Goal: Task Accomplishment & Management: Manage account settings

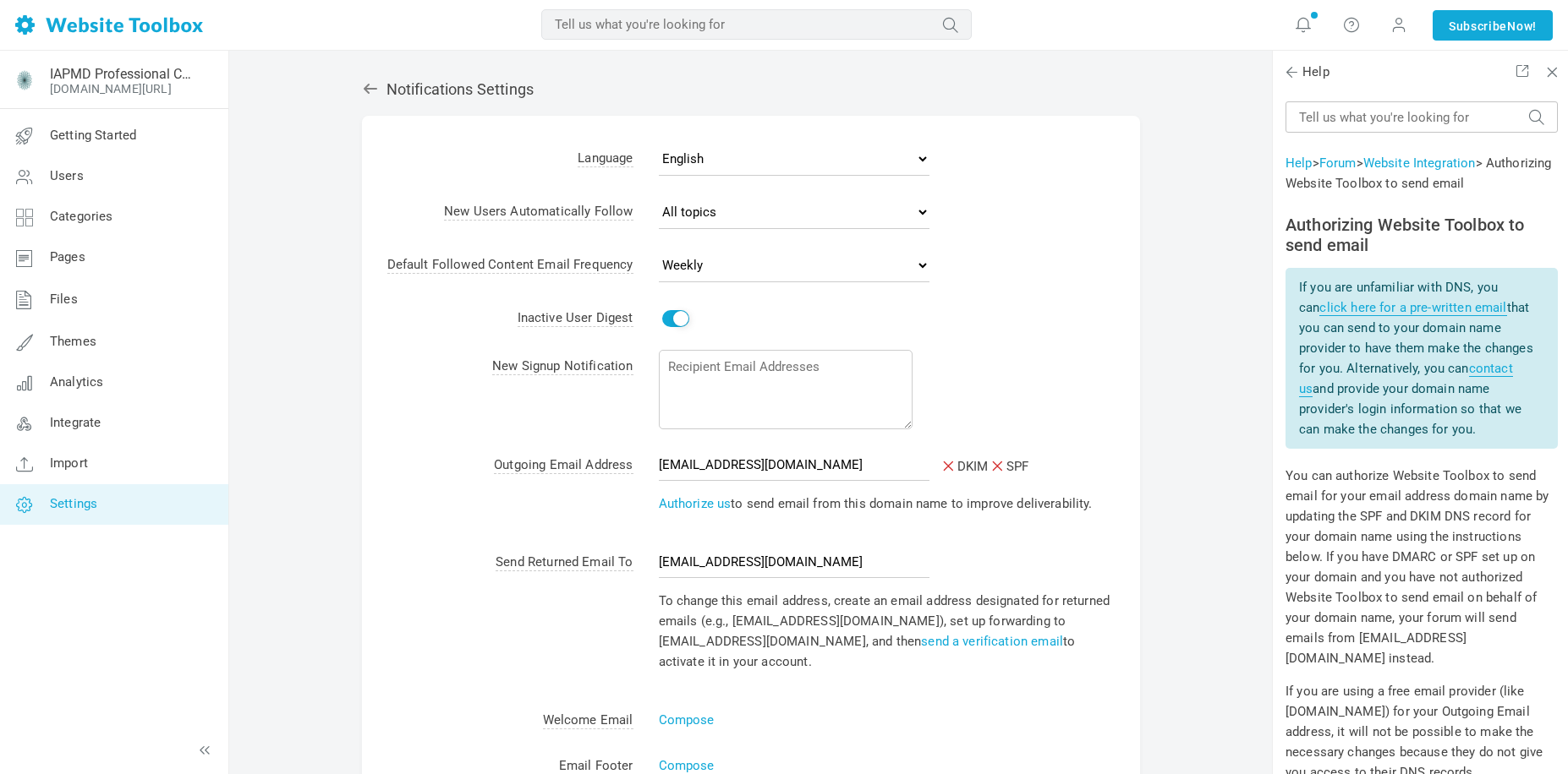
select select "3"
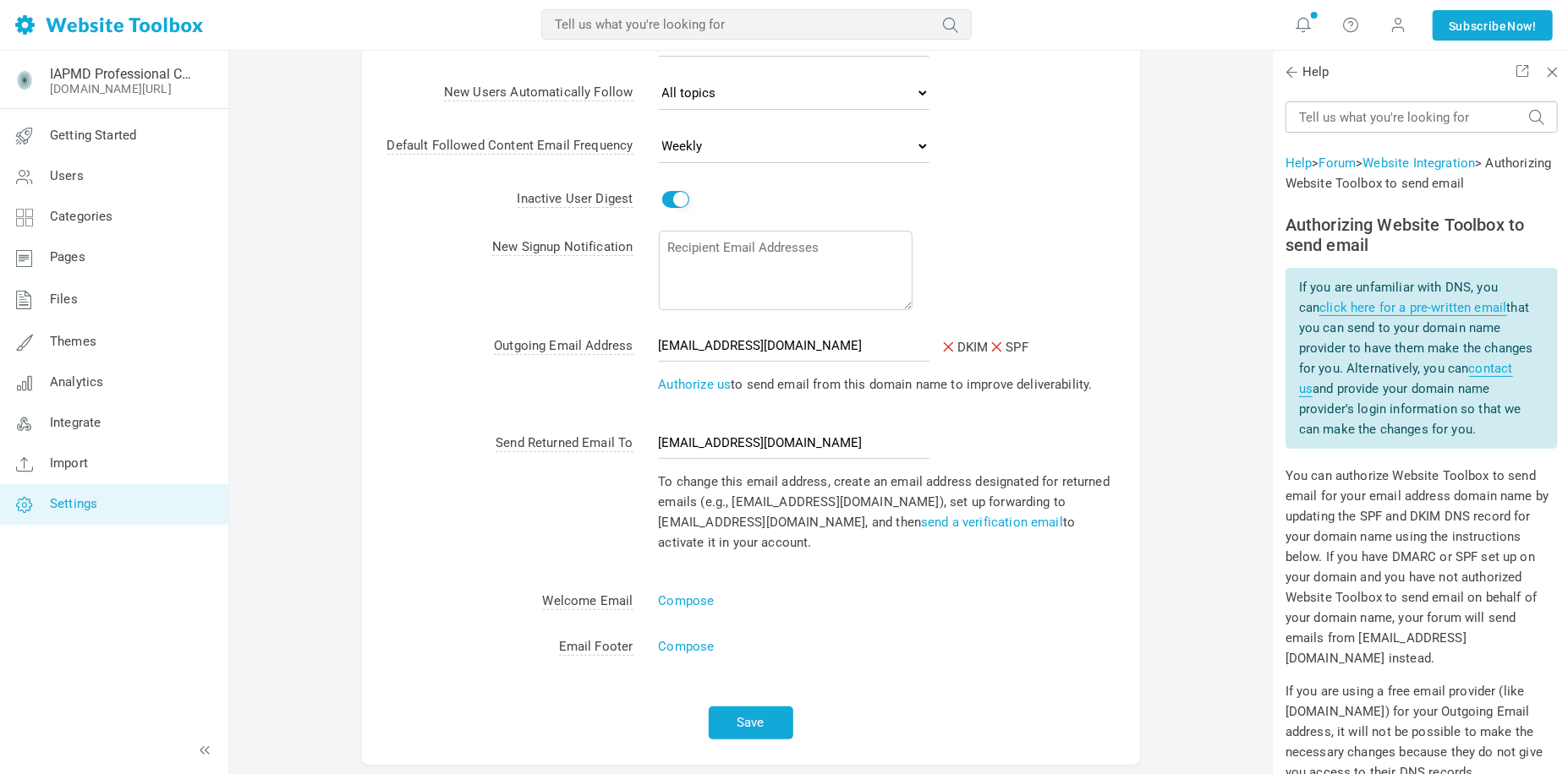
scroll to position [1139, 0]
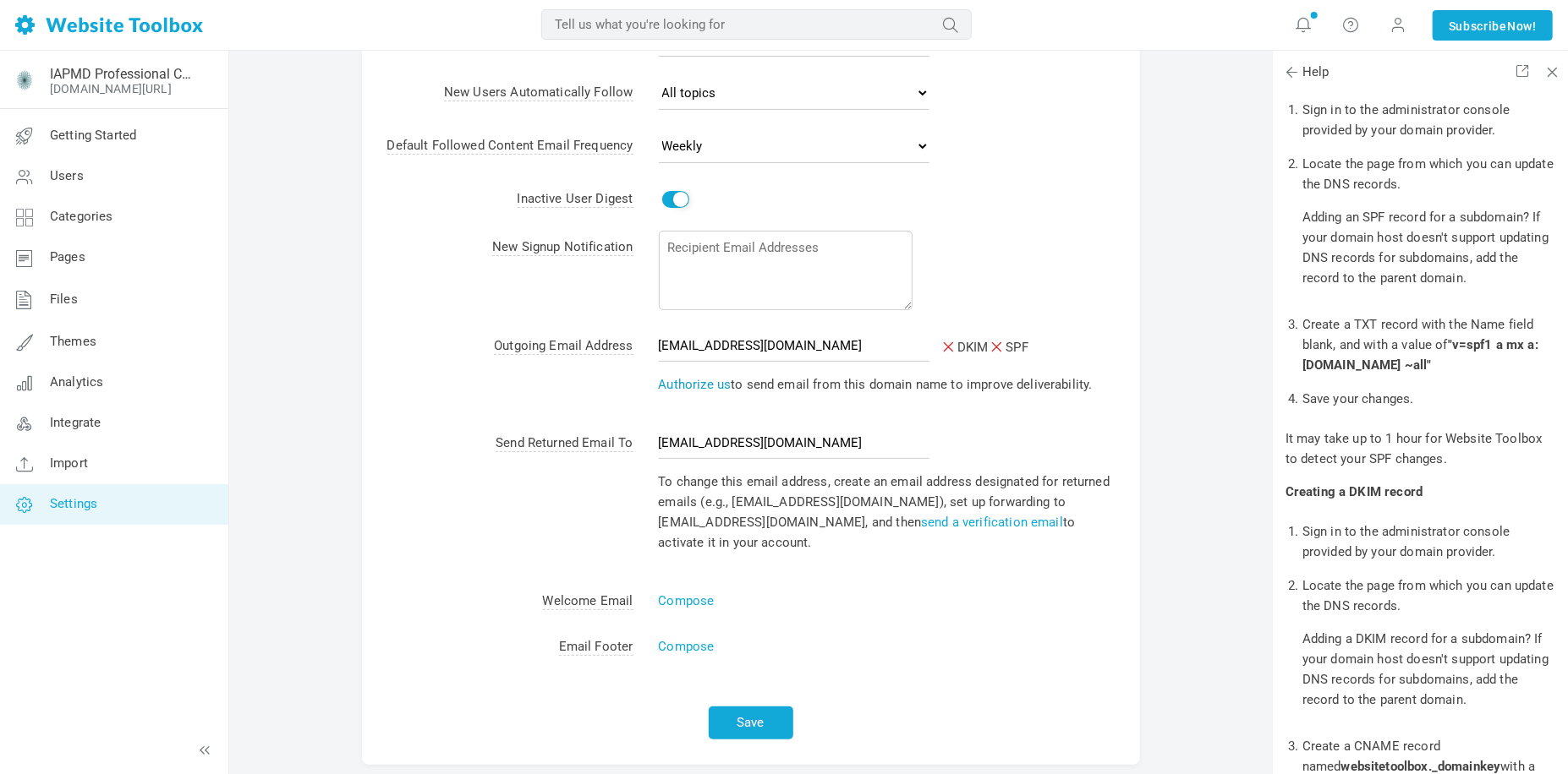
click at [679, 391] on link "Authorize us" at bounding box center [694, 384] width 73 height 15
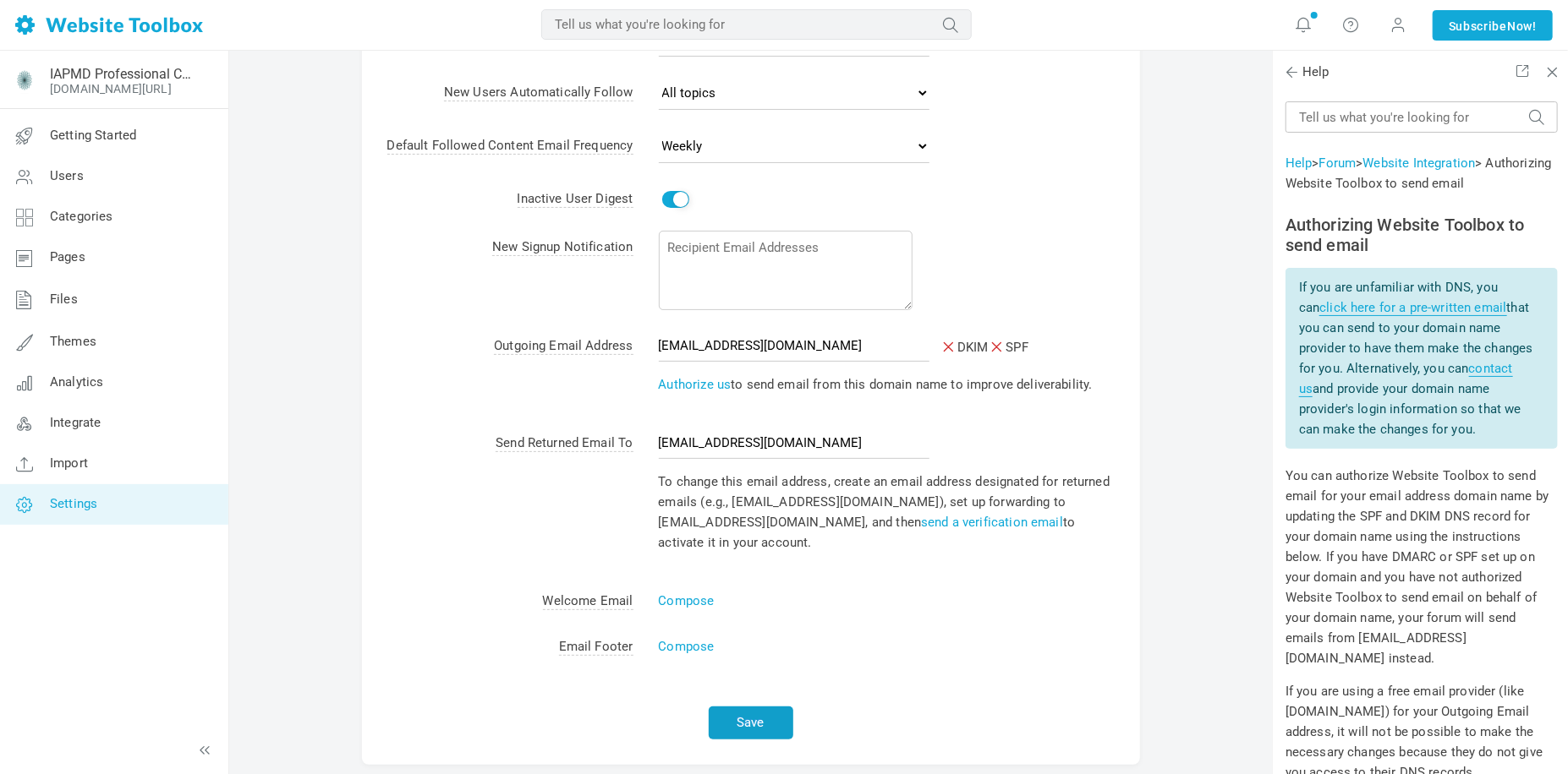
click at [762, 719] on button "Save" at bounding box center [751, 723] width 84 height 33
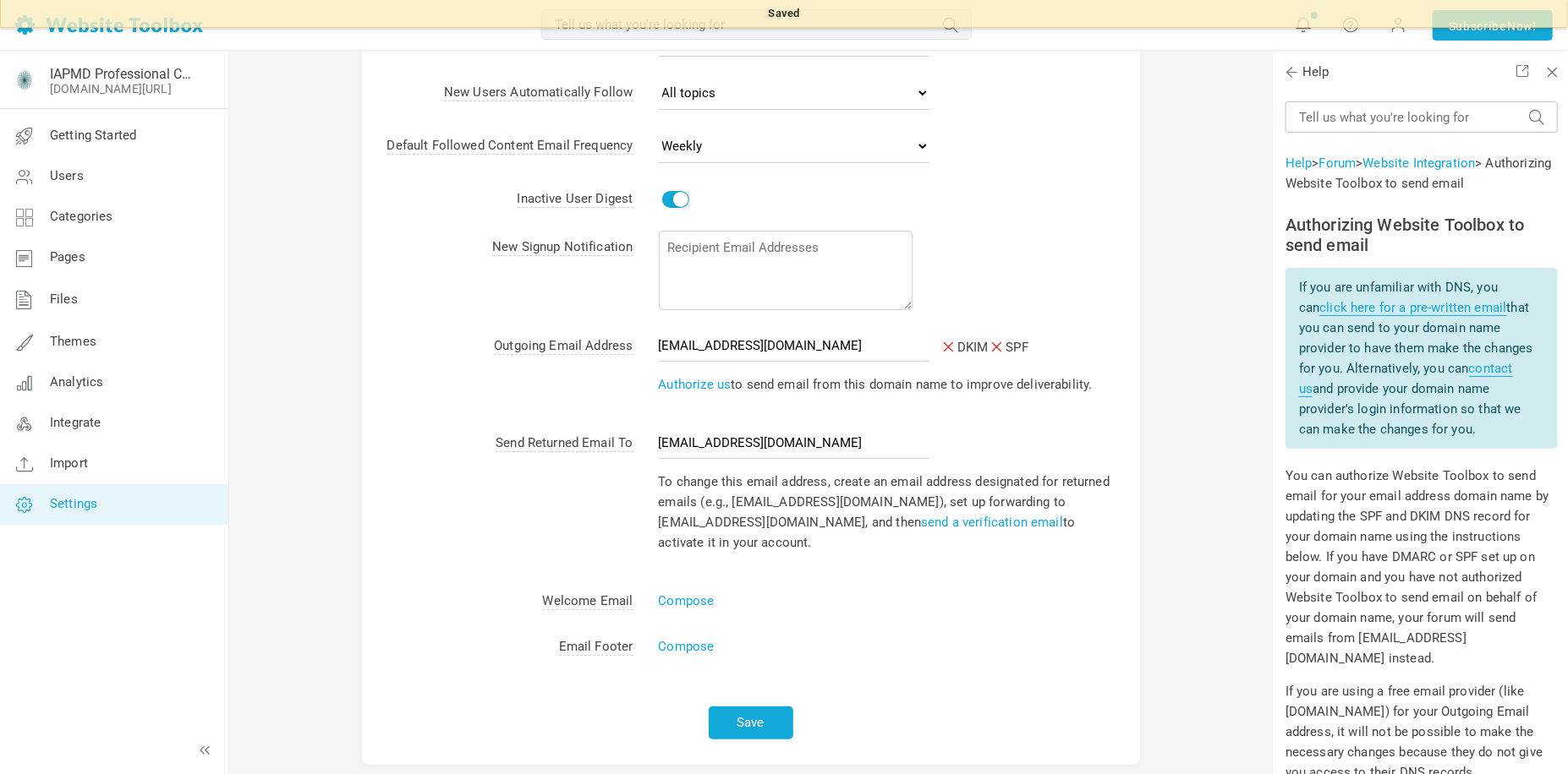
click at [1019, 619] on td "Compose" at bounding box center [886, 601] width 507 height 46
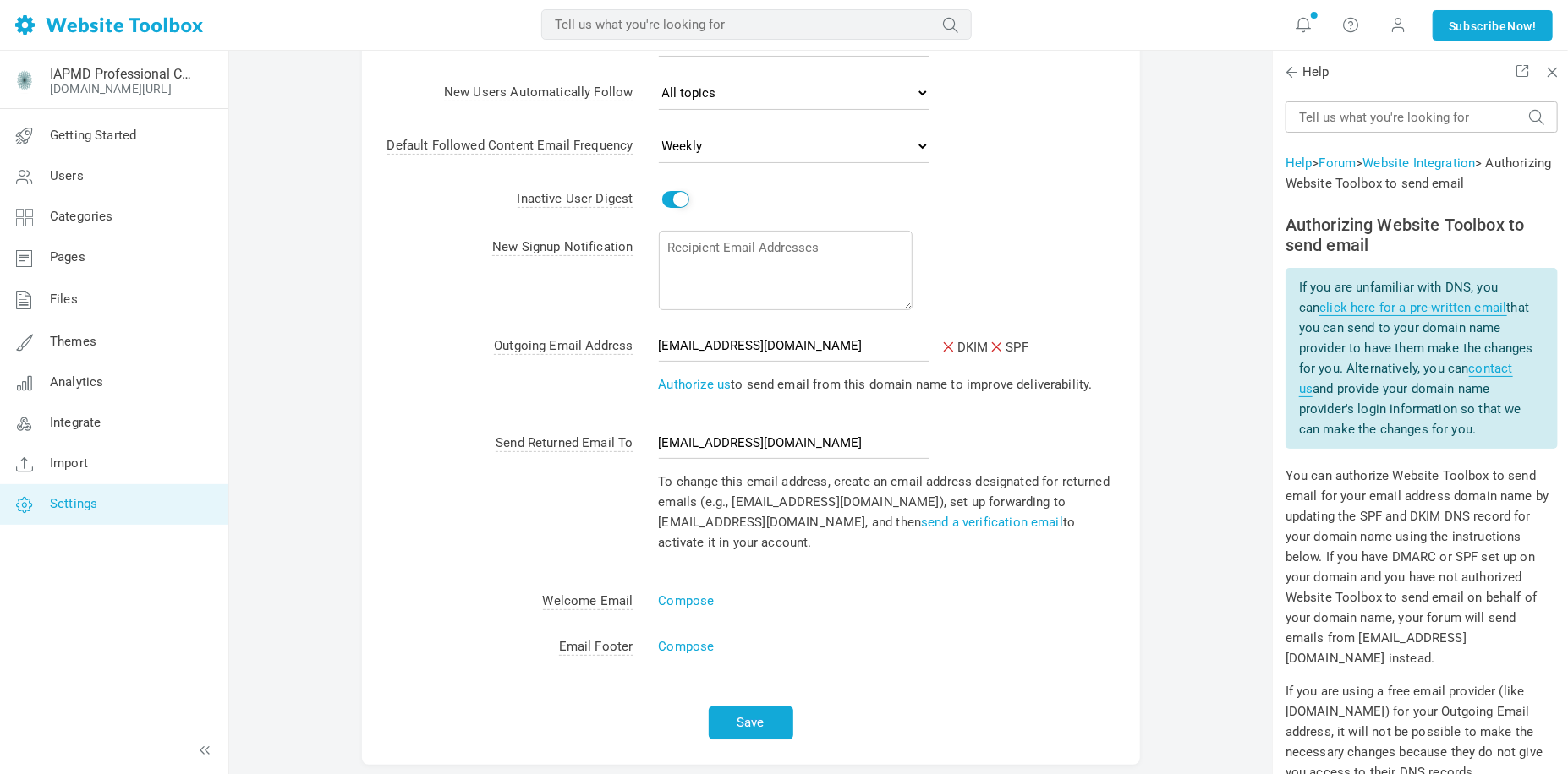
click at [968, 352] on span "DKIM SPF" at bounding box center [983, 347] width 89 height 21
click at [798, 351] on input "professional@iapmd.org" at bounding box center [793, 346] width 270 height 32
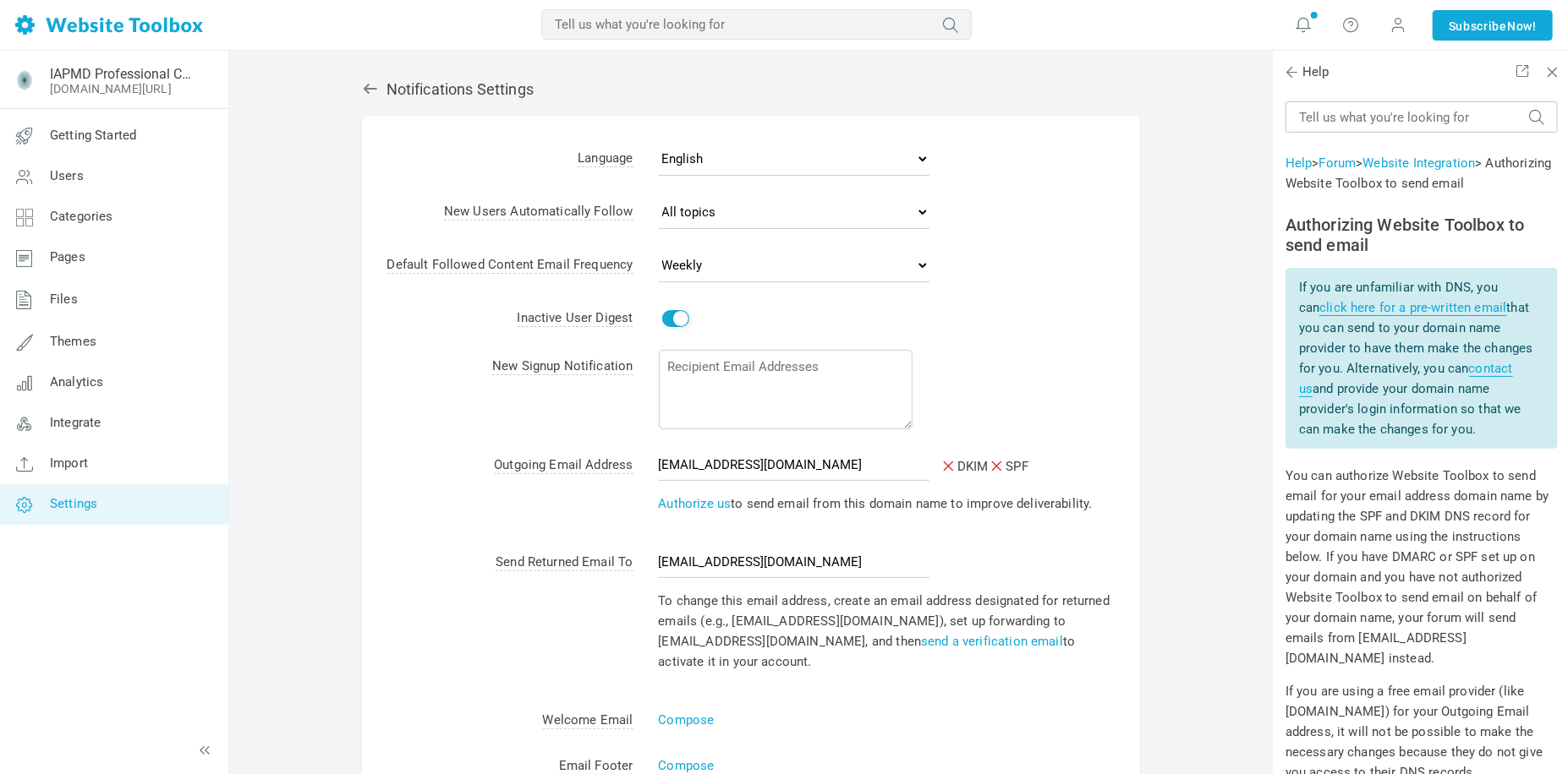
click at [1000, 470] on icon at bounding box center [994, 462] width 12 height 12
click at [941, 470] on icon at bounding box center [945, 462] width 12 height 12
click at [910, 550] on input "noreply@websitetoolbox.com" at bounding box center [793, 562] width 270 height 32
click at [695, 503] on link "Authorize us" at bounding box center [694, 504] width 73 height 15
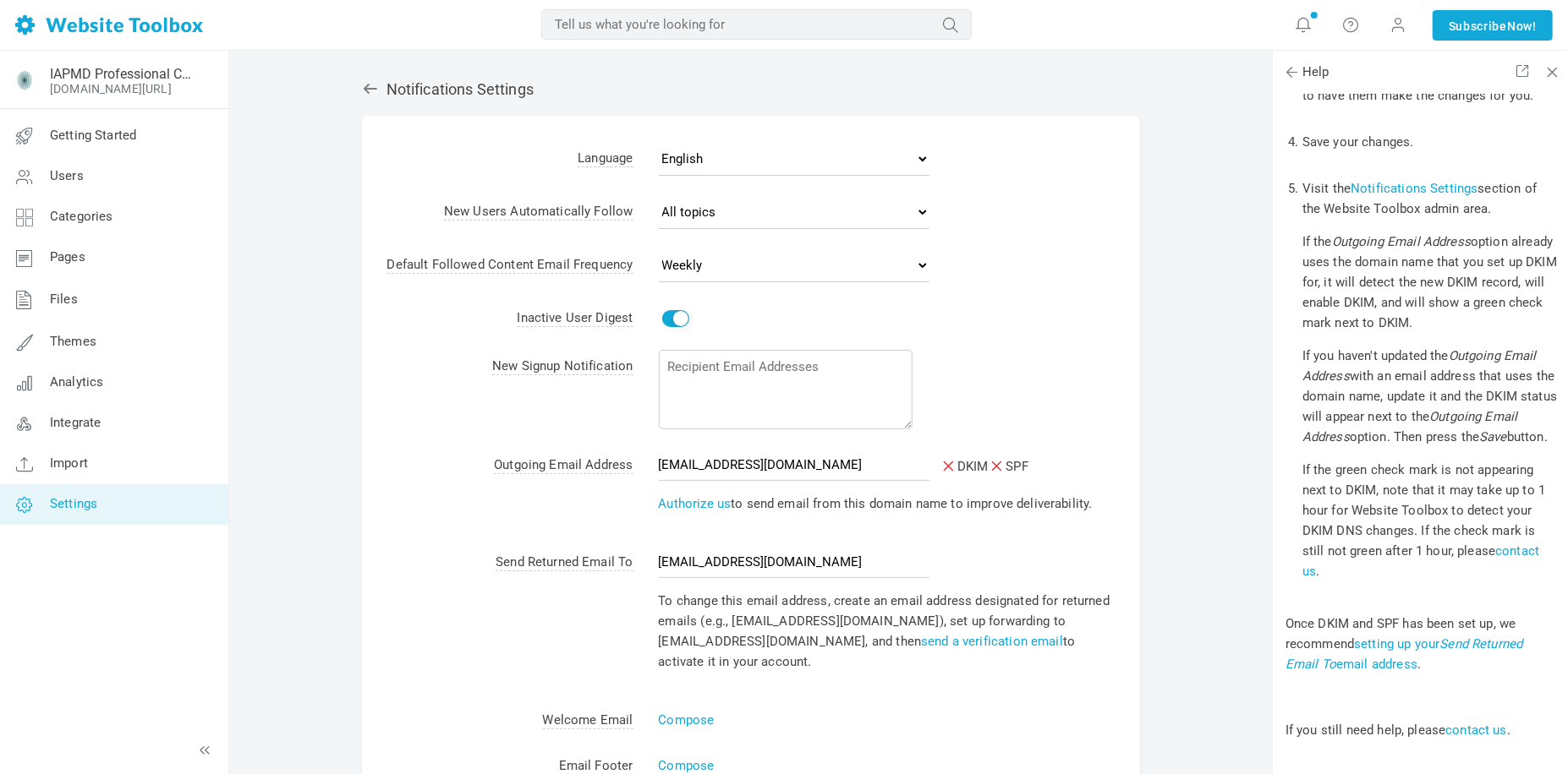
scroll to position [2114, 0]
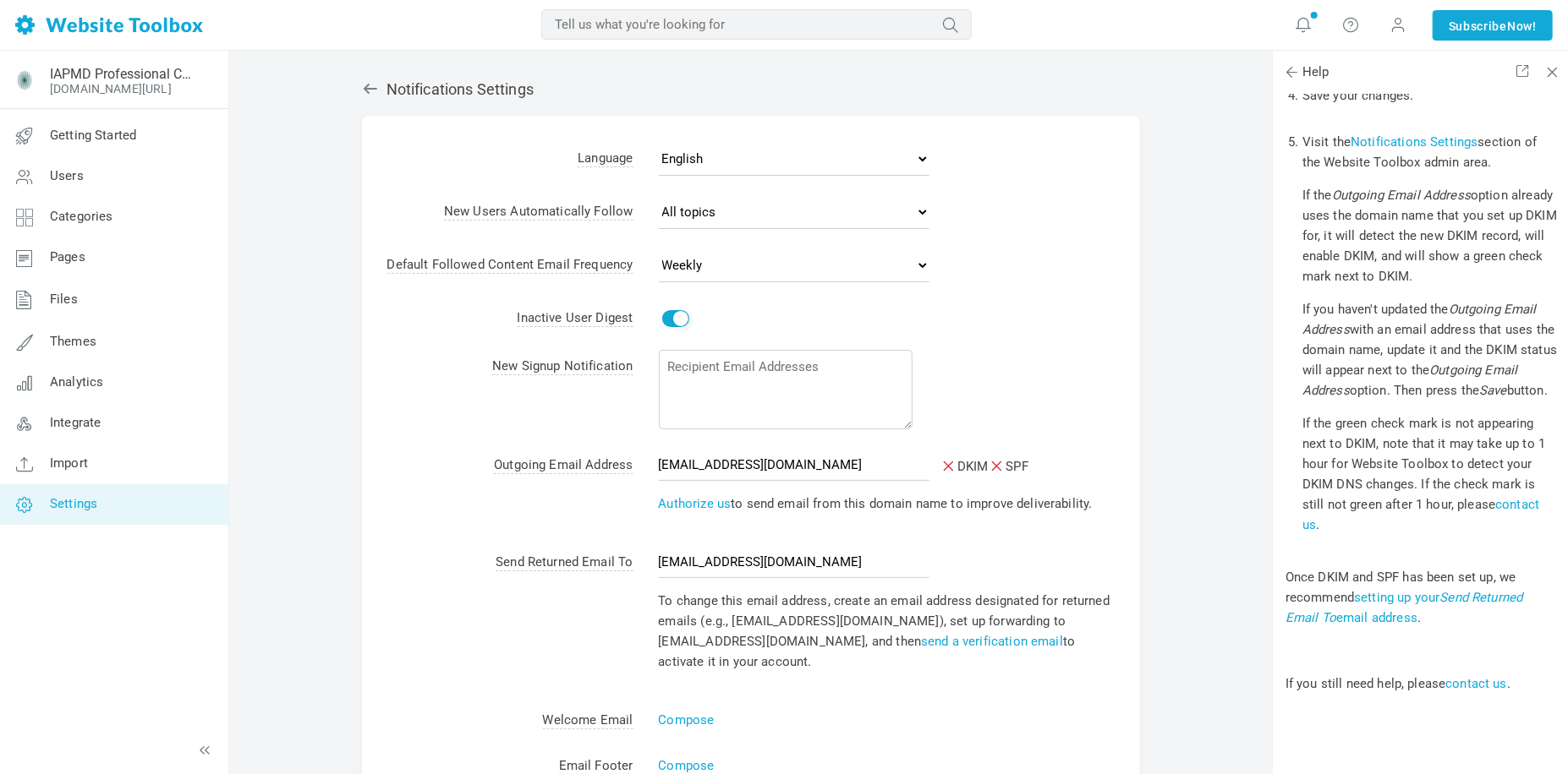
click at [63, 579] on div "IAPMD Professional Community iapmd.org/pro-comm-forum Getting Started Users Cat…" at bounding box center [113, 412] width 229 height 724
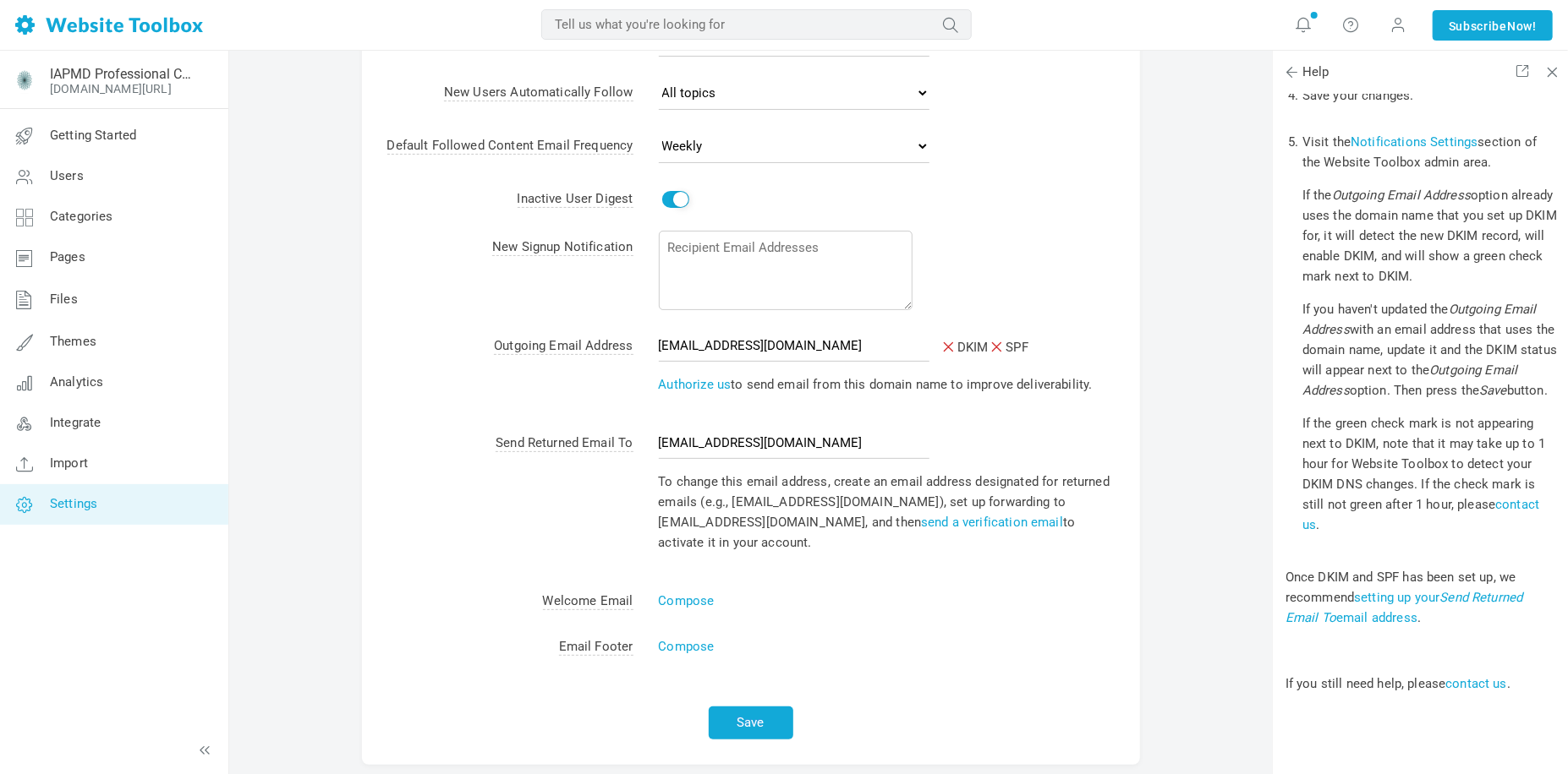
scroll to position [204, 0]
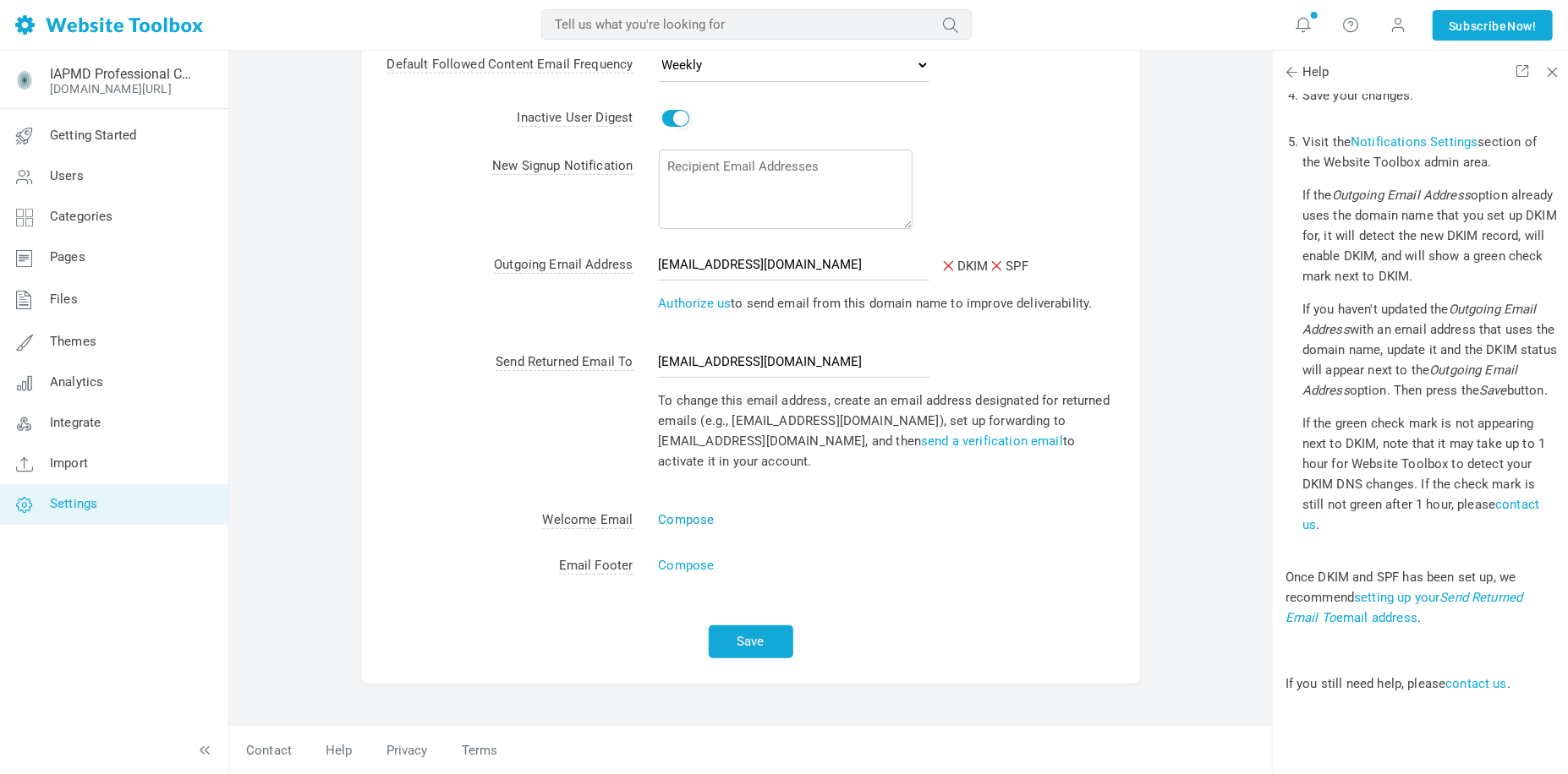
click at [696, 513] on link "Compose" at bounding box center [686, 520] width 56 height 15
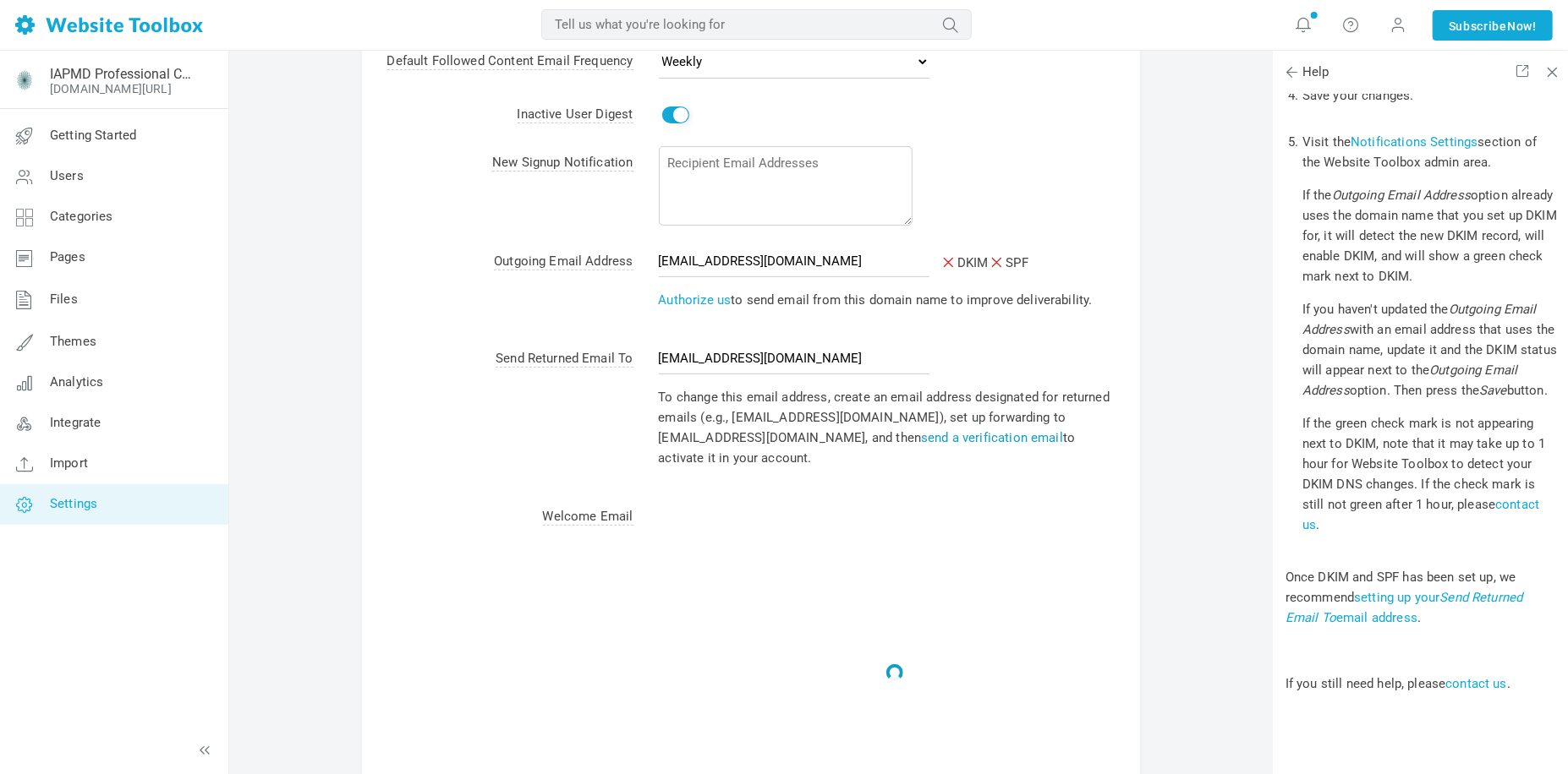
click at [1012, 444] on link "send a verification email" at bounding box center [991, 437] width 142 height 15
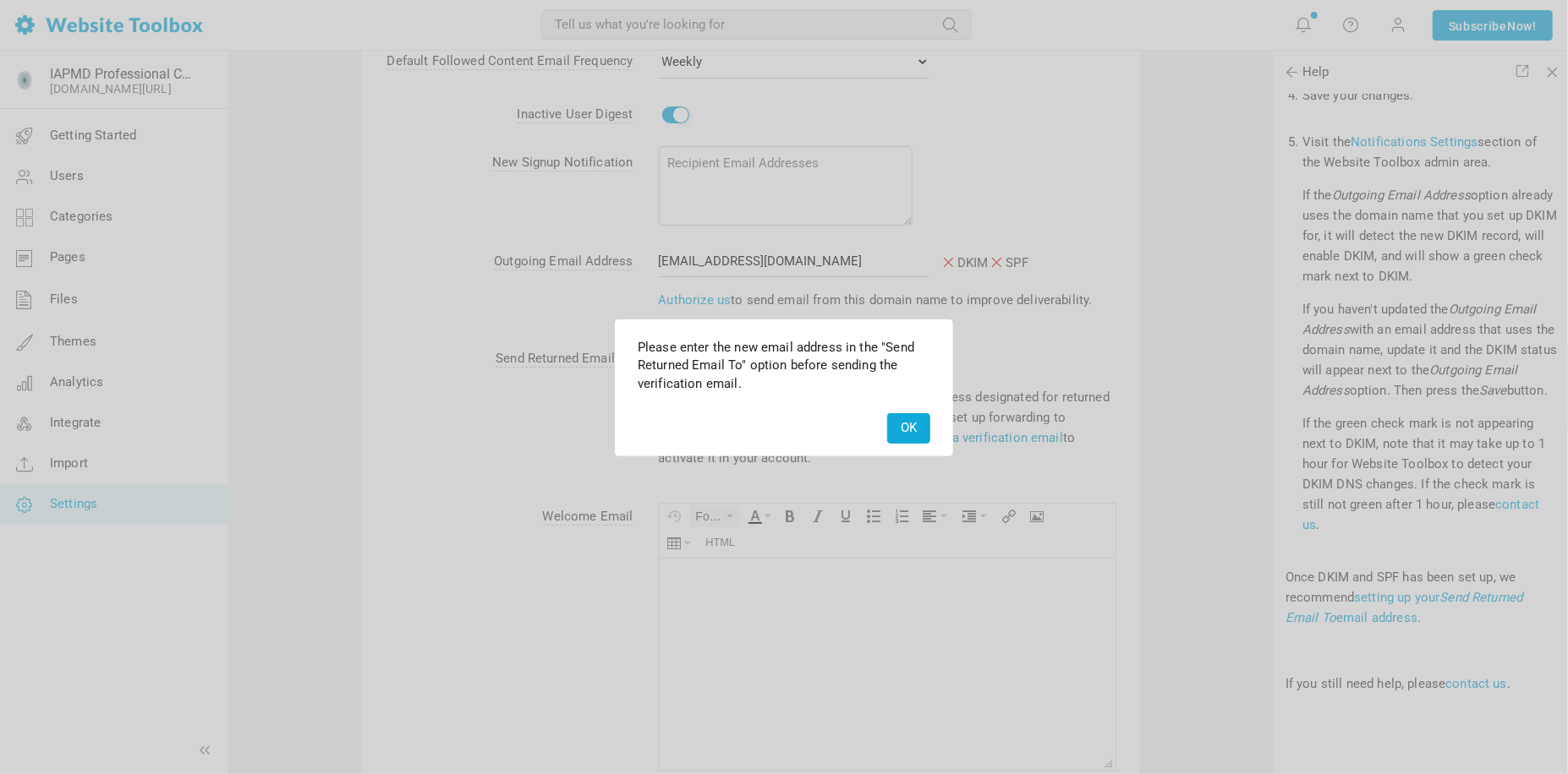
scroll to position [0, 0]
click at [902, 424] on button "OK" at bounding box center [909, 427] width 43 height 30
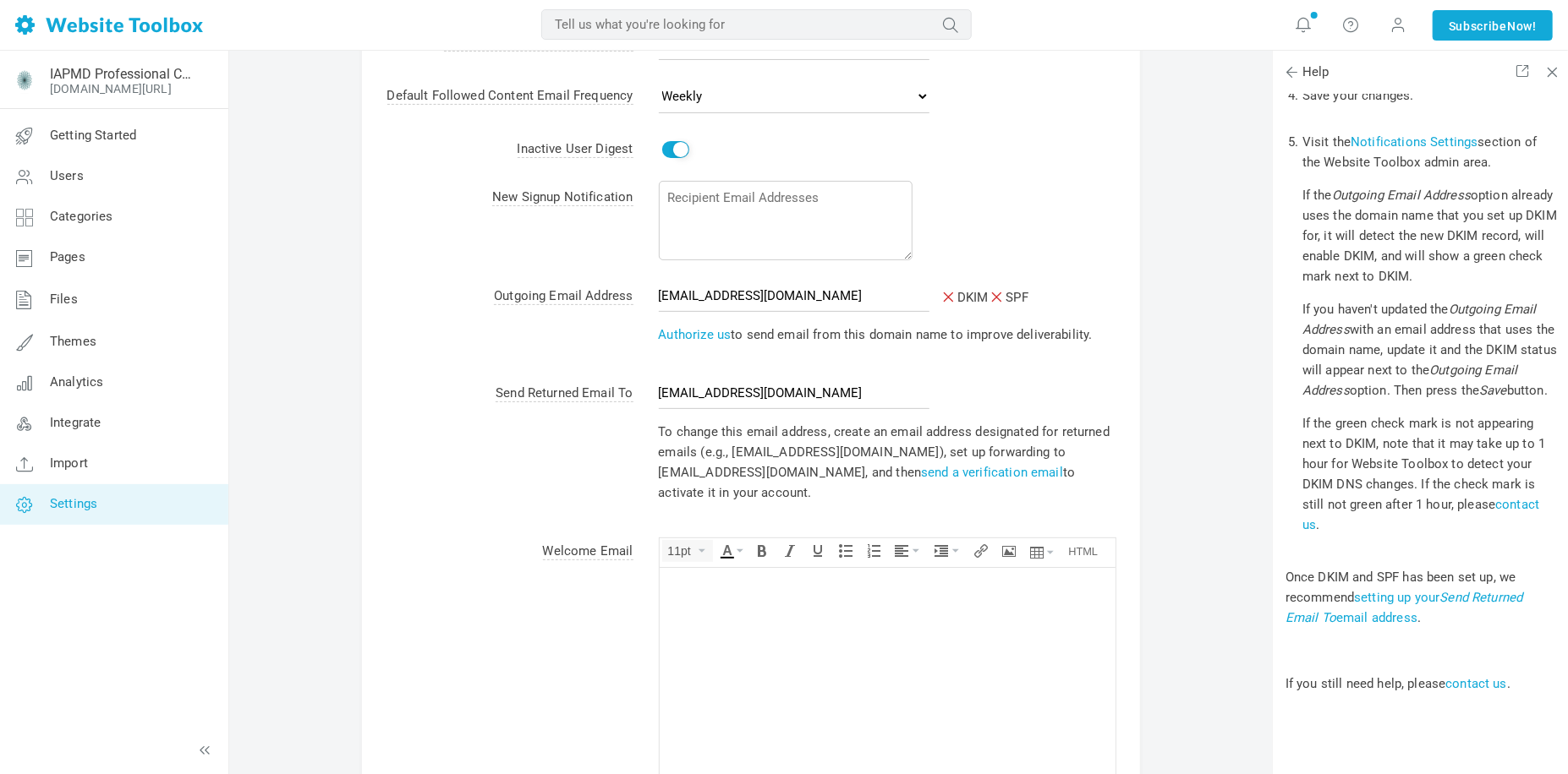
scroll to position [35, 0]
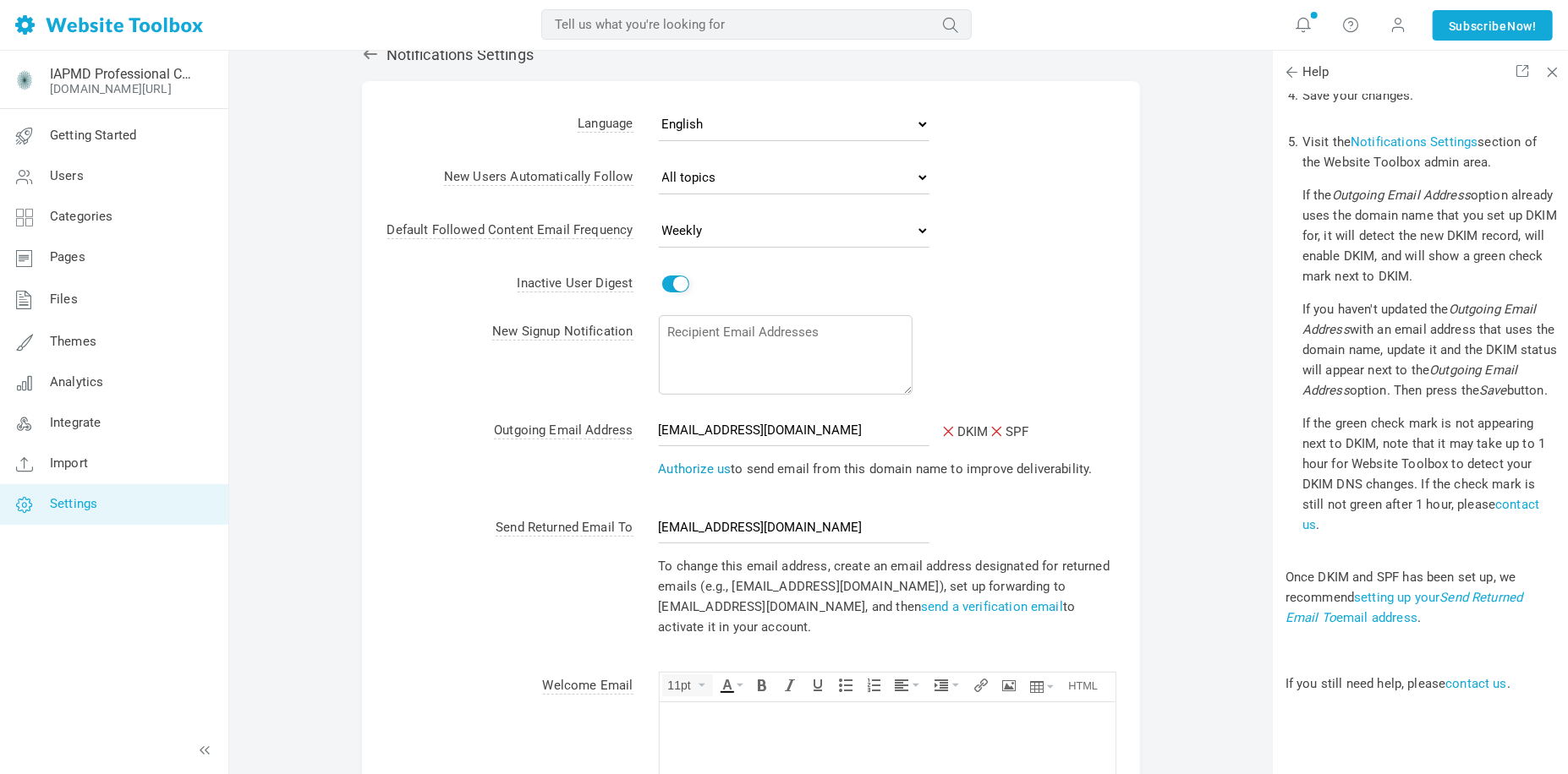
click at [707, 471] on link "Authorize us" at bounding box center [694, 469] width 73 height 15
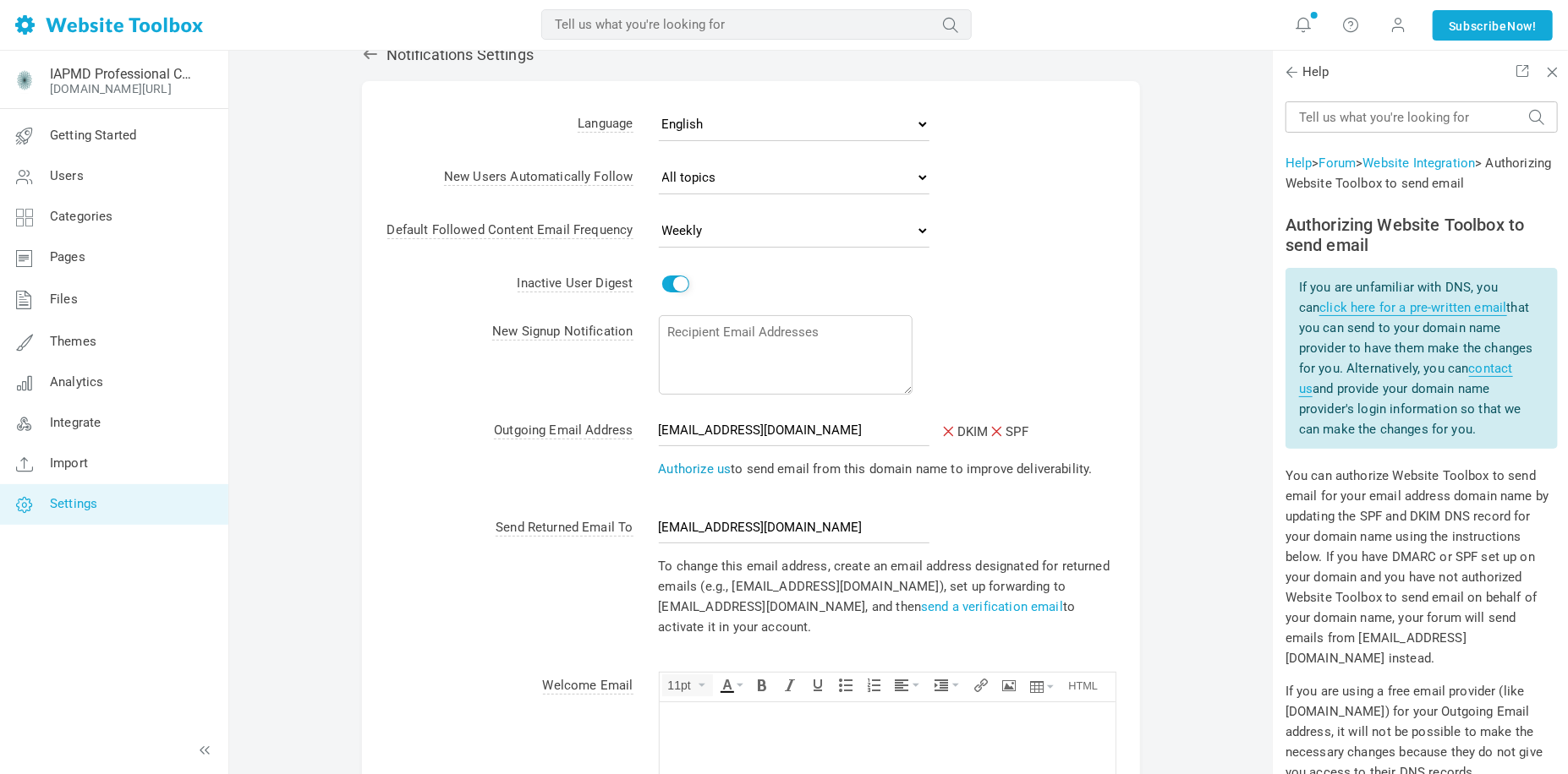
click at [707, 471] on link "Authorize us" at bounding box center [694, 469] width 73 height 15
click at [1468, 311] on link "click here for a pre-written email" at bounding box center [1413, 308] width 187 height 16
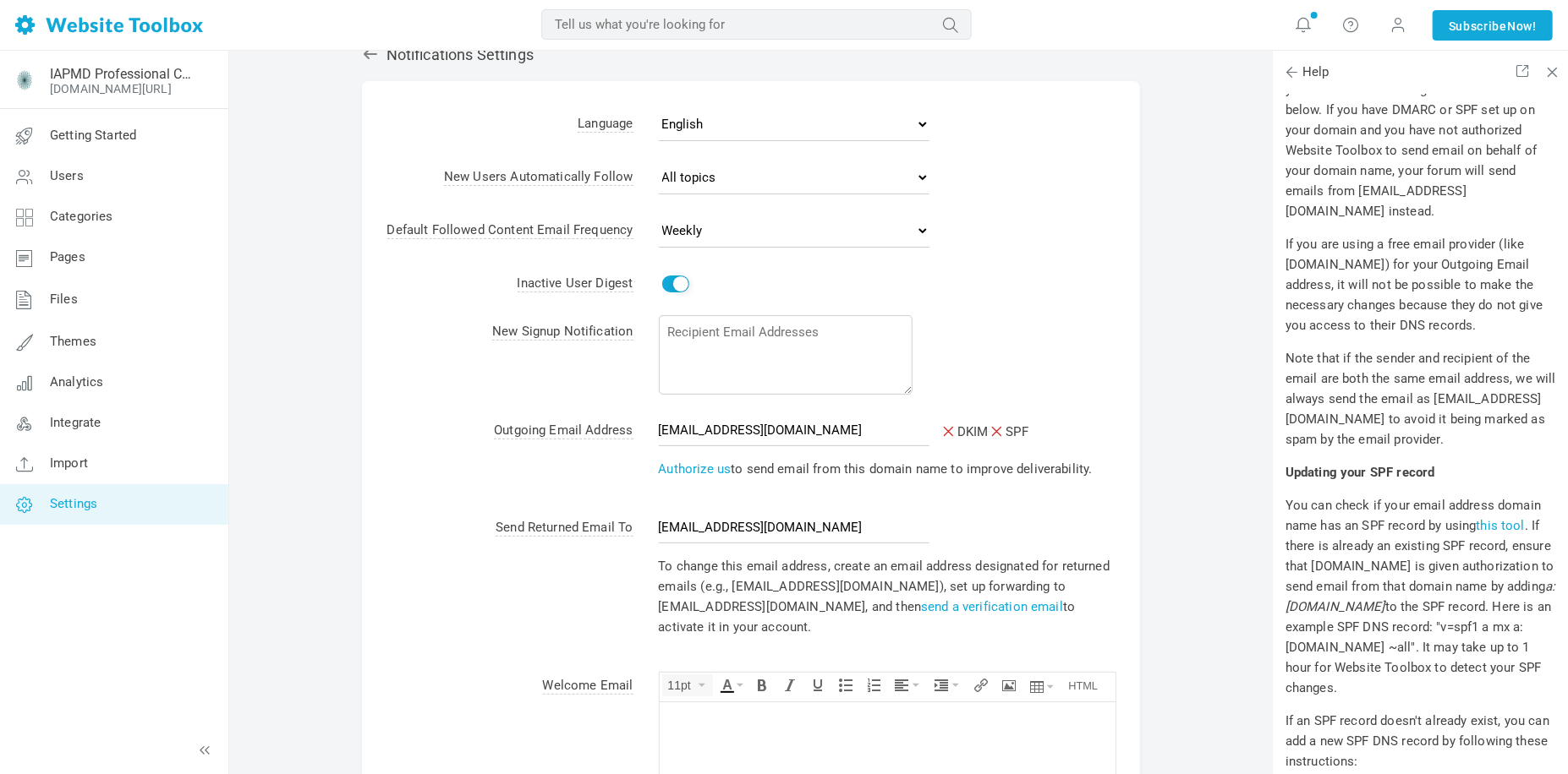
scroll to position [507, 0]
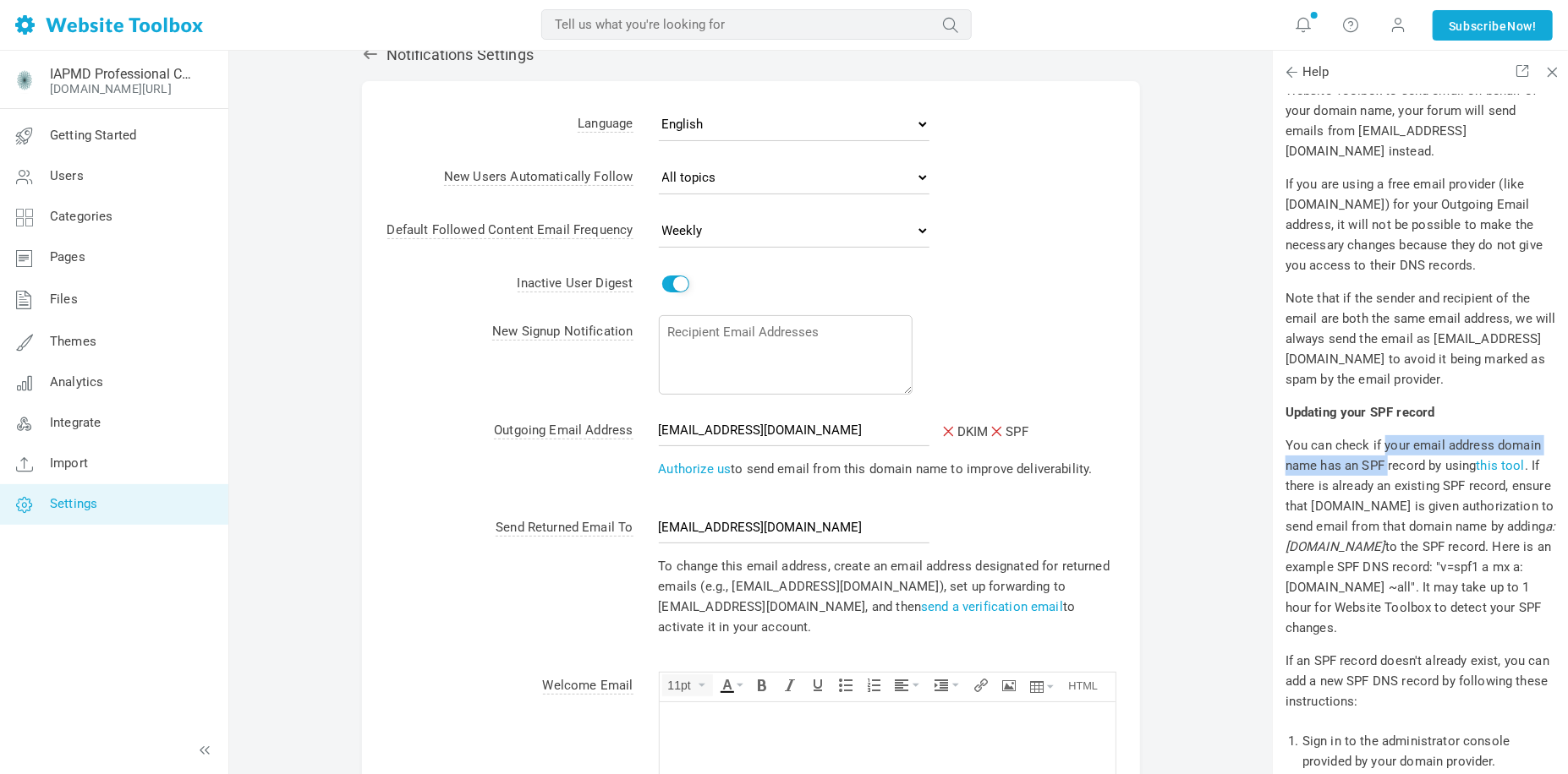
drag, startPoint x: 1380, startPoint y: 445, endPoint x: 1387, endPoint y: 465, distance: 21.2
click at [1387, 465] on p "You can check if your email address domain name has an SPF record by using this…" at bounding box center [1421, 537] width 272 height 203
click at [1514, 466] on link "this tool" at bounding box center [1501, 465] width 48 height 15
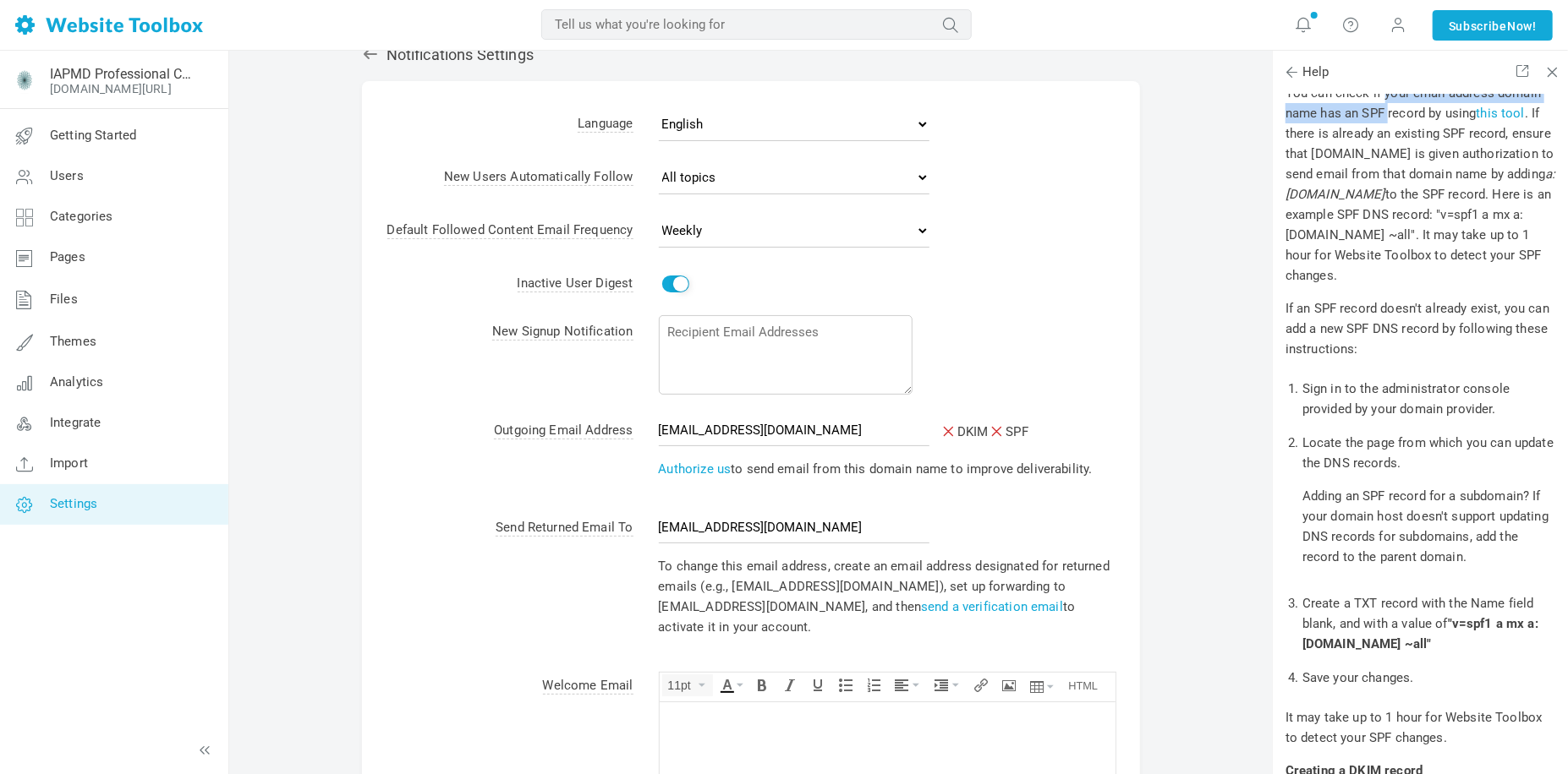
scroll to position [845, 0]
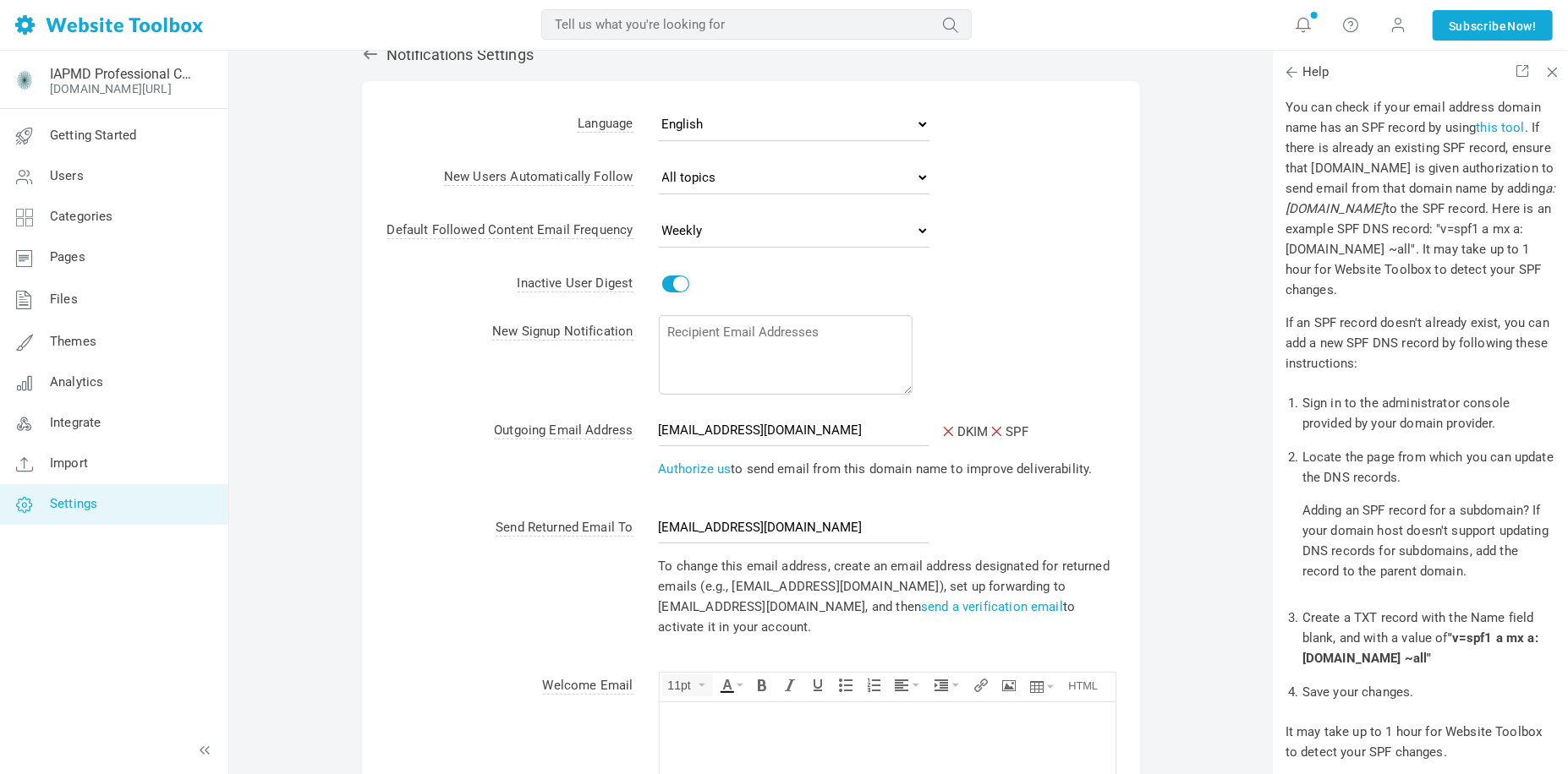
click at [1205, 600] on div "Notifications Settings Albums Enable Calendar Enable Chat Room Enable Settings …" at bounding box center [750, 596] width 1043 height 1160
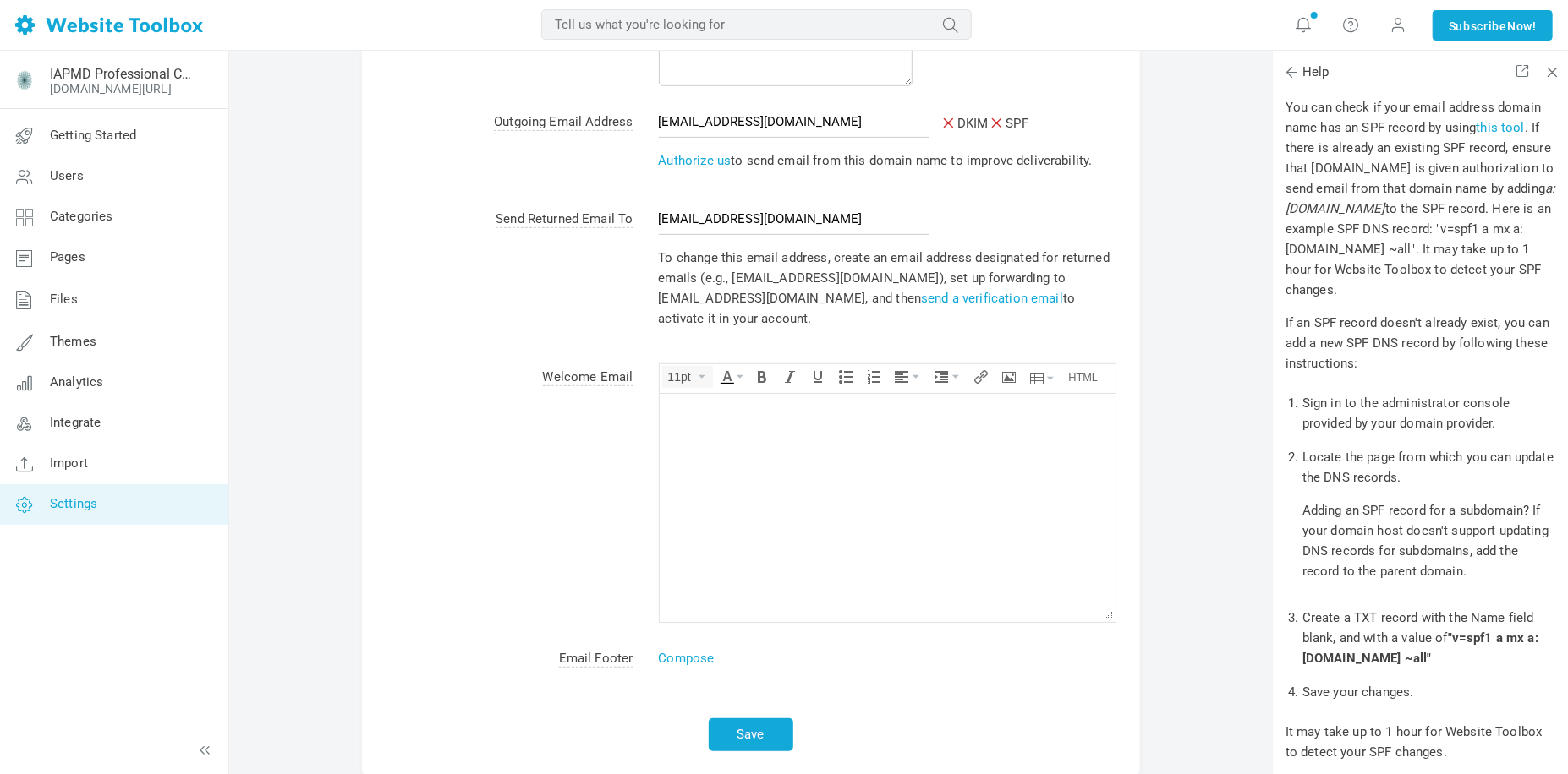
scroll to position [440, 0]
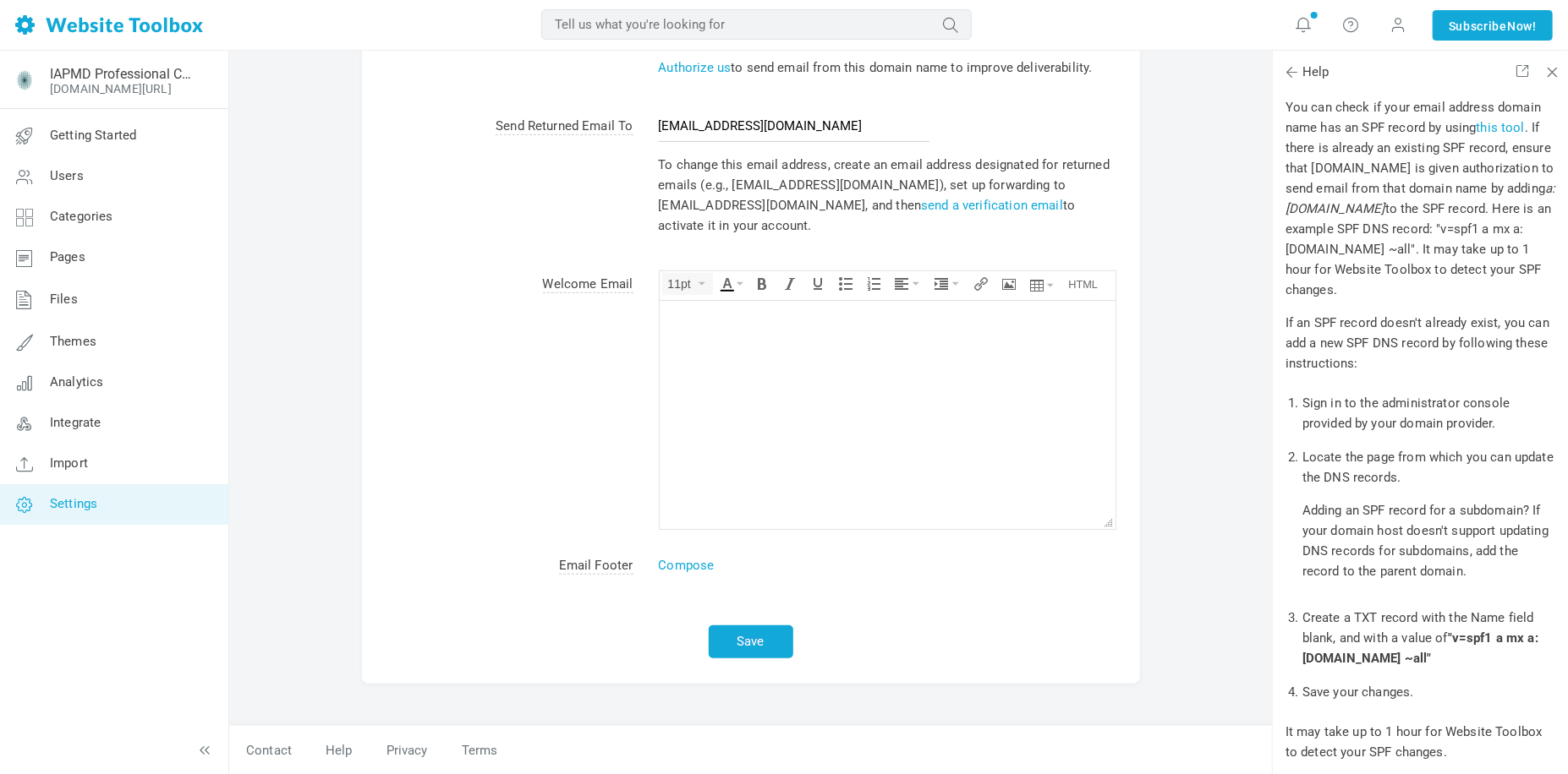
click at [735, 335] on body at bounding box center [885, 414] width 455 height 228
drag, startPoint x: 1148, startPoint y: 1, endPoint x: 1207, endPoint y: 187, distance: 195.1
click at [1207, 187] on div "Notifications Settings Albums Enable Calendar Enable Chat Room Enable Settings …" at bounding box center [750, 195] width 1043 height 1160
click at [1396, 25] on span at bounding box center [1398, 24] width 17 height 19
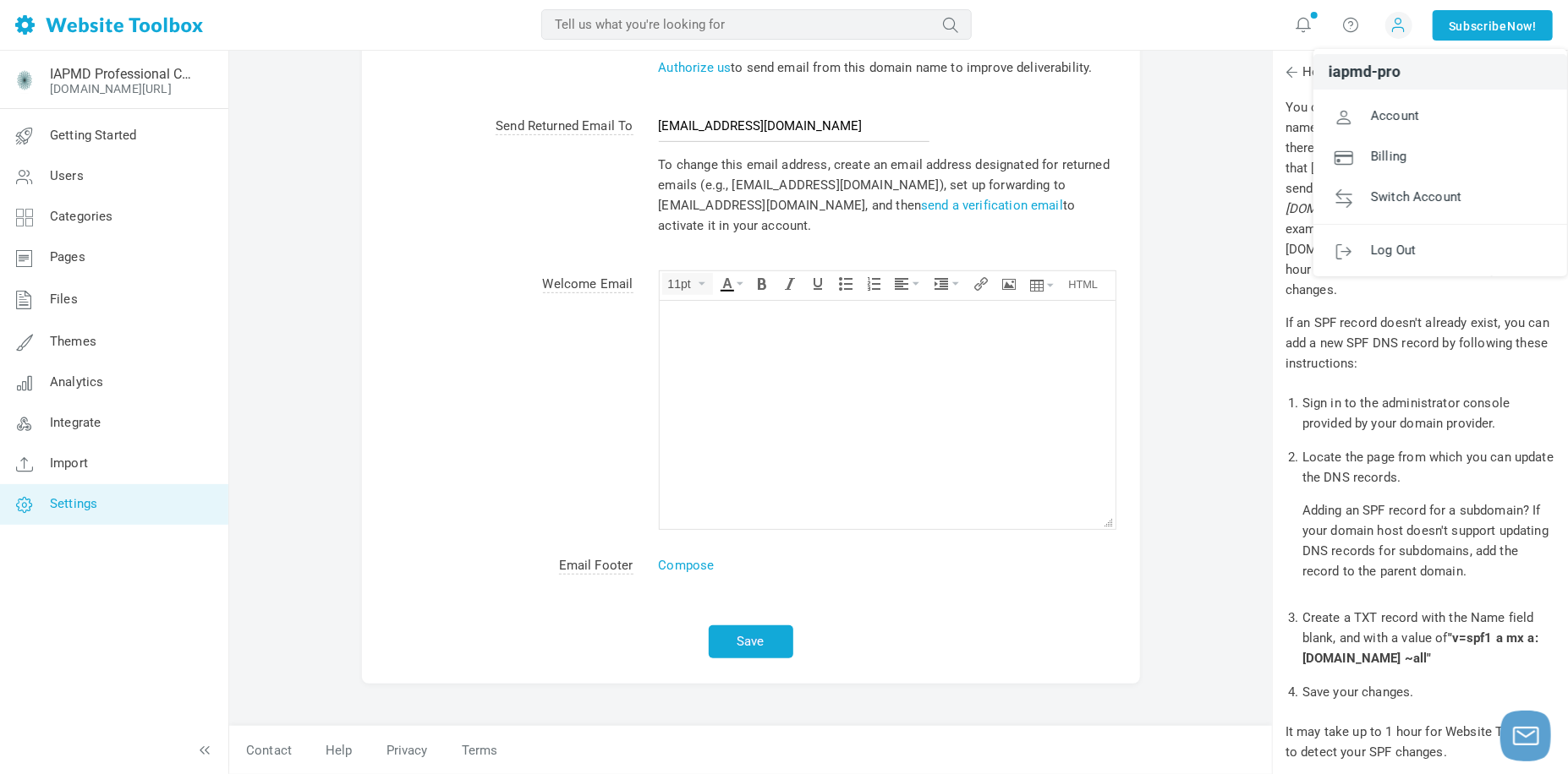
click at [943, 434] on body at bounding box center [885, 414] width 455 height 228
click at [480, 440] on td "Welcome Email" at bounding box center [498, 402] width 271 height 282
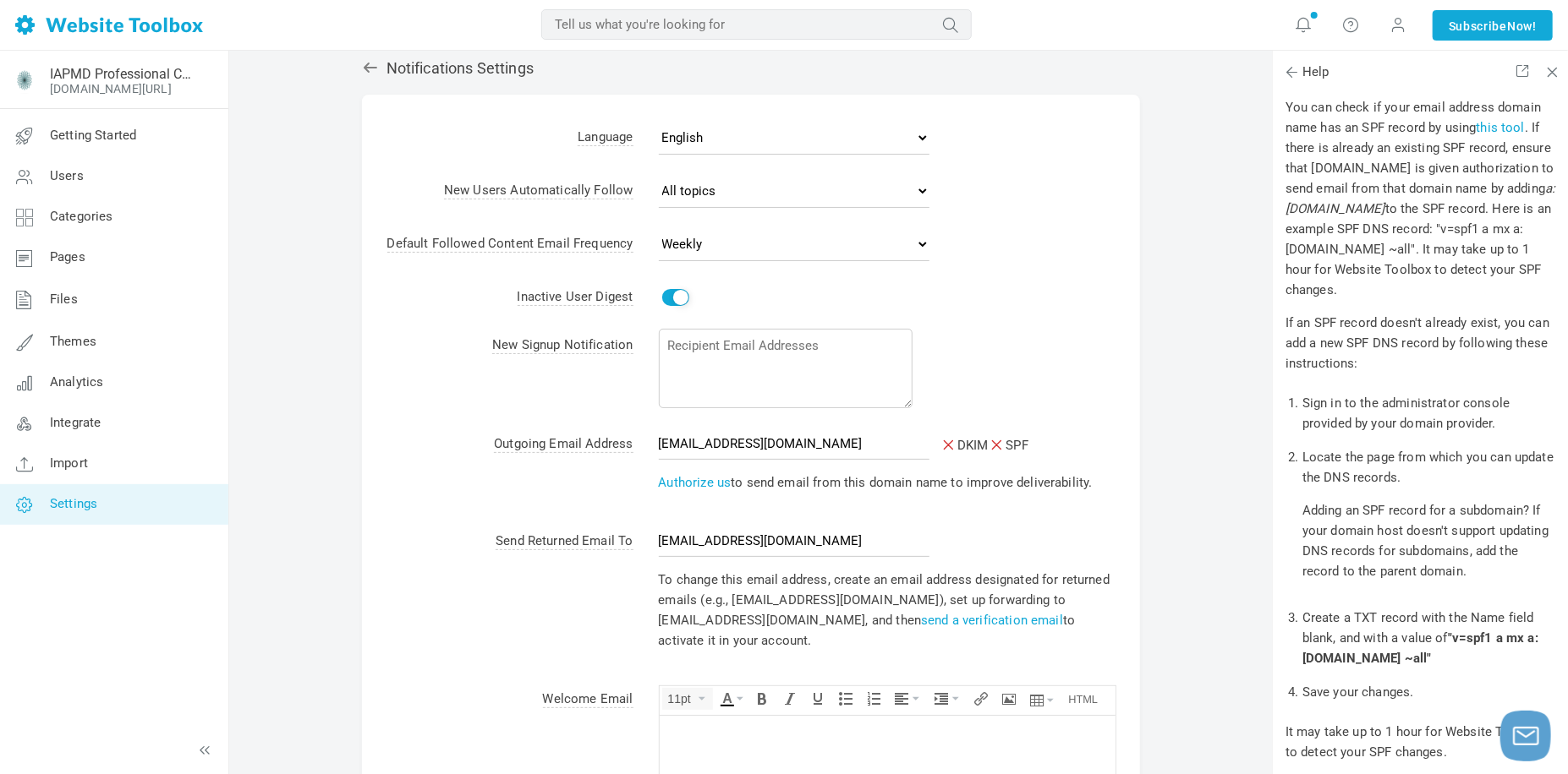
scroll to position [0, 0]
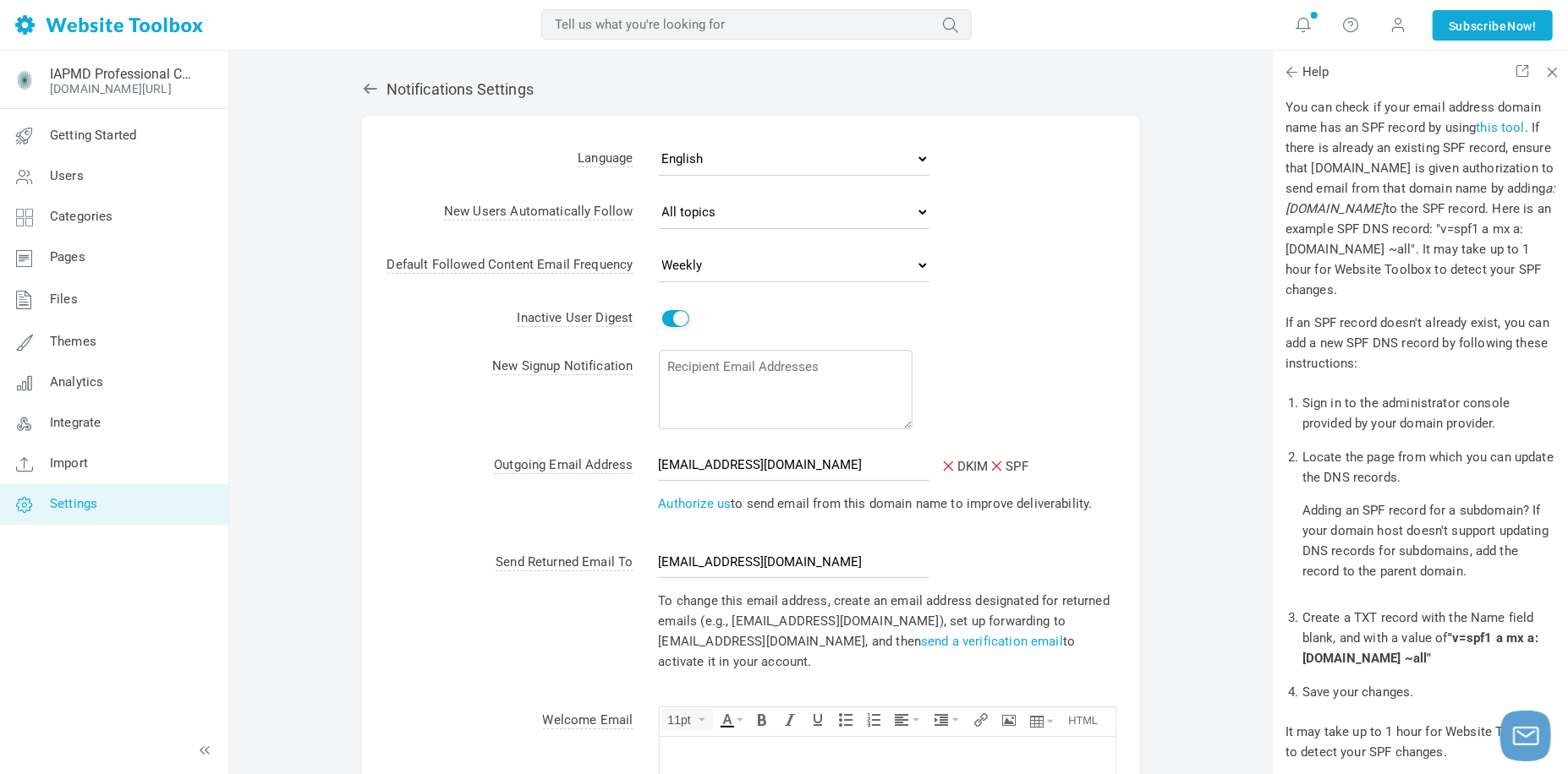
click at [366, 81] on icon at bounding box center [370, 88] width 17 height 17
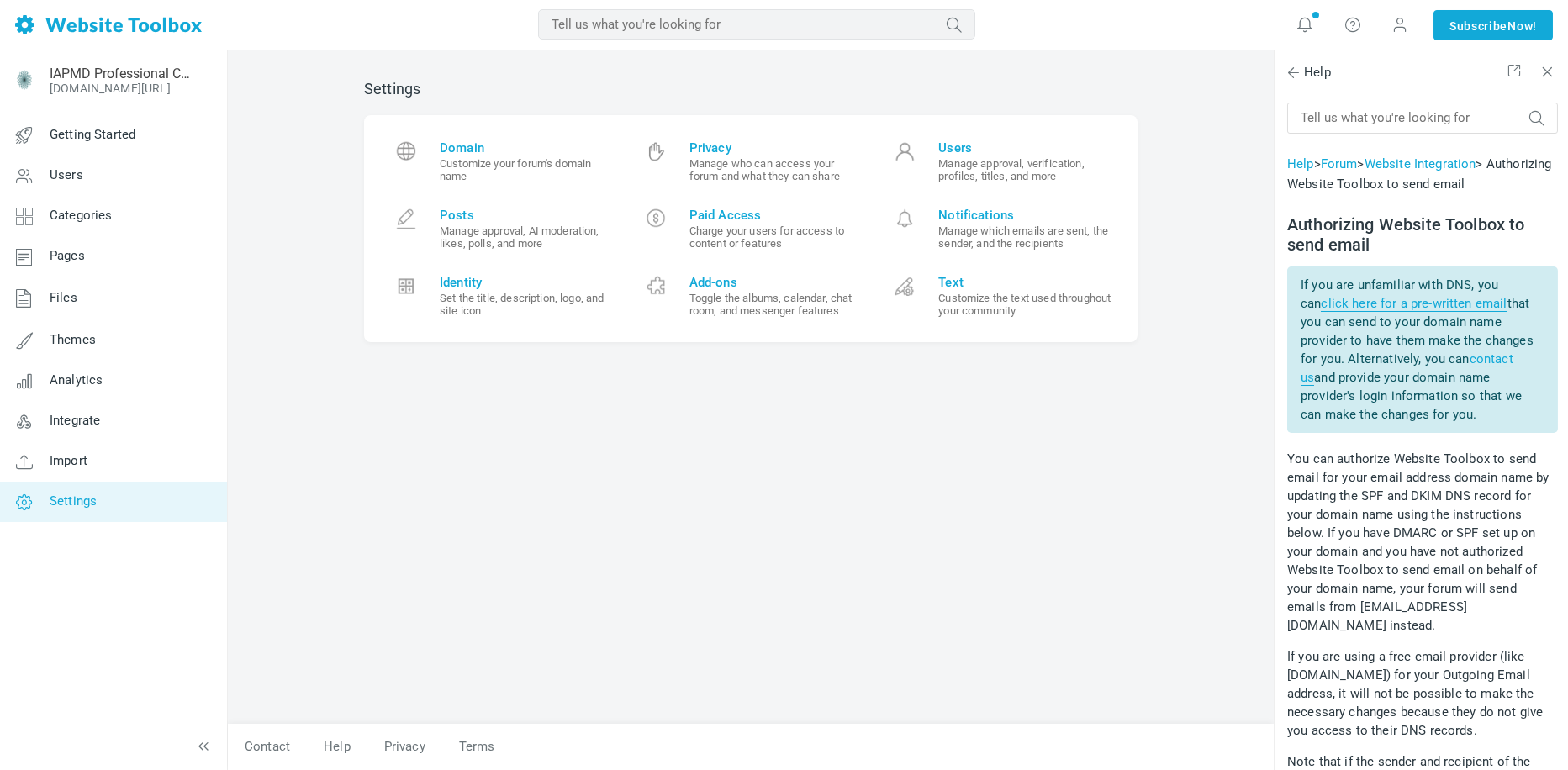
scroll to position [841, 0]
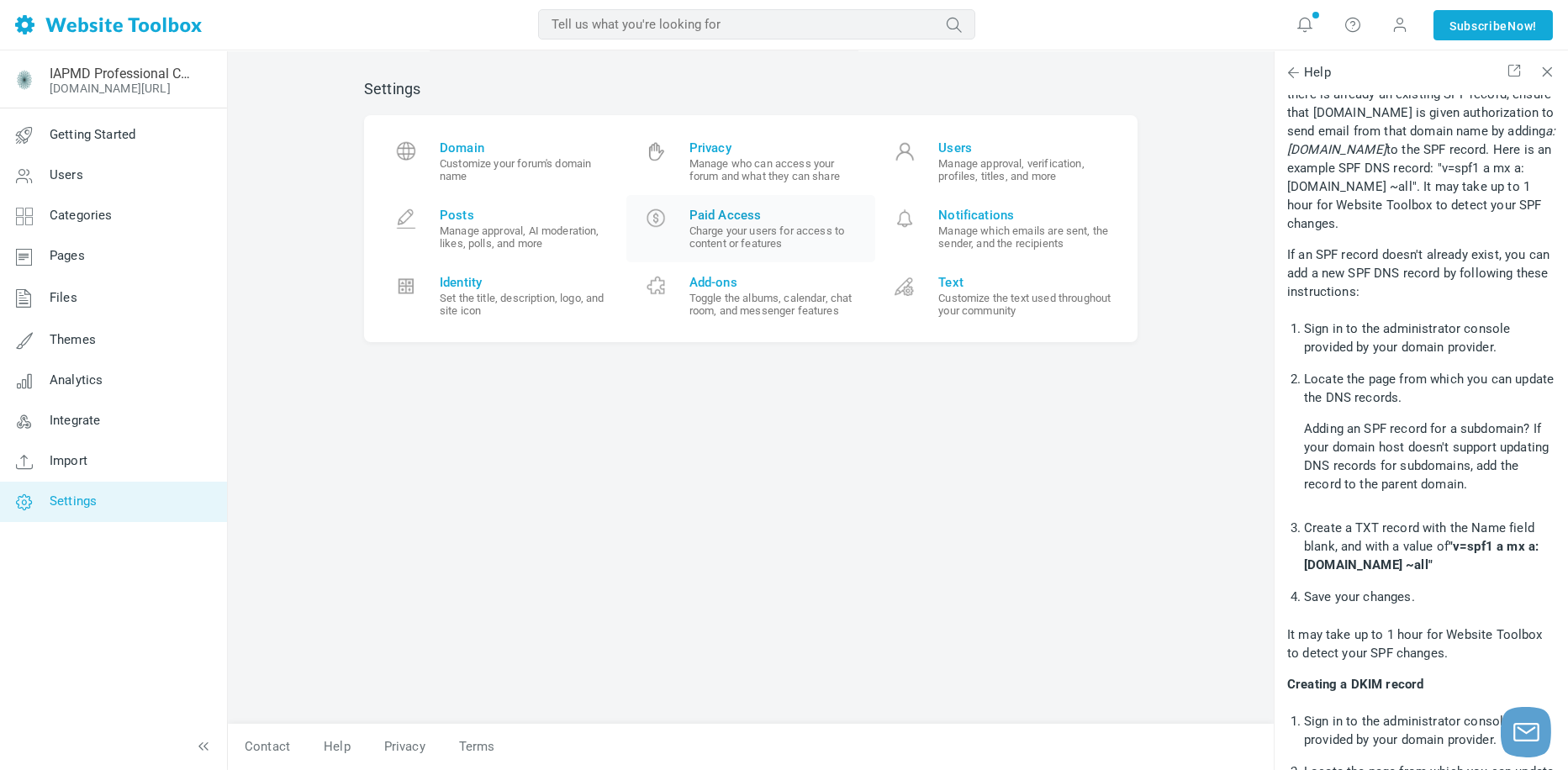
click at [779, 230] on small "Charge your users for access to content or features" at bounding box center [776, 237] width 174 height 25
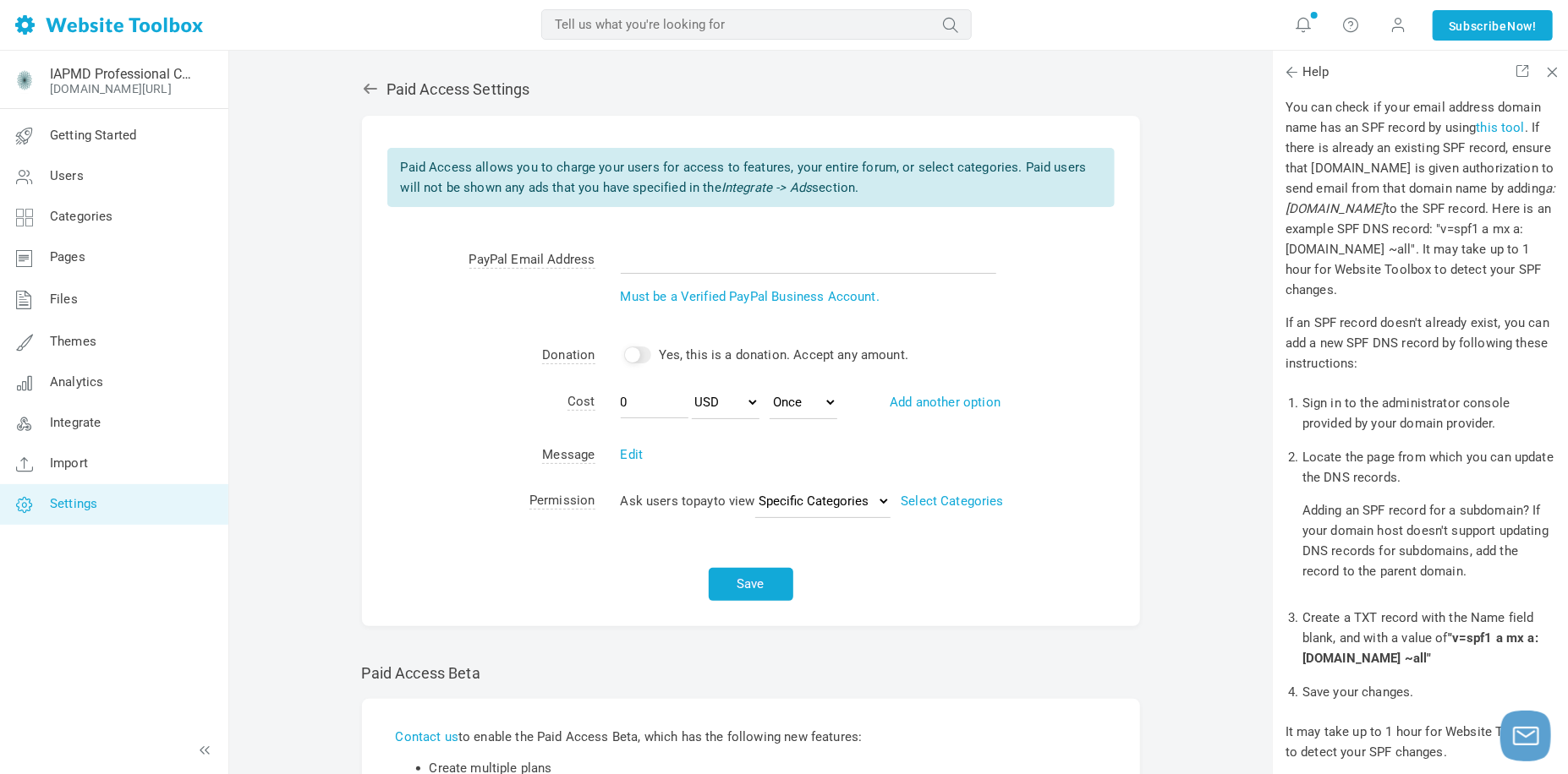
click at [367, 91] on icon at bounding box center [370, 88] width 17 height 17
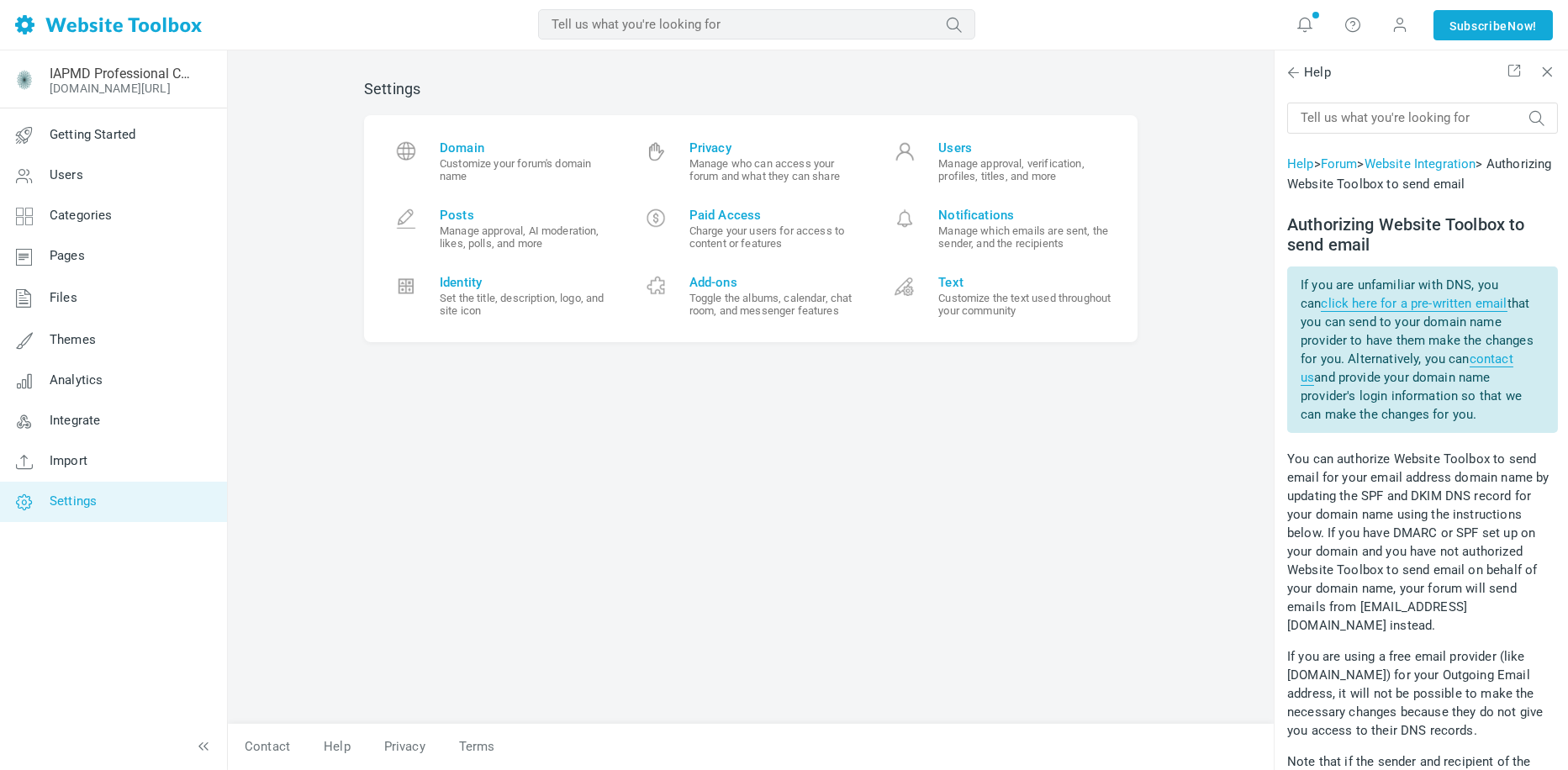
scroll to position [841, 0]
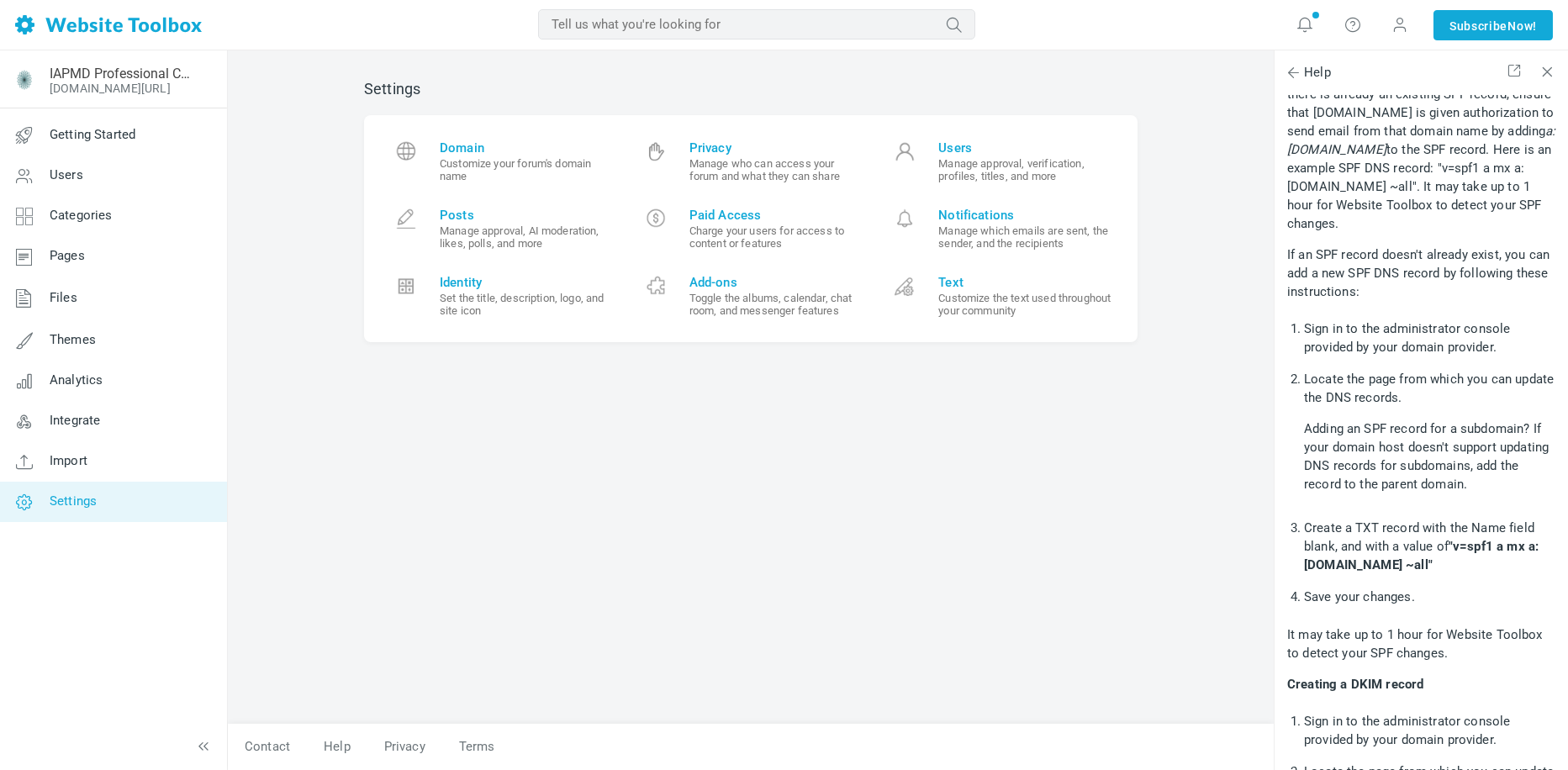
click at [847, 456] on div "Settings Domain Customize your forum's domain name Privacy Manage who can acces…" at bounding box center [751, 394] width 798 height 661
click at [723, 293] on span "Add-ons Toggle the albums, calendar, chat room, and messenger features" at bounding box center [776, 296] width 174 height 42
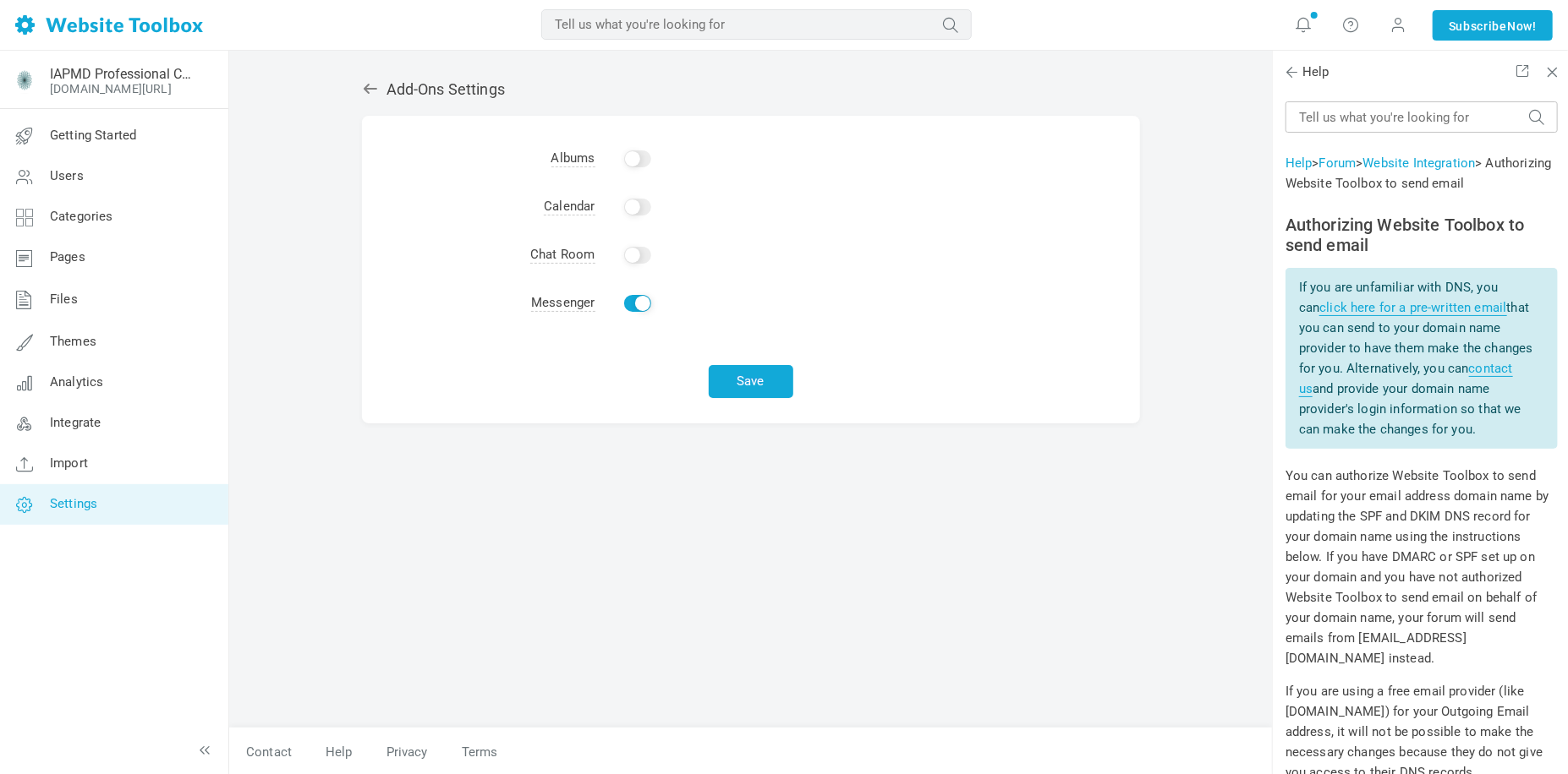
scroll to position [845, 0]
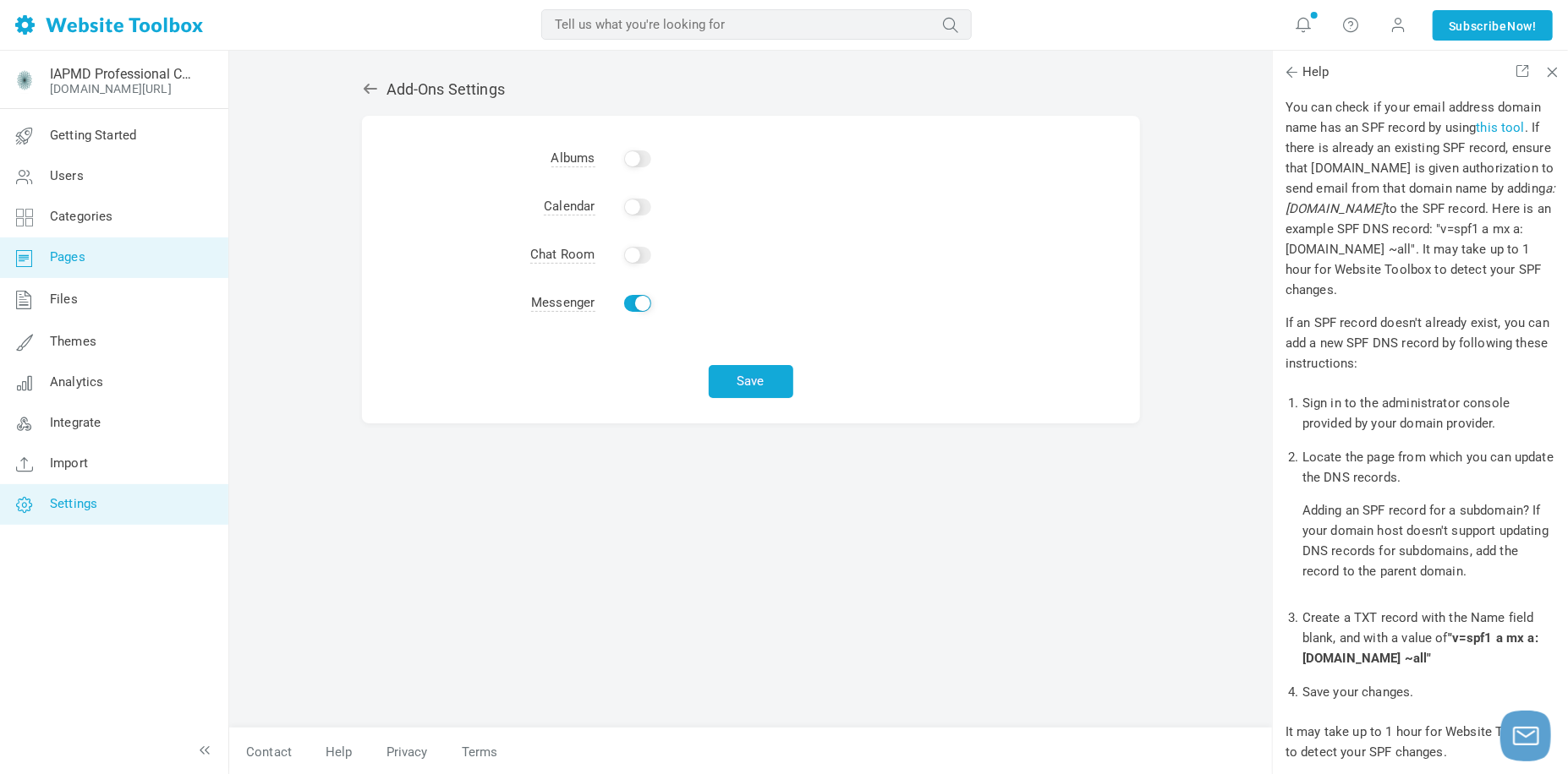
click at [72, 251] on span "Pages" at bounding box center [68, 257] width 36 height 15
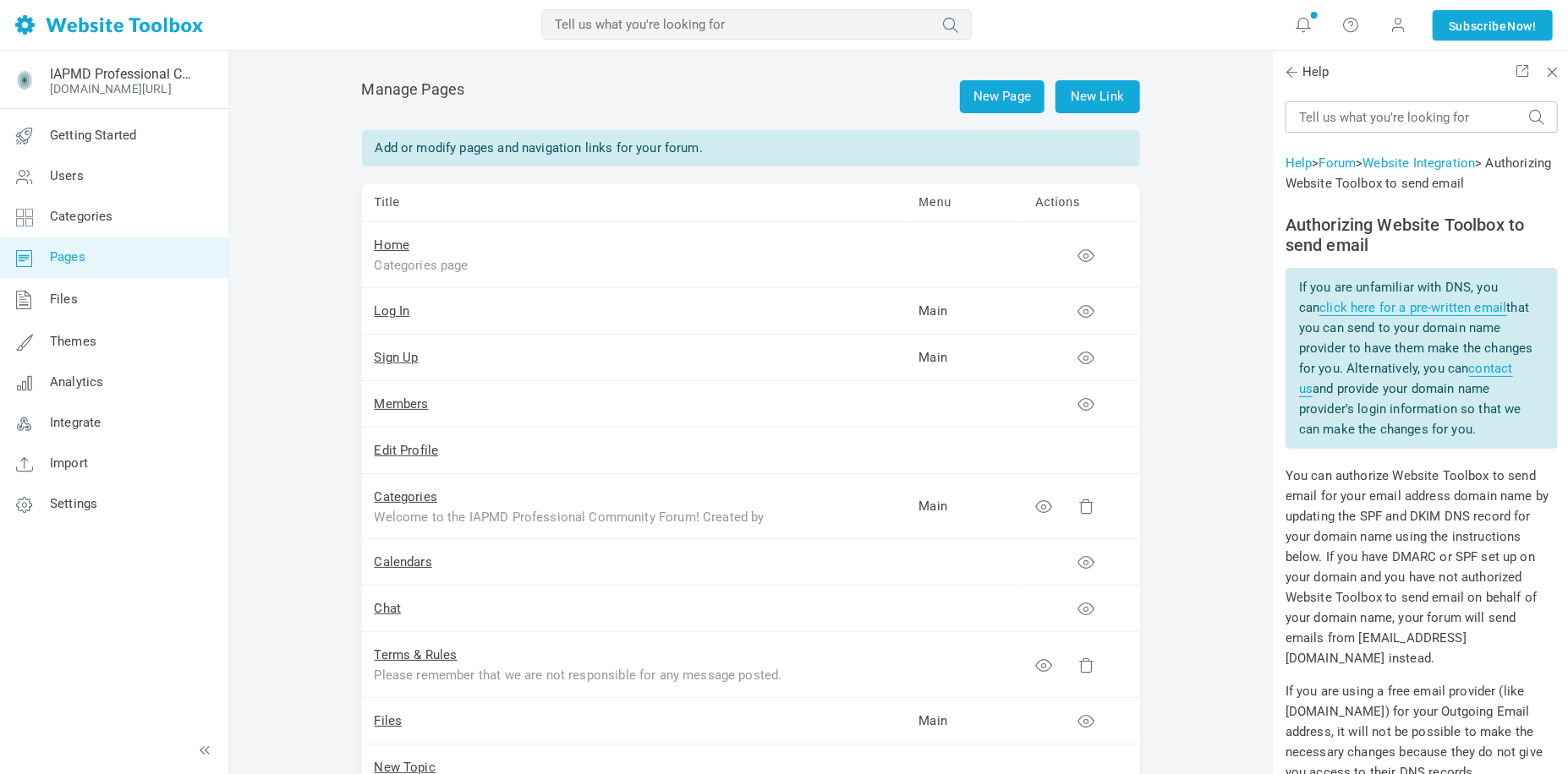
scroll to position [845, 0]
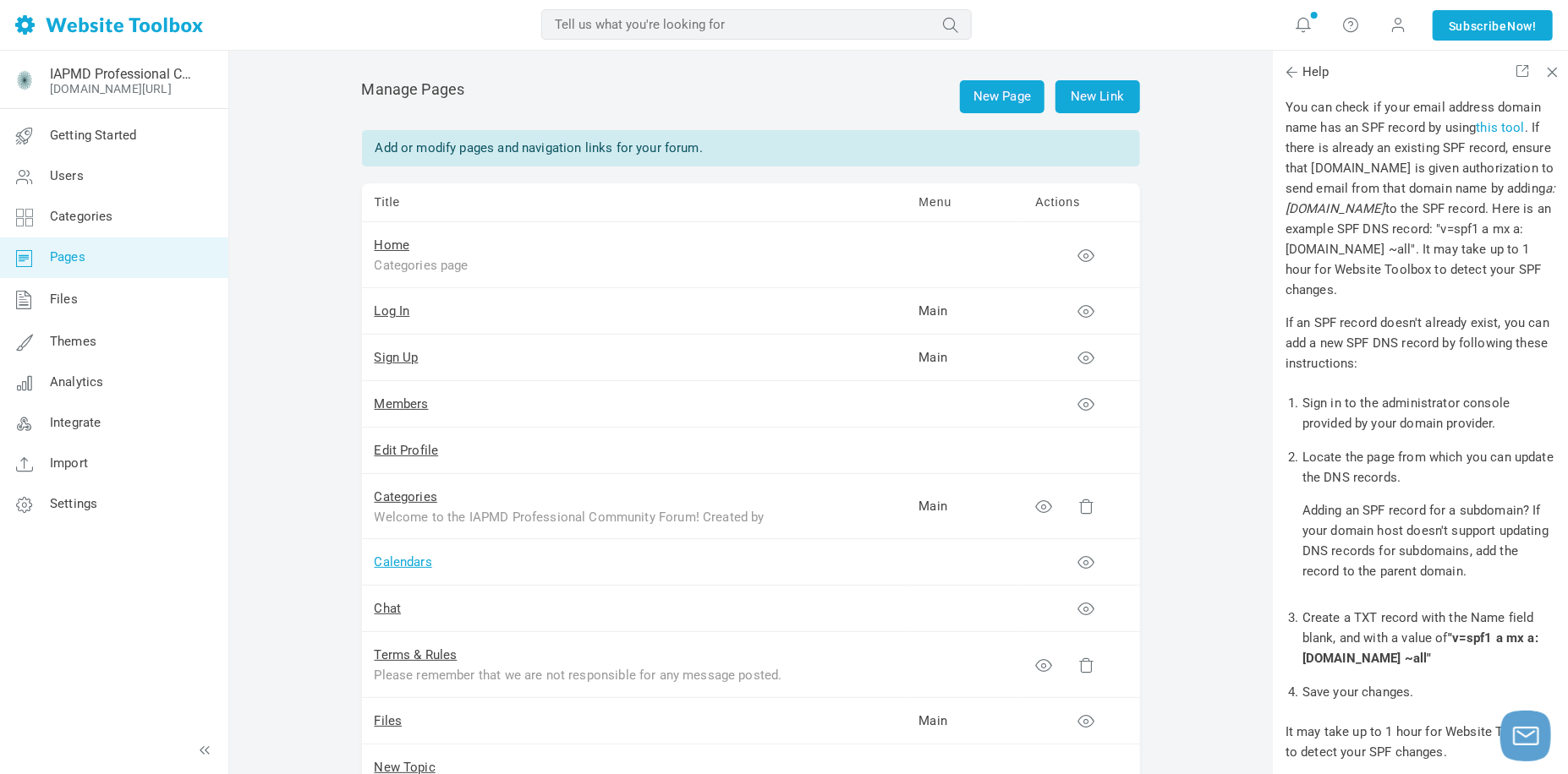
click at [409, 566] on link "Calendars" at bounding box center [403, 562] width 57 height 15
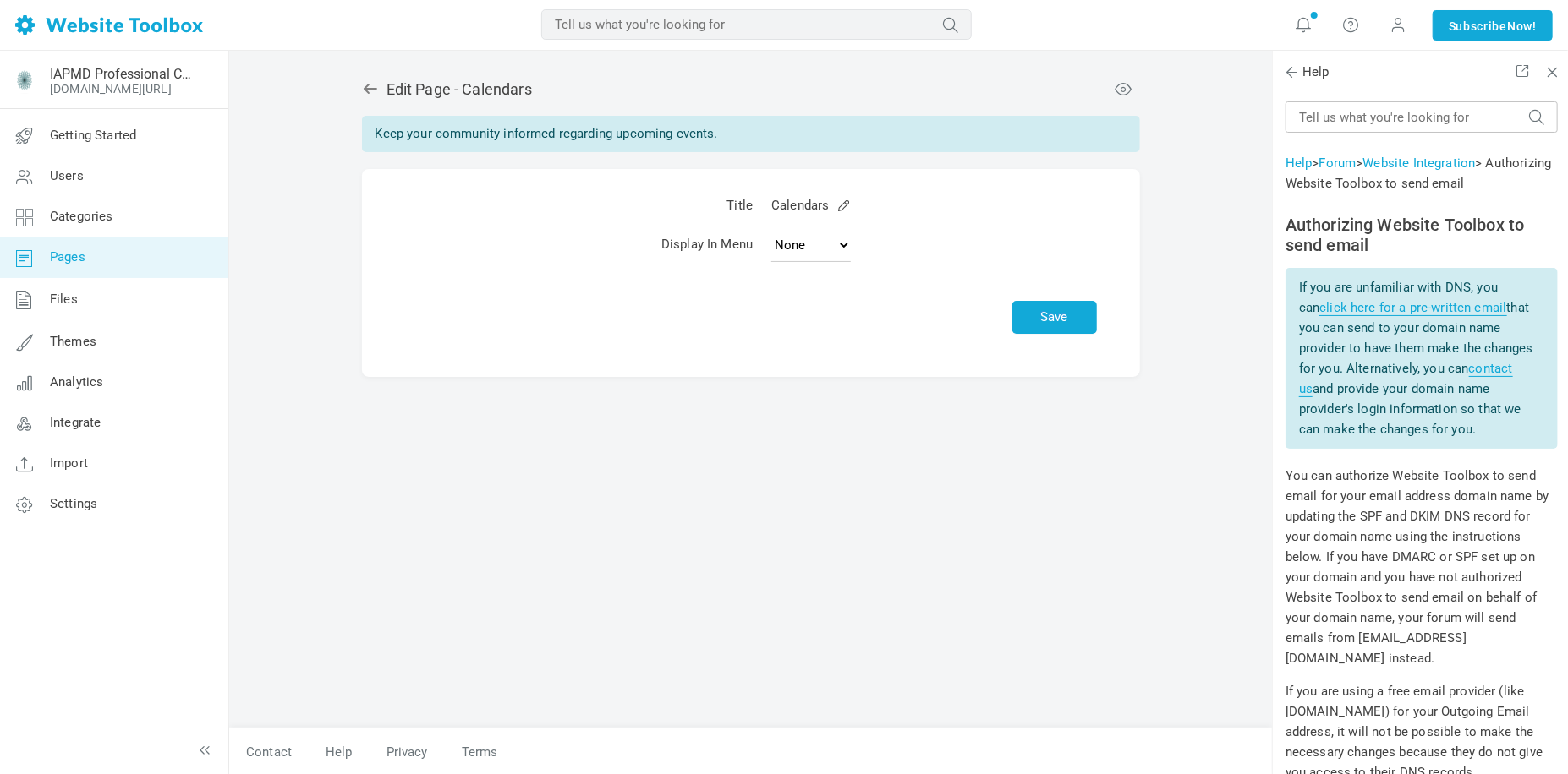
scroll to position [845, 0]
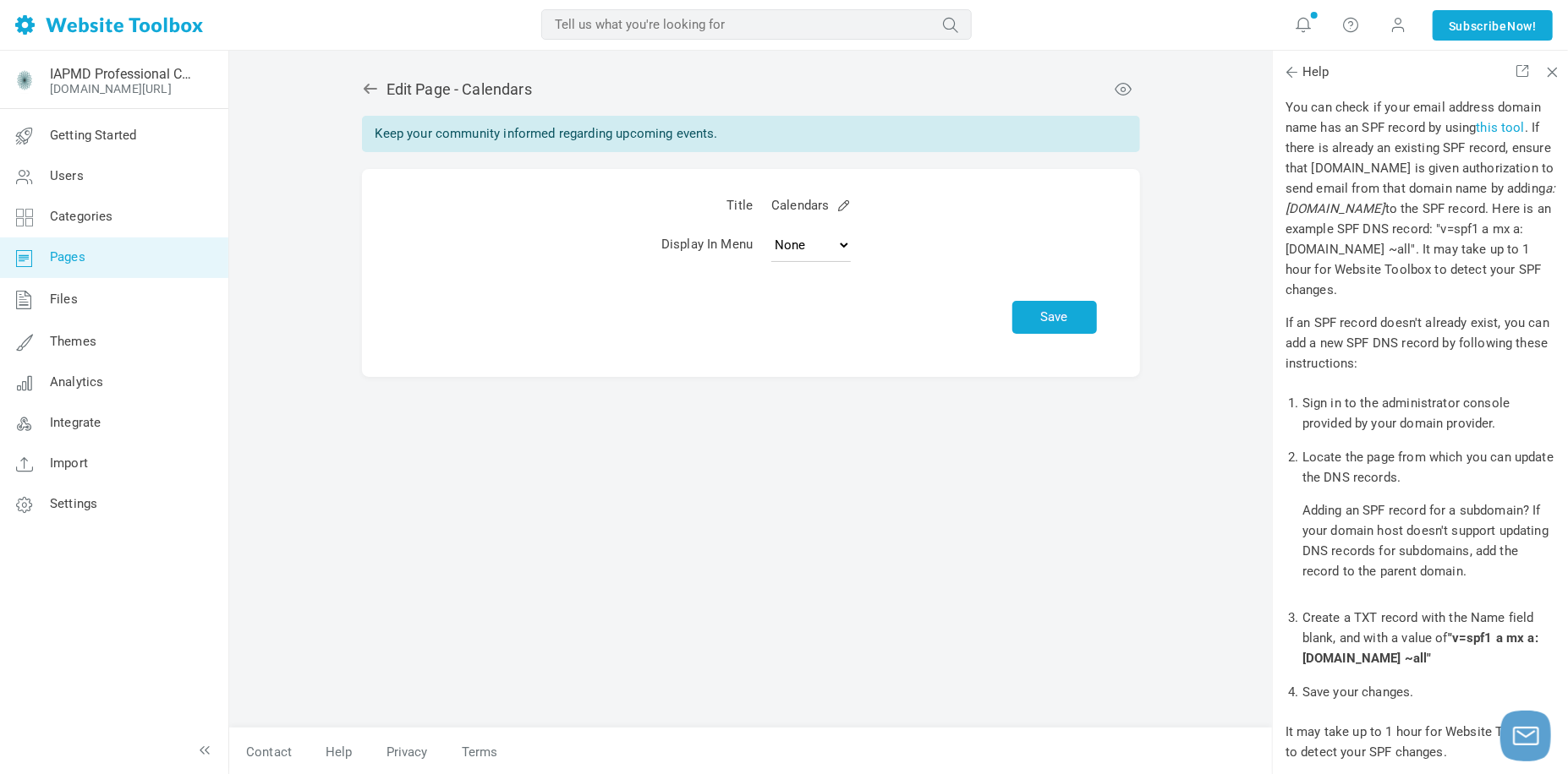
click at [409, 566] on div "Edit Page - Calendars Keep your community informed regarding upcoming events. T…" at bounding box center [751, 396] width 803 height 664
click at [1078, 444] on div "Edit Page - Calendars Keep your community informed regarding upcoming events. T…" at bounding box center [751, 396] width 803 height 664
click at [371, 88] on icon at bounding box center [369, 88] width 13 height 10
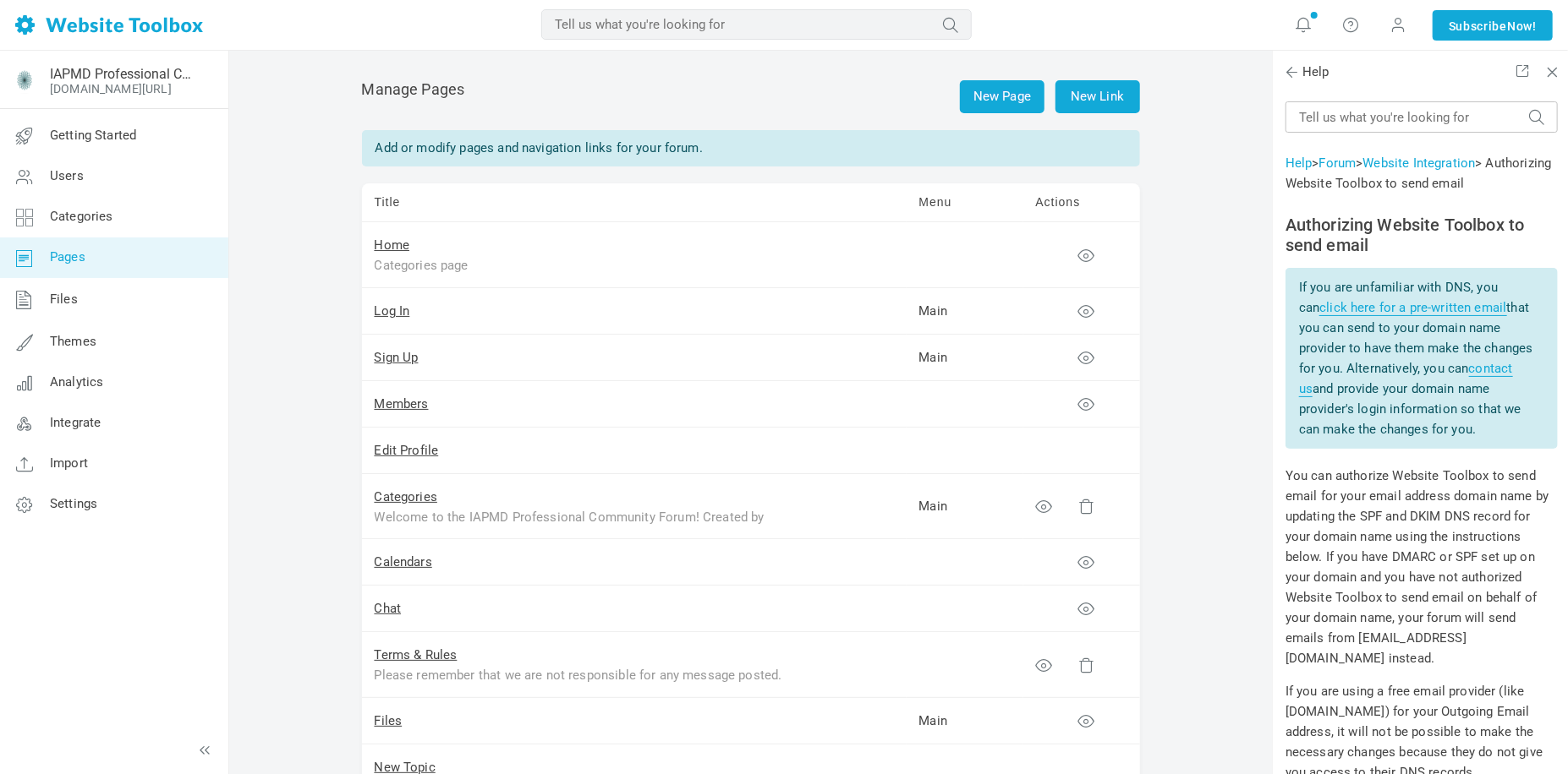
scroll to position [845, 0]
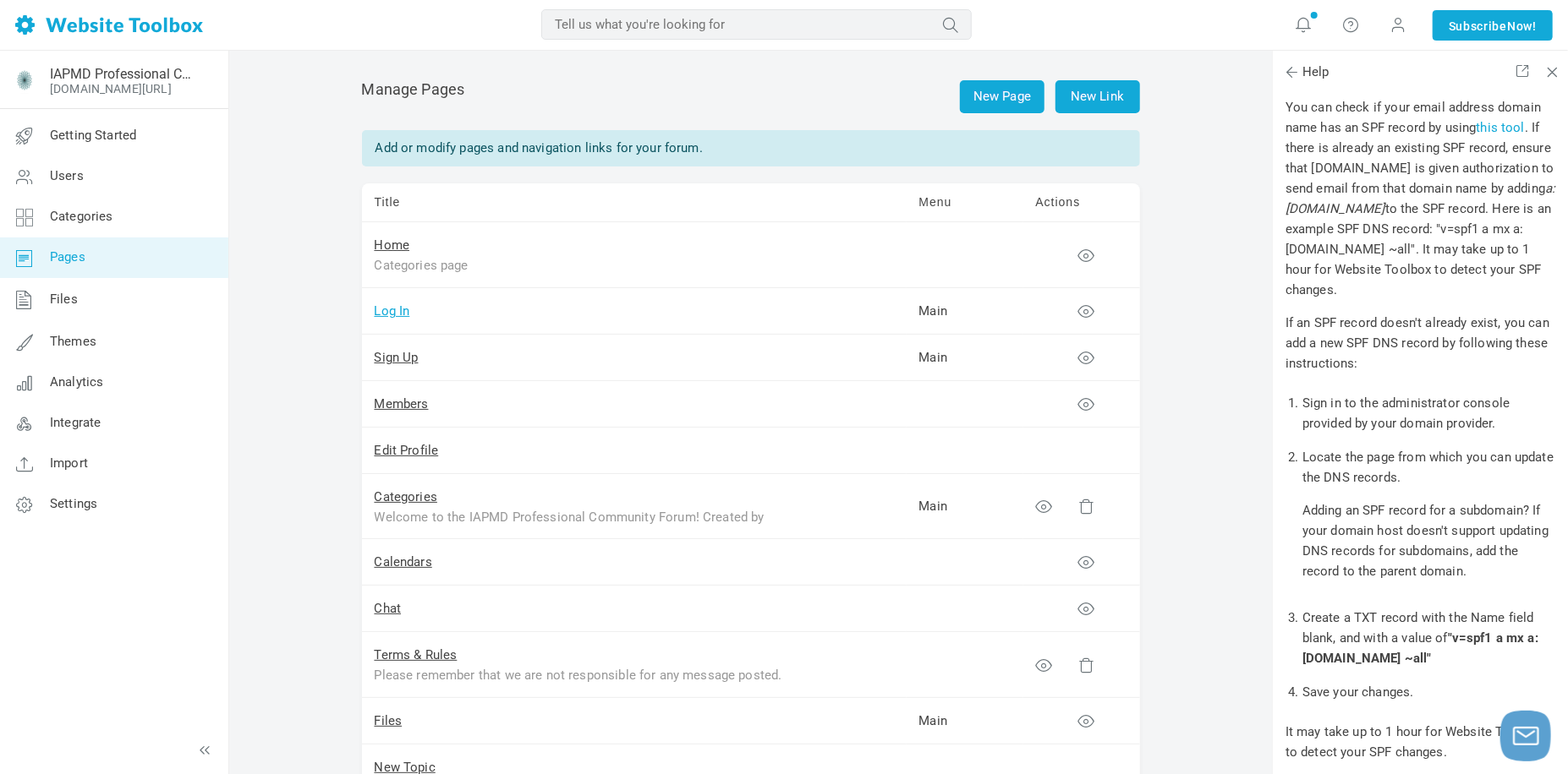
click at [401, 312] on link "Log In" at bounding box center [392, 311] width 36 height 15
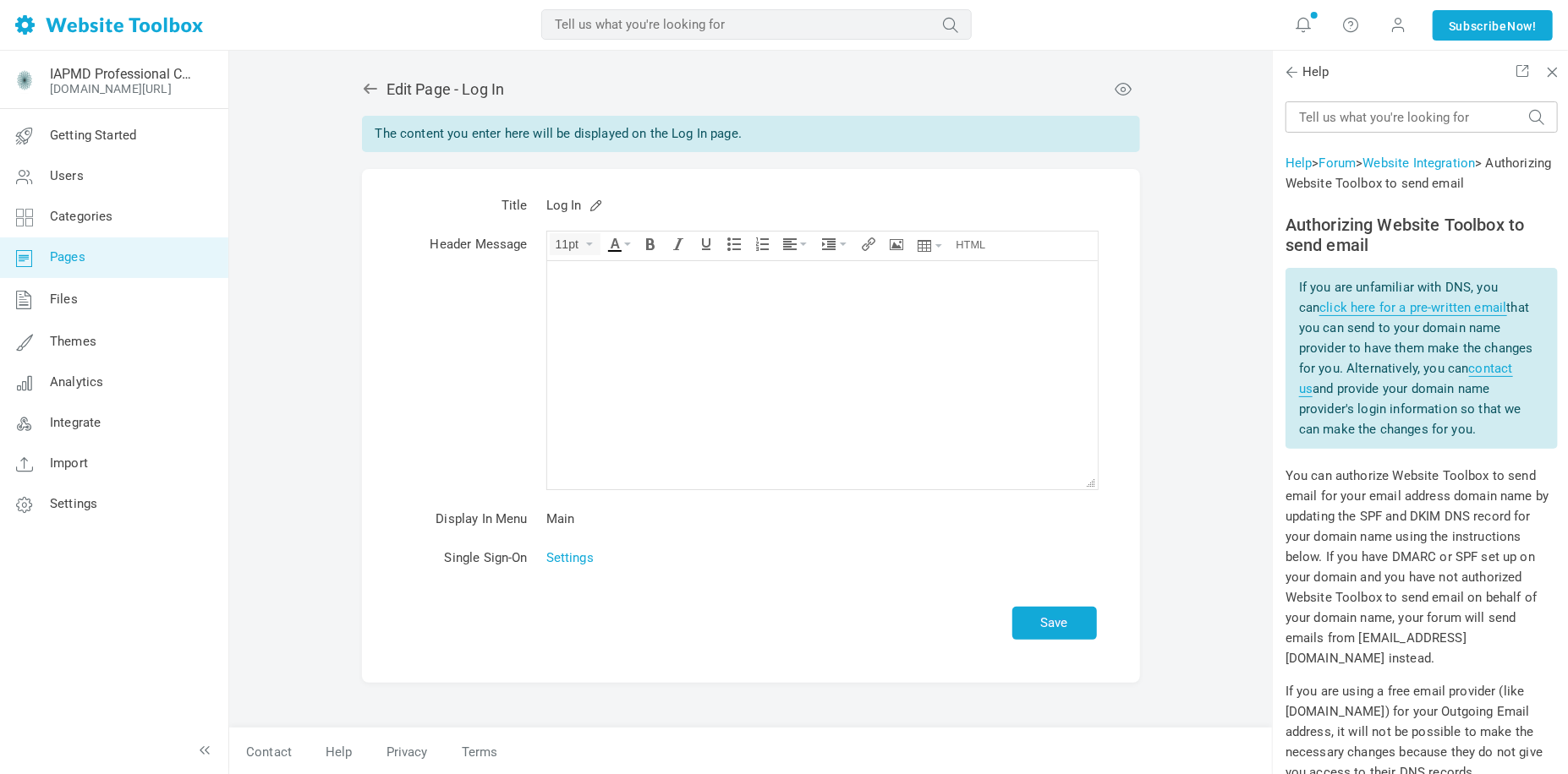
scroll to position [845, 0]
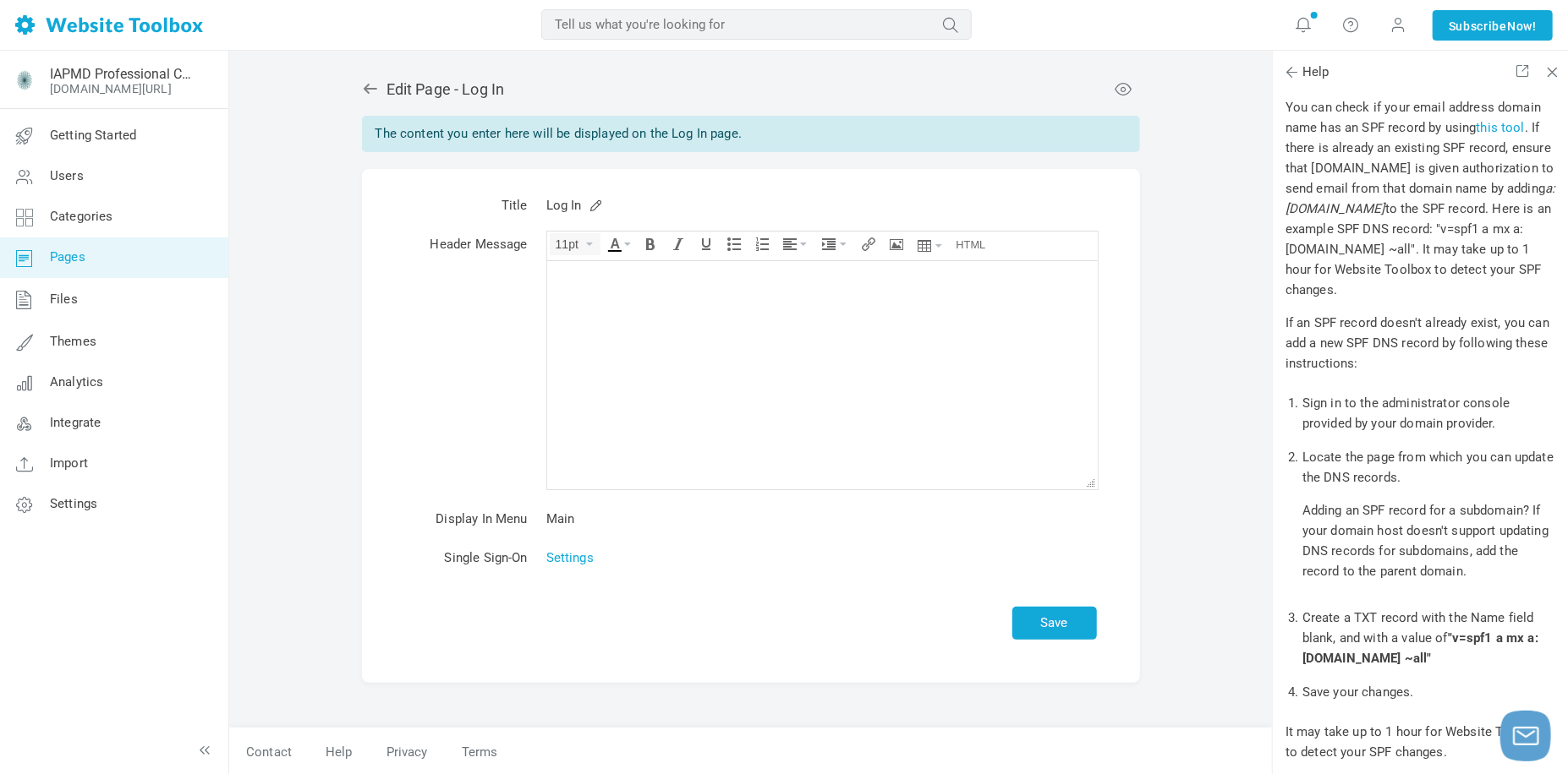
click at [366, 92] on icon at bounding box center [370, 88] width 17 height 17
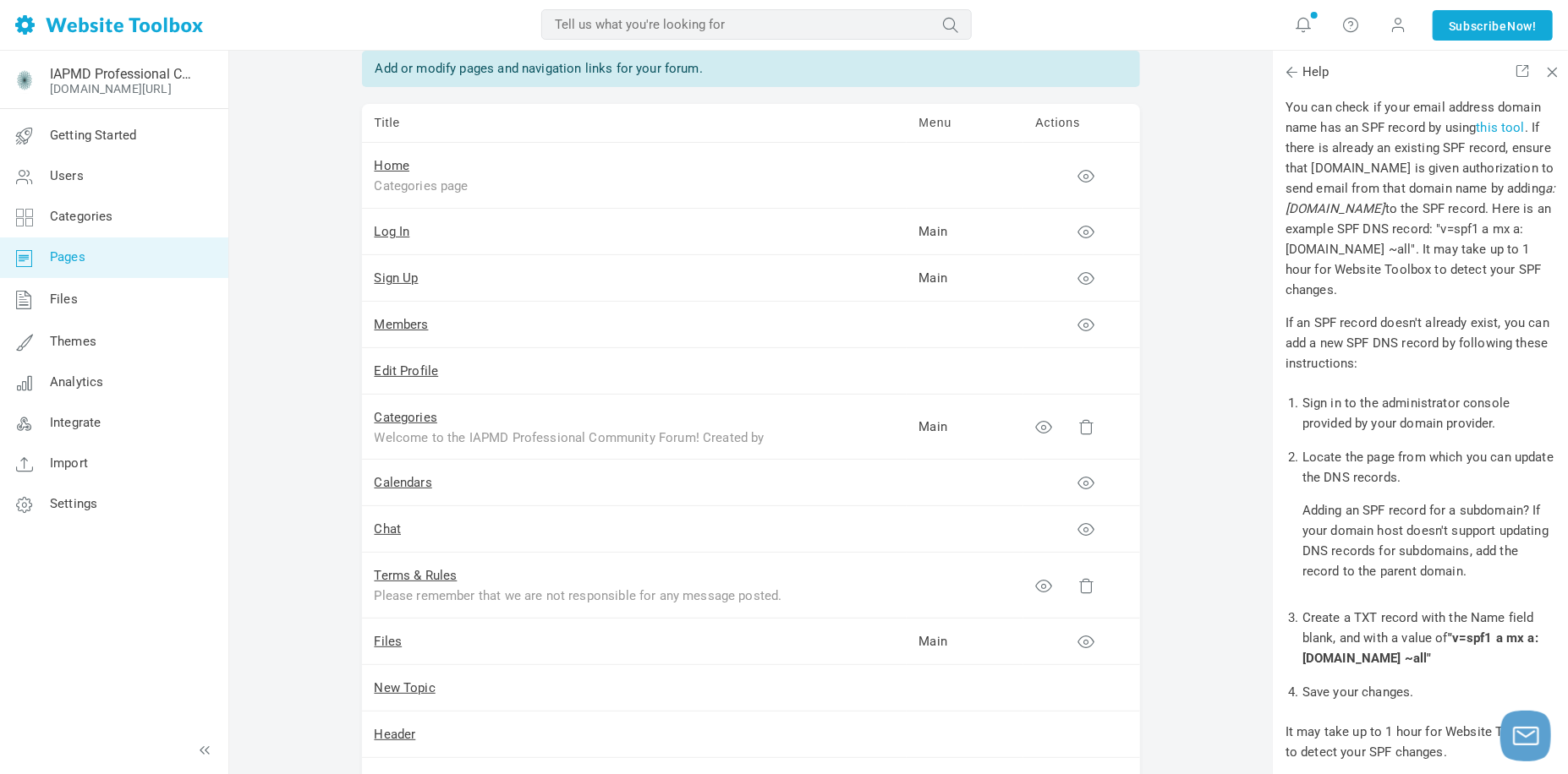
scroll to position [84, 0]
click at [423, 360] on link "Edit Profile" at bounding box center [407, 365] width 65 height 15
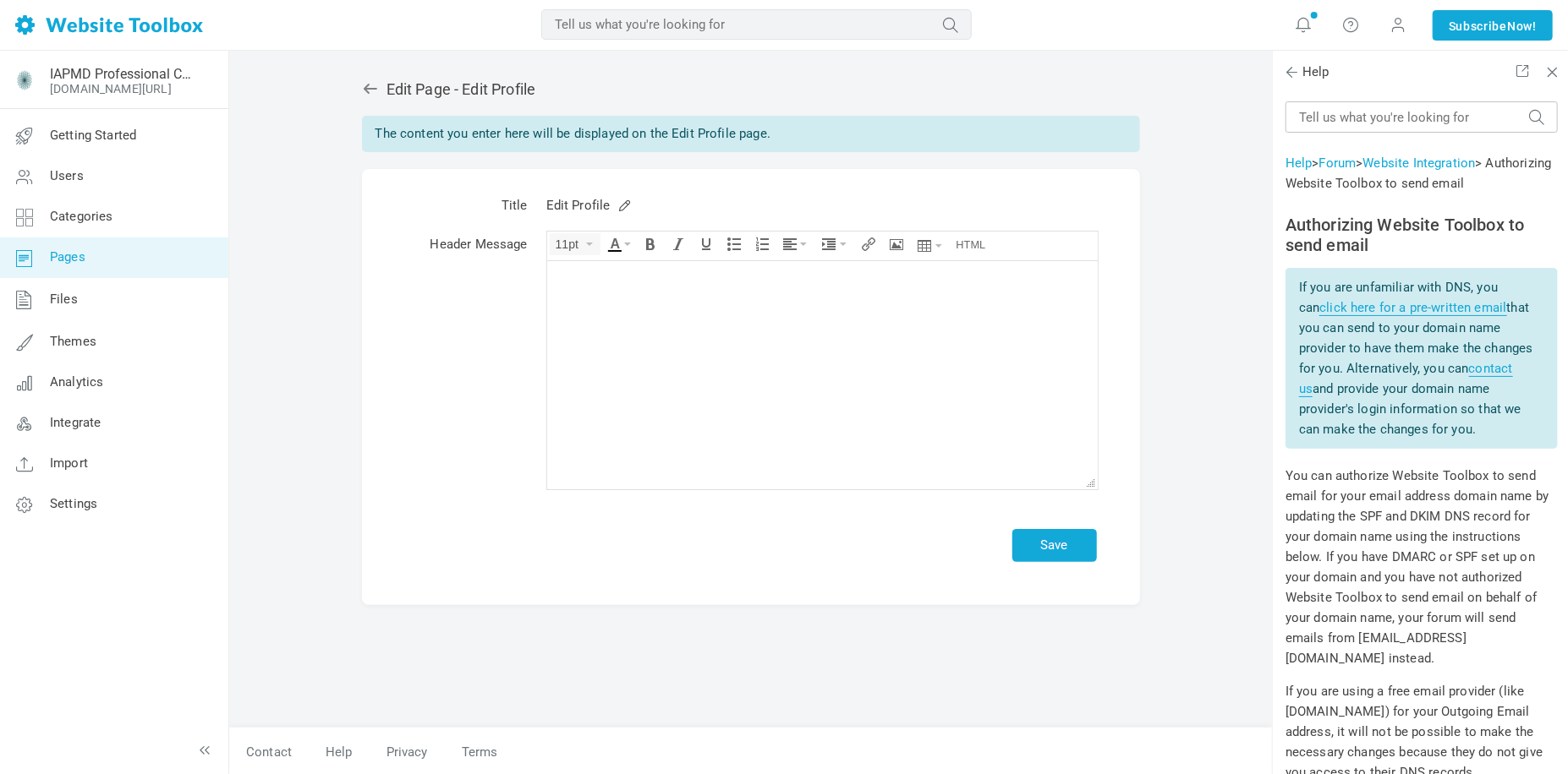
scroll to position [845, 0]
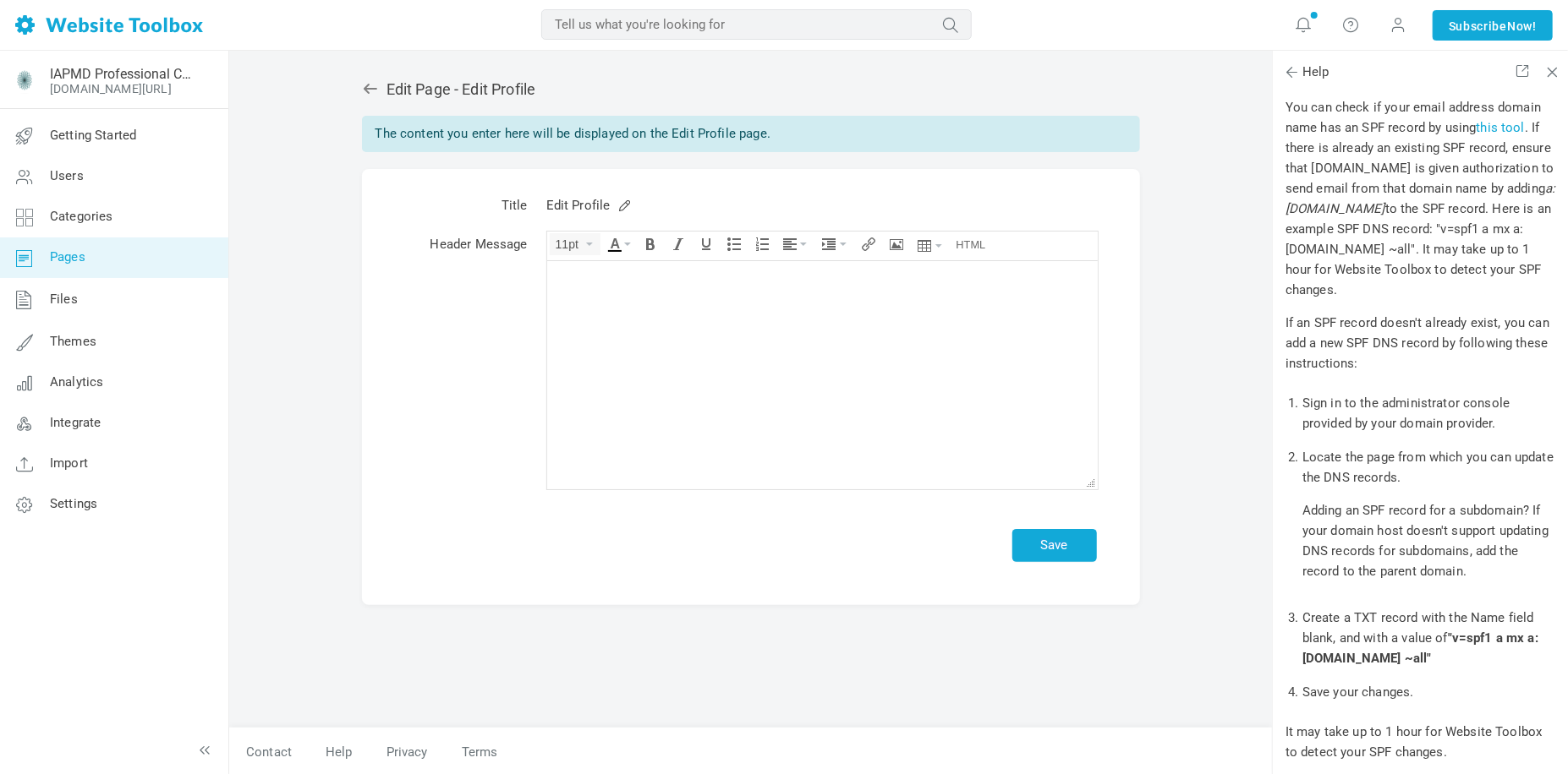
click at [423, 360] on td "Header Message" at bounding box center [466, 362] width 141 height 275
click at [362, 90] on icon at bounding box center [370, 88] width 17 height 17
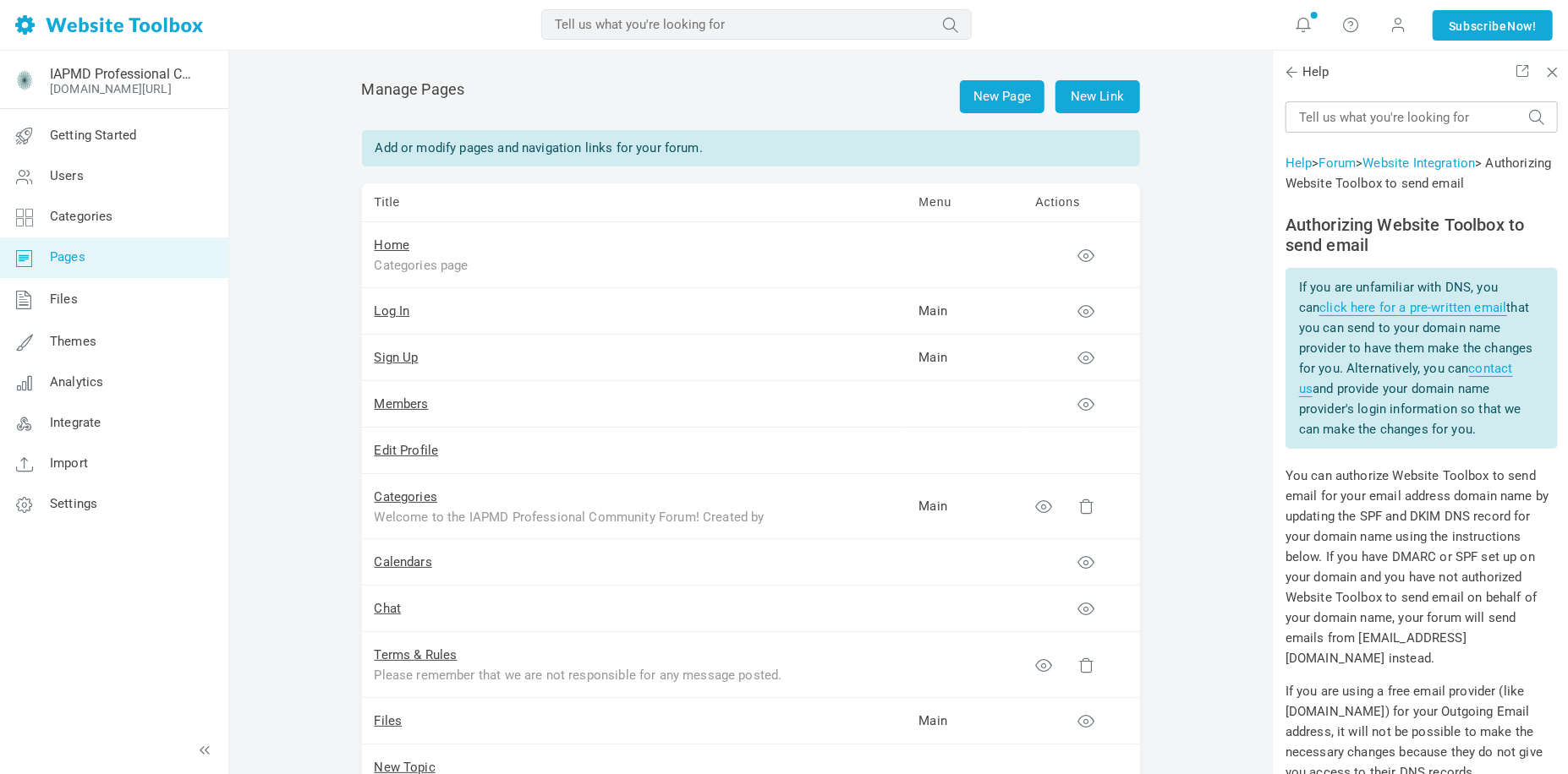
scroll to position [845, 0]
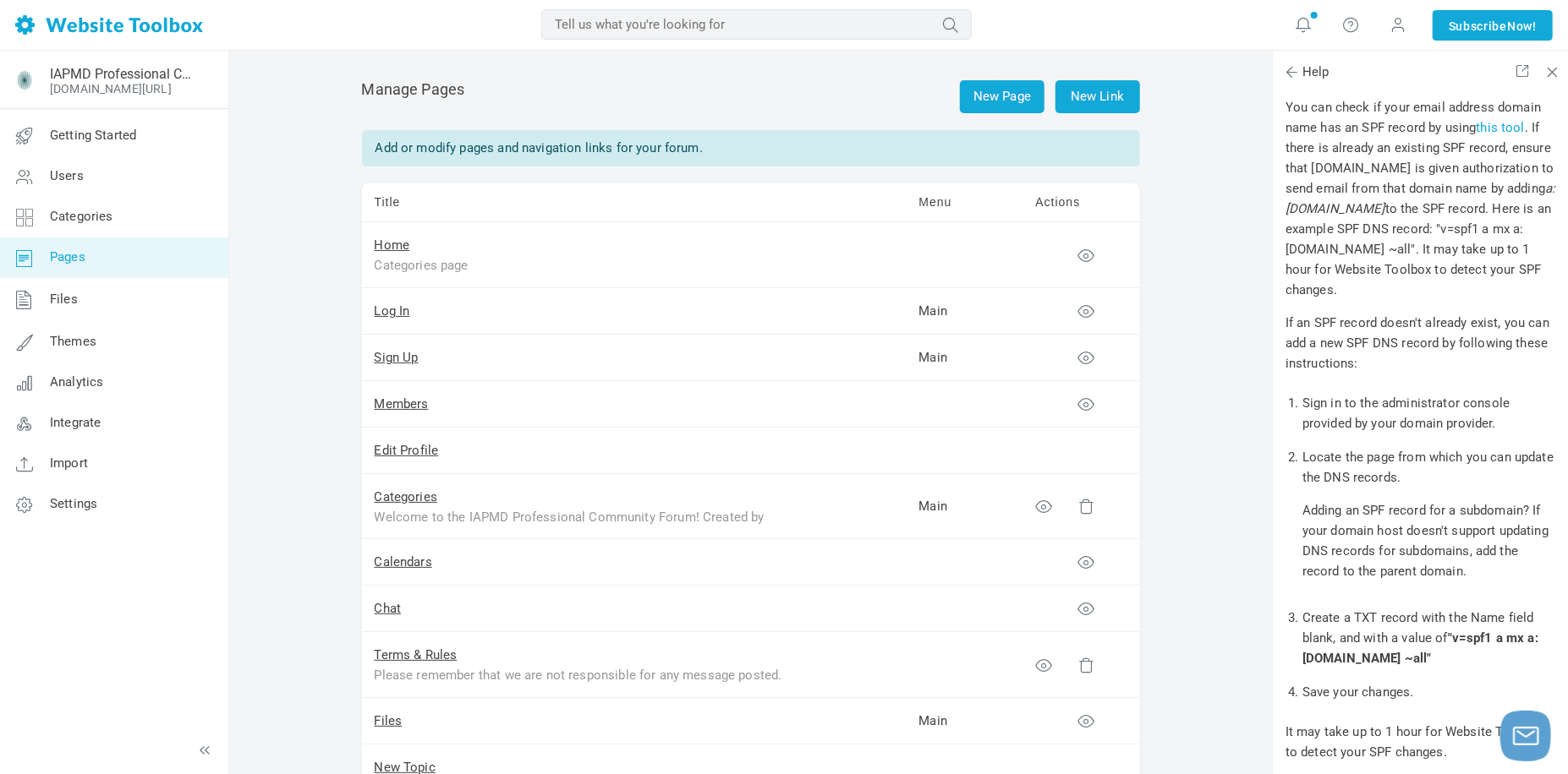
click at [392, 200] on td "Title" at bounding box center [634, 202] width 544 height 39
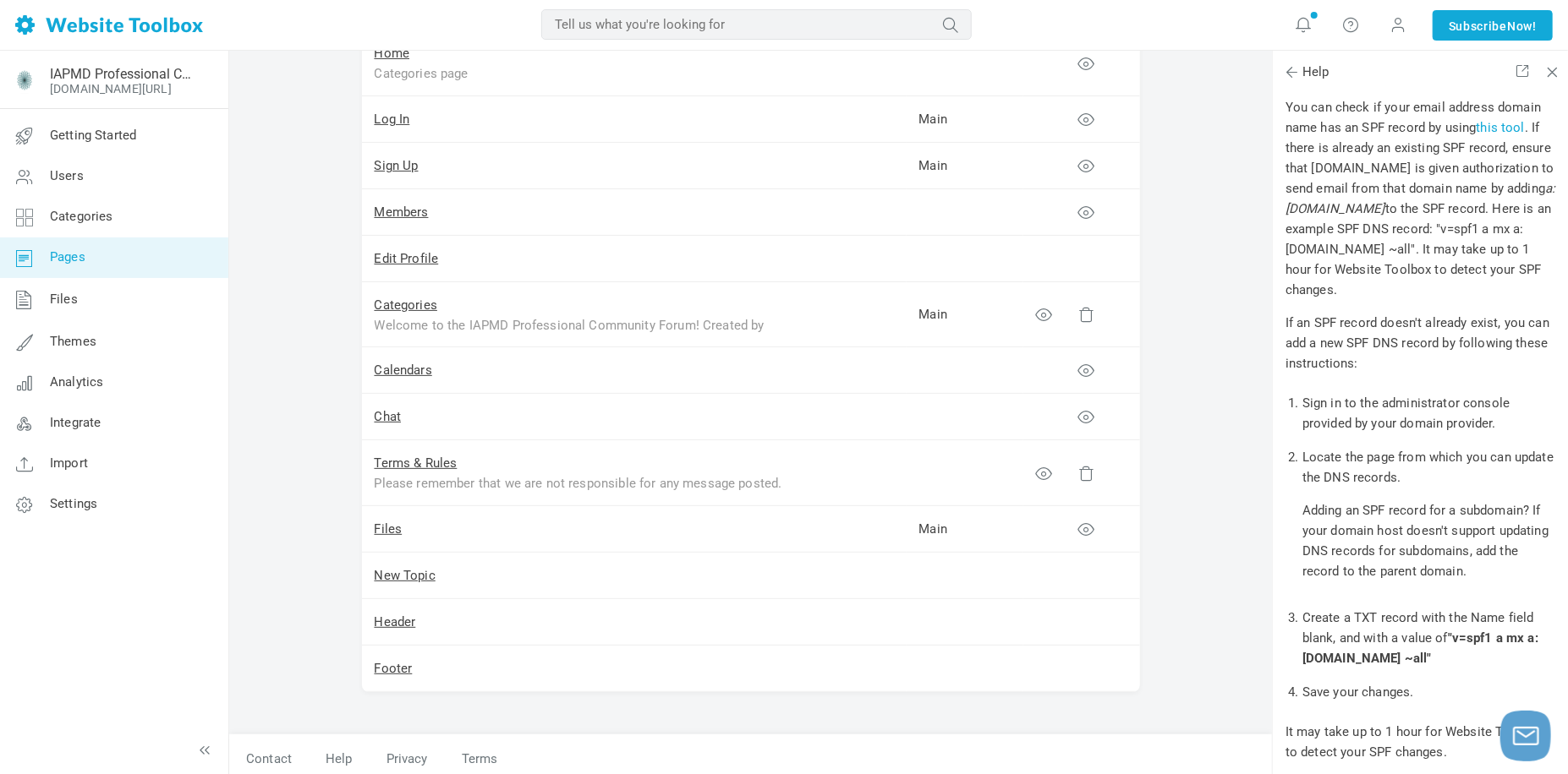
scroll to position [199, 0]
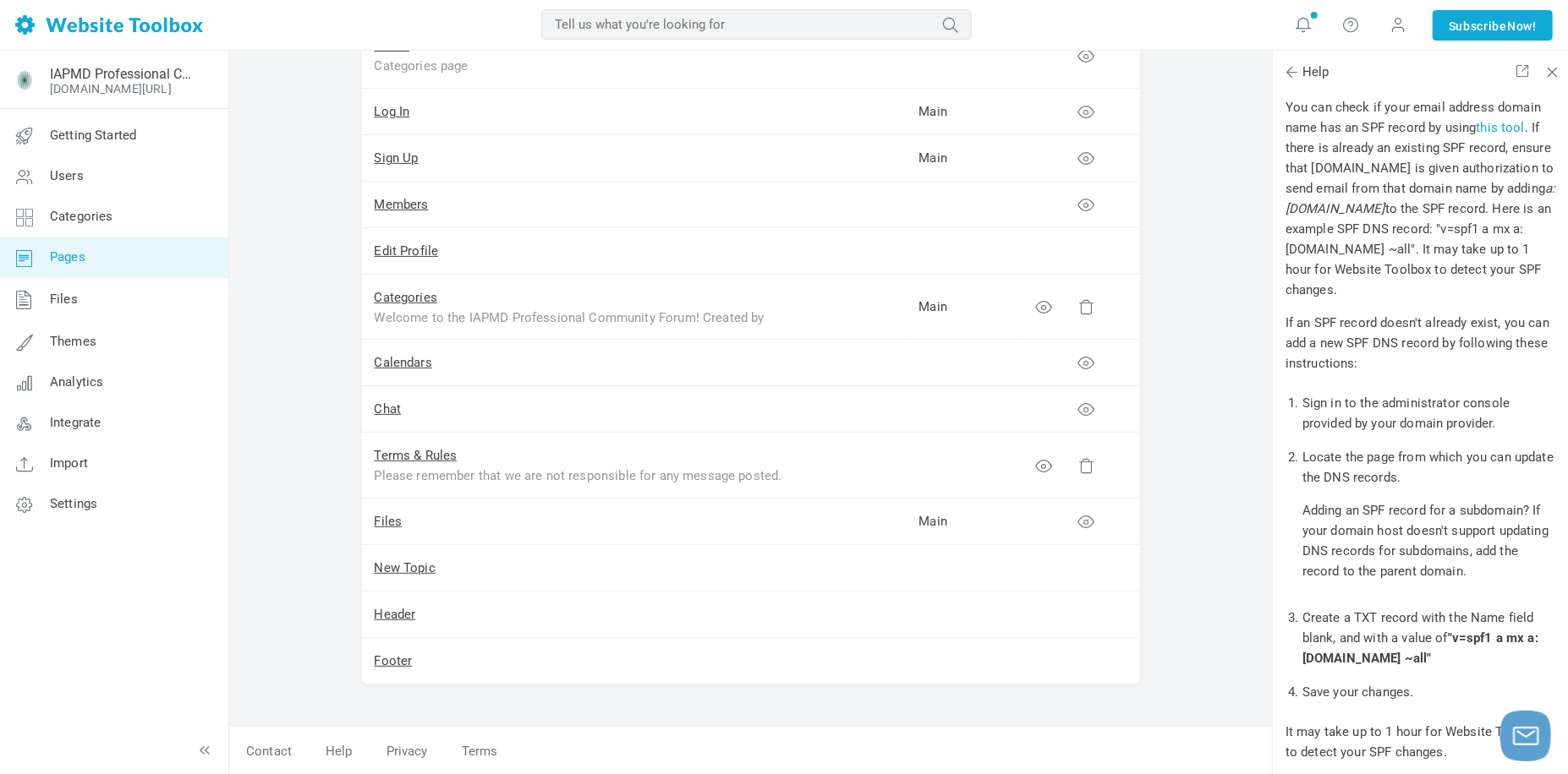
click at [530, 362] on td "Calendars" at bounding box center [634, 363] width 544 height 47
click at [1090, 364] on icon at bounding box center [1085, 362] width 17 height 17
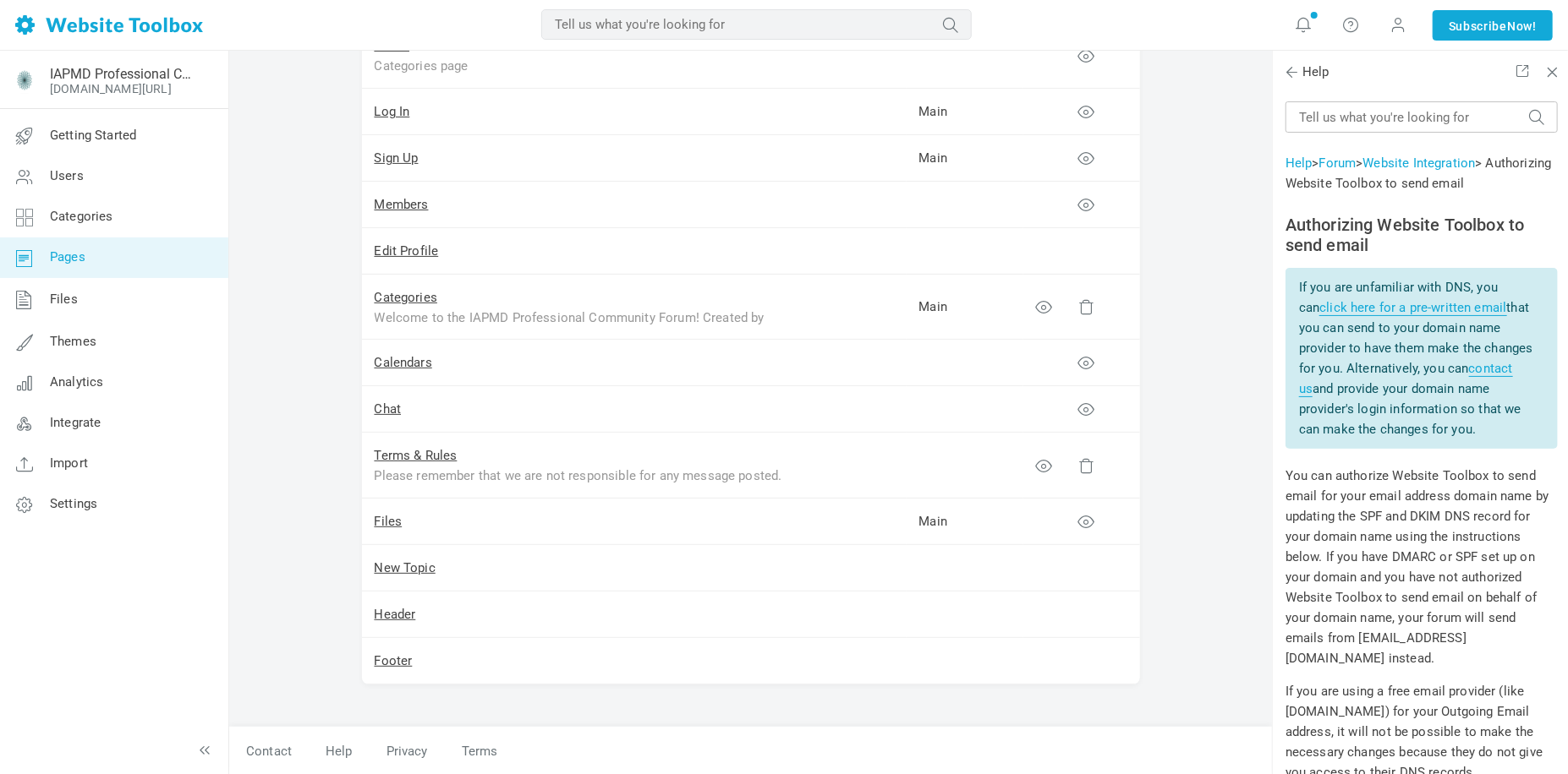
scroll to position [845, 0]
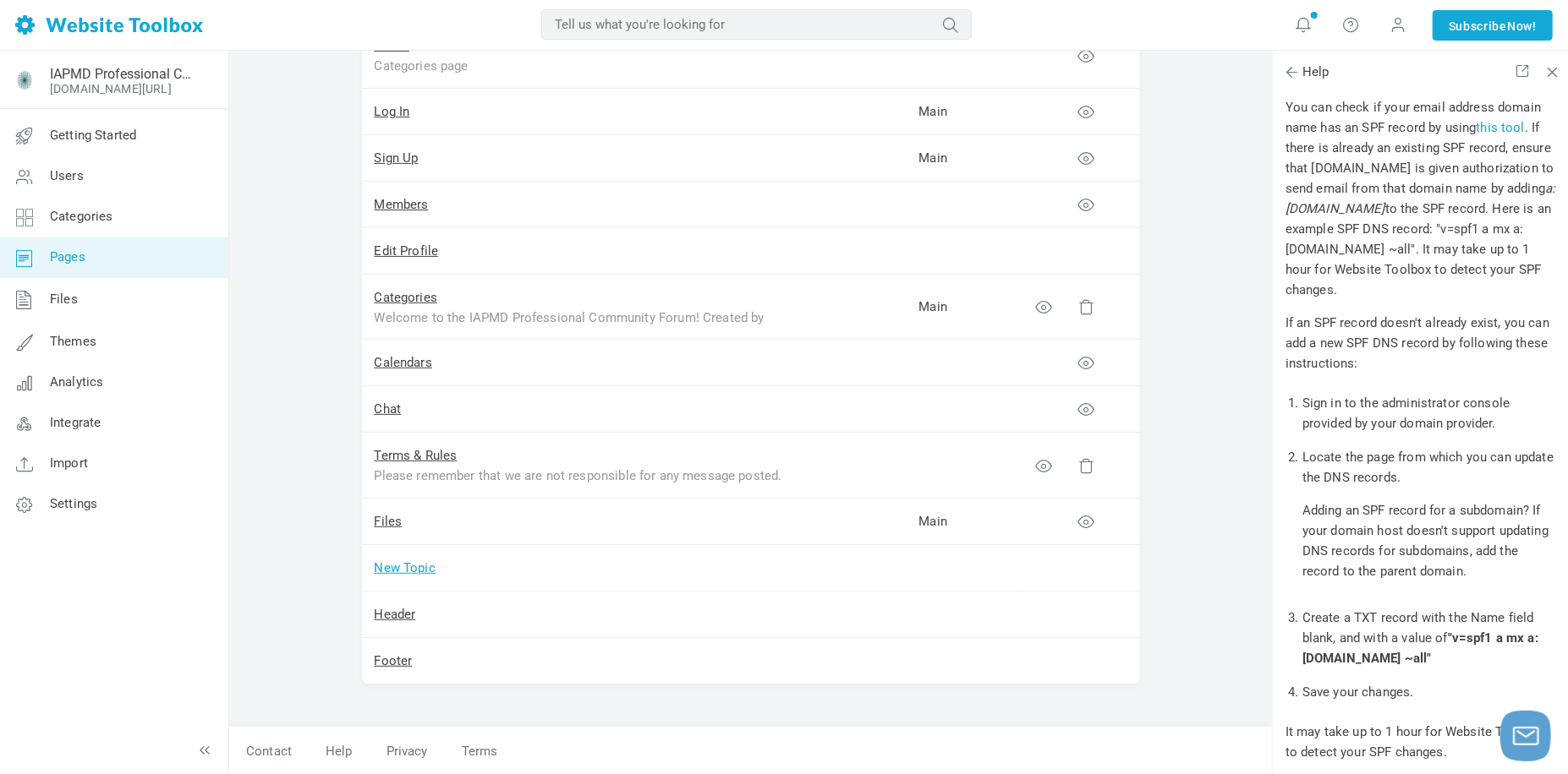
click at [420, 562] on link "New Topic" at bounding box center [405, 567] width 61 height 15
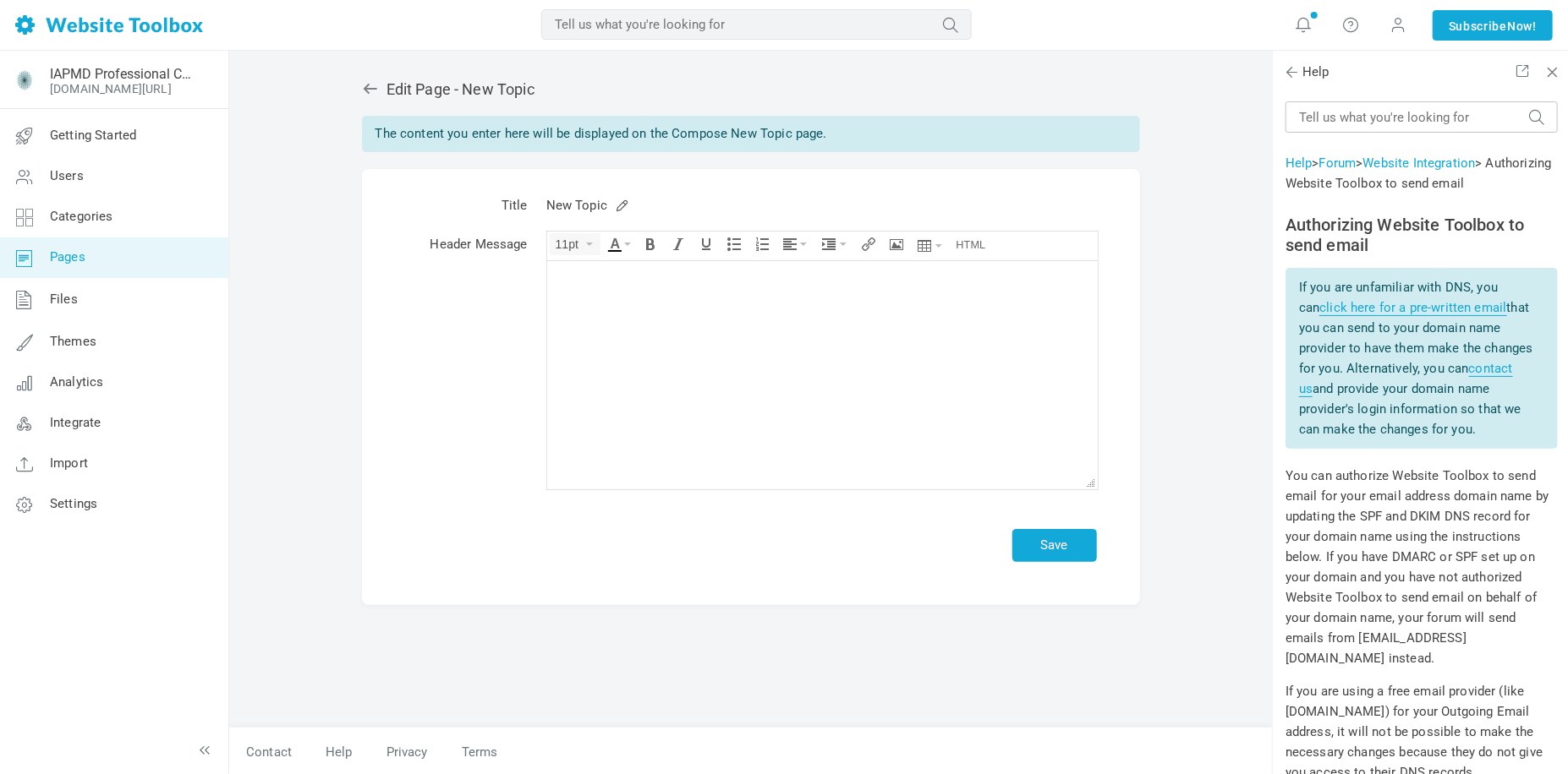
scroll to position [845, 0]
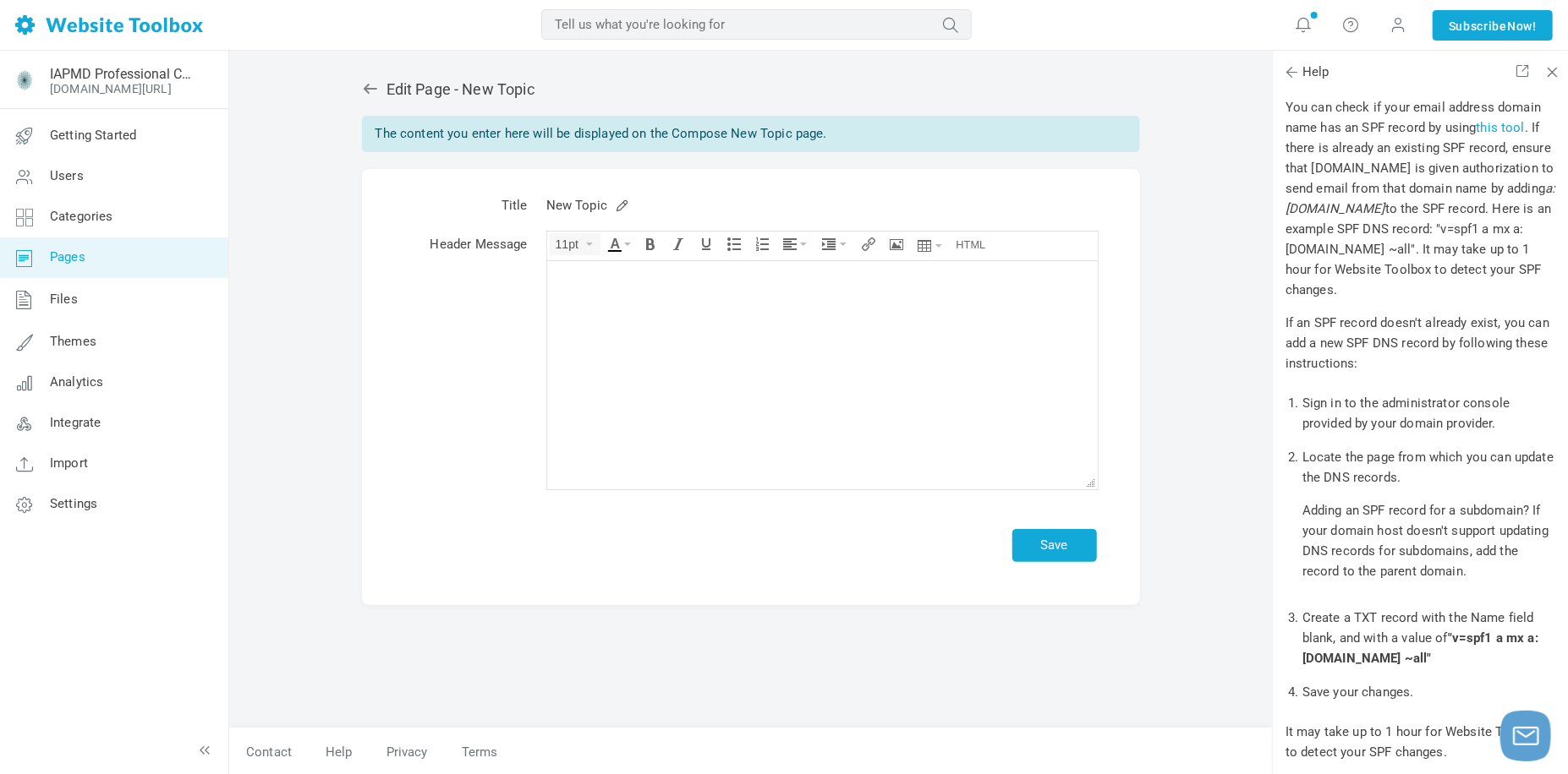
click at [365, 90] on icon at bounding box center [369, 88] width 13 height 10
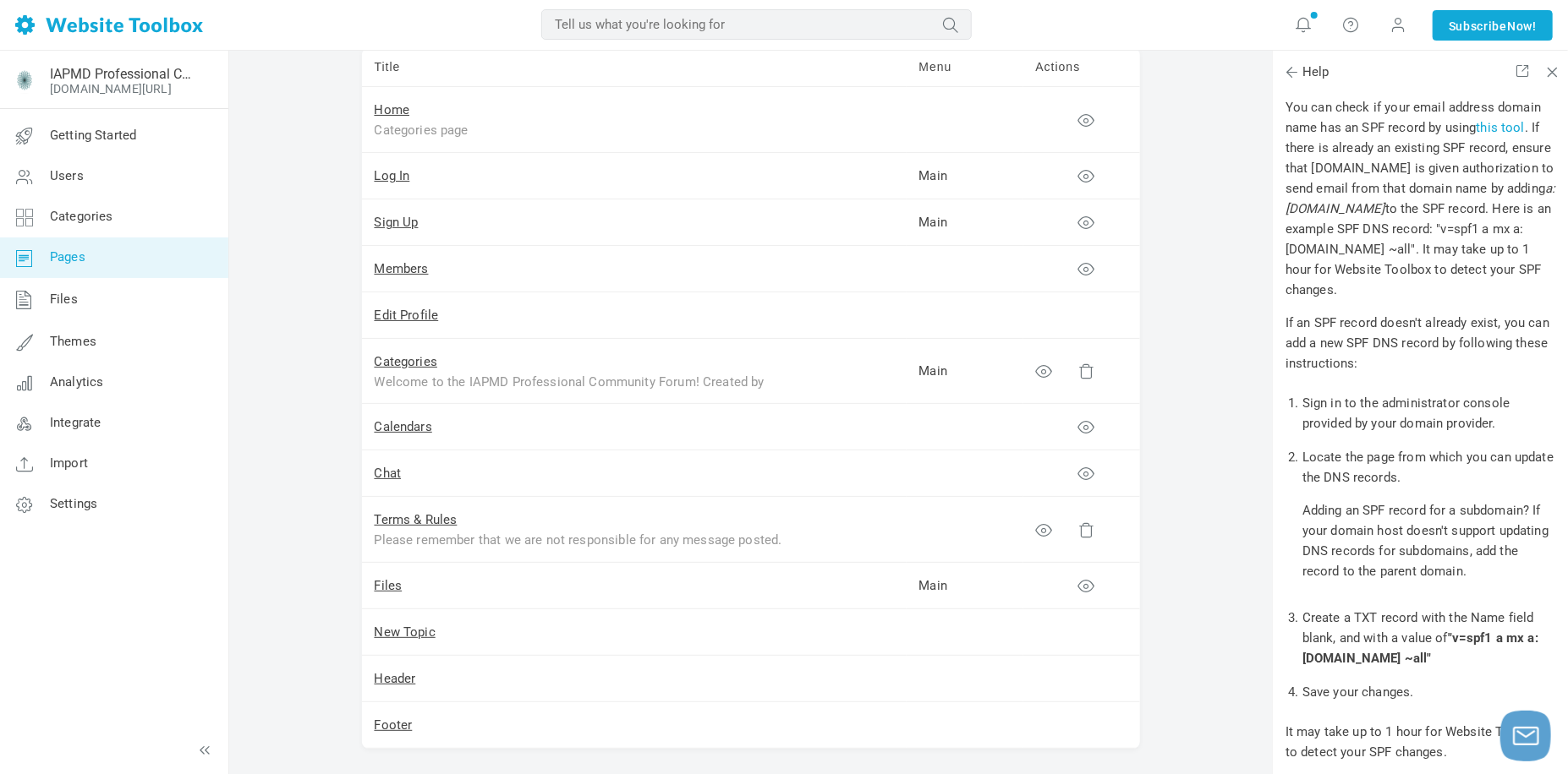
scroll to position [199, 0]
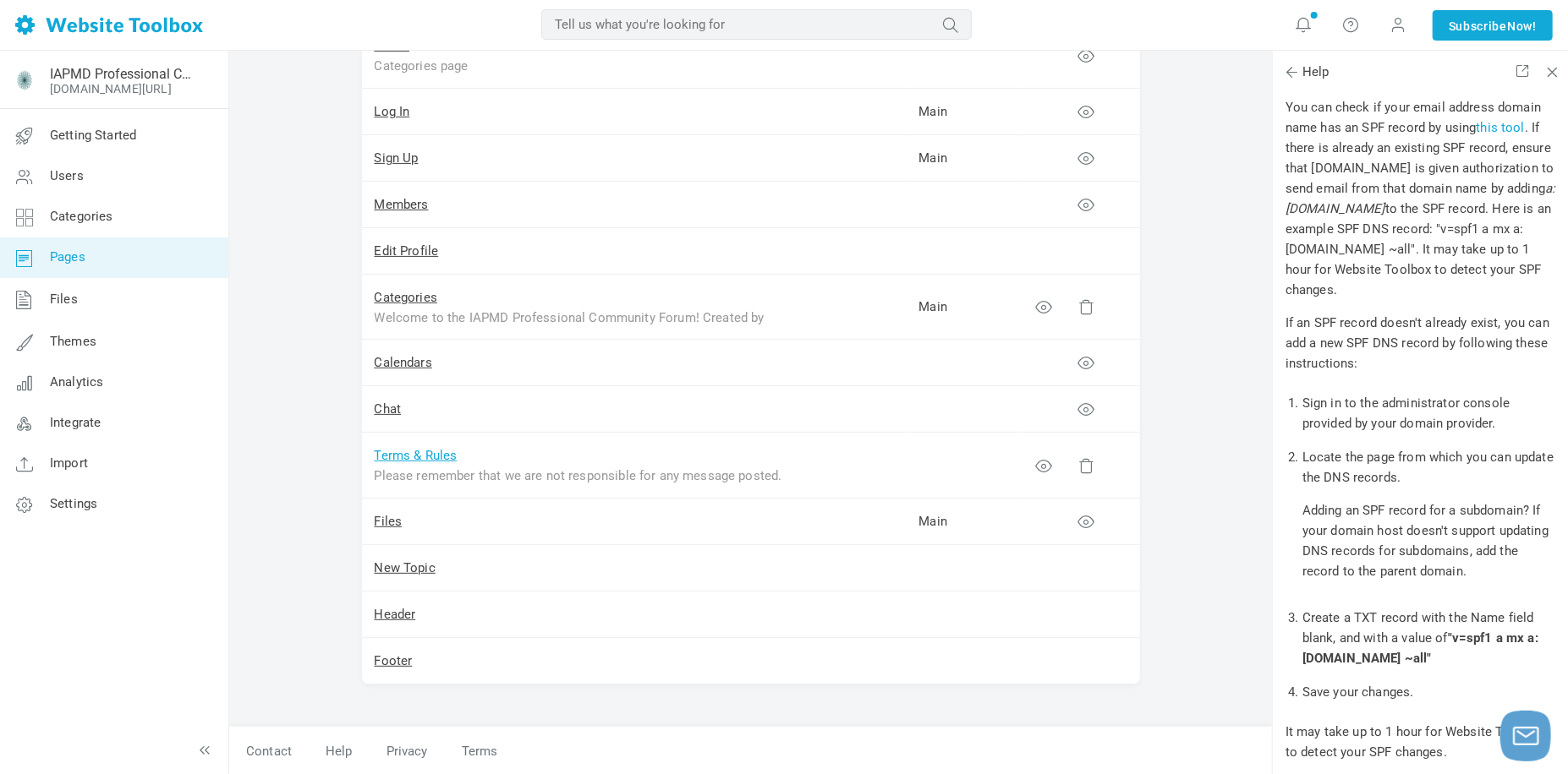
click at [436, 453] on link "Terms & Rules" at bounding box center [416, 455] width 83 height 15
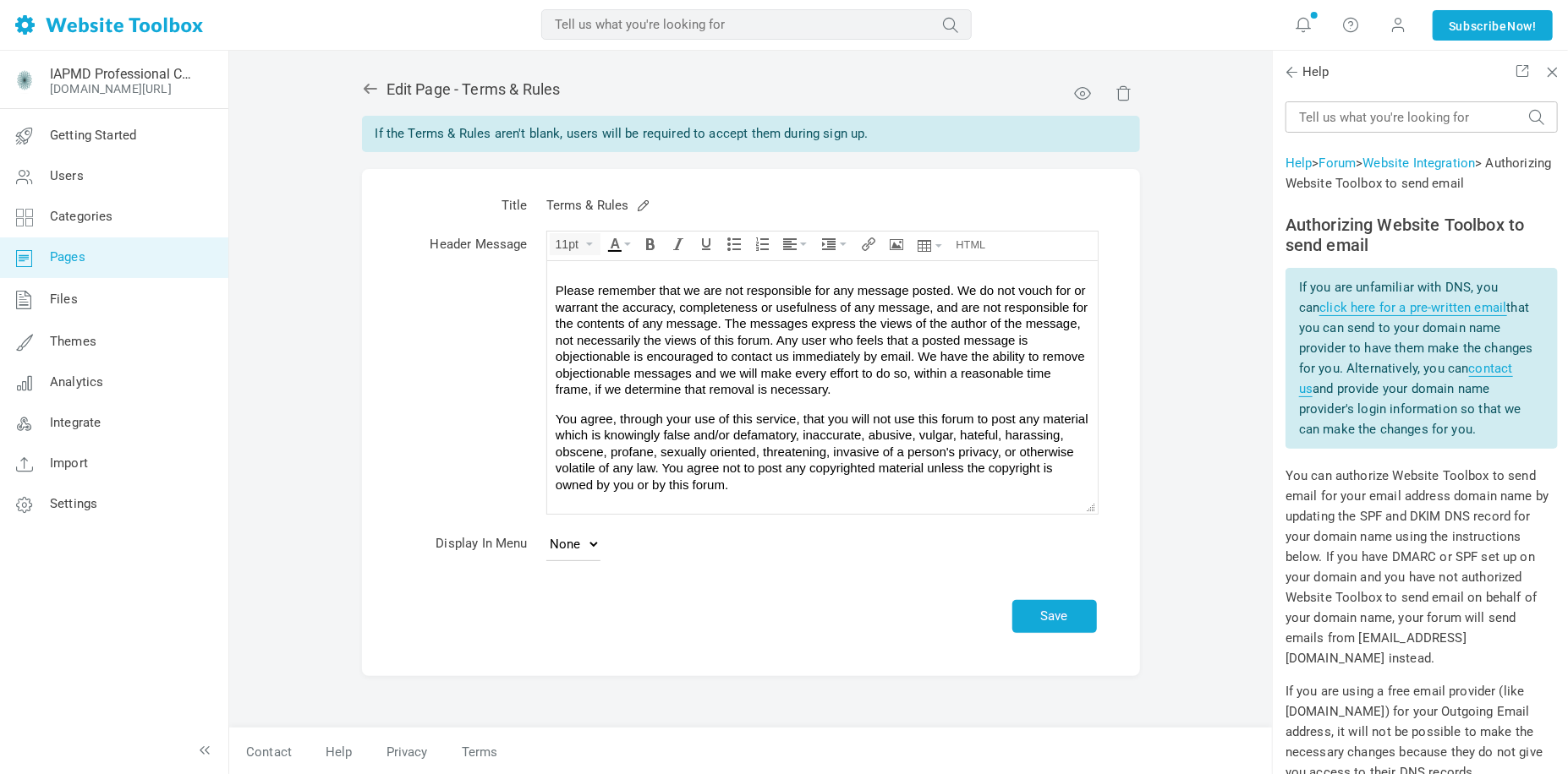
scroll to position [845, 0]
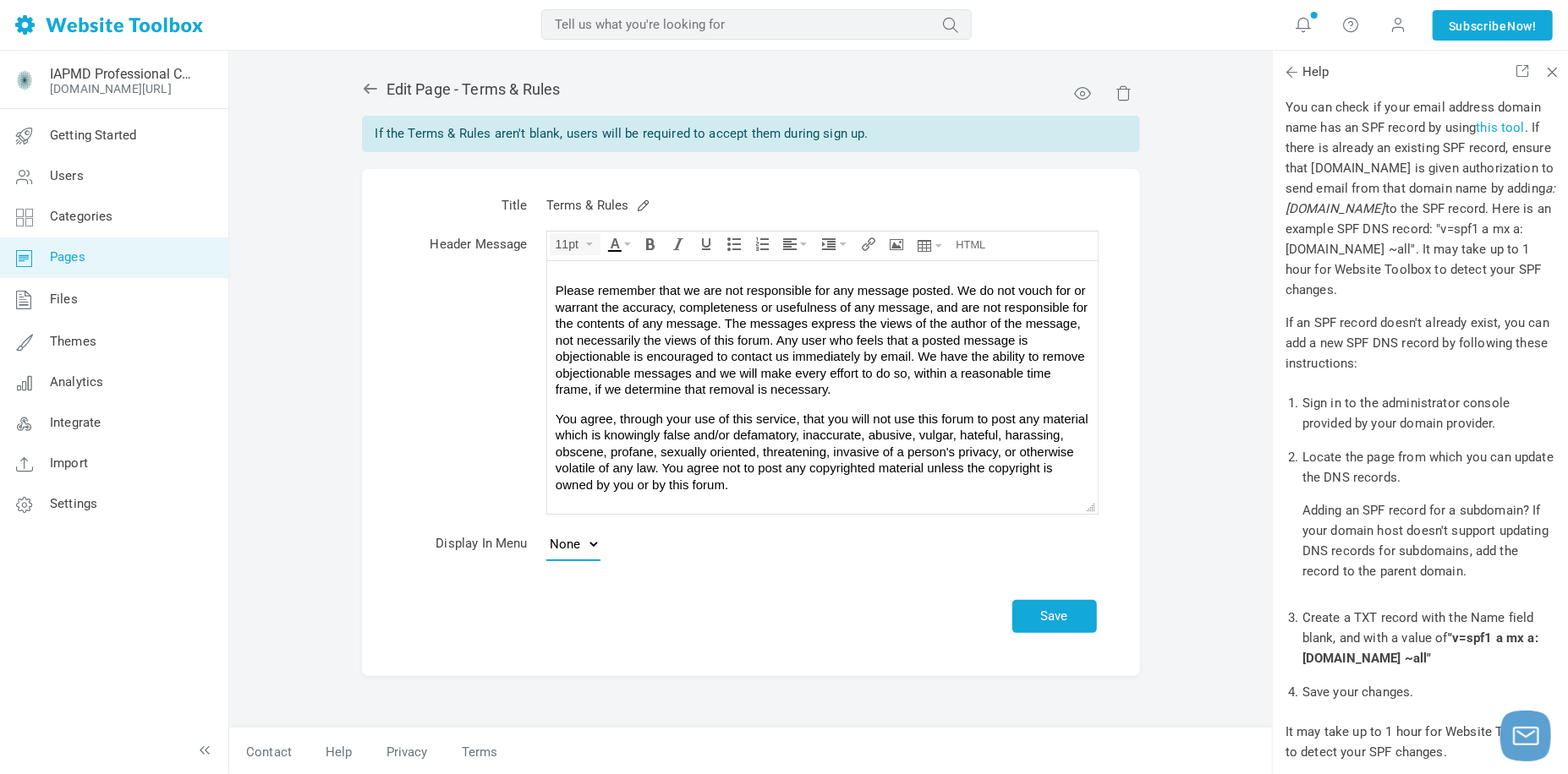
click at [576, 547] on select "None Footer" at bounding box center [573, 544] width 54 height 34
select select "footer"
click at [546, 527] on select "None Footer" at bounding box center [573, 544] width 54 height 34
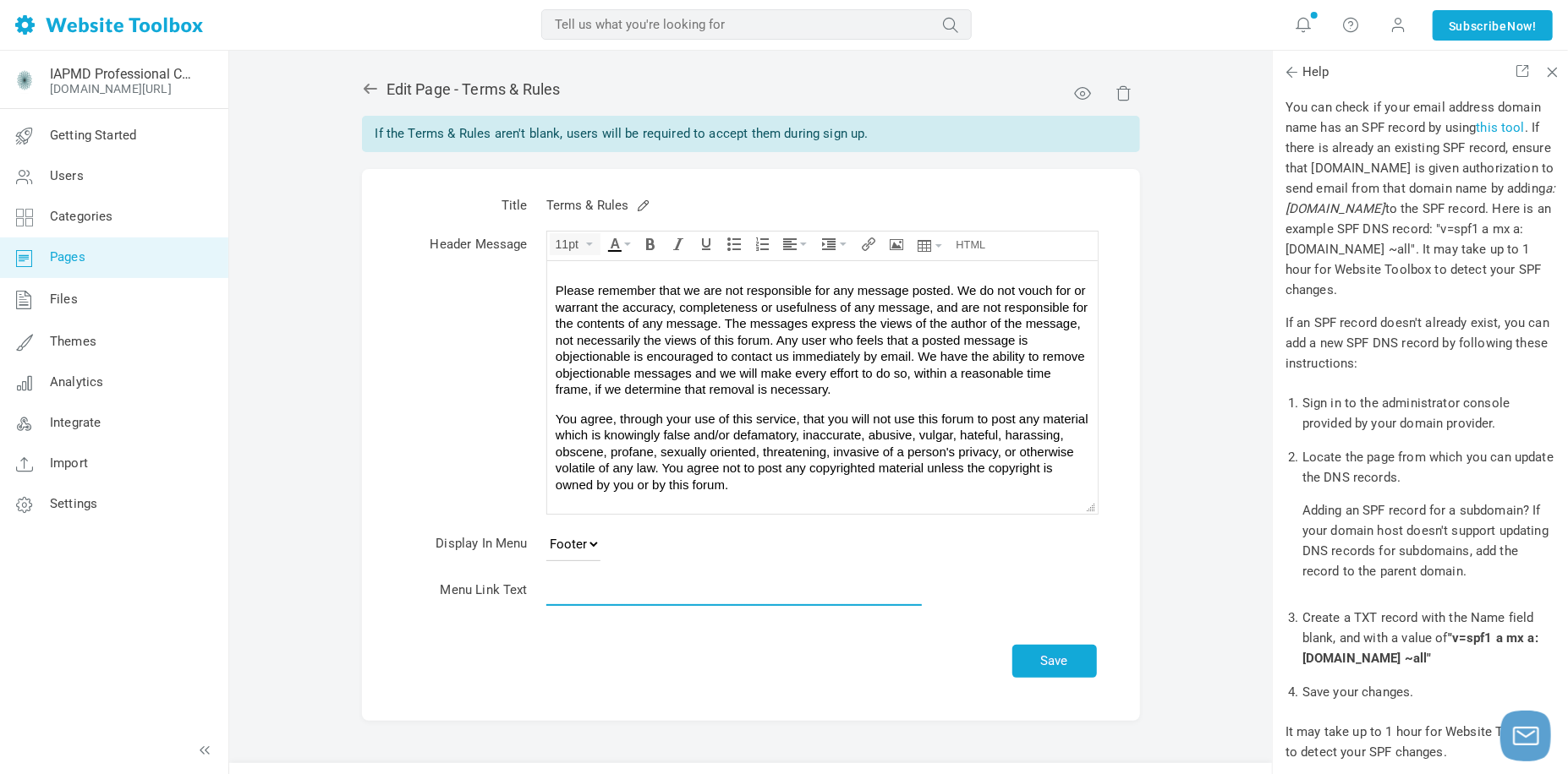
click at [580, 595] on input "text" at bounding box center [734, 590] width 375 height 32
type input "Forum Guidelines"
click at [630, 611] on td "Forum Guidelines" at bounding box center [822, 594] width 569 height 45
click at [631, 591] on input "Forum Guidelines" at bounding box center [734, 590] width 375 height 32
click at [620, 654] on td "Save" at bounding box center [822, 651] width 569 height 72
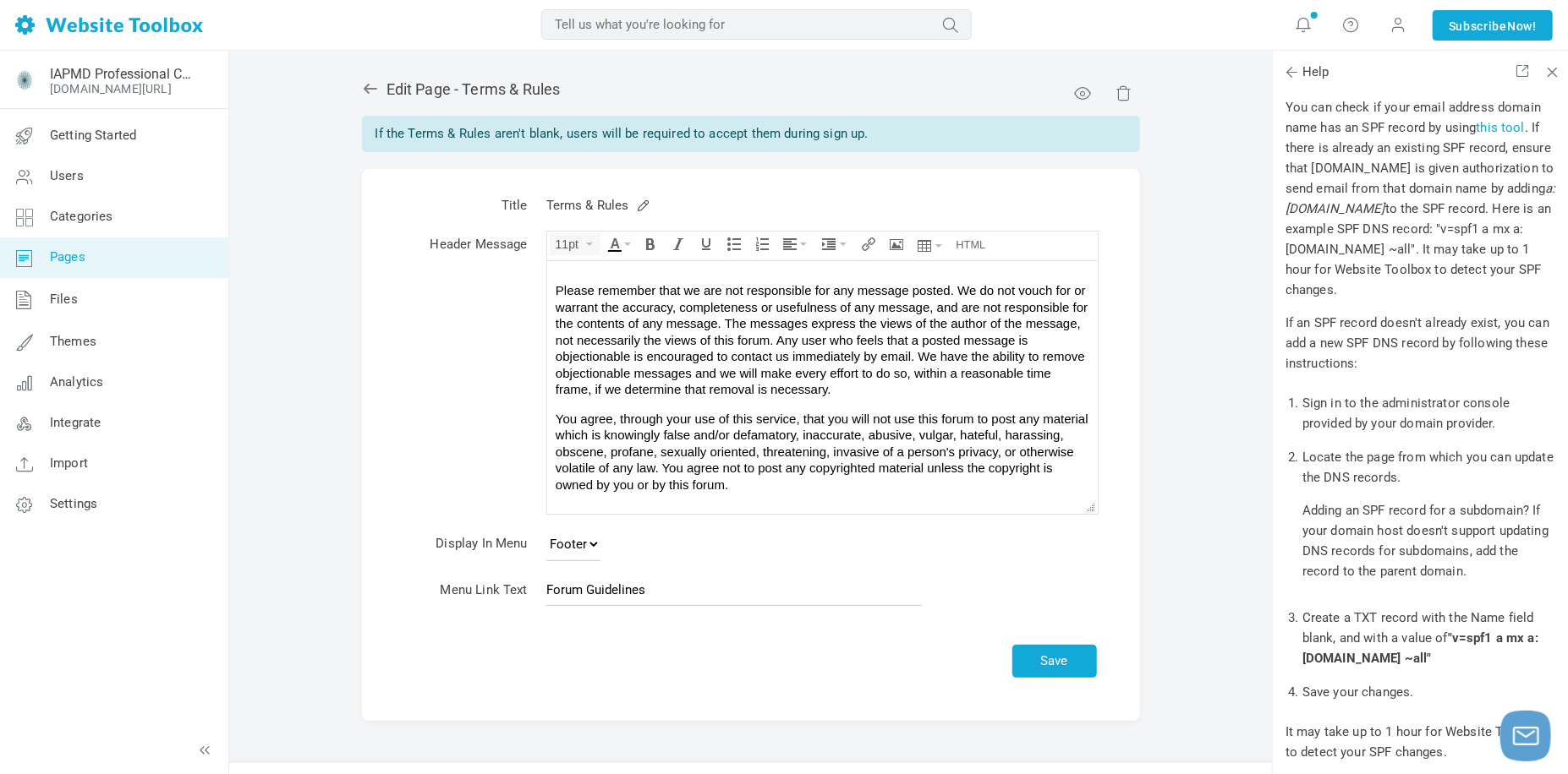
click at [479, 592] on td "Menu Link Text" at bounding box center [466, 594] width 141 height 45
click at [638, 204] on link at bounding box center [643, 204] width 12 height 12
click at [1074, 658] on button "Save" at bounding box center [1054, 661] width 84 height 33
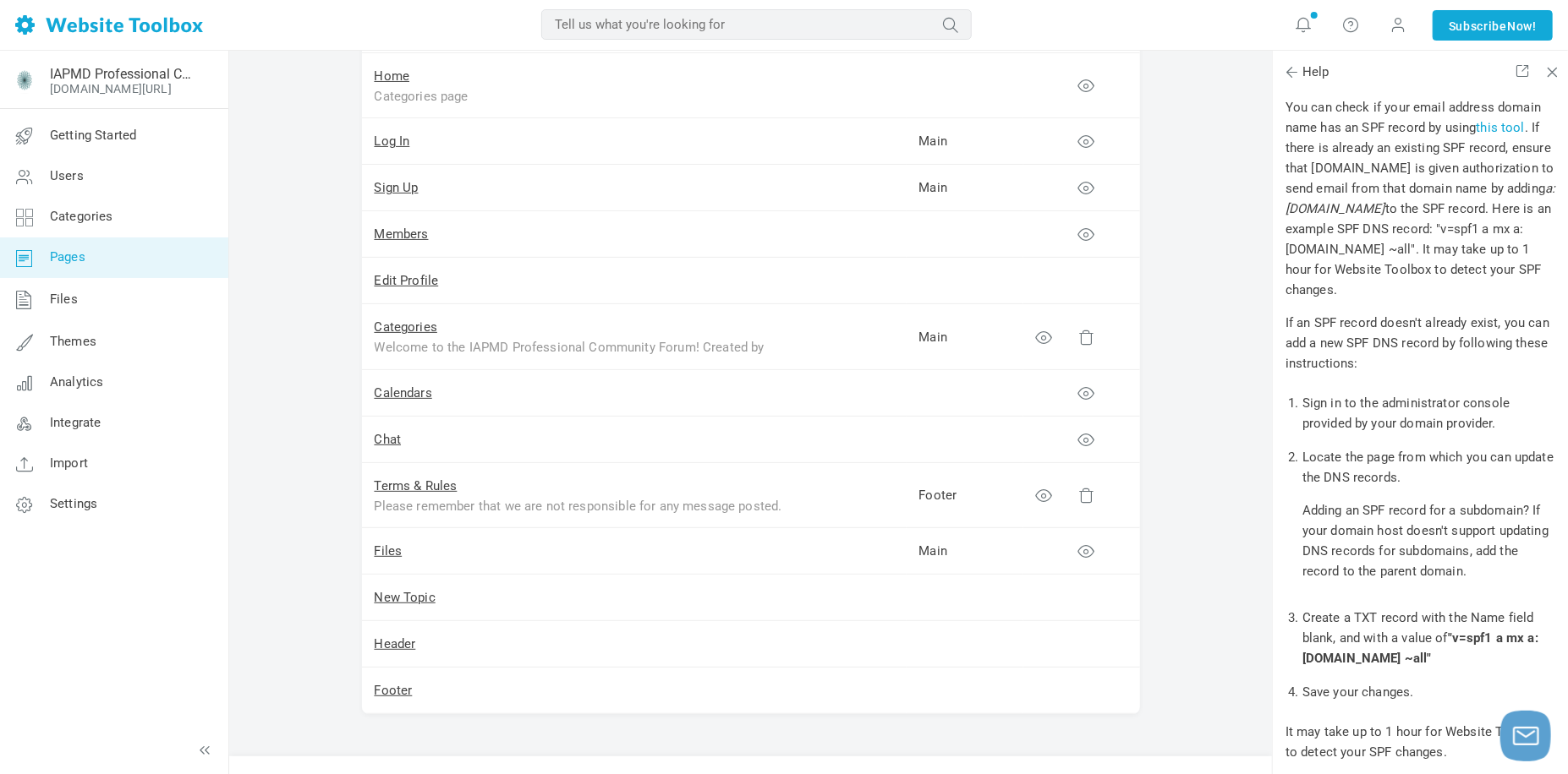
scroll to position [253, 0]
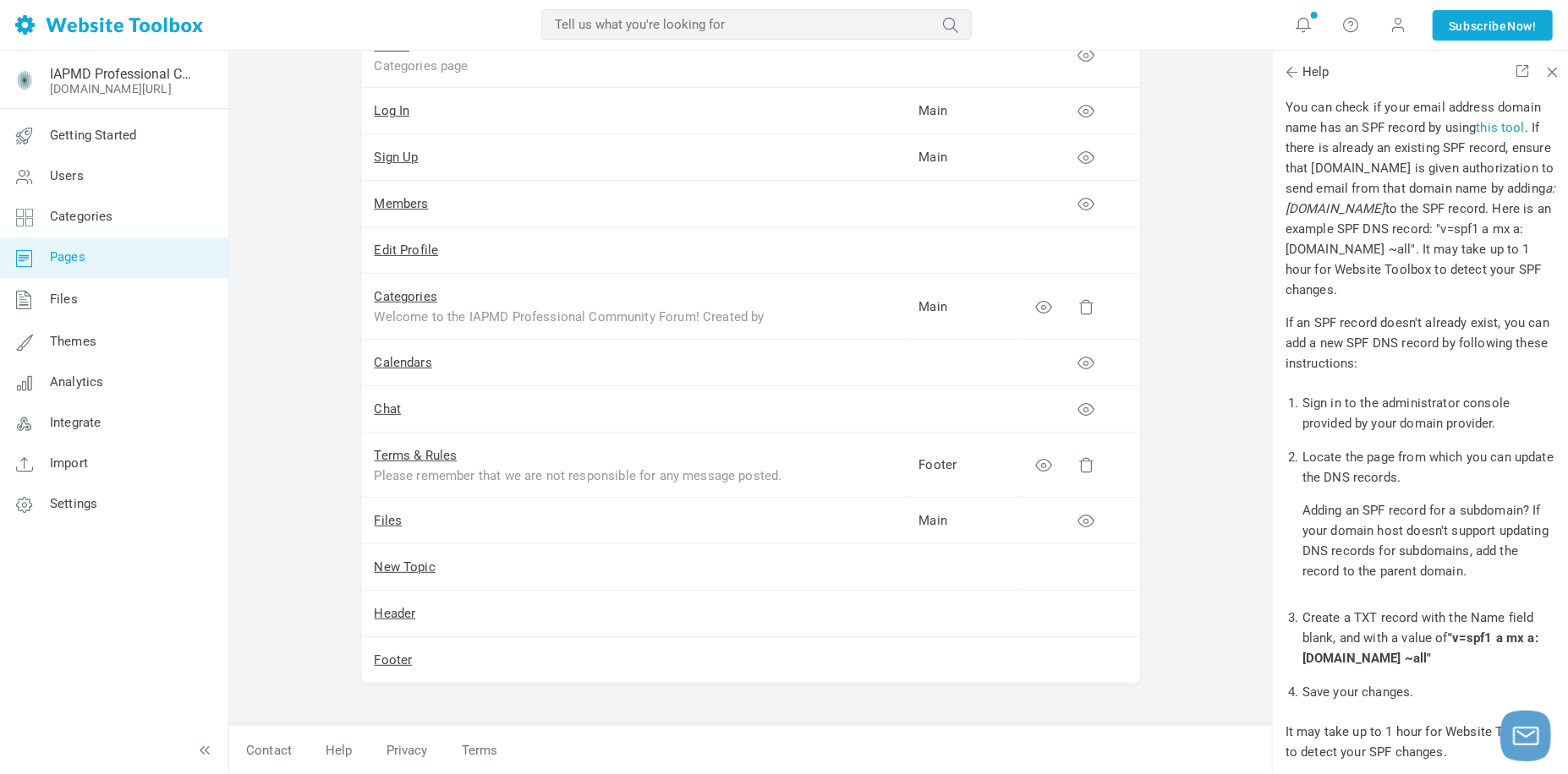
click at [1097, 518] on td at bounding box center [1081, 522] width 117 height 47
click at [1044, 464] on icon at bounding box center [1043, 464] width 17 height 17
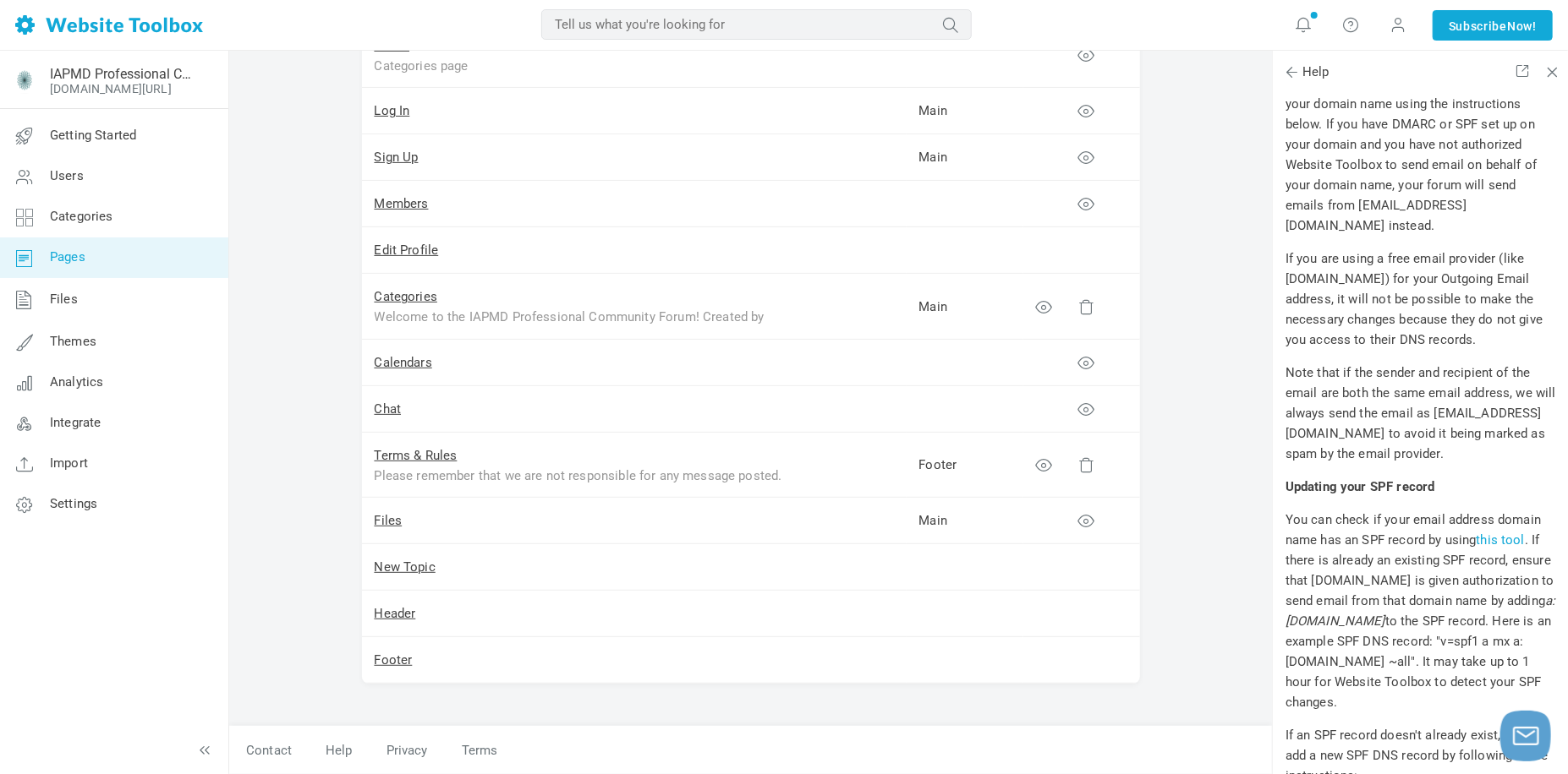
scroll to position [423, 0]
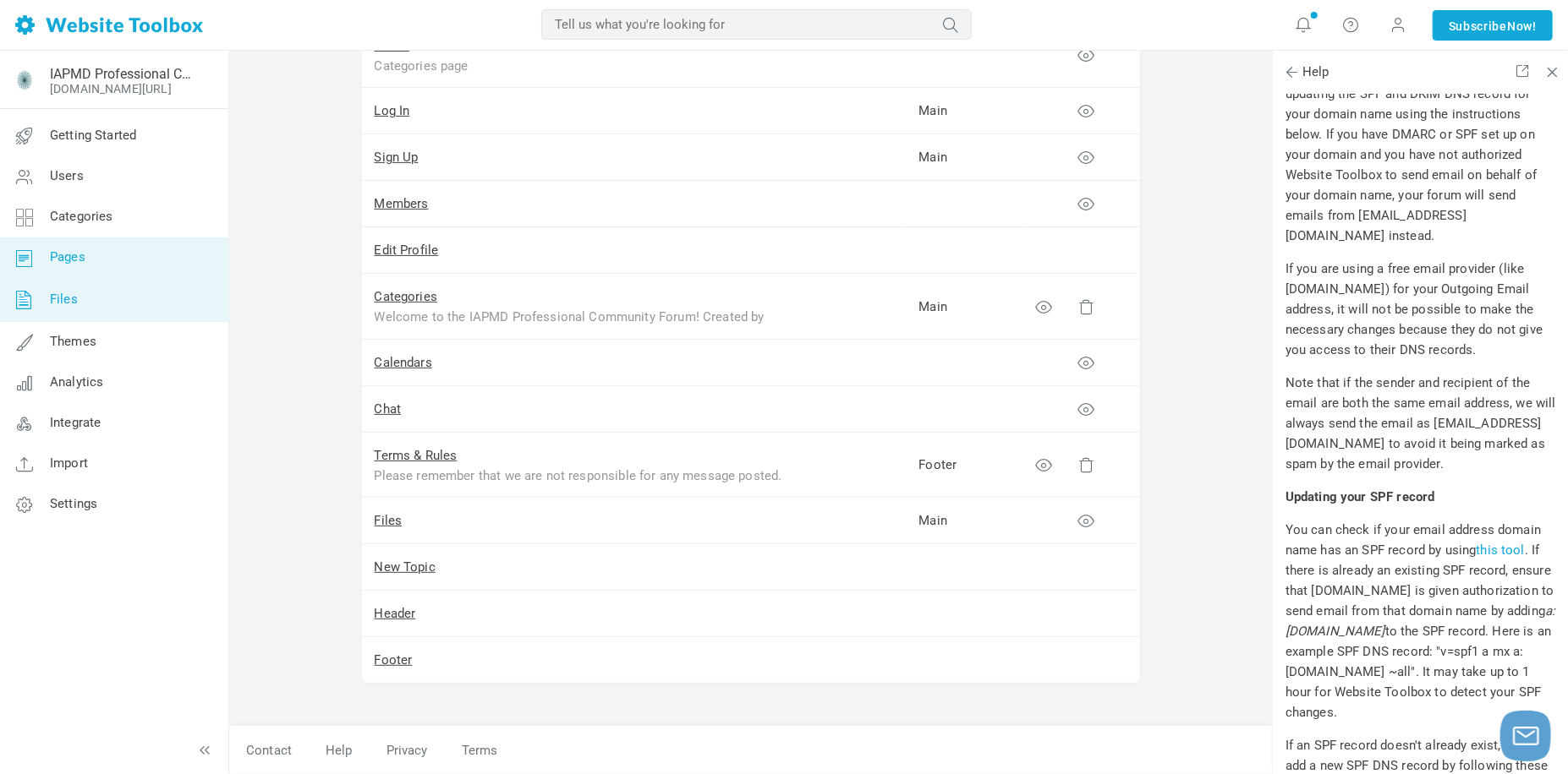
click at [68, 303] on span "Files" at bounding box center [64, 299] width 28 height 15
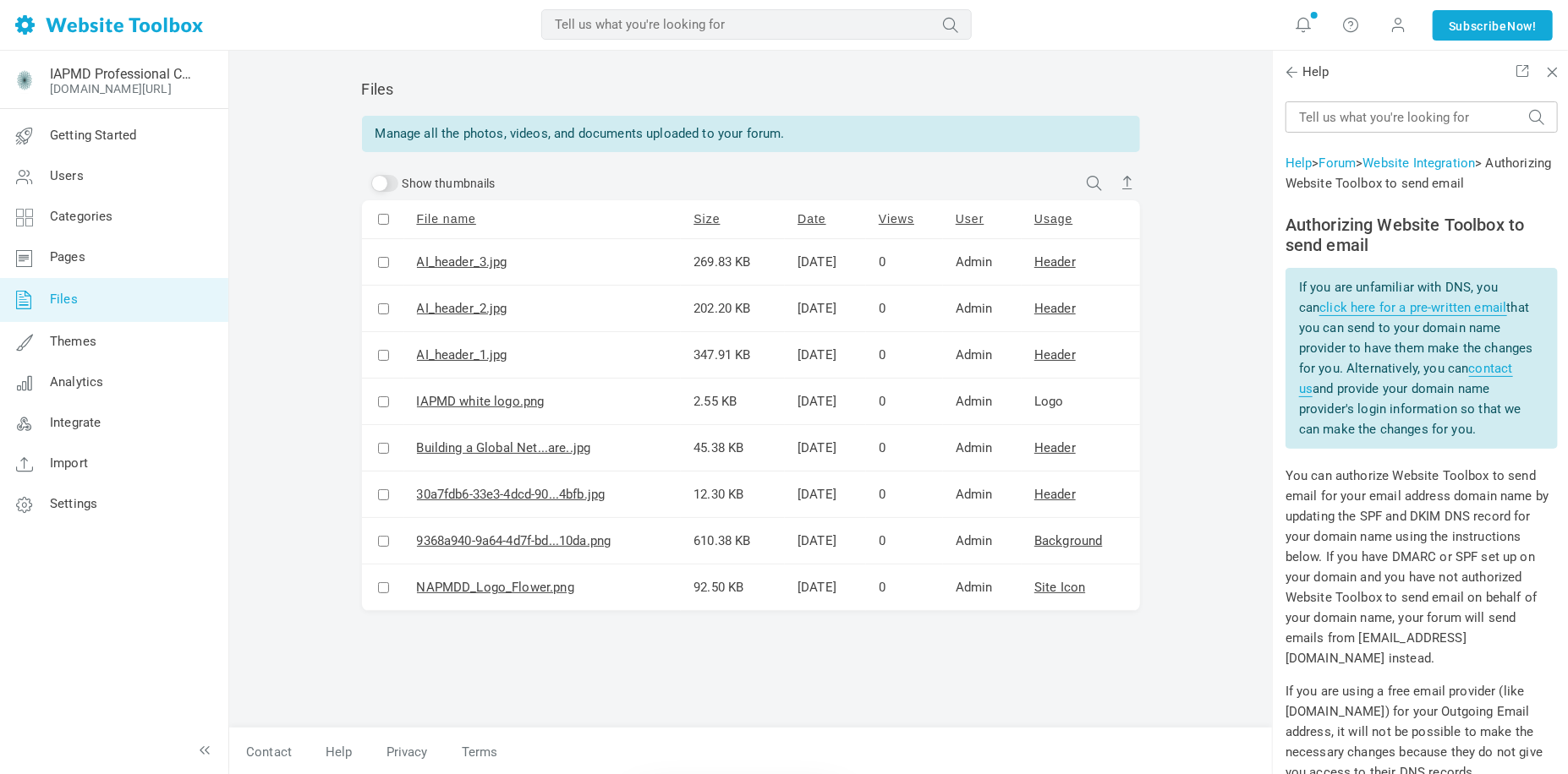
scroll to position [423, 0]
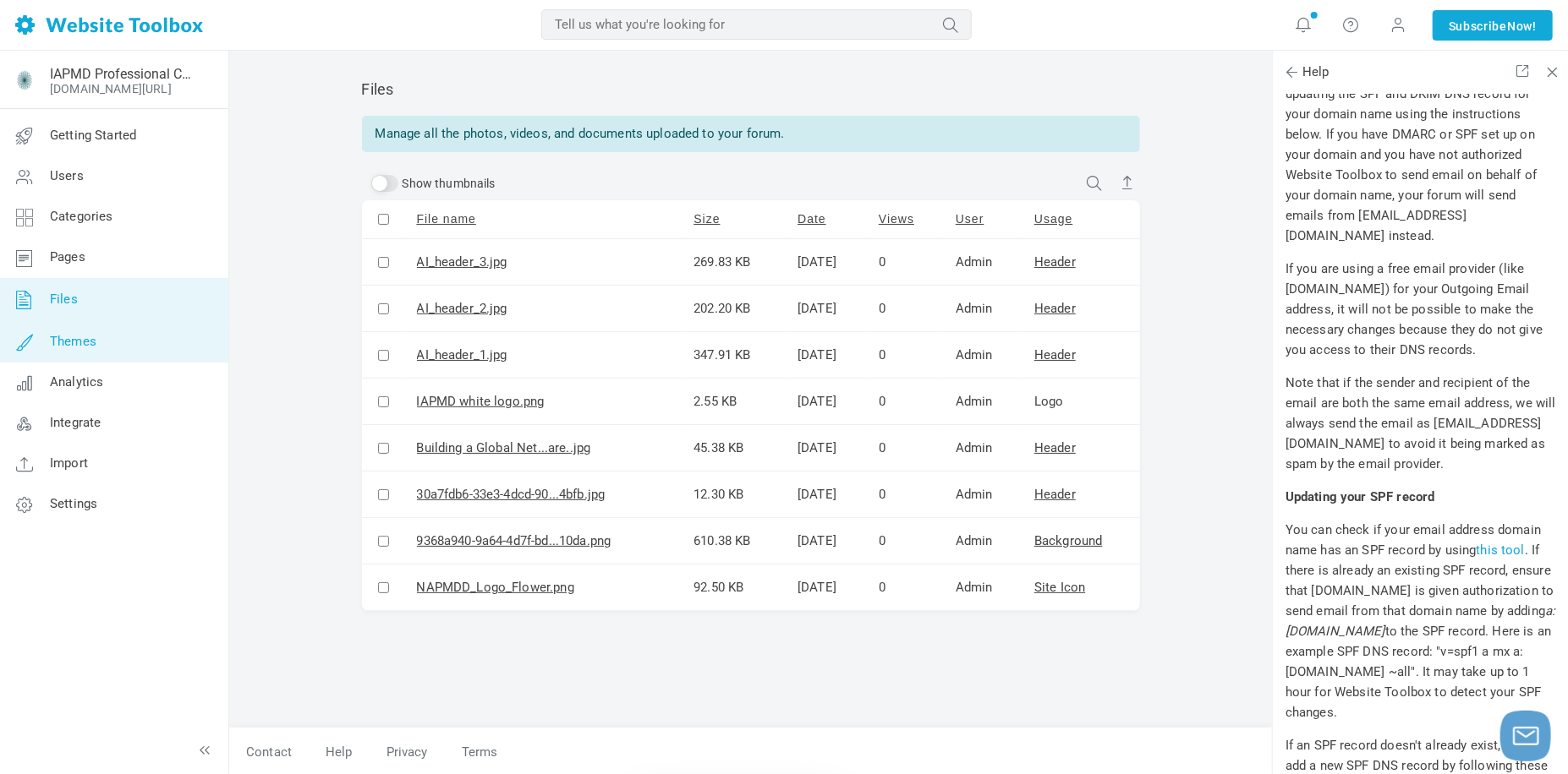
click at [92, 351] on link "Themes" at bounding box center [113, 342] width 229 height 40
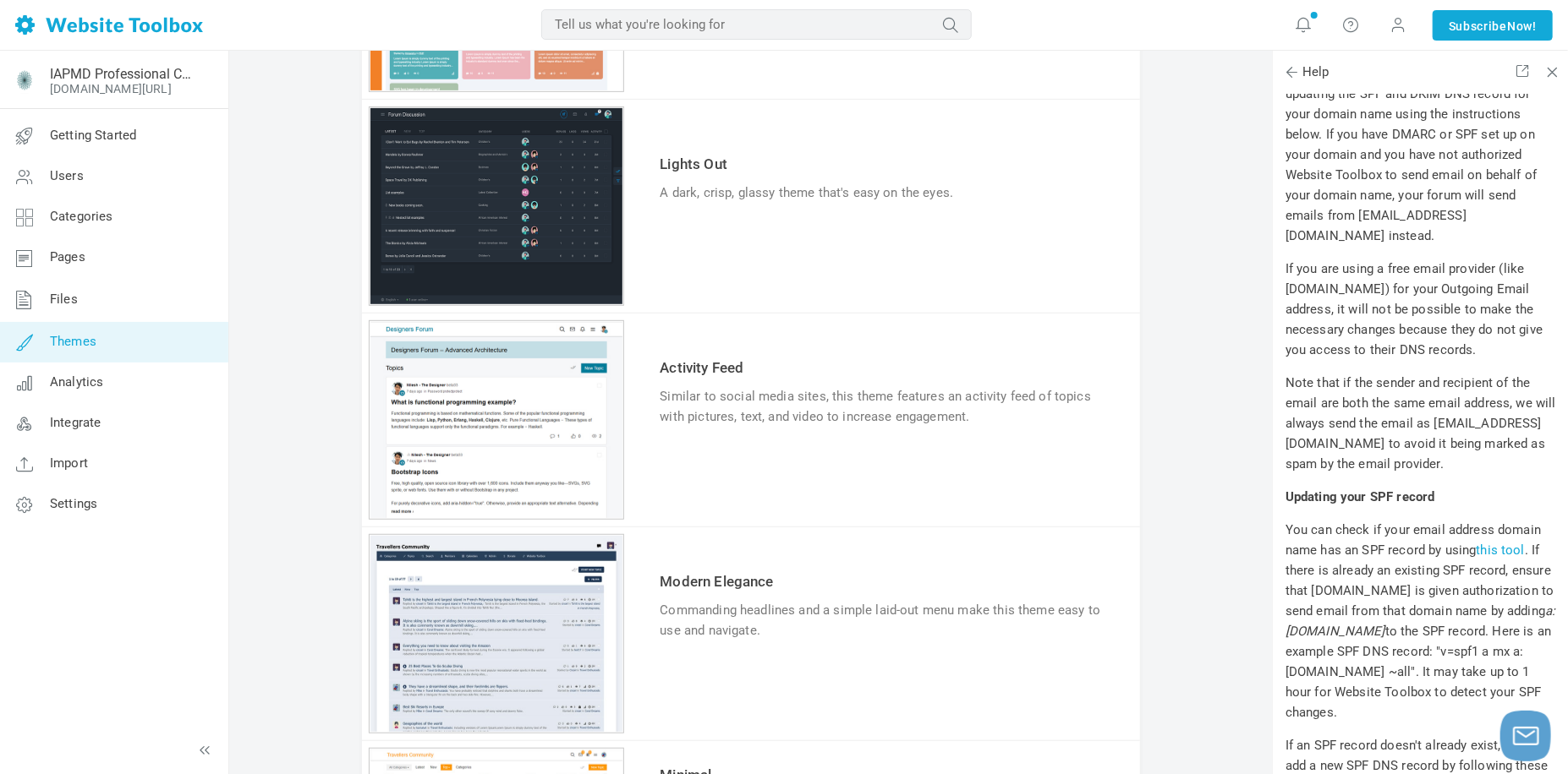
scroll to position [507, 0]
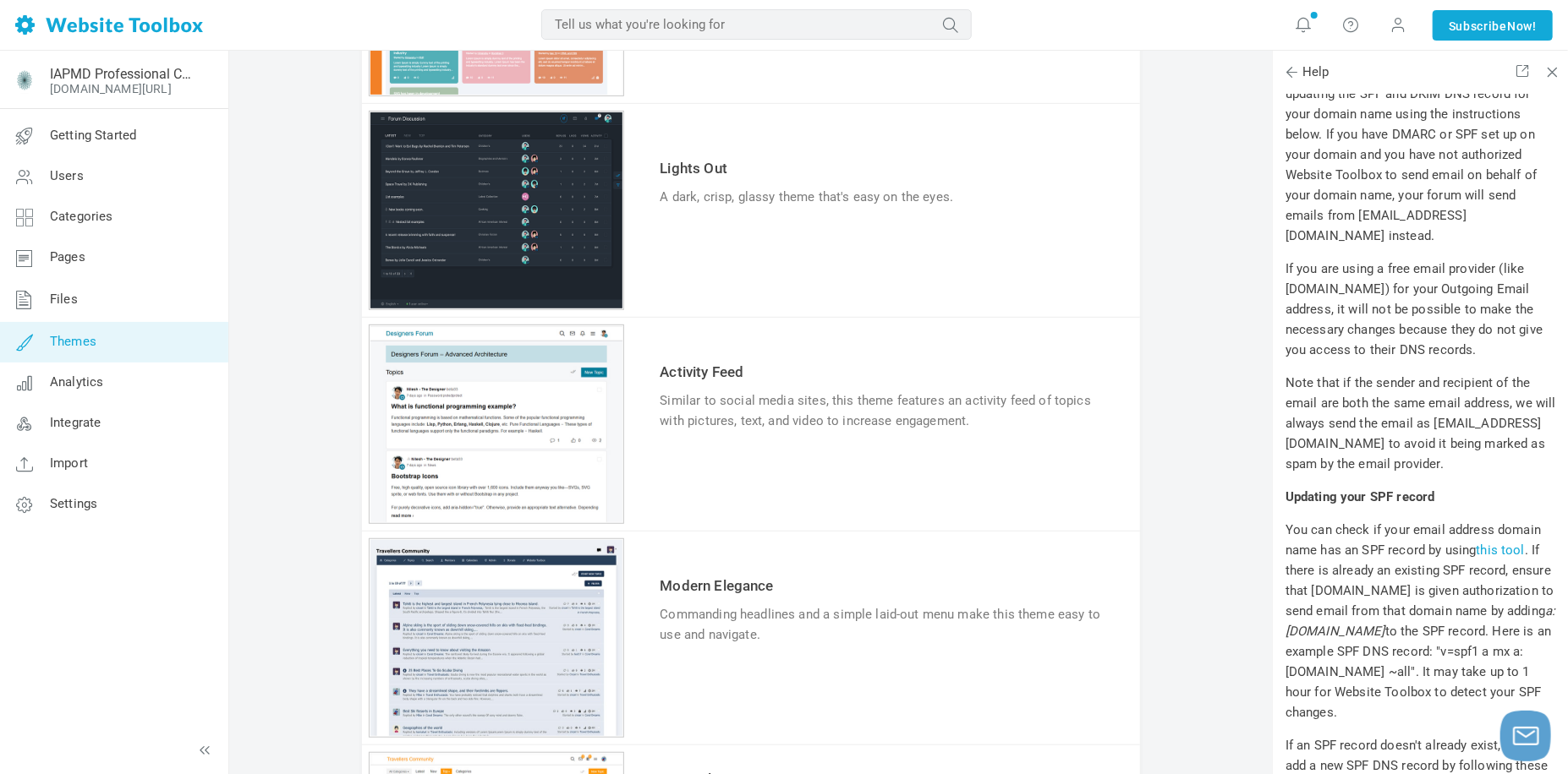
click at [718, 480] on link "Try & Customize" at bounding box center [722, 473] width 124 height 27
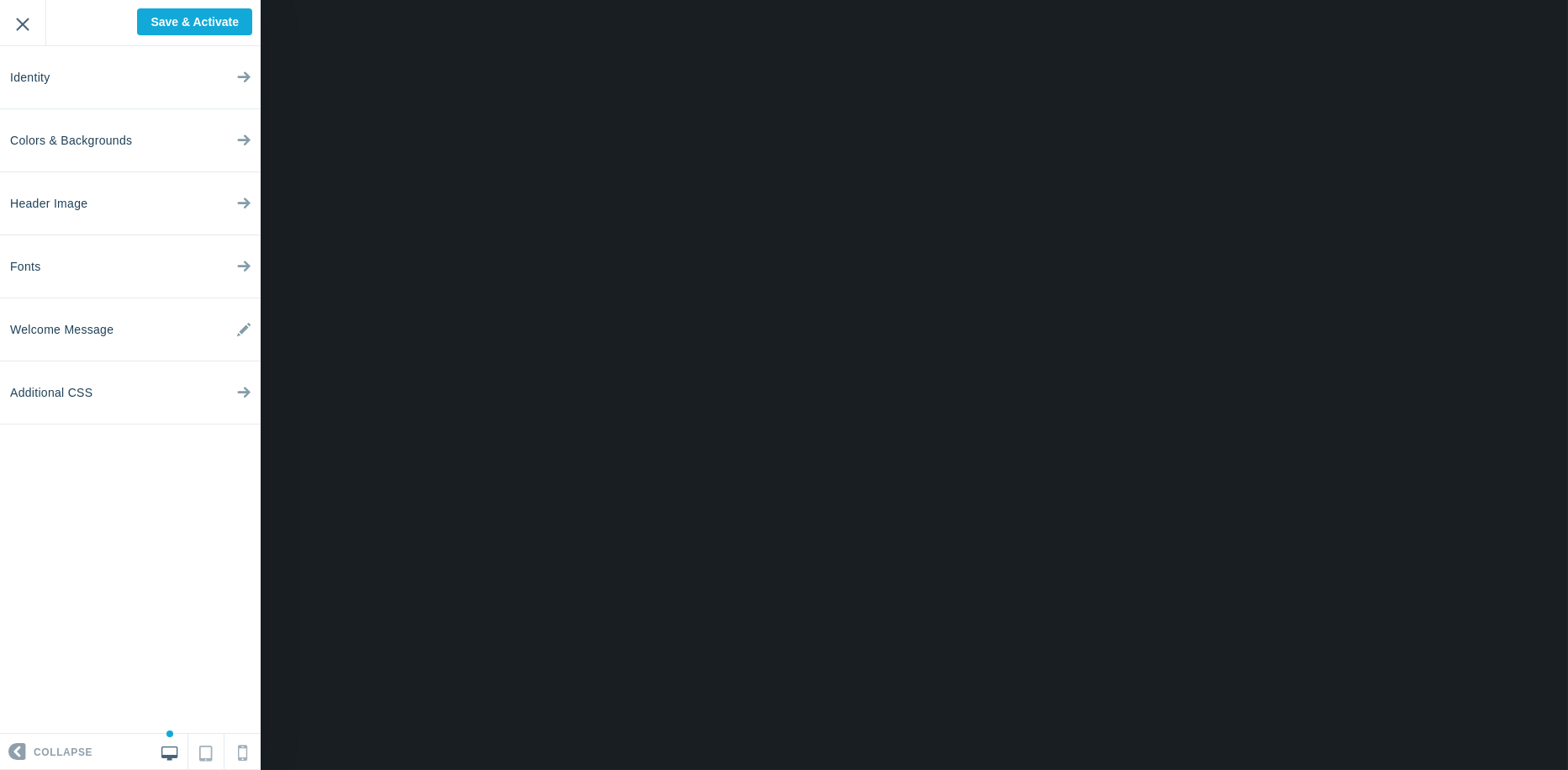
click at [18, 30] on input "Exit" at bounding box center [22, 23] width 46 height 46
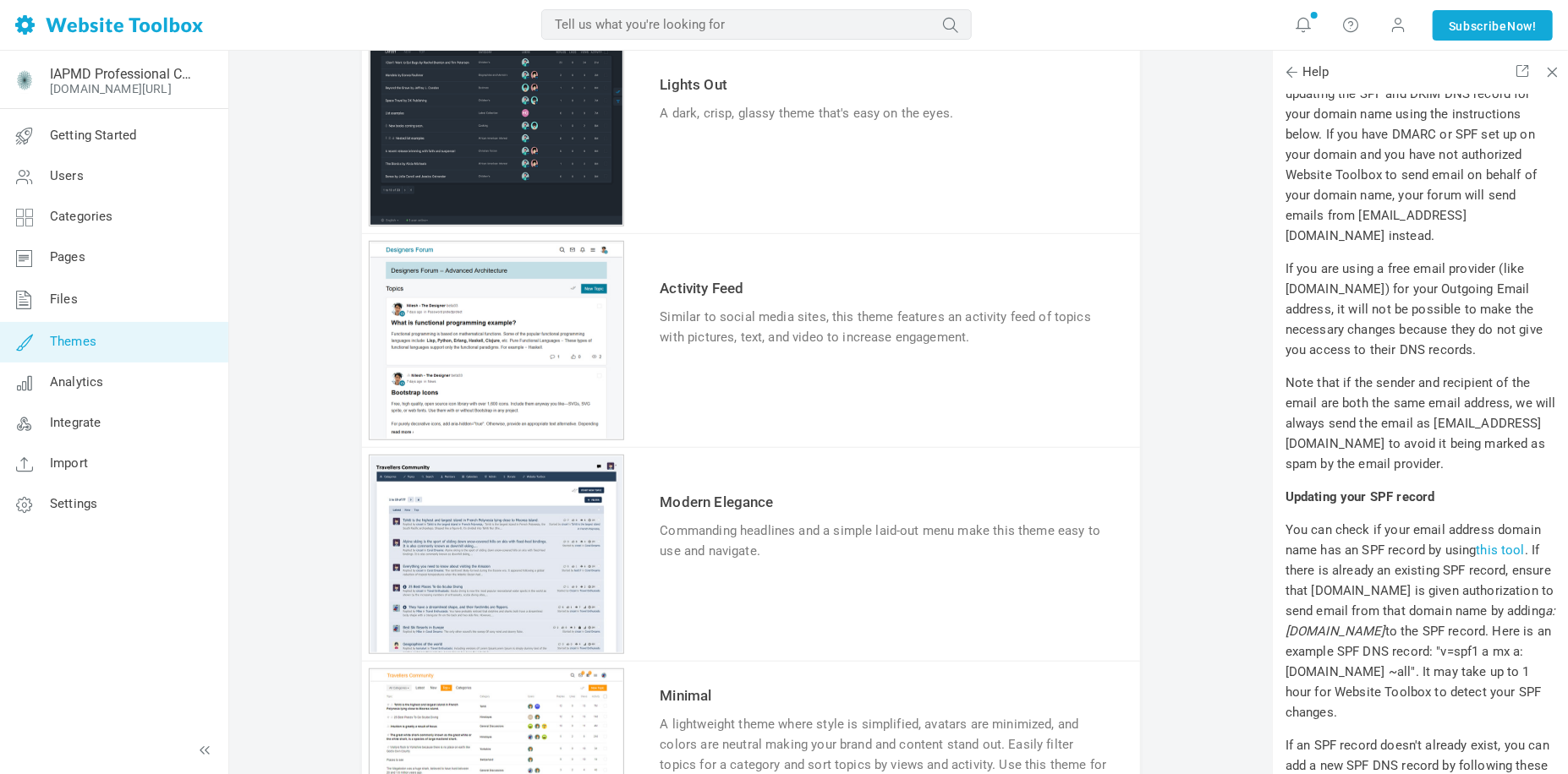
scroll to position [592, 0]
click at [688, 608] on link "Try & Customize" at bounding box center [722, 602] width 124 height 27
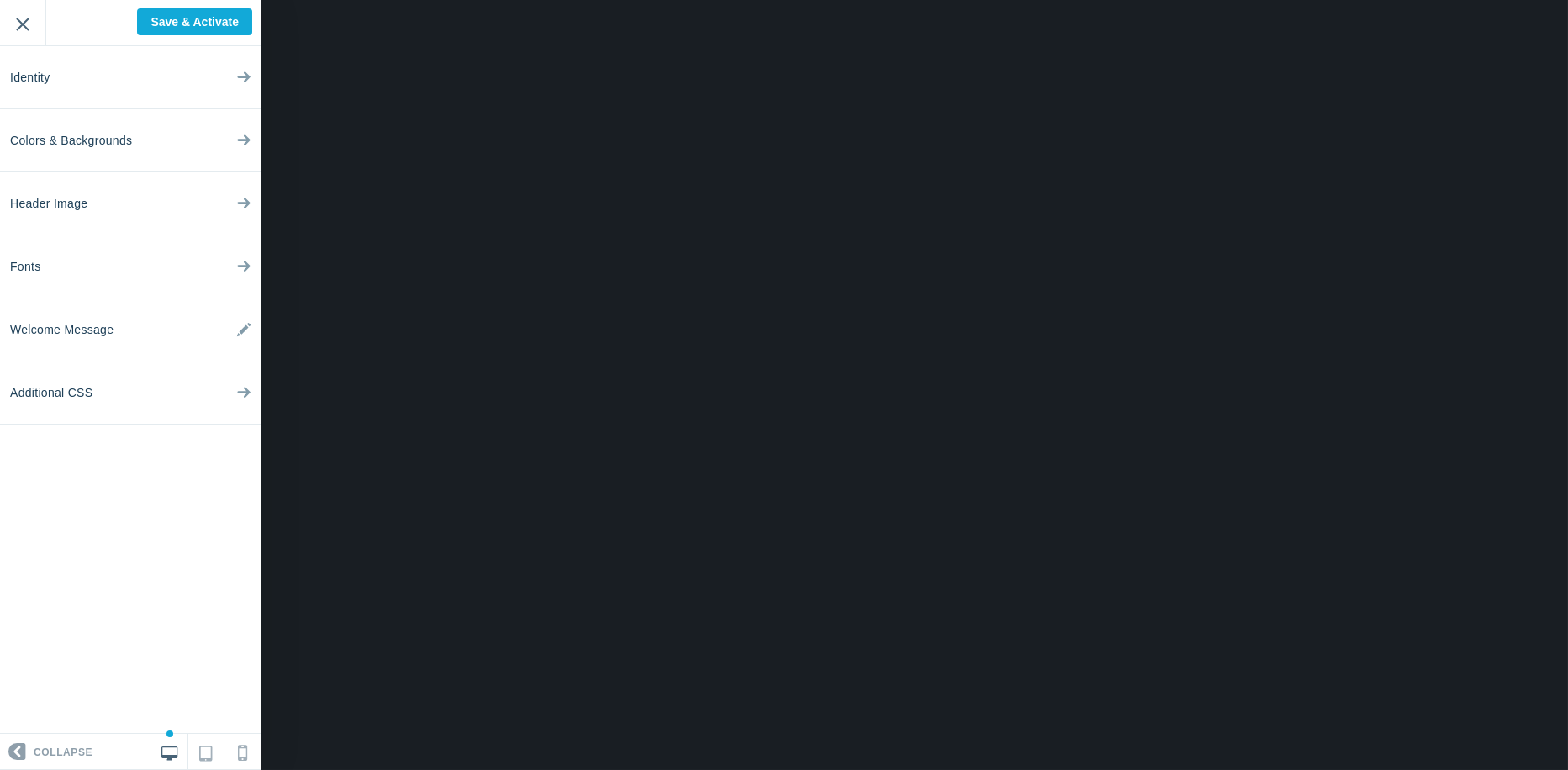
click at [24, 25] on input "Exit" at bounding box center [22, 23] width 46 height 46
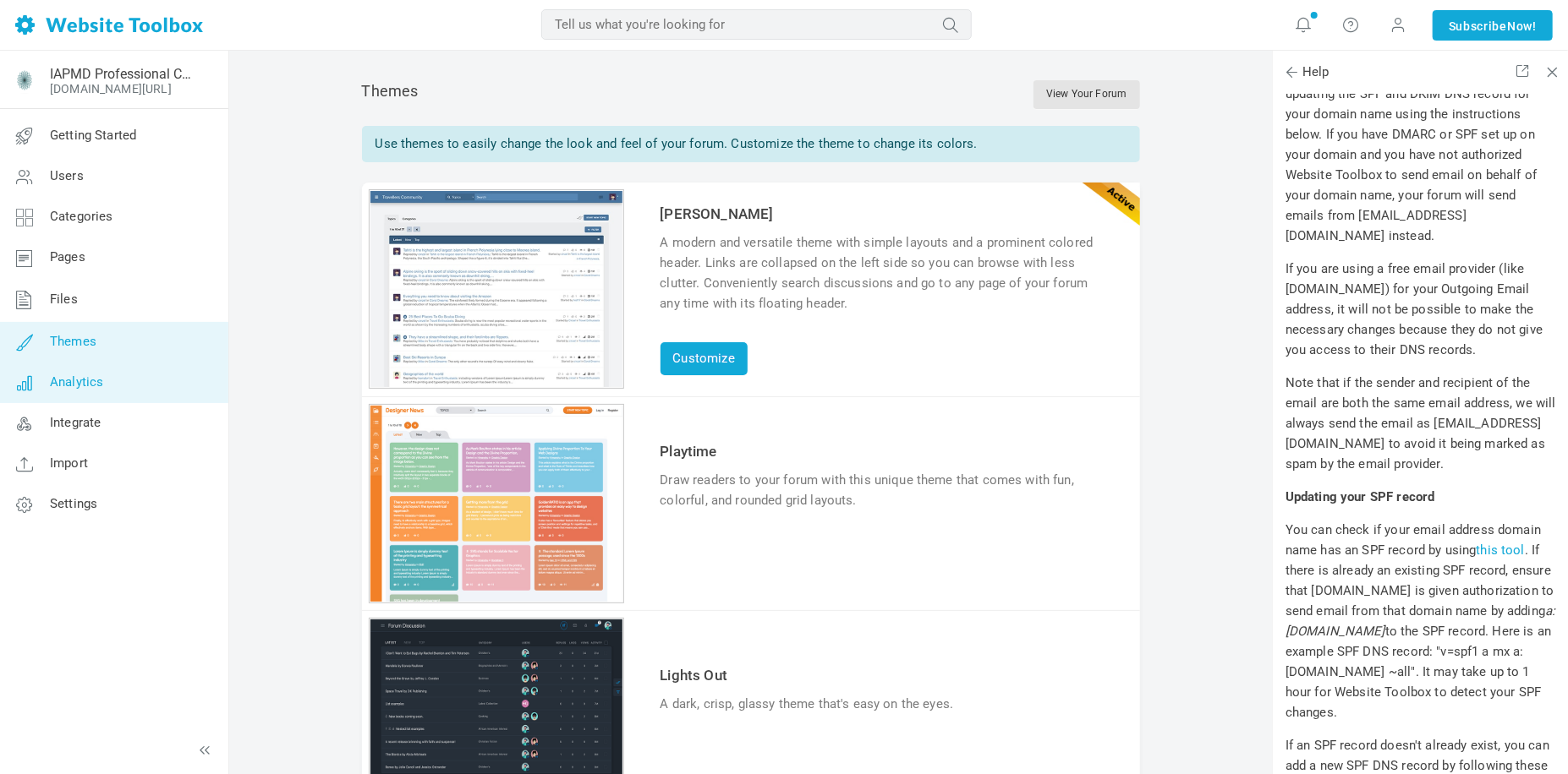
click at [97, 394] on link "Analytics" at bounding box center [113, 383] width 229 height 40
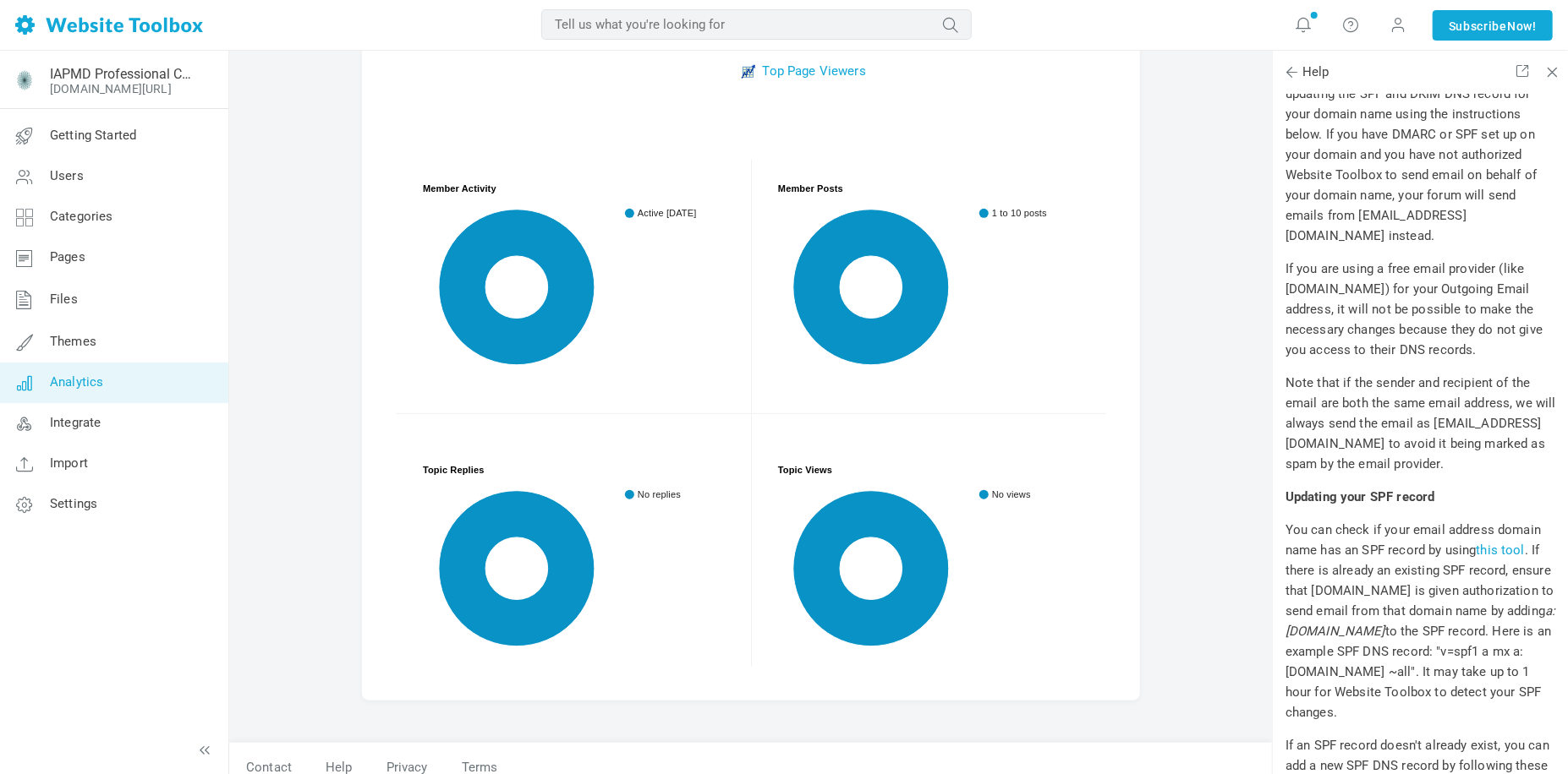
scroll to position [762, 0]
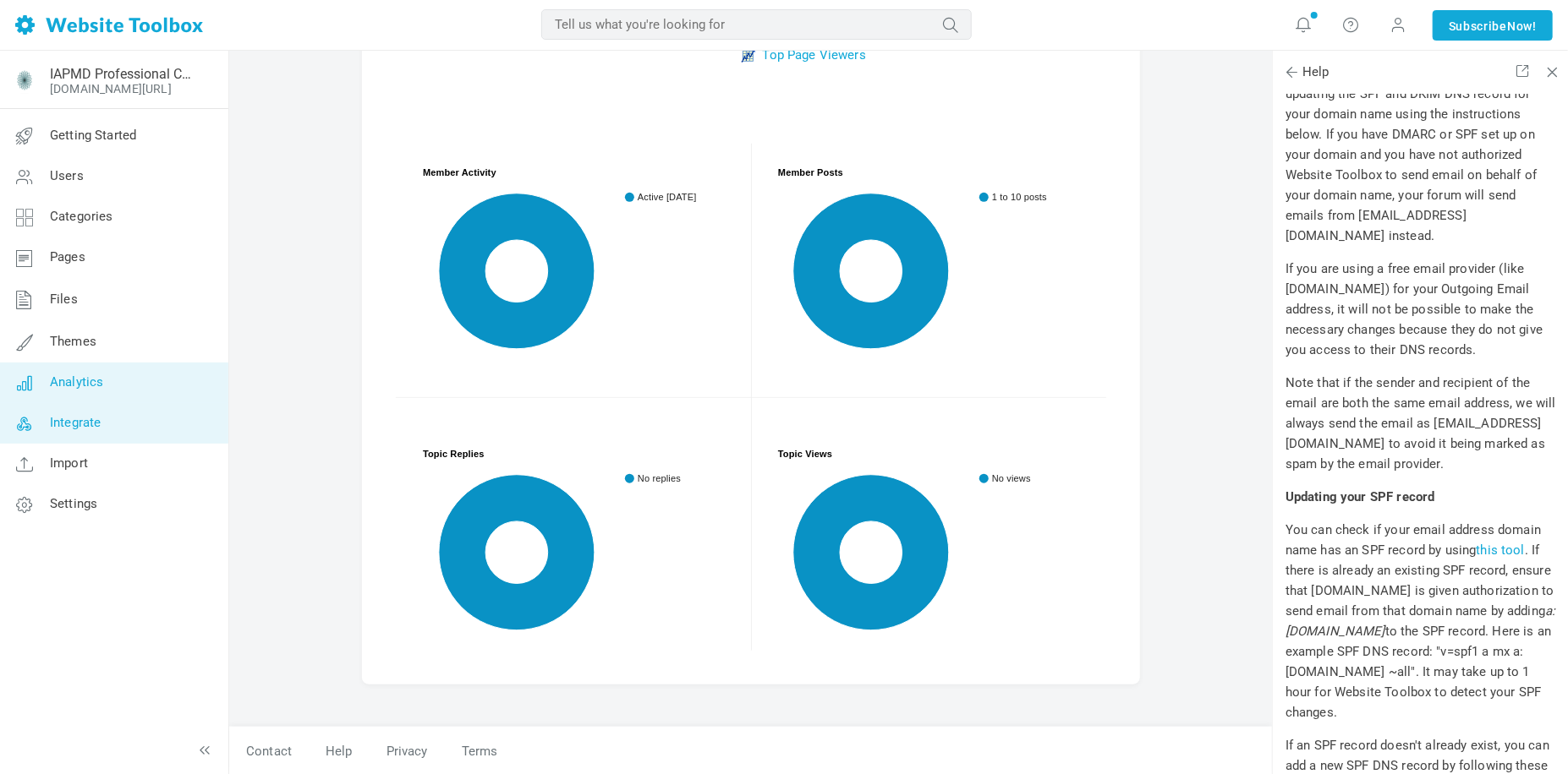
click at [112, 433] on link "Integrate" at bounding box center [113, 423] width 229 height 40
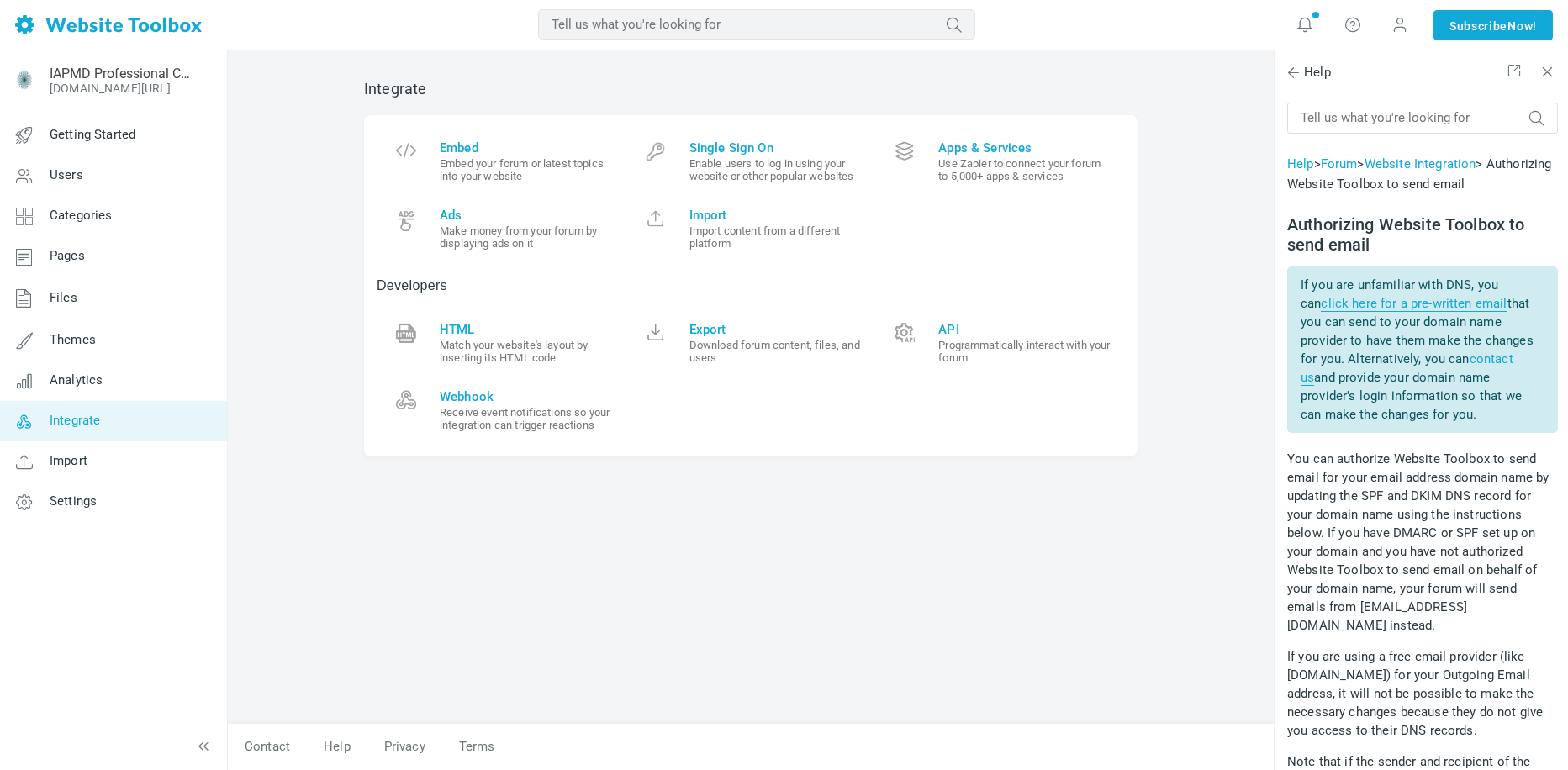
scroll to position [421, 0]
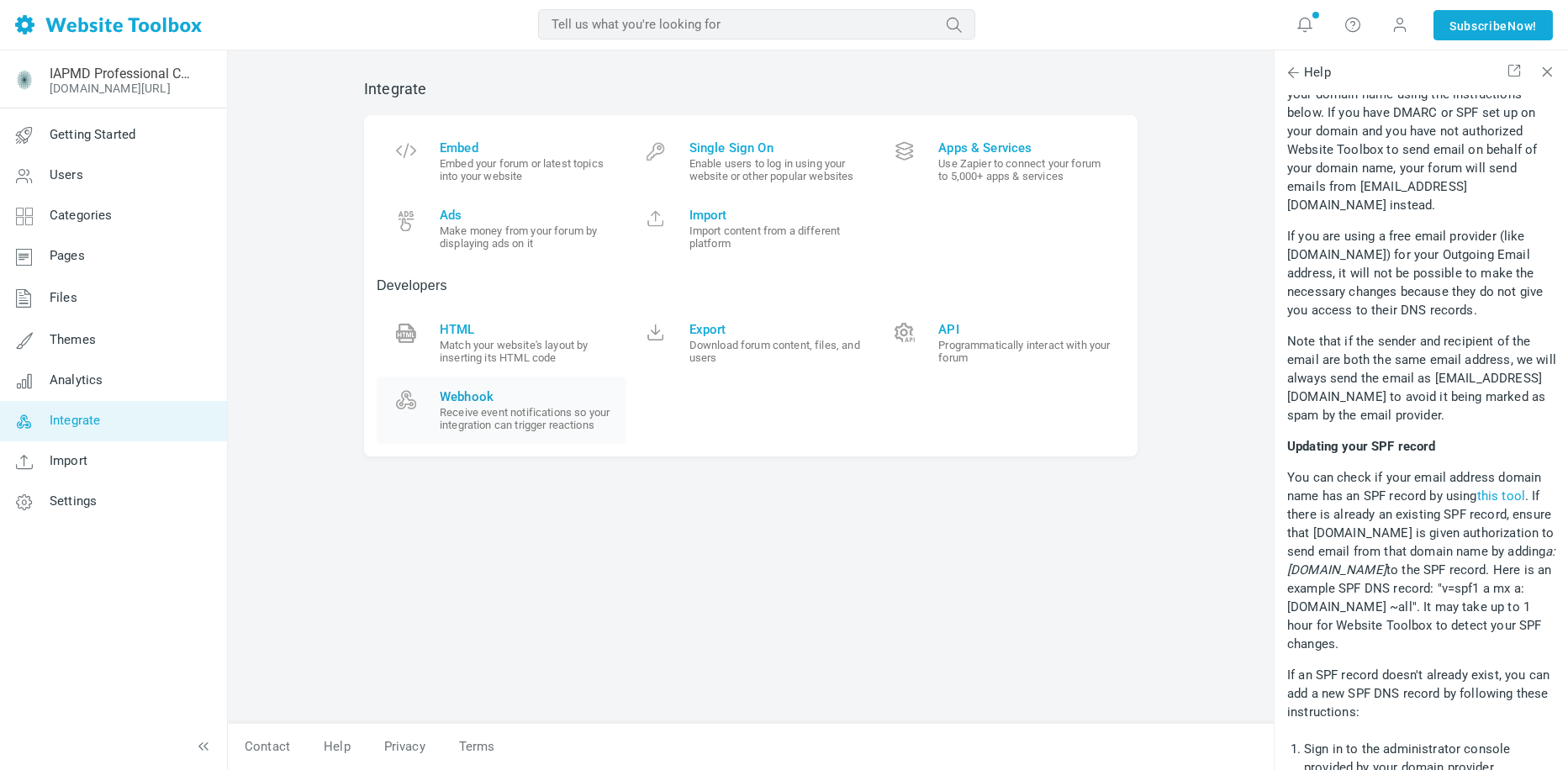
click at [455, 405] on span "Webhook" at bounding box center [526, 397] width 174 height 15
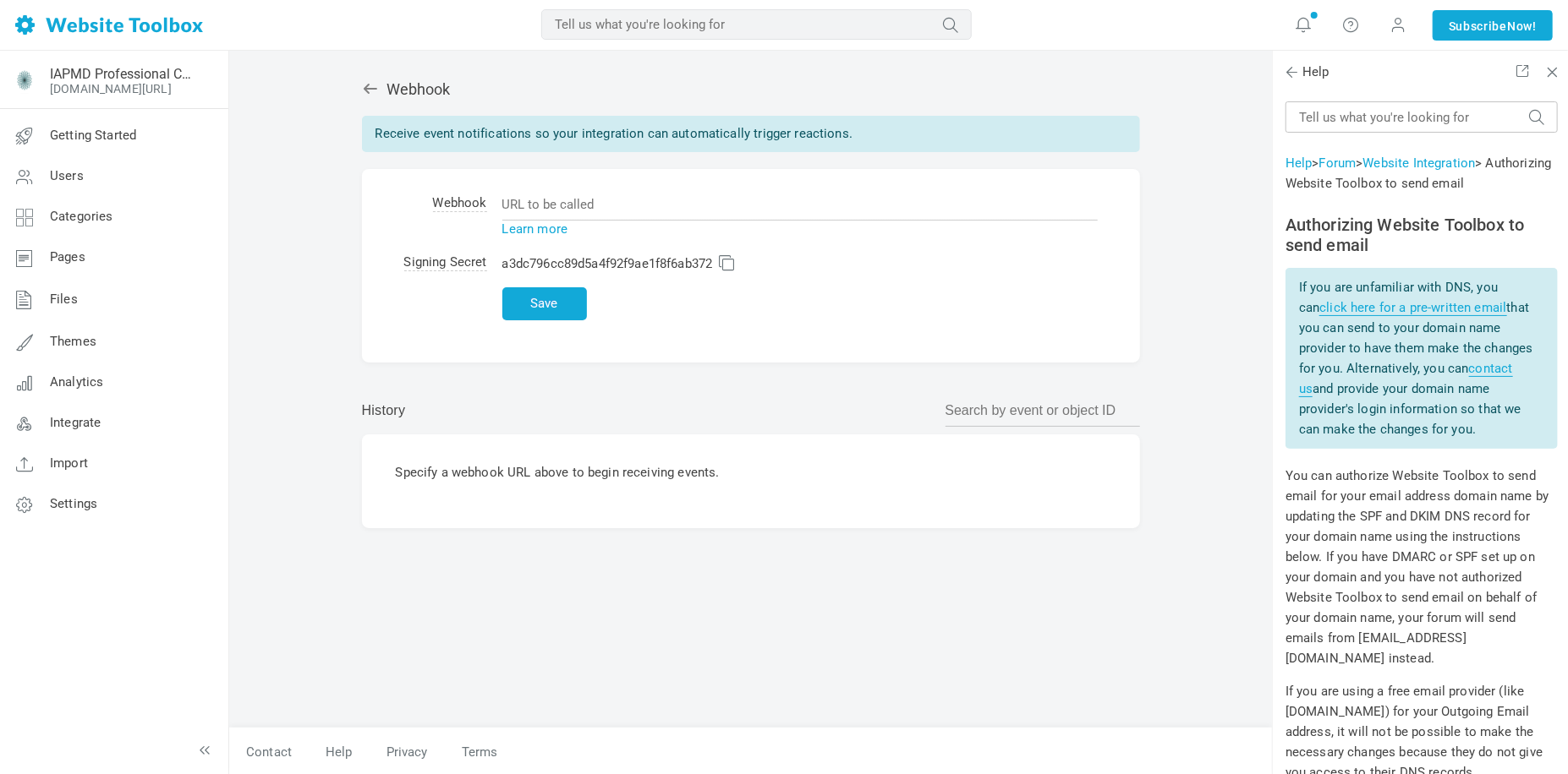
scroll to position [423, 0]
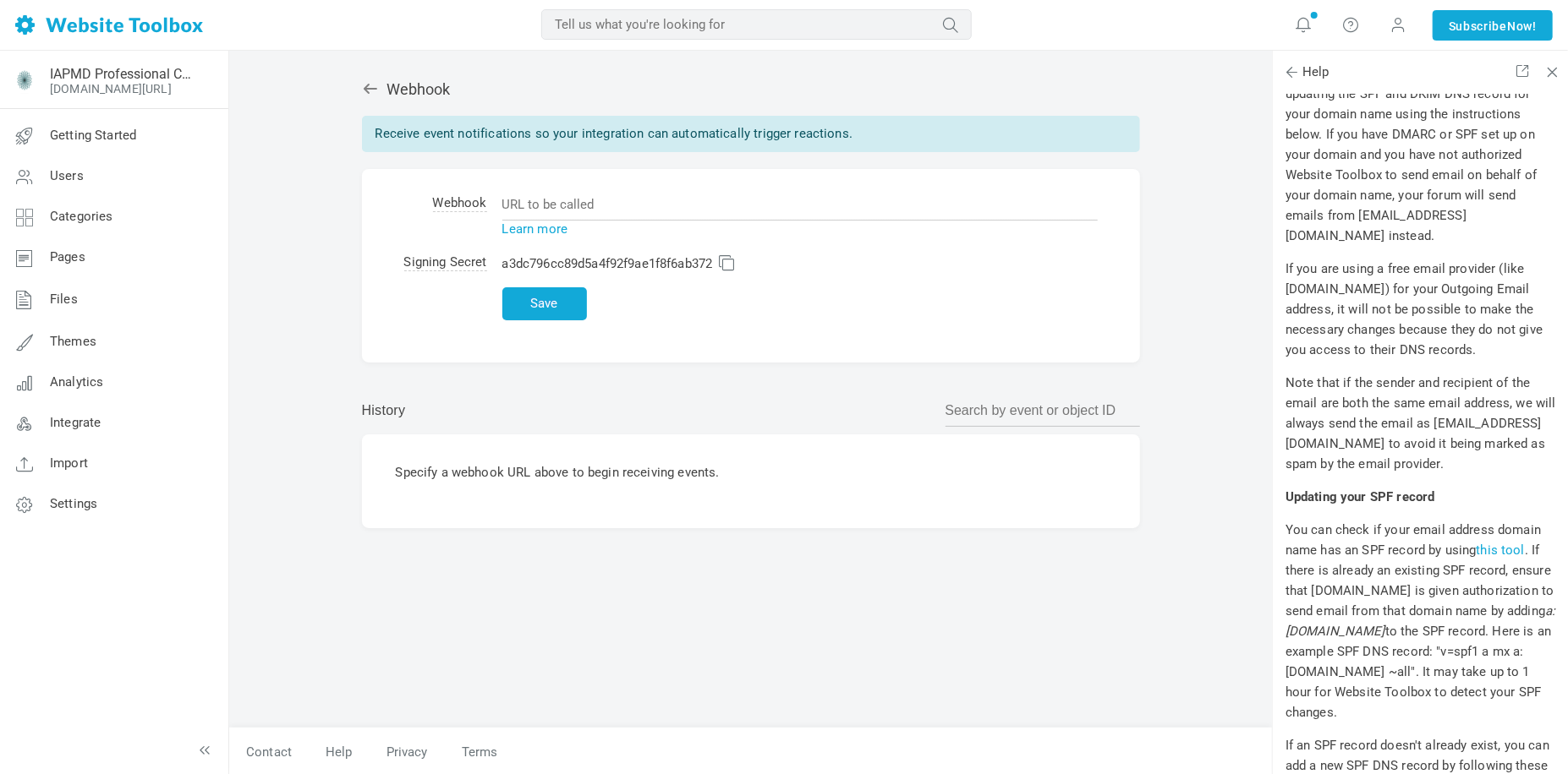
click at [457, 409] on p "History" at bounding box center [751, 410] width 778 height 21
drag, startPoint x: 394, startPoint y: 470, endPoint x: 748, endPoint y: 472, distance: 354.0
click at [748, 472] on div "Specify a webhook URL above to begin receiving events." at bounding box center [751, 481] width 778 height 94
click at [748, 472] on p "Specify a webhook URL above to begin receiving events." at bounding box center [751, 473] width 710 height 18
click at [57, 218] on span "Categories" at bounding box center [82, 216] width 64 height 15
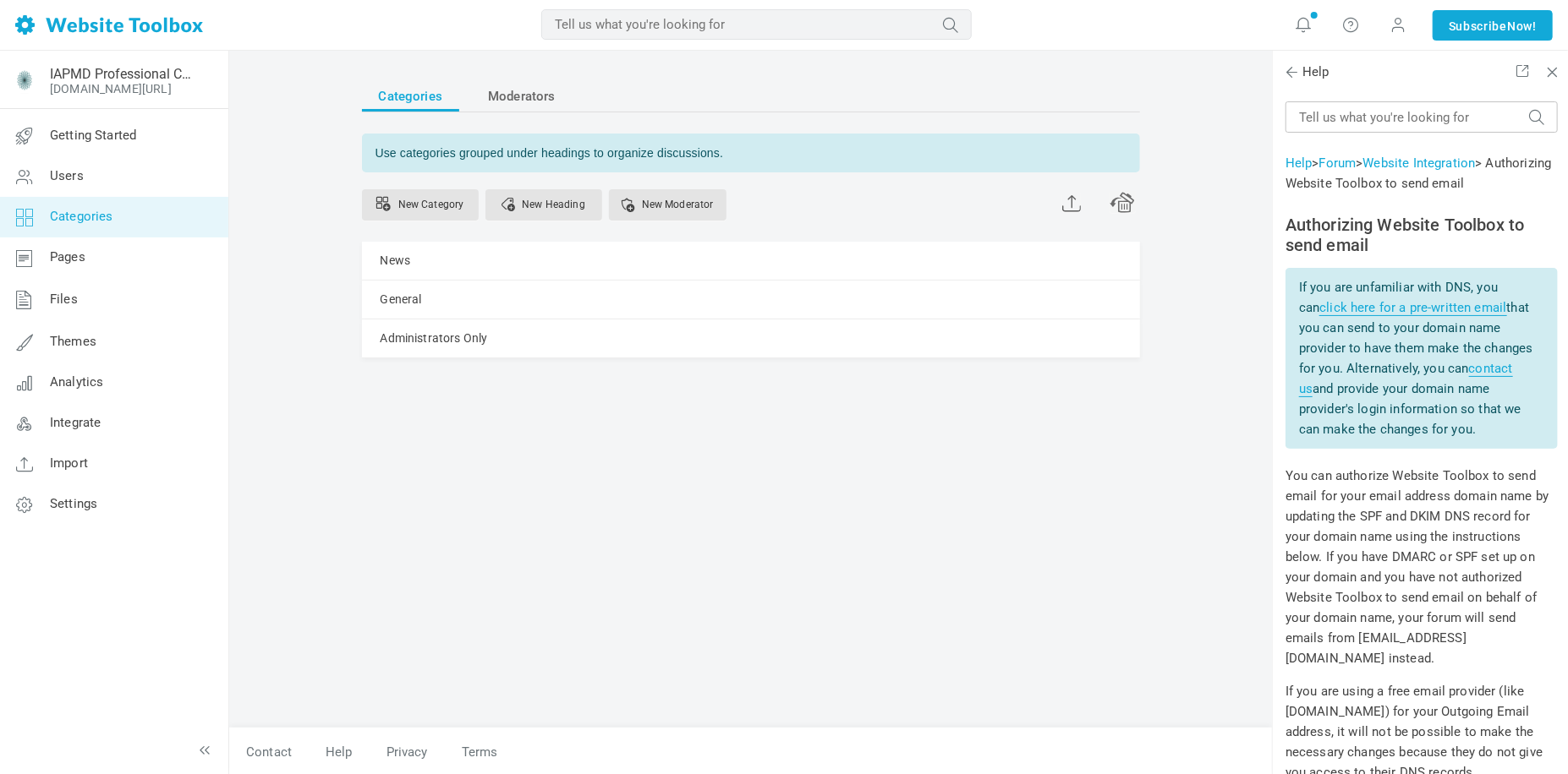
scroll to position [423, 0]
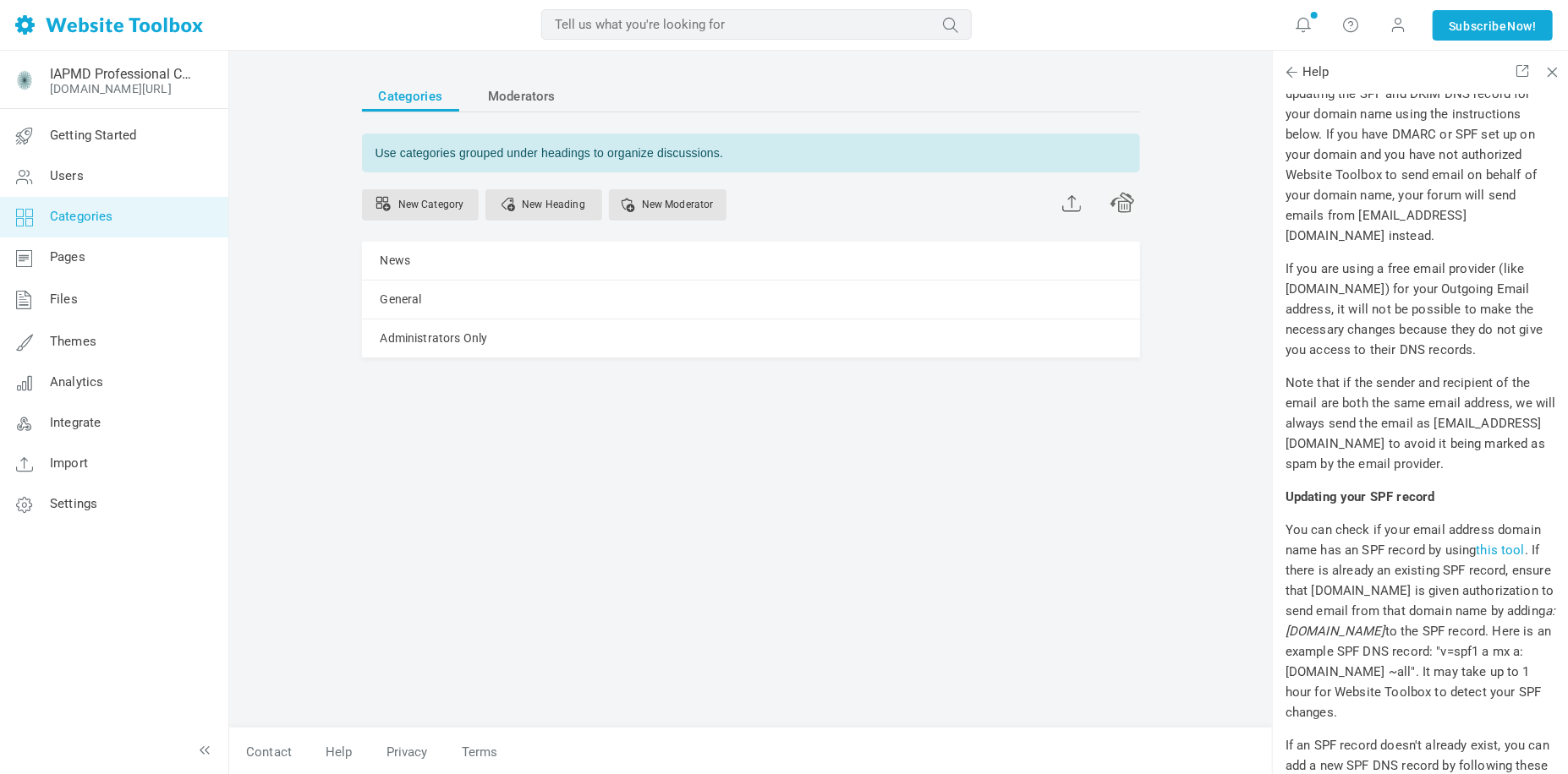
drag, startPoint x: 387, startPoint y: 152, endPoint x: 787, endPoint y: 152, distance: 400.0
click at [787, 152] on div "Use categories grouped under headings to organize discussions." at bounding box center [751, 153] width 778 height 39
click at [647, 561] on div "Categories Moderators Use categories grouped under headings to organize discuss…" at bounding box center [751, 396] width 803 height 664
click at [0, 0] on link "Manage" at bounding box center [0, 0] width 0 height 0
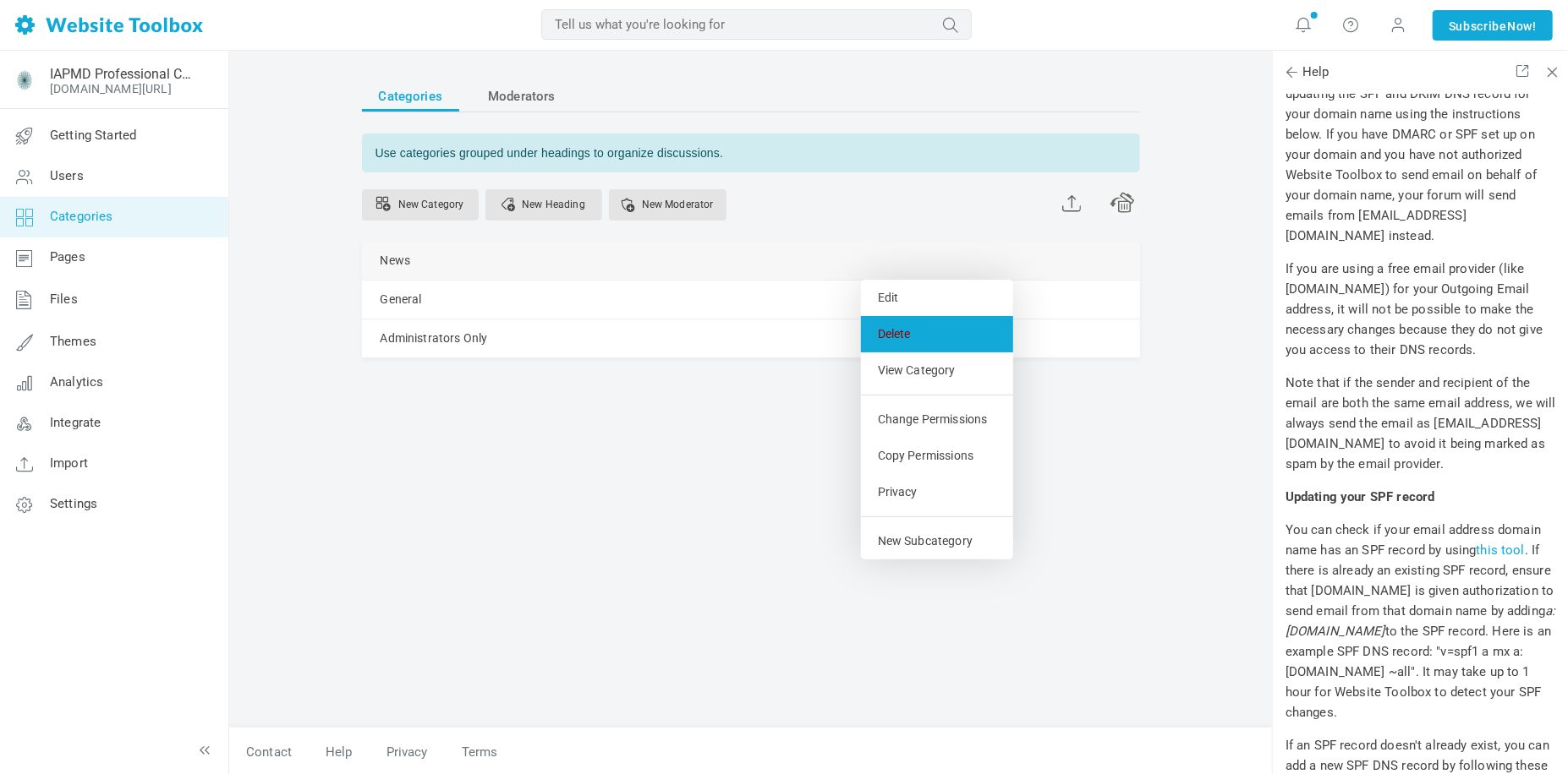
click at [910, 335] on link "Delete" at bounding box center [936, 334] width 152 height 36
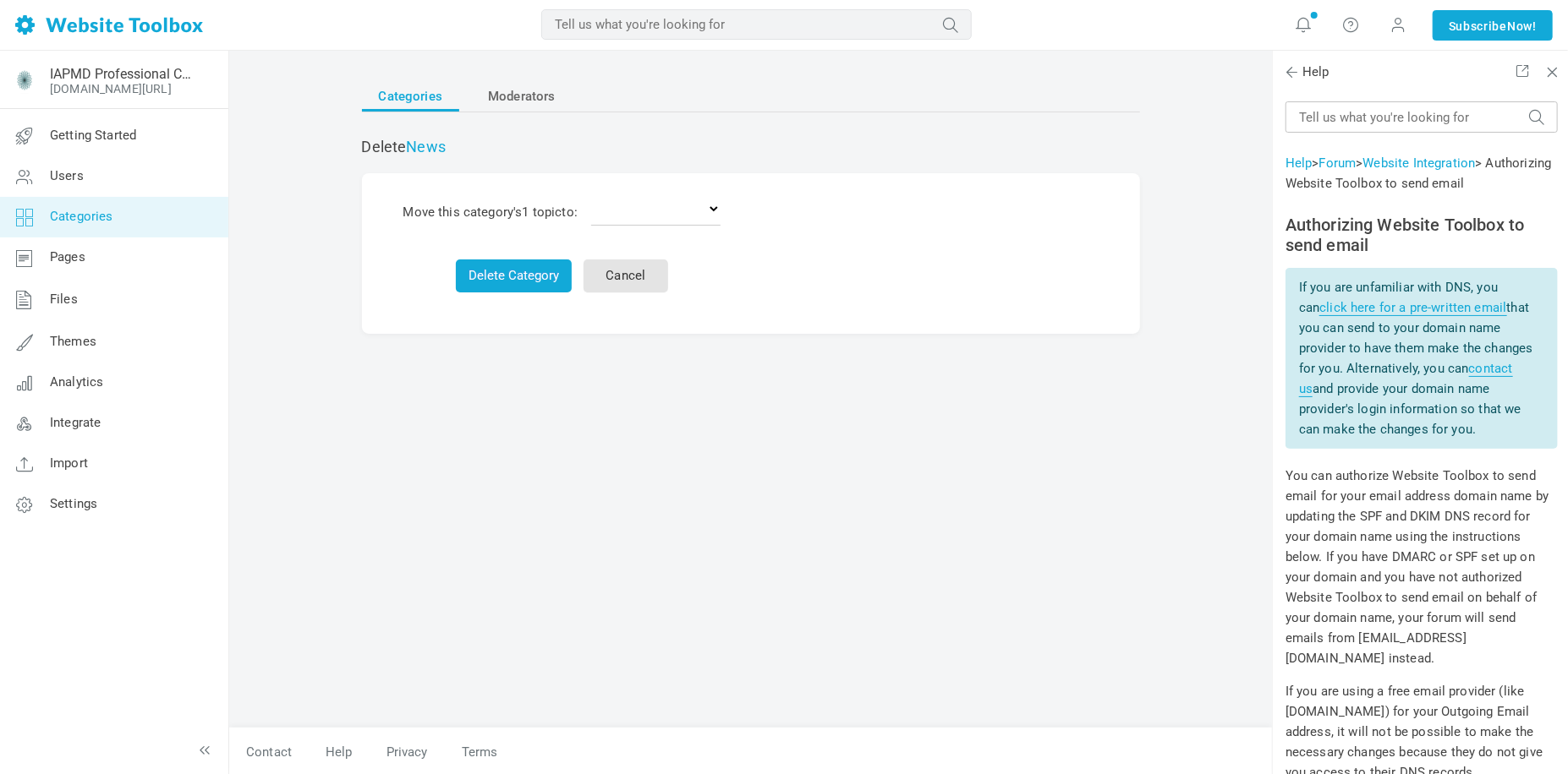
scroll to position [423, 0]
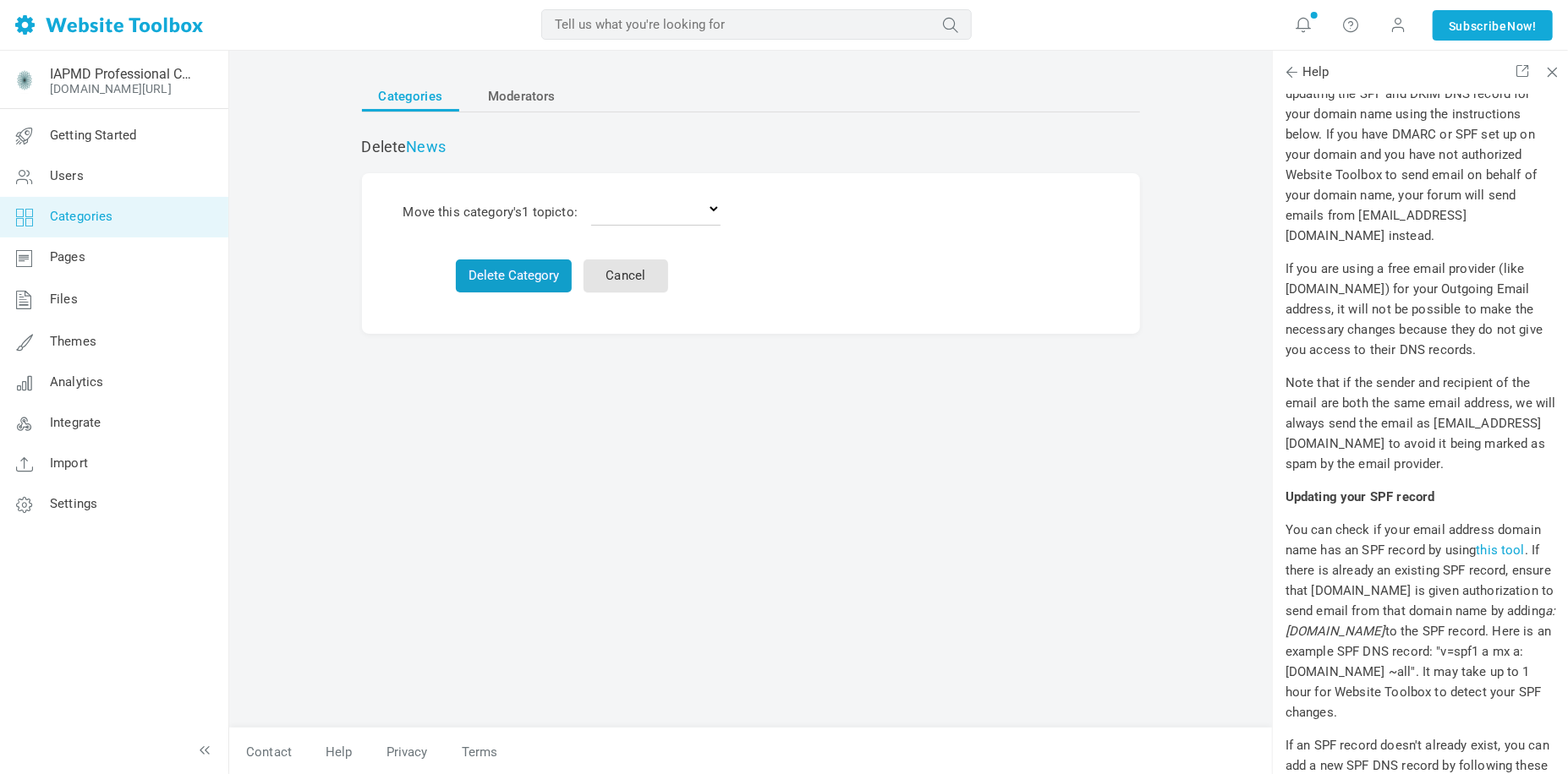
click at [471, 281] on button "Delete Category" at bounding box center [513, 276] width 116 height 33
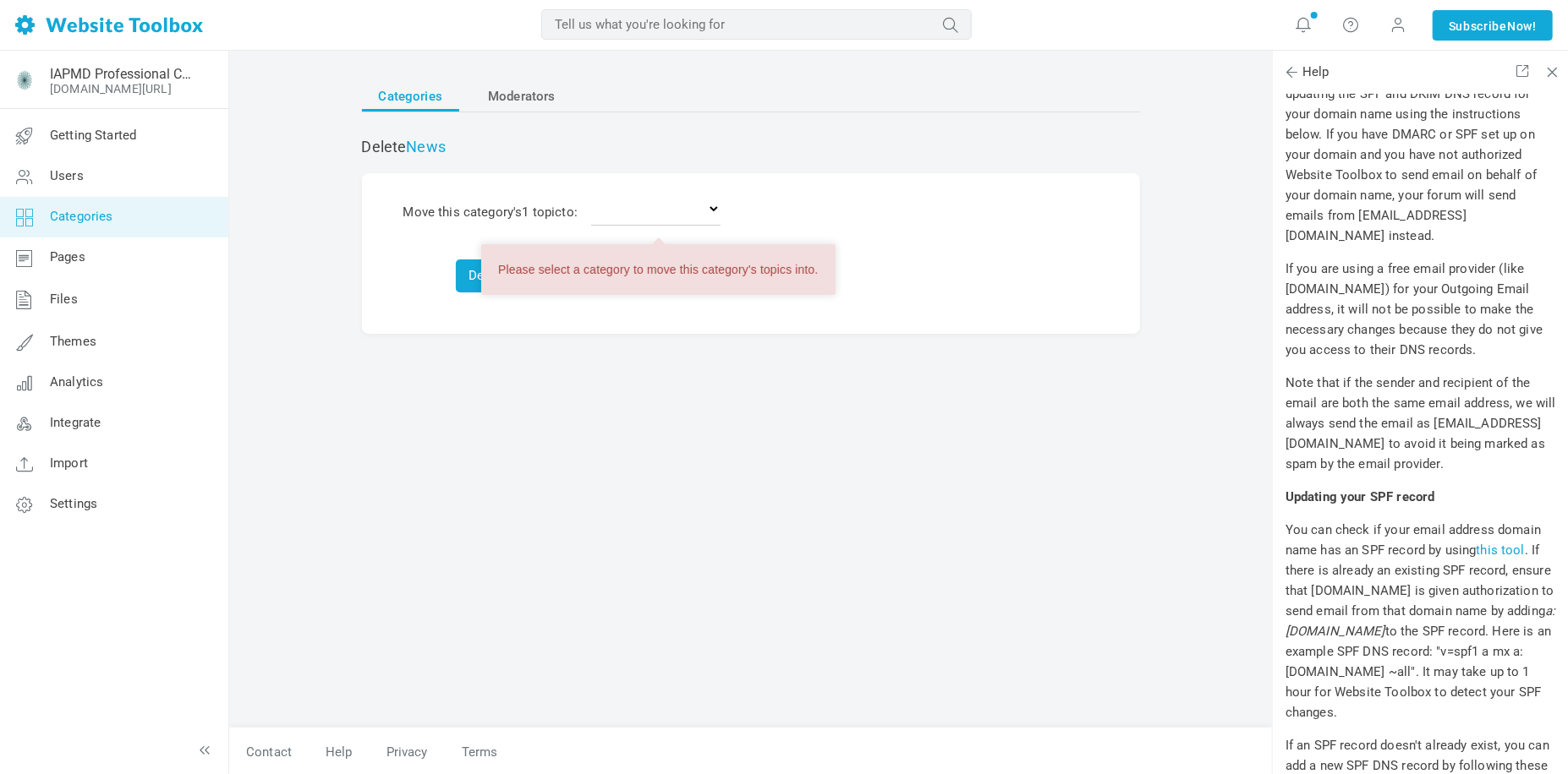
click at [468, 359] on div "Categories Moderators Delete News Move this category's 1 topic to: Delete the t…" at bounding box center [751, 396] width 803 height 664
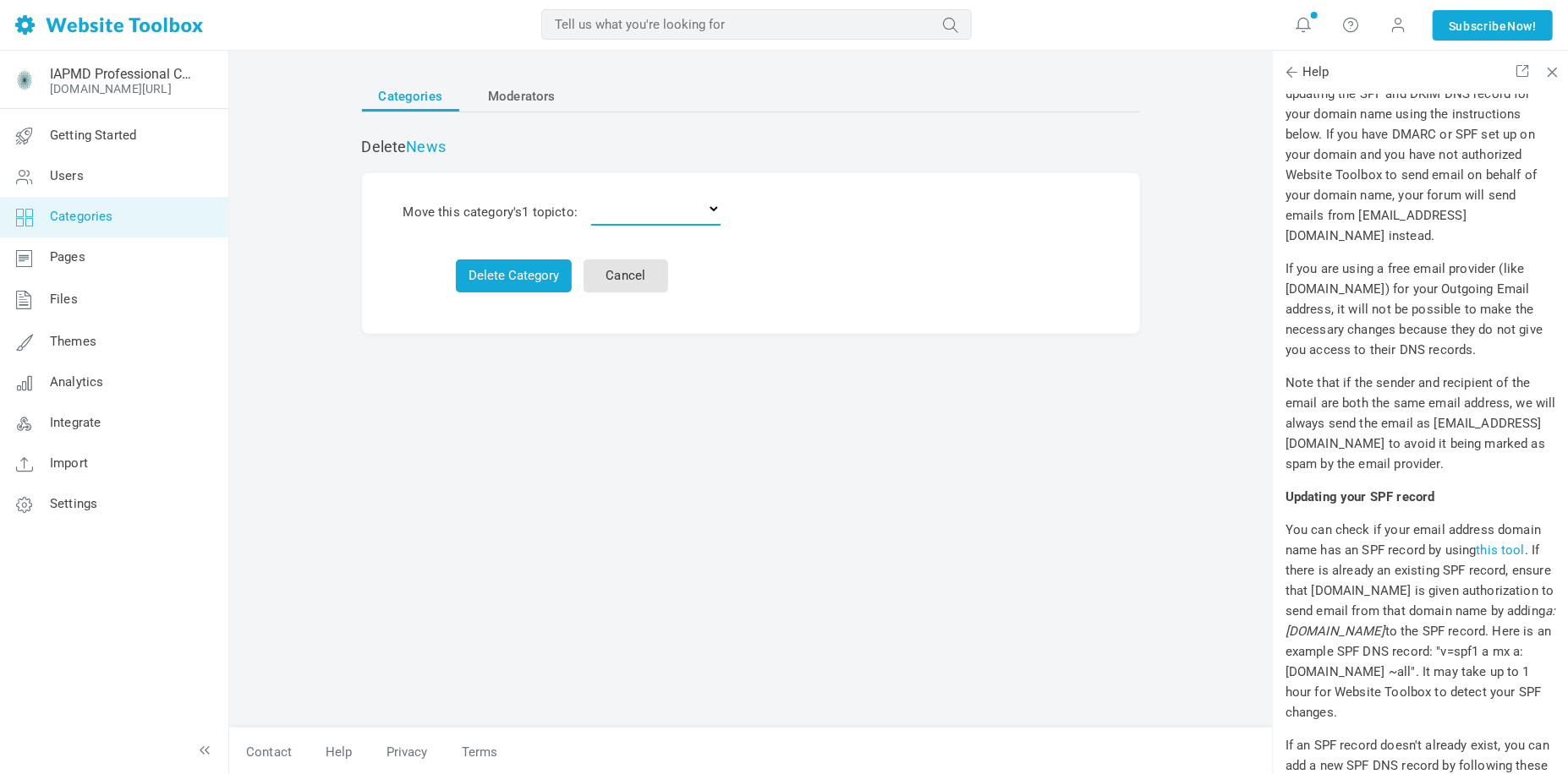
click at [643, 218] on select "Delete the topics General Administrators Only" at bounding box center [656, 209] width 129 height 34
select select "0"
click at [595, 192] on select "Delete the topics General Administrators Only" at bounding box center [656, 209] width 129 height 34
click at [534, 283] on button "Delete Category & 1 topic" at bounding box center [513, 276] width 169 height 33
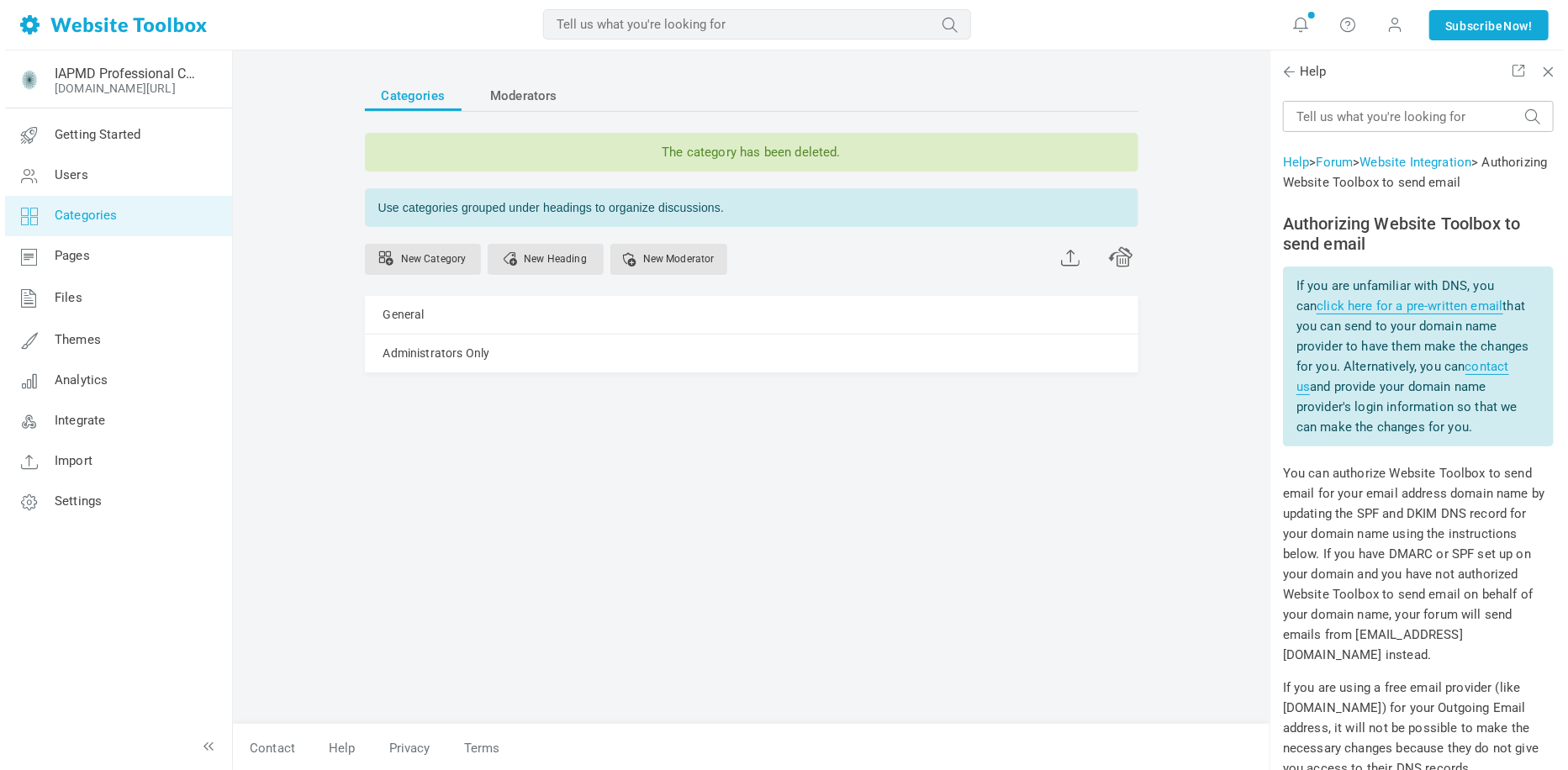
scroll to position [421, 0]
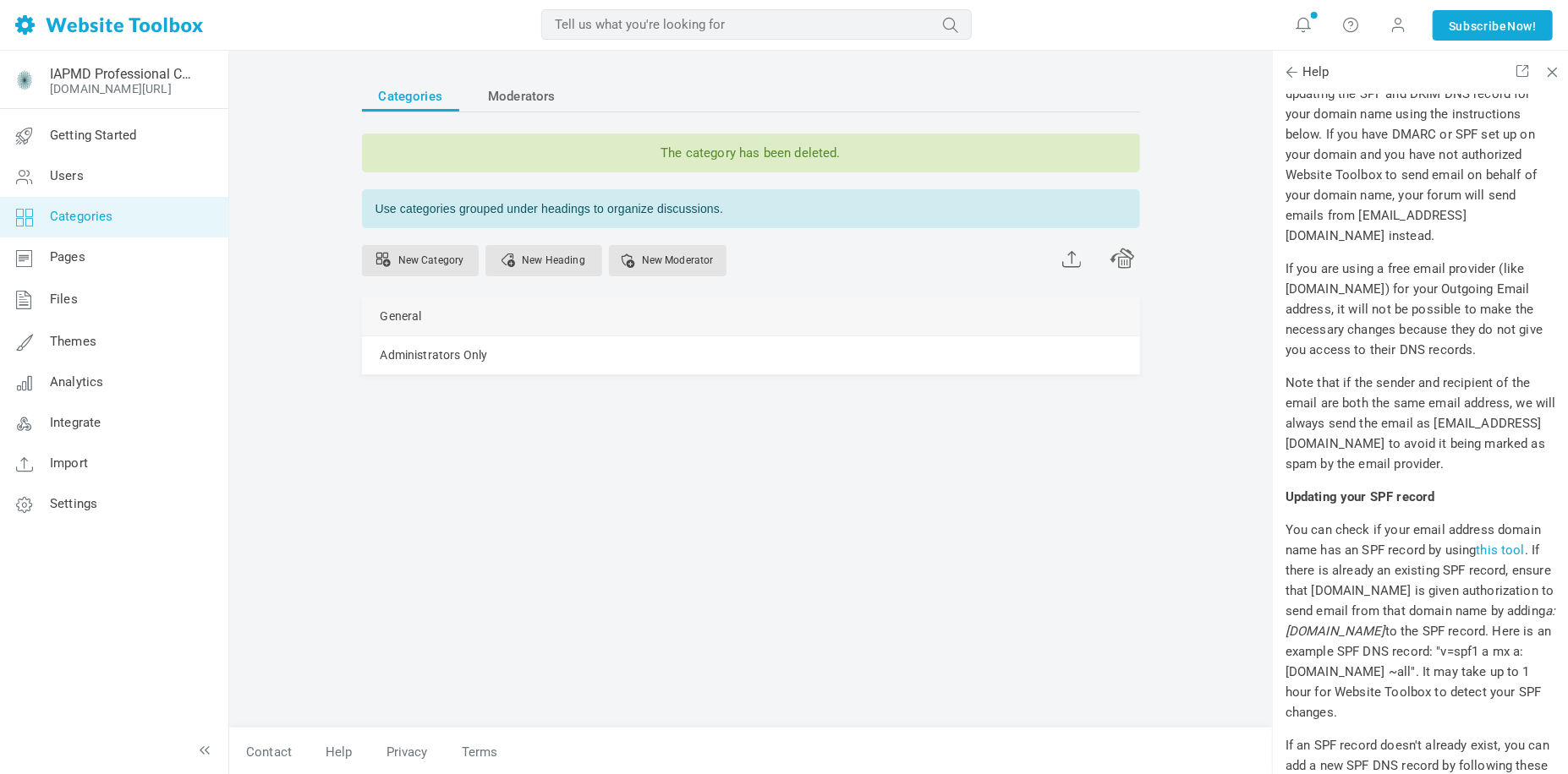
click at [524, 305] on div "General [GEOGRAPHIC_DATA] Edit [GEOGRAPHIC_DATA] View Category Change Permissio…" at bounding box center [751, 316] width 778 height 38
click at [392, 314] on link "General" at bounding box center [401, 317] width 41 height 22
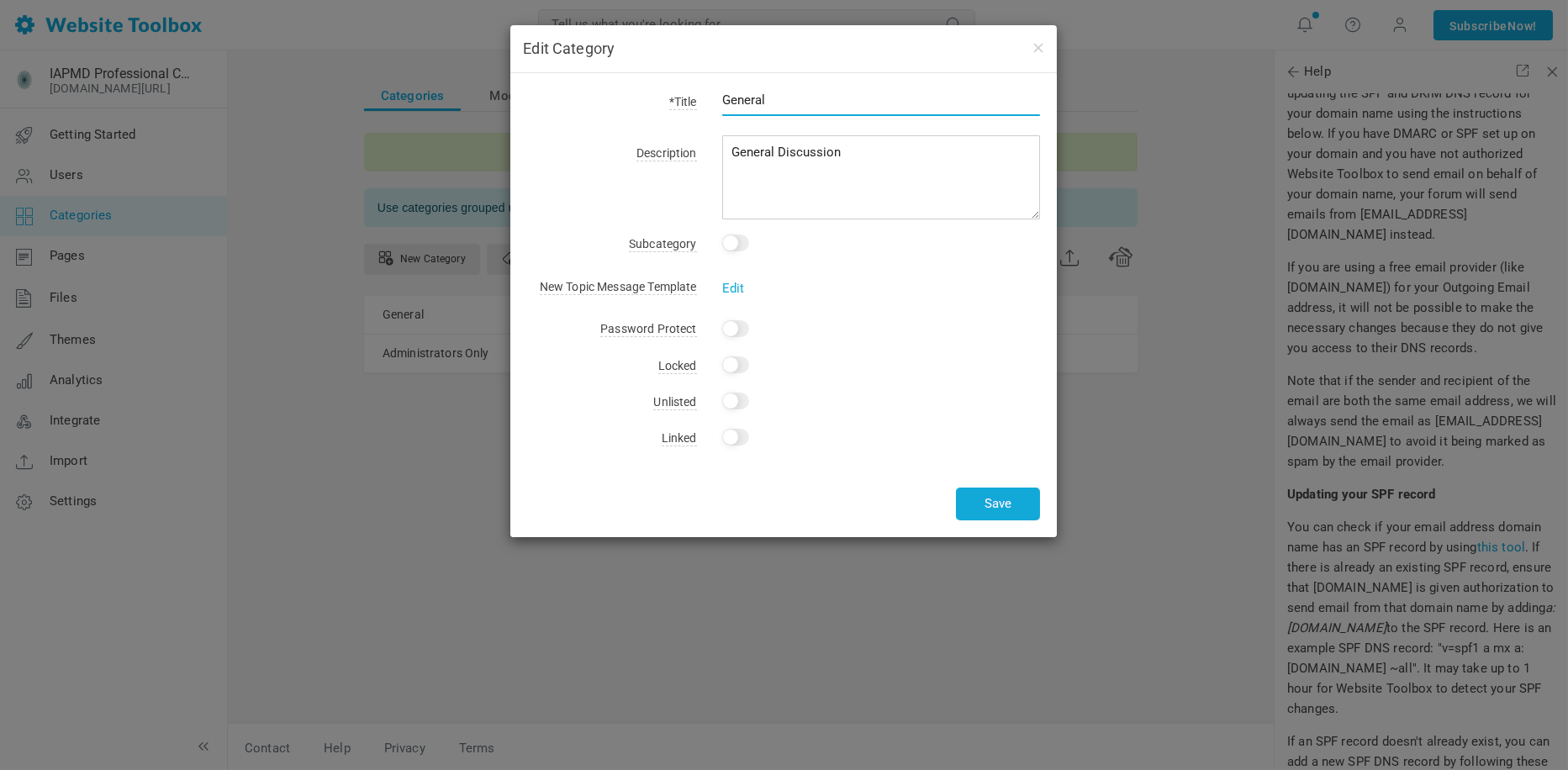
drag, startPoint x: 780, startPoint y: 99, endPoint x: 712, endPoint y: 98, distance: 68.0
click at [712, 98] on div "General" at bounding box center [869, 109] width 344 height 38
type input "Announcements"
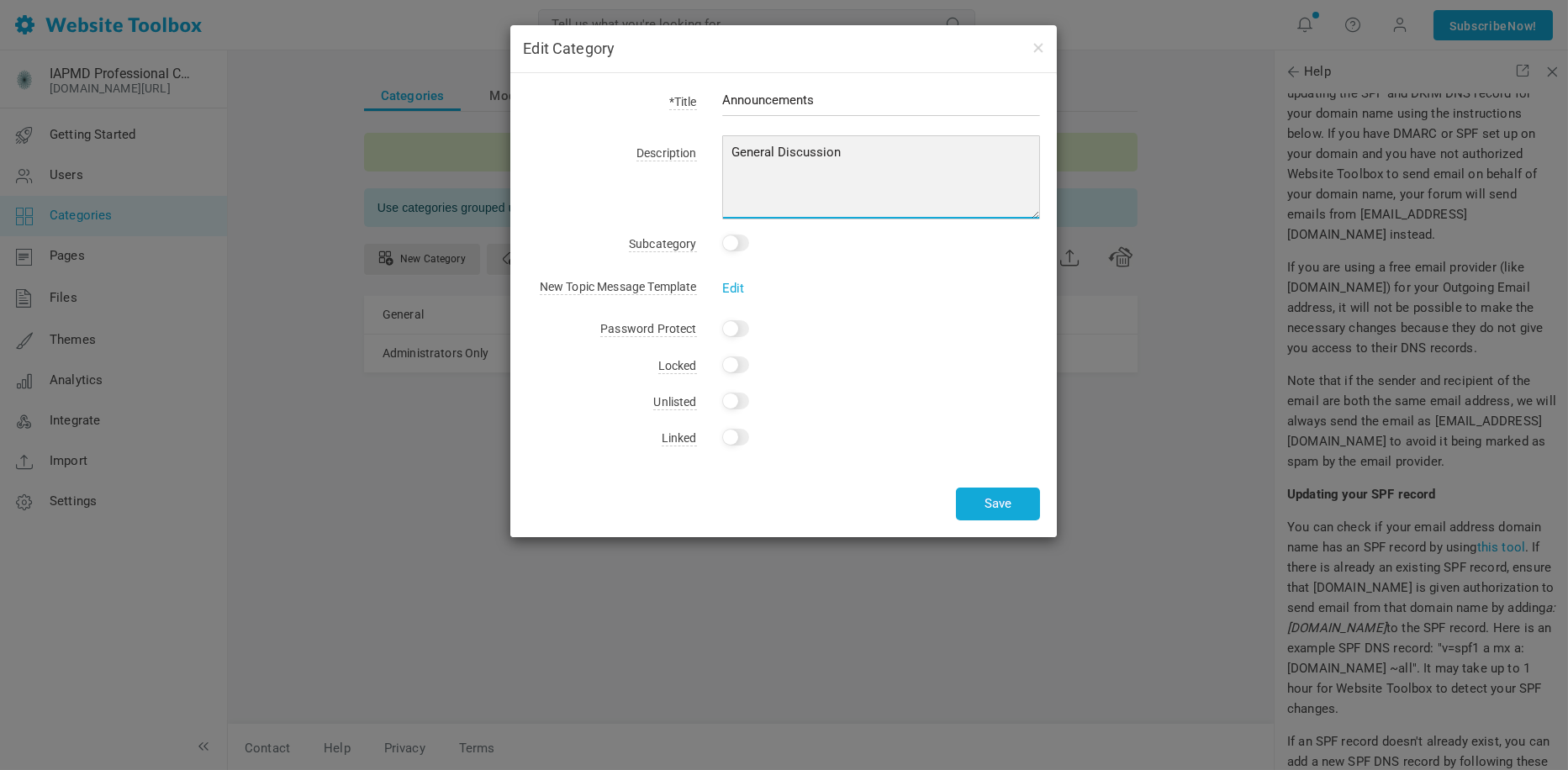
drag, startPoint x: 897, startPoint y: 146, endPoint x: 630, endPoint y: 150, distance: 267.0
click at [630, 150] on div "Description General Discussion" at bounding box center [783, 180] width 513 height 79
click at [769, 164] on textarea "General Discussion" at bounding box center [881, 178] width 319 height 84
paste textarea "news from IAPMD, events, and opportunities"
click at [740, 153] on textarea "General Discussion" at bounding box center [881, 178] width 319 height 84
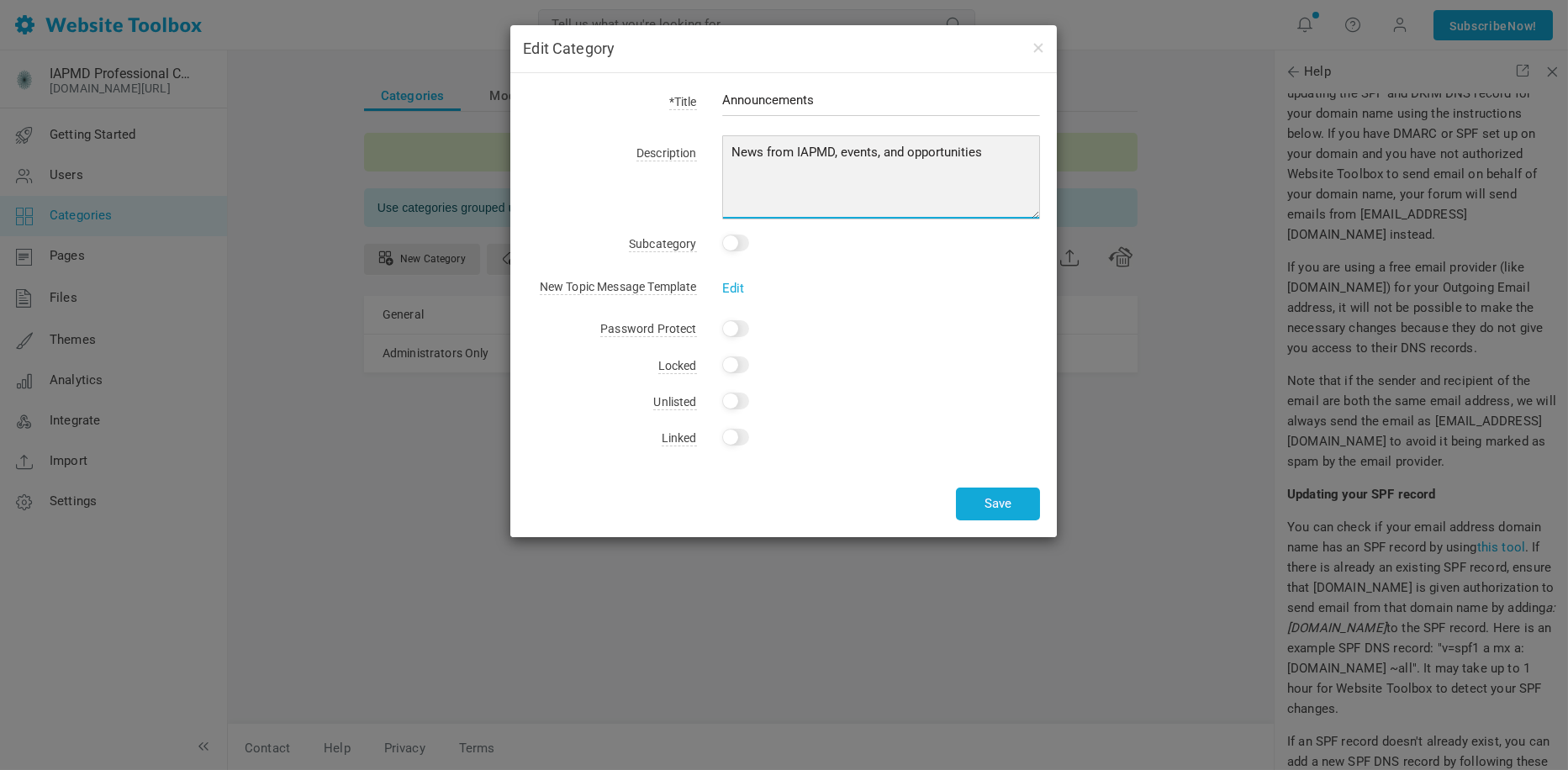
type textarea "News from IAPMD, events, and opportunities"
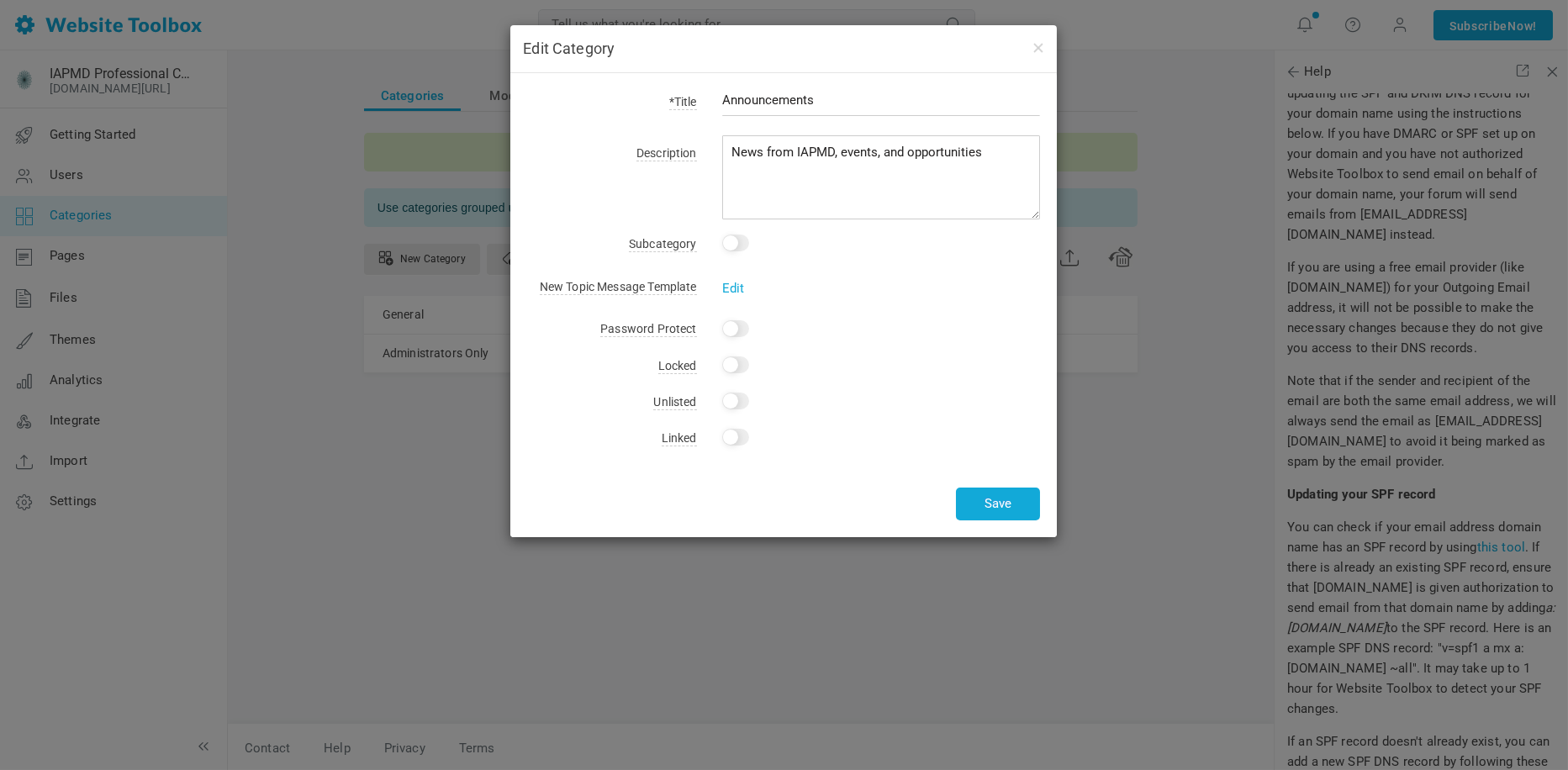
click at [968, 344] on div "*Title Announcements Description General Discussion Subcategory This is a subca…" at bounding box center [783, 305] width 546 height 465
click at [1020, 503] on button "Save" at bounding box center [997, 504] width 84 height 33
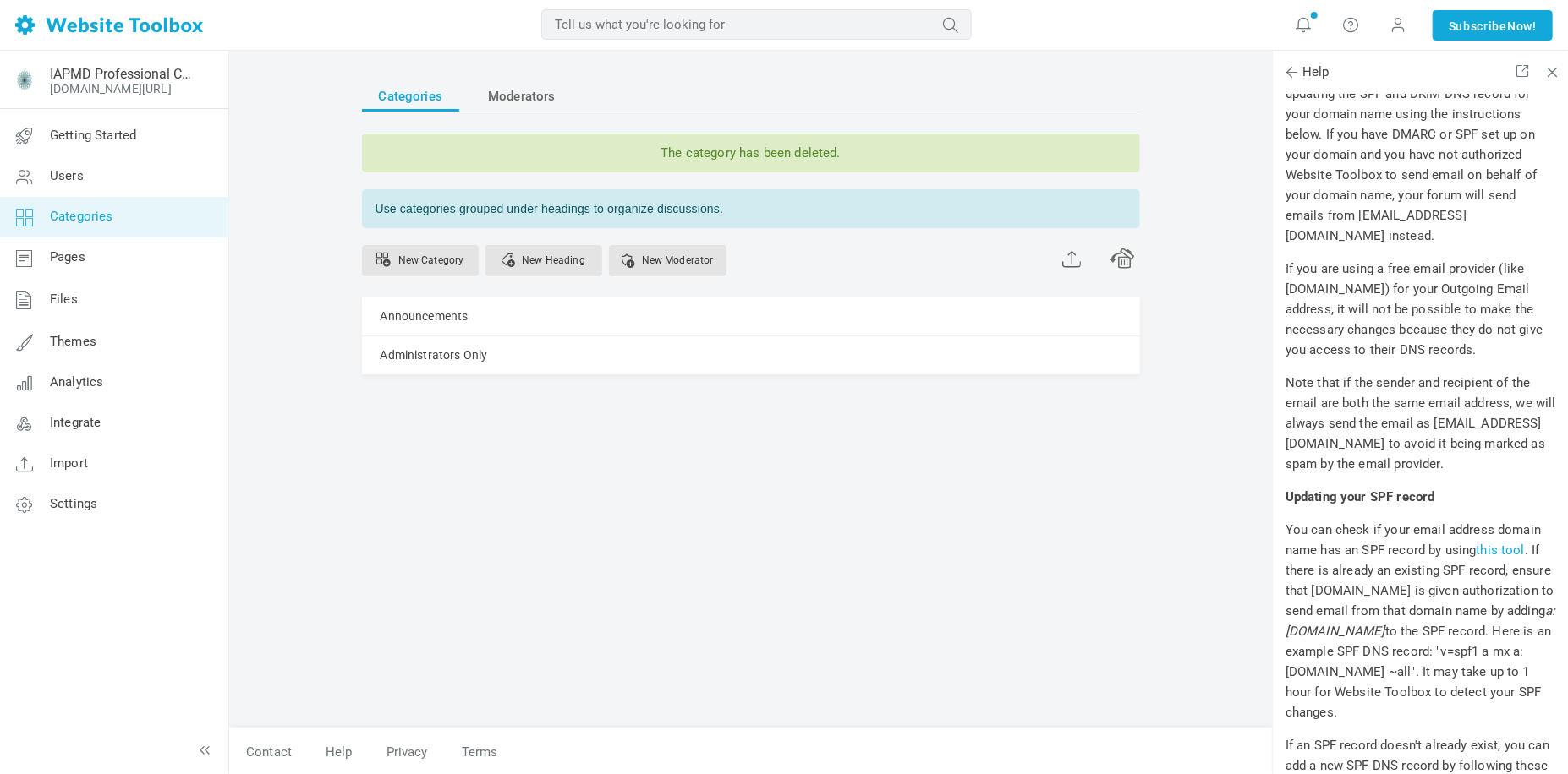
click at [1026, 506] on div "Categories Moderators The category has been deleted. Use categories grouped und…" at bounding box center [751, 396] width 803 height 664
click at [557, 311] on div "Announcements [GEOGRAPHIC_DATA] Edit [GEOGRAPHIC_DATA] View Category Change Per…" at bounding box center [751, 316] width 778 height 38
click at [0, 0] on link "Manage" at bounding box center [0, 0] width 0 height 0
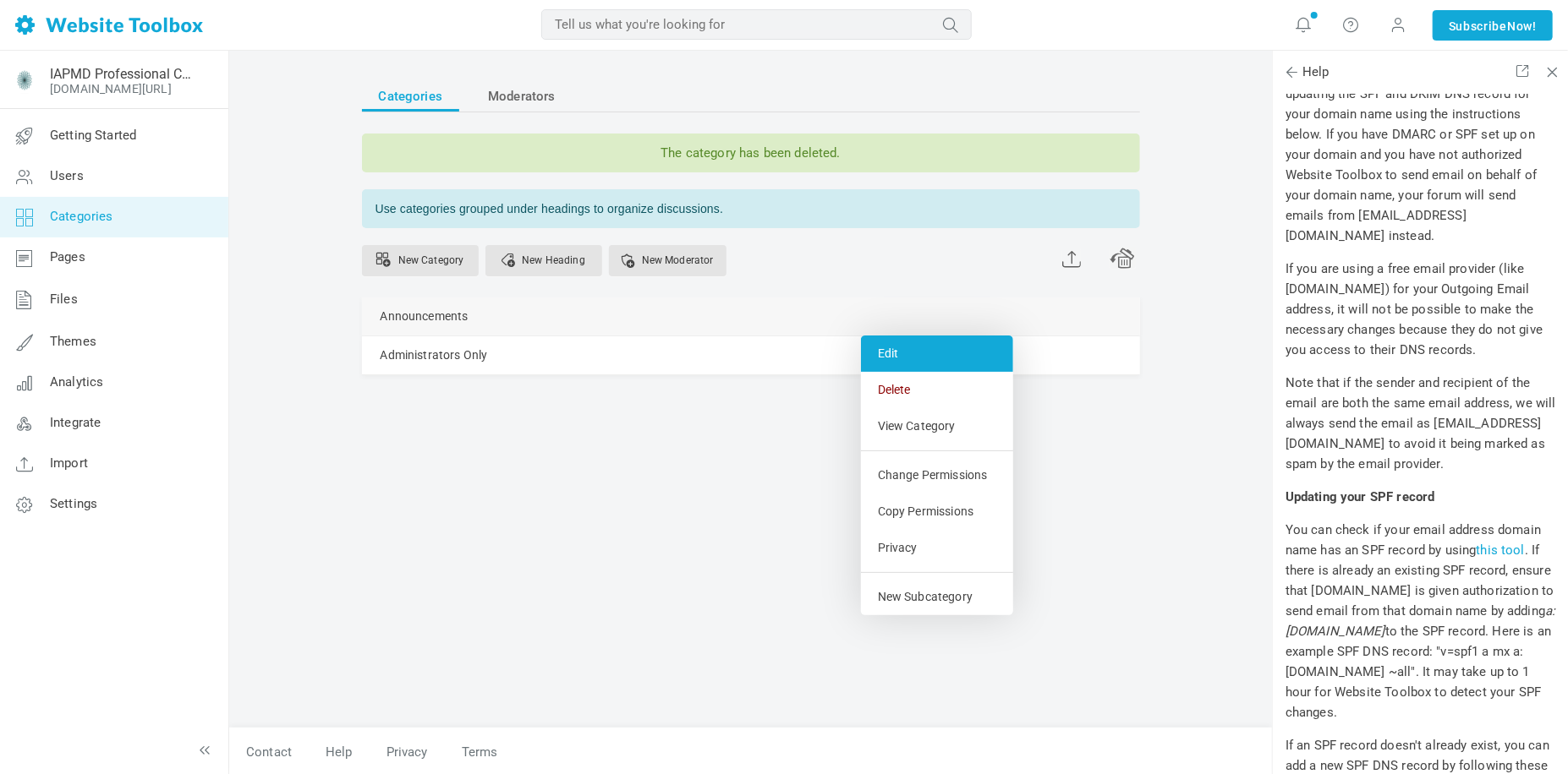
click at [926, 352] on link "Edit" at bounding box center [936, 354] width 152 height 36
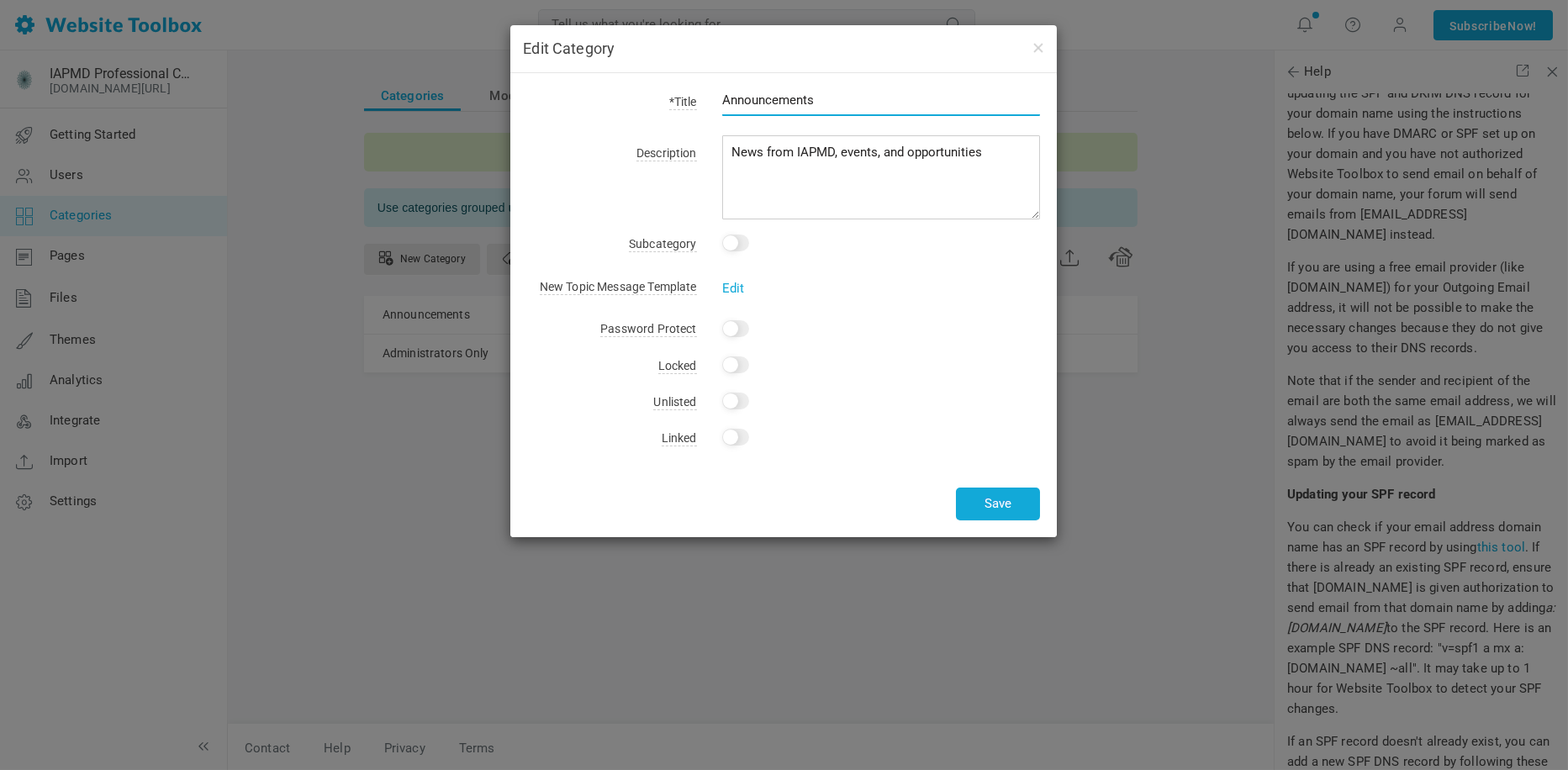
drag, startPoint x: 834, startPoint y: 102, endPoint x: 672, endPoint y: 107, distance: 162.1
click at [672, 107] on div "*Title Announcements" at bounding box center [783, 109] width 513 height 38
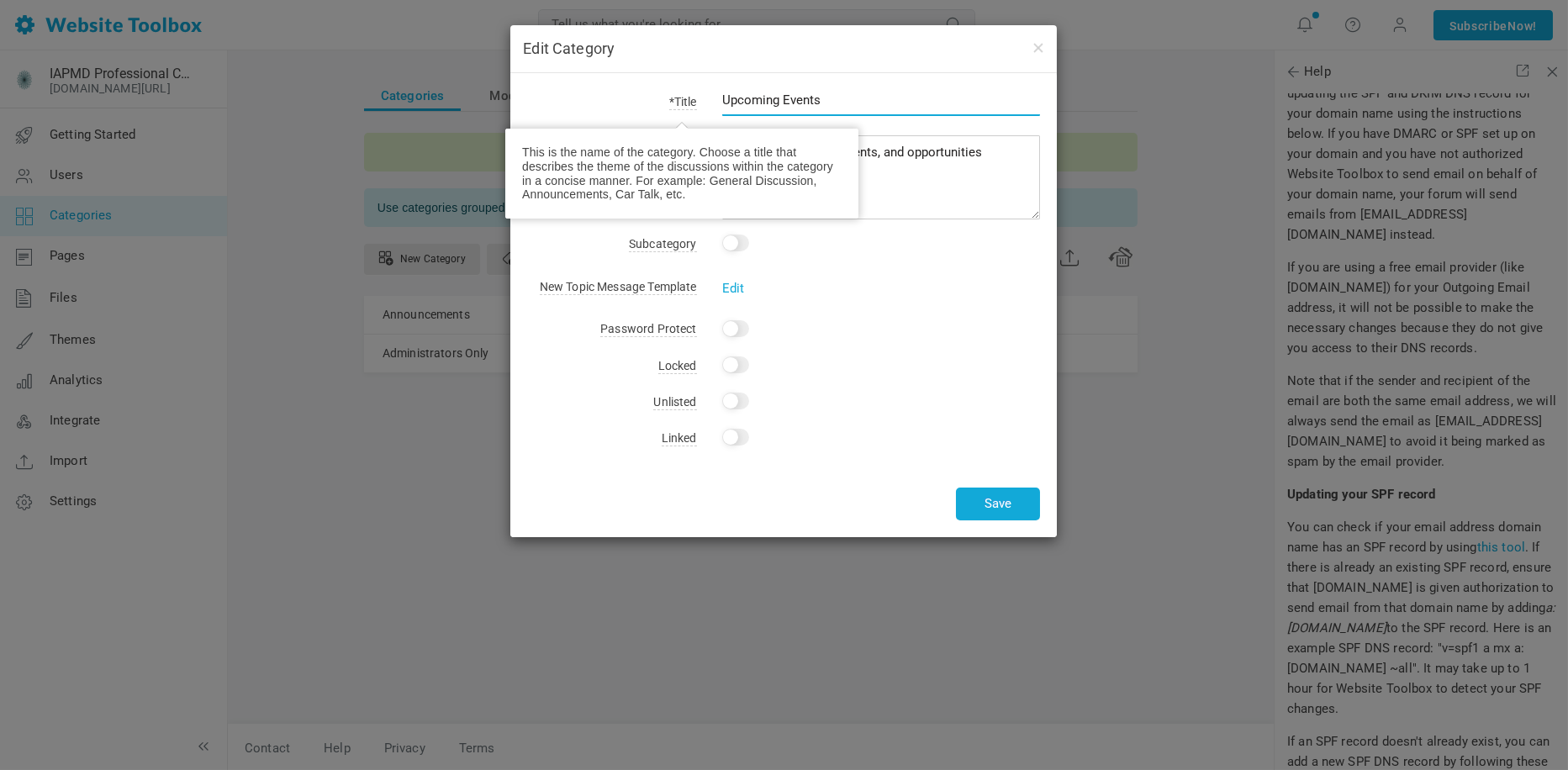
type input "Upcoming Events"
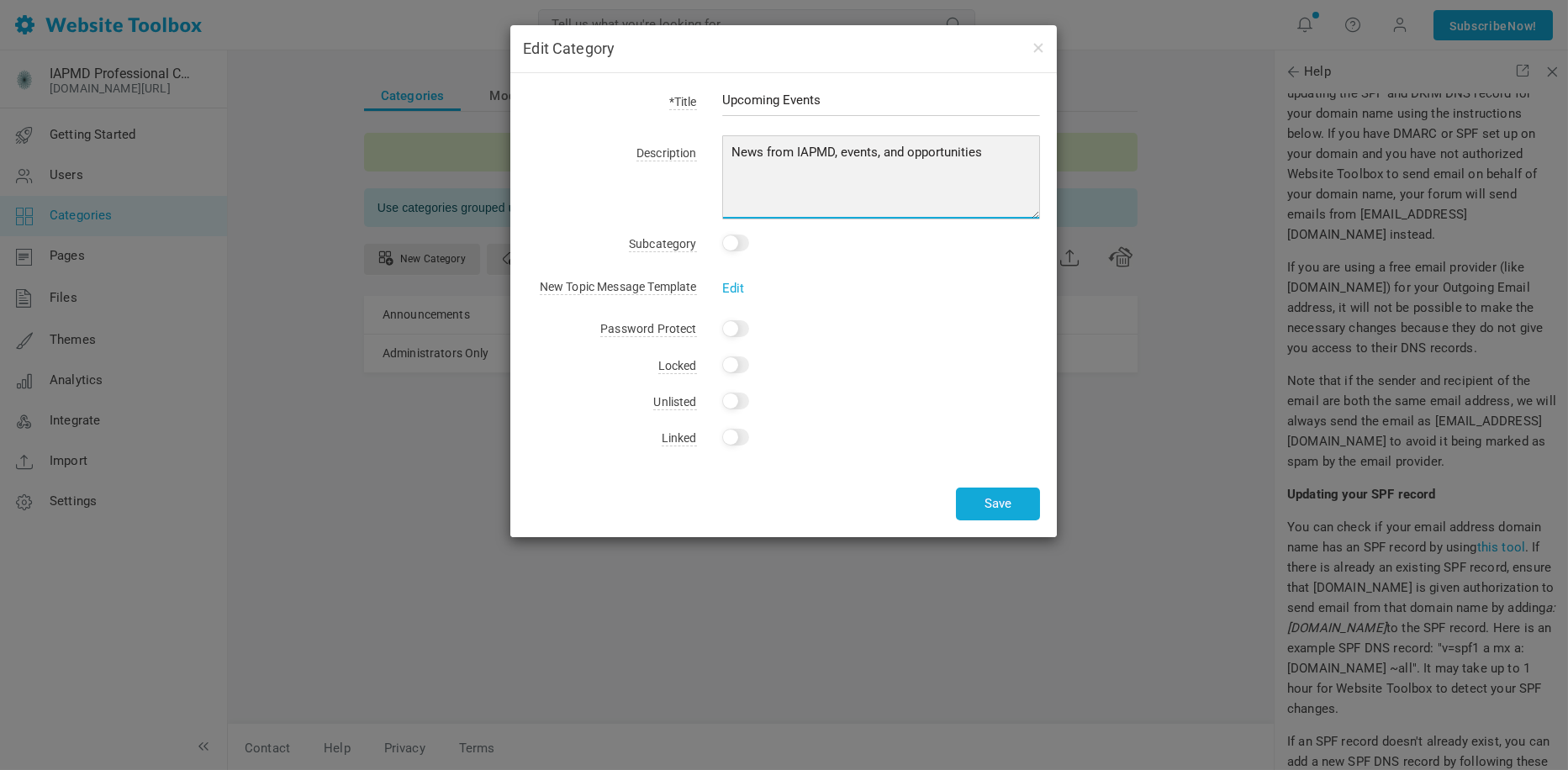
click at [954, 158] on textarea "News from IAPMD, events, and opportunities" at bounding box center [881, 178] width 319 height 84
click at [729, 151] on textarea "News from IAPMD, events, and opportunities" at bounding box center [881, 178] width 319 height 84
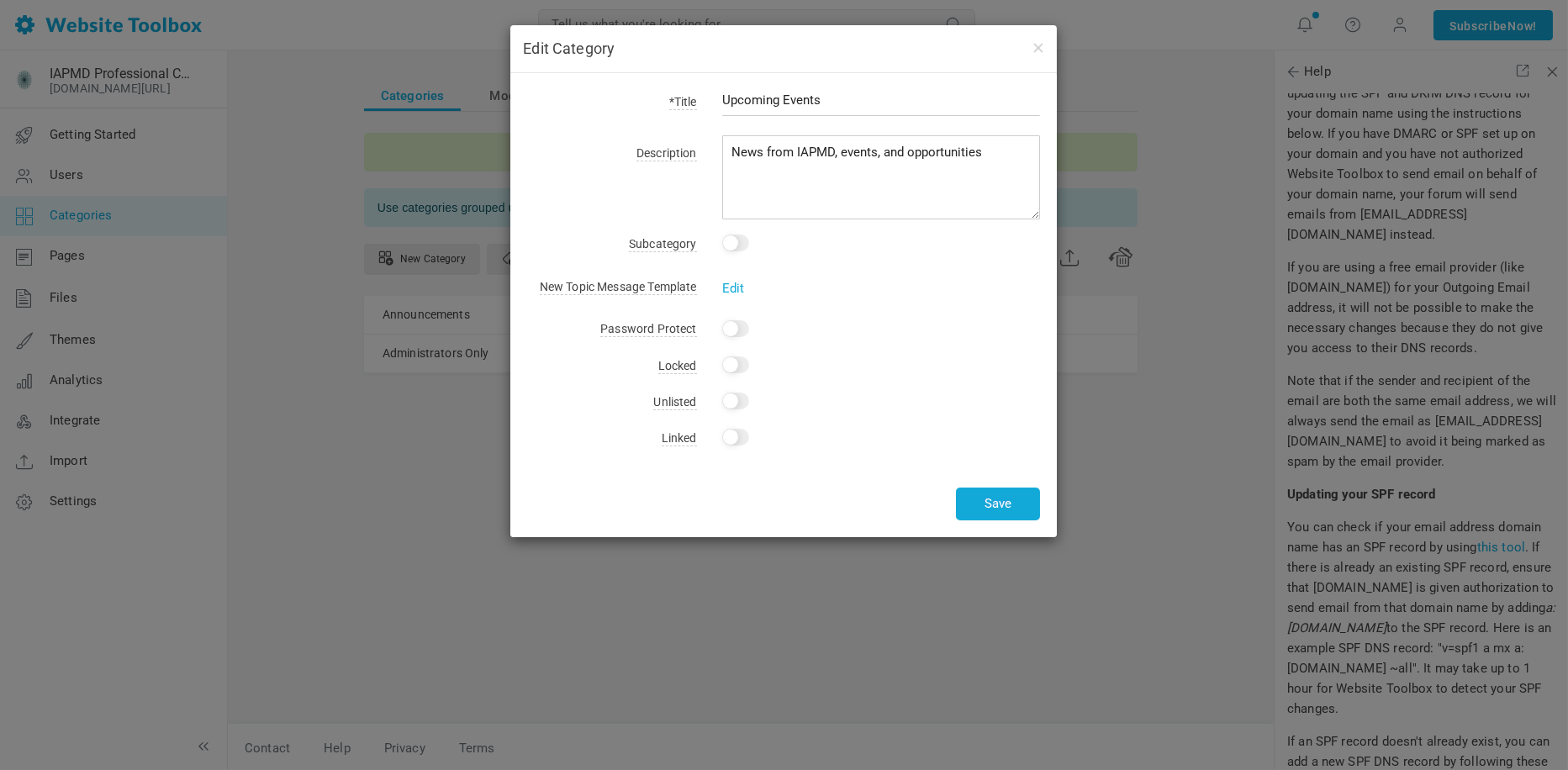
click at [745, 437] on input "Yes" at bounding box center [736, 437] width 27 height 17
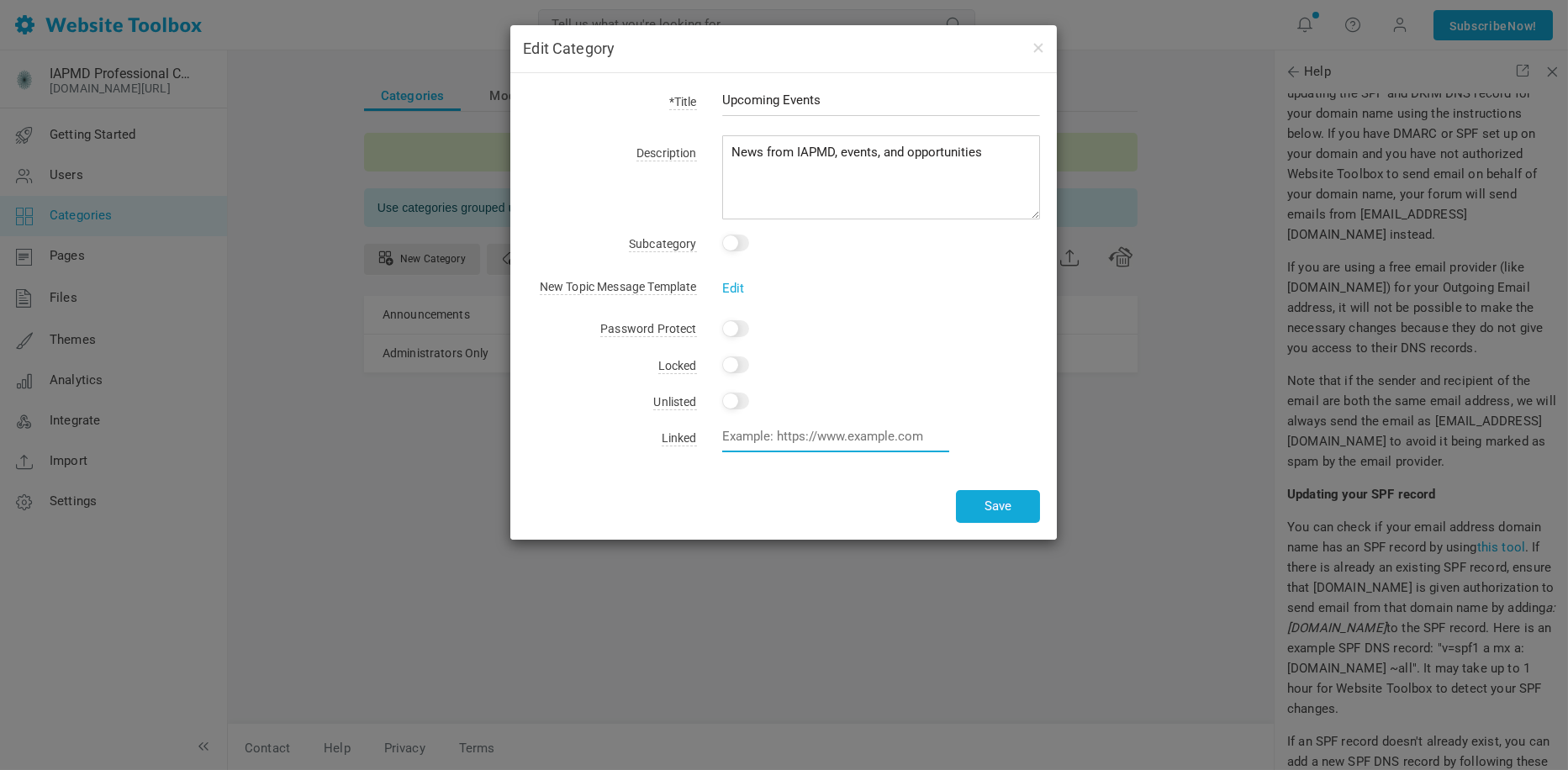
click at [750, 442] on input "text" at bounding box center [836, 437] width 227 height 32
checkbox input "false"
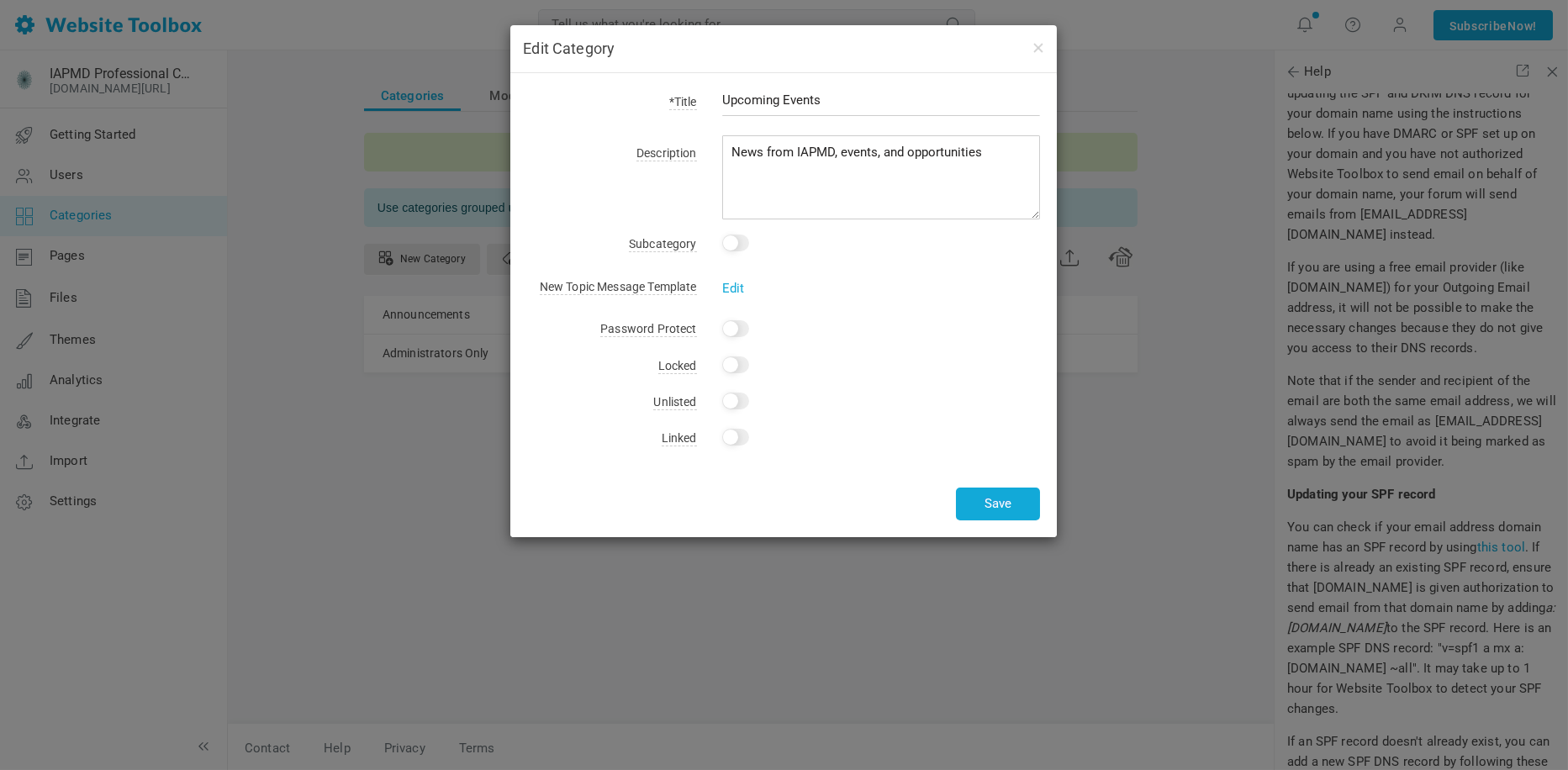
click at [740, 439] on input "Yes" at bounding box center [736, 437] width 27 height 17
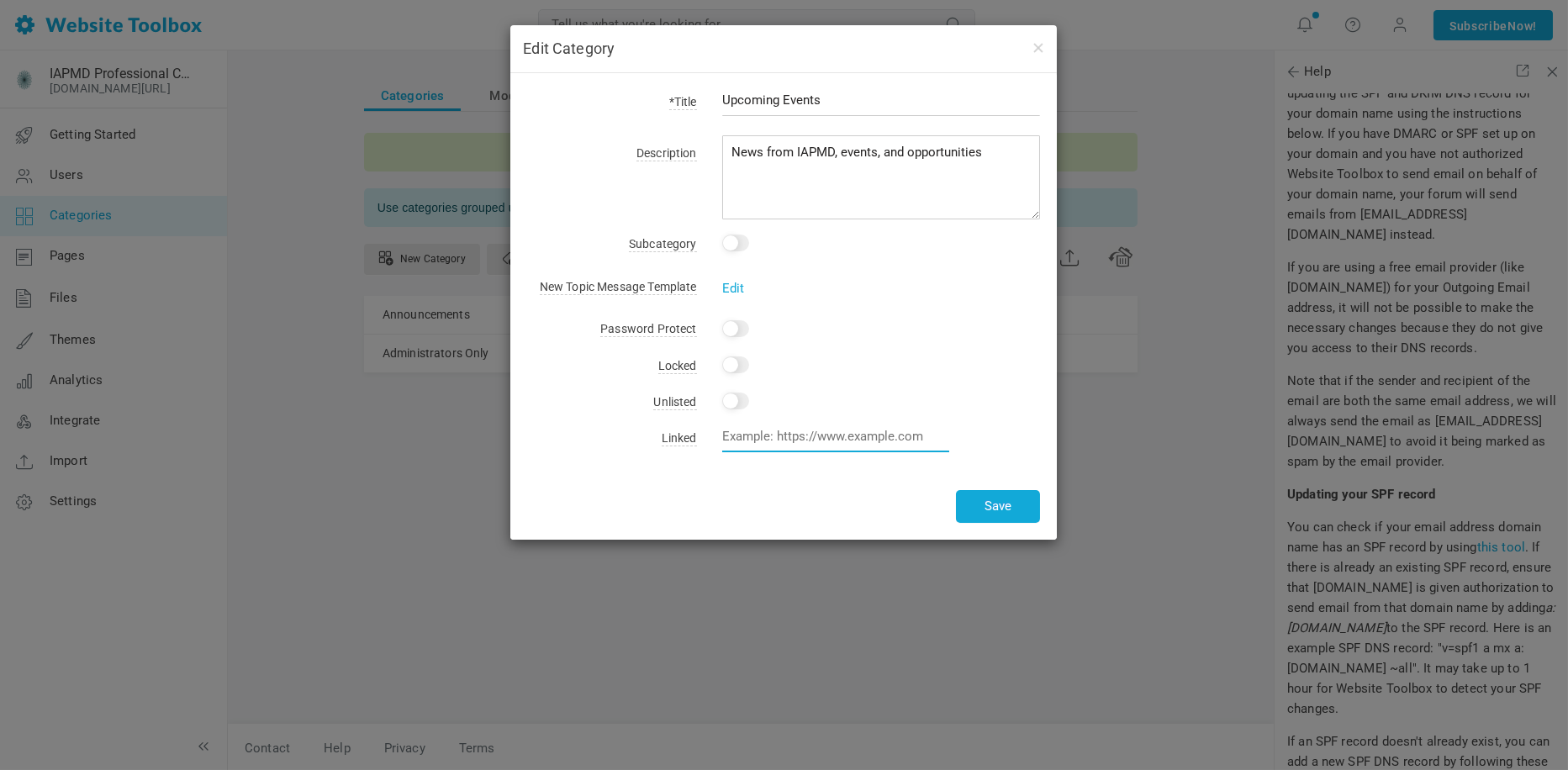
paste input "[URL][DOMAIN_NAME]"
type input "[URL][DOMAIN_NAME]"
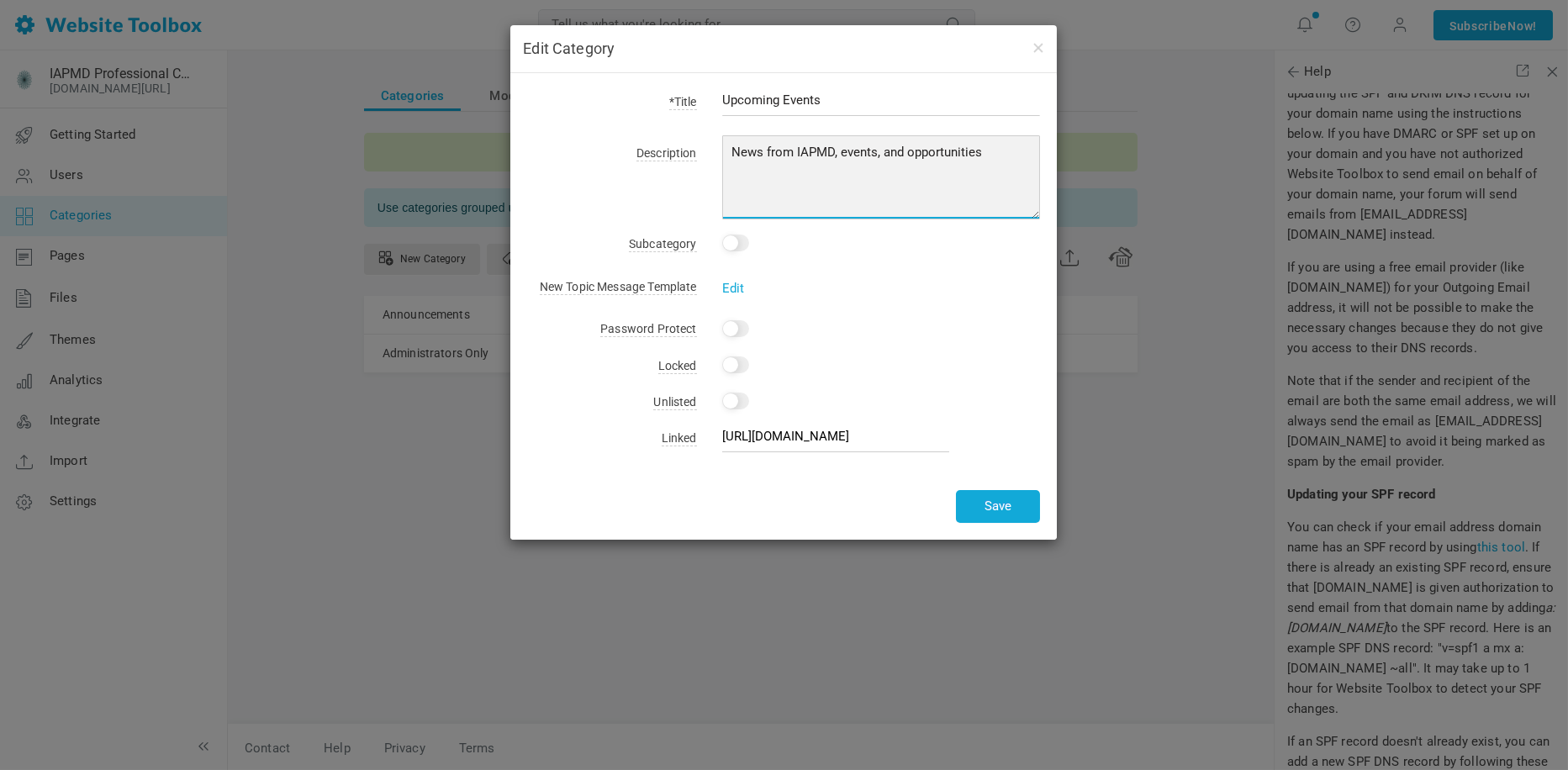
scroll to position [0, 0]
click at [859, 168] on textarea "News from IAPMD, events, and opportunities" at bounding box center [881, 178] width 319 height 84
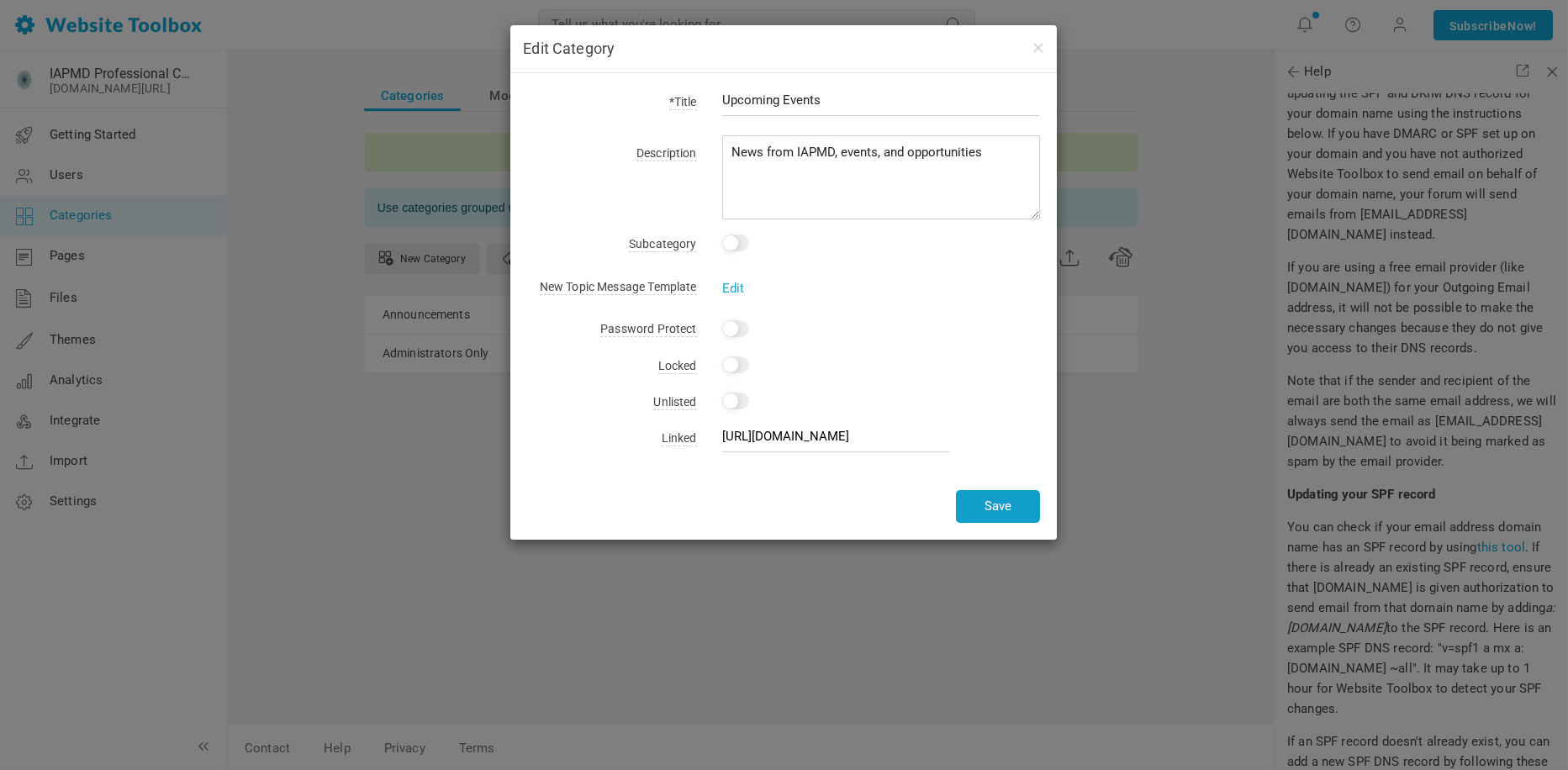
click at [1020, 508] on button "Save" at bounding box center [997, 506] width 84 height 33
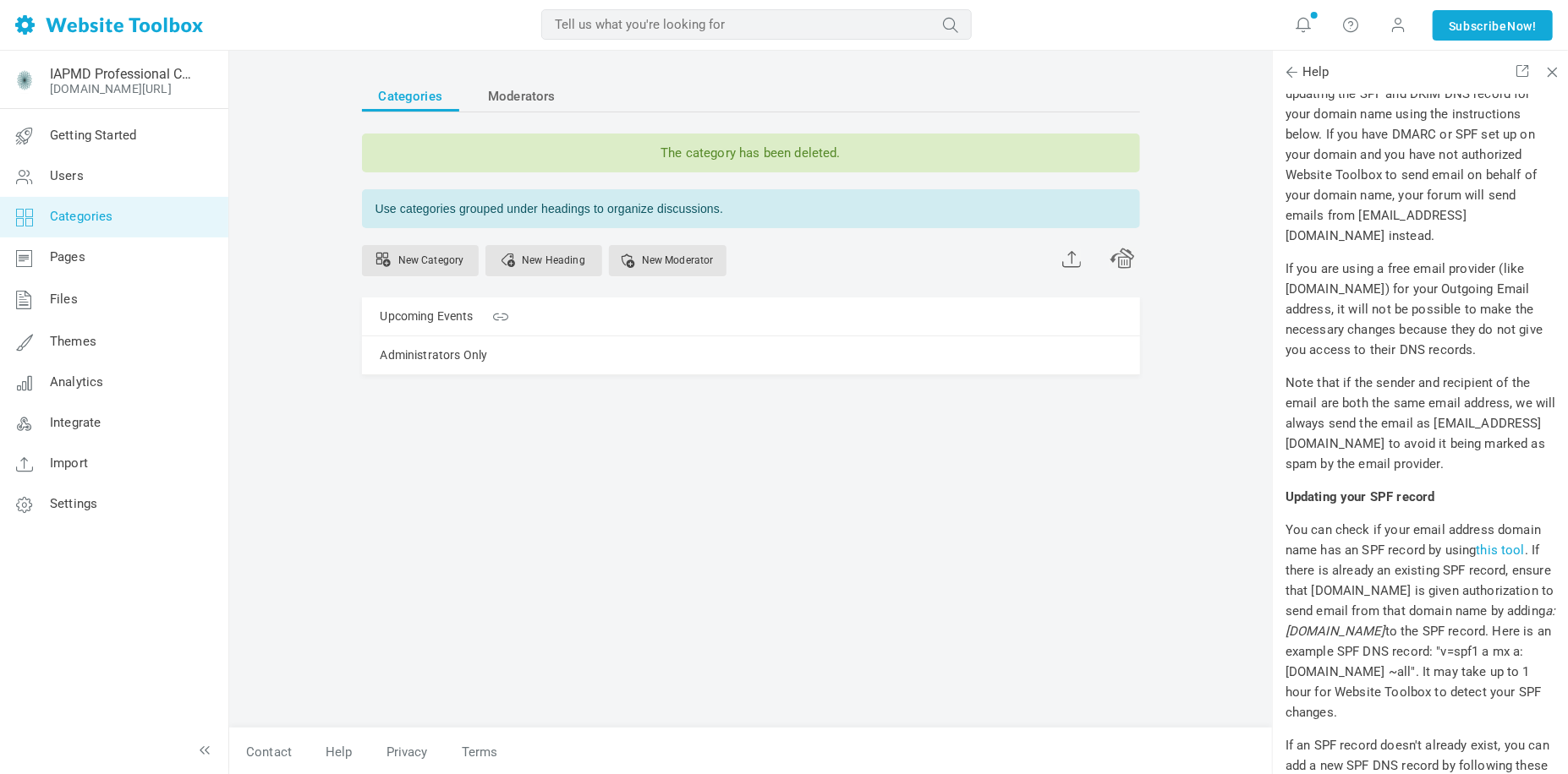
click at [1026, 511] on div "Categories Moderators The category has been deleted. Use categories grouped und…" at bounding box center [751, 396] width 803 height 664
click at [422, 260] on link "New Category" at bounding box center [420, 260] width 117 height 31
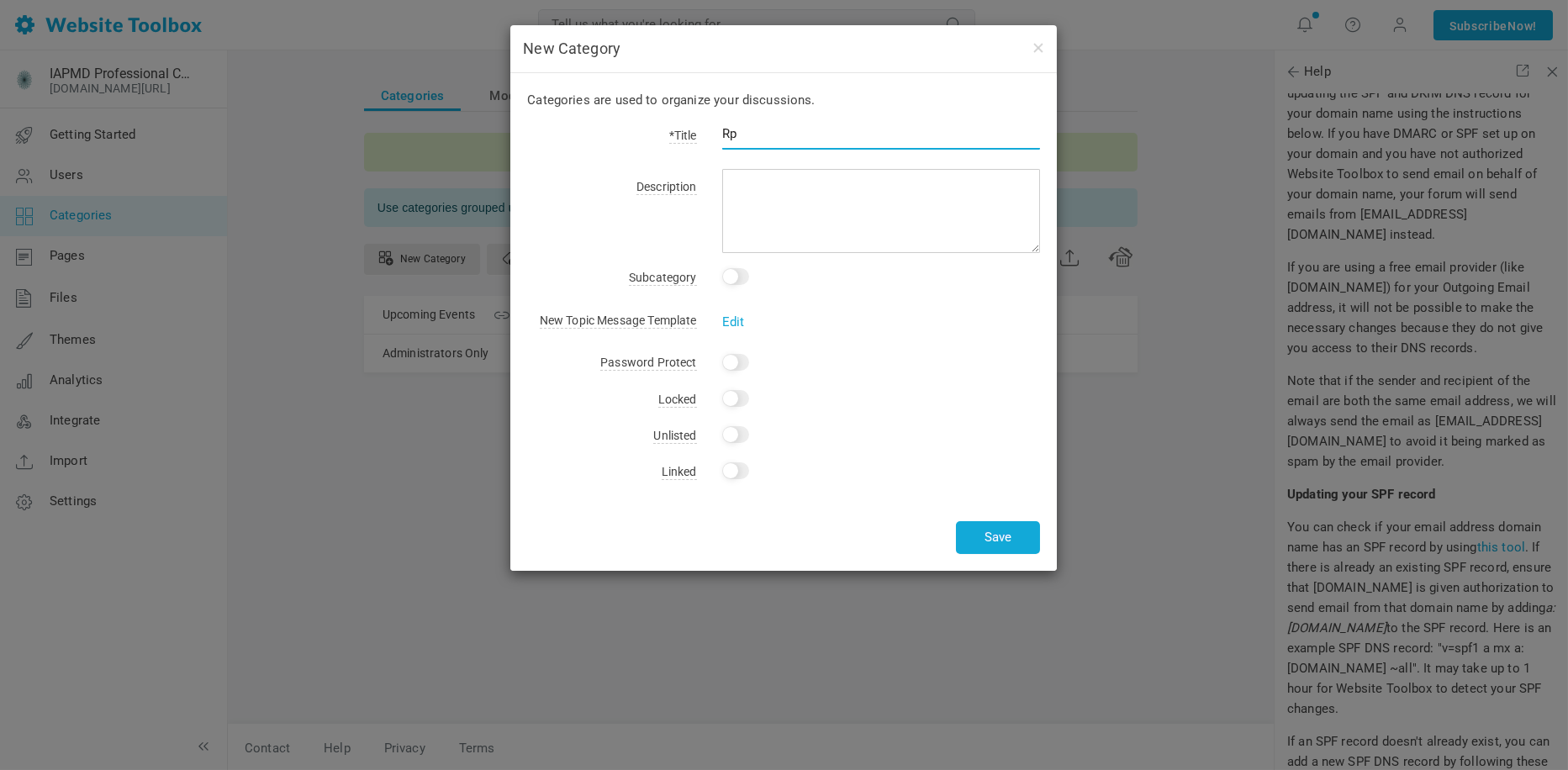
type input "R"
type input "C"
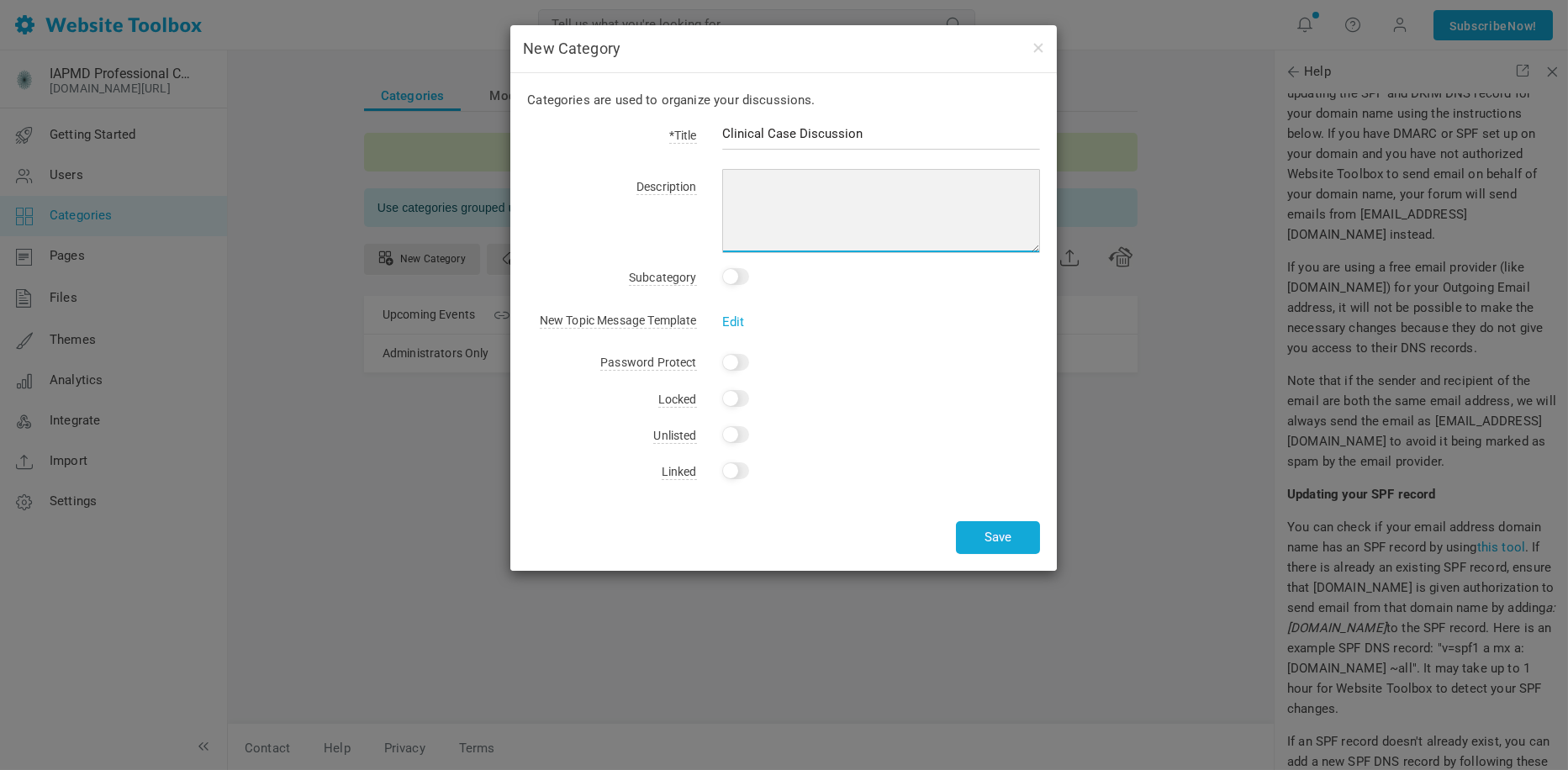
click at [810, 190] on textarea at bounding box center [881, 211] width 319 height 84
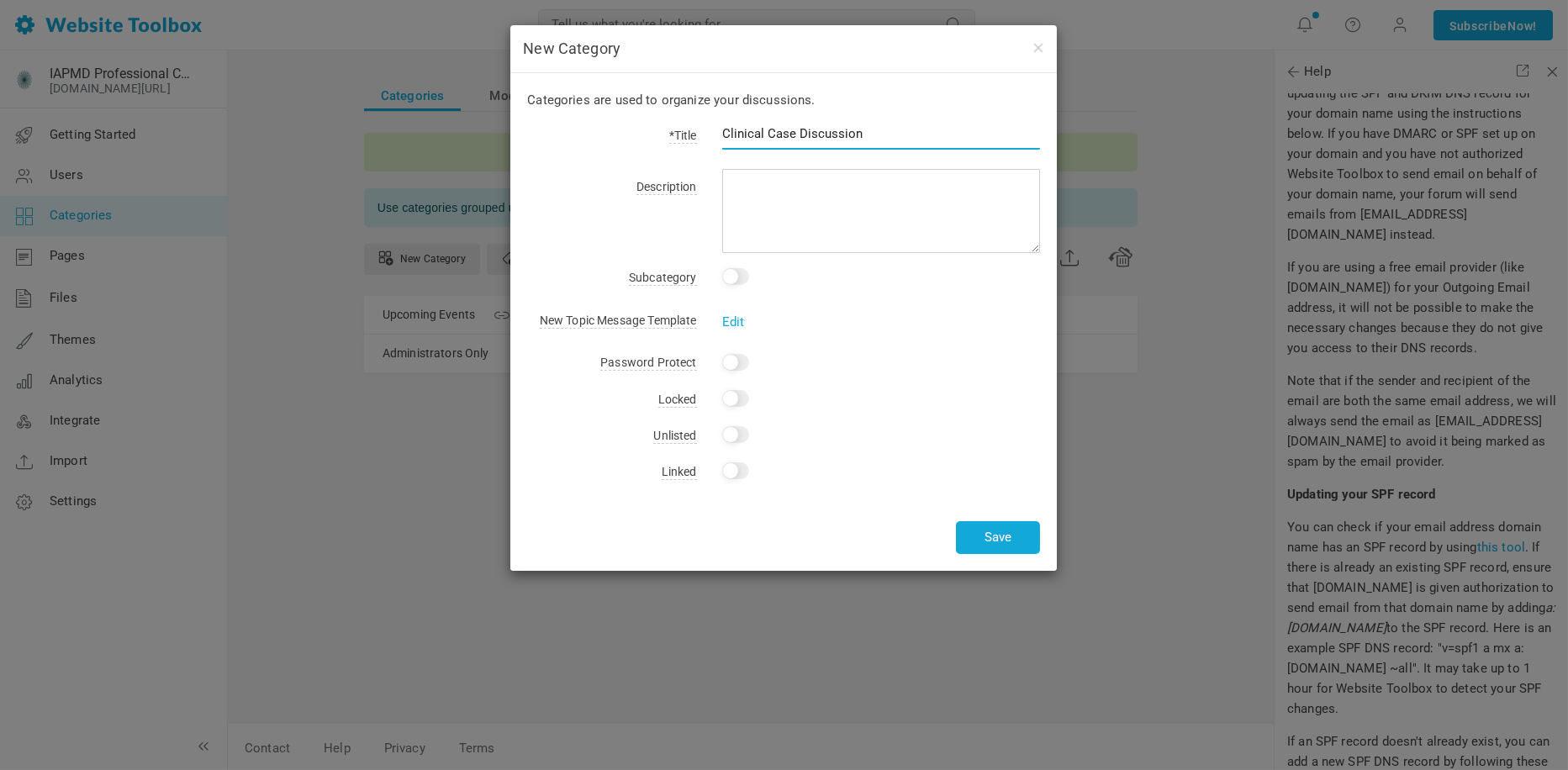
click at [792, 135] on input "Clinical Case Discussion" at bounding box center [881, 134] width 319 height 32
type input "Clinical Cases Discussion"
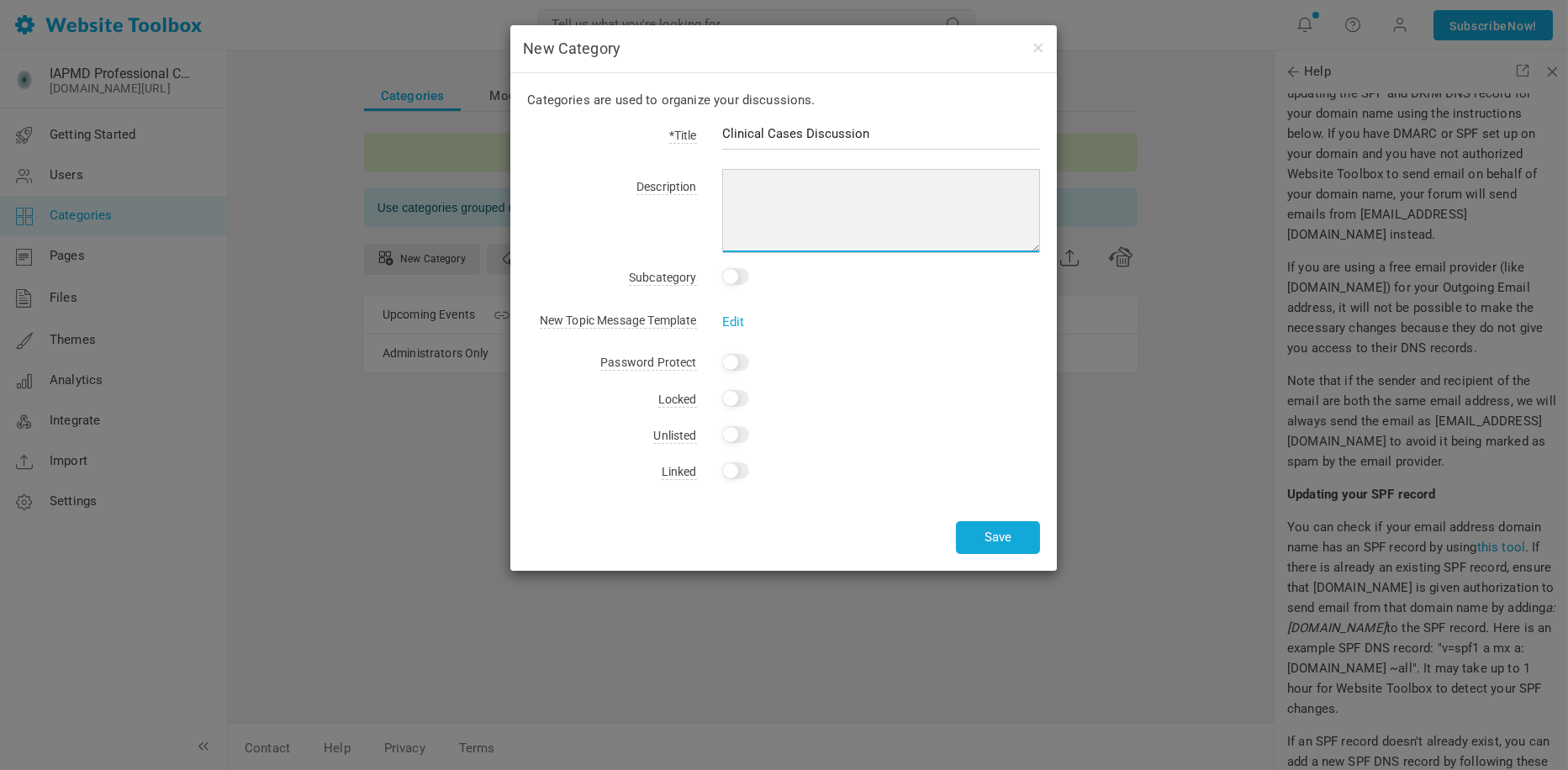
click at [794, 201] on textarea at bounding box center [881, 211] width 319 height 84
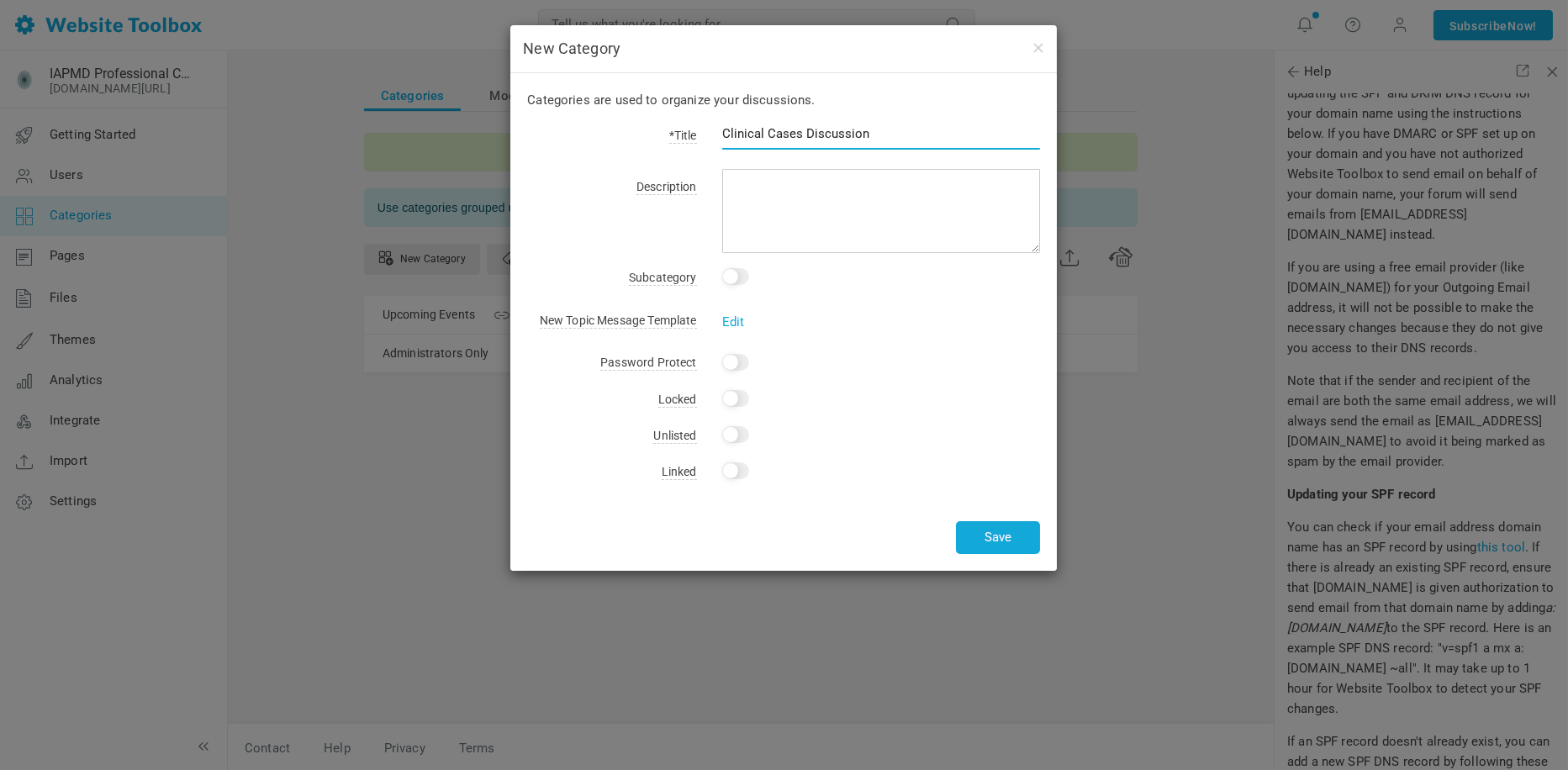
click at [798, 137] on input "Clinical Cases Discussion" at bounding box center [881, 134] width 319 height 32
click at [726, 136] on input "Clinical Cases Discussion" at bounding box center [881, 134] width 319 height 32
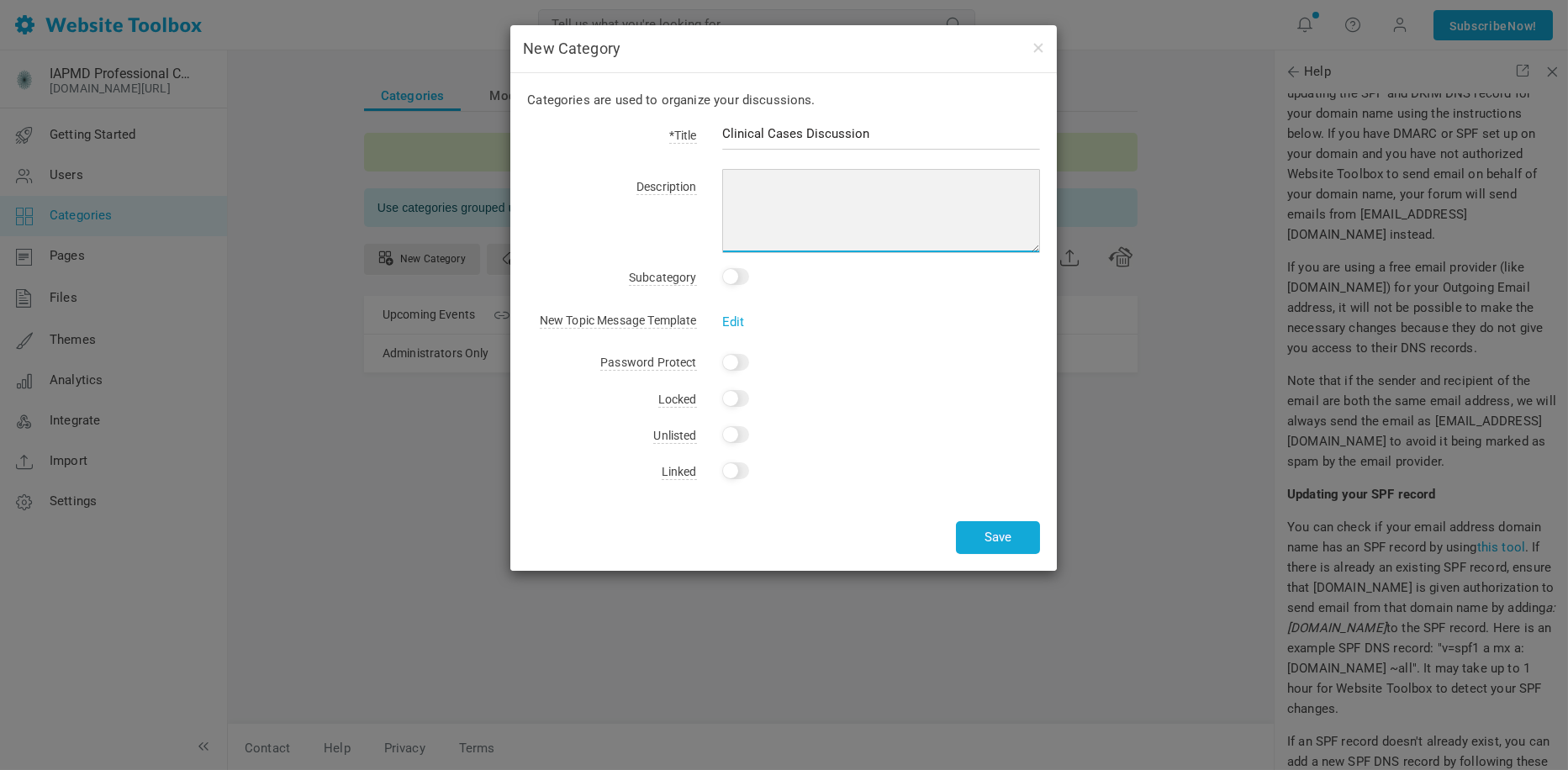
click at [748, 202] on textarea at bounding box center [881, 211] width 319 height 84
paste textarea "consult peers on complex cases."
type textarea "consult peers on complex cases."
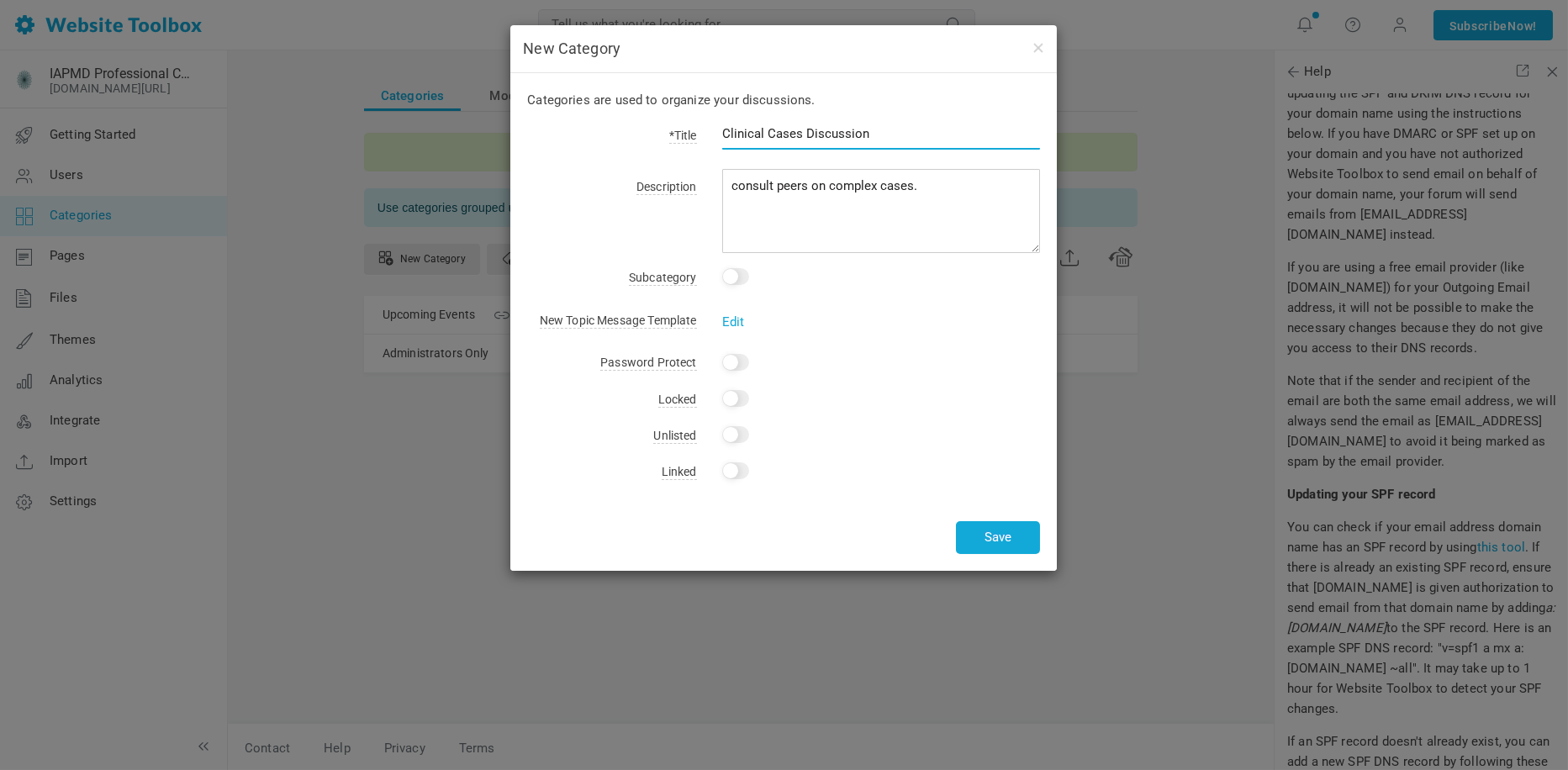
drag, startPoint x: 767, startPoint y: 135, endPoint x: 715, endPoint y: 124, distance: 53.2
click at [715, 124] on div "Clinical Cases Discussion" at bounding box center [869, 142] width 344 height 38
click at [755, 138] on input "Cases Discussion" at bounding box center [881, 134] width 319 height 32
type input "Case Discussion"
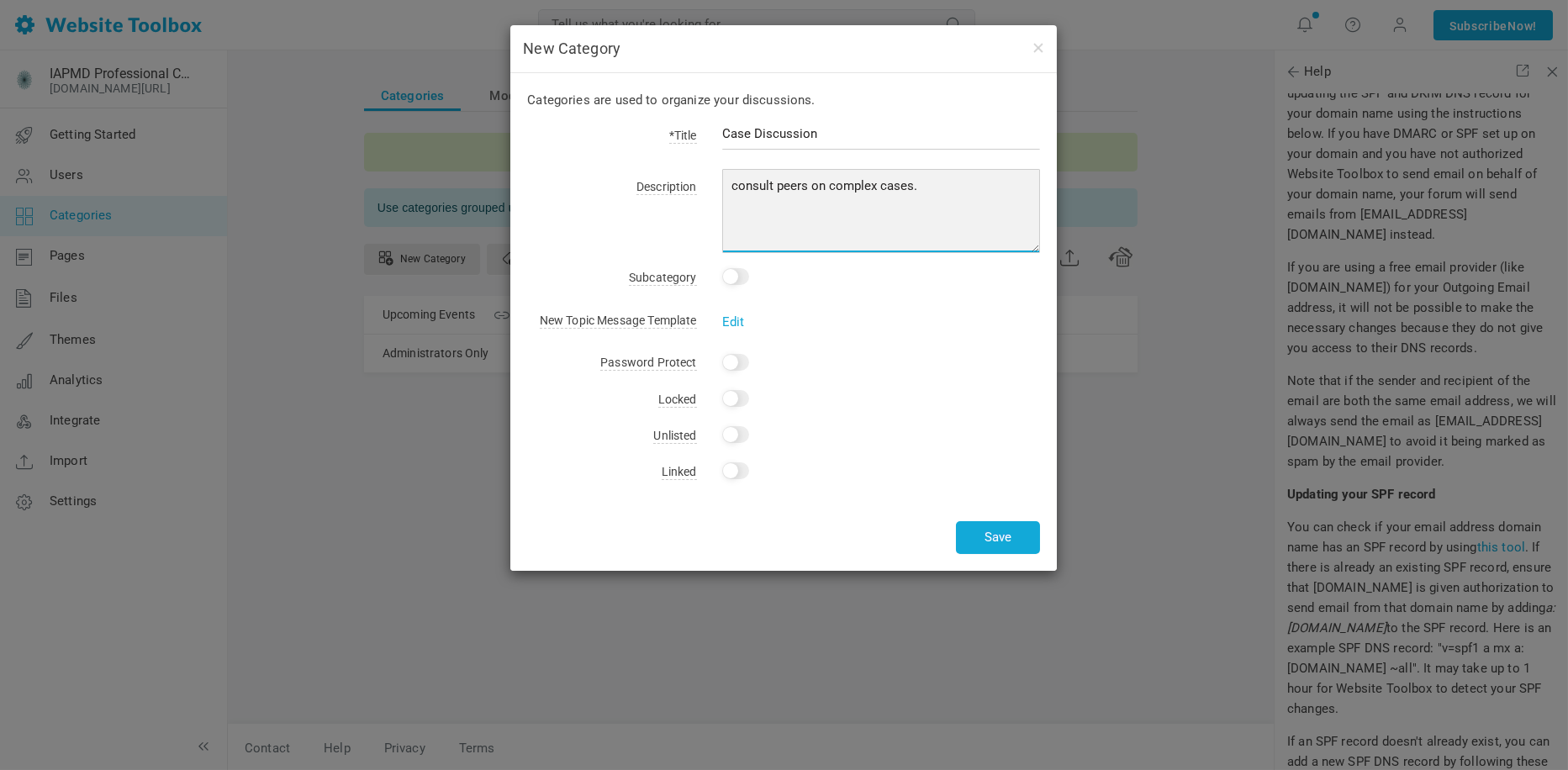
click at [735, 188] on textarea "consult peers on complex cases." at bounding box center [881, 211] width 319 height 84
click at [929, 188] on textarea "Consult peers on complex cases." at bounding box center [881, 211] width 319 height 84
type textarea "Consult peers on complex cases. Please make sure to use de-identified informati…"
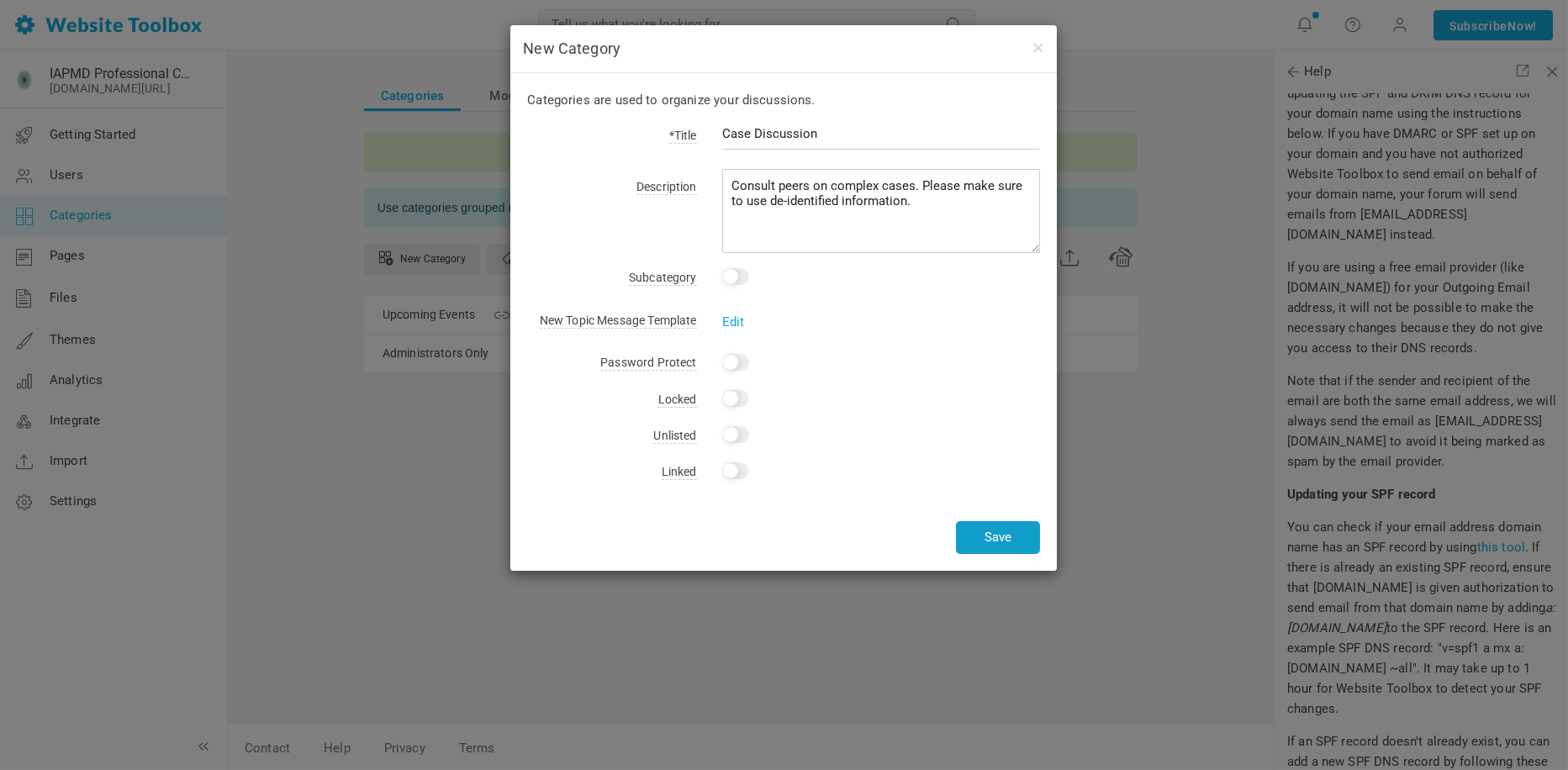
click at [996, 532] on button "Save" at bounding box center [997, 538] width 84 height 33
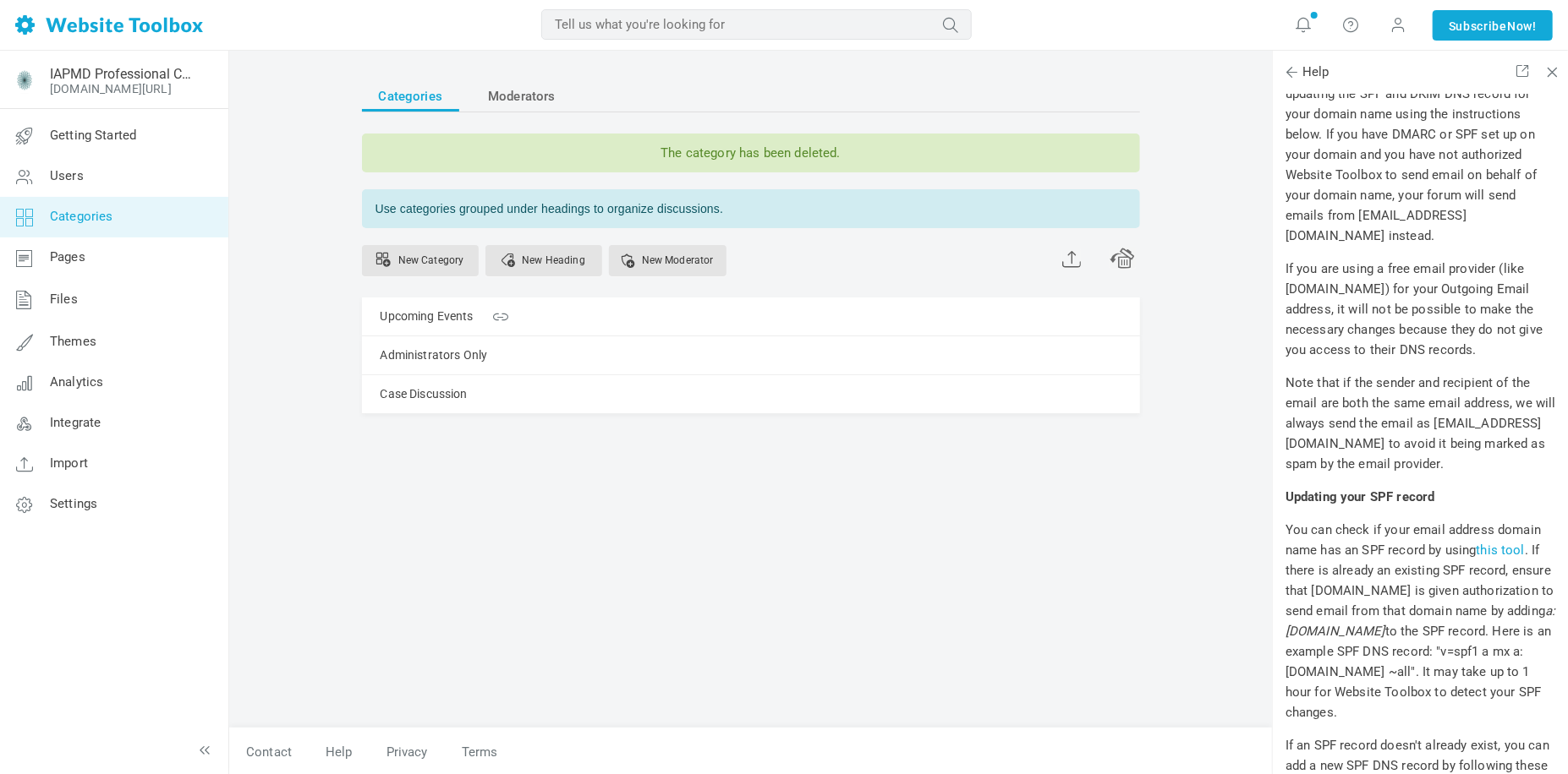
click at [1001, 535] on div "Categories Moderators The category has been deleted. Use categories grouped und…" at bounding box center [751, 396] width 803 height 664
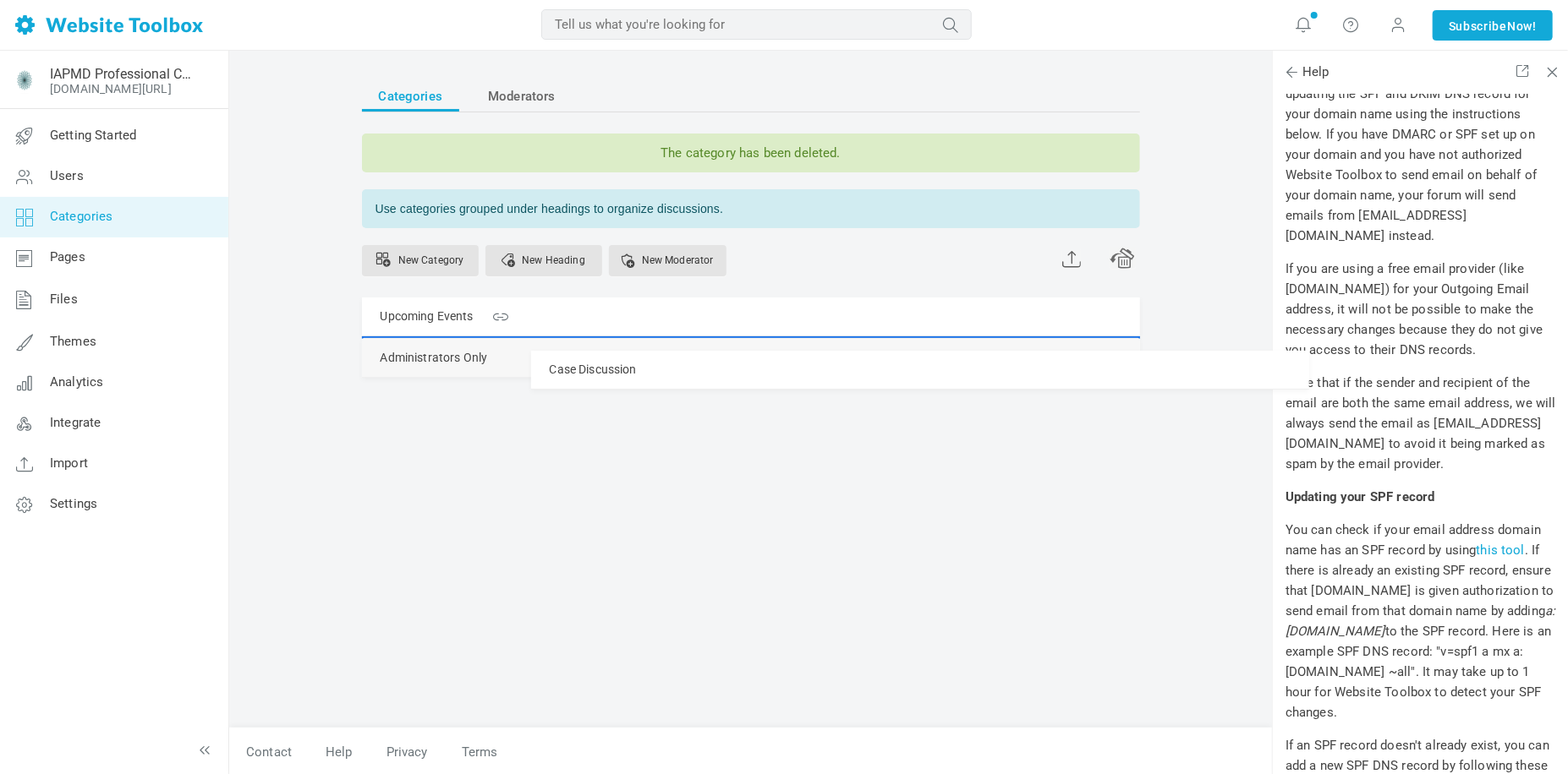
drag, startPoint x: 366, startPoint y: 399, endPoint x: 367, endPoint y: 350, distance: 49.0
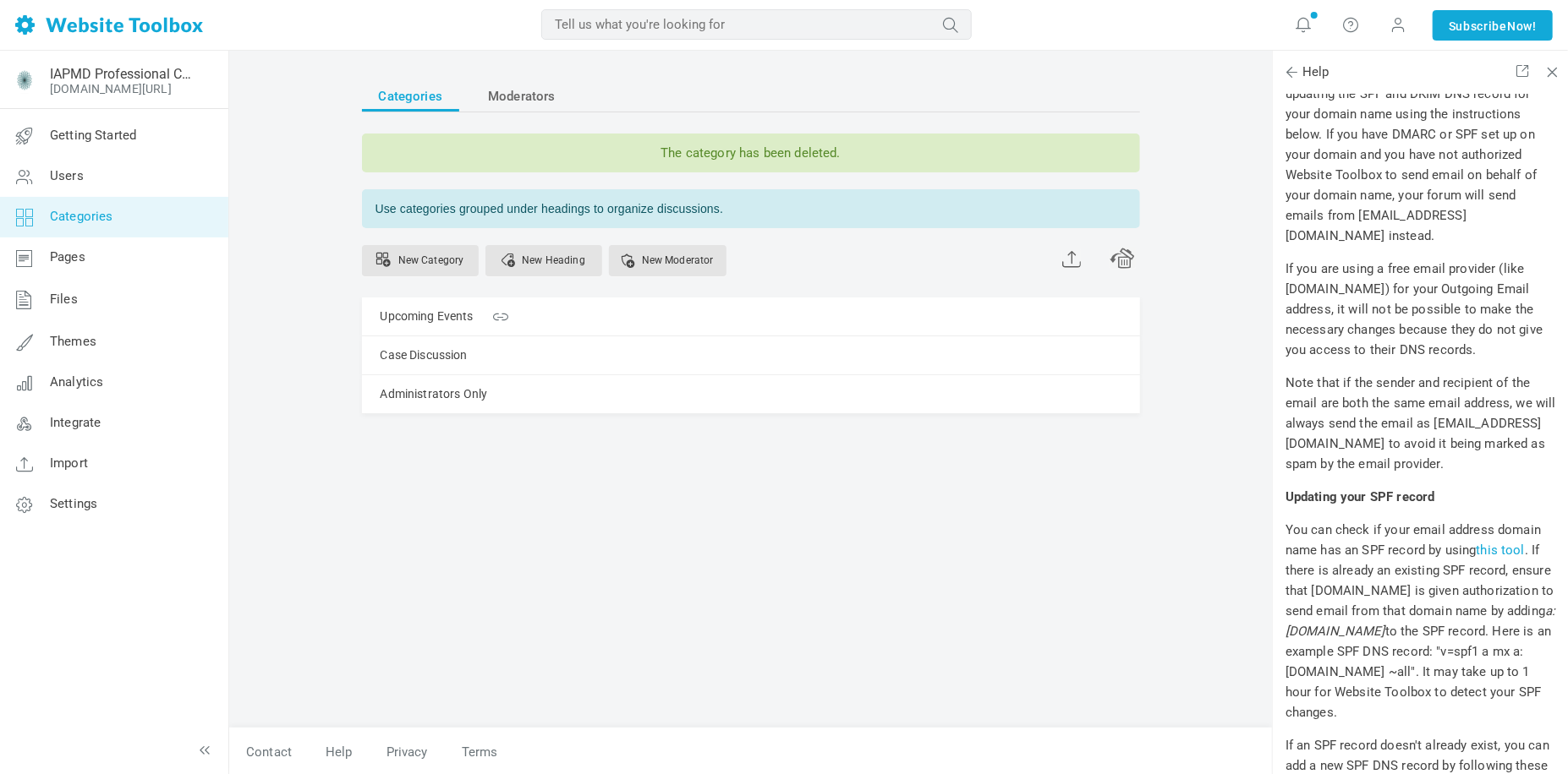
click at [580, 502] on div "Categories Moderators The category has been deleted. Use categories grouped und…" at bounding box center [751, 396] width 803 height 664
click at [441, 351] on link "Case Discussion" at bounding box center [424, 356] width 87 height 22
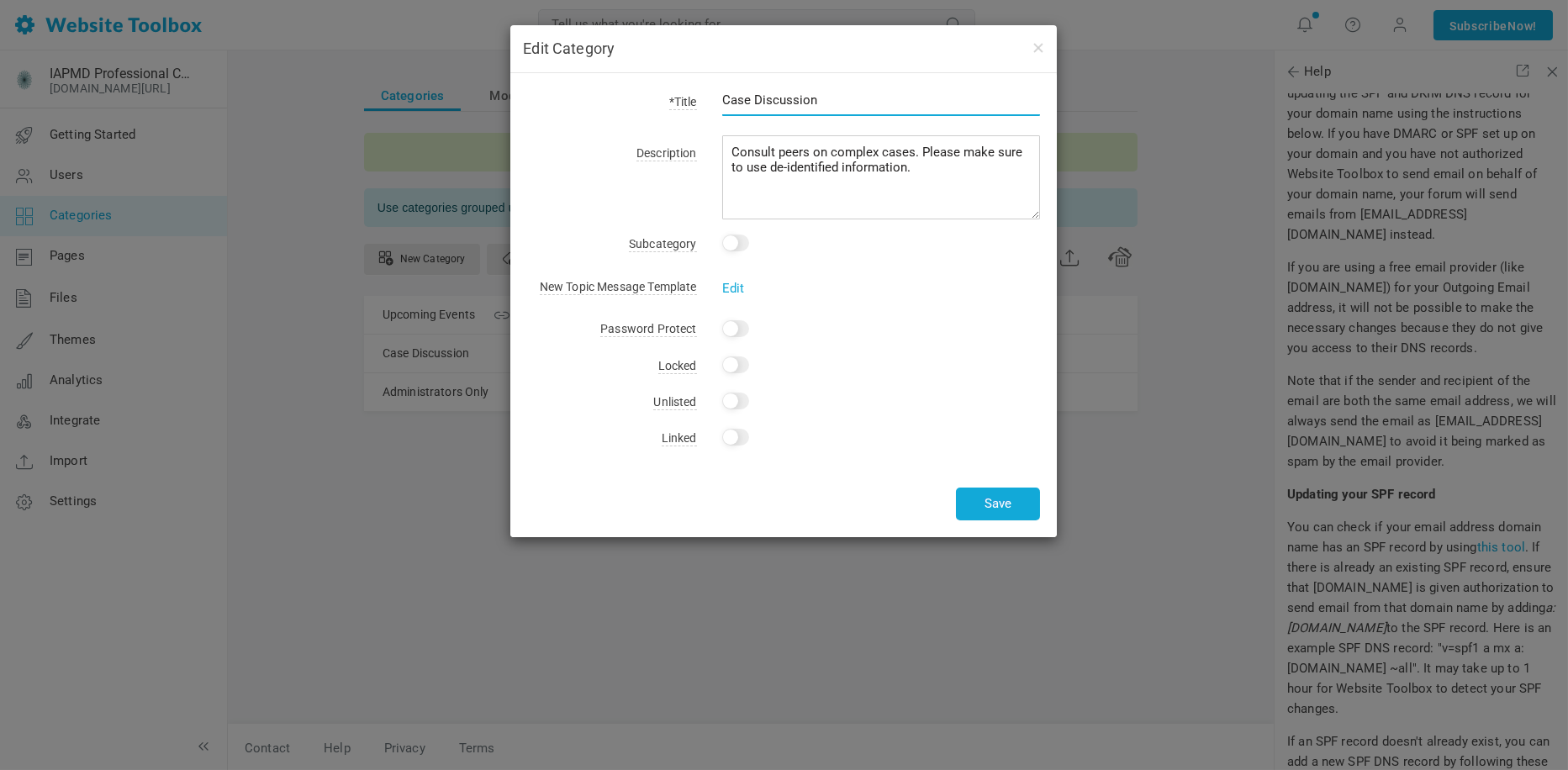
click at [833, 104] on input "Case Discussion" at bounding box center [881, 100] width 319 height 32
type input "Case Discussions"
click at [1004, 506] on button "Save" at bounding box center [997, 504] width 84 height 33
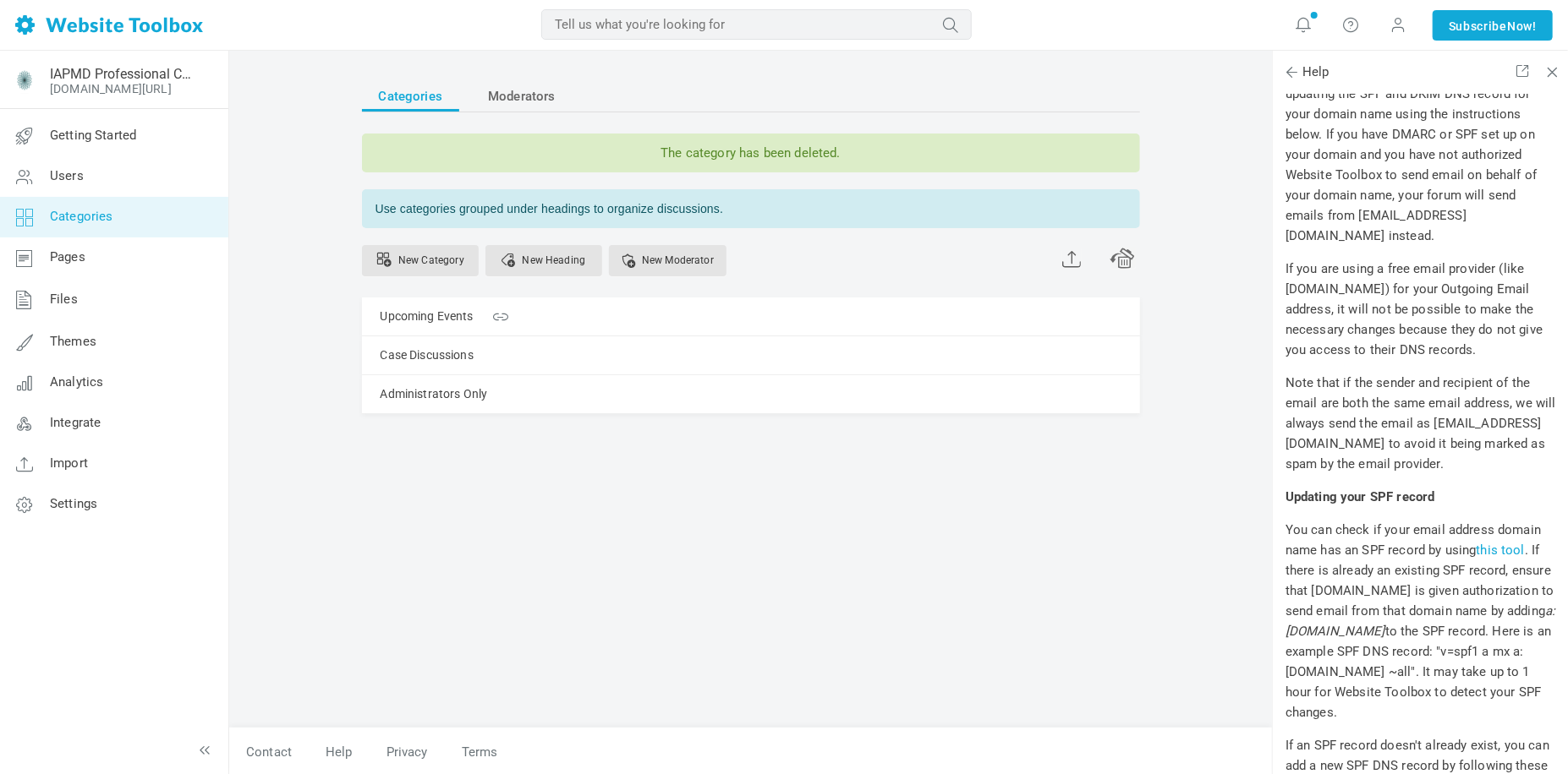
click at [1009, 508] on div "Categories Moderators The category has been deleted. Use categories grouped und…" at bounding box center [751, 396] width 803 height 664
click at [428, 259] on link "New Category" at bounding box center [420, 260] width 117 height 31
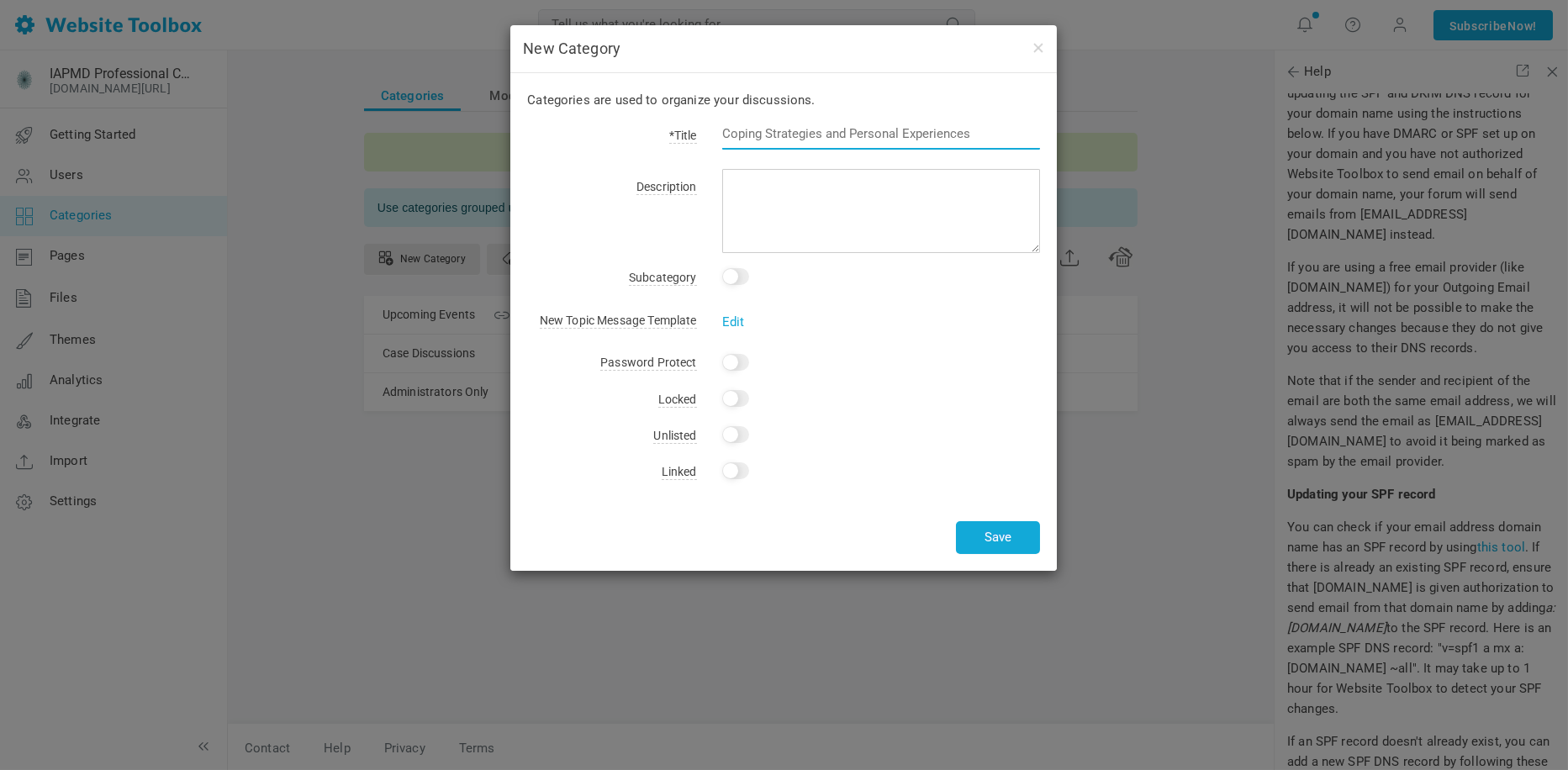
click at [836, 131] on input "text" at bounding box center [881, 134] width 319 height 32
paste input "Diagnosis & Assessment"
type input "Diagnosis & Assessment"
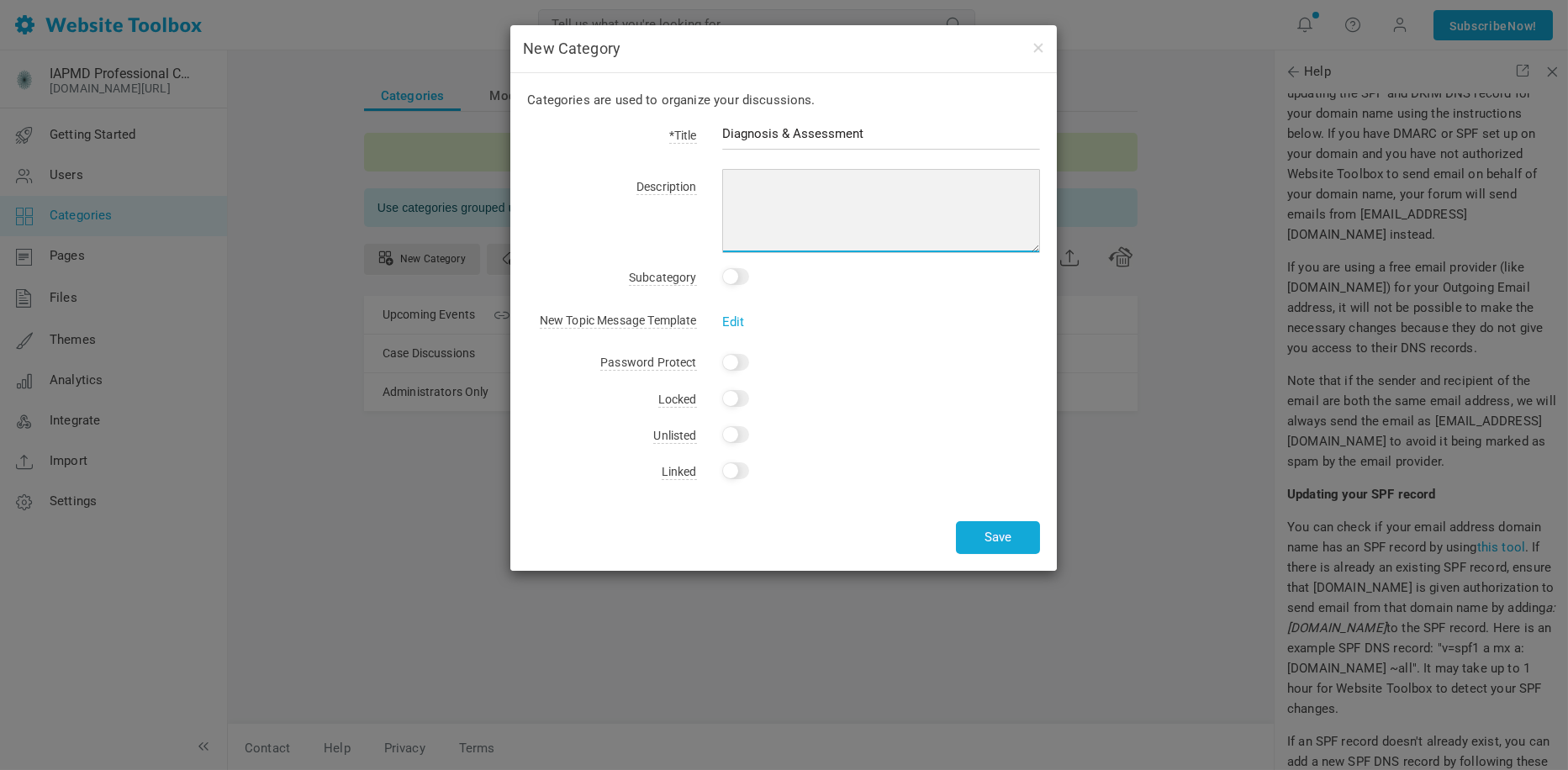
click at [867, 236] on textarea at bounding box center [881, 211] width 319 height 84
click at [795, 200] on textarea at bounding box center [881, 211] width 319 height 84
paste textarea "share tools, challenges, and best practices."
click at [732, 185] on textarea "share tools, challenges, and best practices." at bounding box center [881, 211] width 319 height 84
click at [992, 188] on textarea "Share tools, challenges, and best practices." at bounding box center [881, 211] width 319 height 84
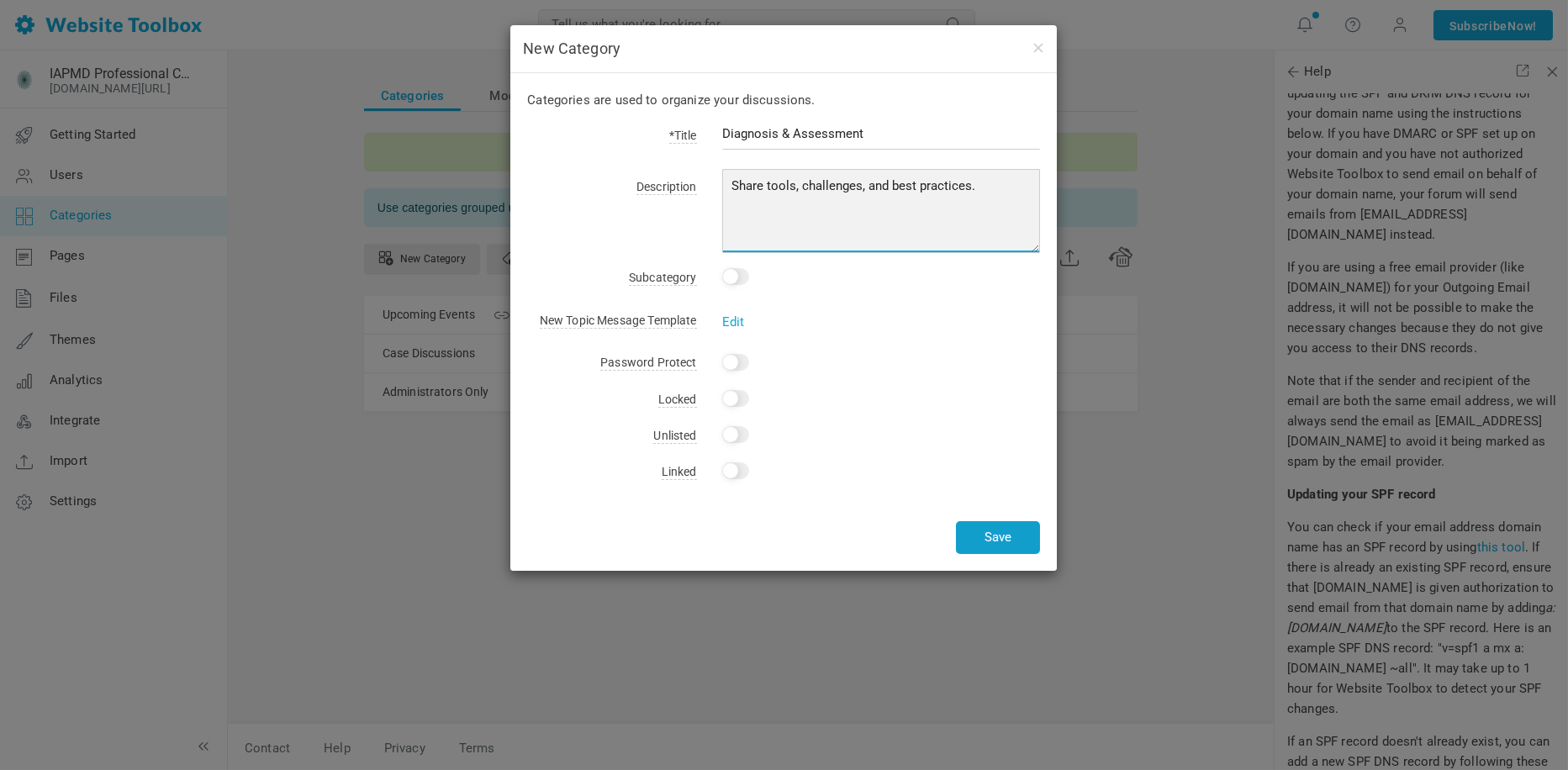
type textarea "Share tools, challenges, and best practices."
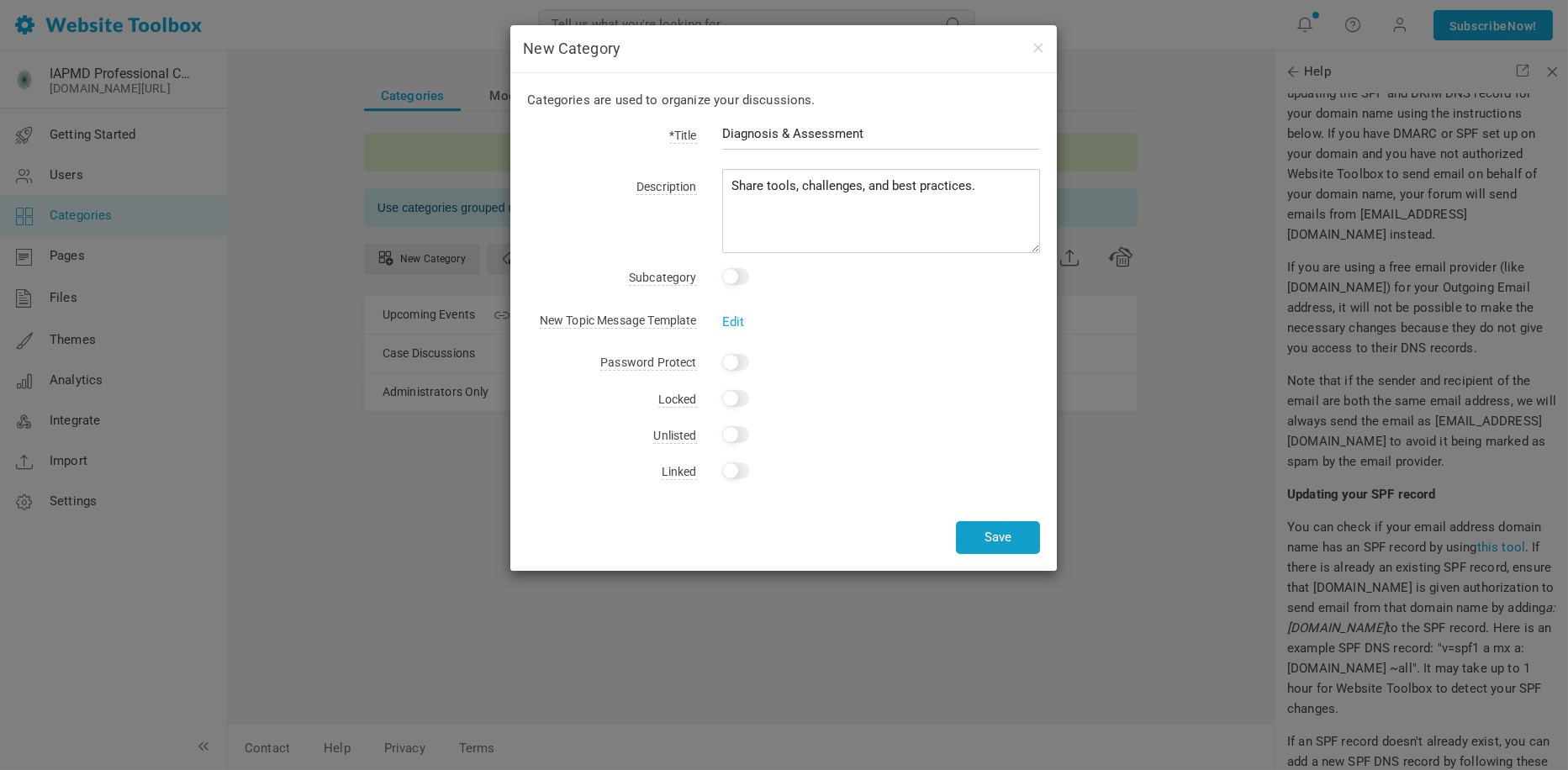
click at [1020, 538] on button "Save" at bounding box center [997, 538] width 84 height 33
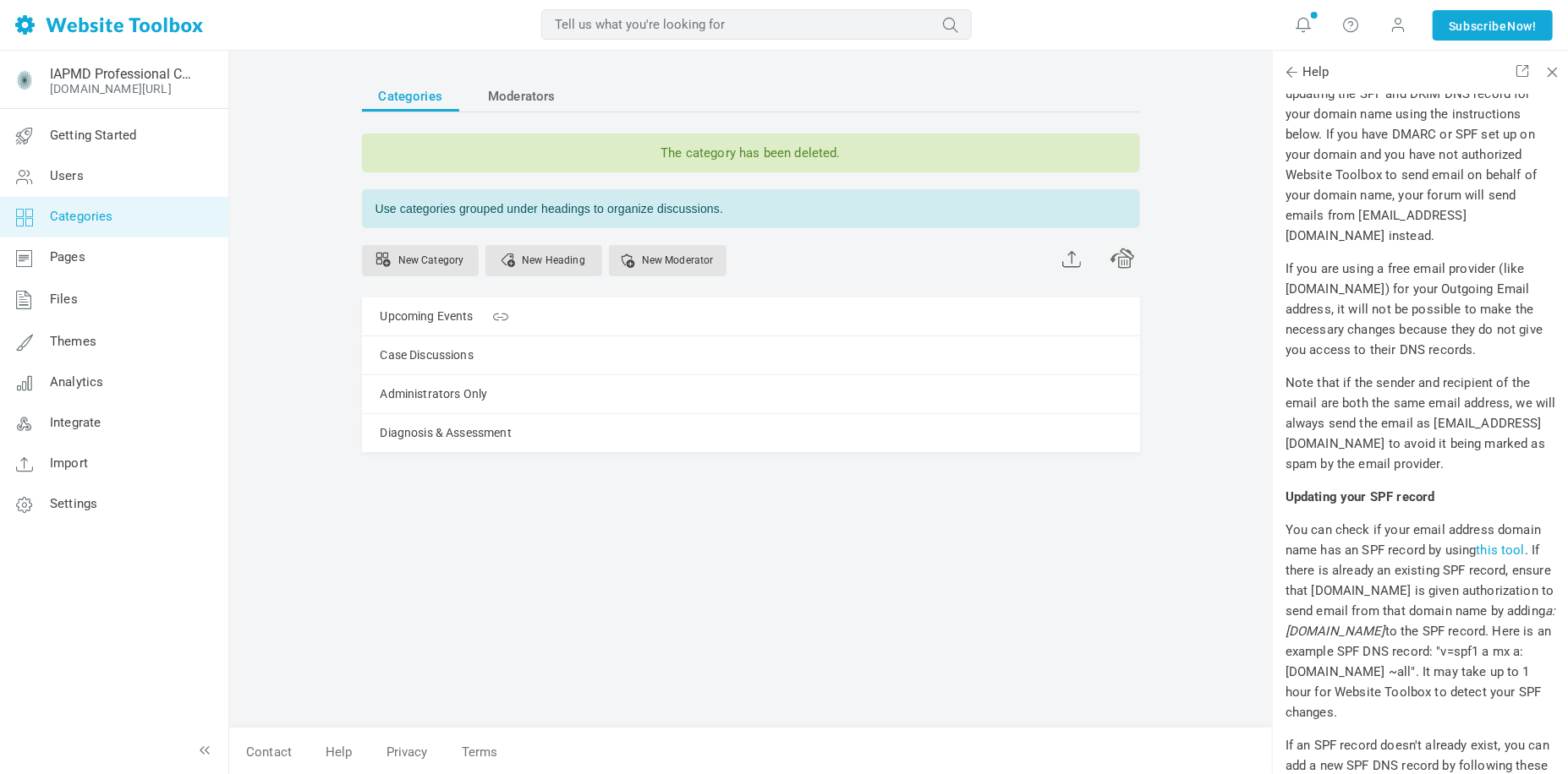
click at [1026, 541] on div "Categories Moderators The category has been deleted. Use categories grouped und…" at bounding box center [751, 396] width 803 height 664
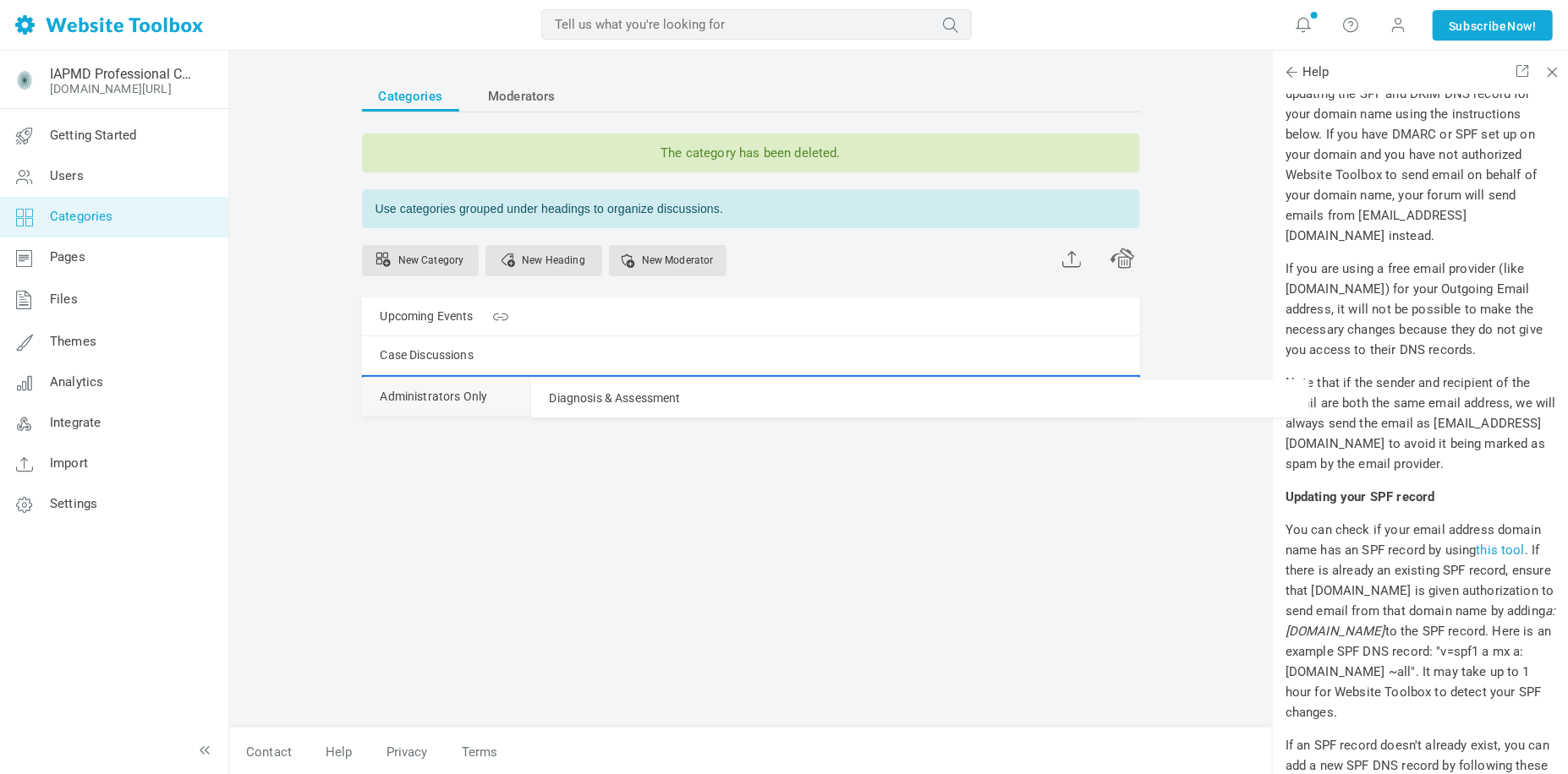
drag, startPoint x: 371, startPoint y: 438, endPoint x: 383, endPoint y: 379, distance: 60.2
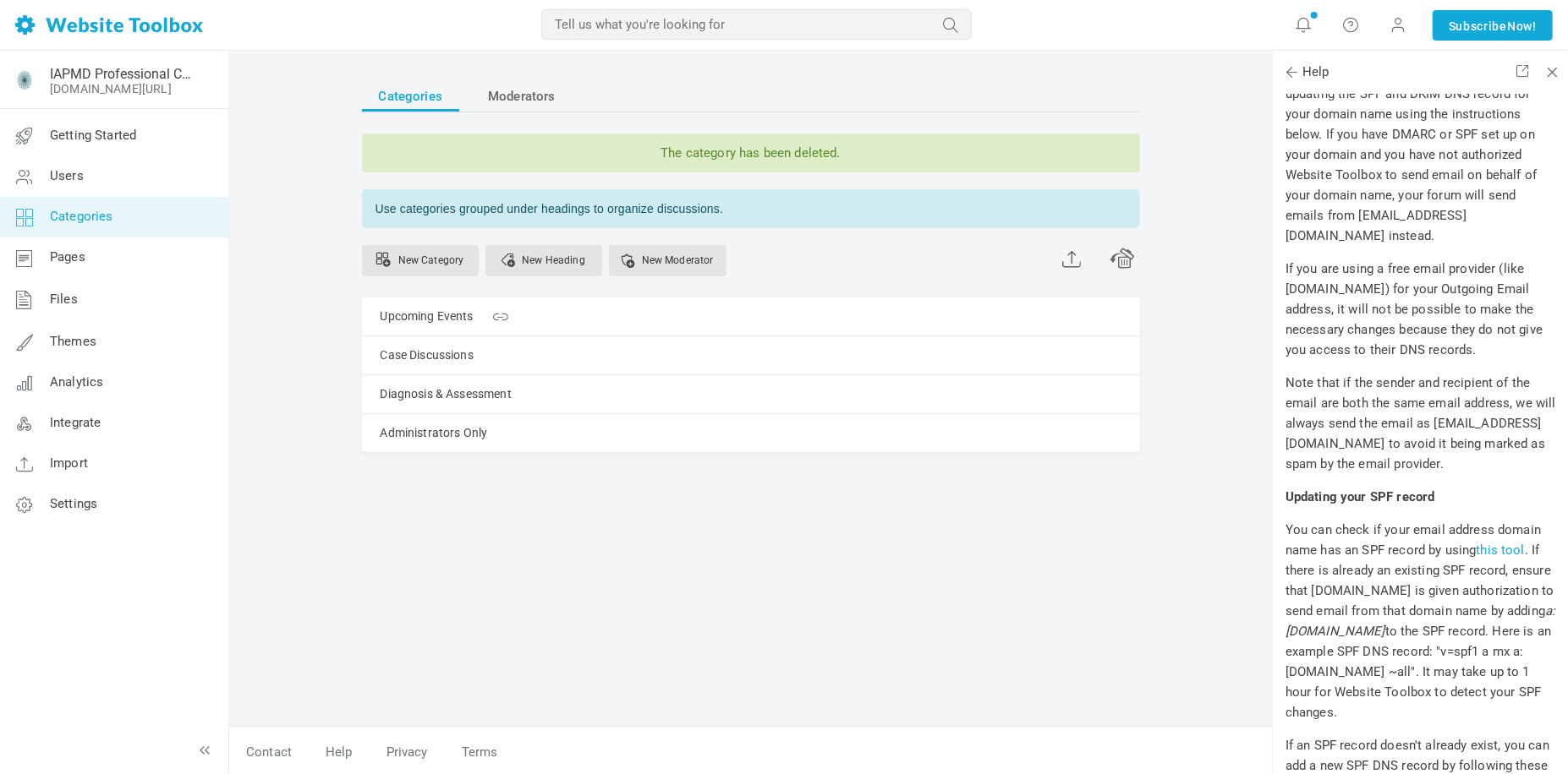
click at [362, 545] on div "Categories Moderators The category has been deleted. Use categories grouped und…" at bounding box center [751, 396] width 803 height 664
click at [425, 262] on link "New Category" at bounding box center [420, 260] width 117 height 31
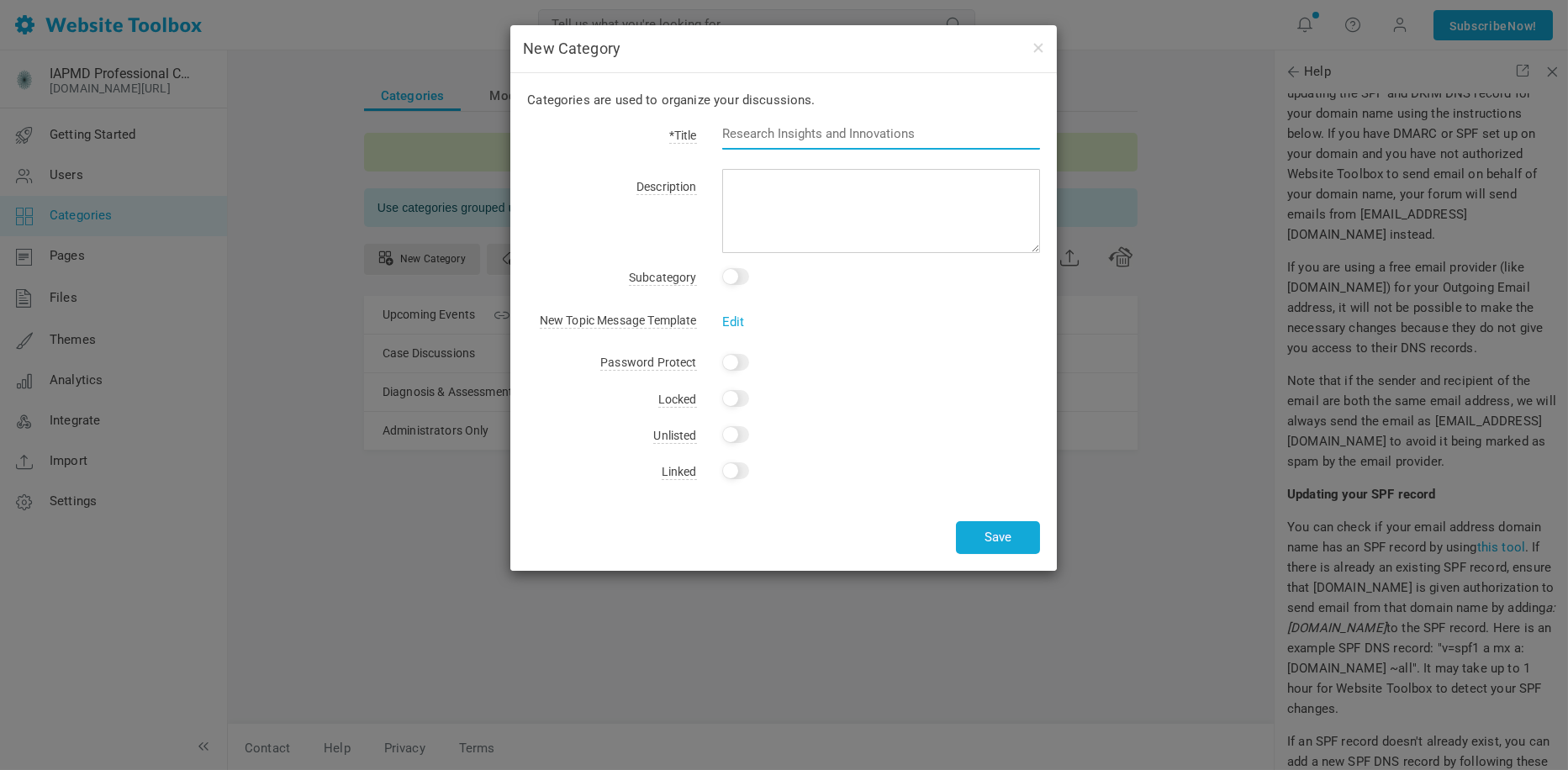
paste input "Networking & Collaboration"
type input "Networking & Collaboration"
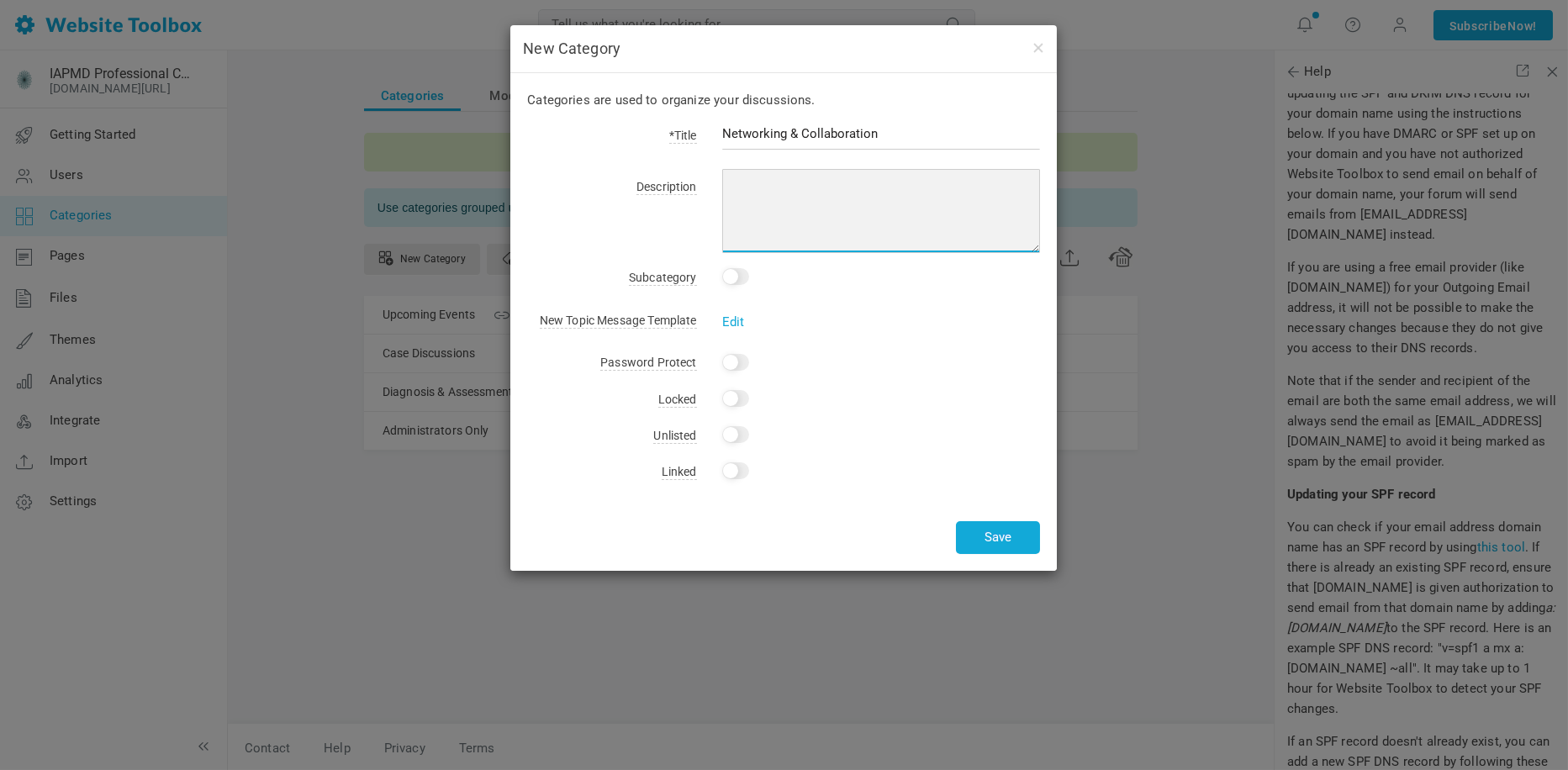
click at [800, 198] on textarea at bounding box center [881, 211] width 319 height 84
paste textarea "connect with colleagues for partnerships, projects, or research."
click at [734, 188] on textarea "connect with colleagues for partnerships, projects, or research." at bounding box center [881, 211] width 319 height 84
type textarea "Connect with colleagues for partnerships, projects, or research."
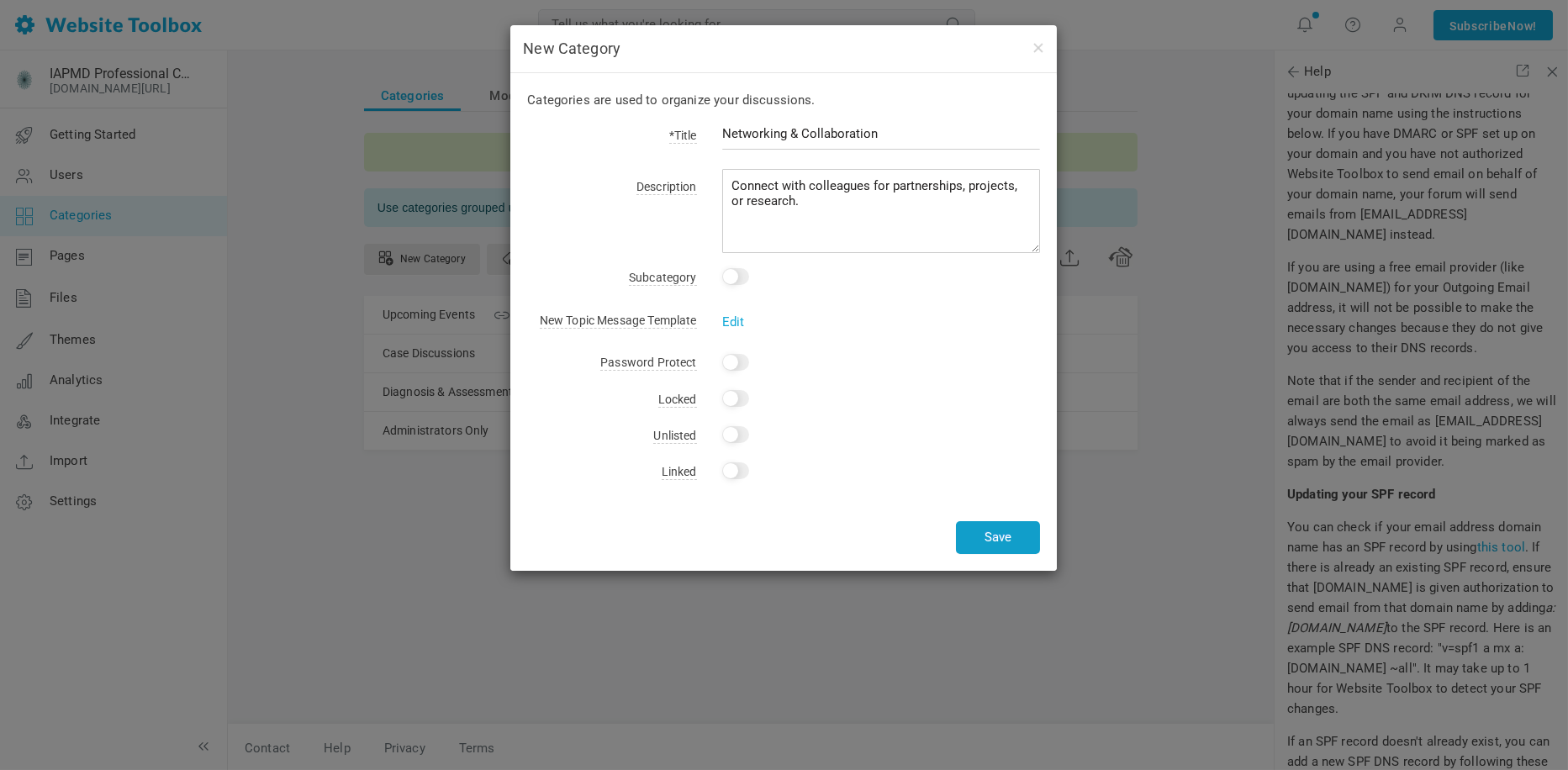
click at [1017, 529] on button "Save" at bounding box center [997, 538] width 84 height 33
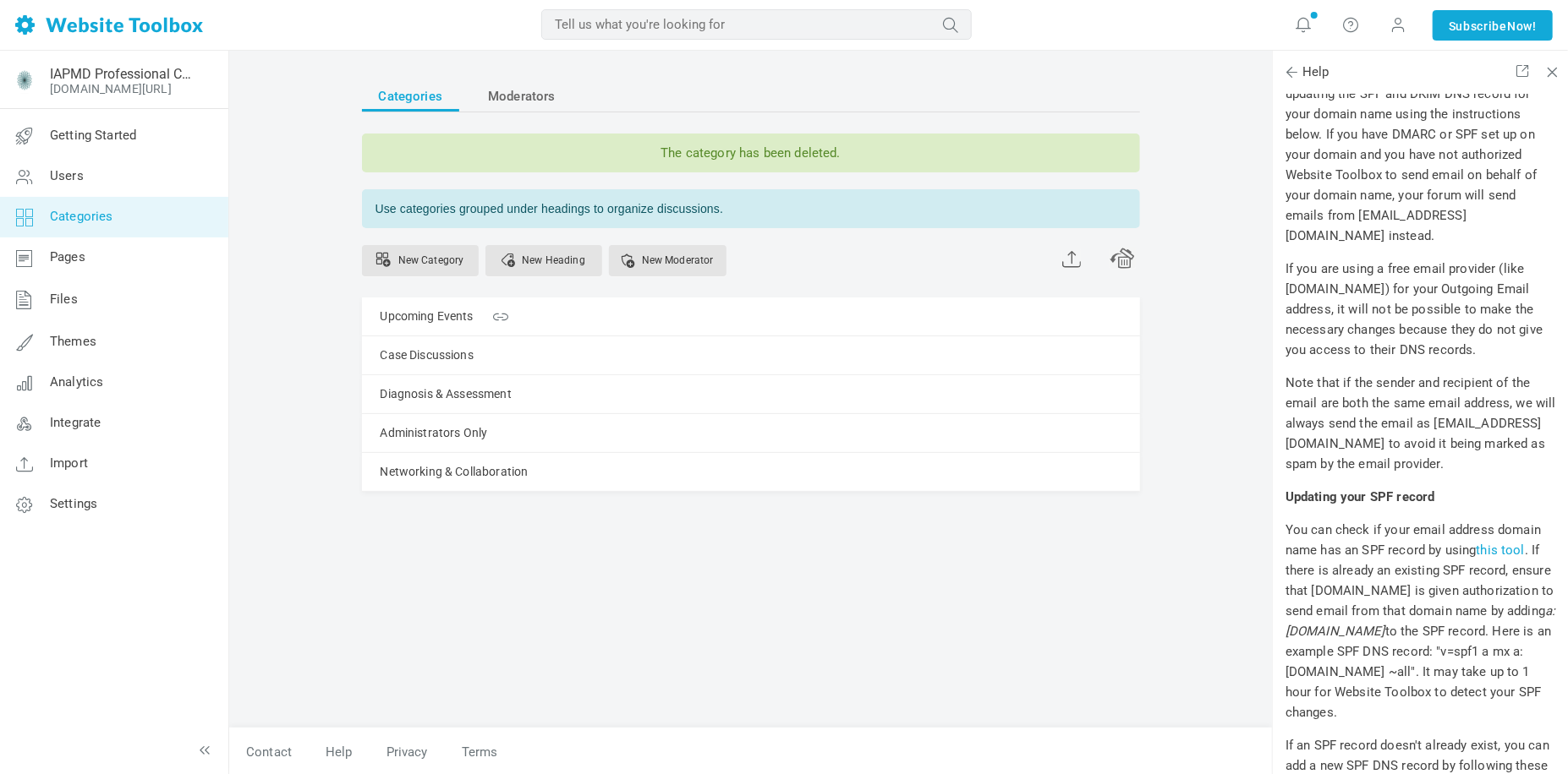
click at [687, 586] on div "Categories Moderators The category has been deleted. Use categories grouped und…" at bounding box center [751, 396] width 803 height 664
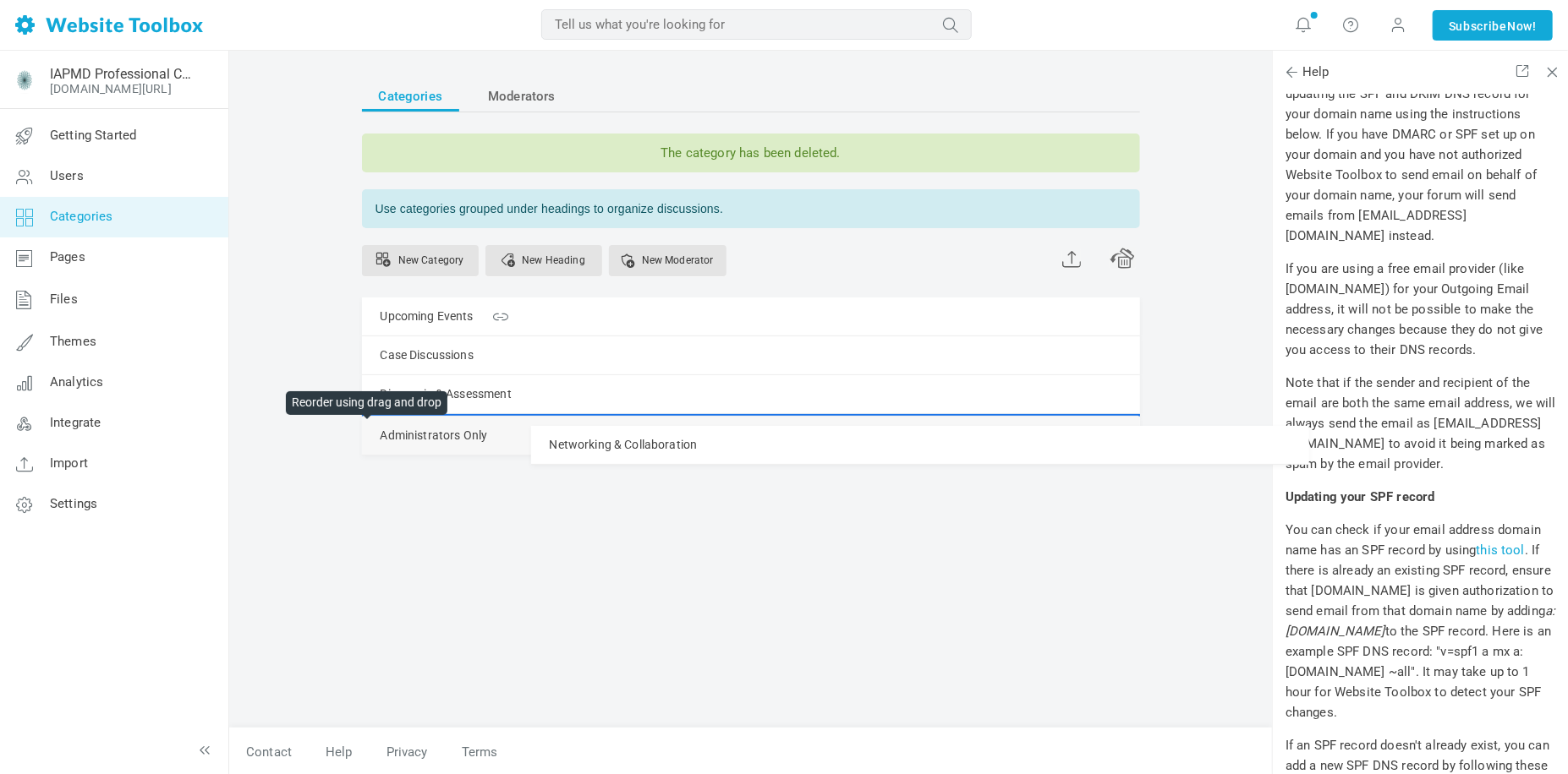
drag, startPoint x: 368, startPoint y: 474, endPoint x: 370, endPoint y: 425, distance: 49.0
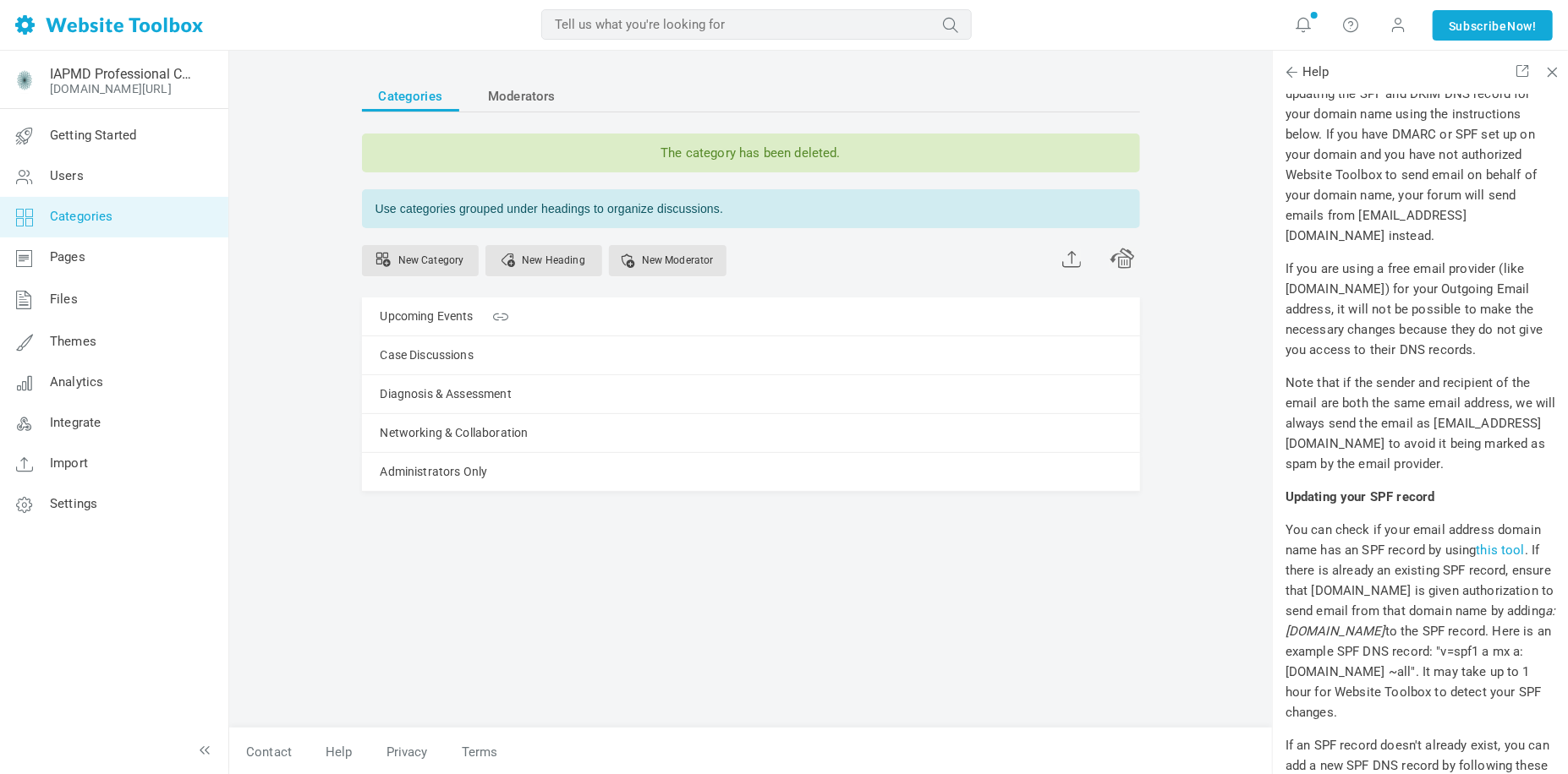
click at [547, 593] on div "Categories Moderators The category has been deleted. Use categories grouped und…" at bounding box center [751, 396] width 803 height 664
drag, startPoint x: 402, startPoint y: 571, endPoint x: 403, endPoint y: 486, distance: 85.0
click at [402, 571] on div "Categories Moderators The category has been deleted. Use categories grouped und…" at bounding box center [751, 396] width 803 height 664
click at [434, 258] on link "New Category" at bounding box center [420, 260] width 117 height 31
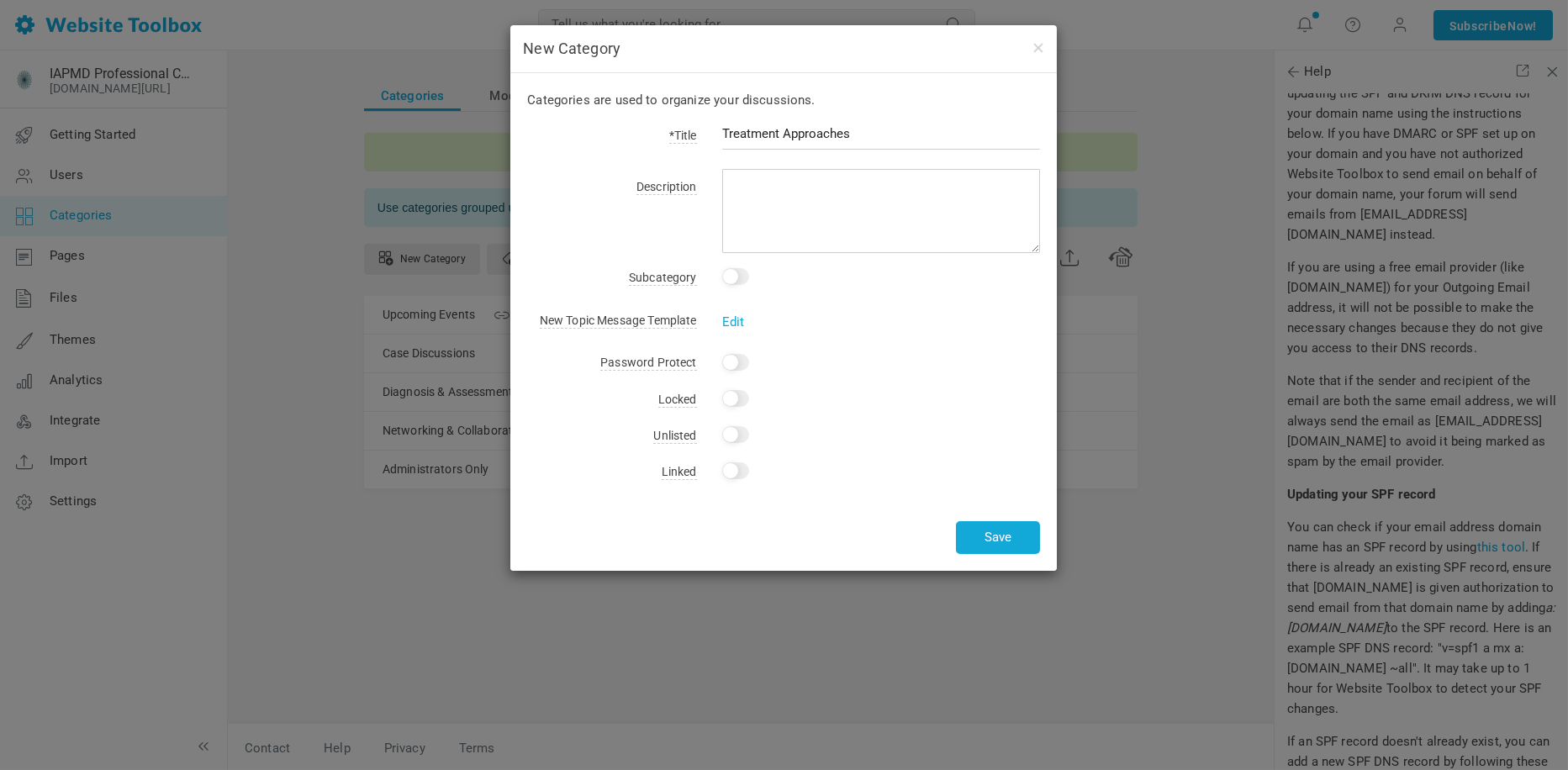
type input "Treatment Approaches"
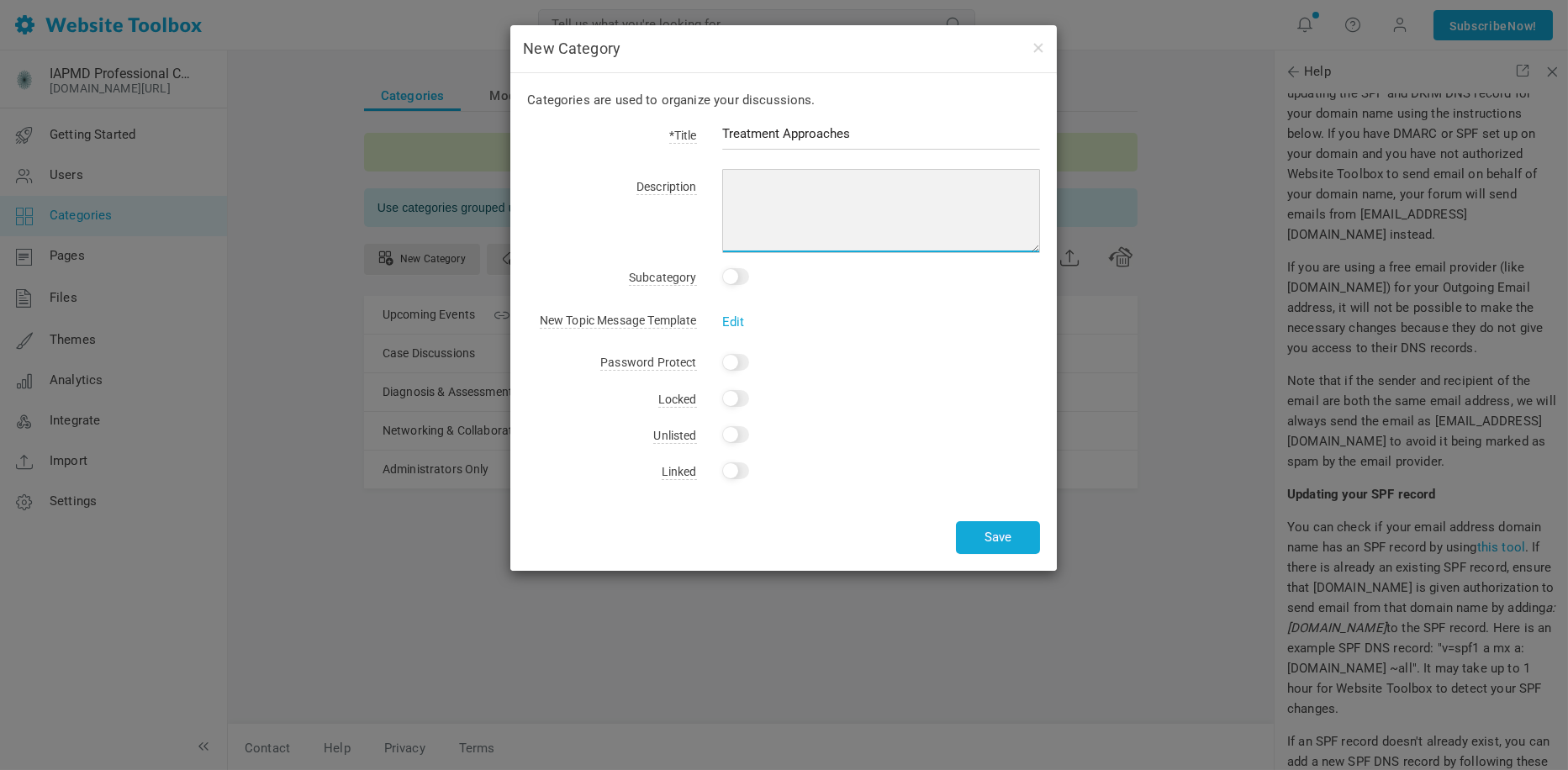
click at [812, 193] on textarea at bounding box center [881, 211] width 319 height 84
click at [755, 174] on textarea at bounding box center [881, 211] width 319 height 84
paste textarea "discuss pharmacological, psychological, and integrative care."
click at [738, 188] on textarea "discuss pharmacological, psychological, and integrative care." at bounding box center [881, 211] width 319 height 84
click at [883, 207] on textarea "Discuss pharmacological, psychological, and integrative care." at bounding box center [881, 211] width 319 height 84
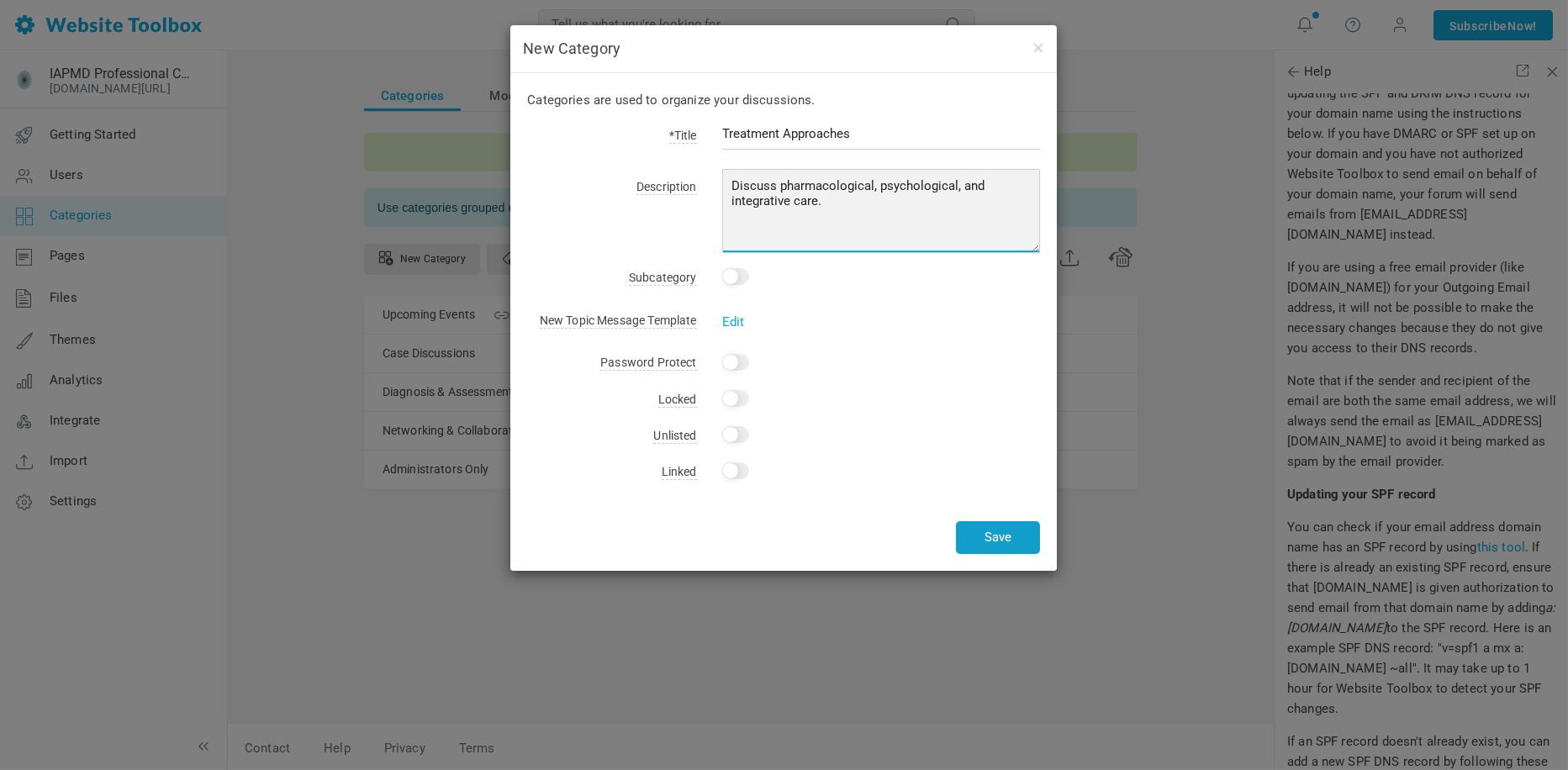
type textarea "Discuss pharmacological, psychological, and integrative care."
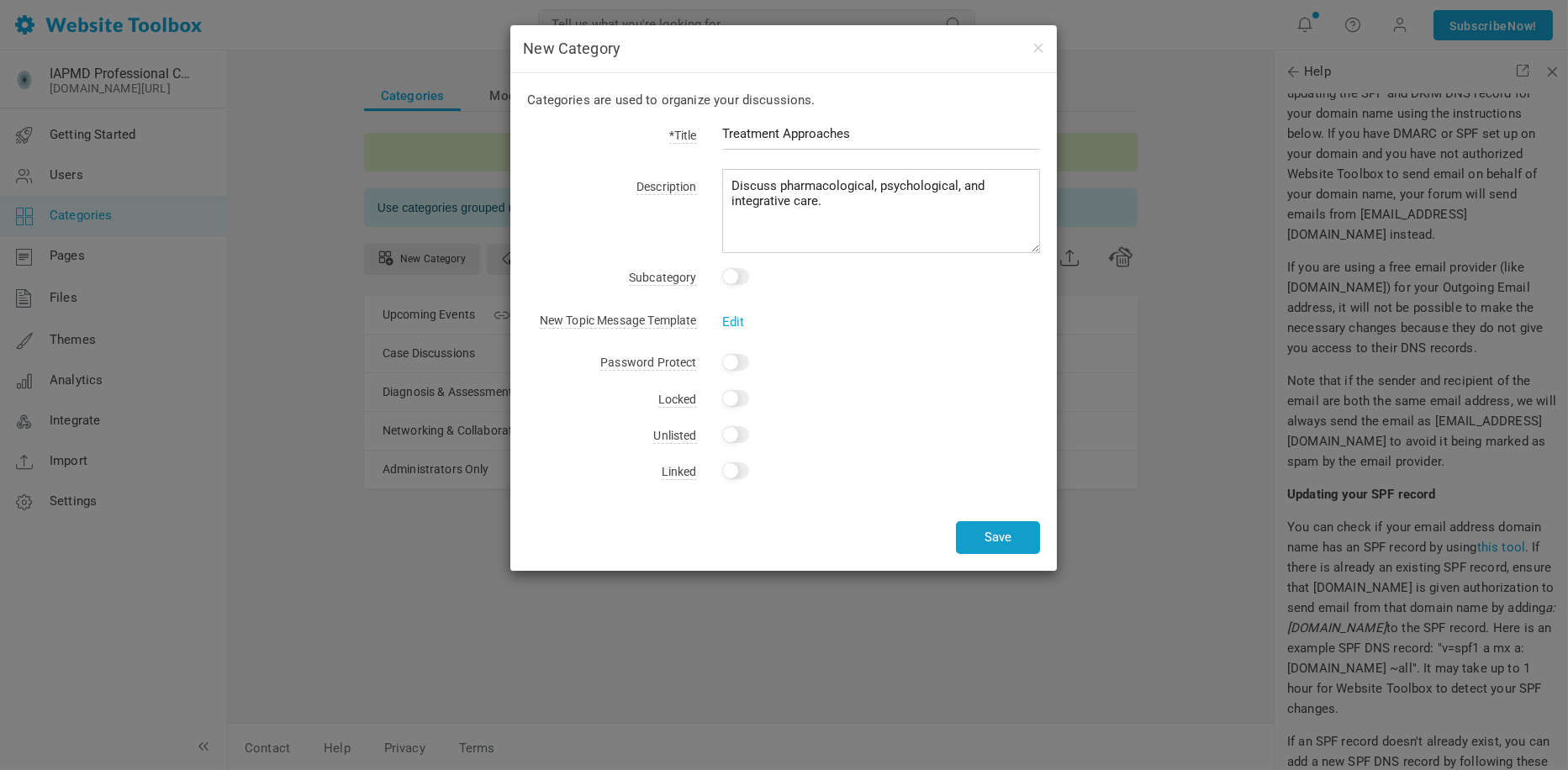
click at [1013, 543] on button "Save" at bounding box center [997, 538] width 84 height 33
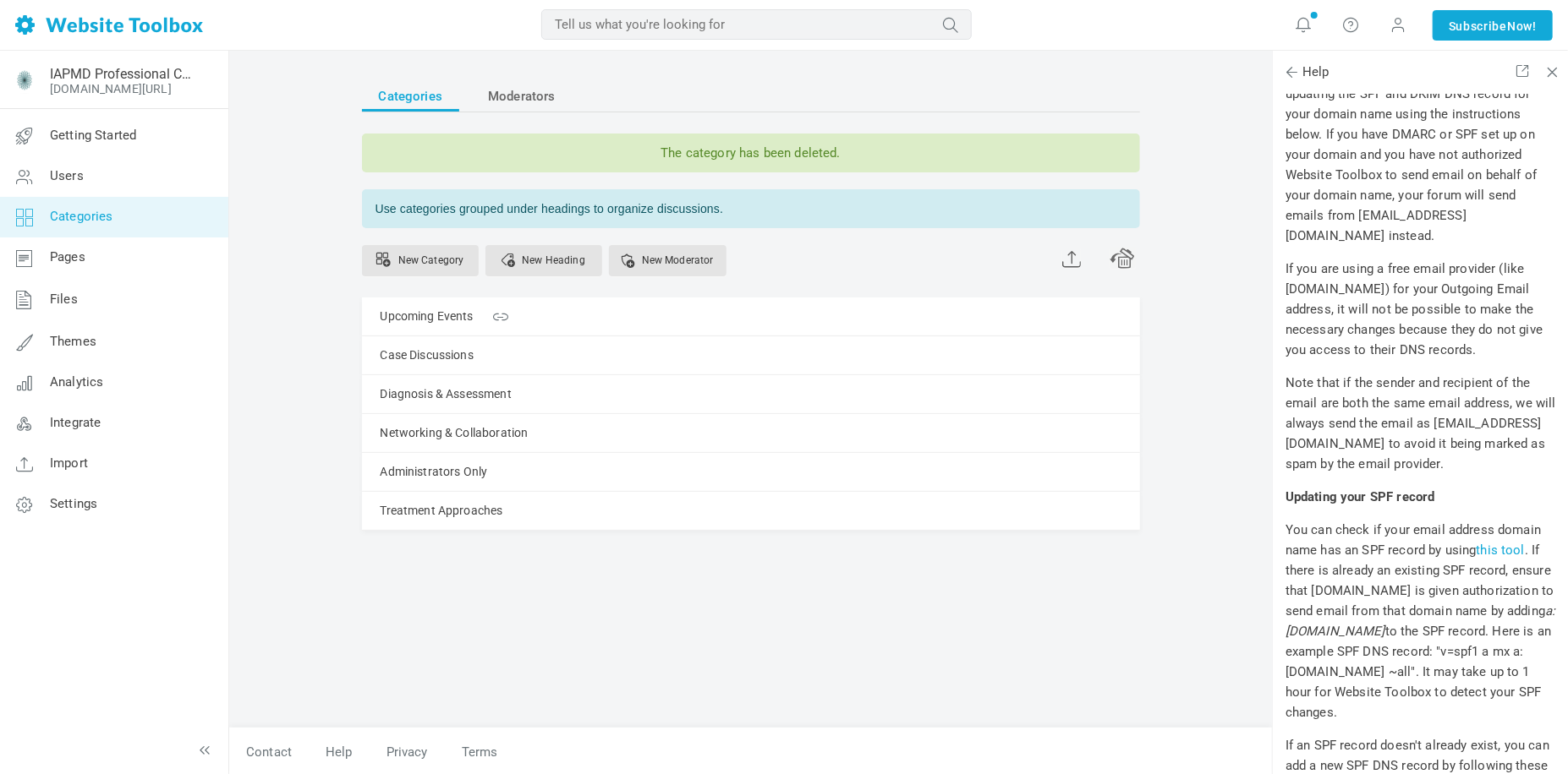
click at [953, 617] on div "Categories Moderators The category has been deleted. Use categories grouped und…" at bounding box center [751, 396] width 803 height 664
click at [0, 0] on span at bounding box center [0, 0] width 0 height 0
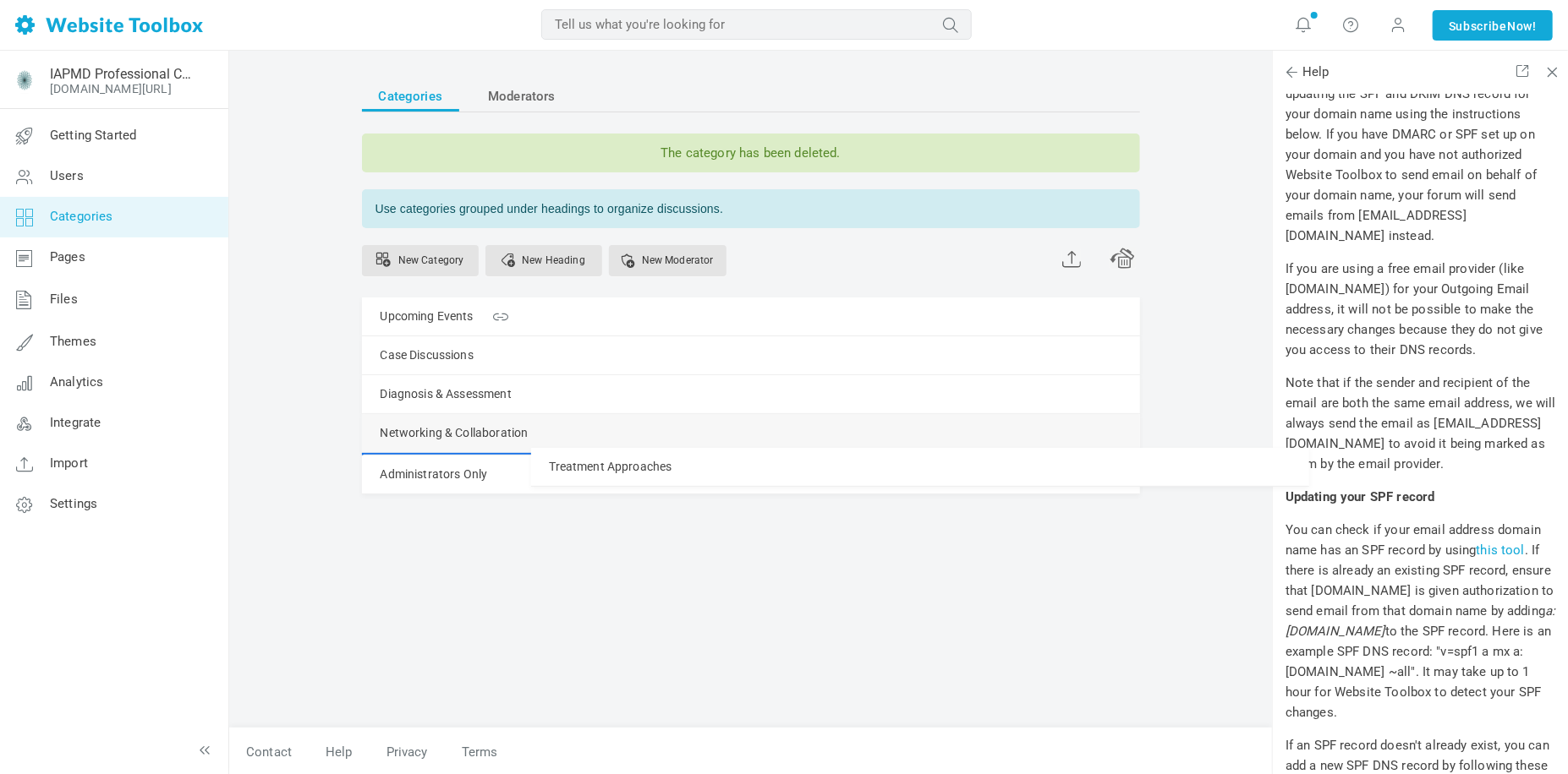
drag, startPoint x: 368, startPoint y: 514, endPoint x: 366, endPoint y: 445, distance: 69.0
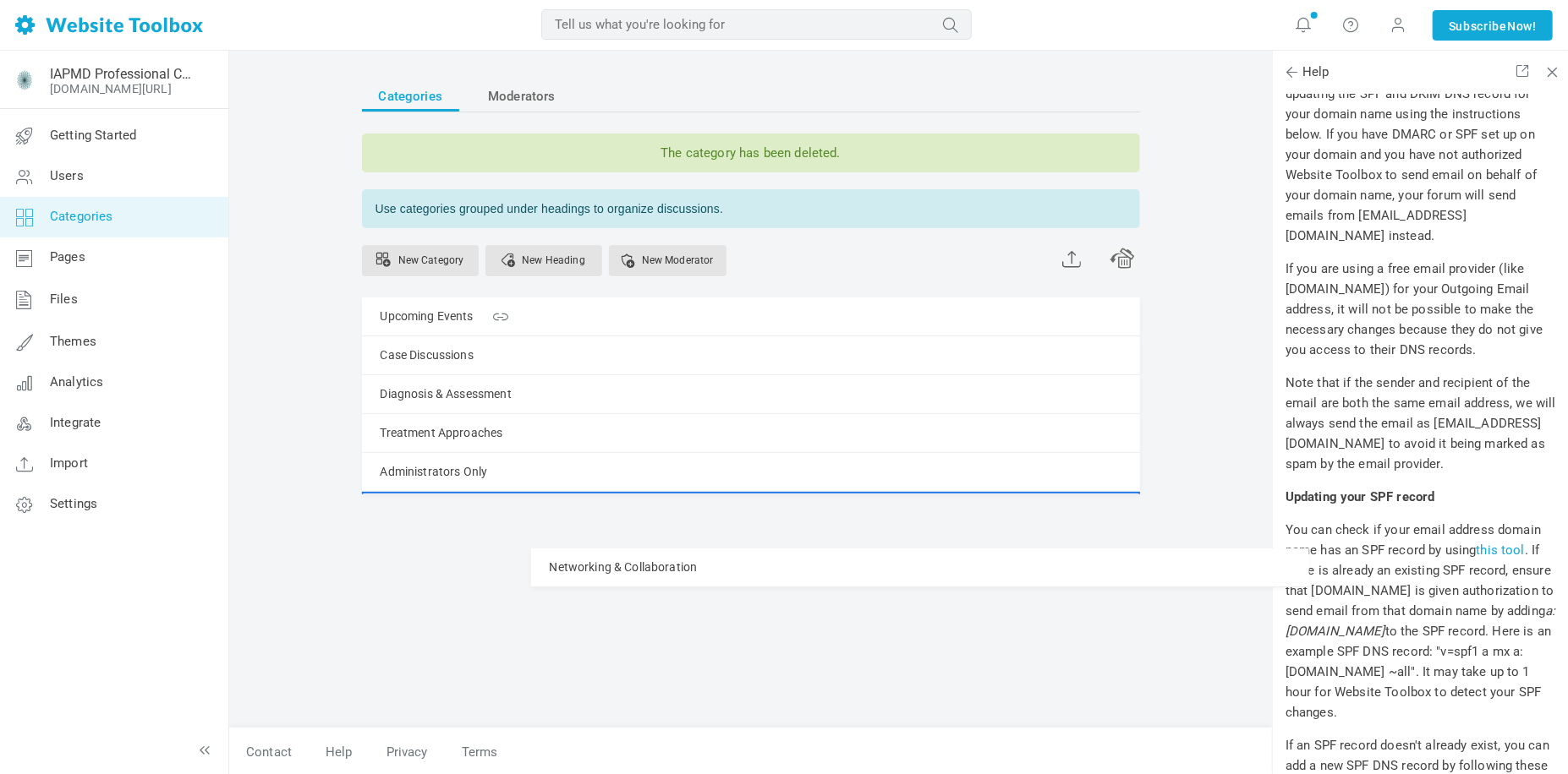
drag, startPoint x: 366, startPoint y: 445, endPoint x: 355, endPoint y: 549, distance: 104.6
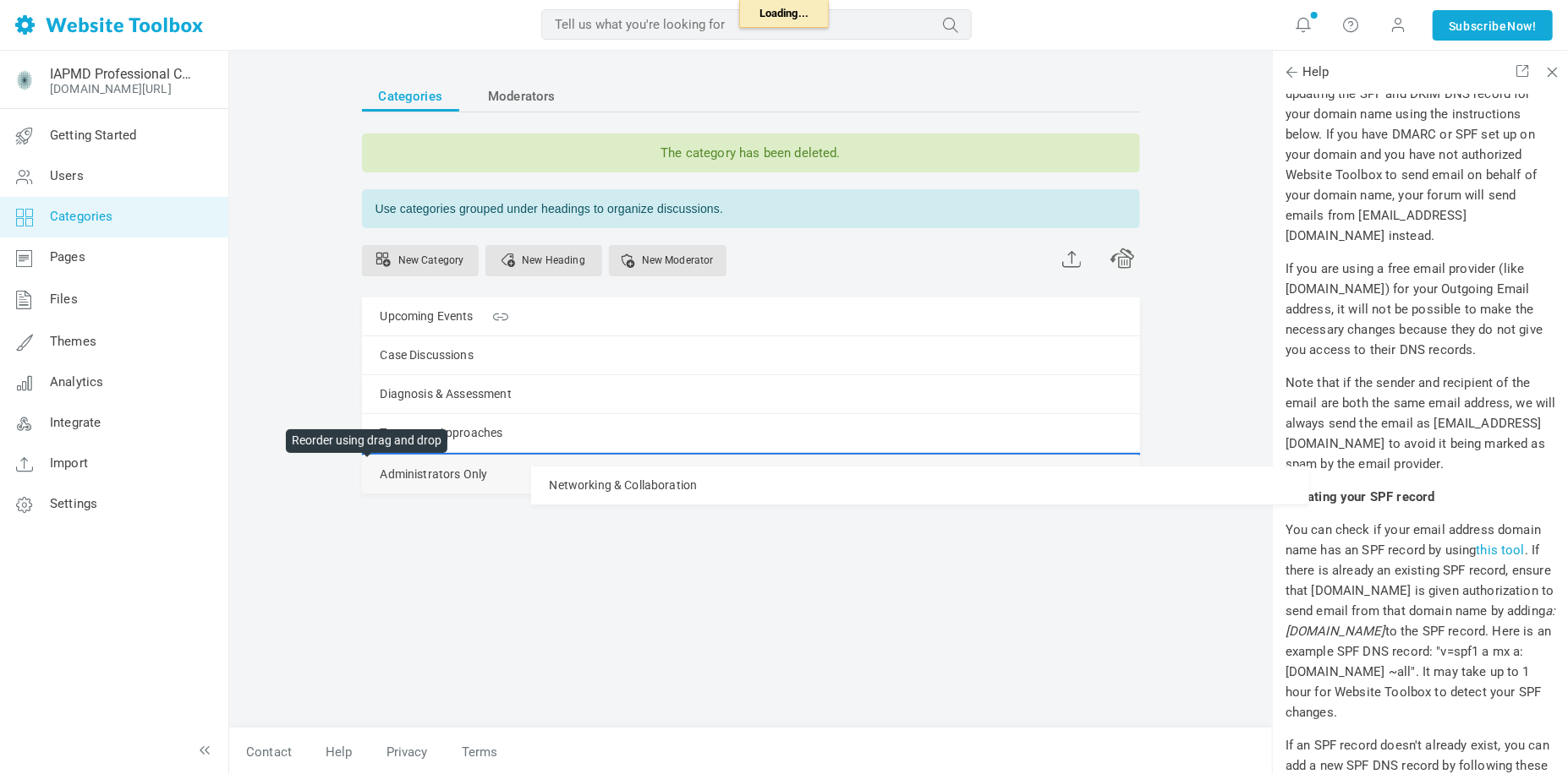
drag, startPoint x: 366, startPoint y: 511, endPoint x: 371, endPoint y: 466, distance: 45.3
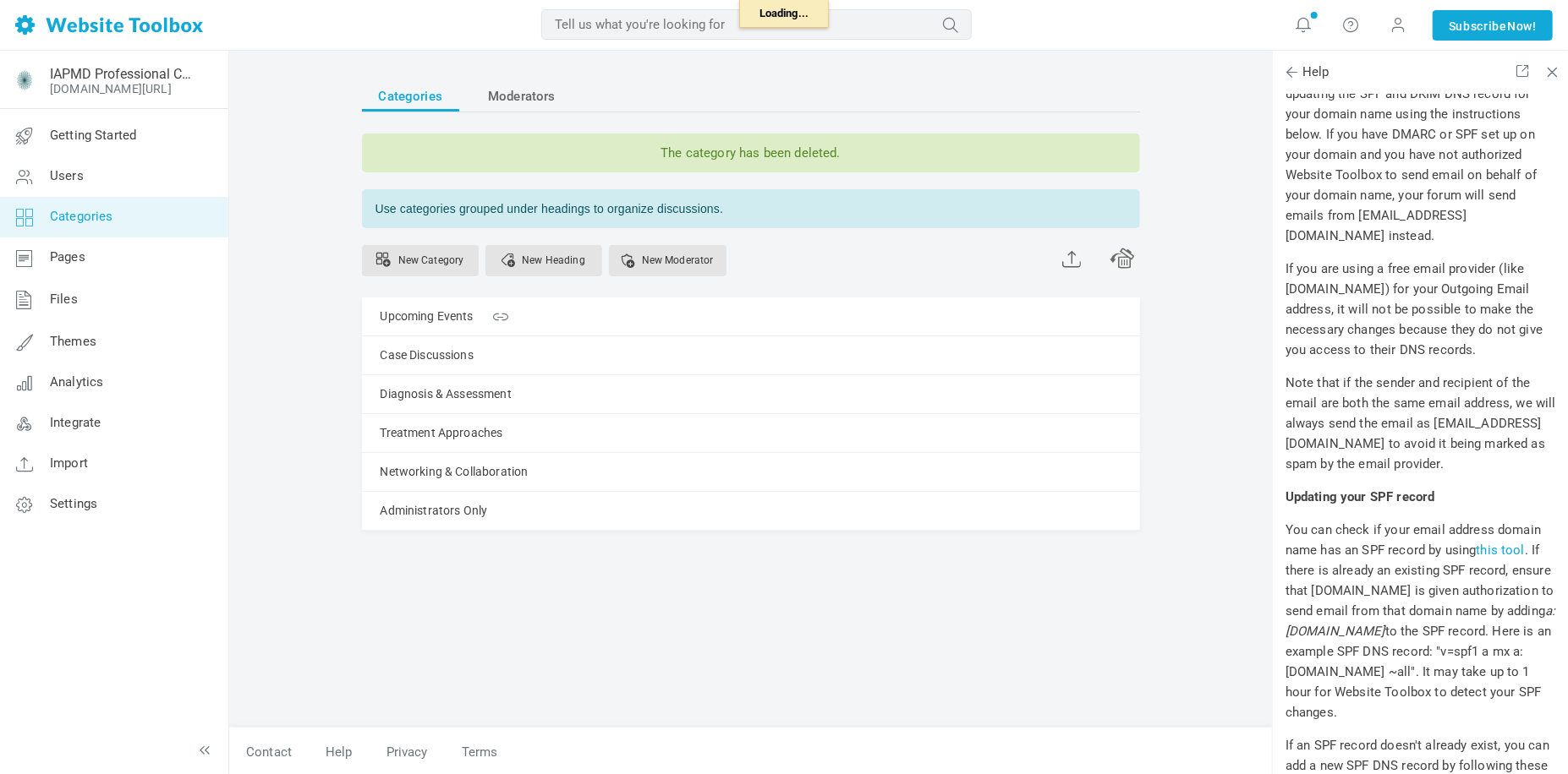
click at [430, 581] on div "Categories Moderators The category has been deleted. Use categories grouped und…" at bounding box center [751, 336] width 778 height 511
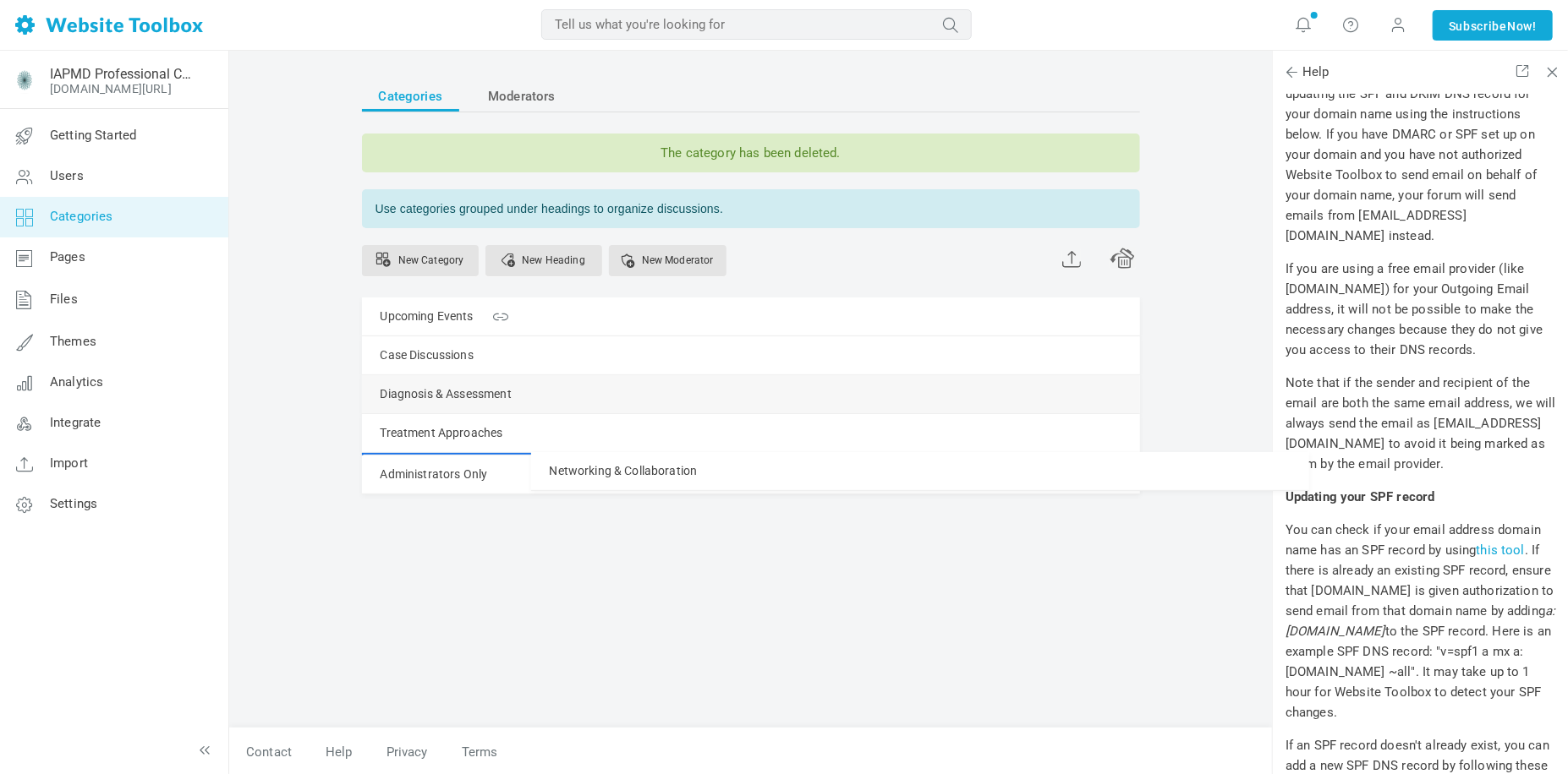
drag, startPoint x: 367, startPoint y: 472, endPoint x: 370, endPoint y: 398, distance: 74.1
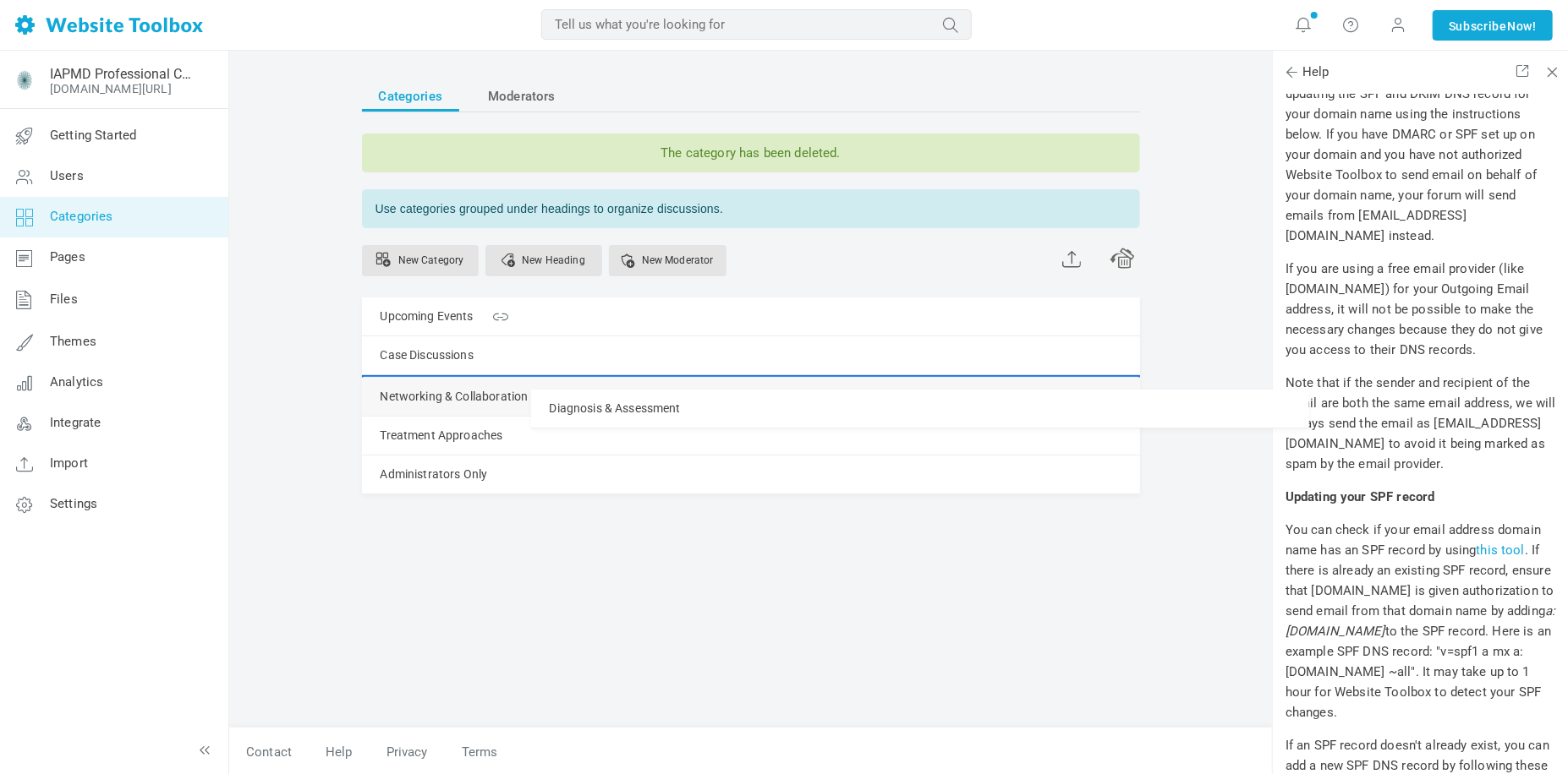
drag, startPoint x: 370, startPoint y: 389, endPoint x: 370, endPoint y: 380, distance: 9.0
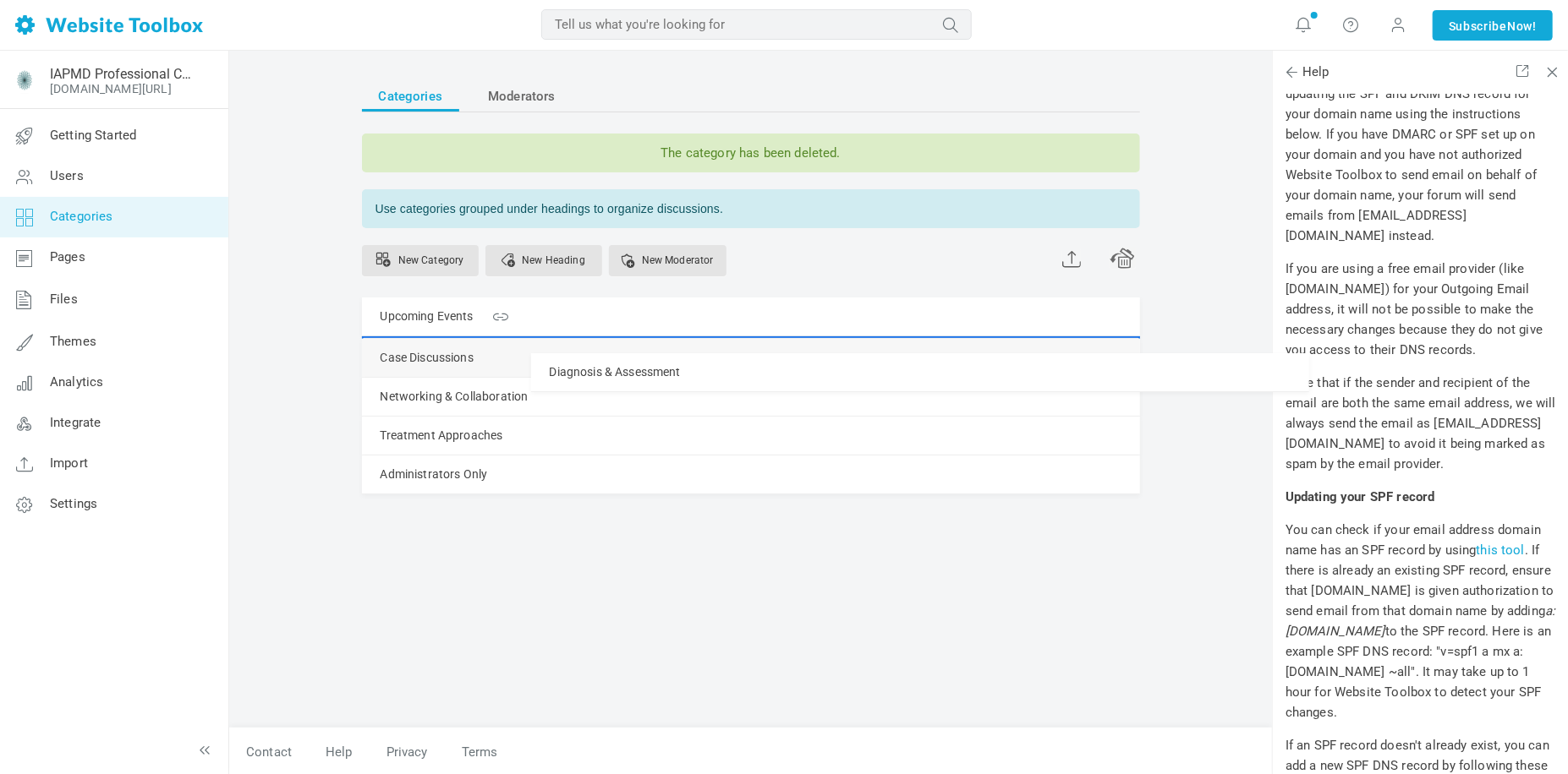
drag, startPoint x: 370, startPoint y: 369, endPoint x: 371, endPoint y: 352, distance: 17.0
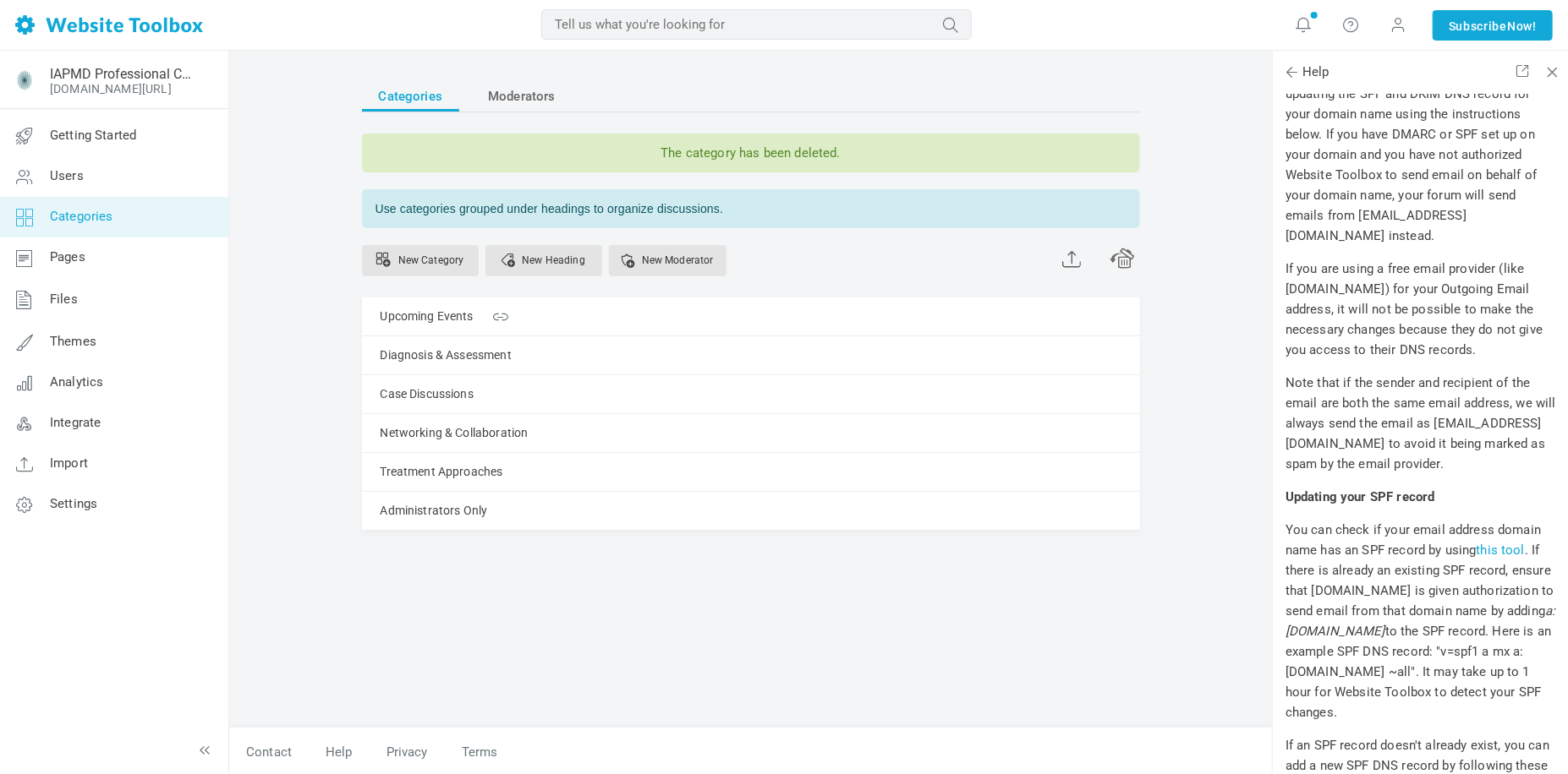
click at [0, 0] on span at bounding box center [0, 0] width 0 height 0
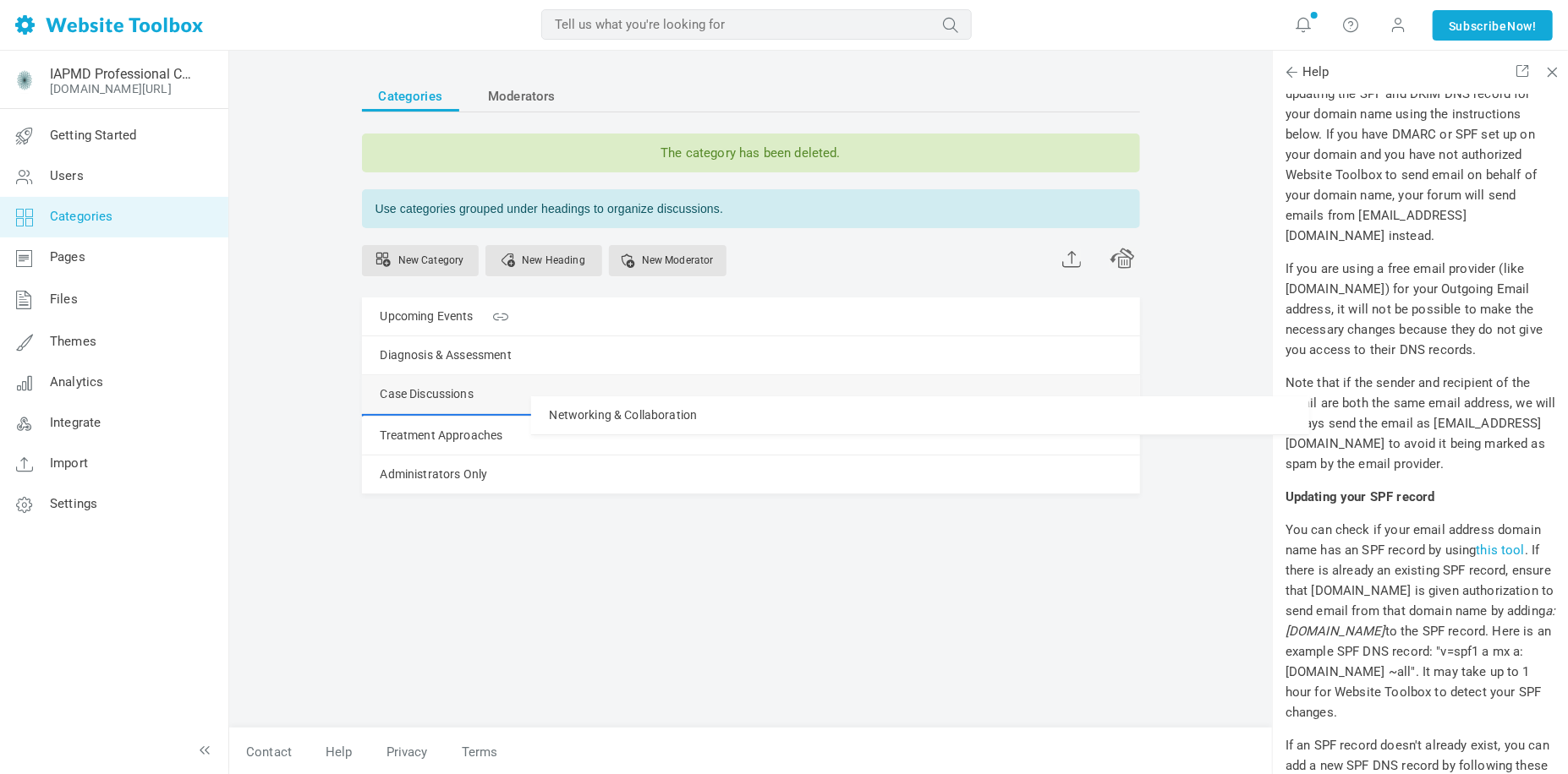
drag, startPoint x: 372, startPoint y: 435, endPoint x: 375, endPoint y: 386, distance: 49.1
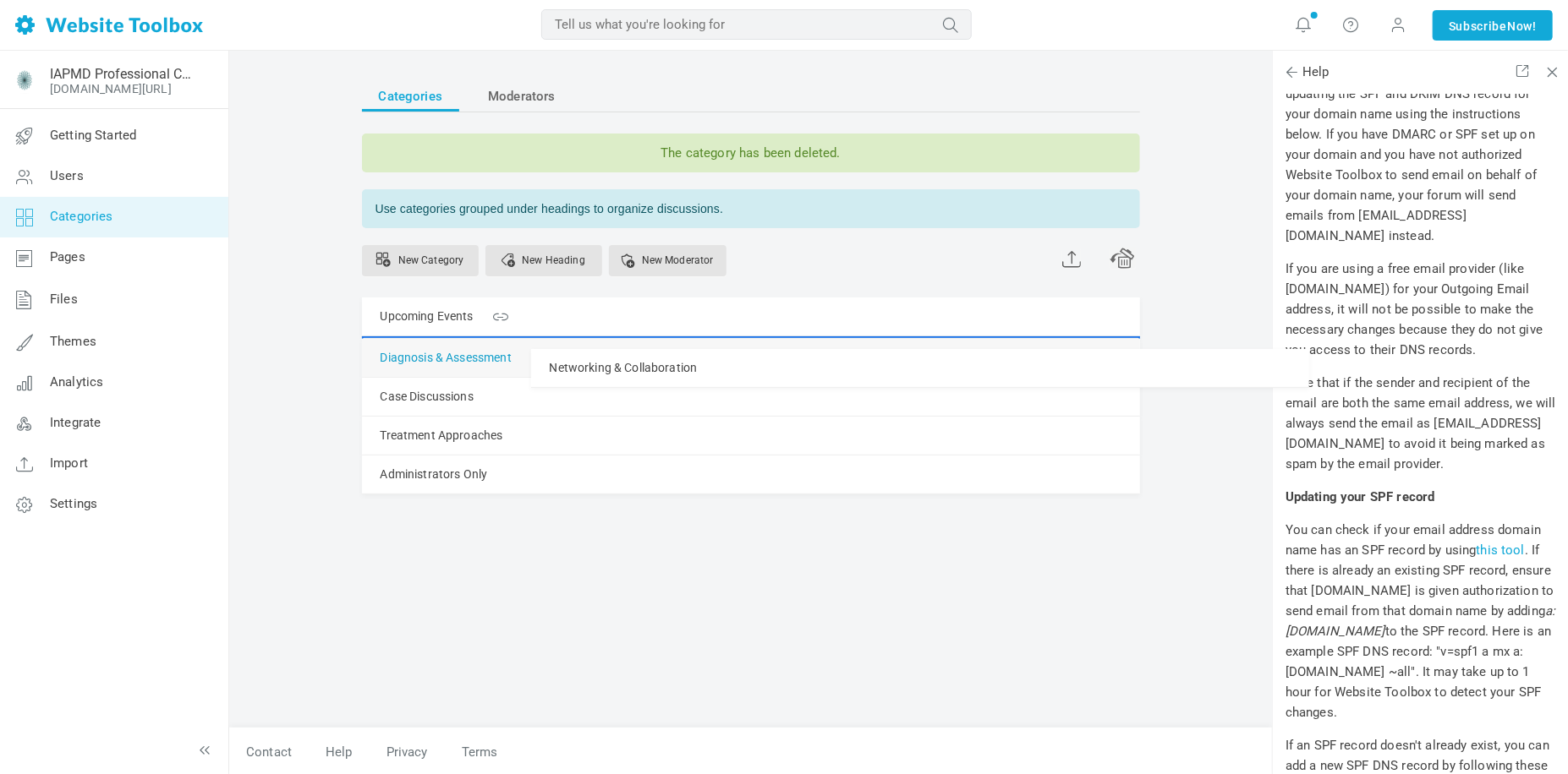
drag, startPoint x: 375, startPoint y: 386, endPoint x: 381, endPoint y: 348, distance: 38.5
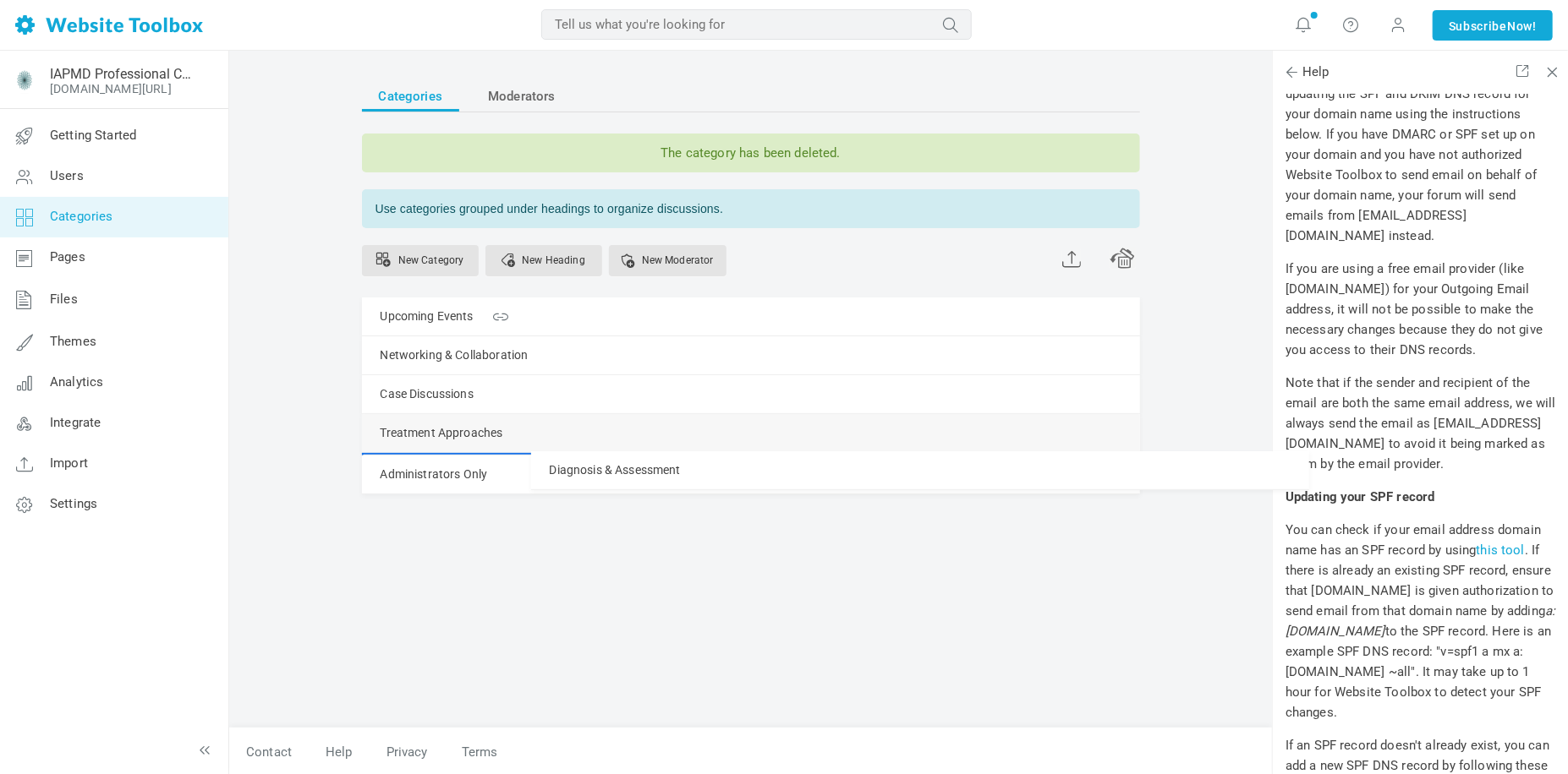
drag, startPoint x: 368, startPoint y: 398, endPoint x: 368, endPoint y: 451, distance: 53.0
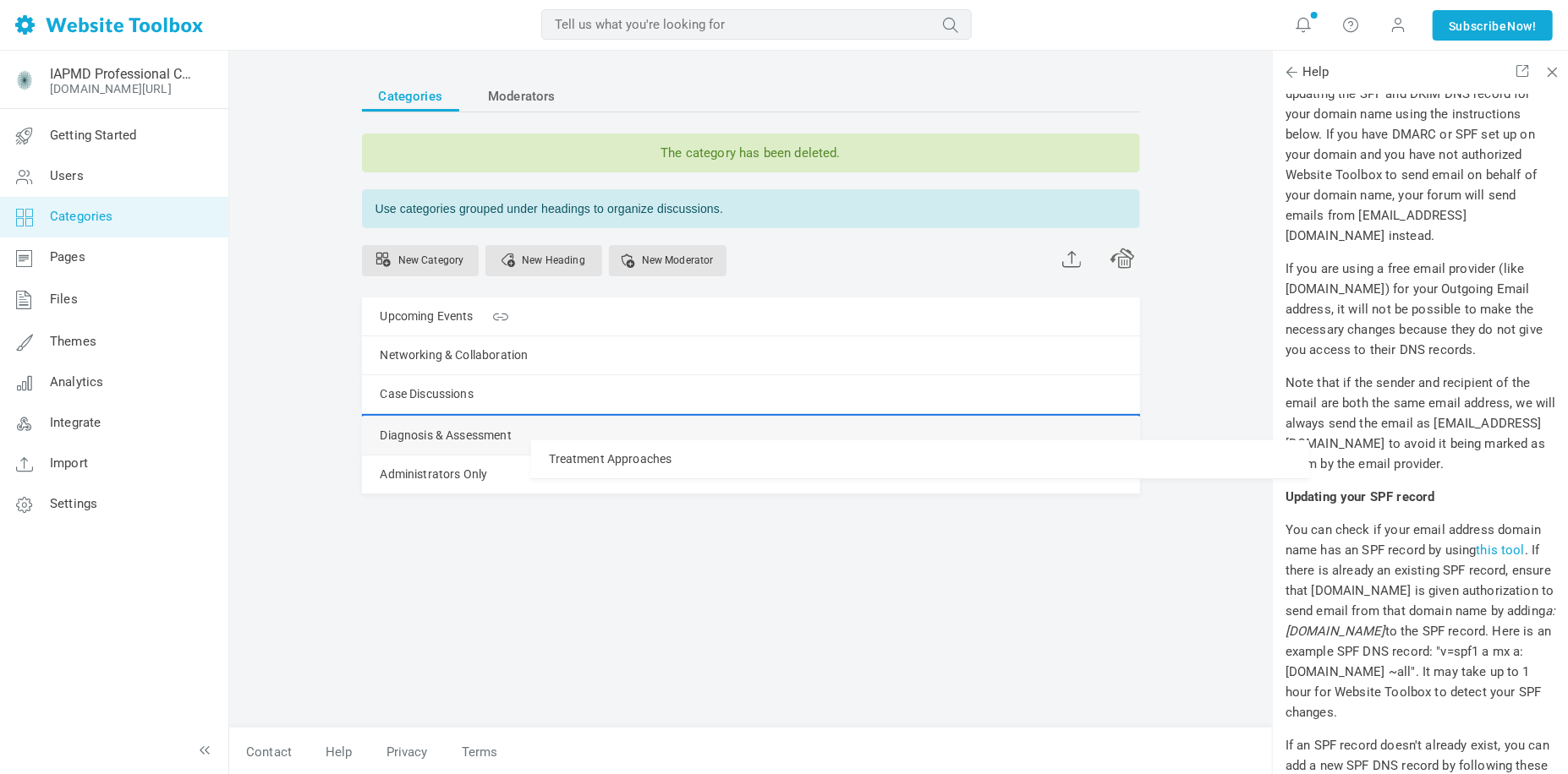
drag, startPoint x: 368, startPoint y: 433, endPoint x: 368, endPoint y: 462, distance: 29.0
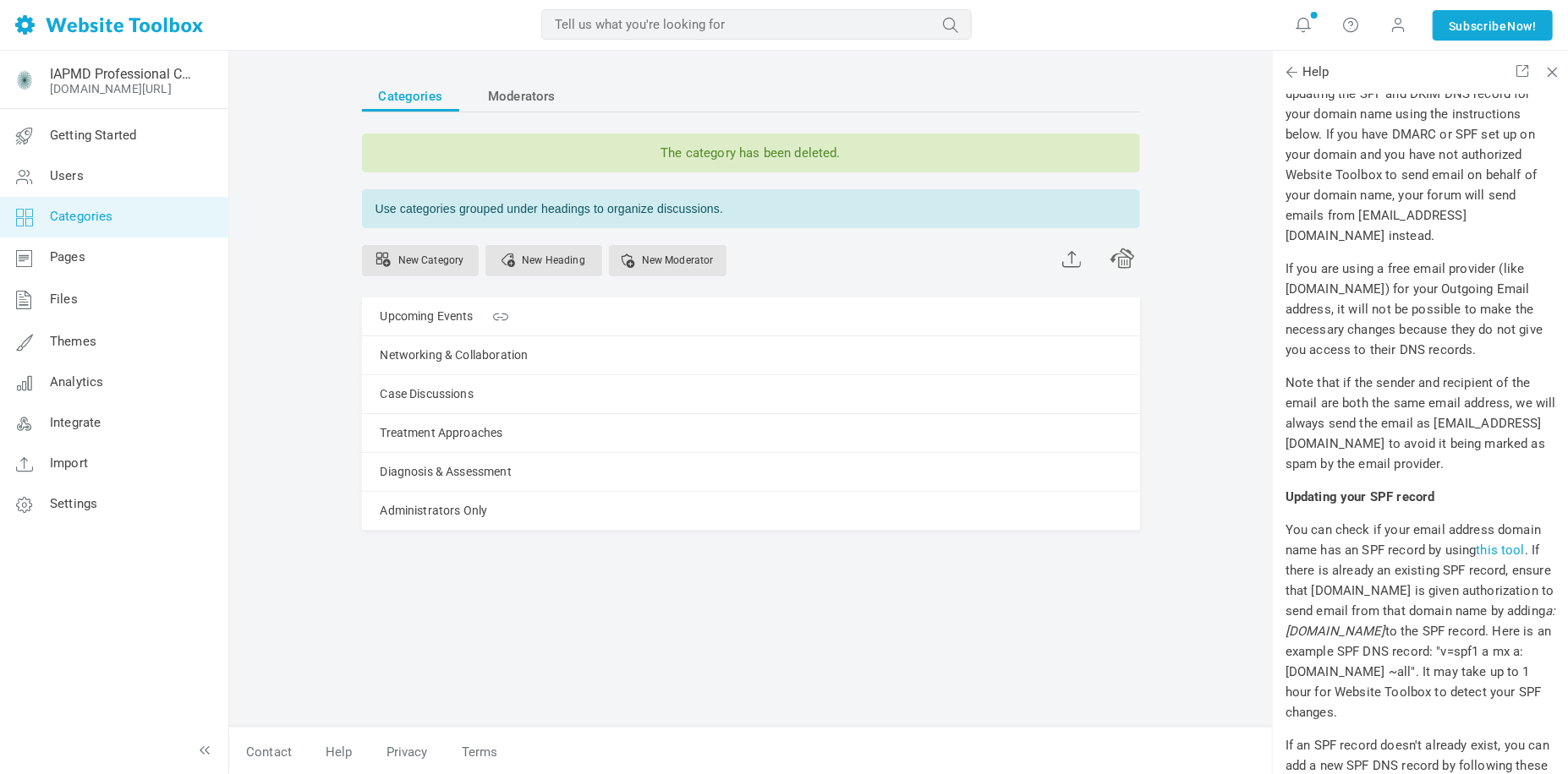
click at [390, 571] on div "Categories Moderators The category has been deleted. Use categories grouped und…" at bounding box center [751, 336] width 778 height 511
click at [524, 99] on span "Moderators" at bounding box center [521, 96] width 67 height 31
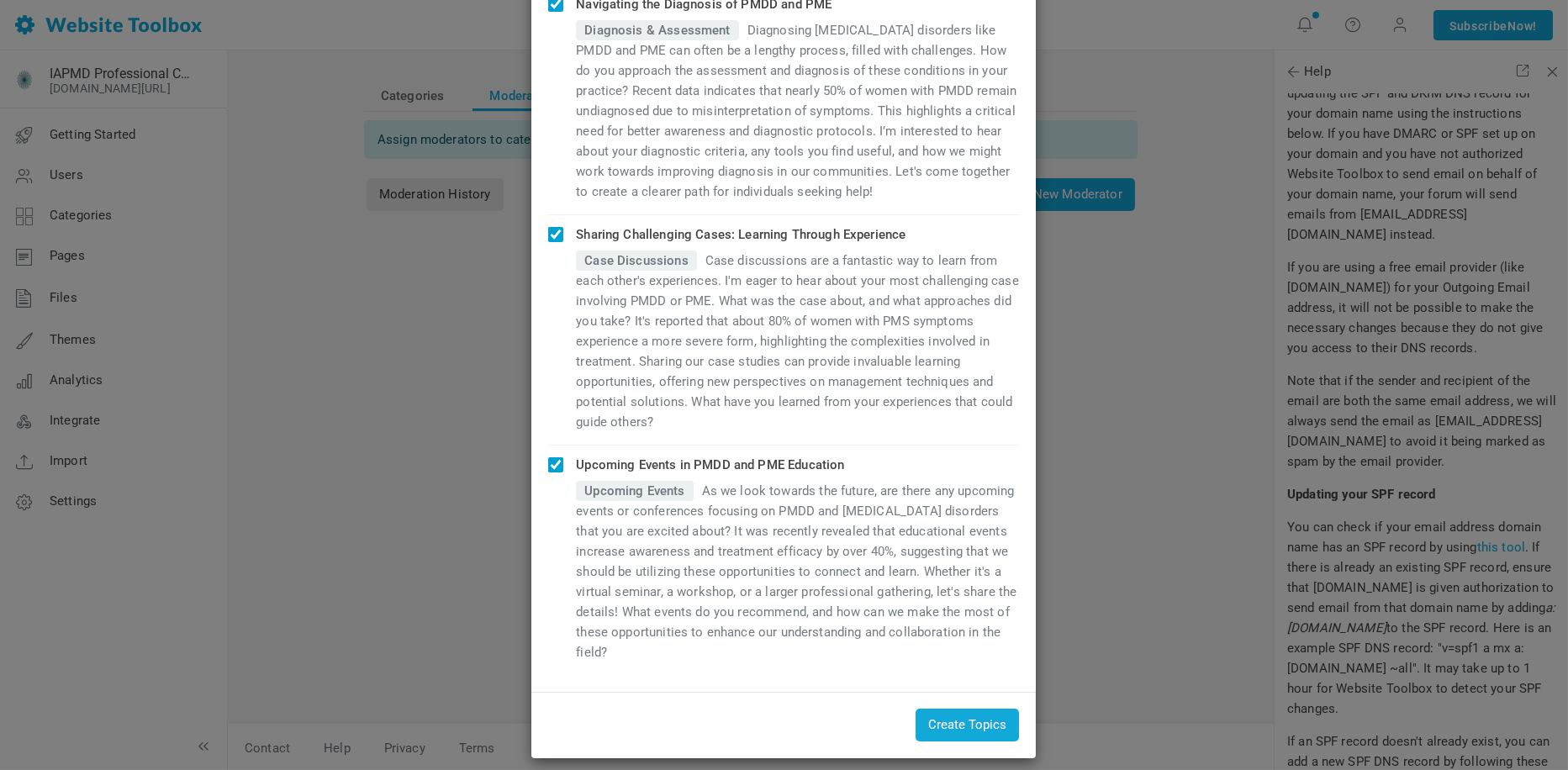
scroll to position [625, 0]
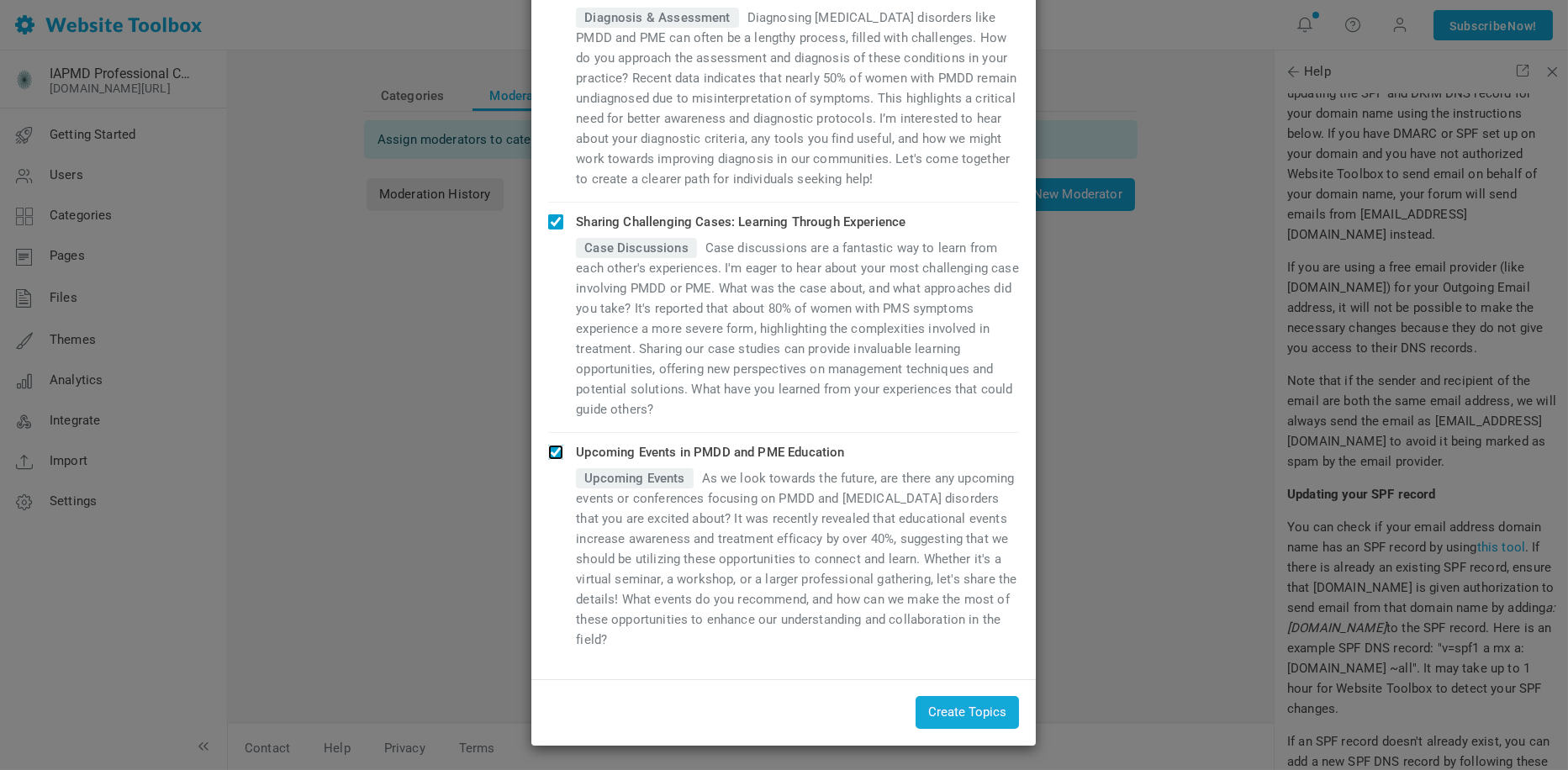
click at [554, 451] on input "checkbox" at bounding box center [555, 452] width 15 height 15
checkbox input "false"
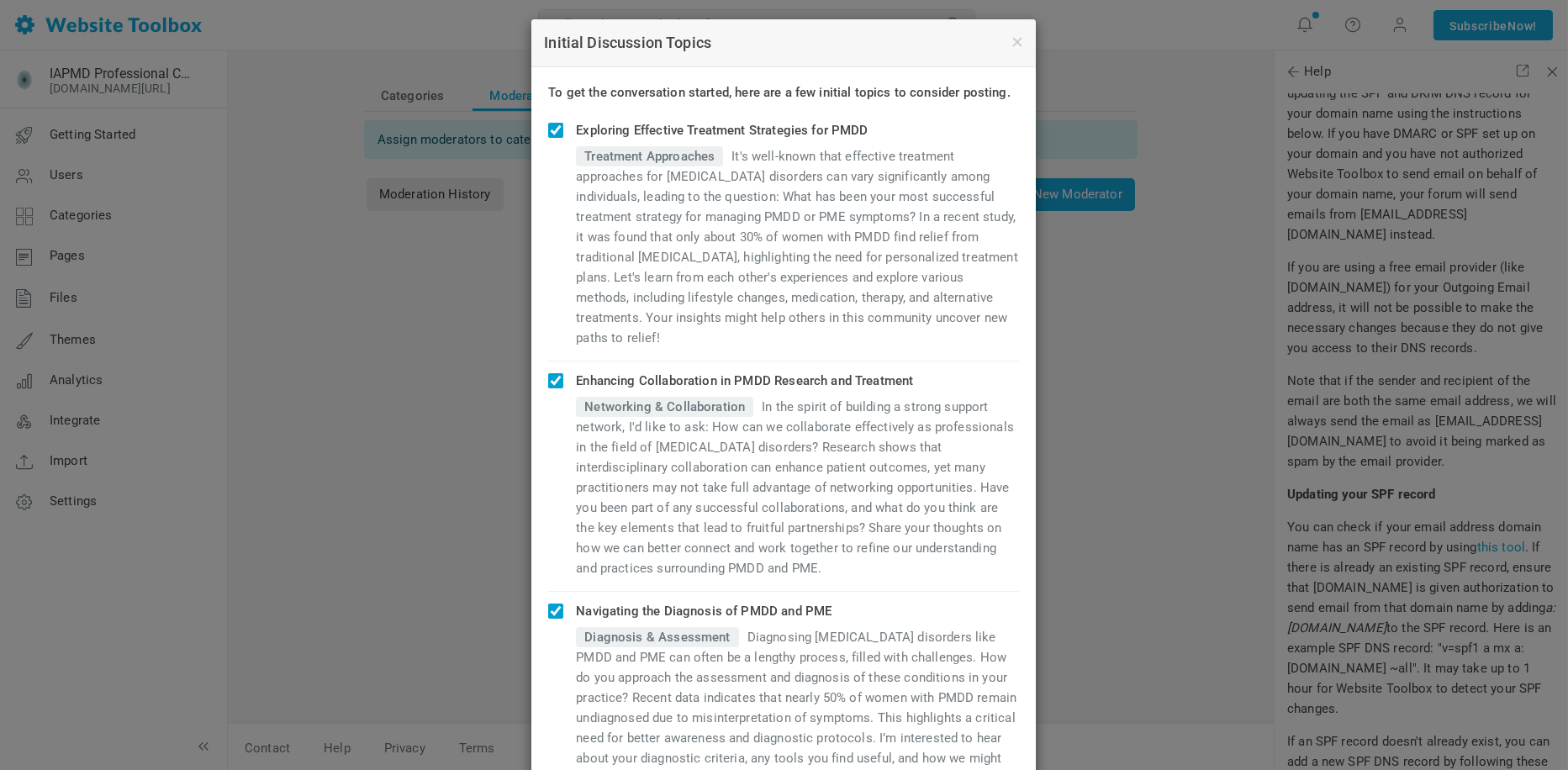
scroll to position [0, 0]
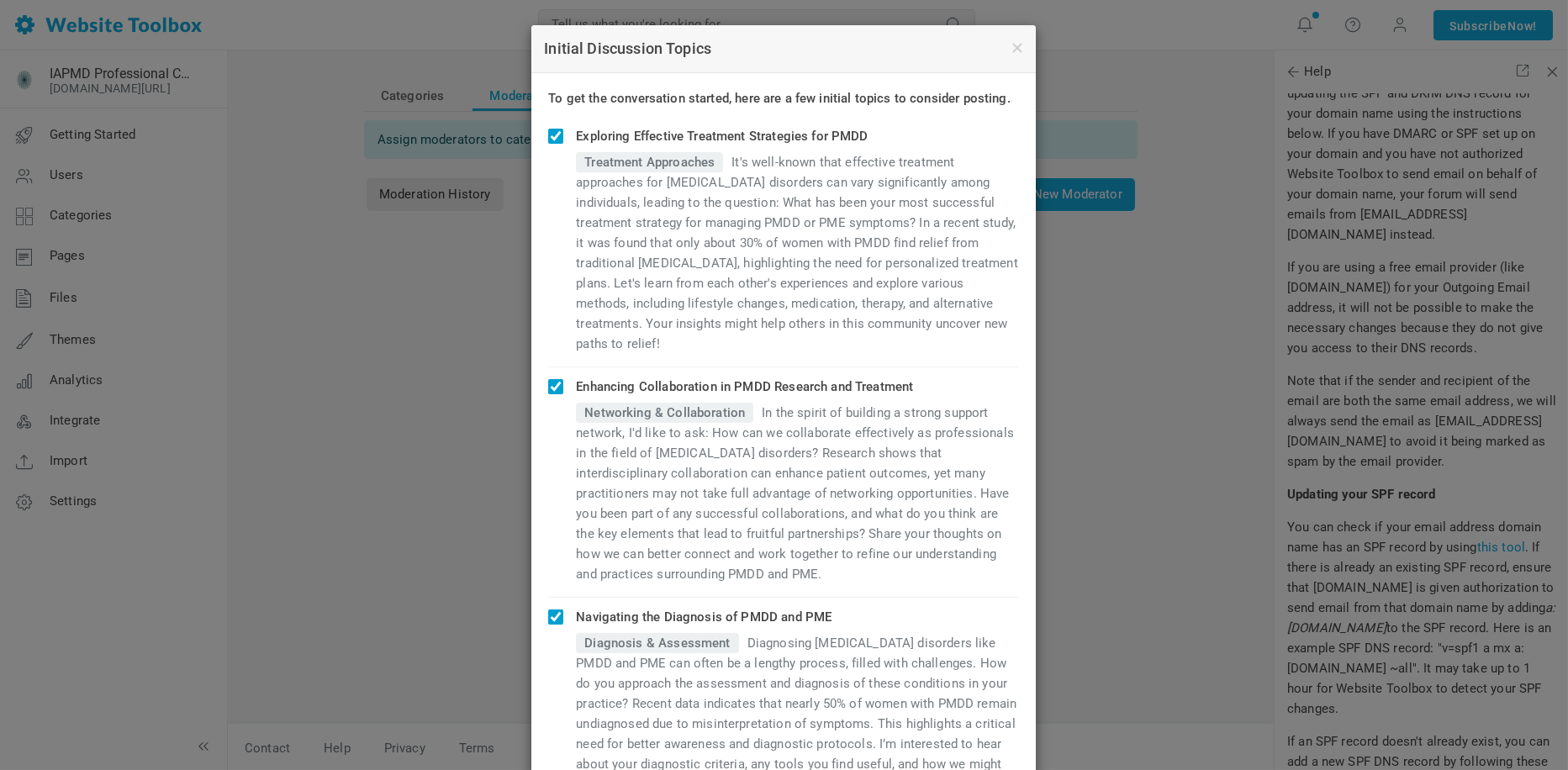
click at [741, 239] on p "It's well-known that effective treatment approaches for premenstrual disorders …" at bounding box center [797, 253] width 443 height 202
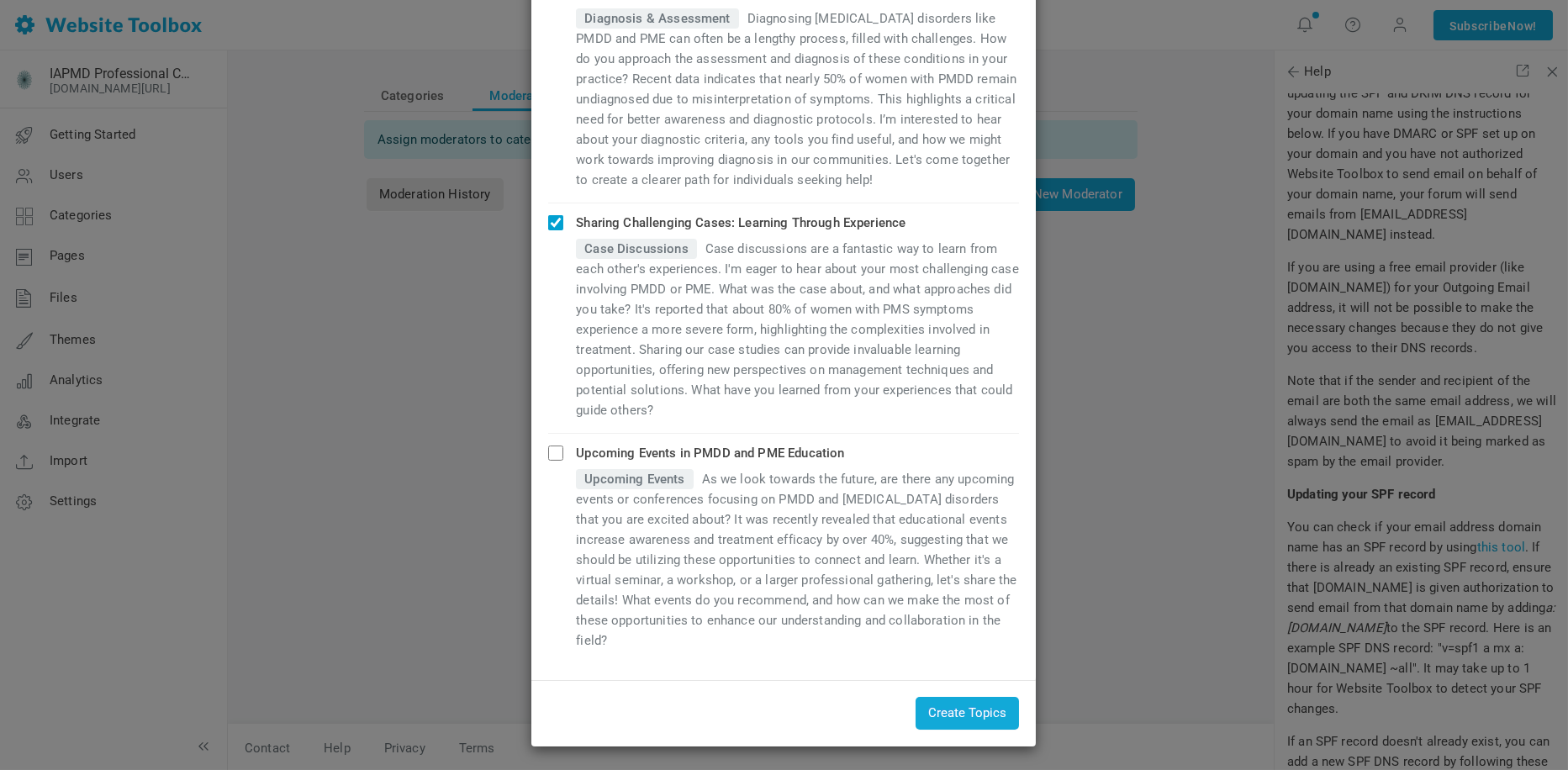
scroll to position [625, 0]
click at [941, 716] on button "Create Topics" at bounding box center [967, 713] width 104 height 33
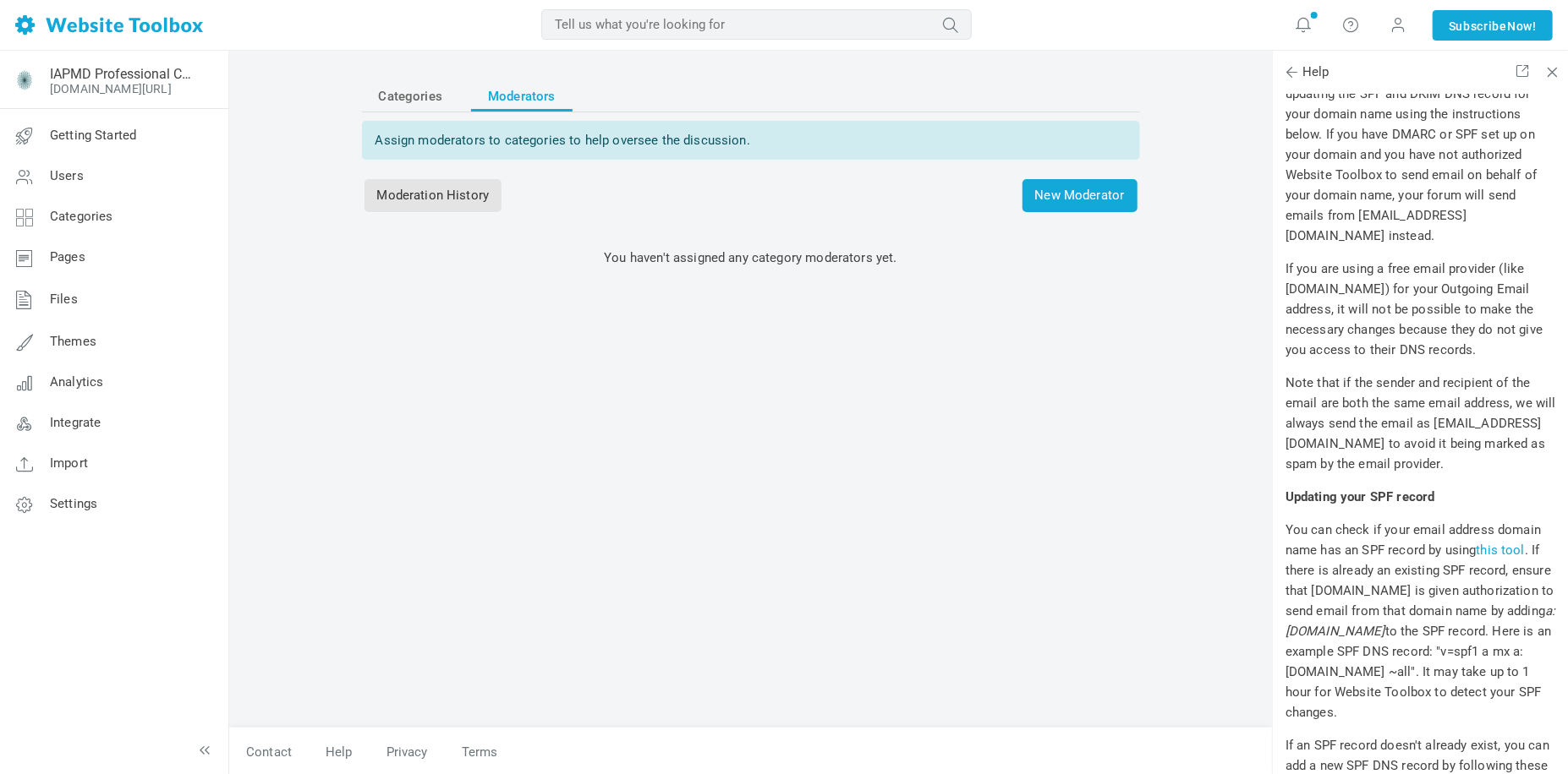
click at [793, 533] on div "Categories Moderators Assign moderators to categories to help oversee the discu…" at bounding box center [751, 396] width 803 height 664
click at [1043, 205] on span "New Moderator" at bounding box center [1079, 196] width 115 height 33
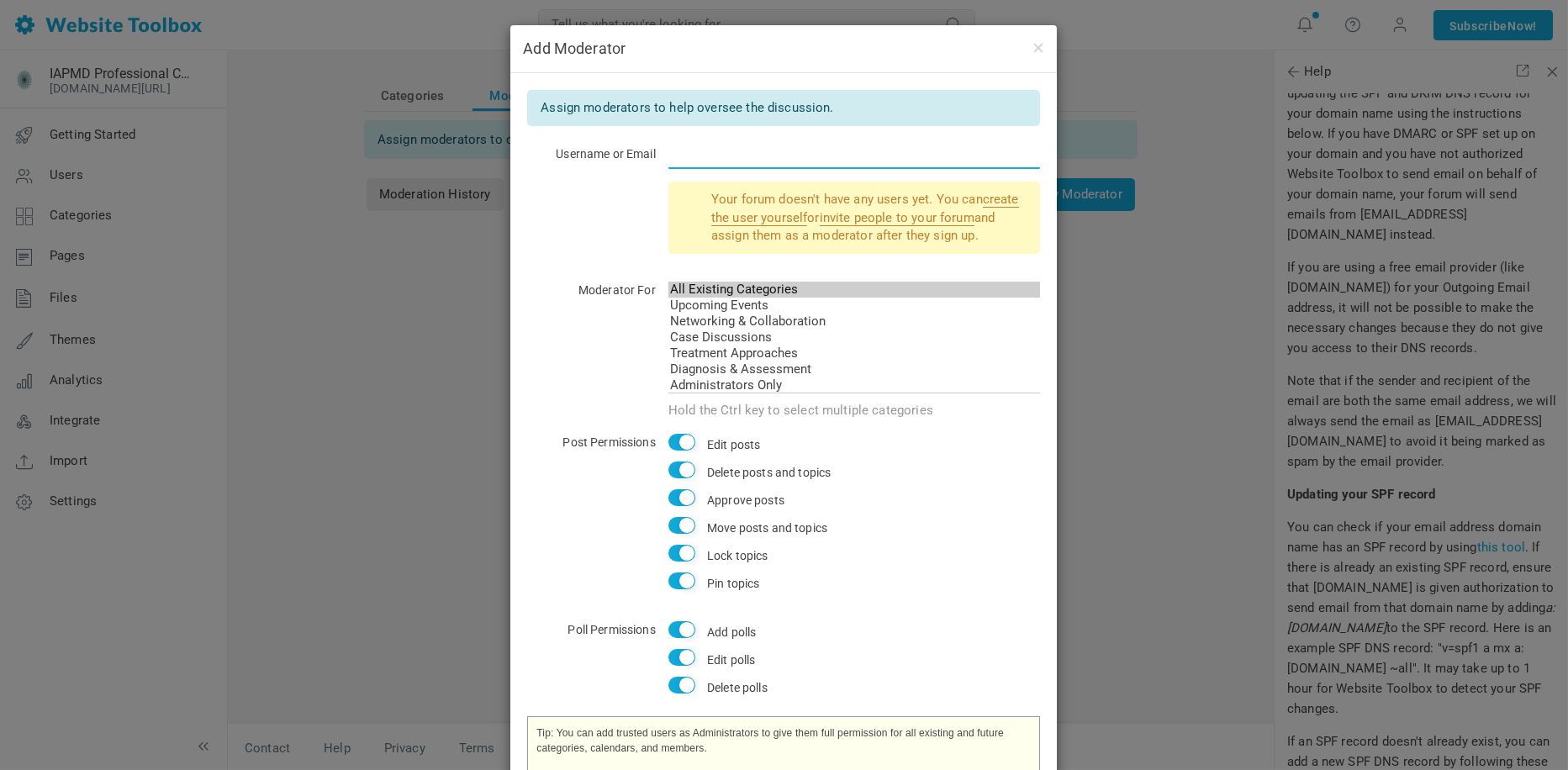
click at [706, 146] on input "text" at bounding box center [854, 153] width 372 height 32
click at [596, 213] on div "Your forum doesn't have any users yet. You can create the user yourself or invi…" at bounding box center [783, 224] width 513 height 87
click at [671, 154] on input "text" at bounding box center [854, 153] width 372 height 32
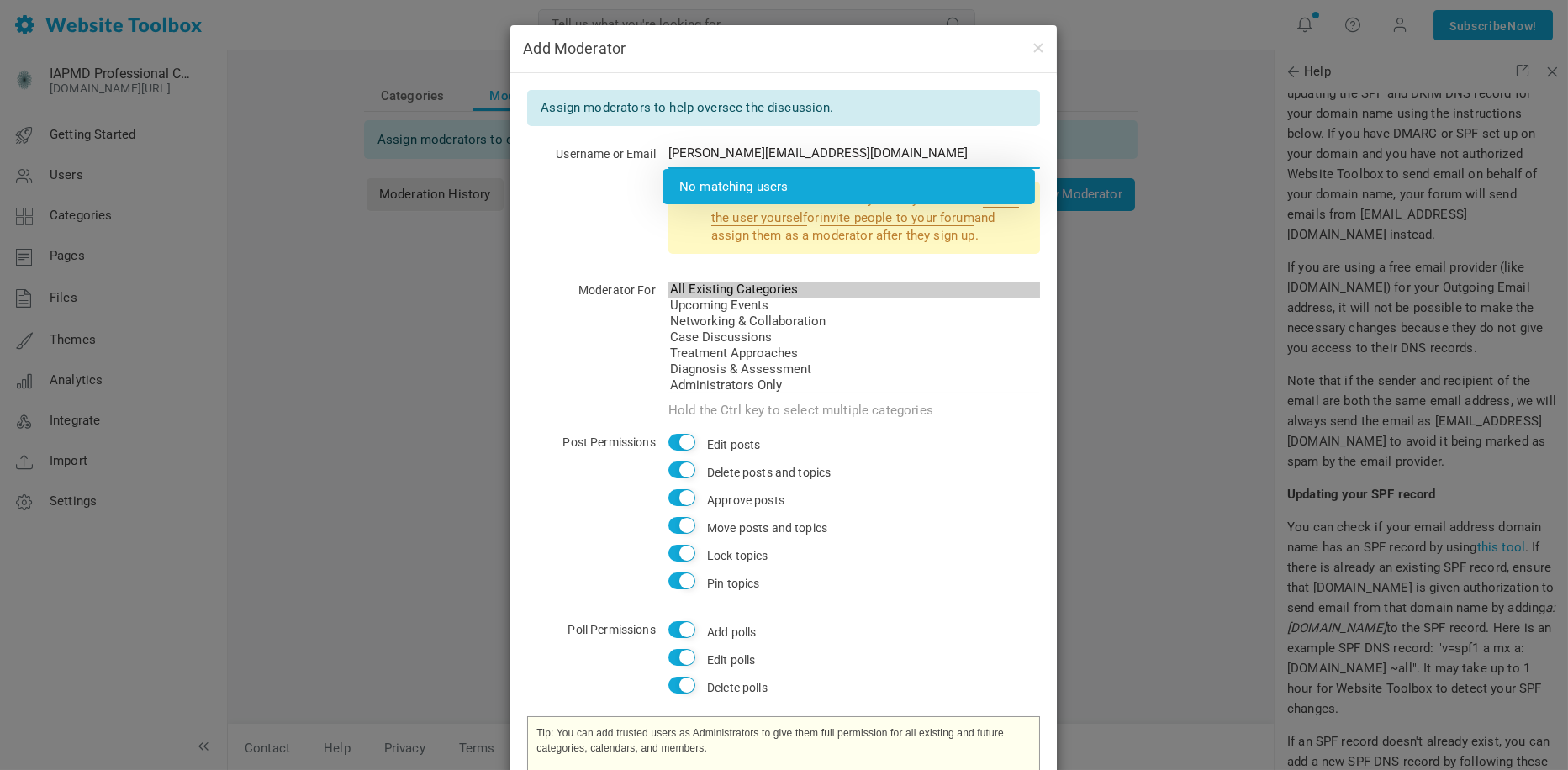
type input "sandi@iapmd.org"
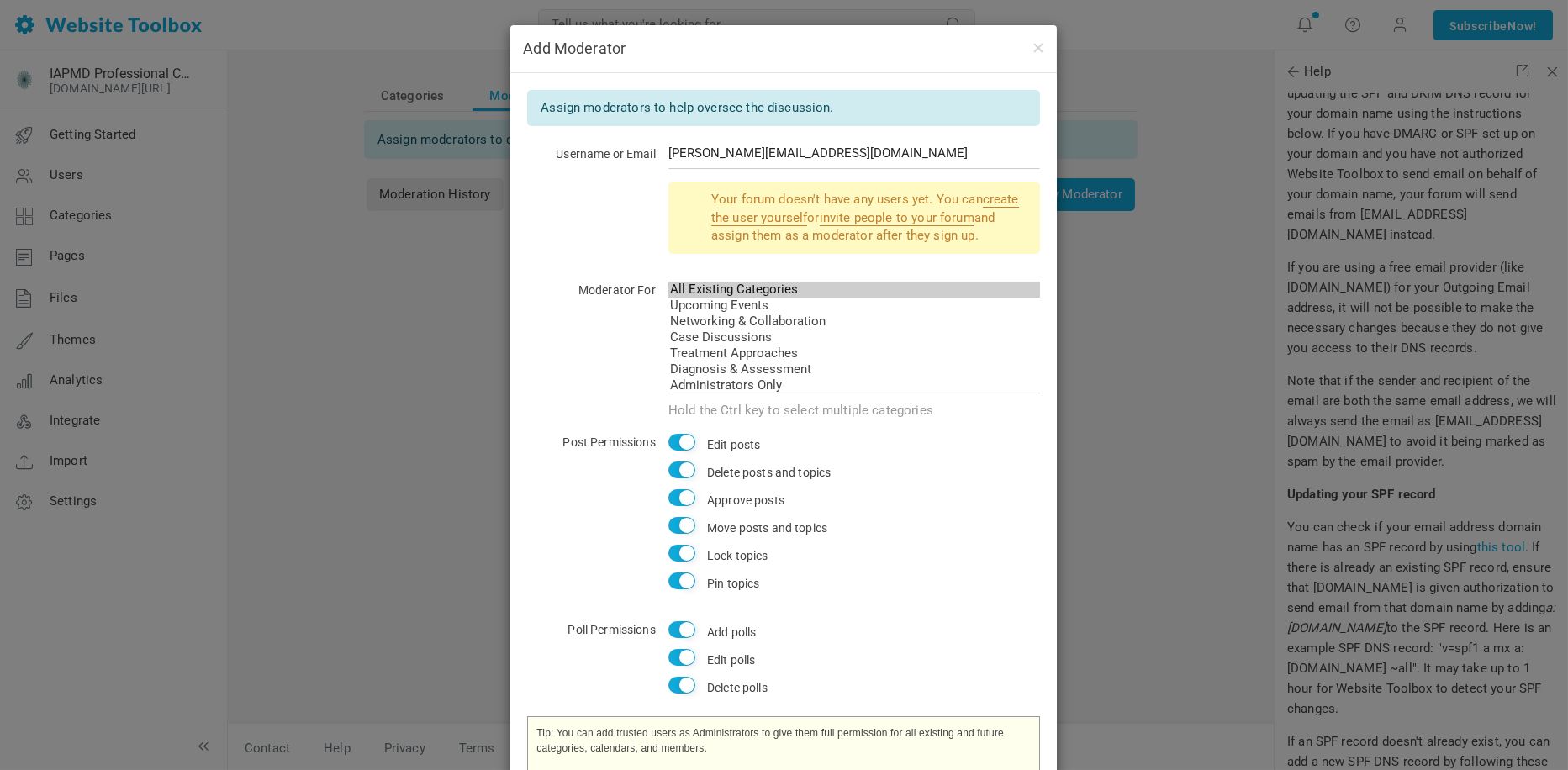
click at [588, 252] on div "Your forum doesn't have any users yet. You can create the user yourself or invi…" at bounding box center [783, 224] width 513 height 87
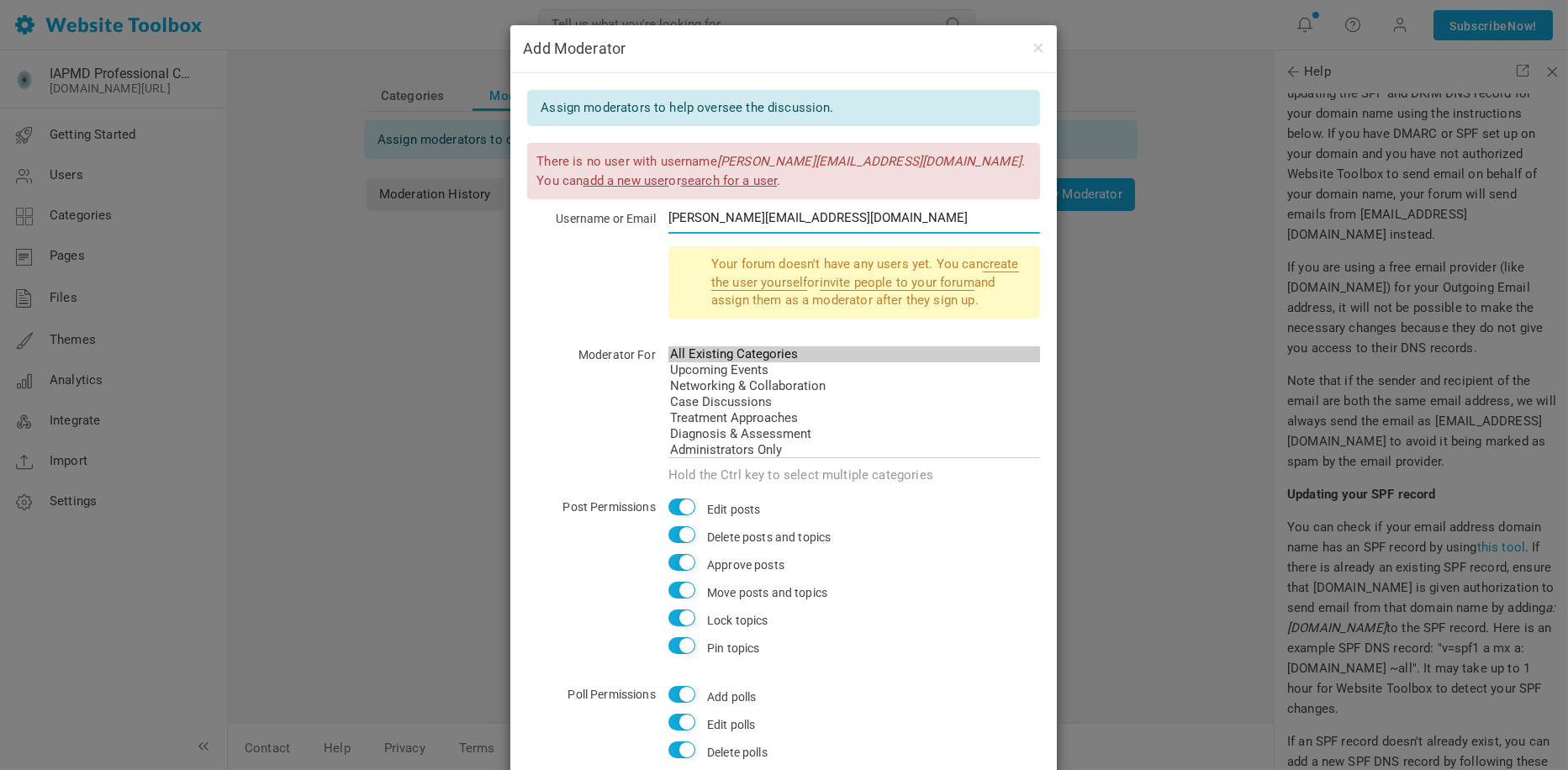
drag, startPoint x: 806, startPoint y: 215, endPoint x: 596, endPoint y: 220, distance: 210.1
click at [596, 220] on div "Username or Email sandi@iapmd.org" at bounding box center [783, 227] width 513 height 38
click at [611, 304] on div "Your forum doesn't have any users yet. You can create the user yourself or invi…" at bounding box center [783, 289] width 513 height 87
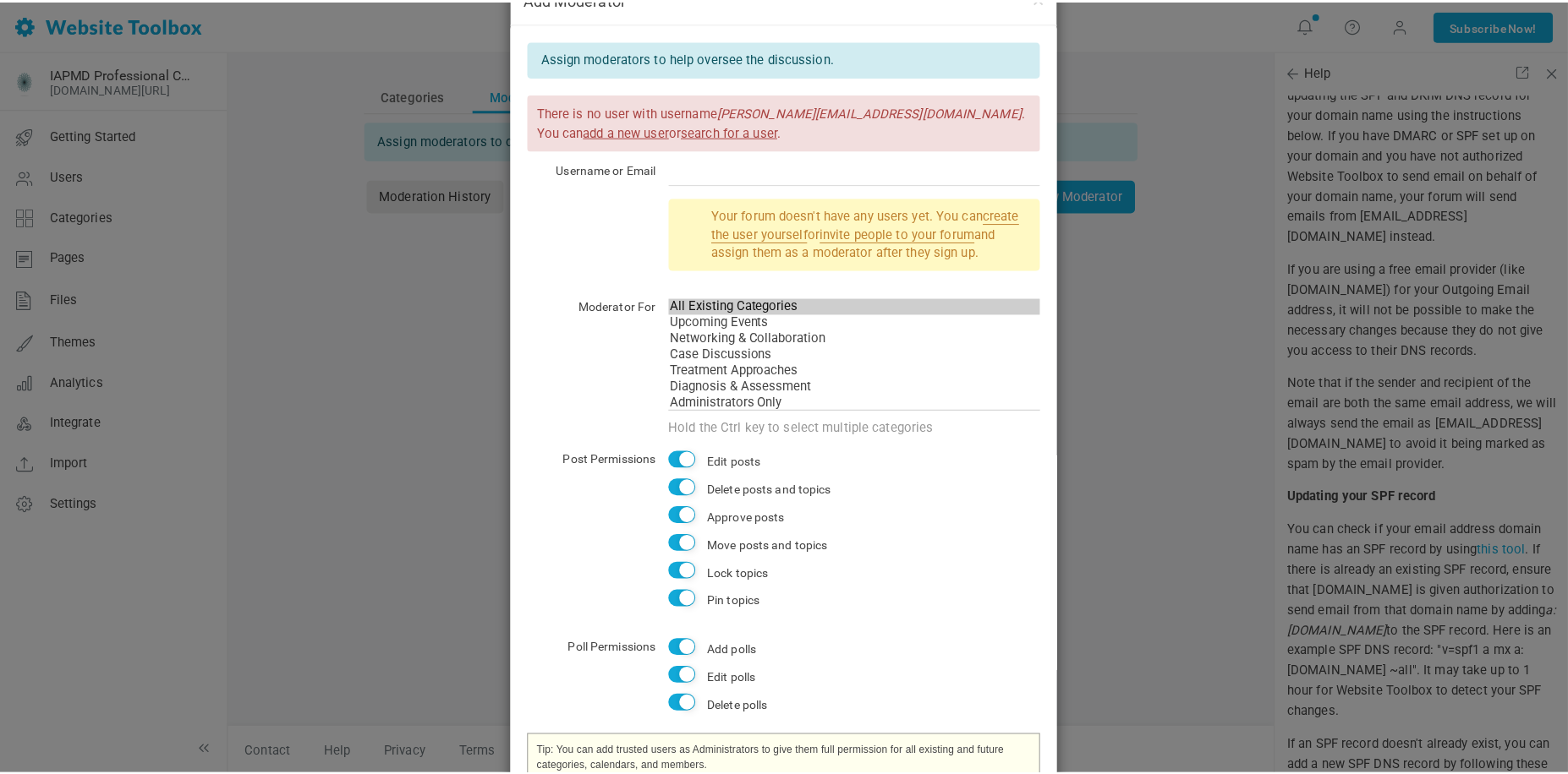
scroll to position [191, 0]
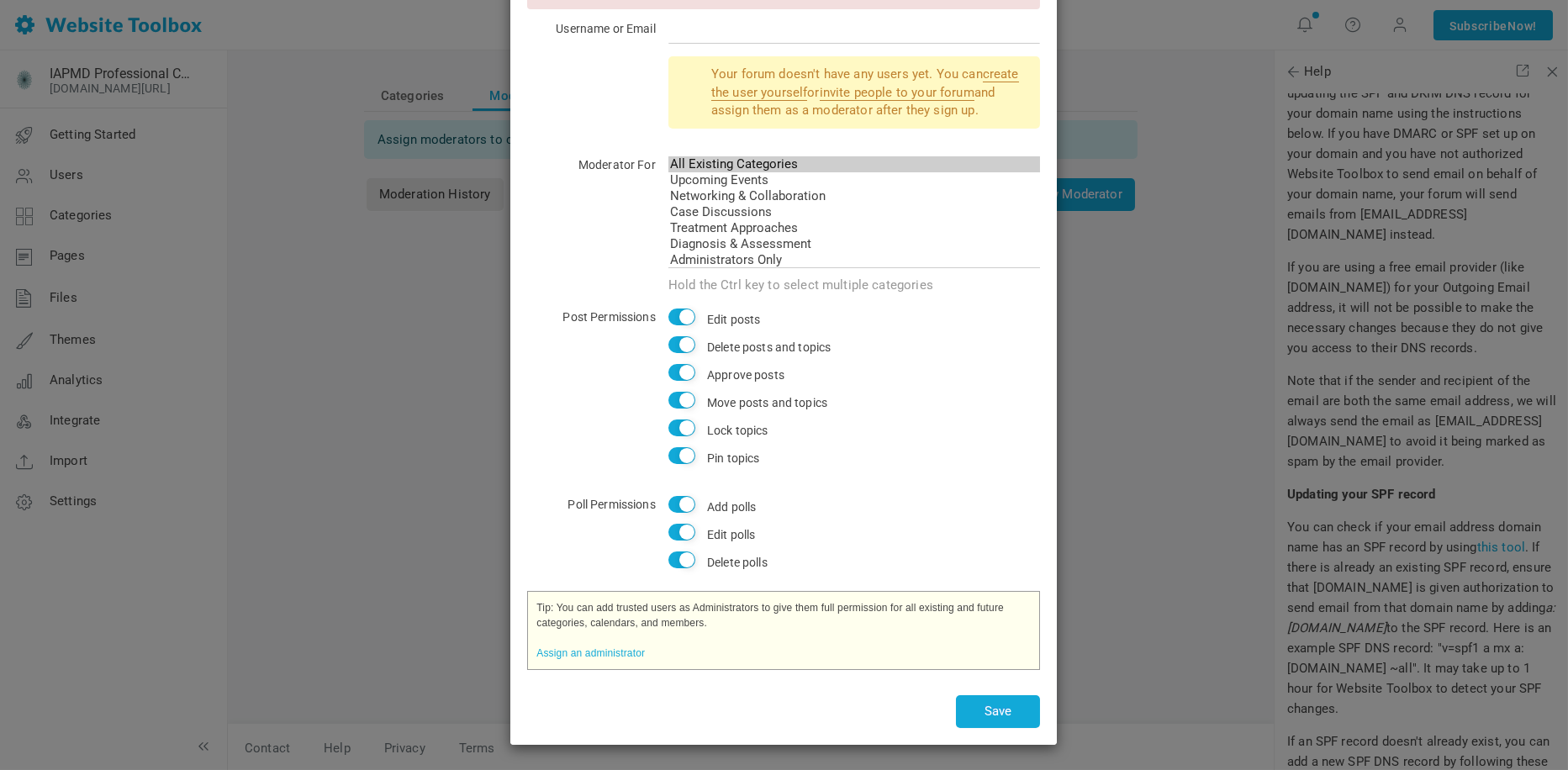
click at [1147, 585] on div "Add Moderator Assign moderators to help oversee the discussion. There is no use…" at bounding box center [784, 385] width 1568 height 770
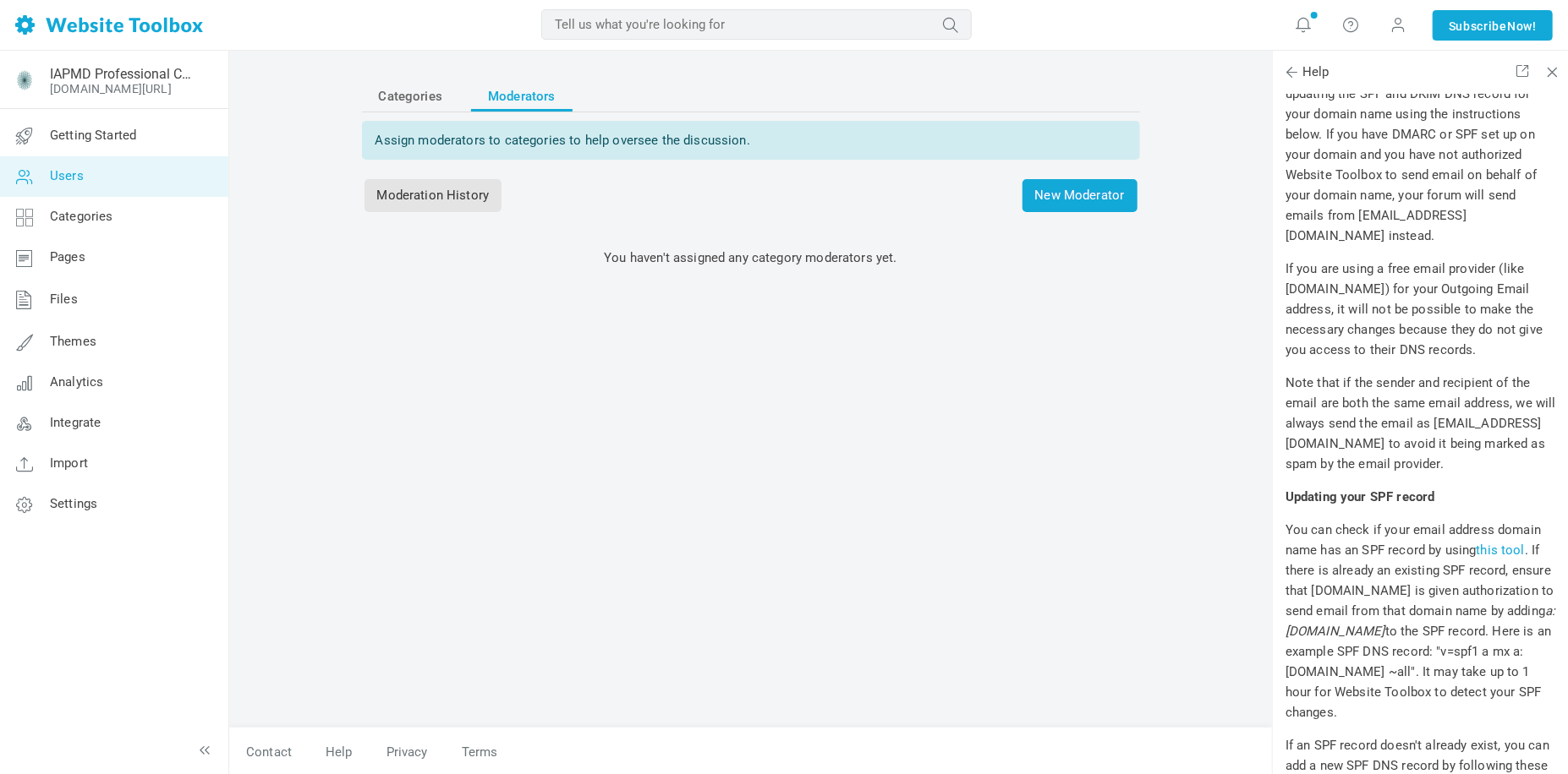
click at [65, 176] on span "Users" at bounding box center [67, 175] width 34 height 15
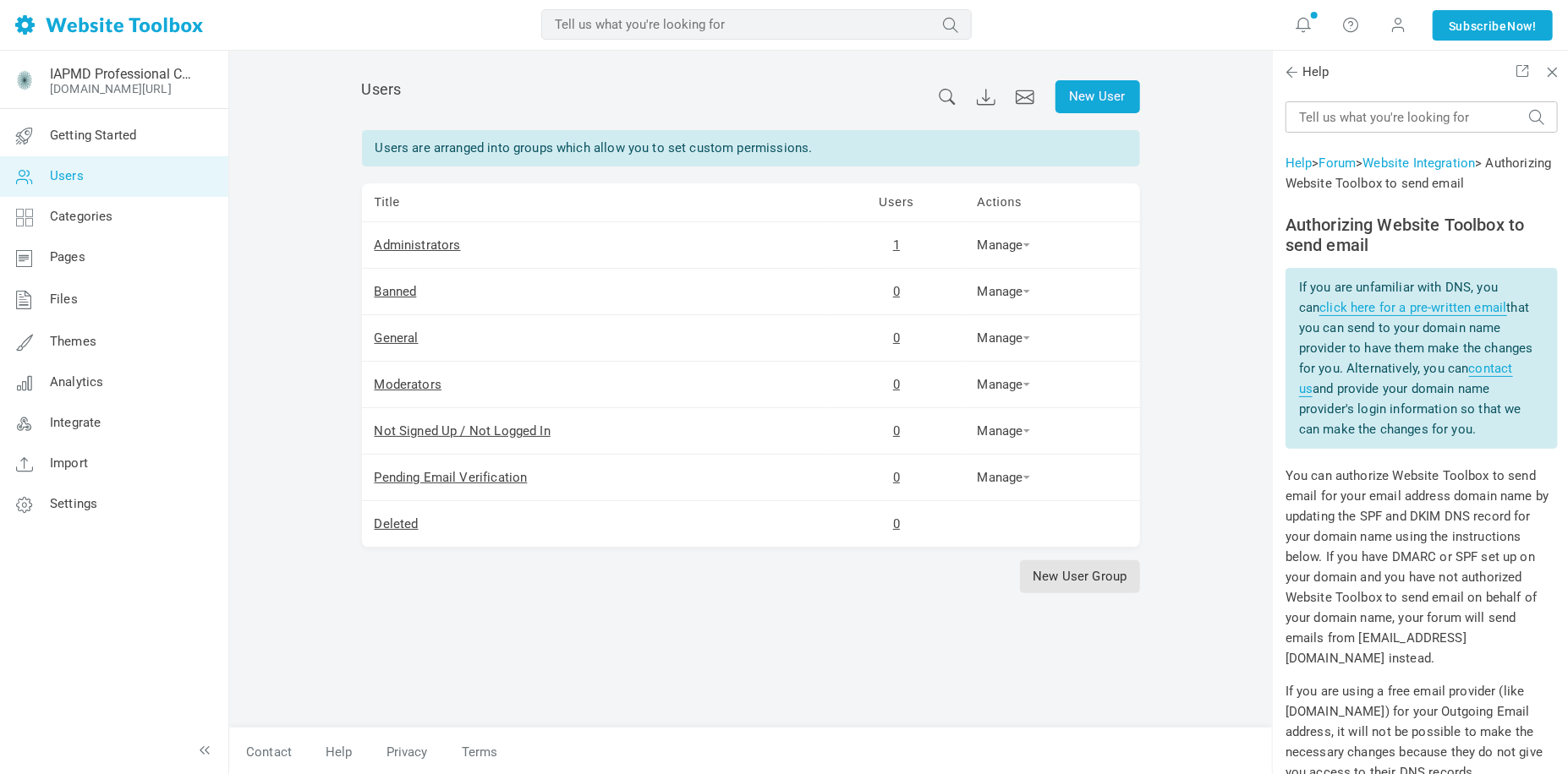
scroll to position [423, 0]
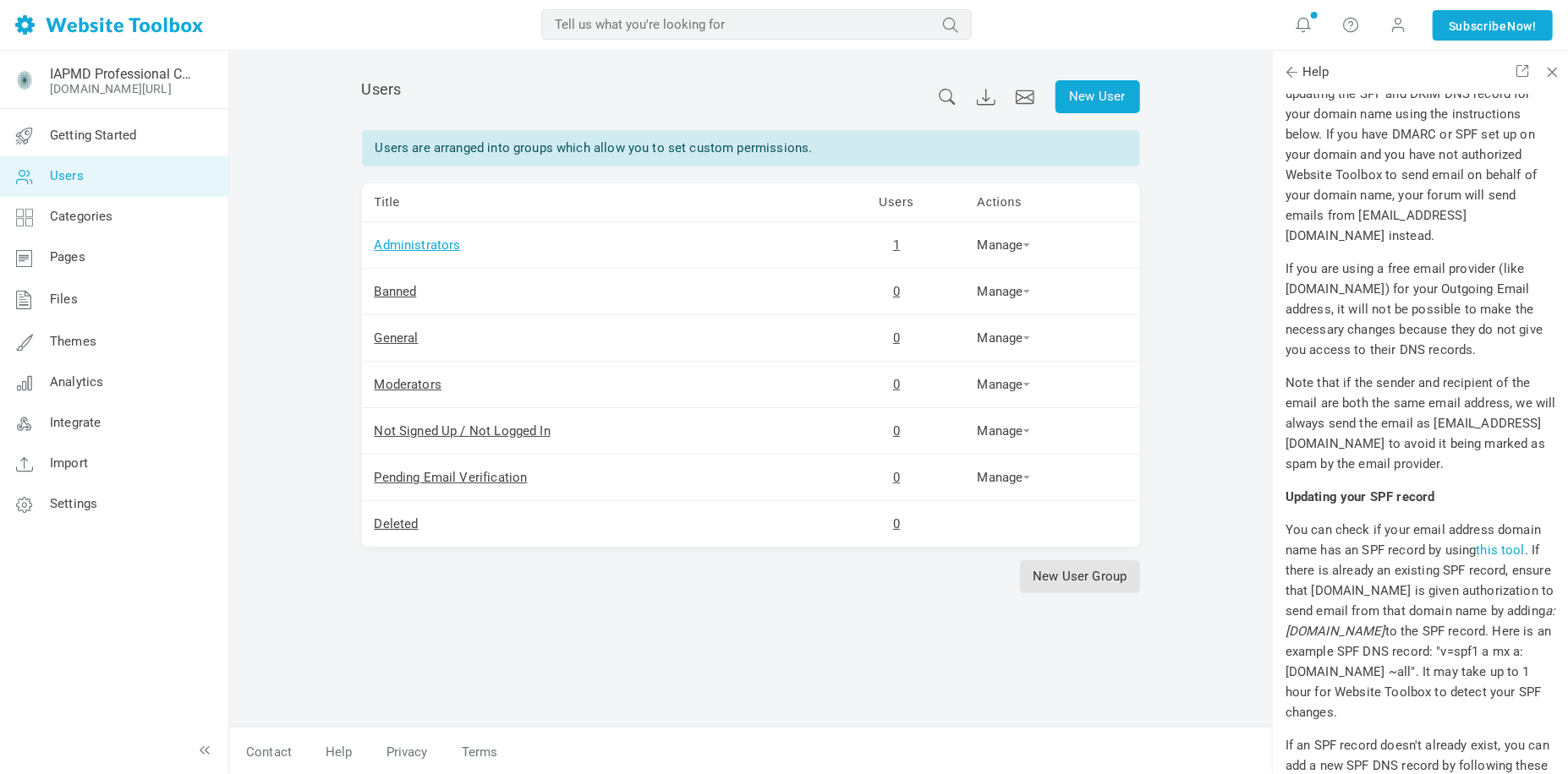
click at [439, 239] on link "Administrators" at bounding box center [418, 245] width 86 height 15
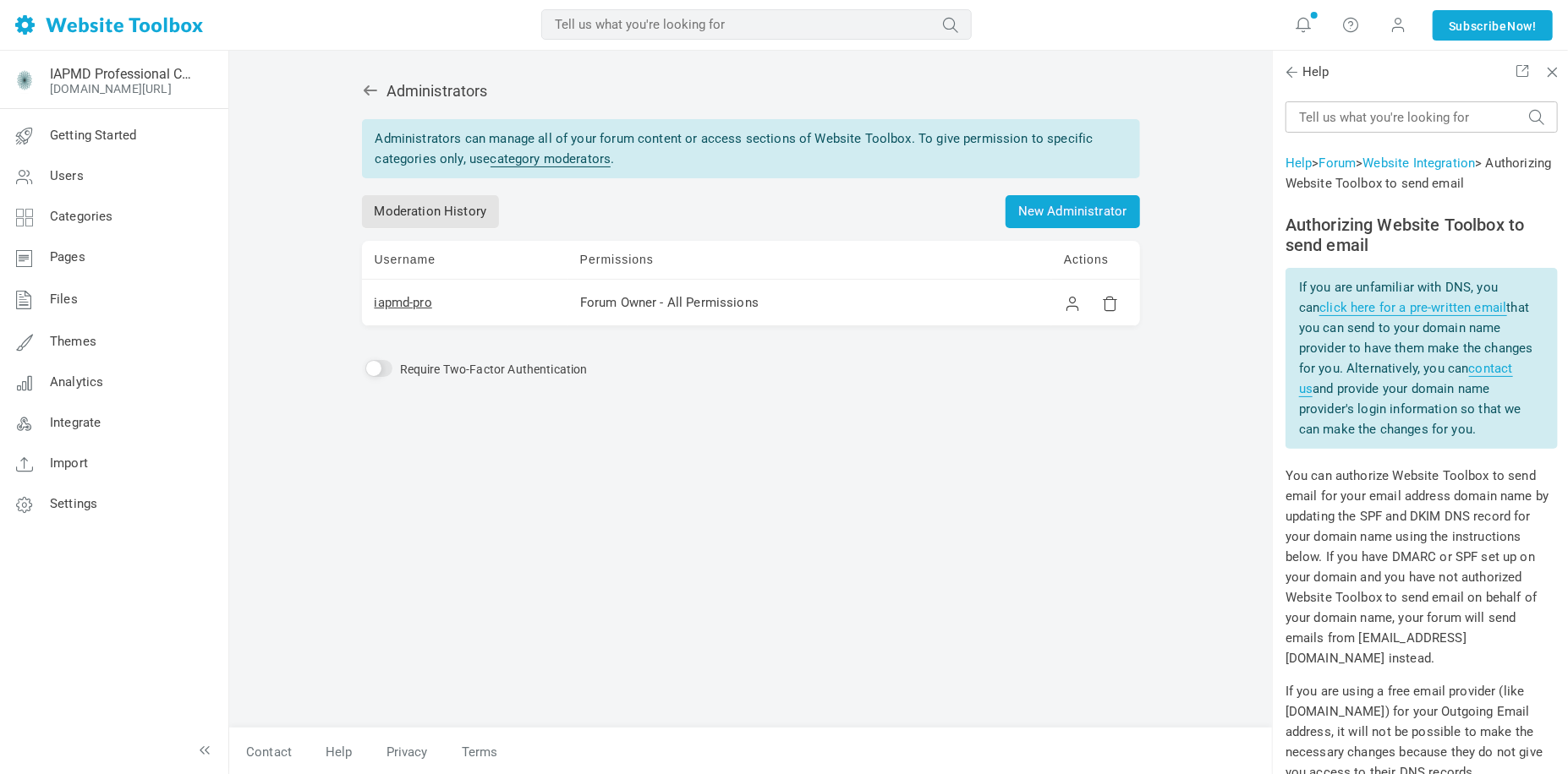
scroll to position [423, 0]
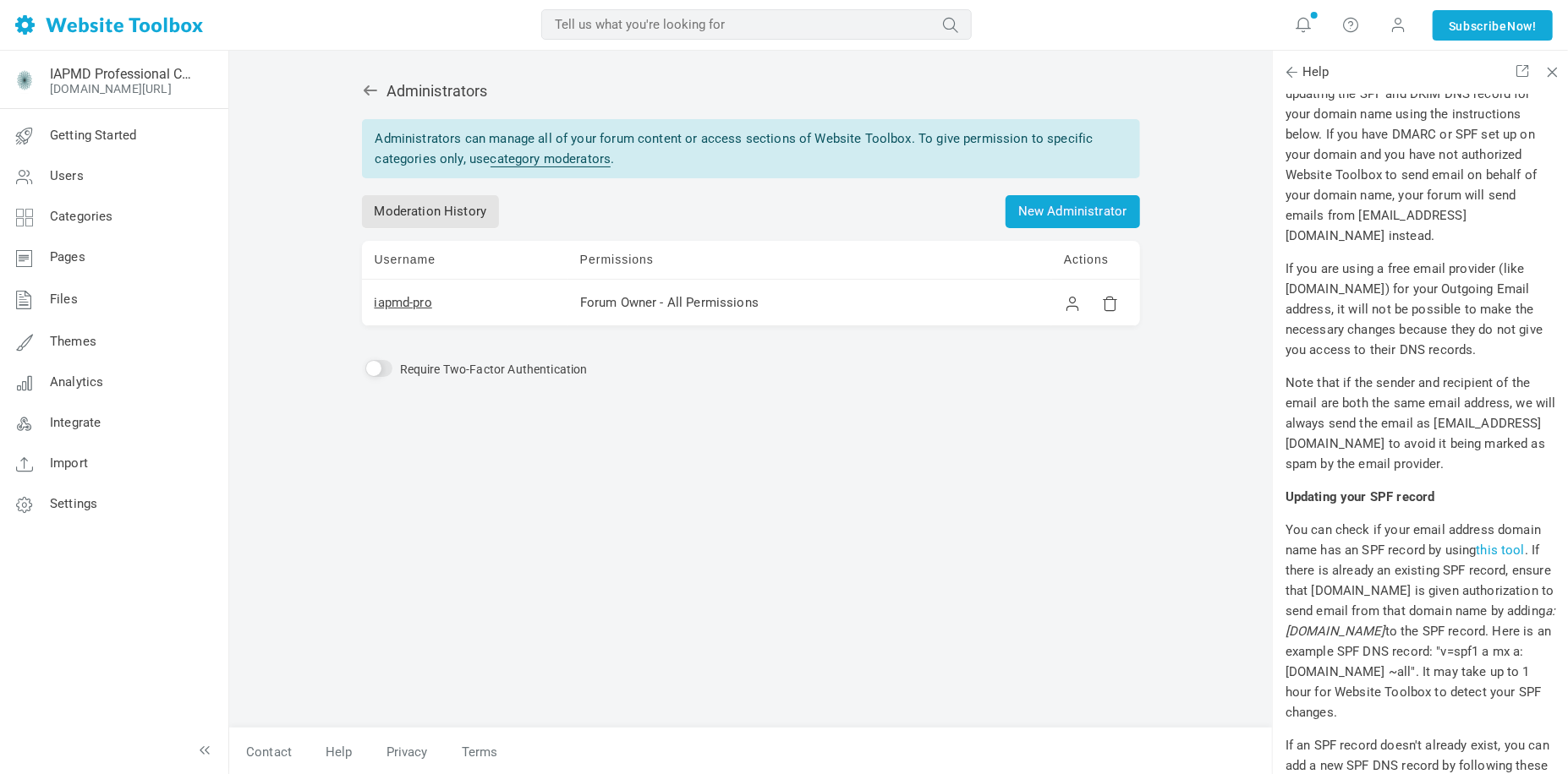
click at [861, 628] on div "Administrators Administrators can manage all of your forum content or access se…" at bounding box center [751, 396] width 803 height 664
click at [1079, 218] on link "New Administrator" at bounding box center [1072, 211] width 135 height 33
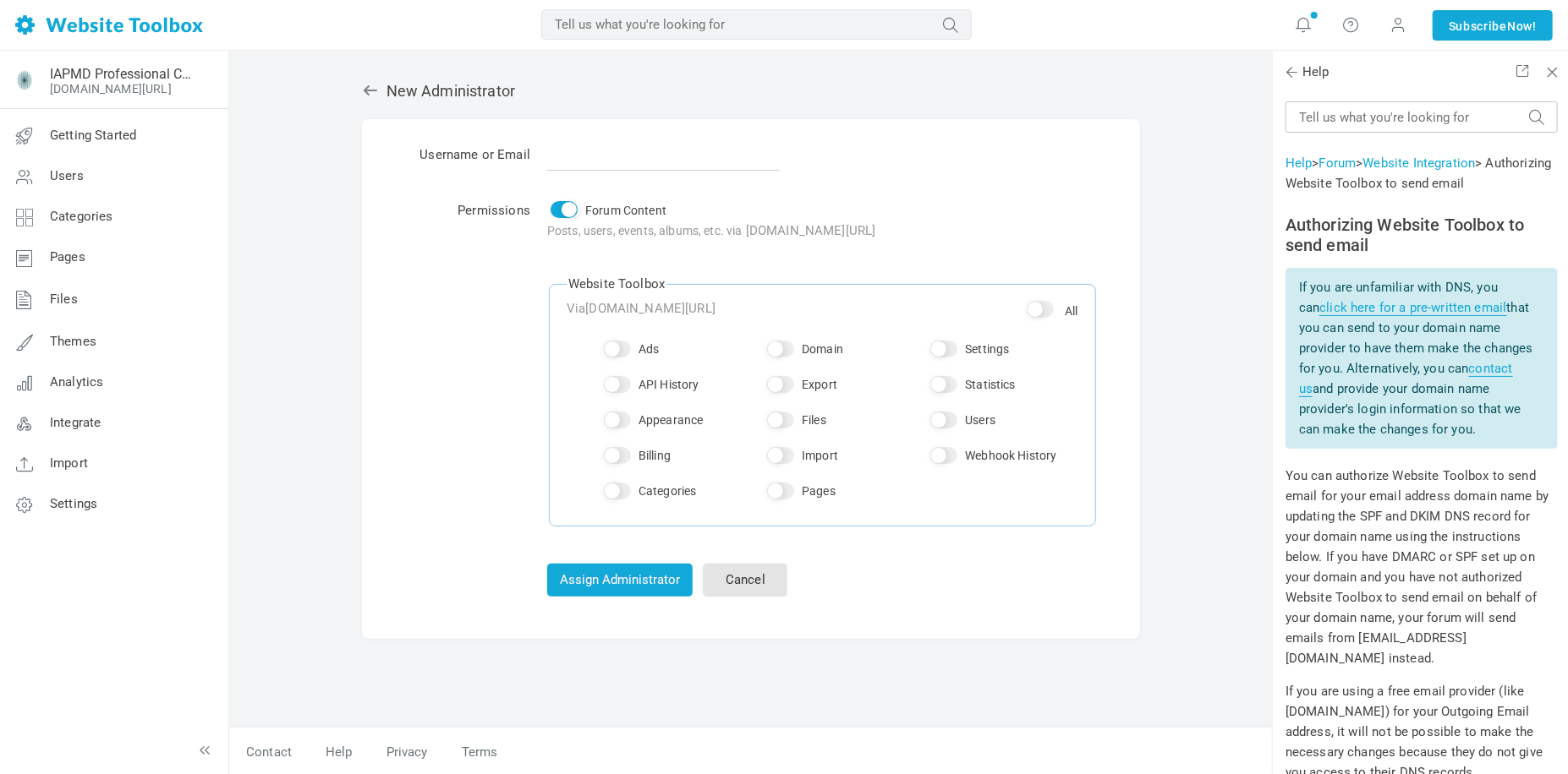
scroll to position [423, 0]
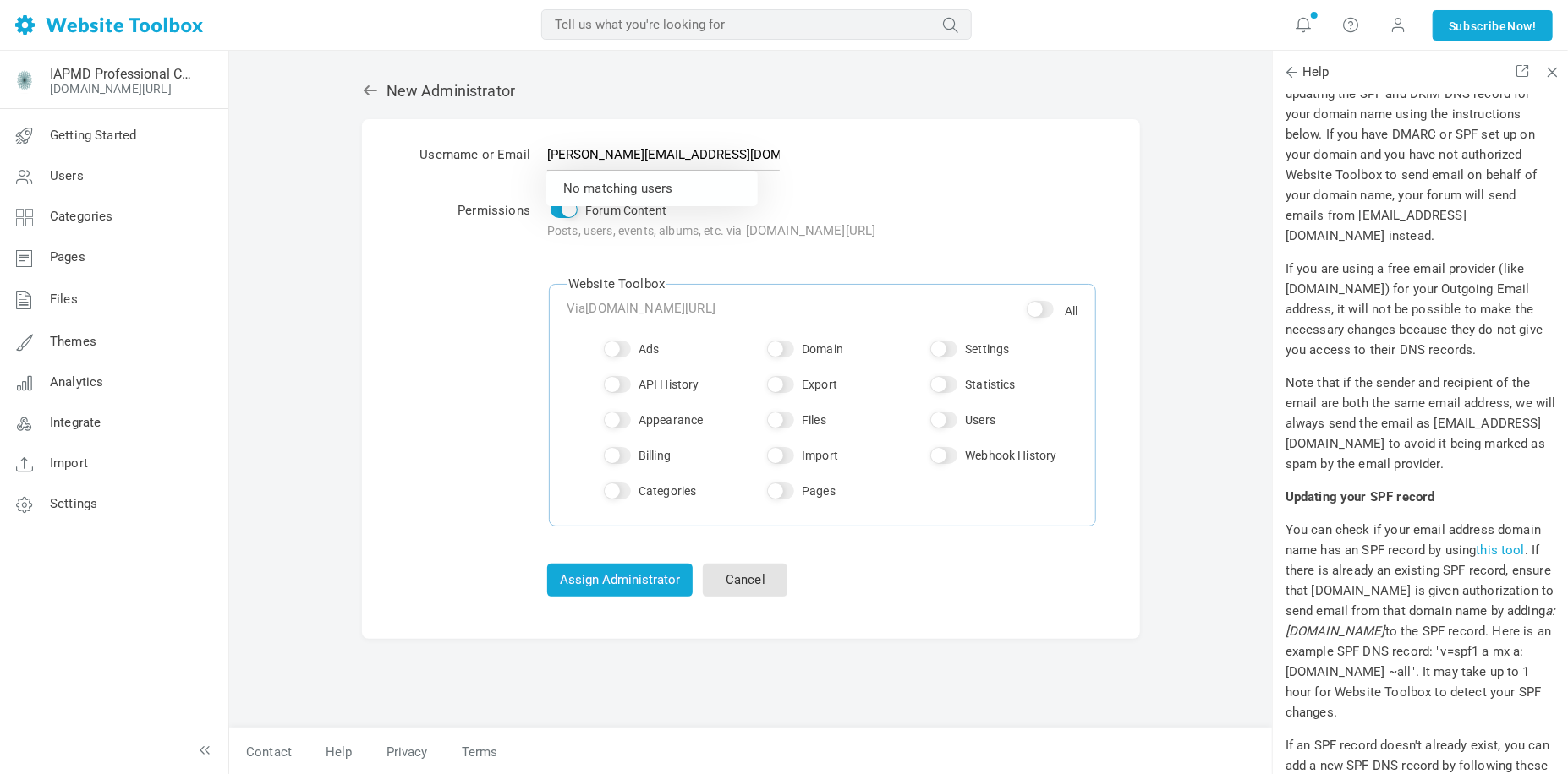
type input "[PERSON_NAME][EMAIL_ADDRESS][DOMAIN_NAME]"
click at [480, 321] on td "Permissions" at bounding box center [467, 357] width 143 height 356
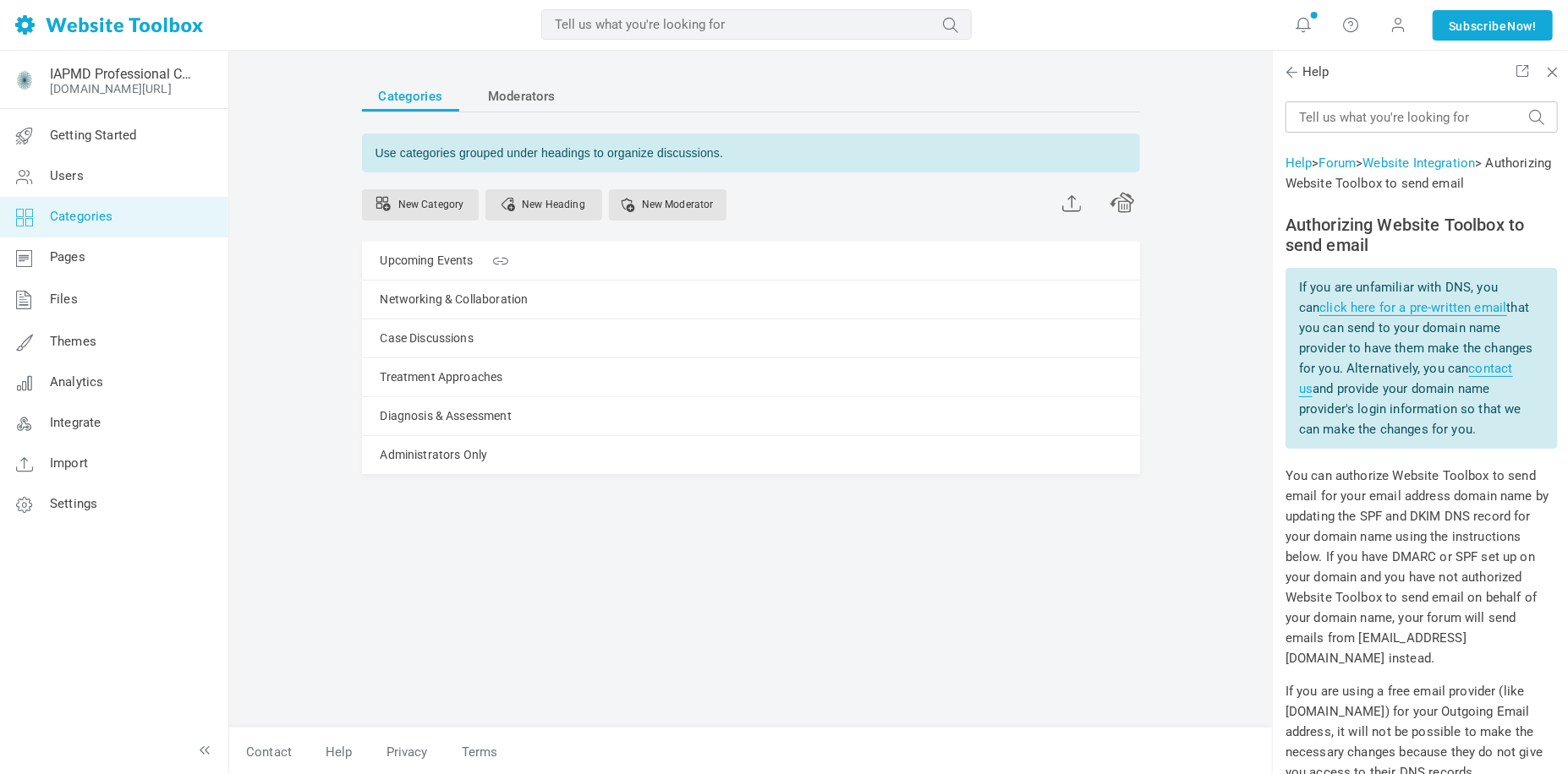
scroll to position [423, 0]
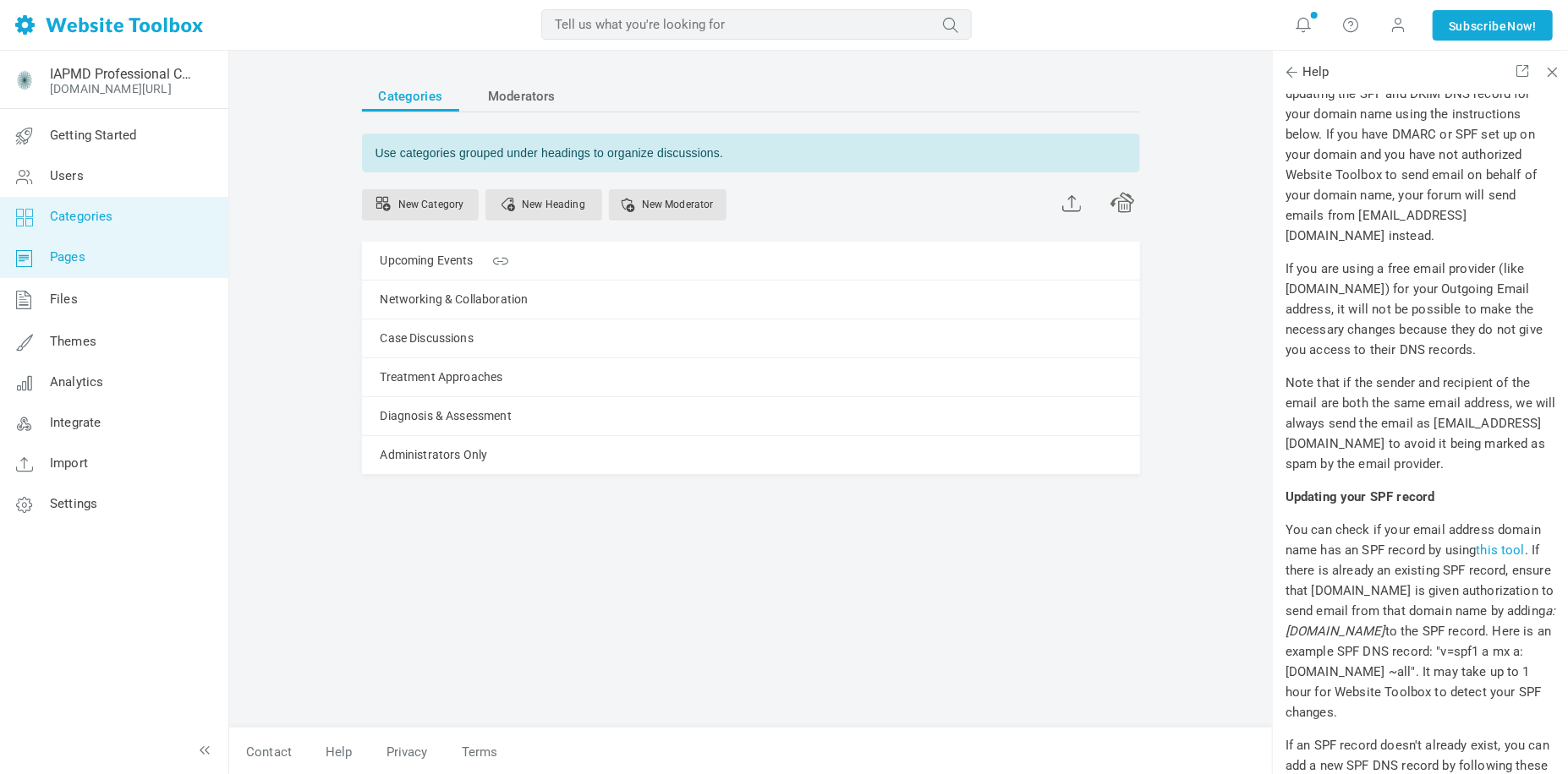
click at [112, 252] on link "Pages" at bounding box center [113, 258] width 229 height 40
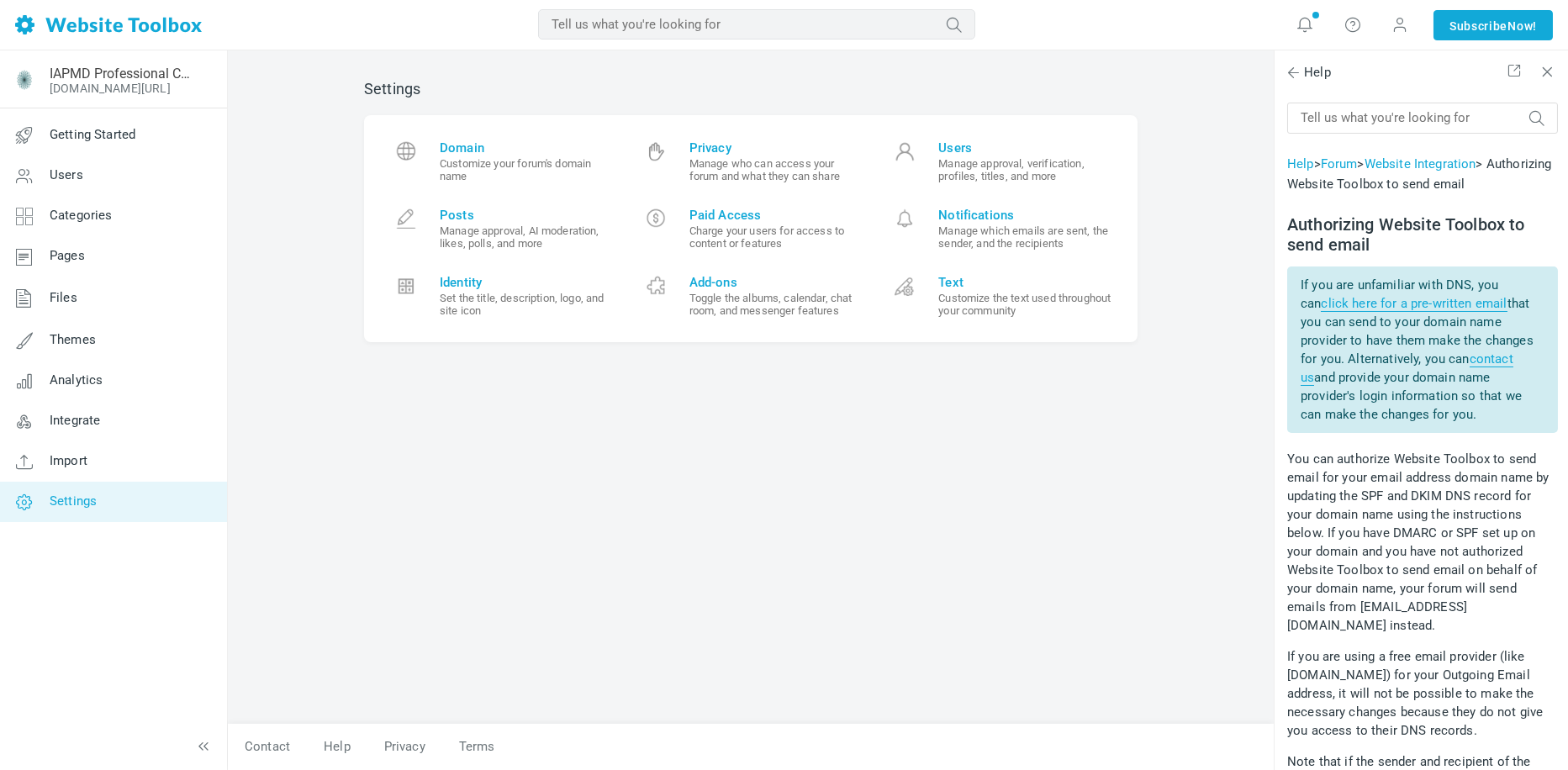
scroll to position [421, 0]
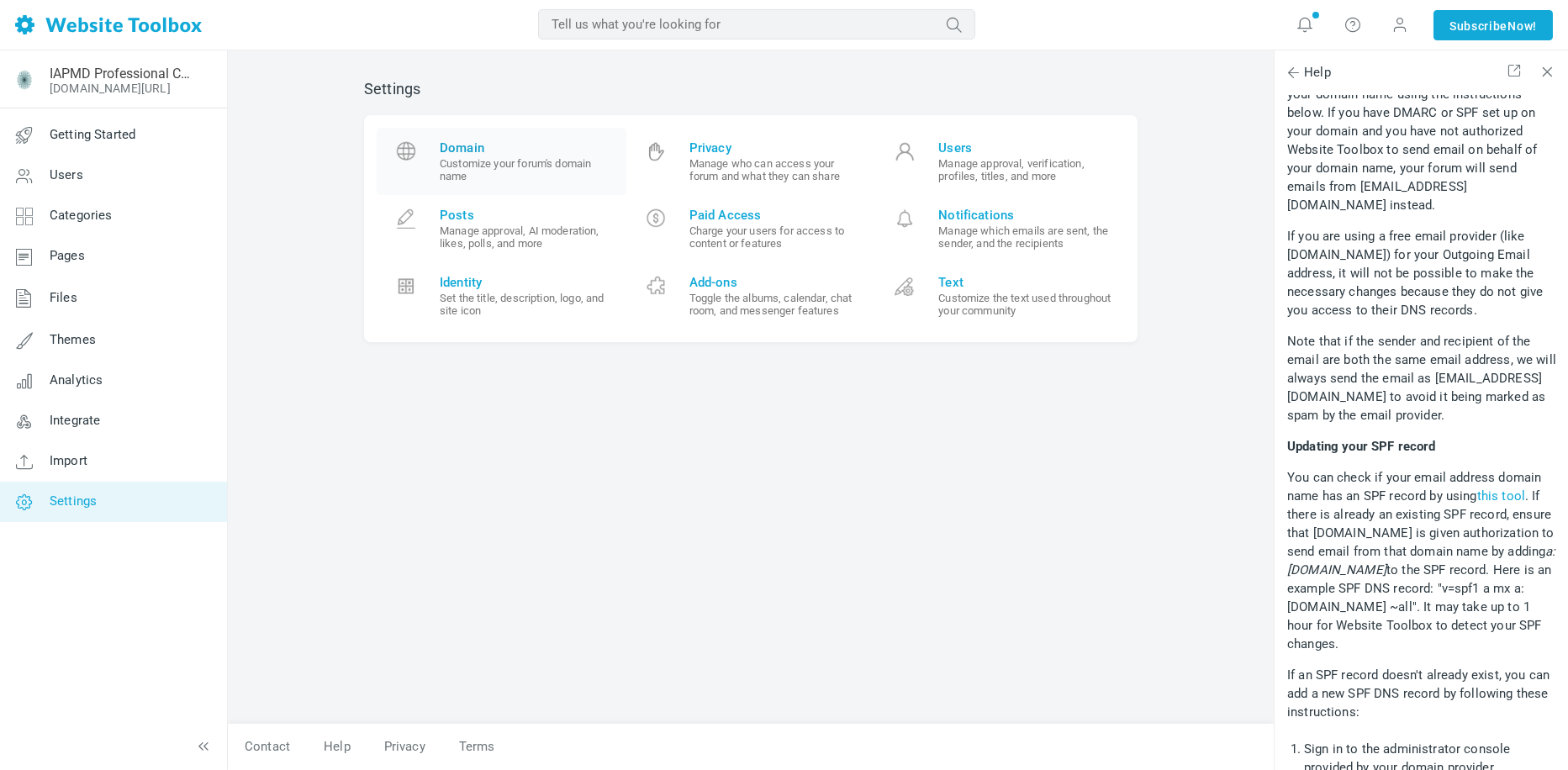
click at [505, 146] on span "Domain" at bounding box center [526, 147] width 174 height 15
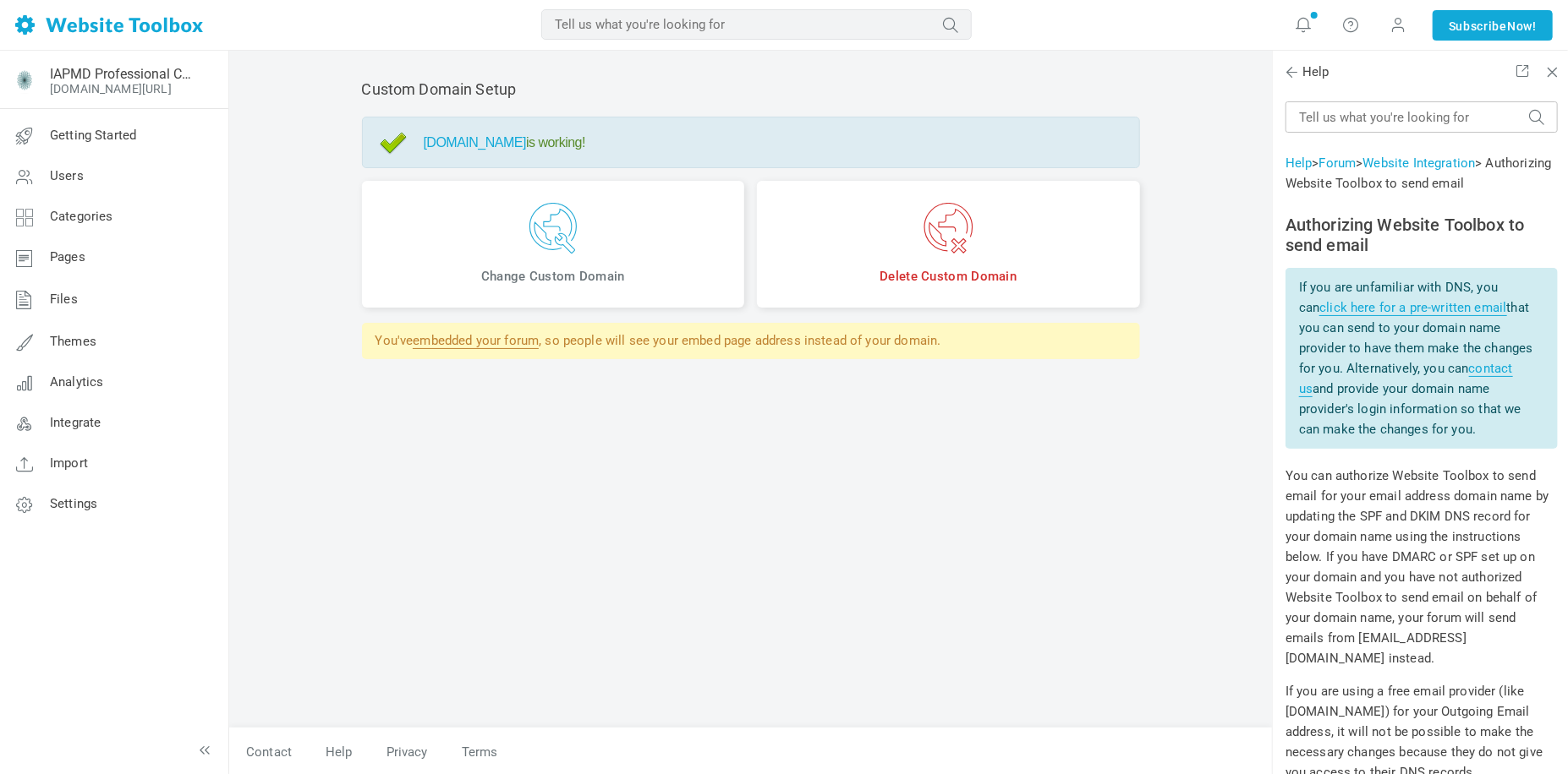
scroll to position [423, 0]
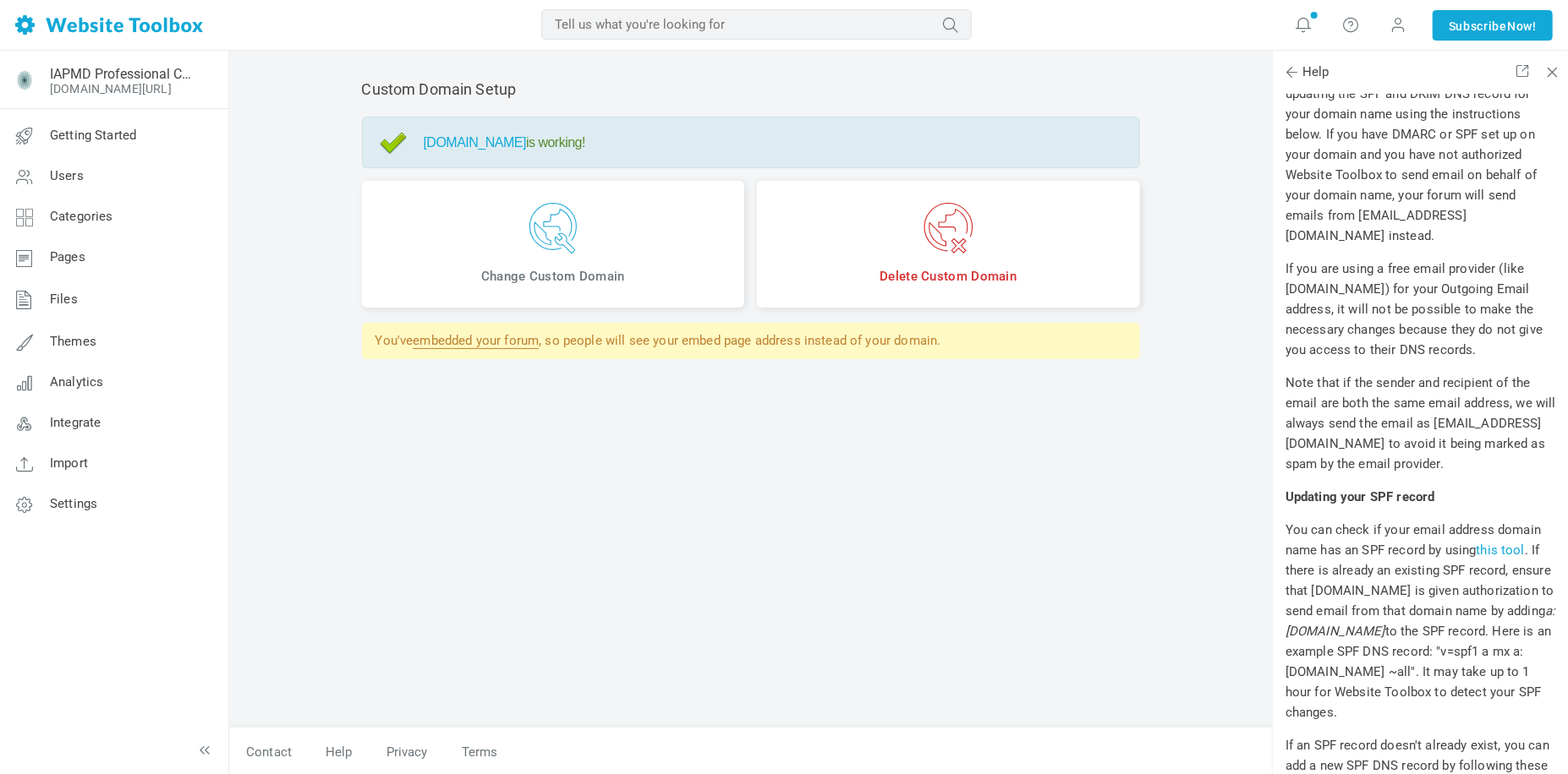
click at [771, 463] on div "Custom Domain Setup [DOMAIN_NAME] is working! Change Custom Domain Delete Custo…" at bounding box center [751, 396] width 803 height 664
click at [527, 228] on img at bounding box center [553, 228] width 357 height 50
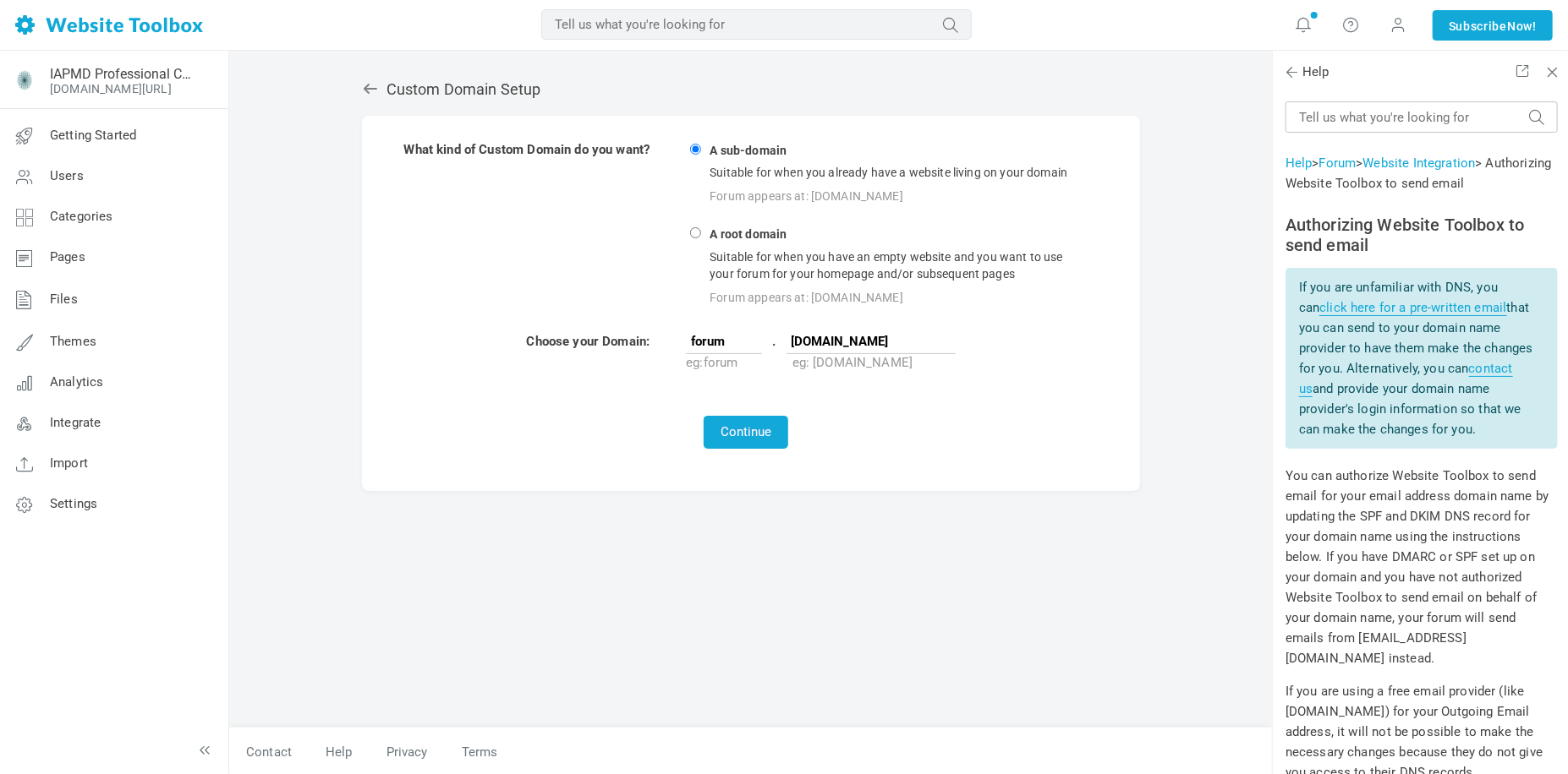
scroll to position [423, 0]
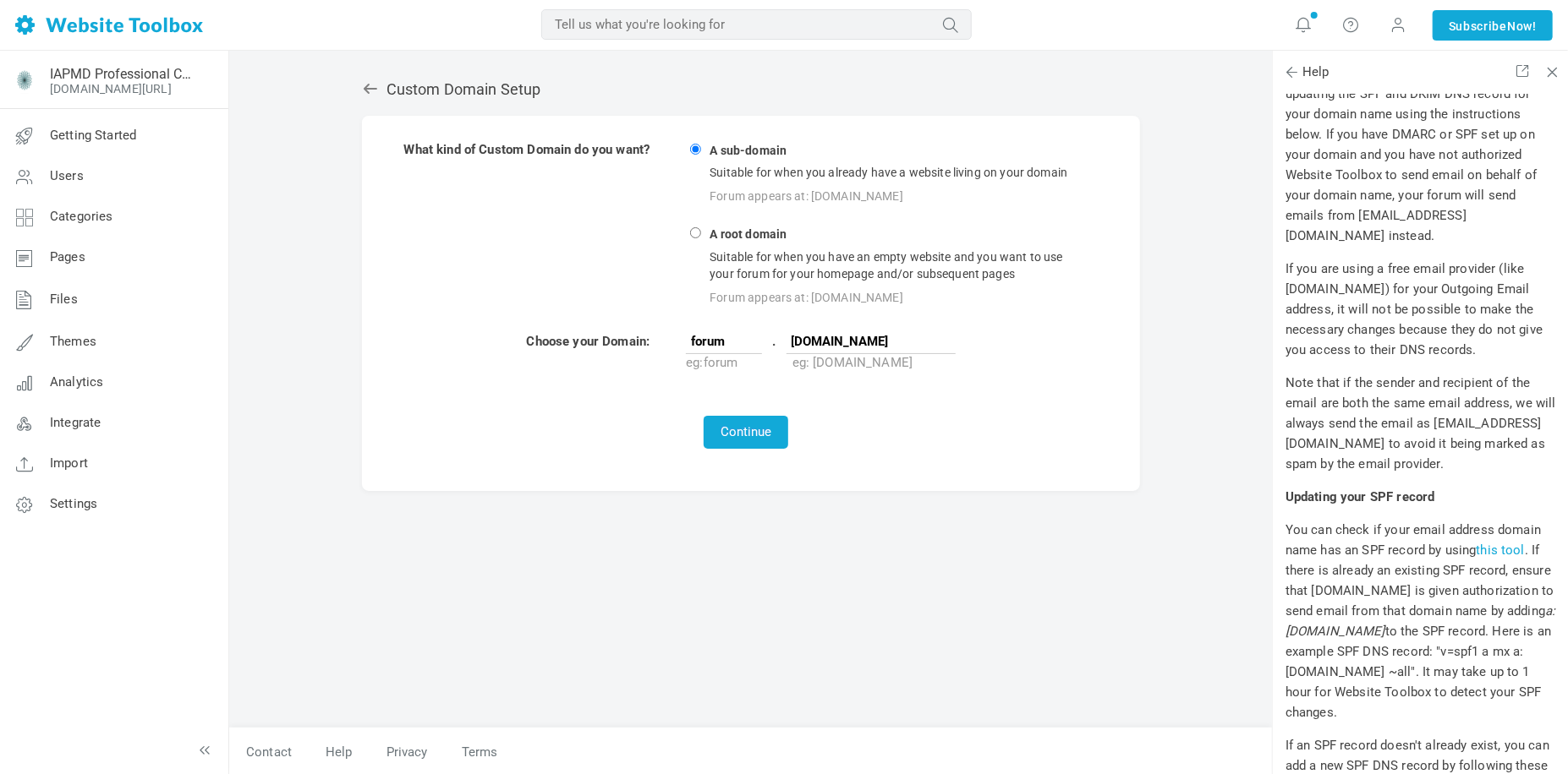
click at [370, 87] on icon at bounding box center [370, 88] width 17 height 17
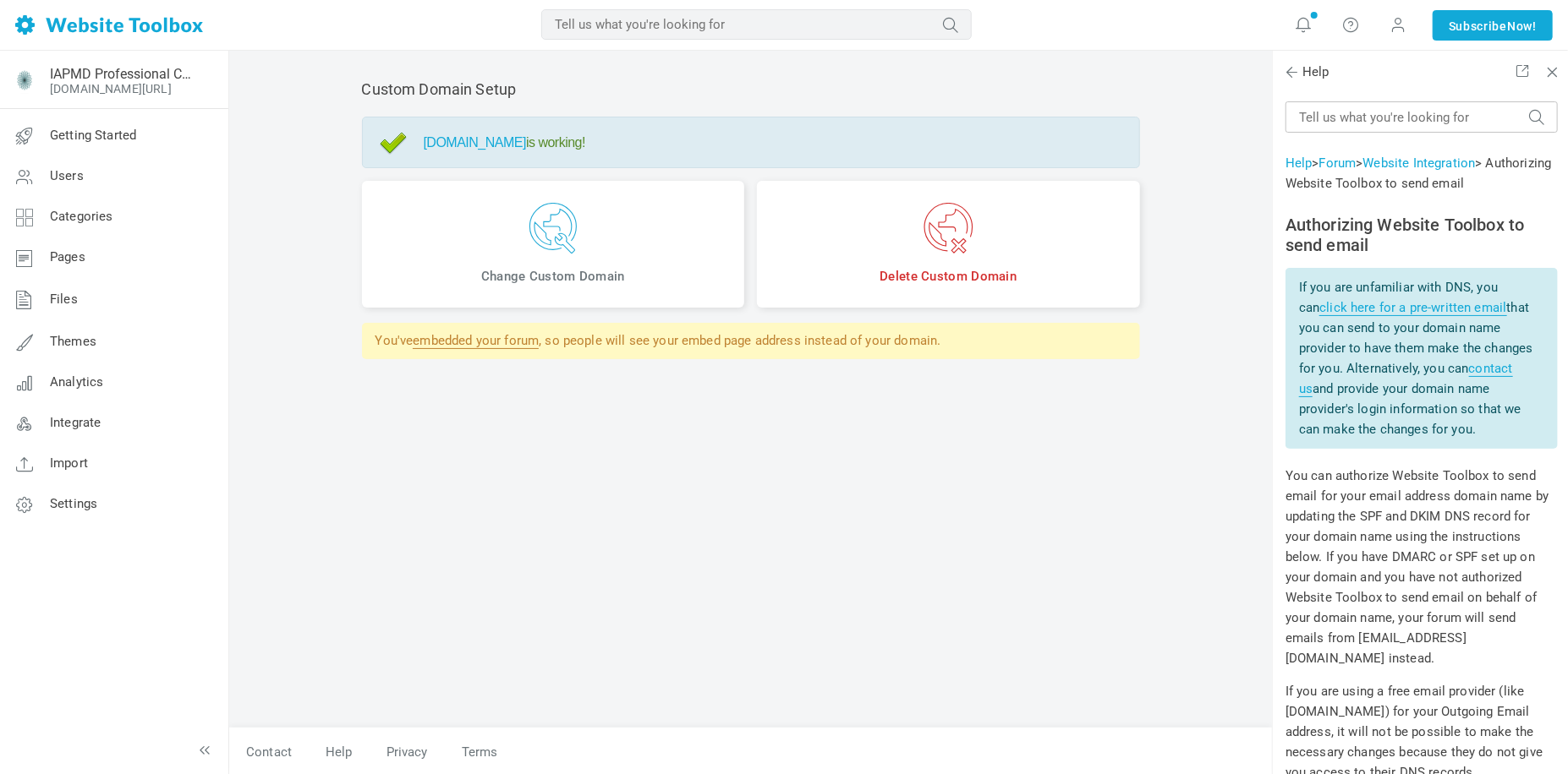
scroll to position [423, 0]
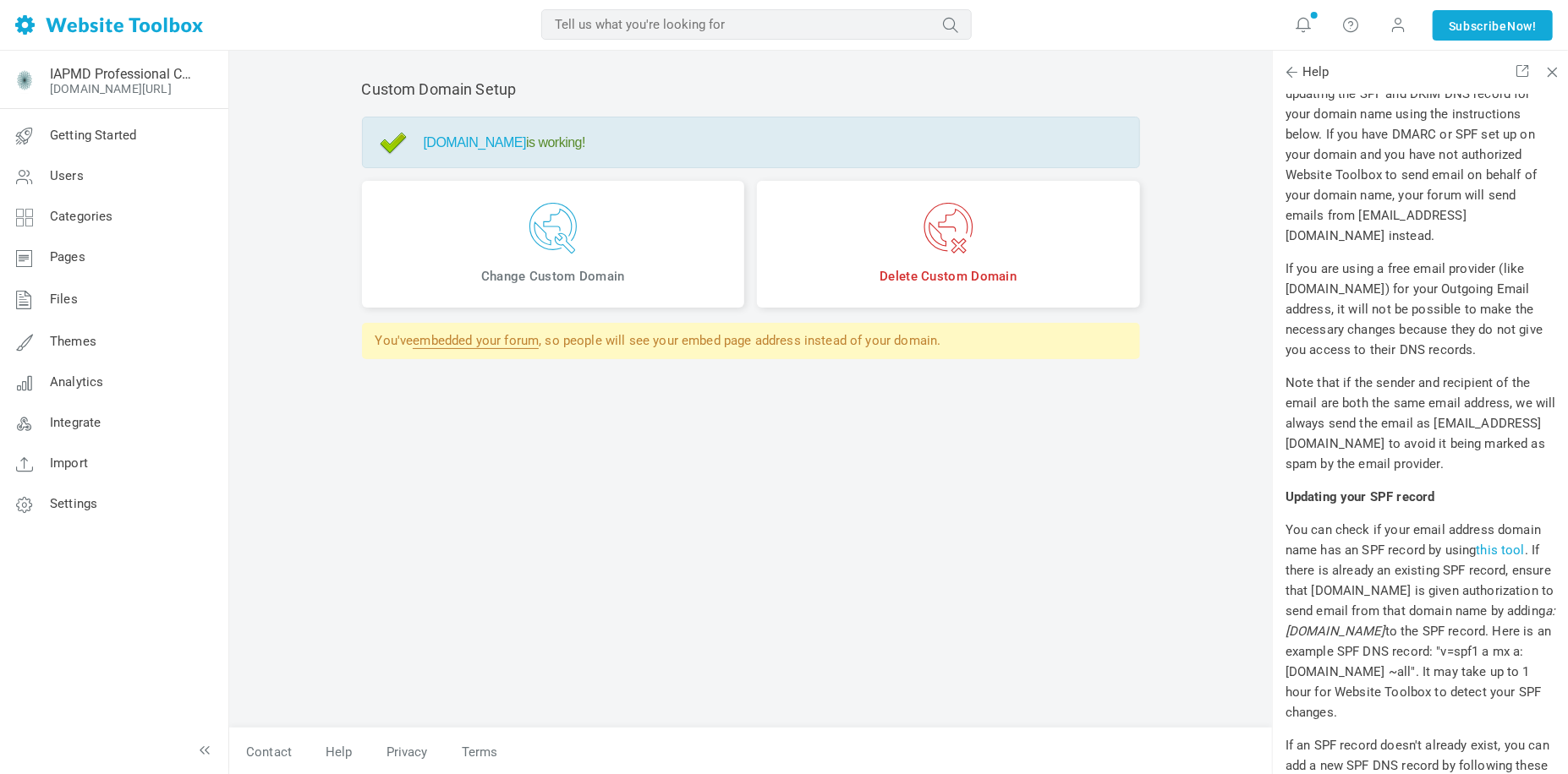
click at [449, 344] on link "embedded your forum" at bounding box center [475, 341] width 126 height 16
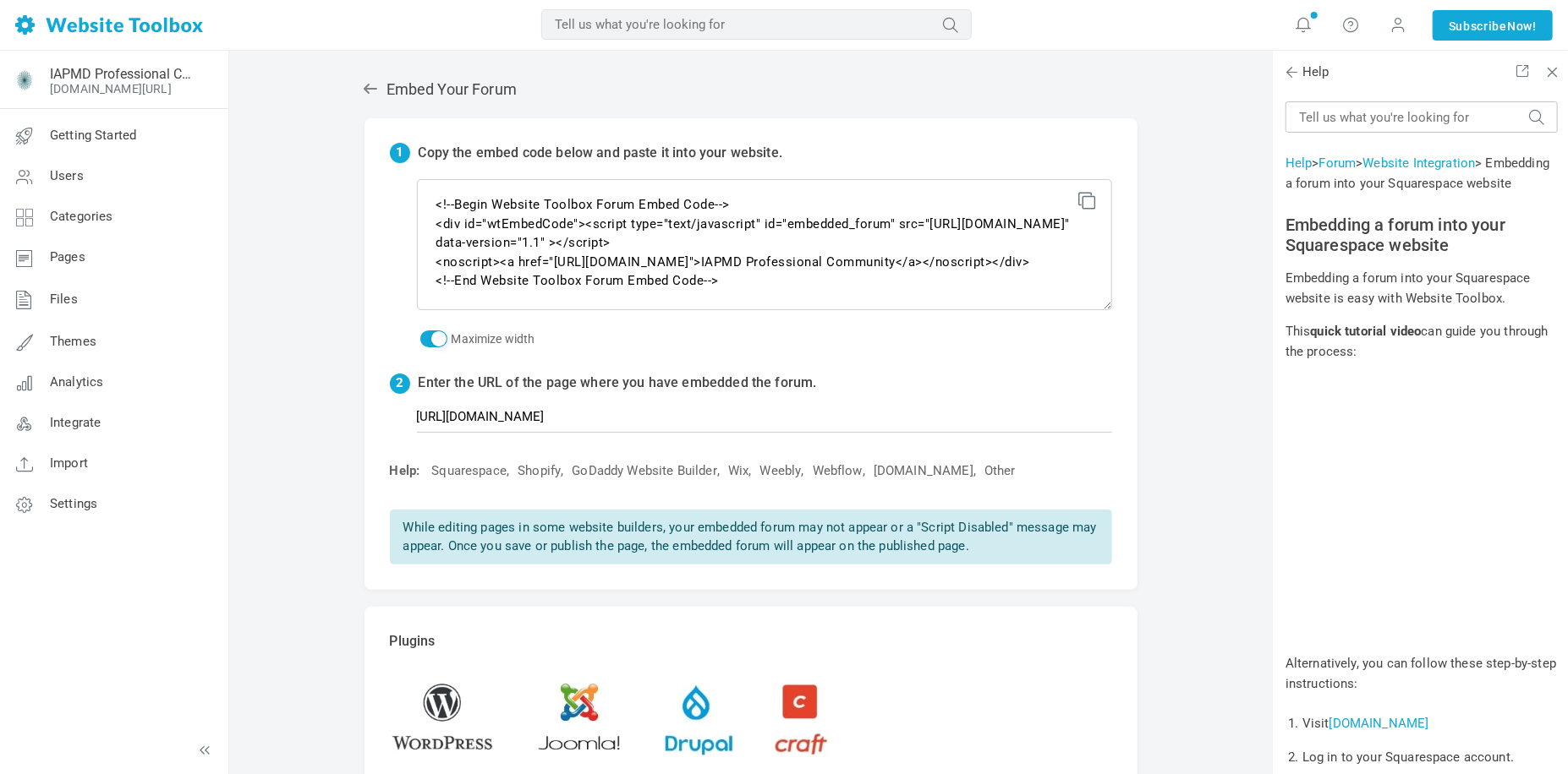
click at [320, 559] on div "Embed Your Forum 1 Copy the embed code below and paste it into your website. <!…" at bounding box center [750, 473] width 1043 height 847
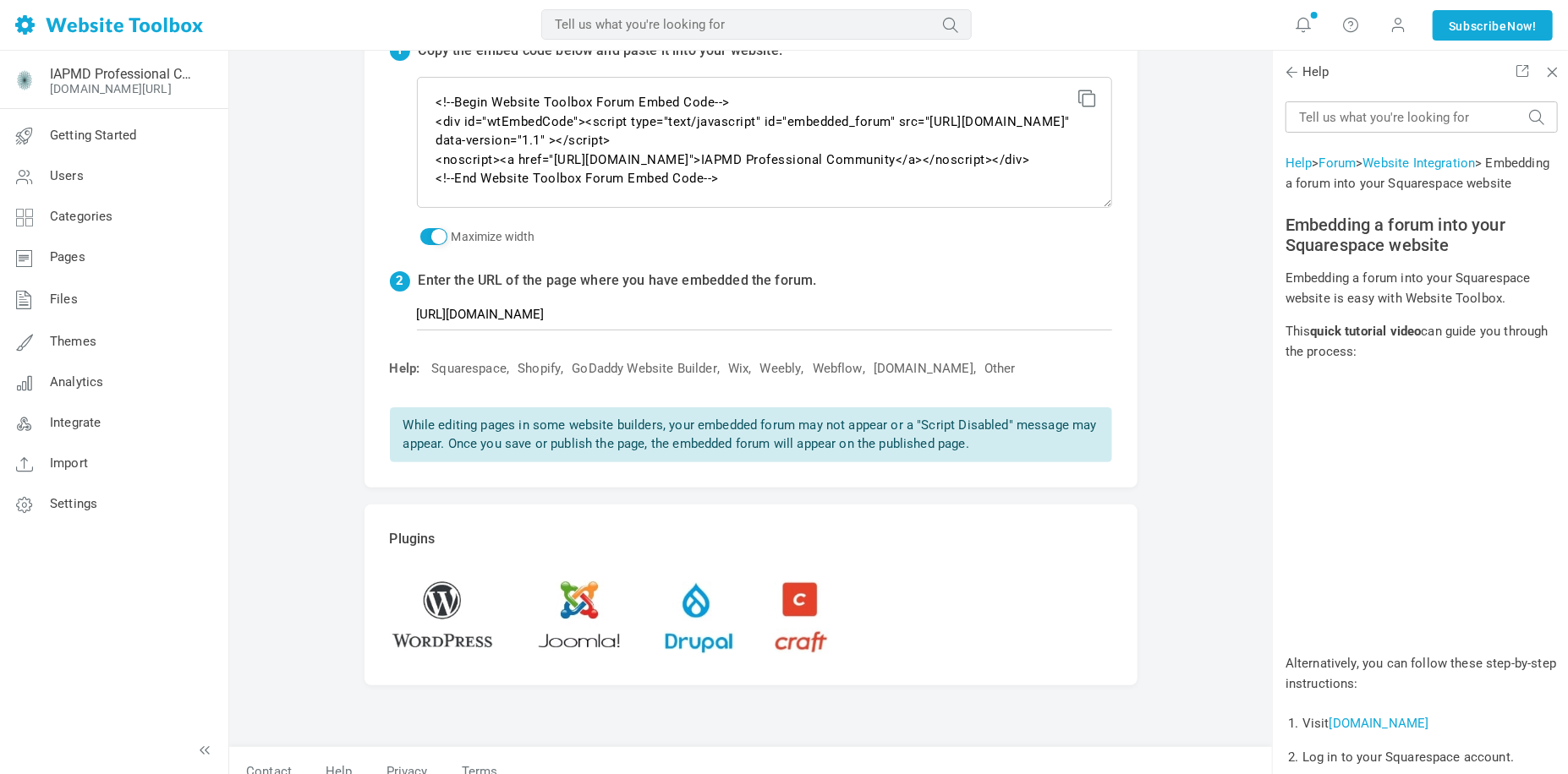
scroll to position [123, 0]
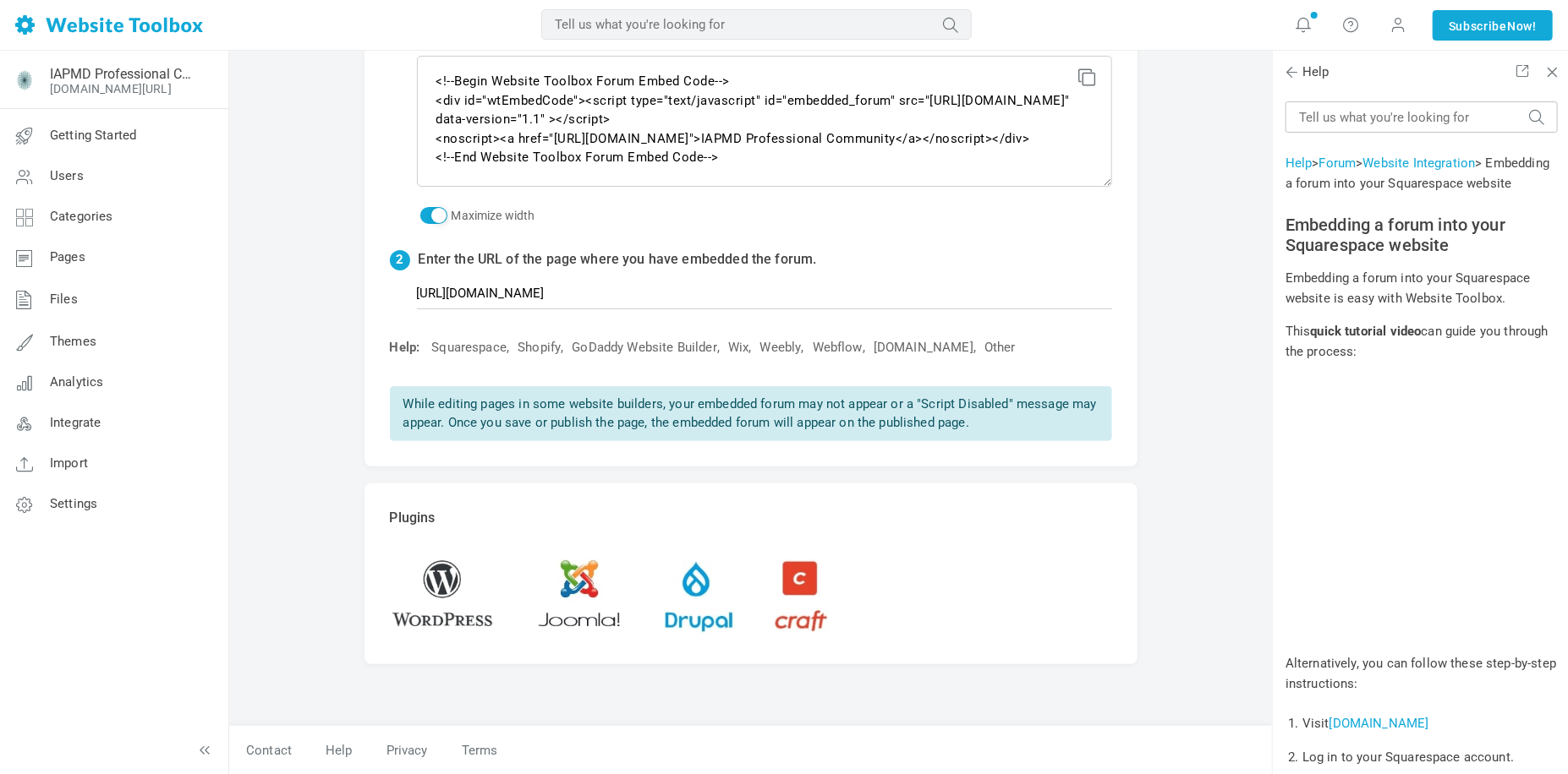
click at [320, 556] on div "Embed Your Forum 1 Copy the embed code below and paste it into your website. <!…" at bounding box center [750, 350] width 1043 height 847
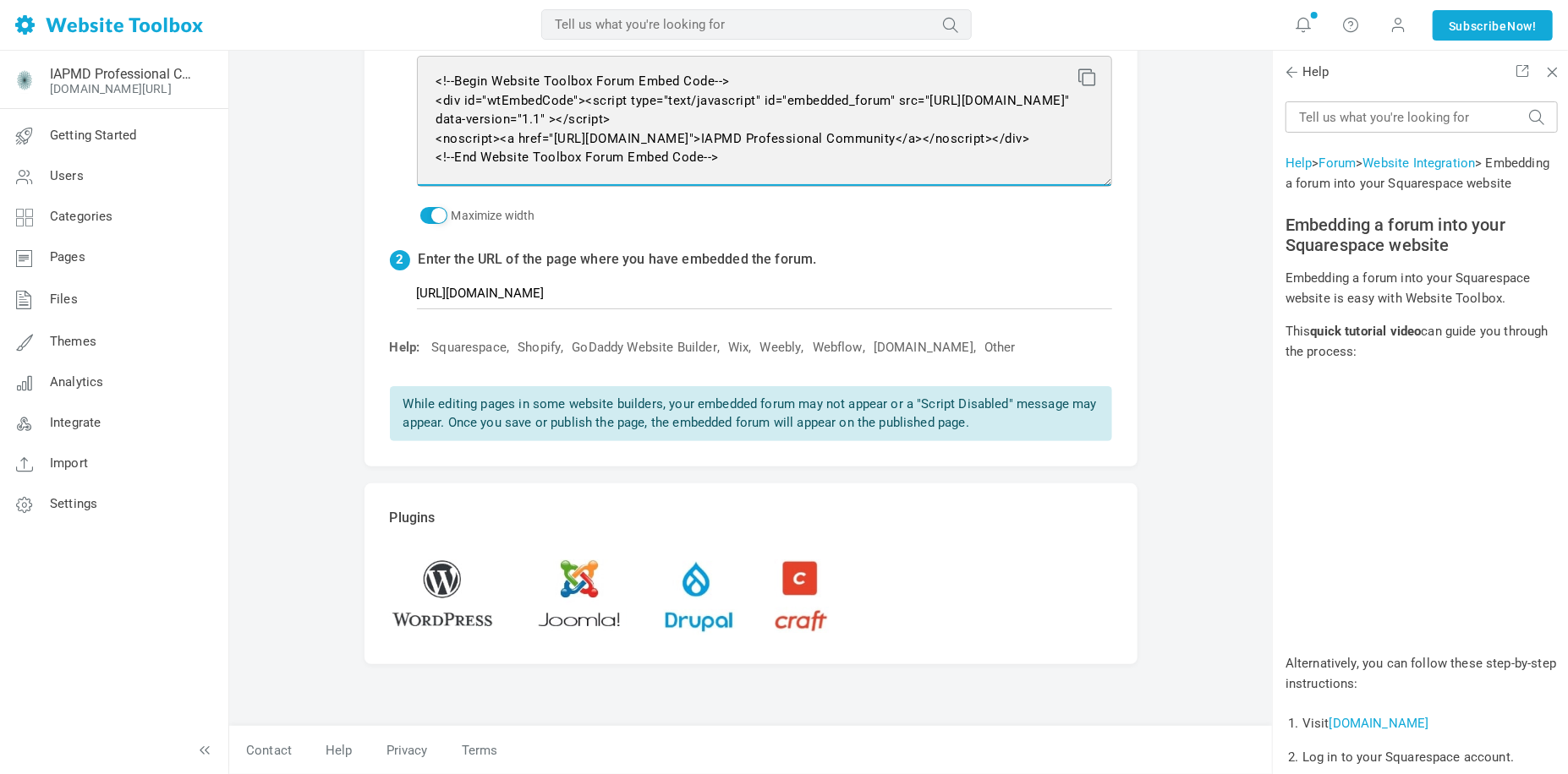
click at [925, 139] on textarea "<!--Begin Website Toolbox Forum Embed Code--> <div id="wtEmbedCode"><script typ…" at bounding box center [764, 121] width 695 height 131
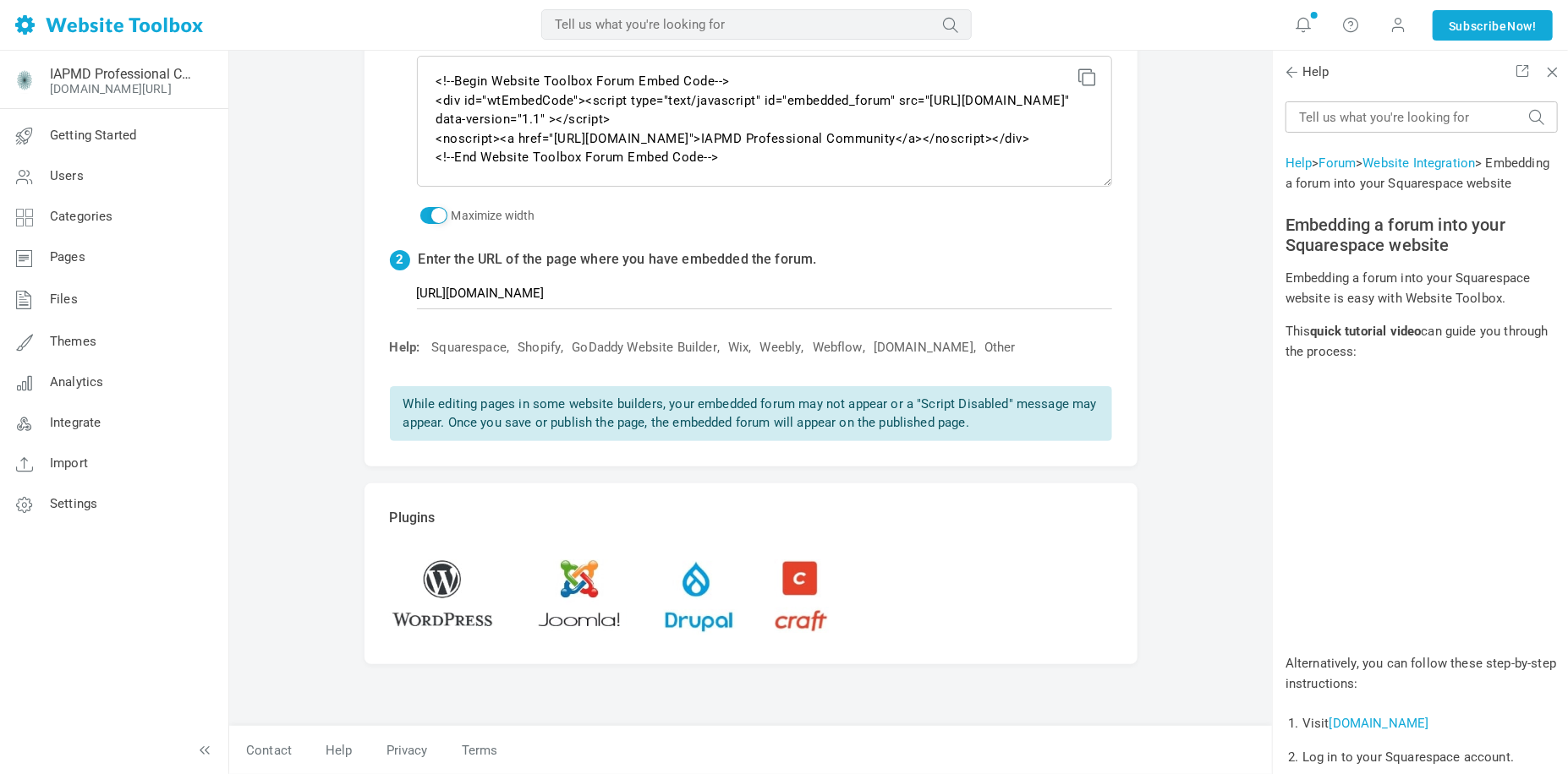
click at [1087, 75] on icon at bounding box center [1084, 74] width 12 height 12
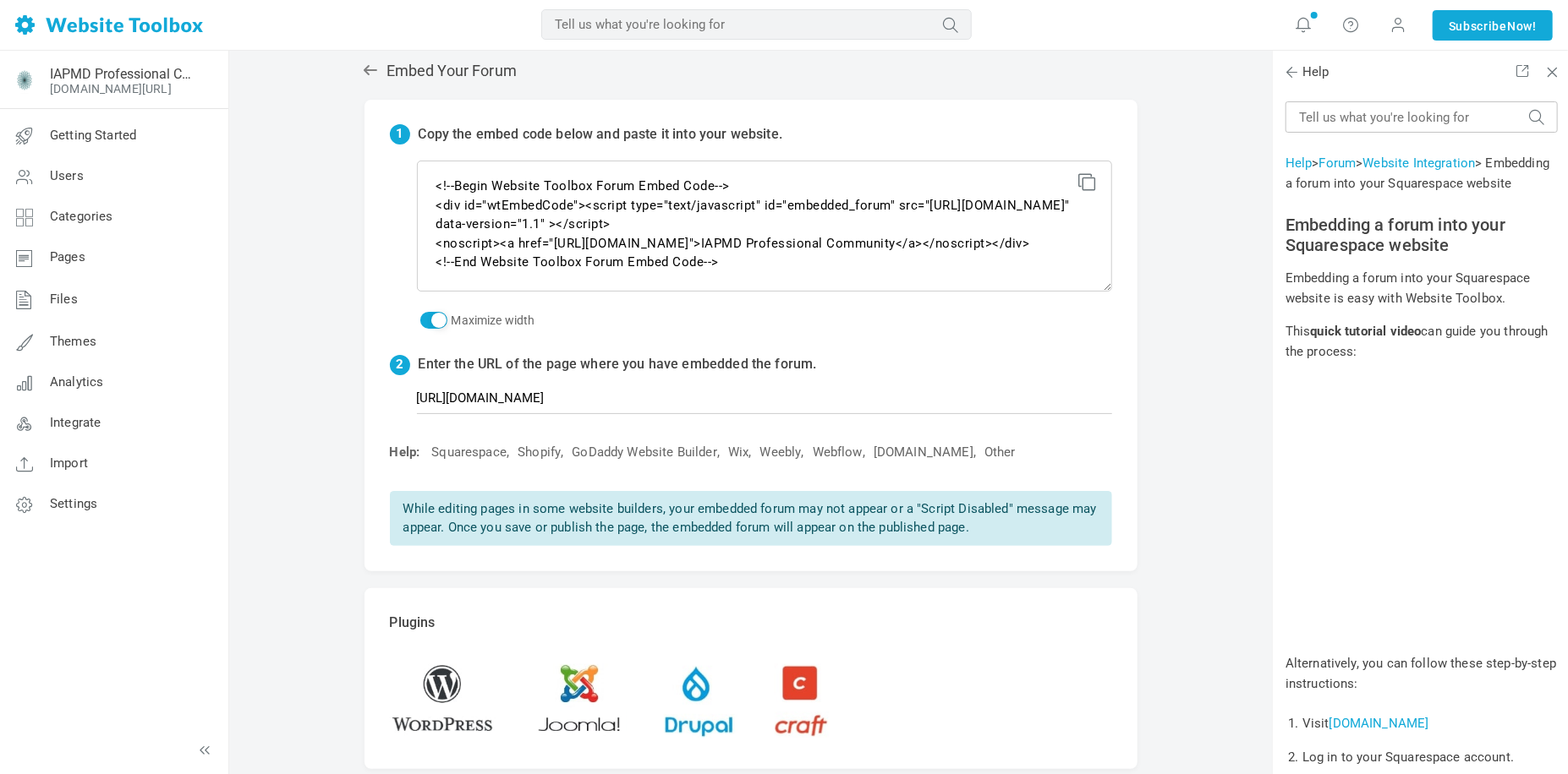
scroll to position [0, 0]
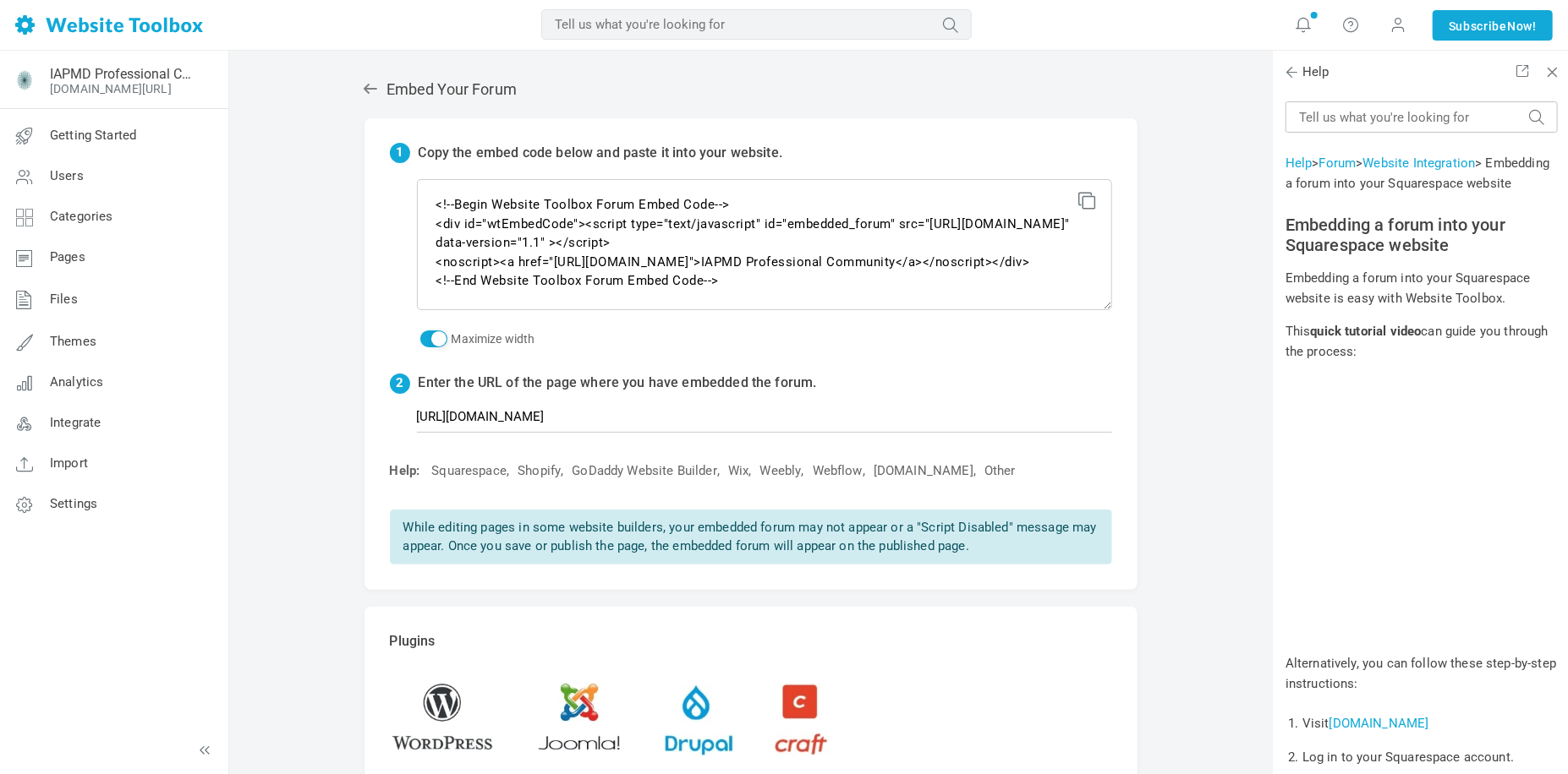
click at [373, 87] on icon at bounding box center [370, 88] width 17 height 17
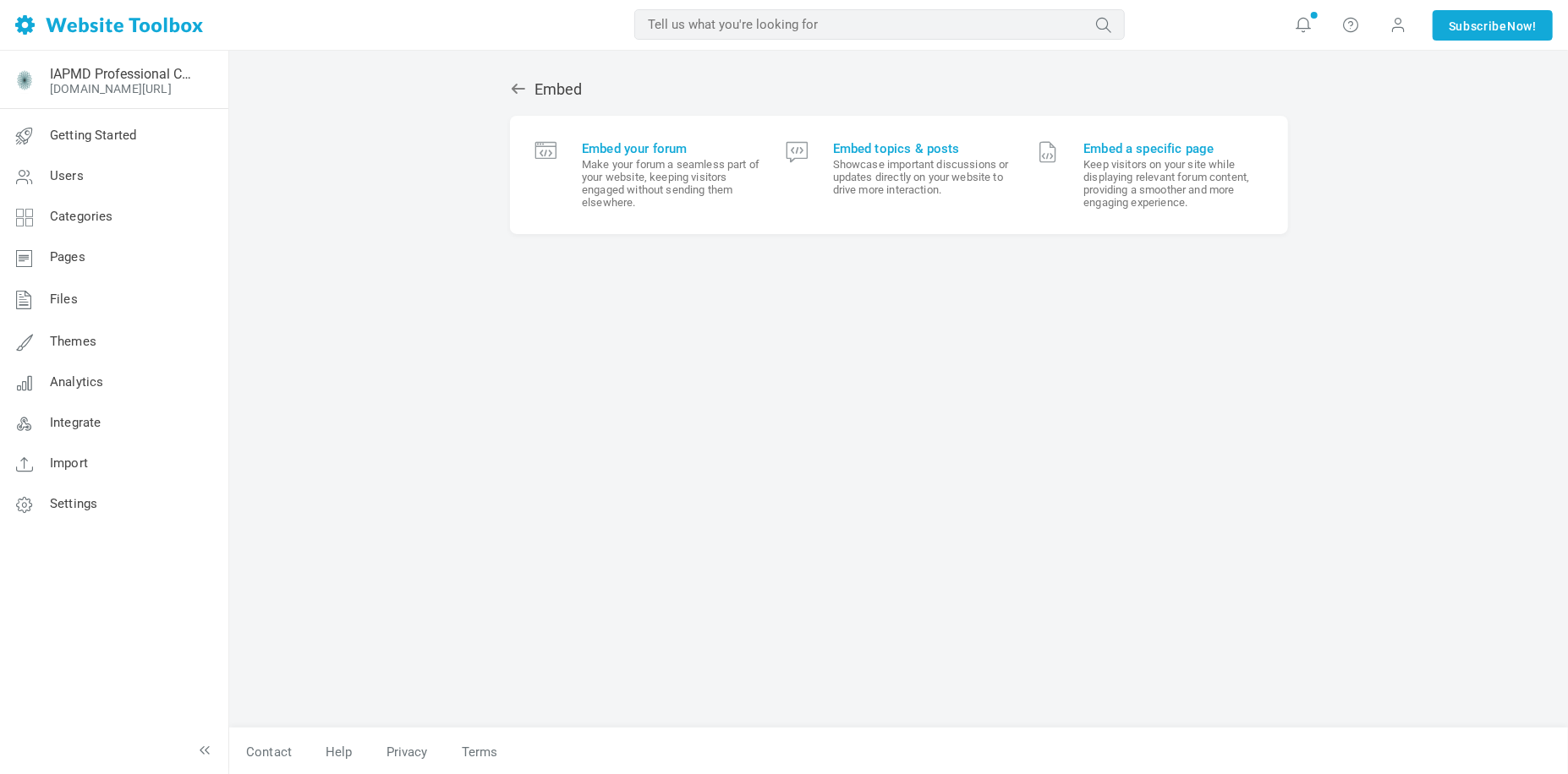
click at [546, 379] on div "Embed Embed your forum Make your forum a seamless part of your website, keeping…" at bounding box center [899, 396] width 803 height 664
click at [1189, 152] on span "Embed a specific page" at bounding box center [1172, 148] width 179 height 15
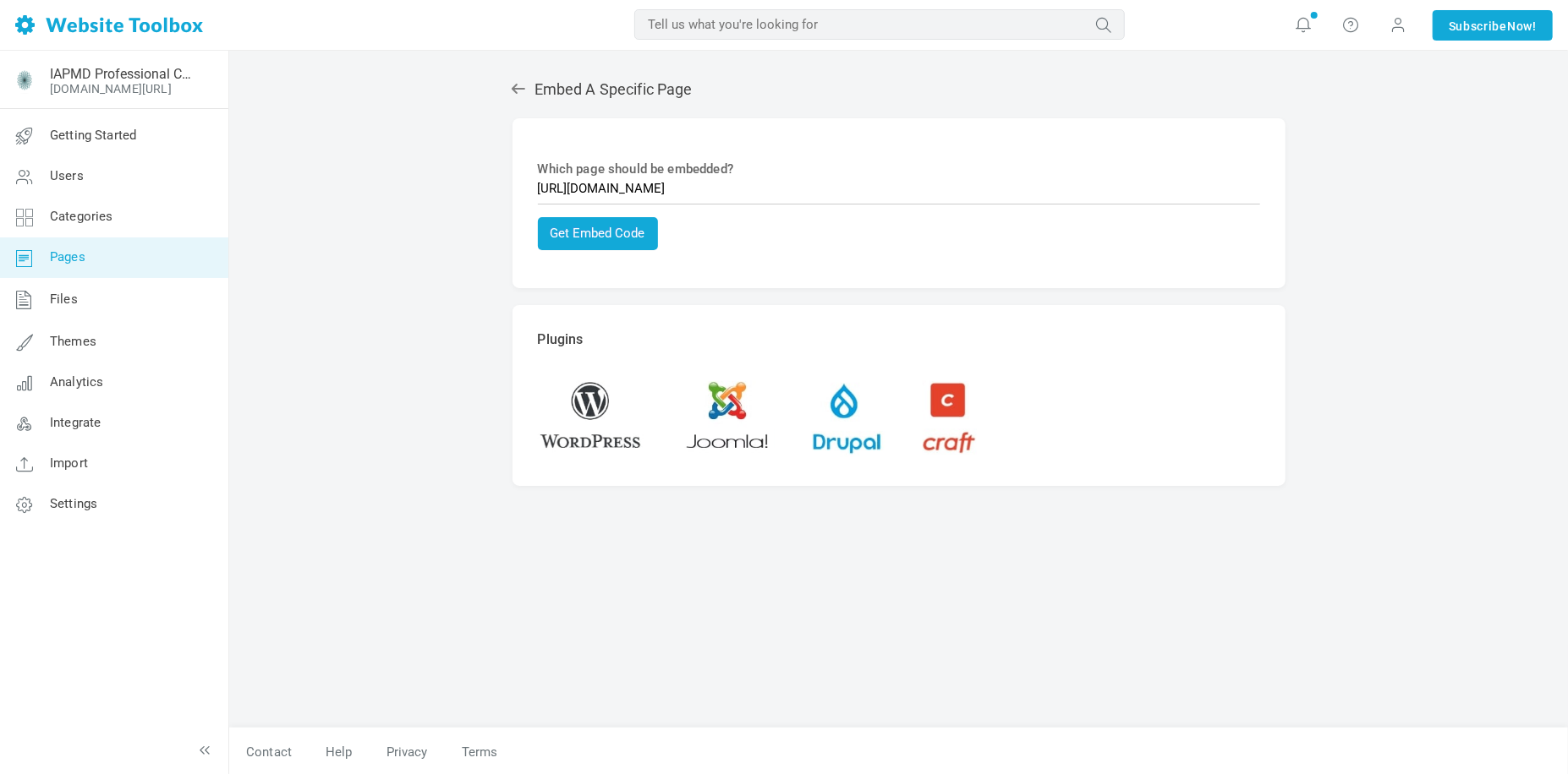
click at [87, 268] on link "Pages" at bounding box center [113, 258] width 229 height 40
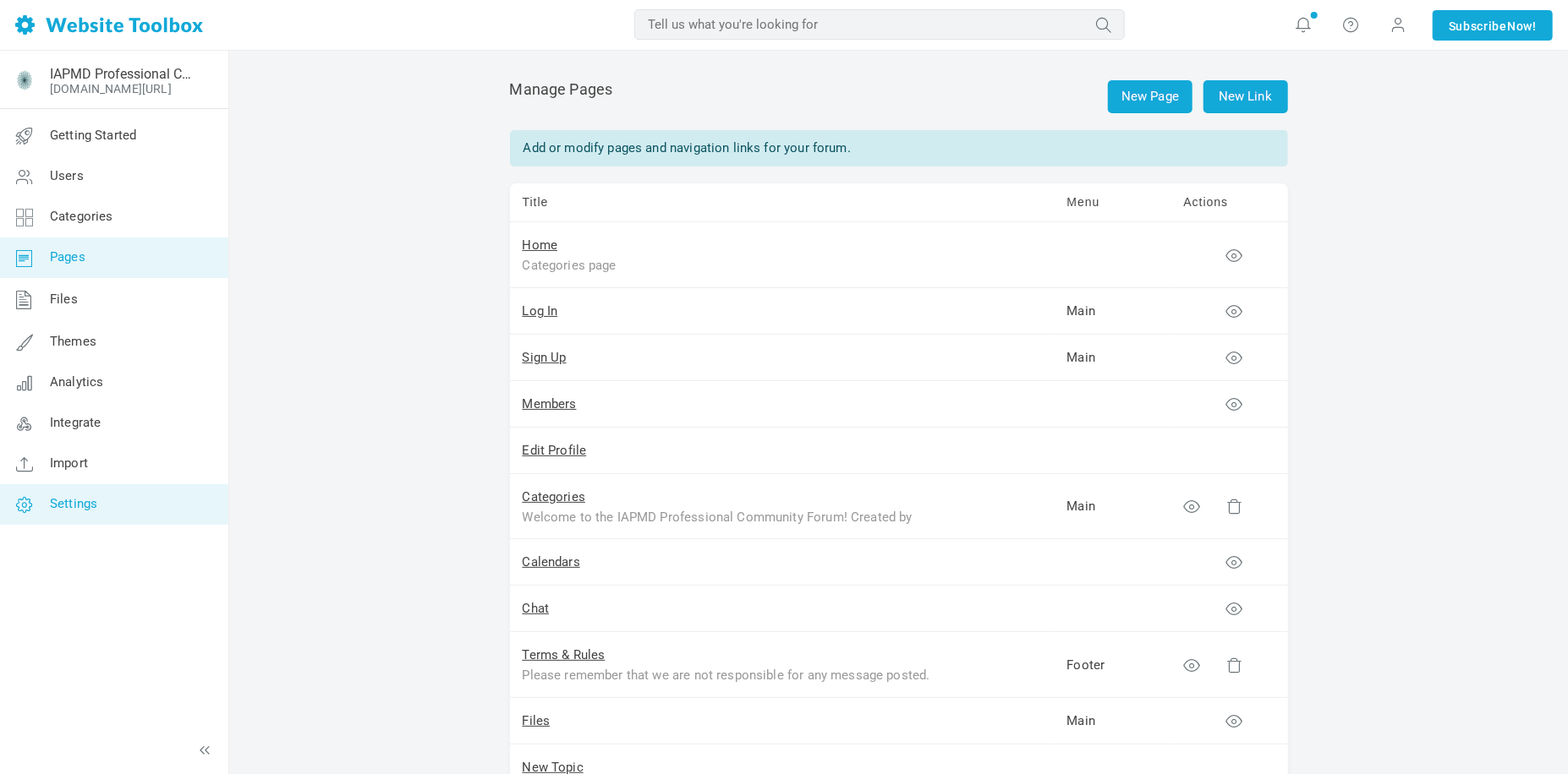
click at [122, 502] on link "Settings" at bounding box center [113, 504] width 229 height 40
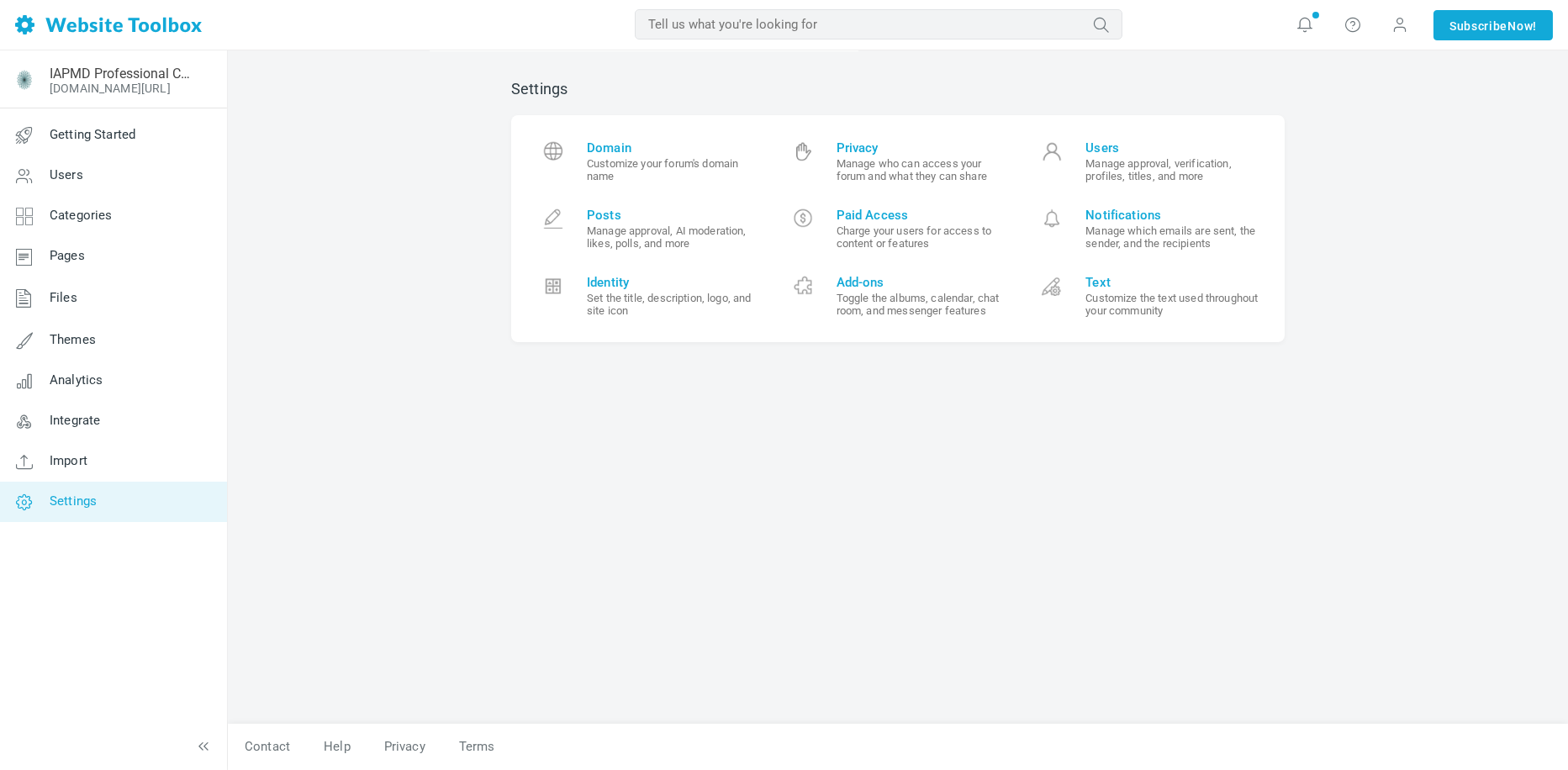
click at [898, 531] on div "Settings Domain Customize your forum's domain name Privacy Manage who can acces…" at bounding box center [897, 394] width 798 height 661
click at [1099, 154] on span "Users" at bounding box center [1172, 147] width 174 height 15
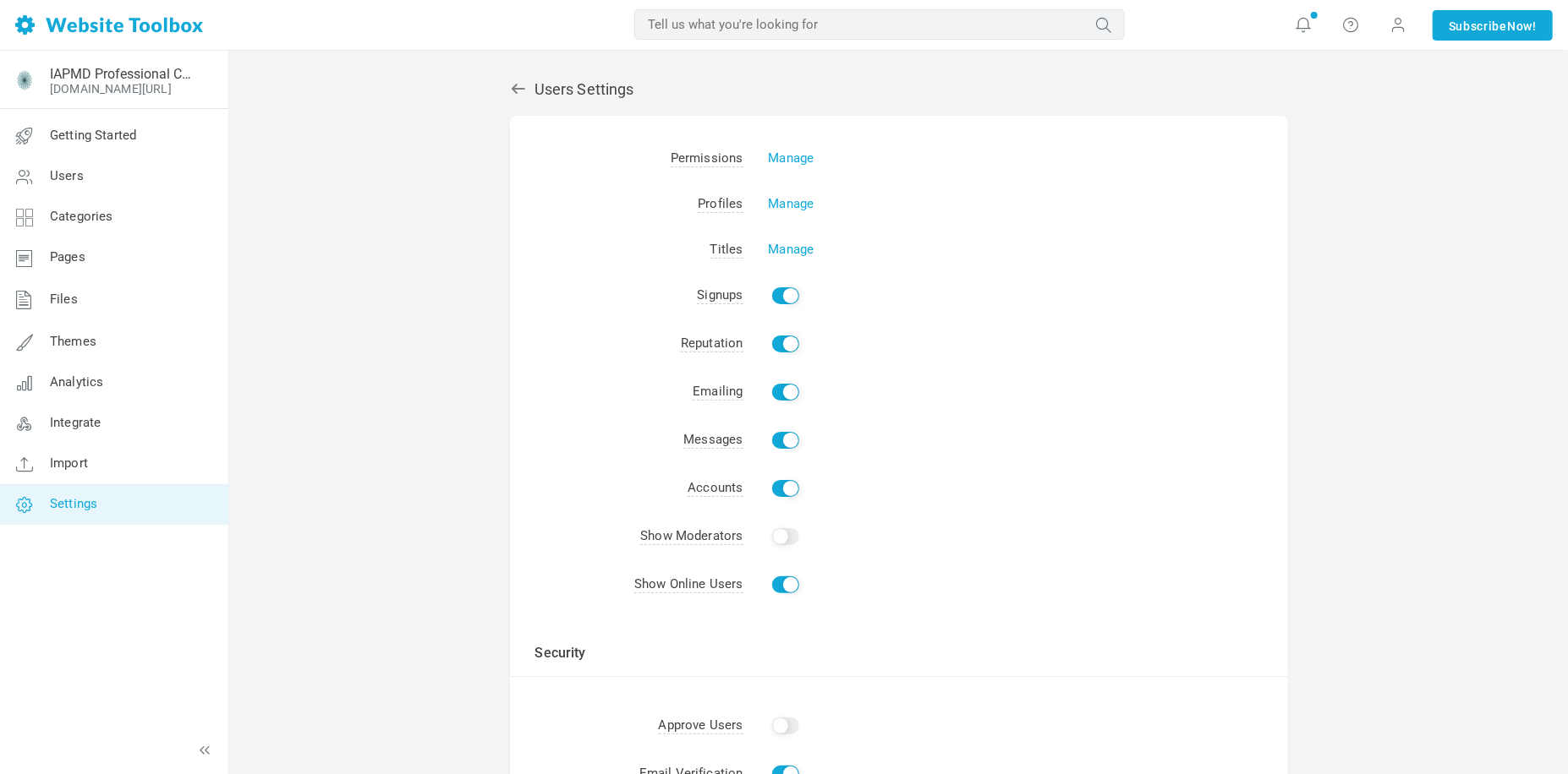
click at [777, 297] on input "Enable" at bounding box center [786, 295] width 27 height 17
checkbox input "false"
click at [1089, 299] on td "Enable" at bounding box center [1016, 296] width 544 height 48
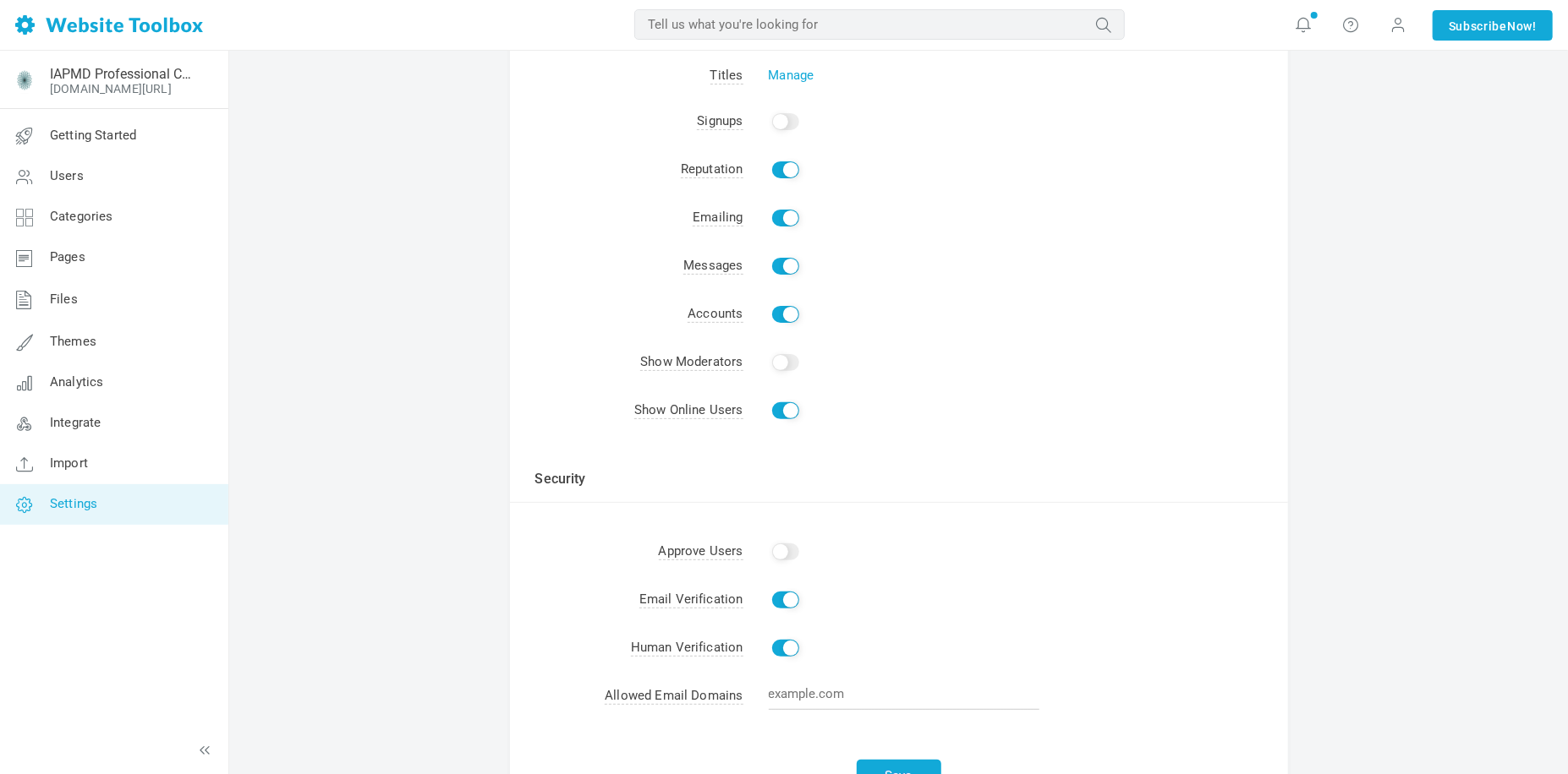
scroll to position [226, 0]
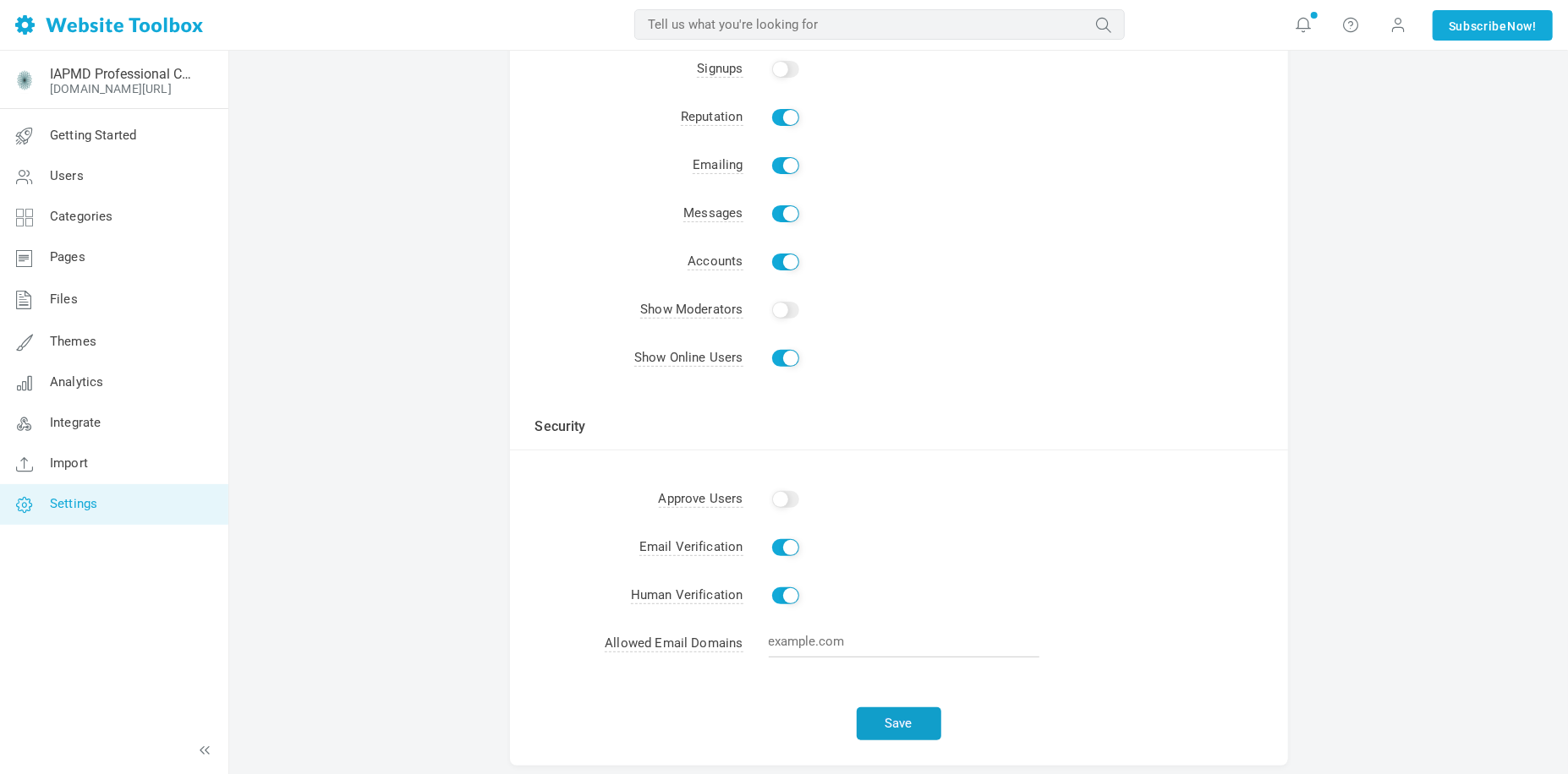
click at [912, 727] on button "Save" at bounding box center [899, 724] width 84 height 33
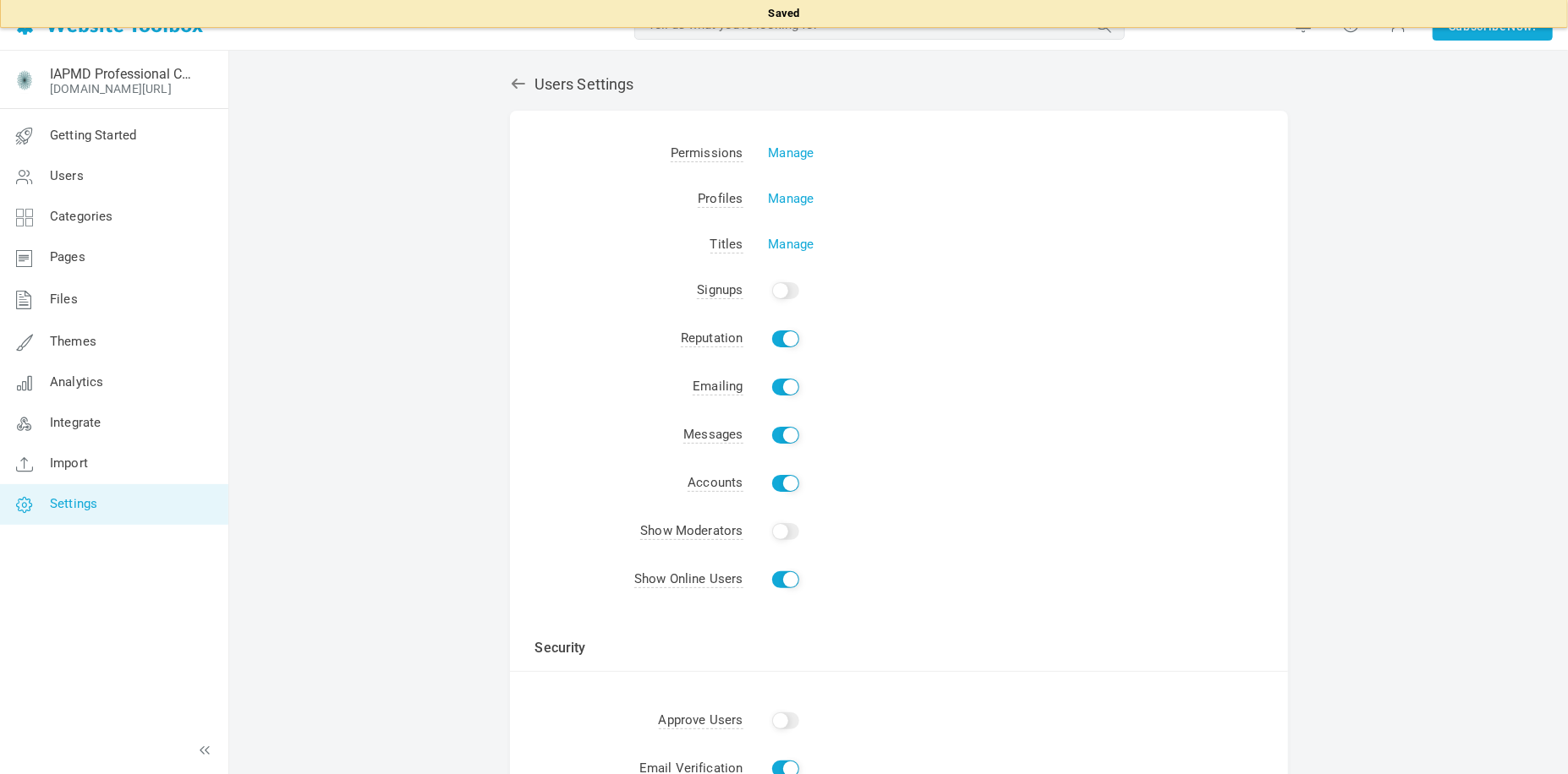
scroll to position [0, 0]
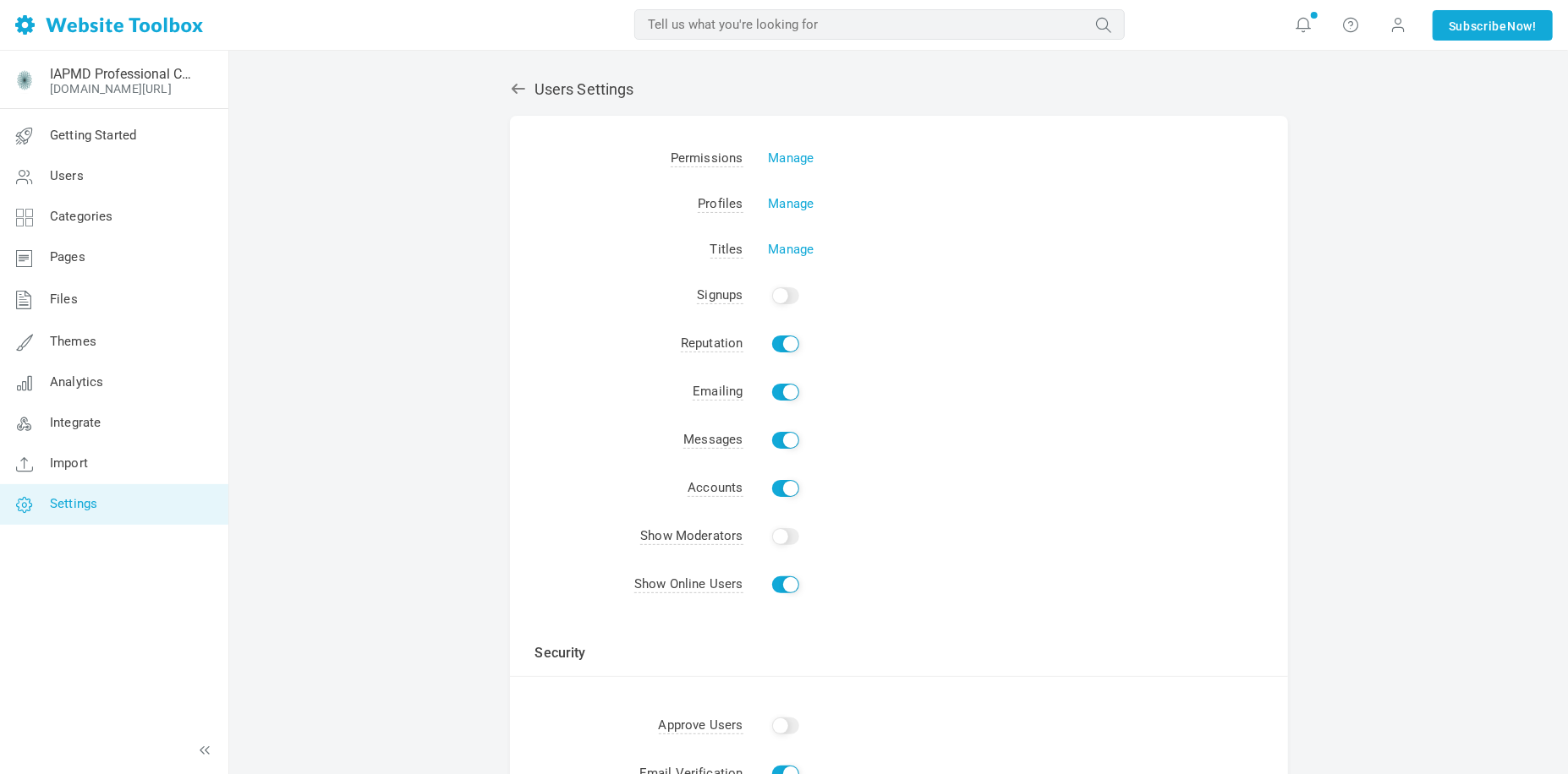
click at [950, 618] on td "Security" at bounding box center [899, 643] width 778 height 67
click at [793, 153] on link "Manage" at bounding box center [791, 158] width 46 height 15
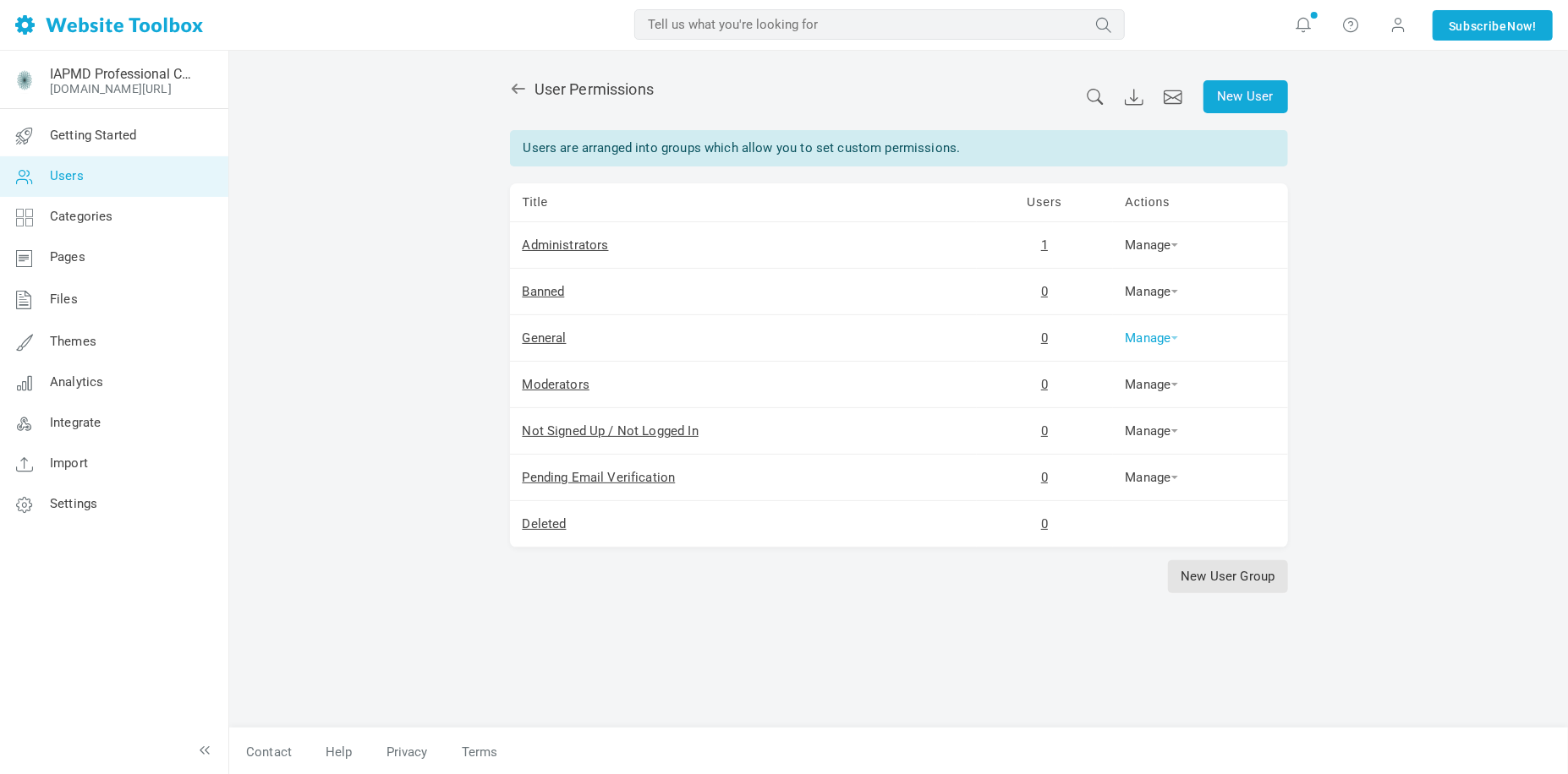
click at [1140, 339] on link "Manage" at bounding box center [1151, 338] width 52 height 15
click at [1141, 360] on link "Permissions" at bounding box center [1179, 366] width 115 height 36
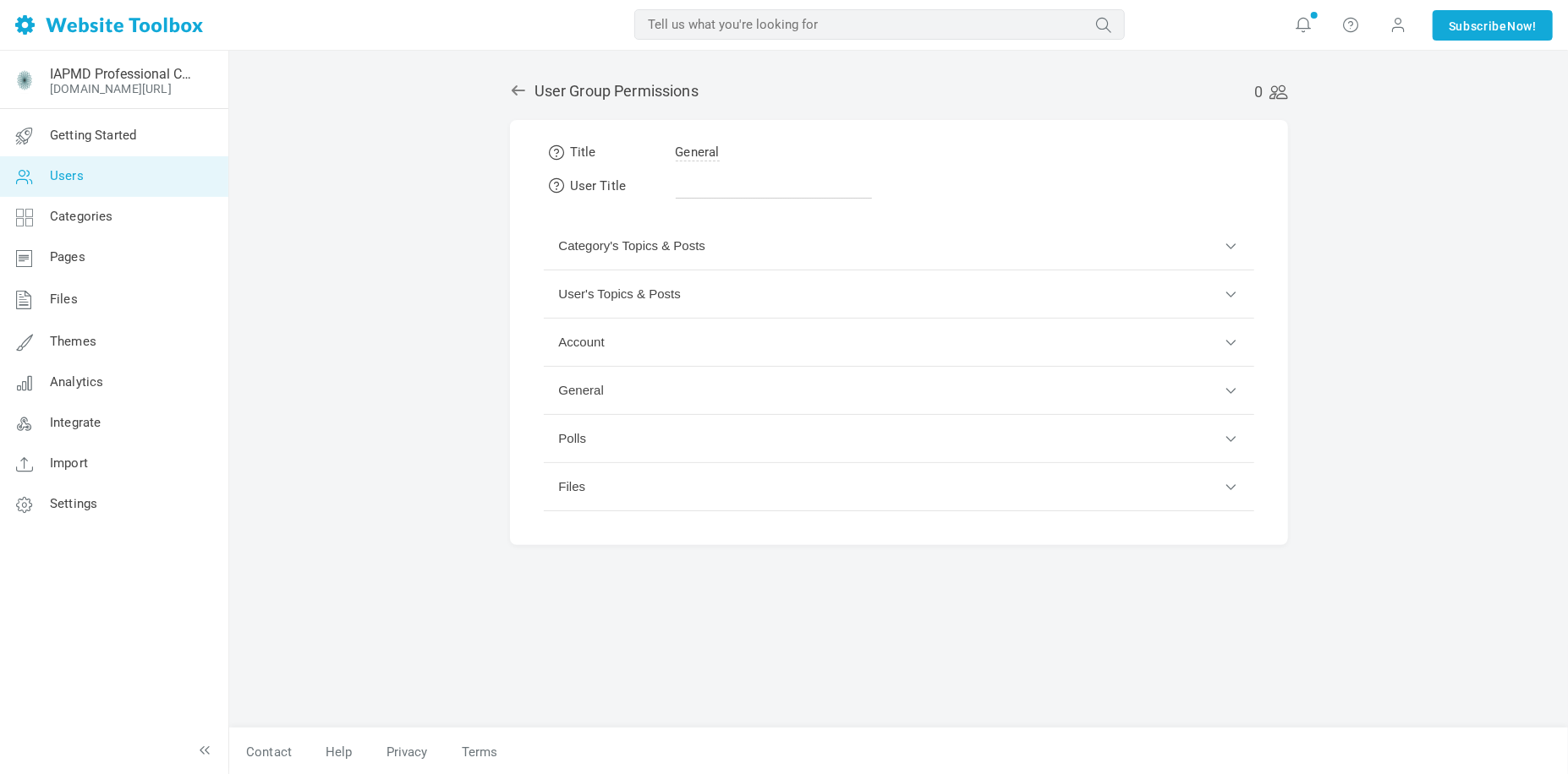
click at [737, 343] on button "Account" at bounding box center [898, 343] width 710 height 48
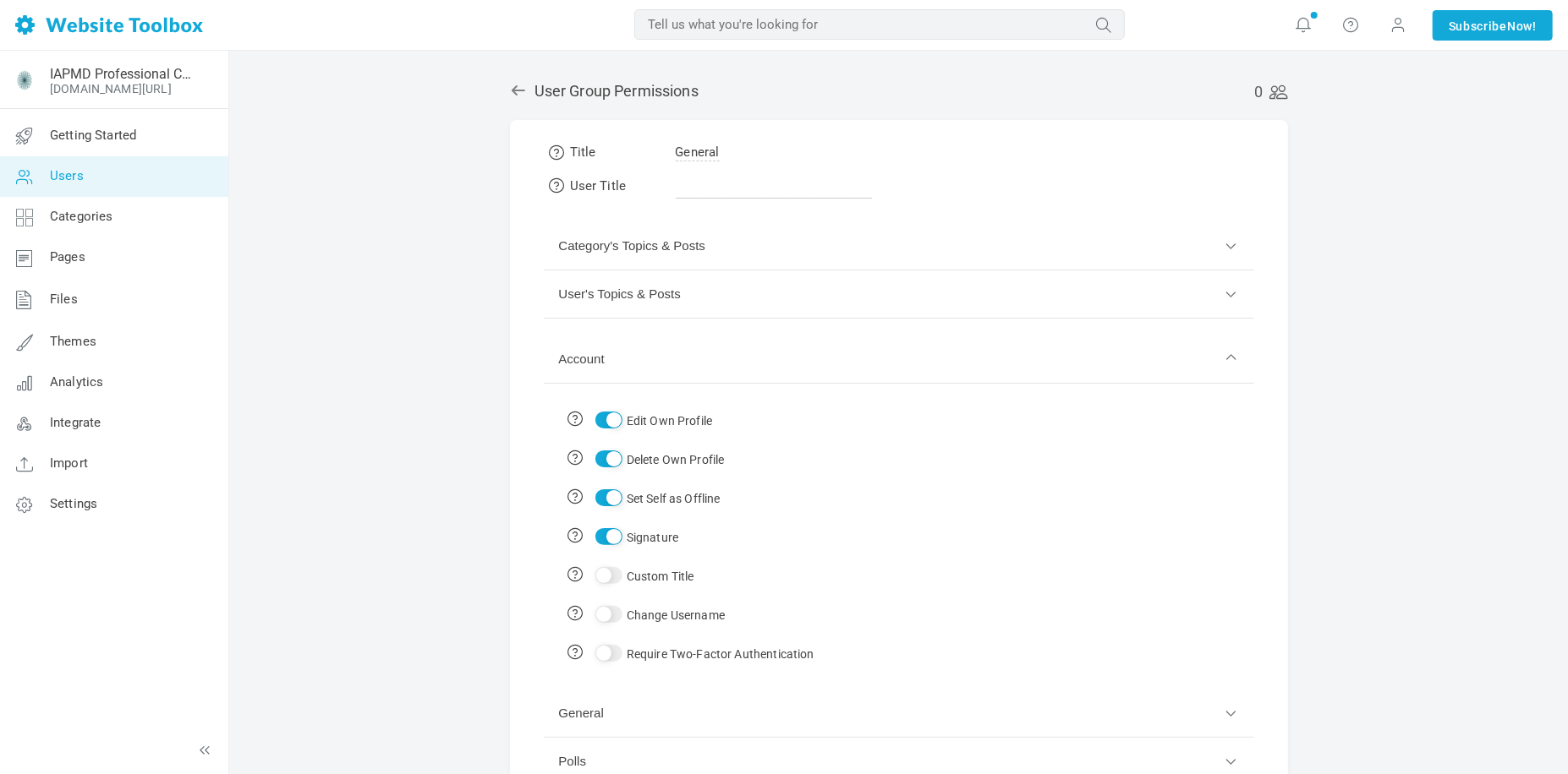
click at [737, 343] on button "Account" at bounding box center [898, 360] width 710 height 48
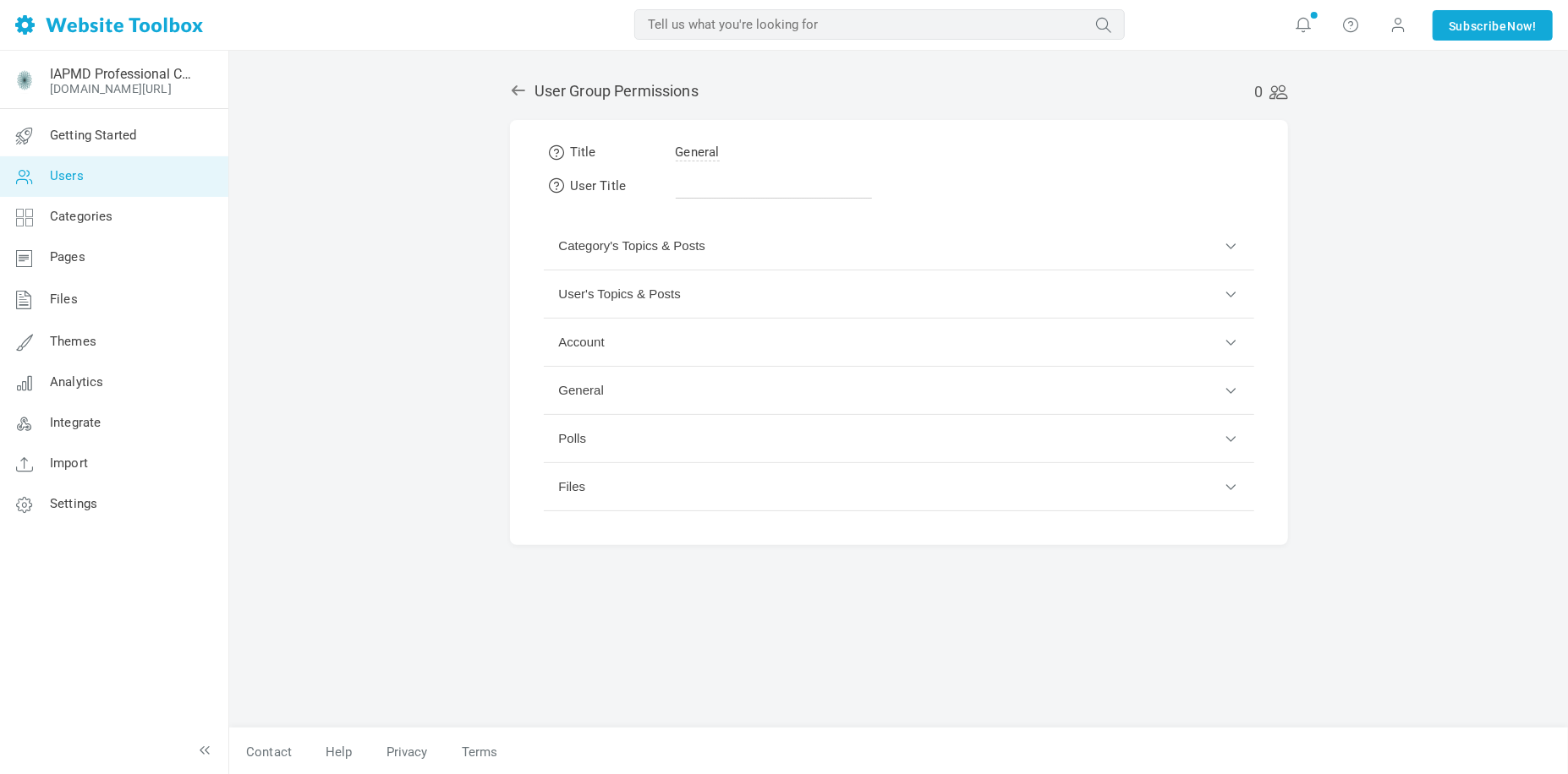
click at [734, 290] on button "User's Topics & Posts" at bounding box center [898, 295] width 710 height 48
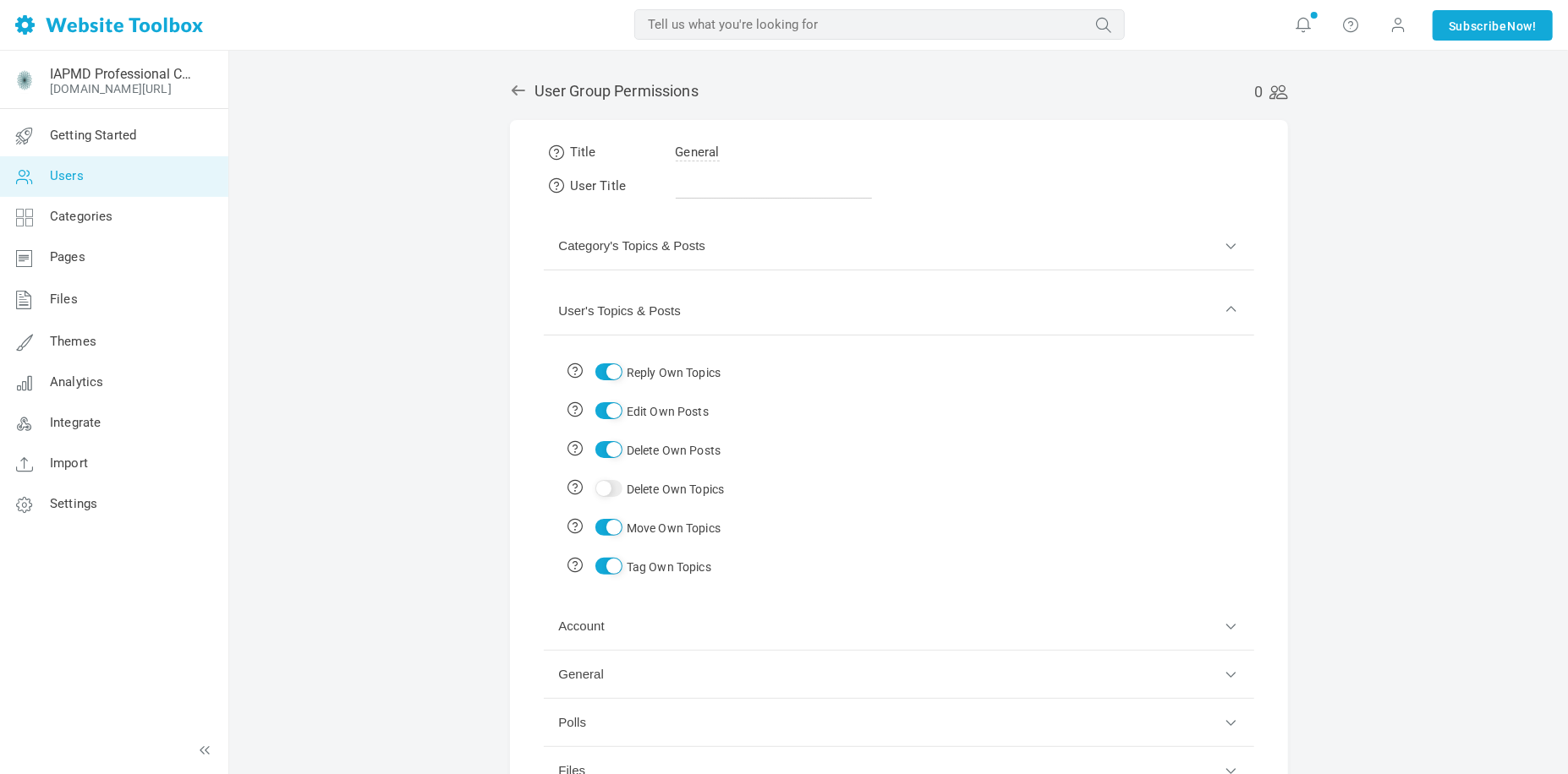
click at [734, 290] on button "User's Topics & Posts" at bounding box center [898, 312] width 710 height 48
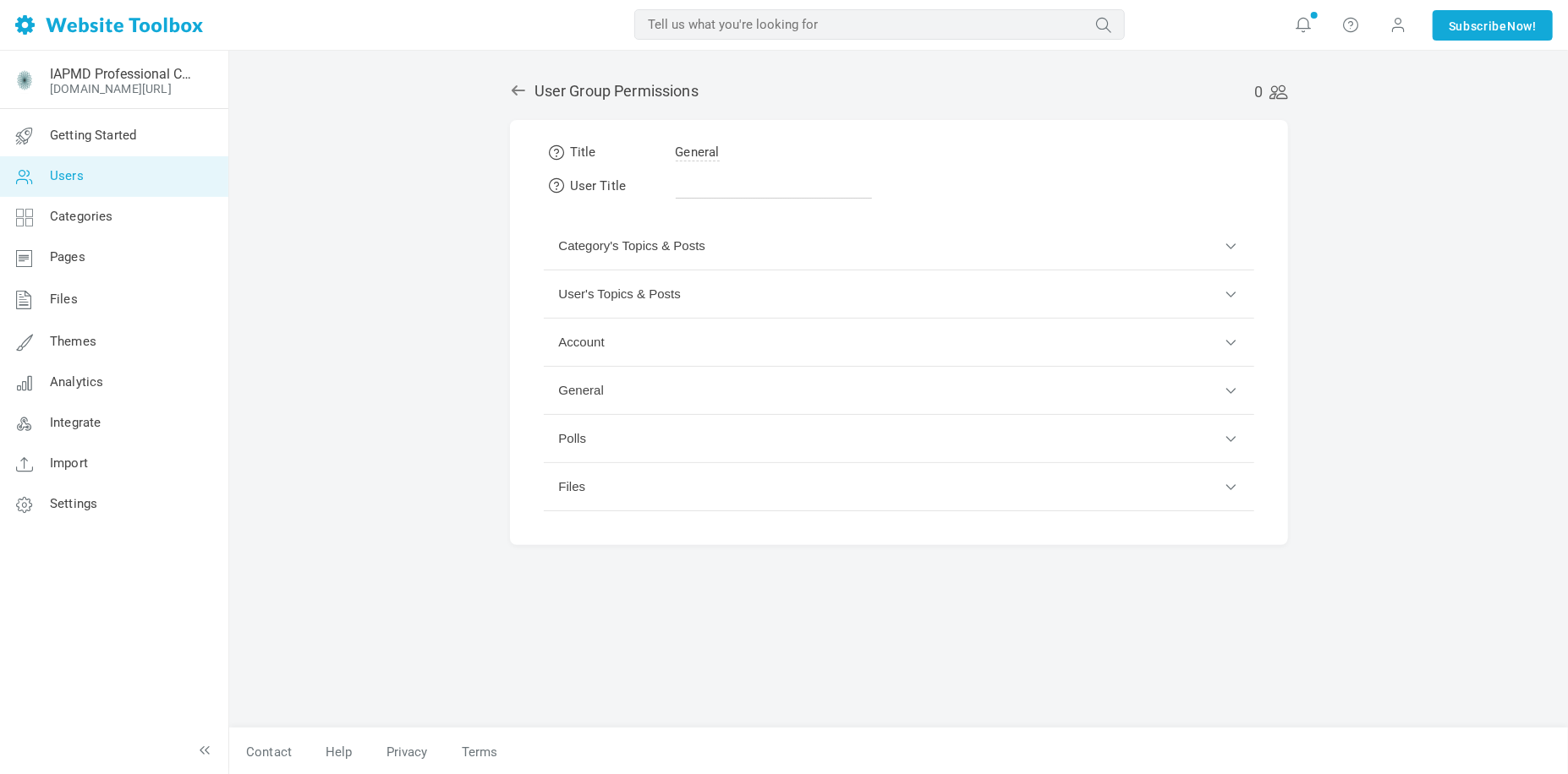
click at [738, 233] on button "Category's Topics & Posts" at bounding box center [898, 247] width 710 height 48
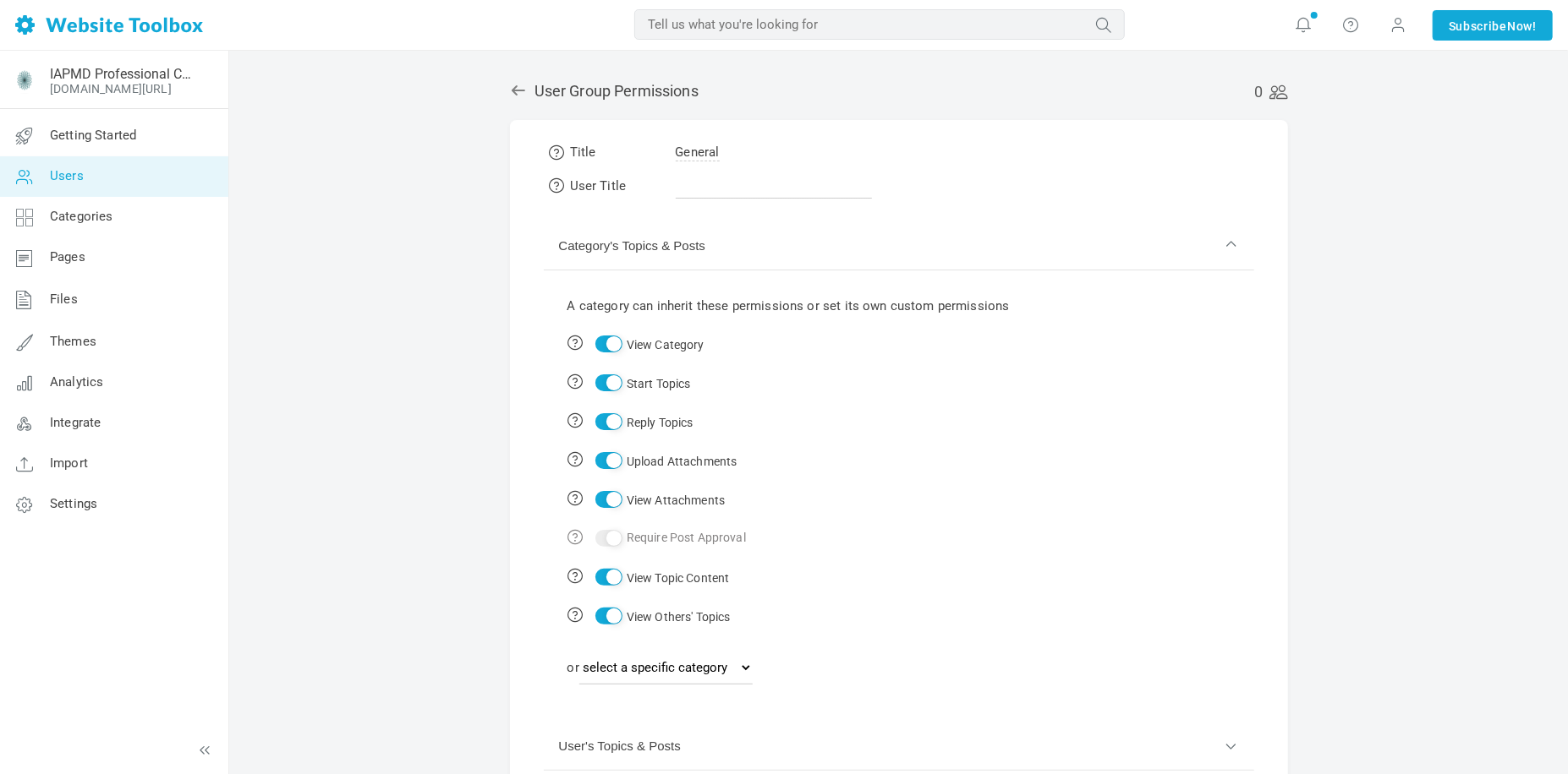
click at [738, 233] on button "Category's Topics & Posts" at bounding box center [898, 247] width 710 height 48
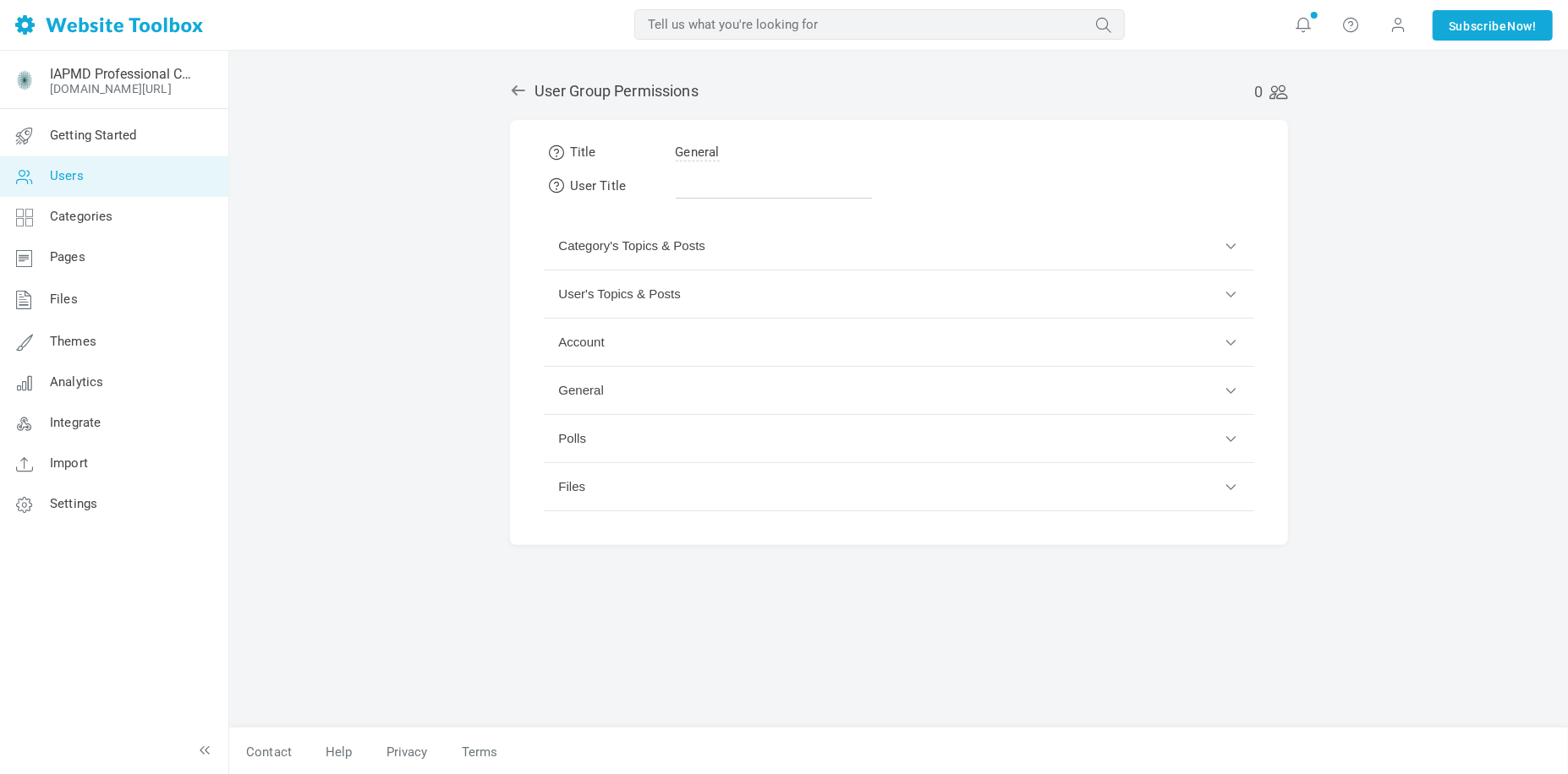
click at [782, 435] on button "Polls" at bounding box center [898, 439] width 710 height 48
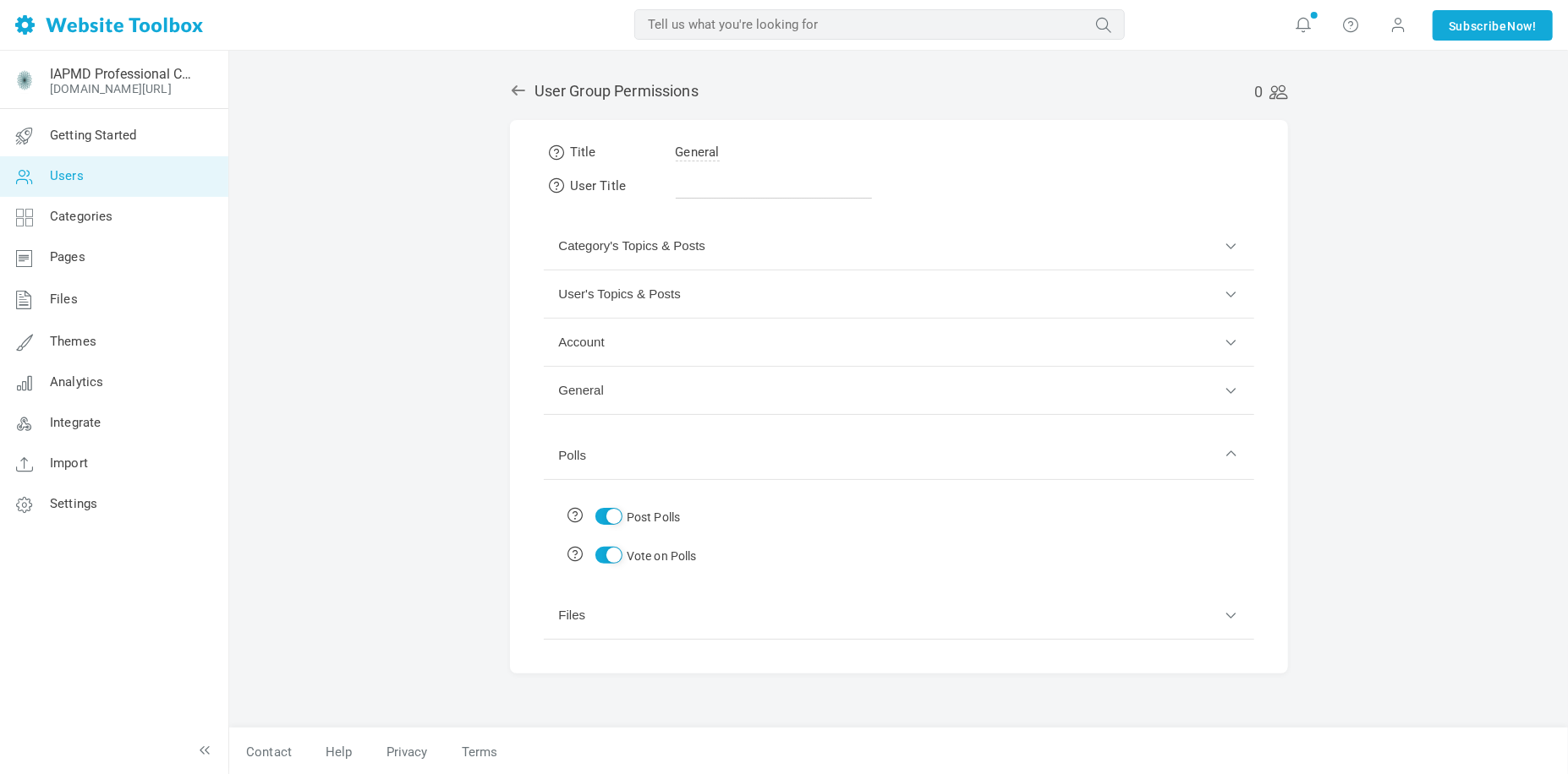
click at [782, 435] on button "Polls" at bounding box center [898, 456] width 710 height 48
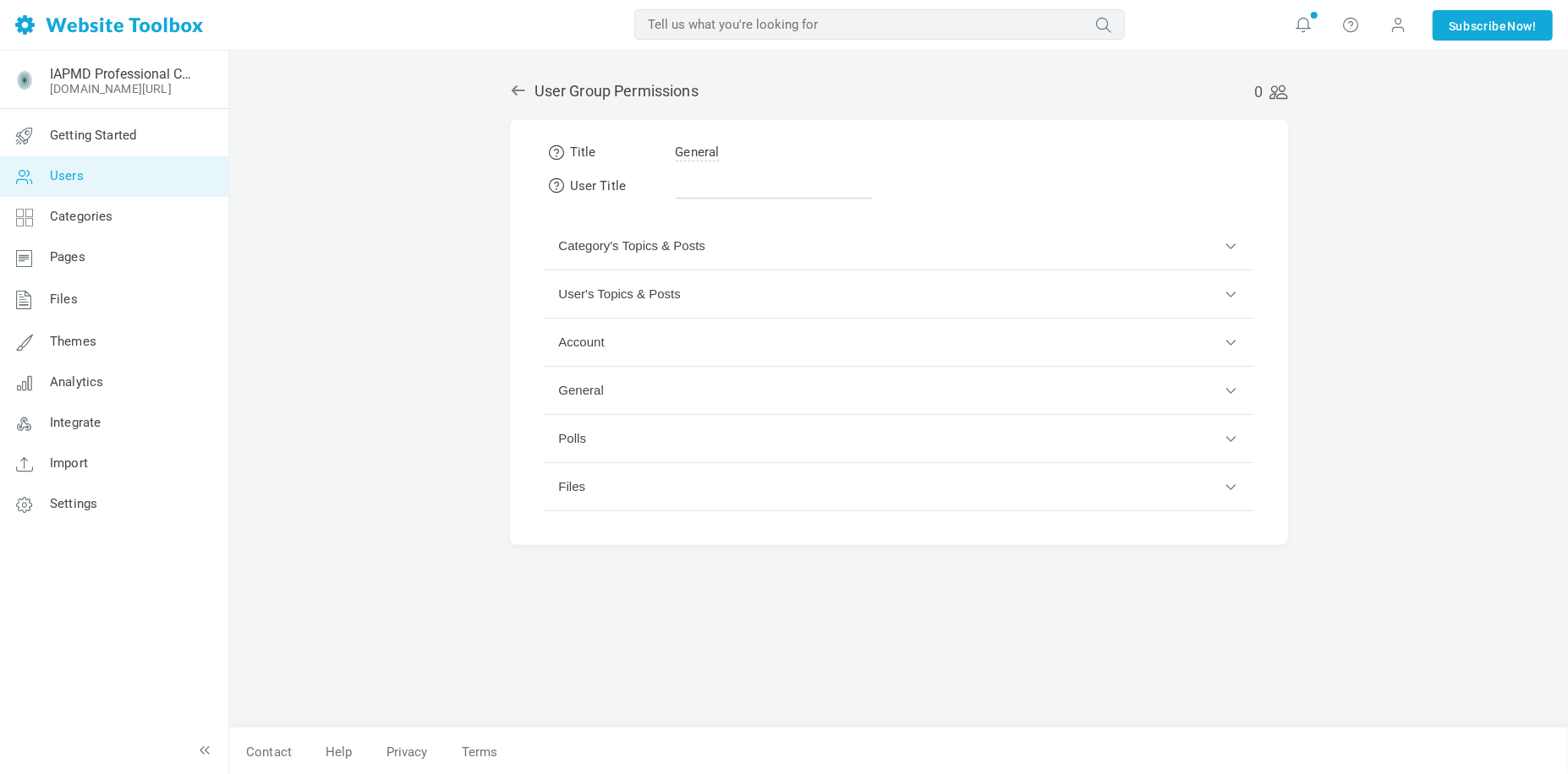
click at [751, 477] on button "Files" at bounding box center [898, 488] width 710 height 48
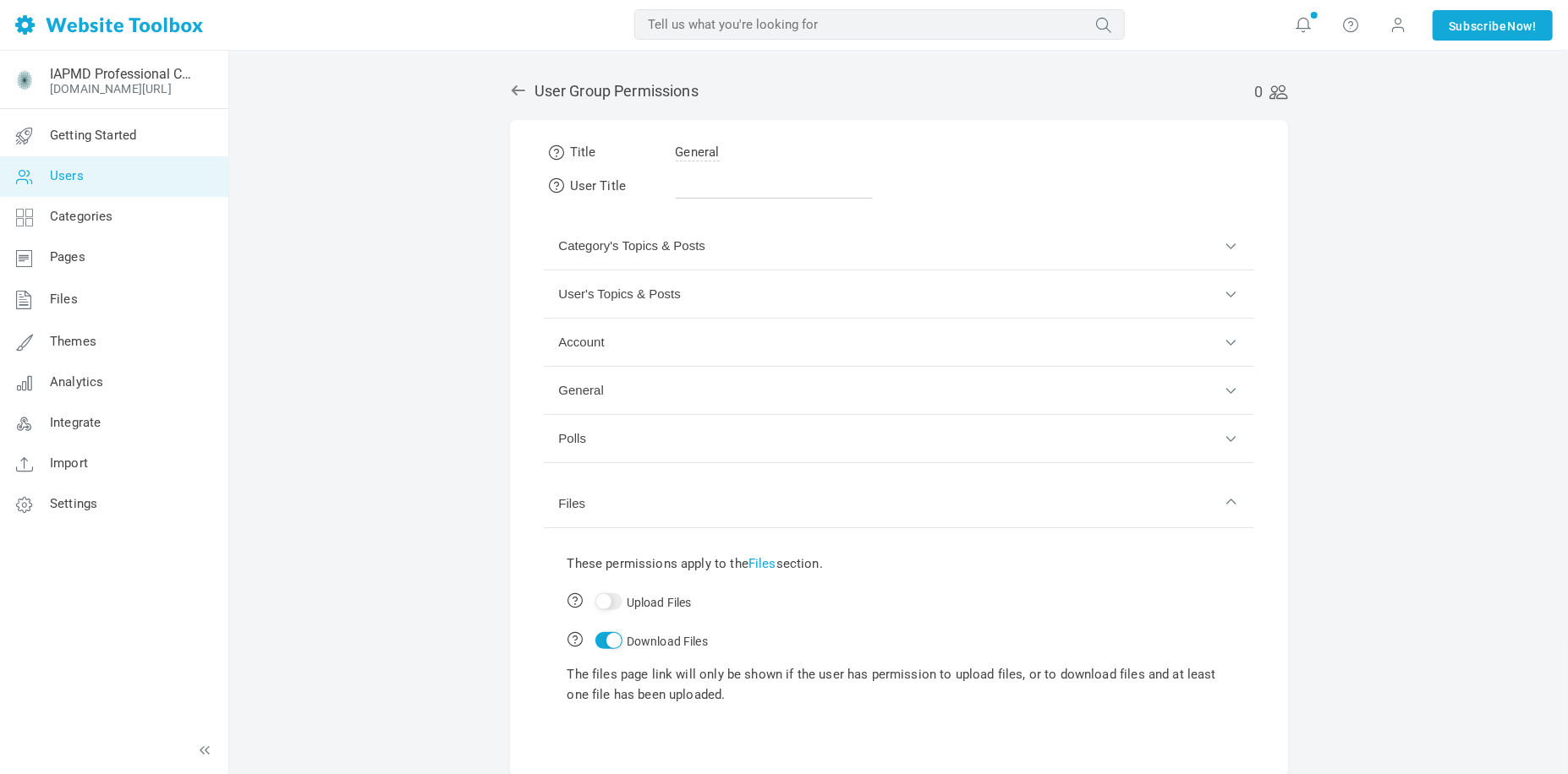
click at [602, 640] on input "Download Files" at bounding box center [609, 640] width 27 height 17
checkbox input "false"
click at [612, 602] on input "Upload Files" at bounding box center [609, 602] width 27 height 17
checkbox input "true"
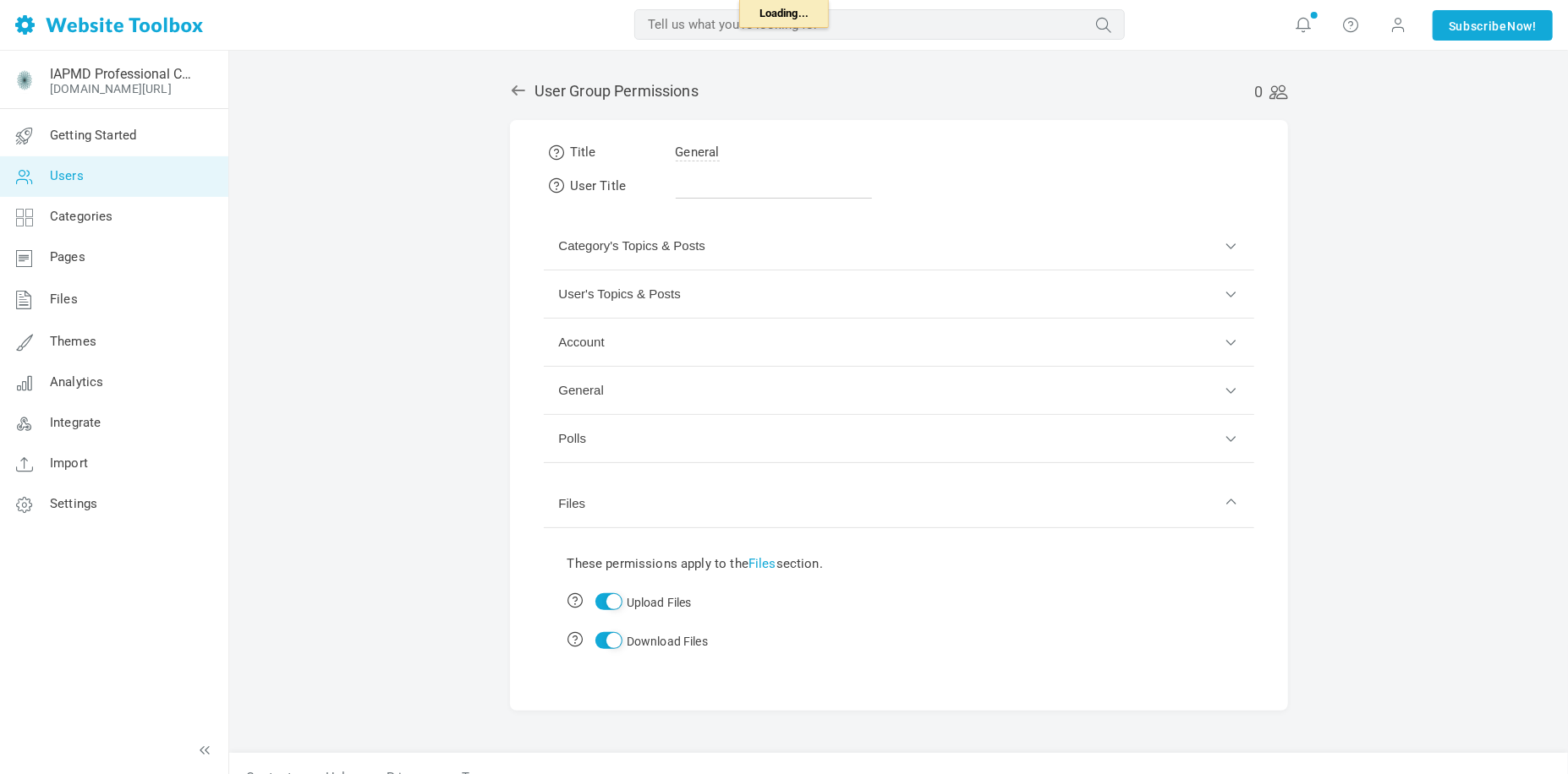
click at [598, 602] on input "Upload Files" at bounding box center [609, 602] width 27 height 17
checkbox input "false"
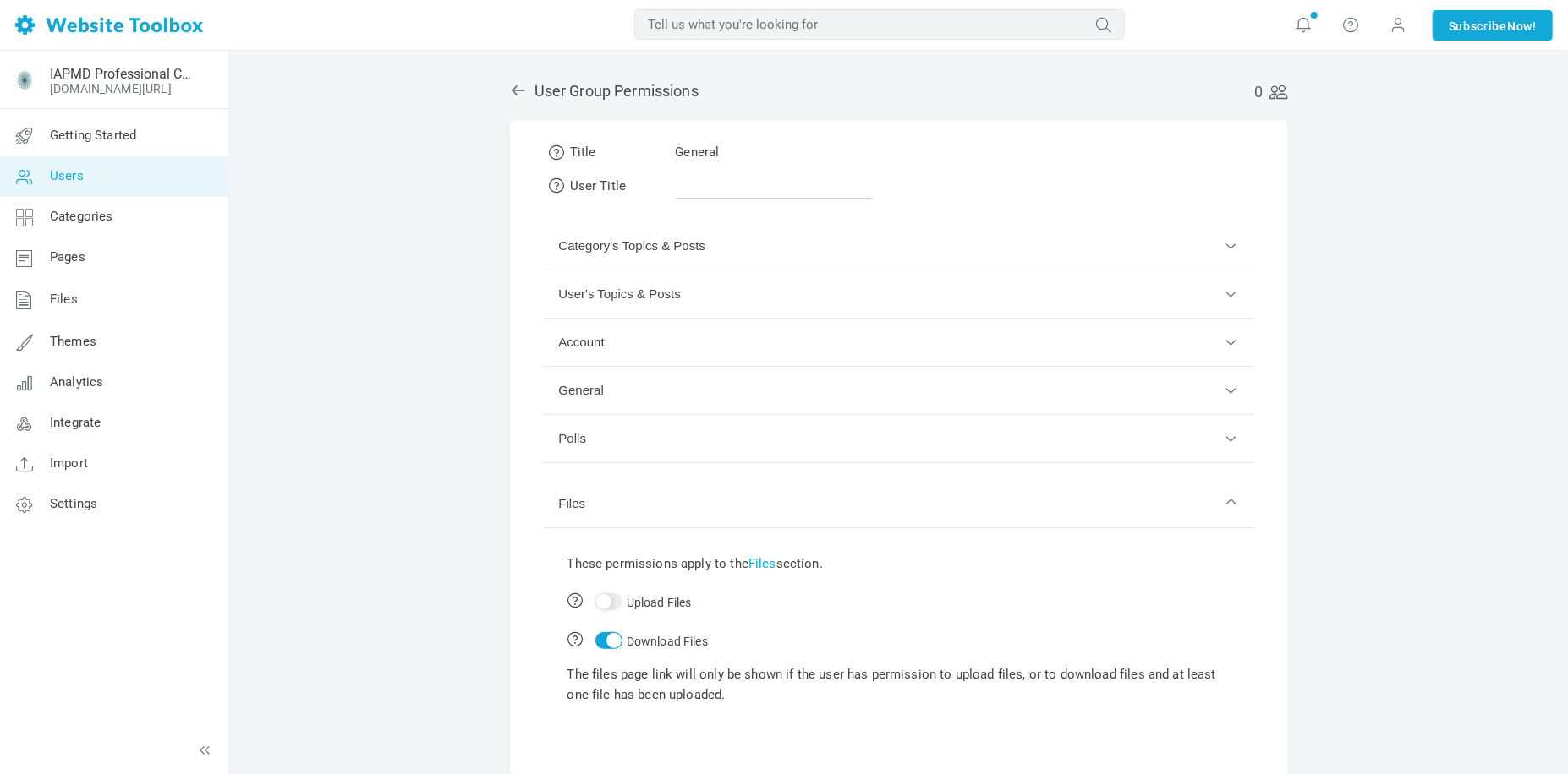
click at [600, 641] on input "Download Files" at bounding box center [609, 640] width 27 height 17
click at [615, 643] on input "Download Files" at bounding box center [609, 640] width 27 height 17
checkbox input "true"
click at [521, 92] on icon at bounding box center [518, 90] width 17 height 17
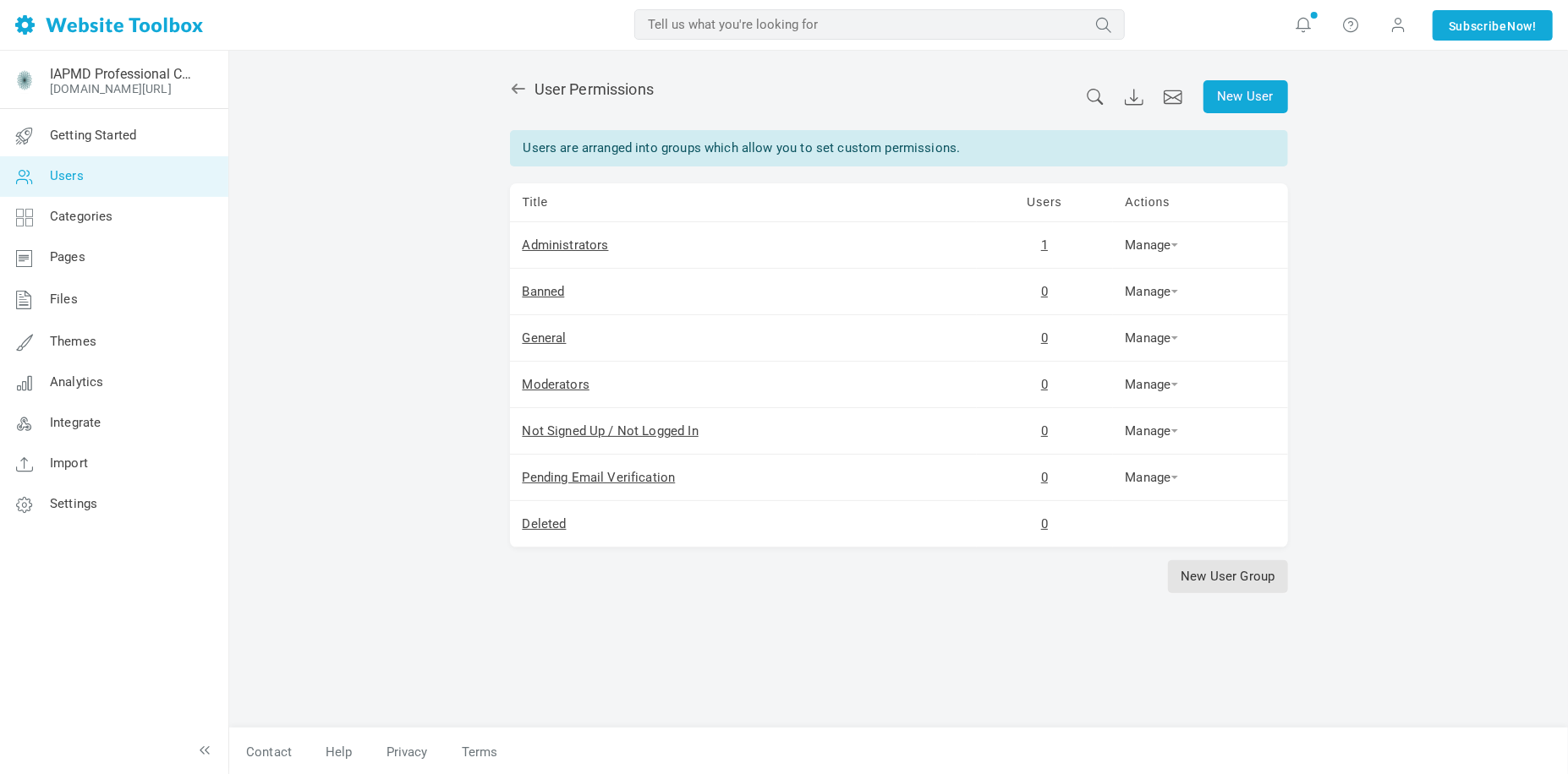
click at [418, 383] on div "New User User Permissions Users are arranged into groups which allow you to set…" at bounding box center [898, 413] width 1338 height 726
click at [612, 429] on link "Not Signed Up / Not Logged In" at bounding box center [611, 431] width 176 height 15
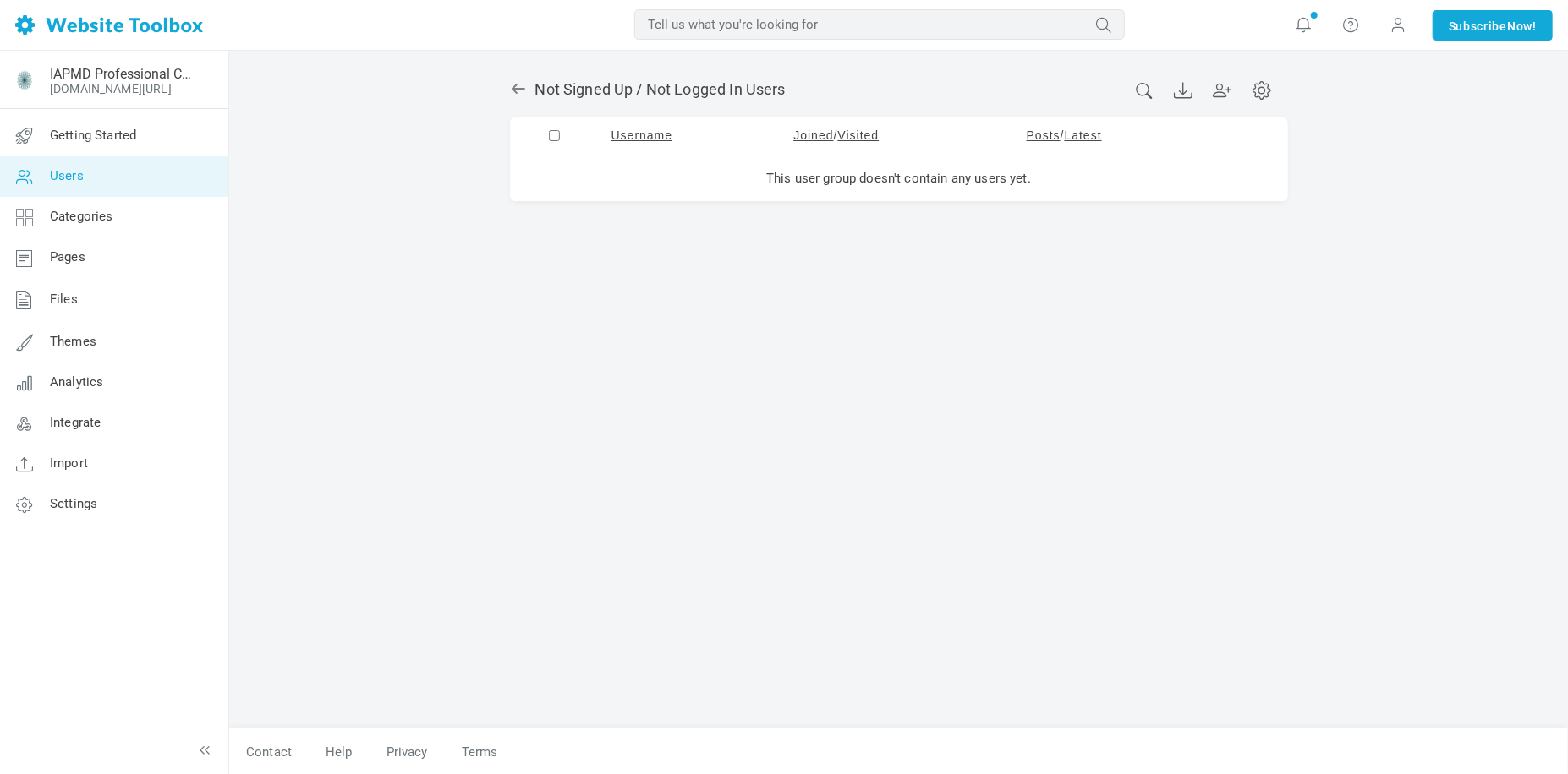
click at [512, 92] on icon at bounding box center [518, 88] width 17 height 17
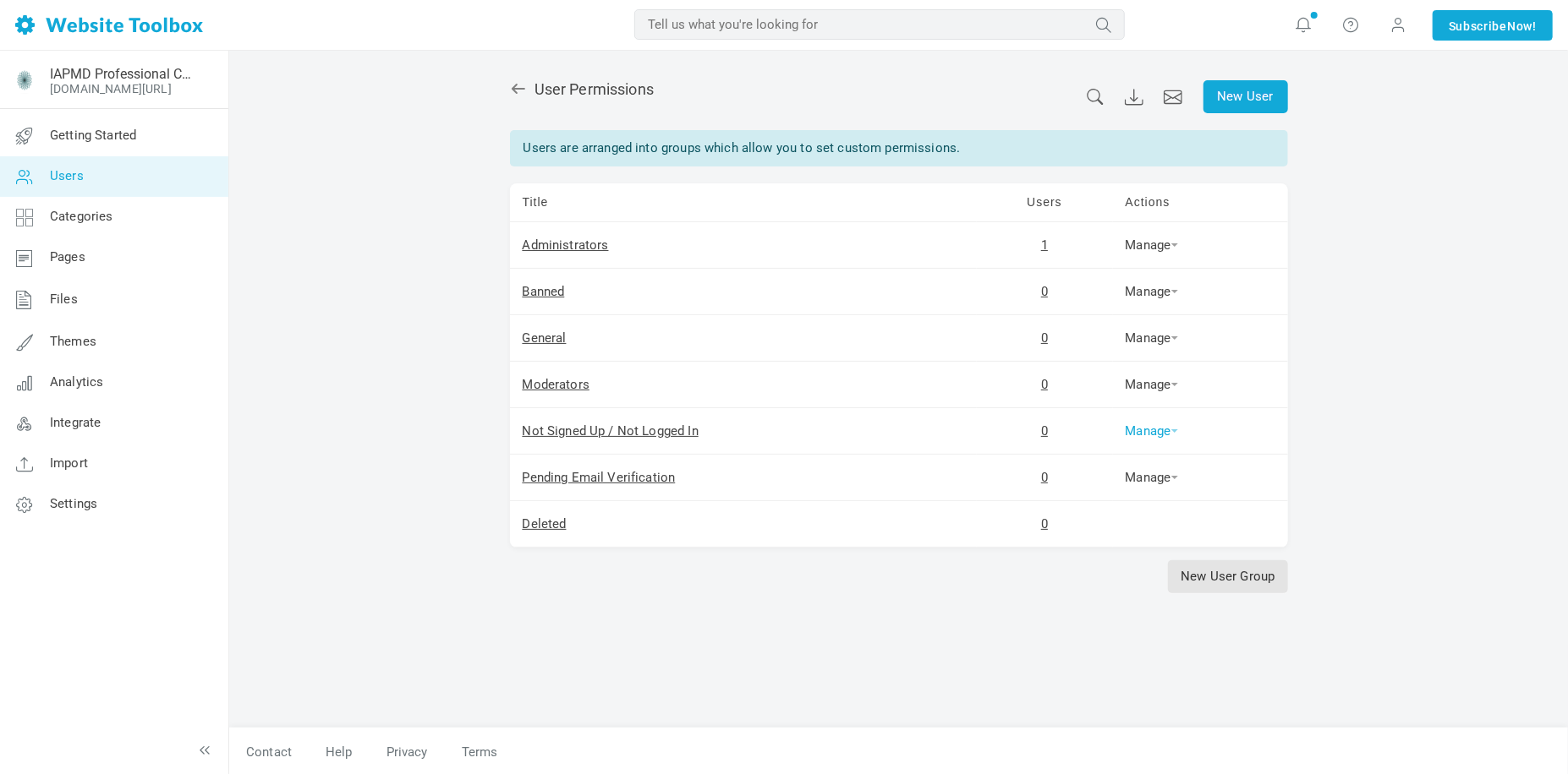
click at [1150, 427] on link "Manage" at bounding box center [1151, 431] width 52 height 15
click at [1166, 446] on link "Permissions" at bounding box center [1179, 459] width 115 height 36
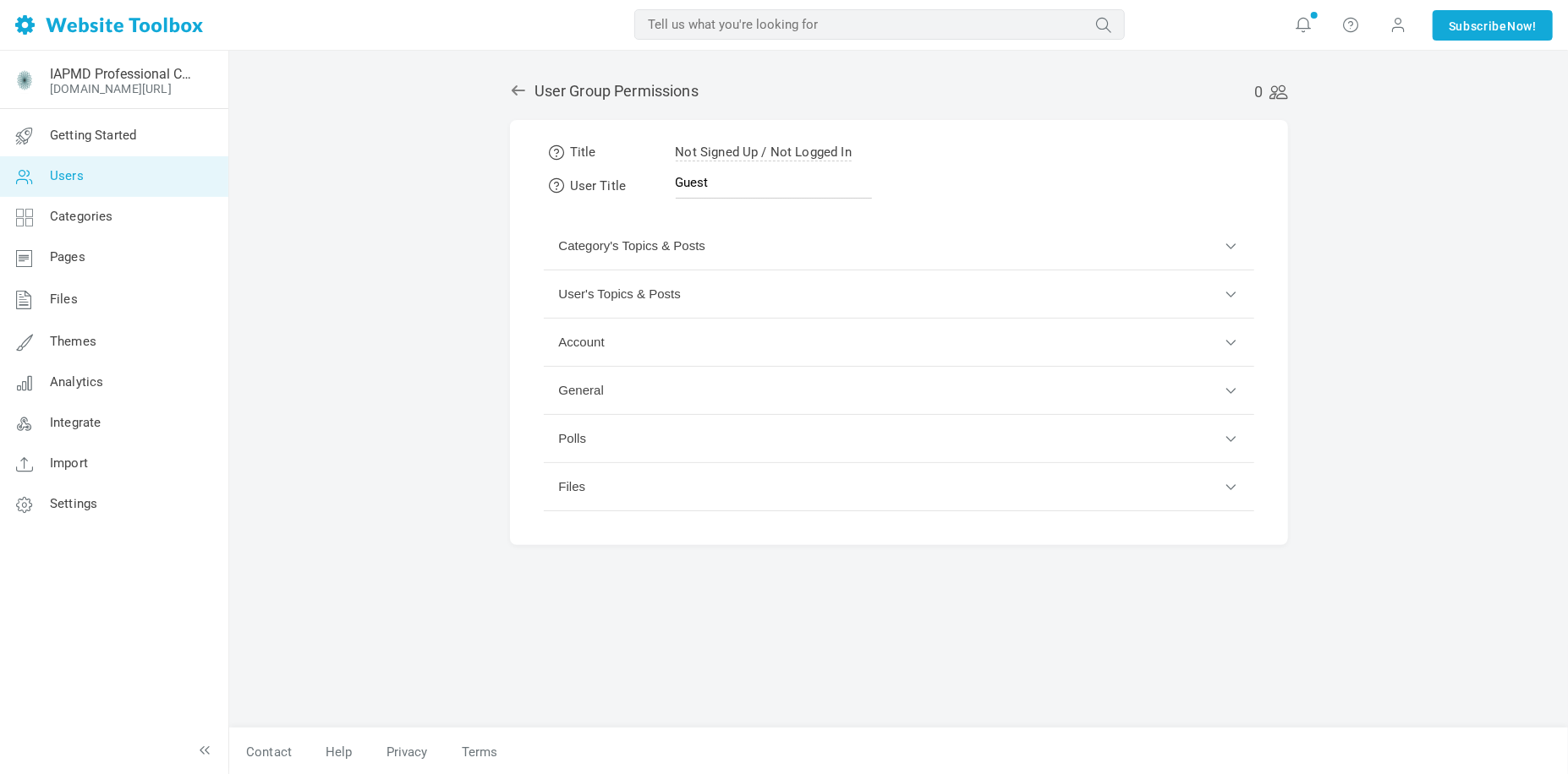
click at [759, 248] on button "Category's Topics & Posts" at bounding box center [898, 247] width 710 height 48
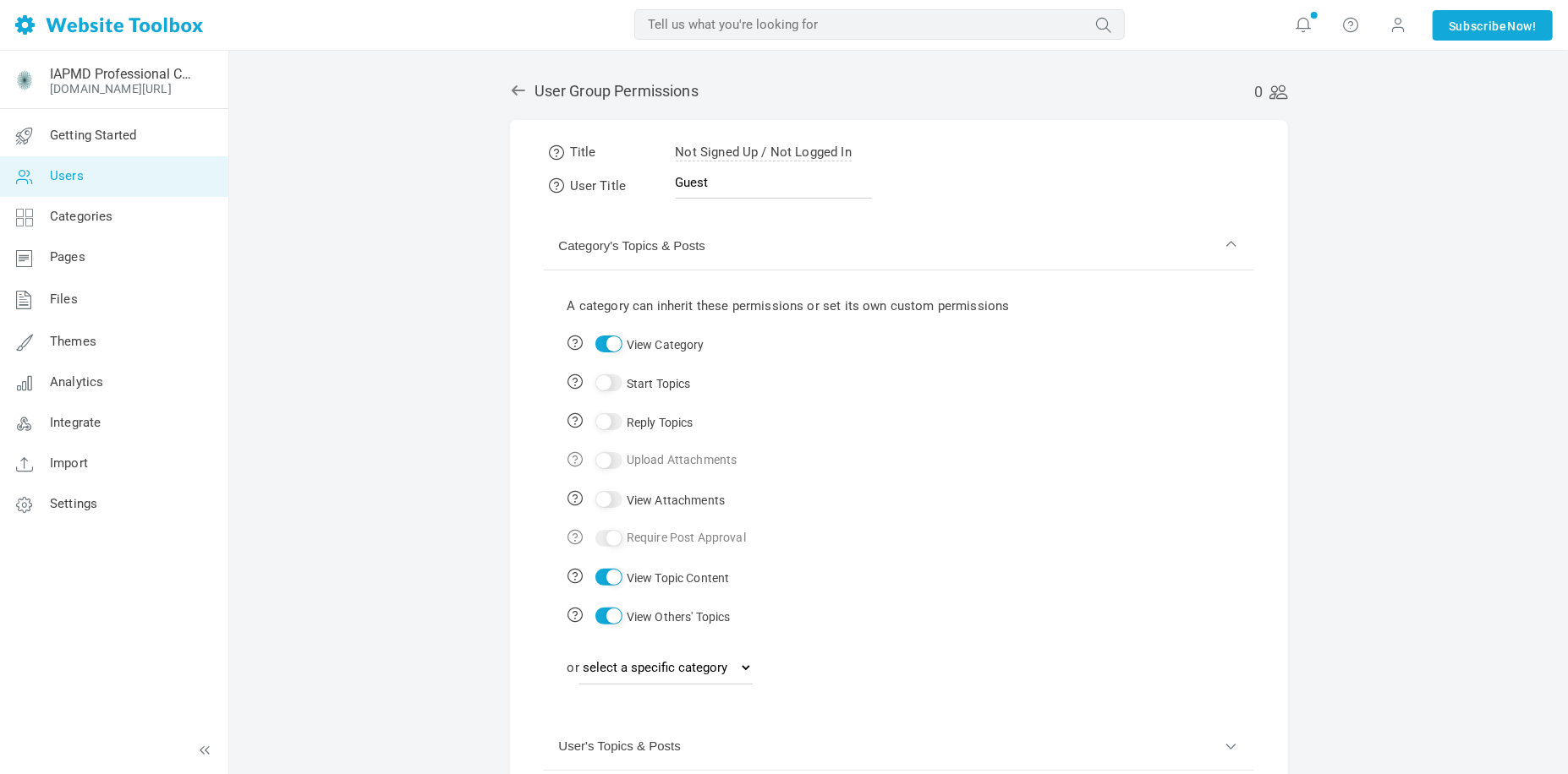
click at [761, 253] on button "Category's Topics & Posts" at bounding box center [898, 247] width 710 height 48
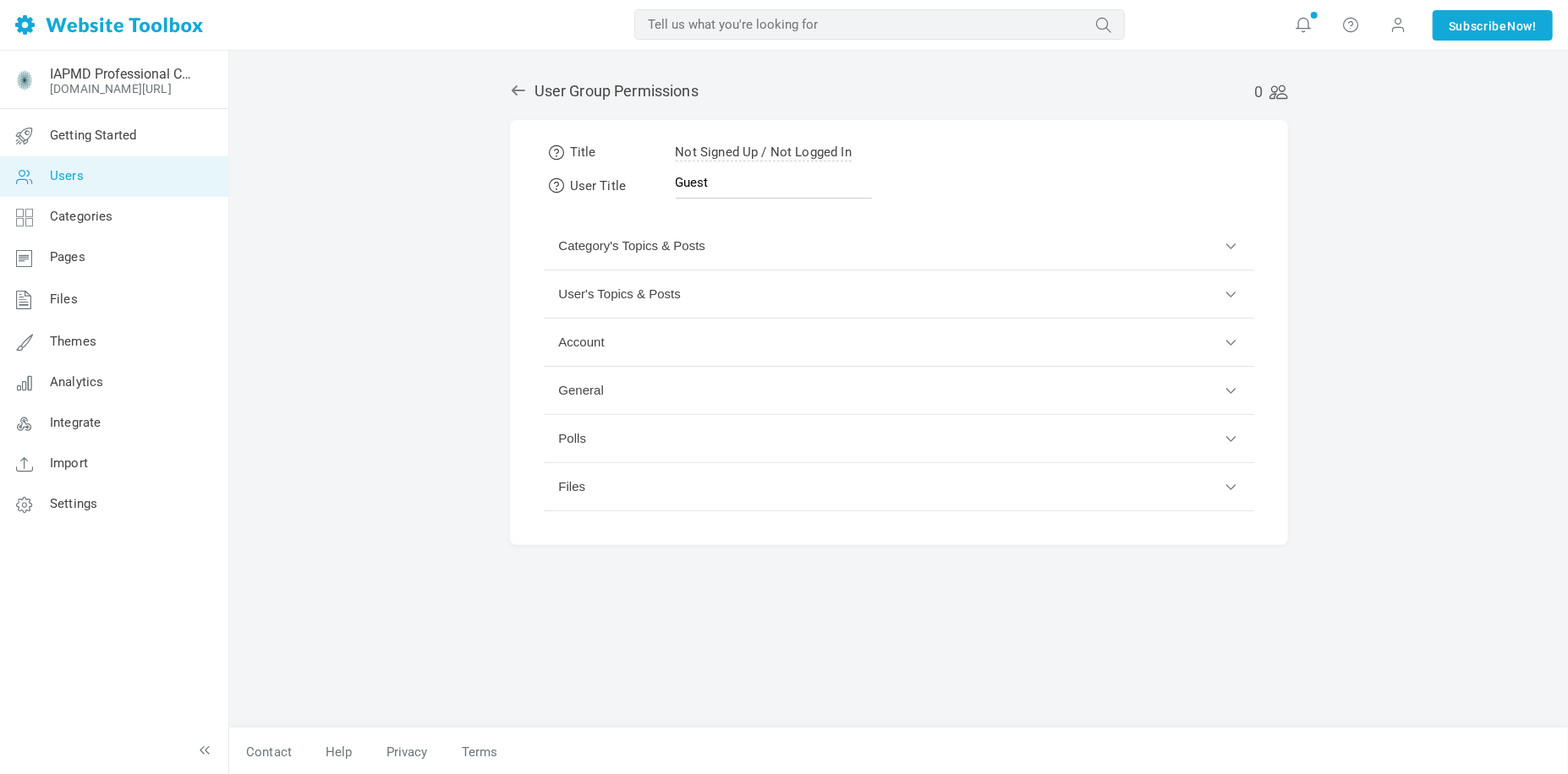
click at [755, 304] on button "User's Topics & Posts" at bounding box center [898, 295] width 710 height 48
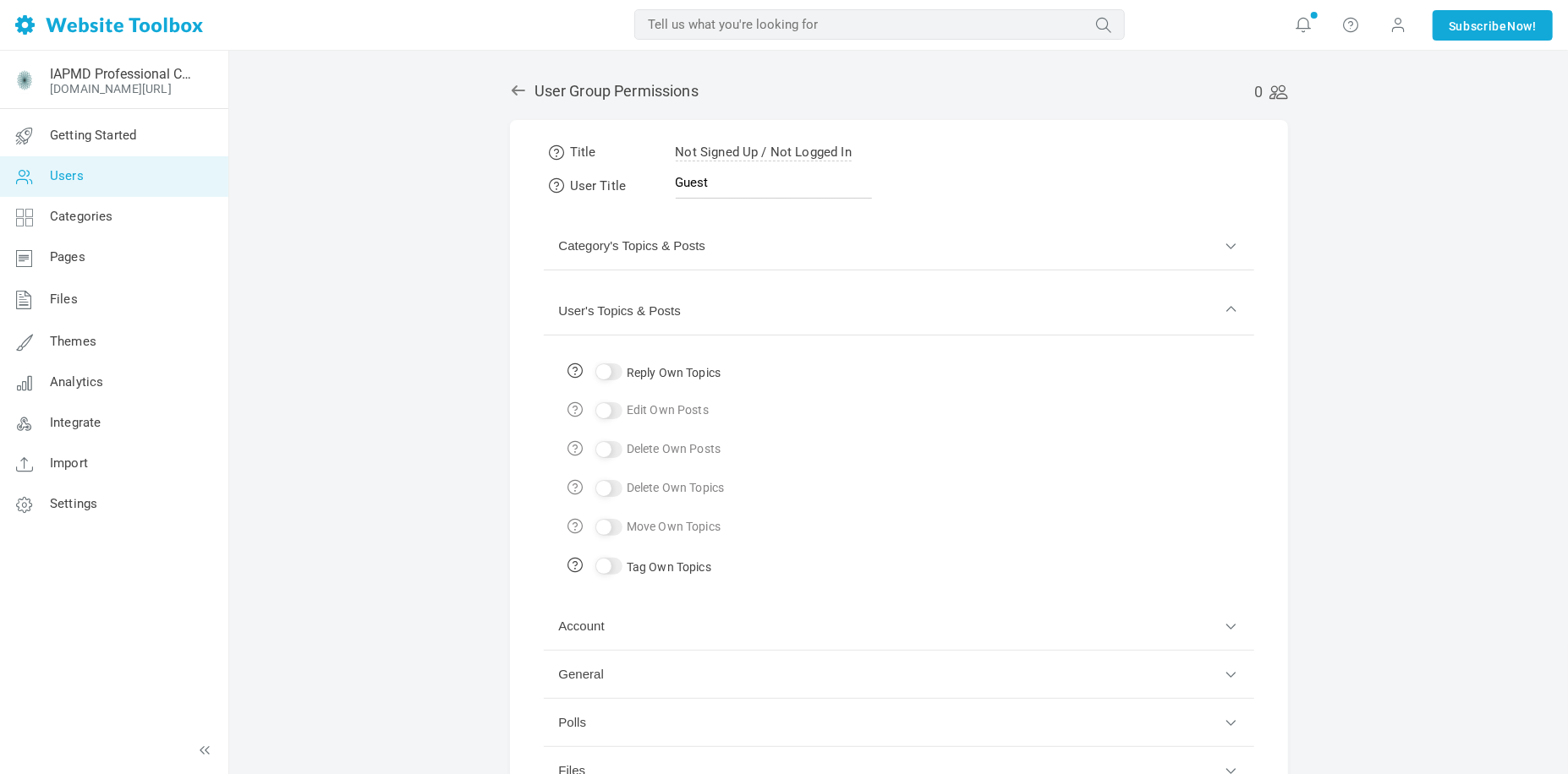
click at [755, 304] on button "User's Topics & Posts" at bounding box center [898, 312] width 710 height 48
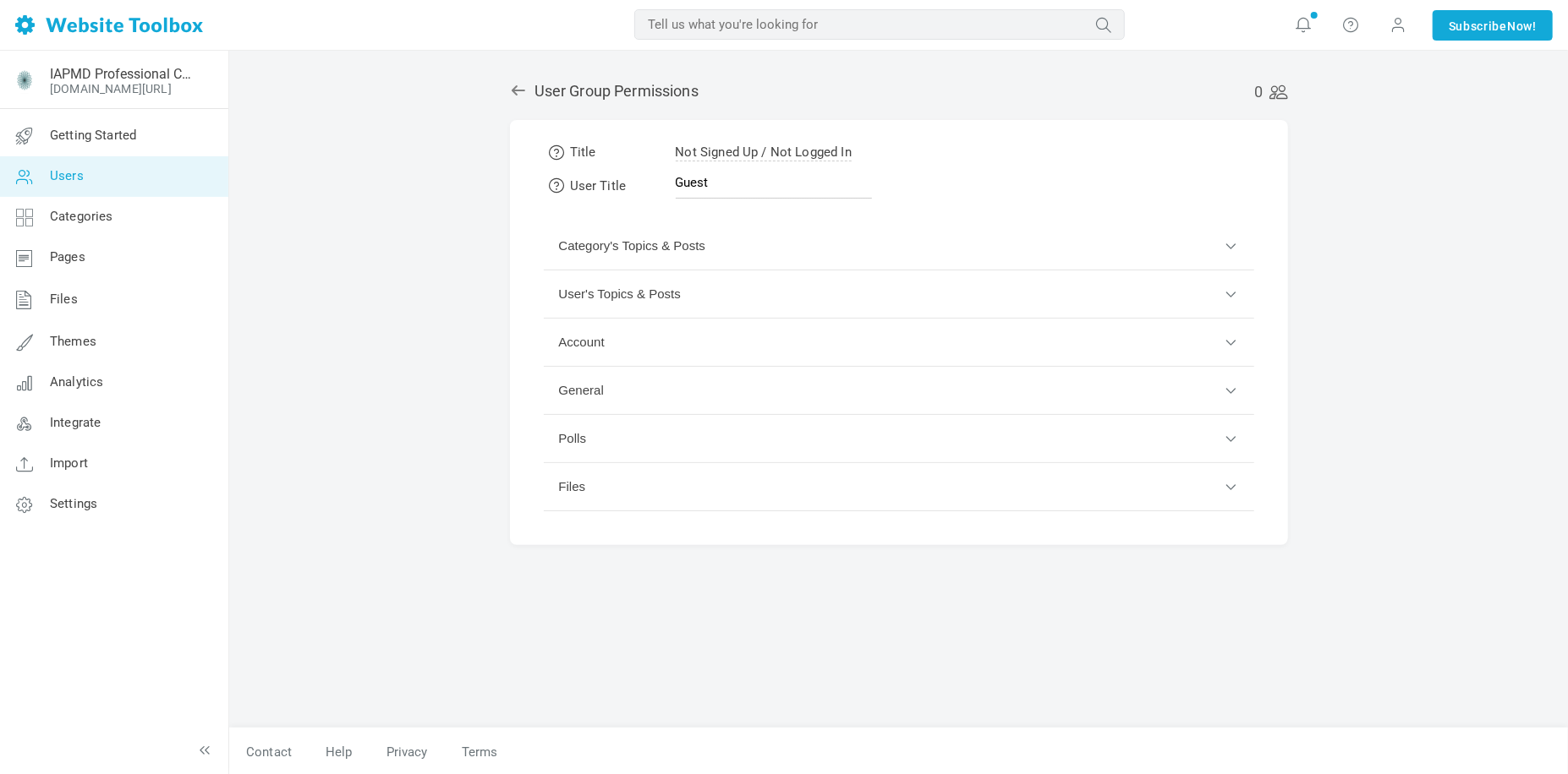
click at [753, 347] on button "Account" at bounding box center [898, 343] width 710 height 48
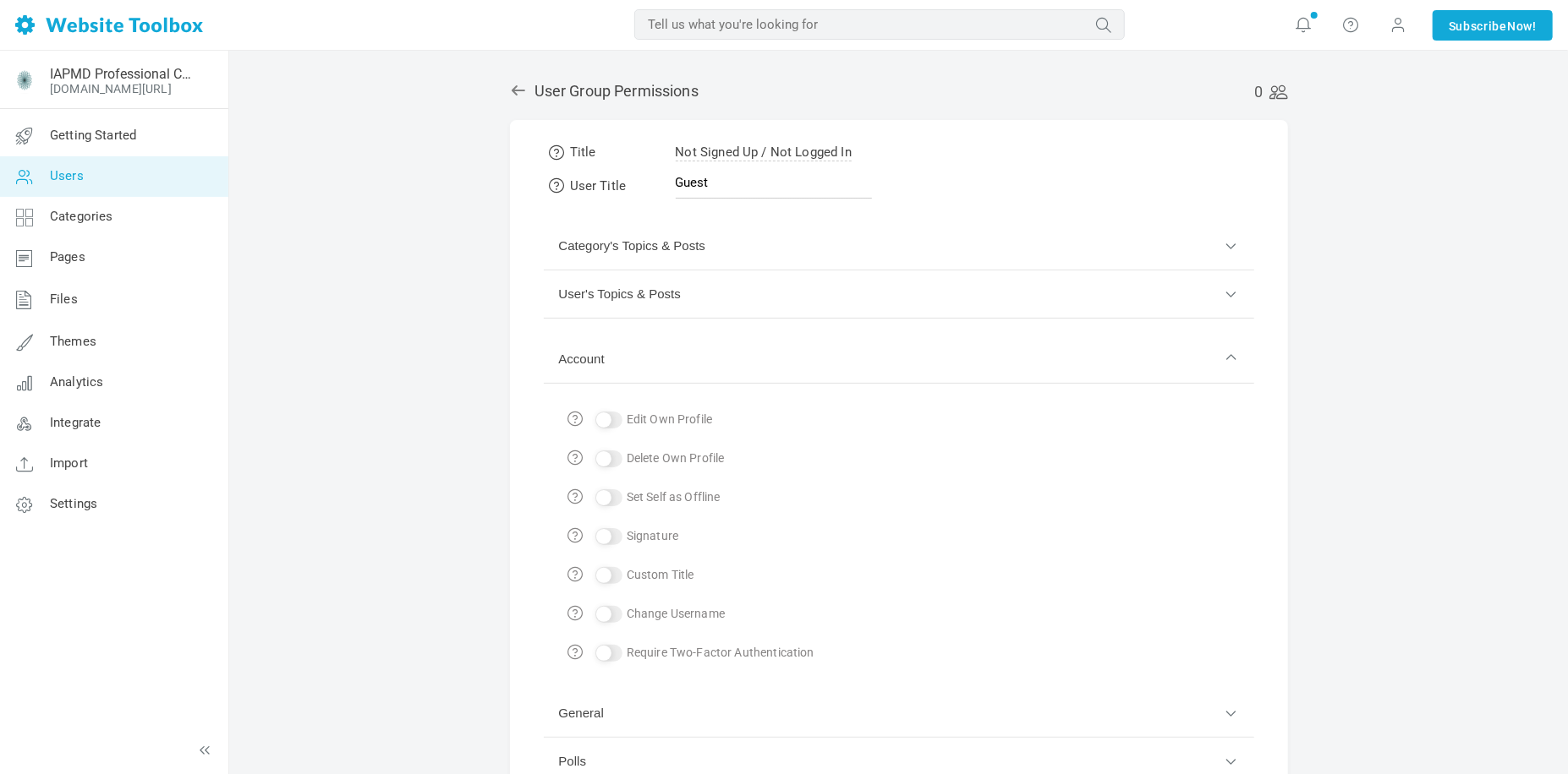
click at [753, 347] on button "Account" at bounding box center [898, 360] width 710 height 48
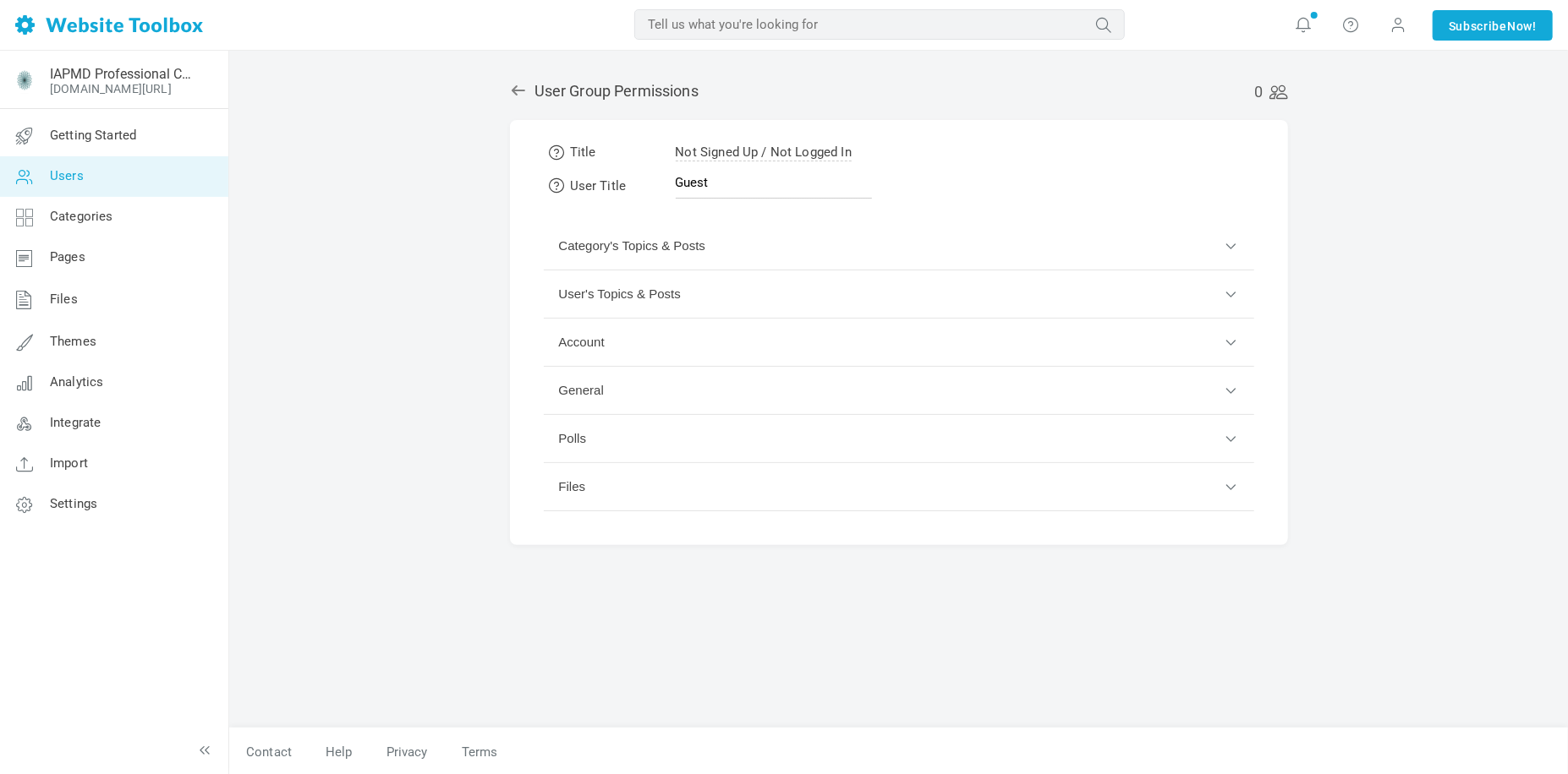
click at [781, 387] on button "General" at bounding box center [898, 391] width 710 height 48
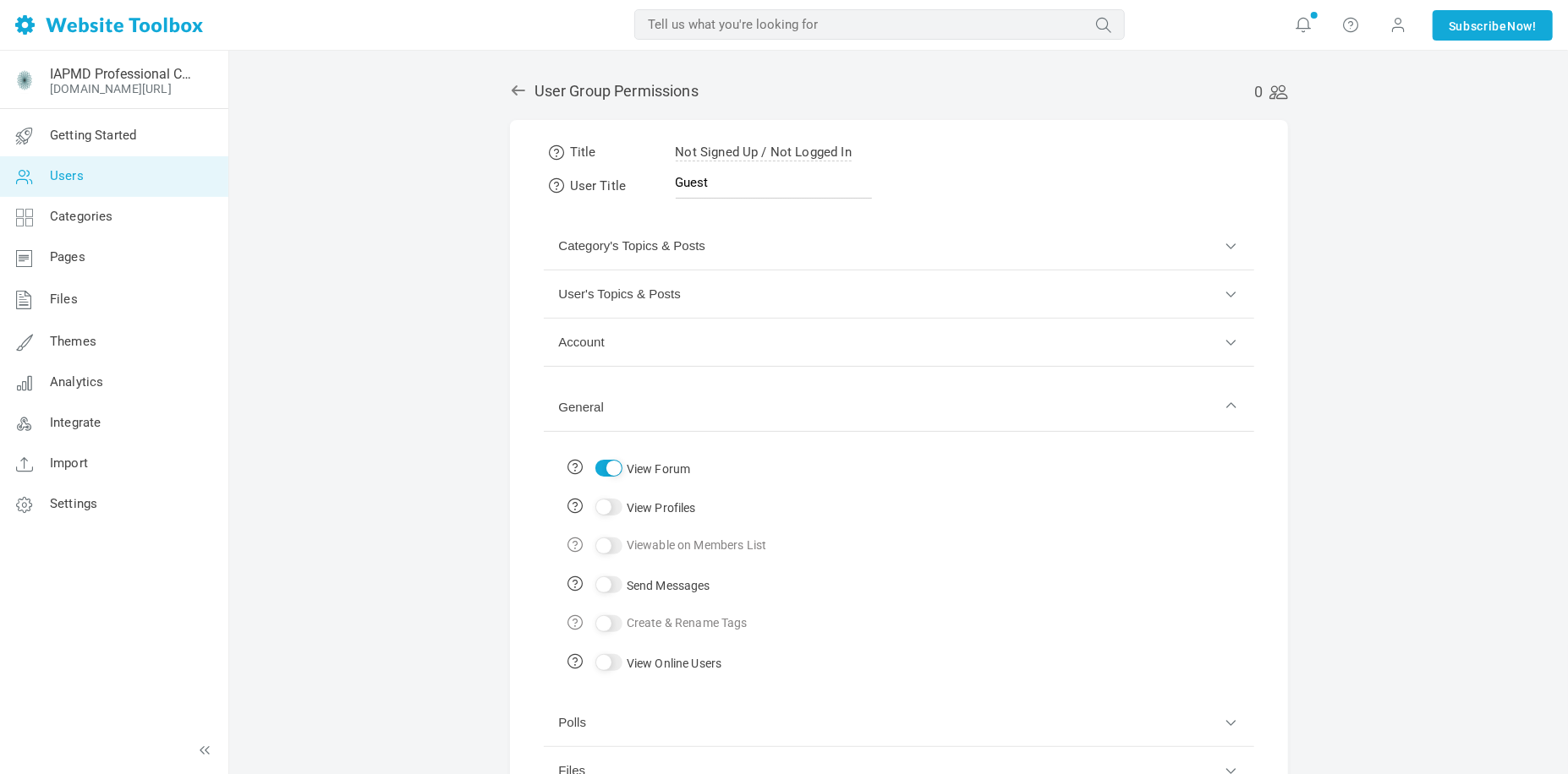
click at [781, 387] on button "General" at bounding box center [898, 408] width 710 height 48
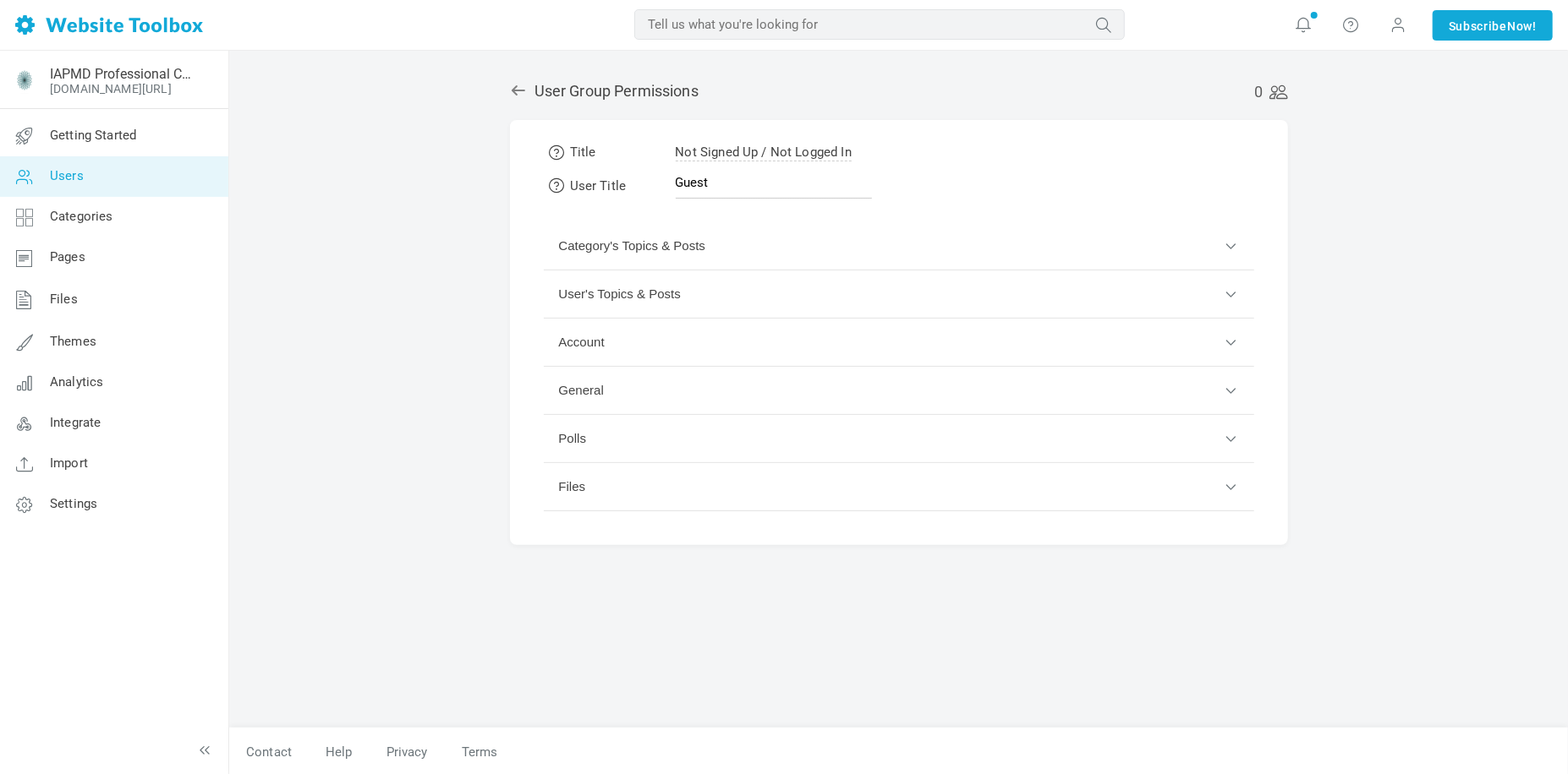
click at [775, 440] on button "Polls" at bounding box center [898, 439] width 710 height 48
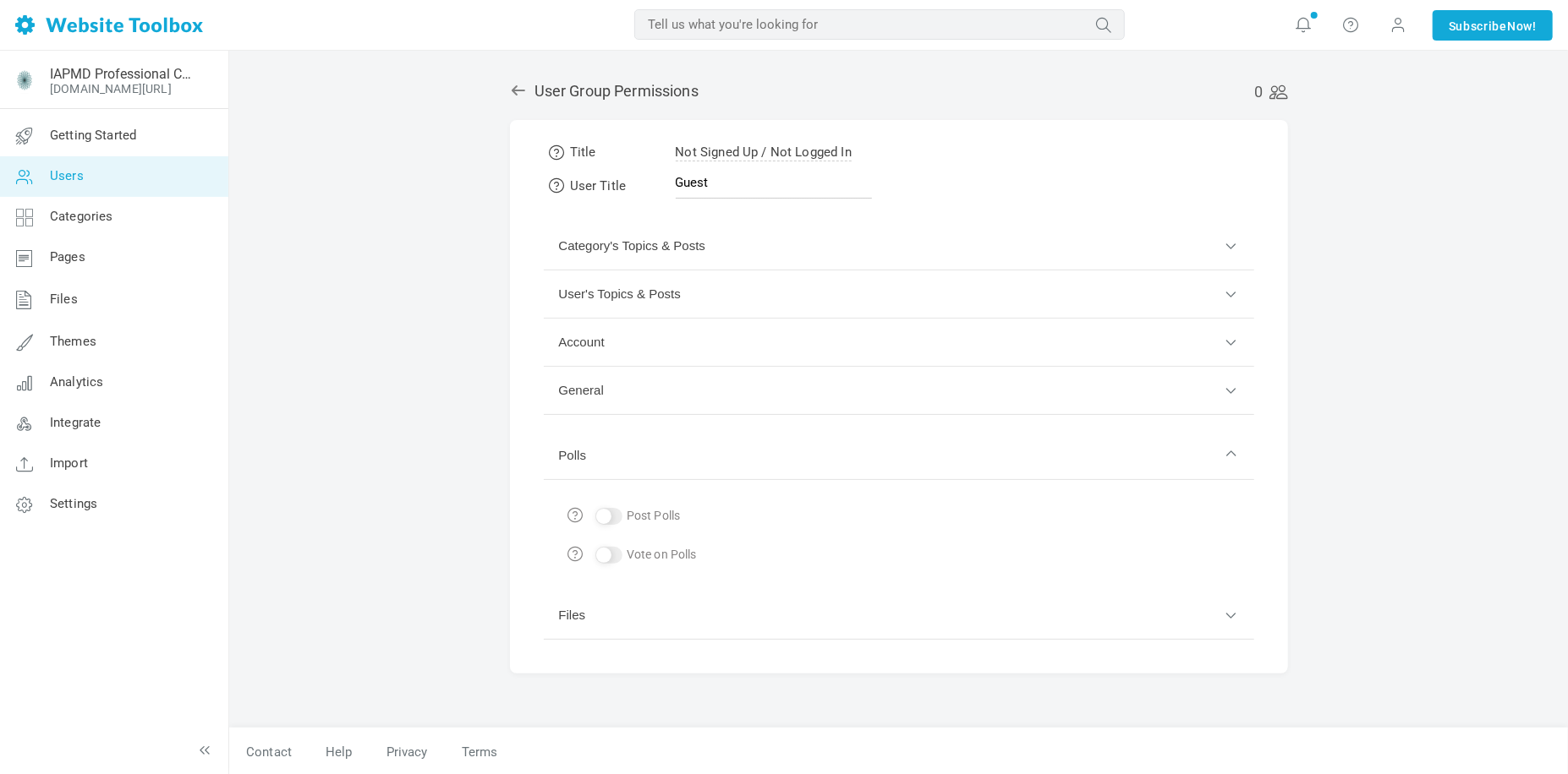
click at [775, 440] on button "Polls" at bounding box center [898, 456] width 710 height 48
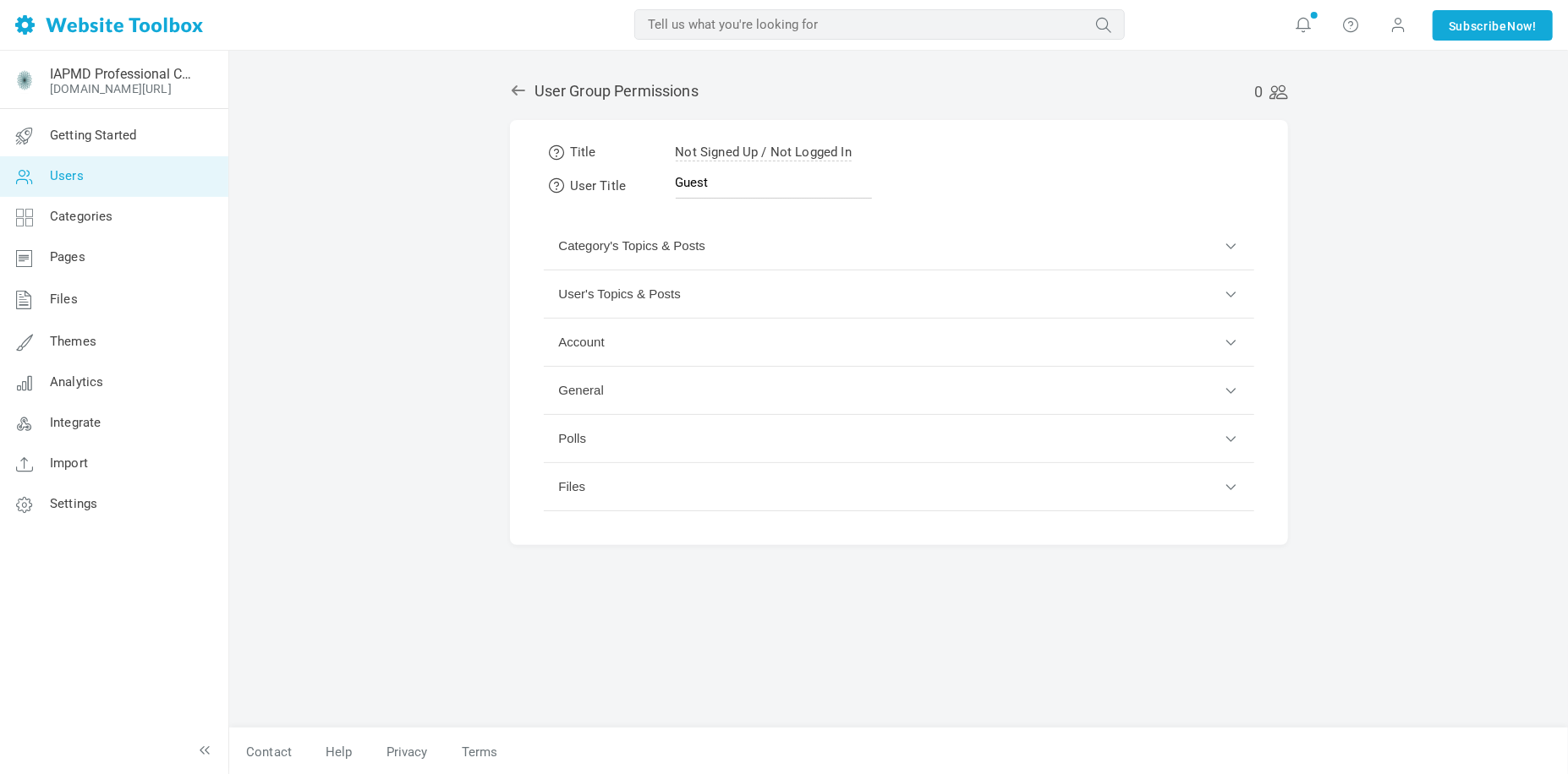
click at [769, 487] on button "Files" at bounding box center [898, 488] width 710 height 48
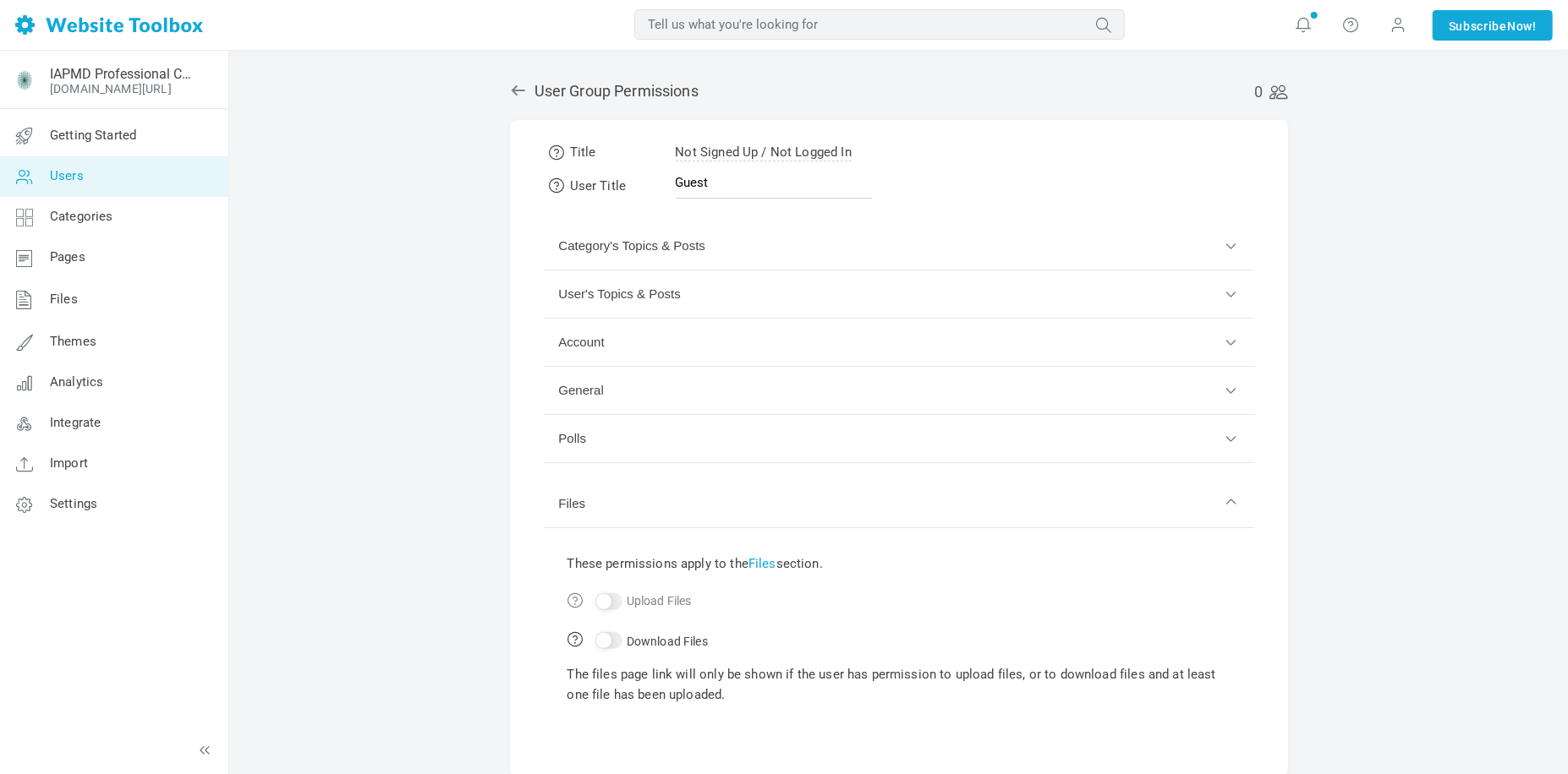
click at [769, 487] on button "Files" at bounding box center [898, 505] width 710 height 48
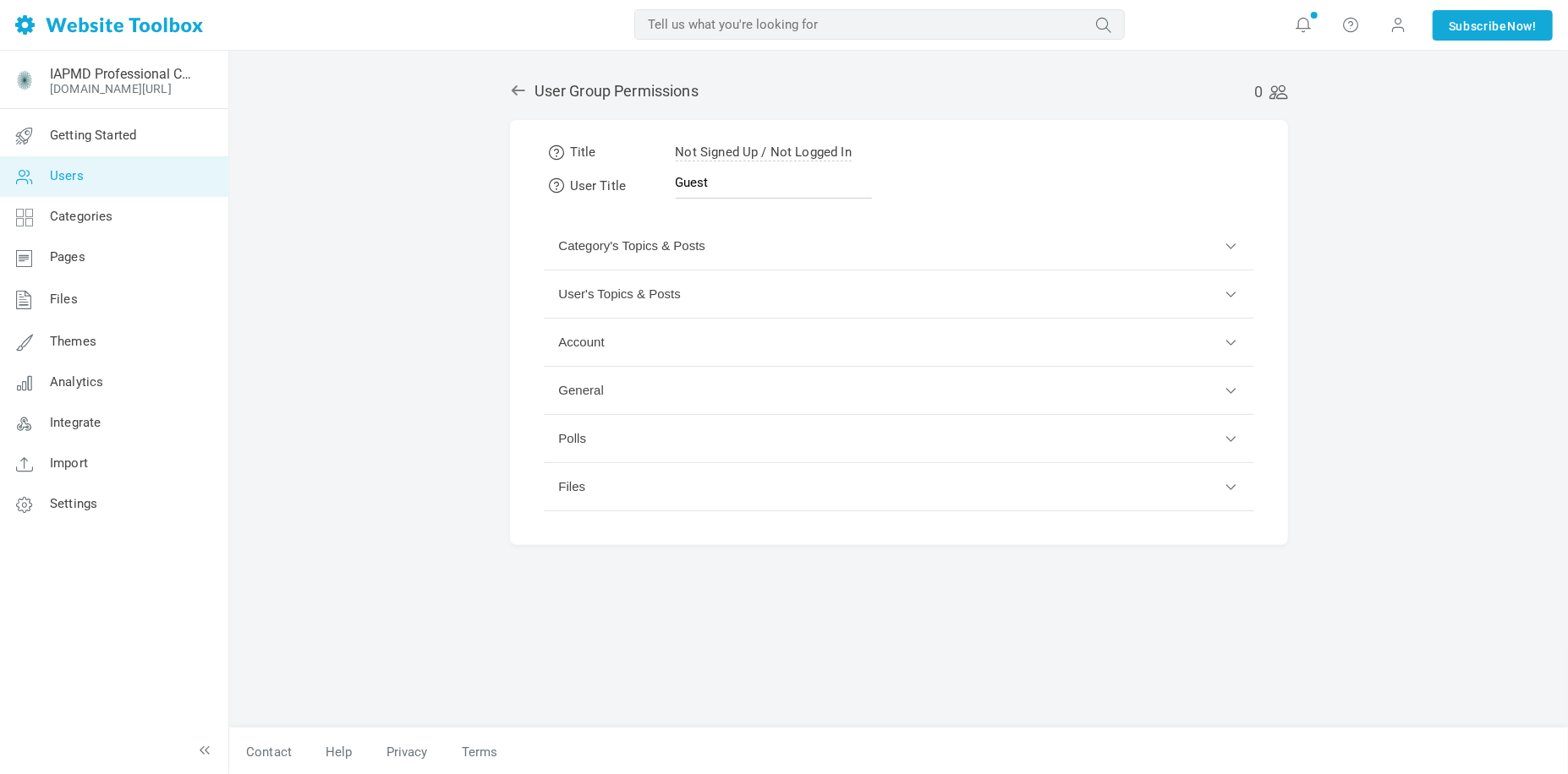
click at [502, 82] on div "0 User Group Permissions Title Not Signed Up / Not Logged In User Title Guest C…" at bounding box center [899, 396] width 803 height 664
click at [513, 93] on icon at bounding box center [518, 90] width 17 height 17
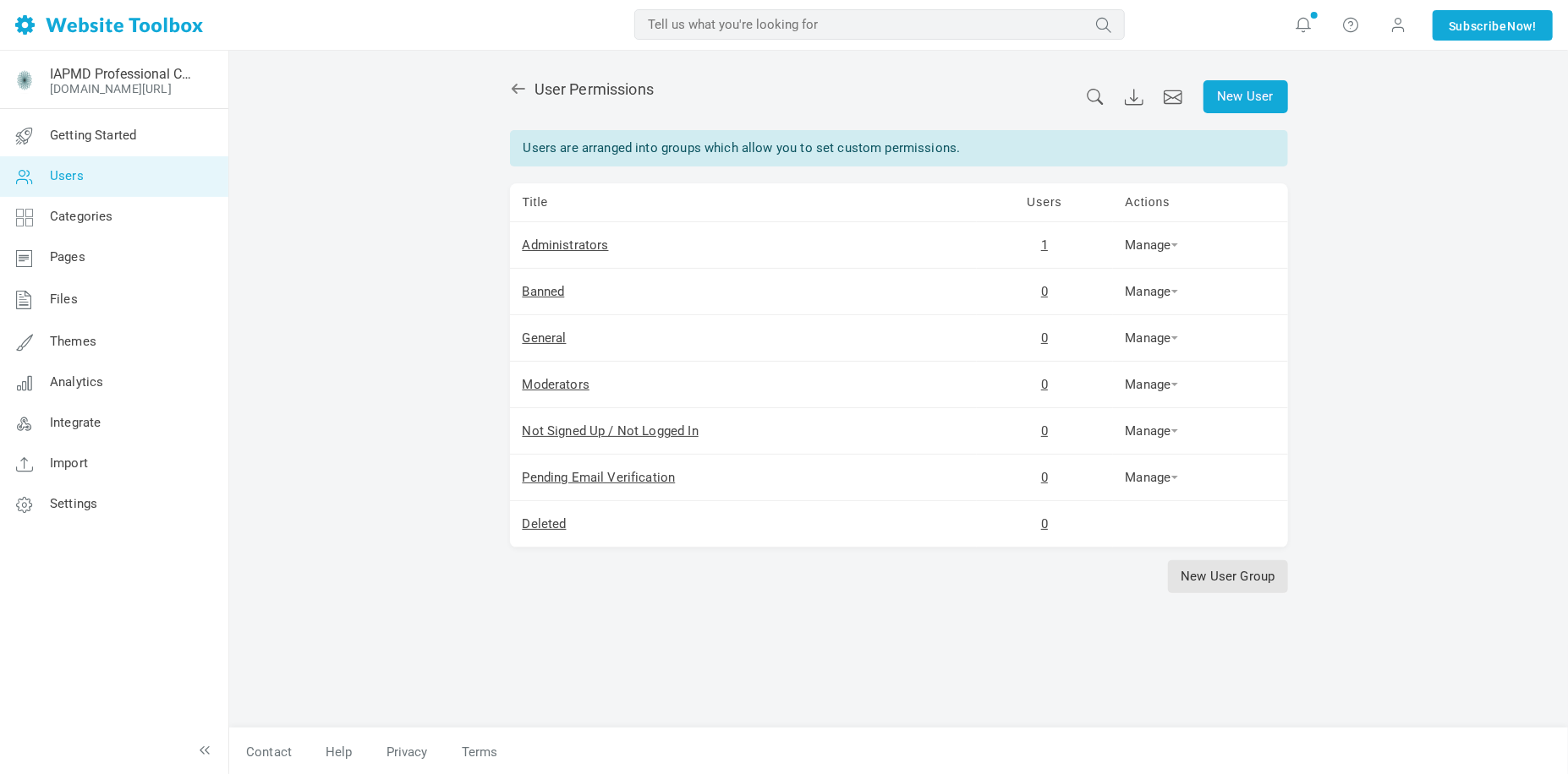
click at [442, 275] on div "New User User Permissions Users are arranged into groups which allow you to set…" at bounding box center [898, 413] width 1338 height 726
click at [99, 504] on link "Settings" at bounding box center [113, 504] width 229 height 40
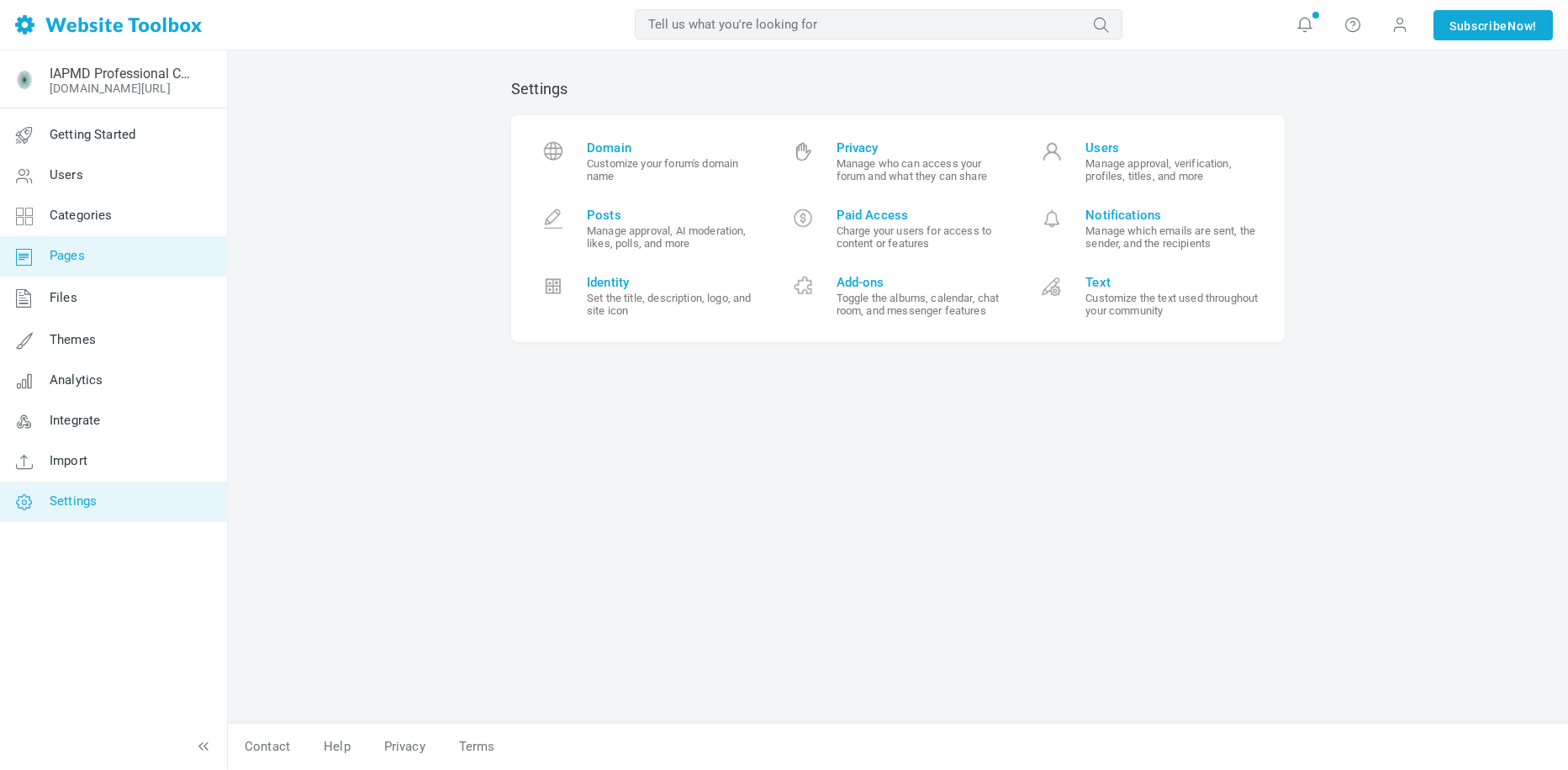
click at [79, 252] on span "Pages" at bounding box center [68, 255] width 36 height 15
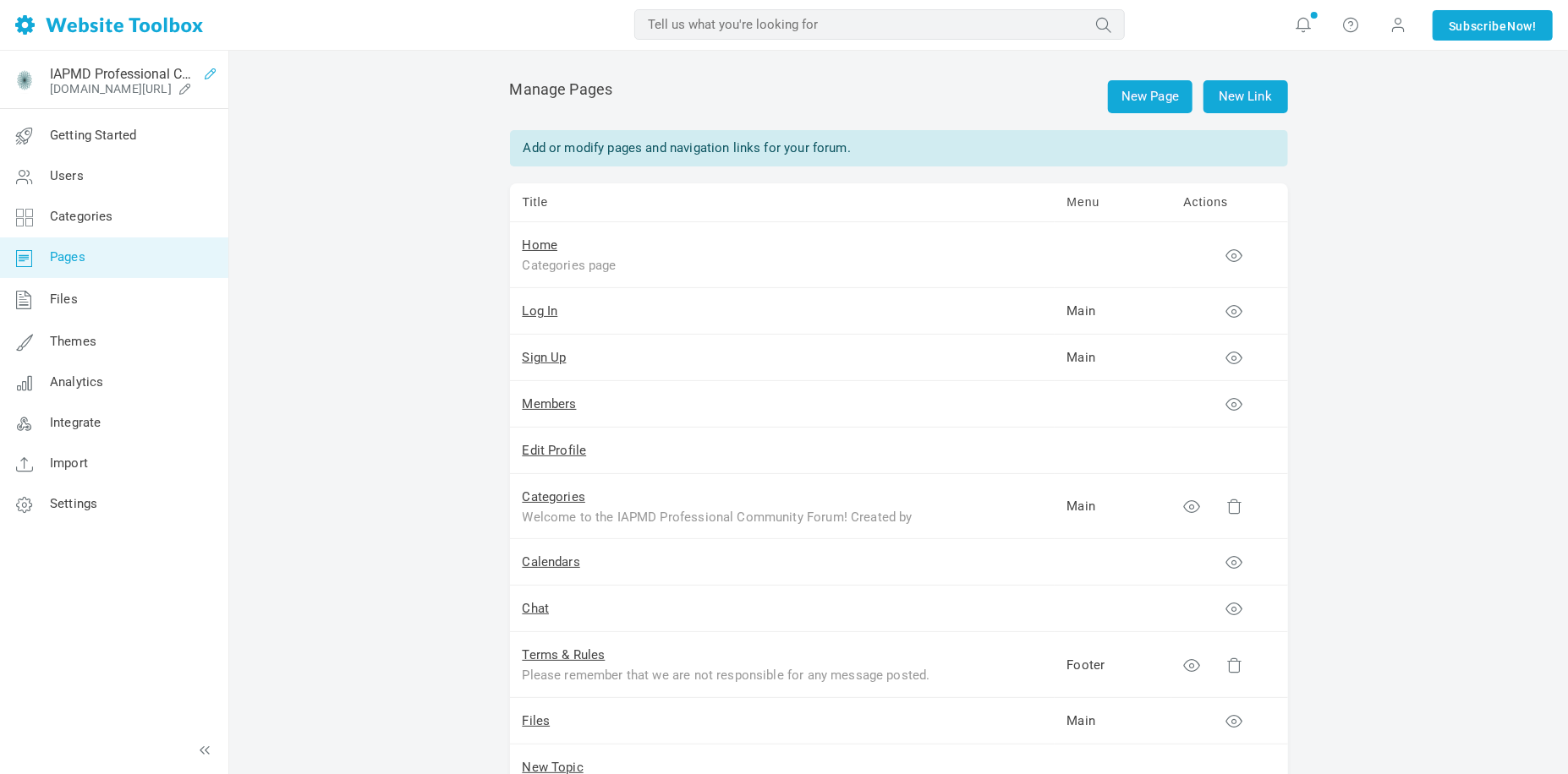
click at [209, 72] on icon at bounding box center [210, 73] width 27 height 13
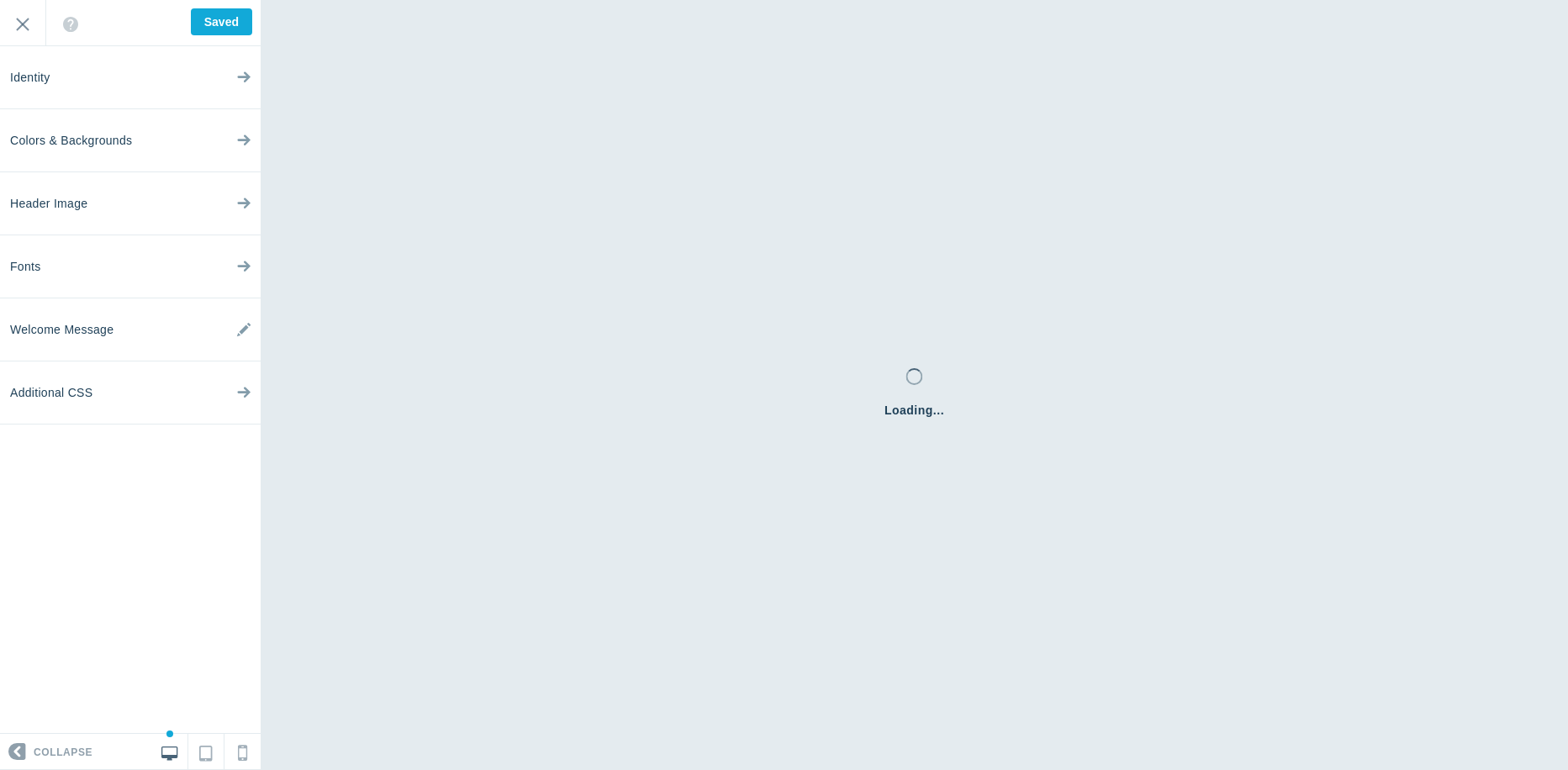
checkbox input "true"
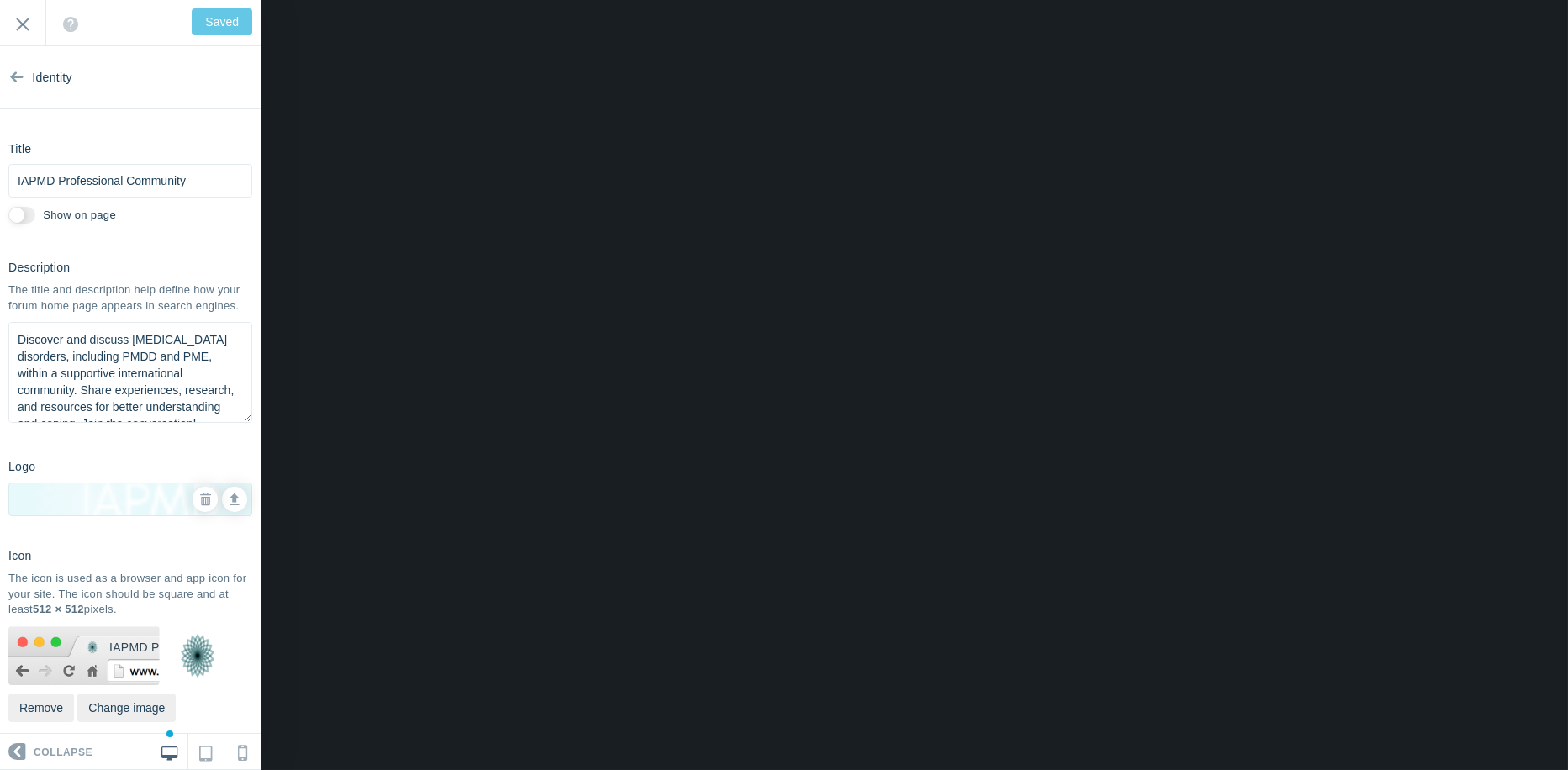
click at [29, 216] on input "Show on page" at bounding box center [21, 215] width 27 height 17
checkbox input "true"
type input "Save"
click at [14, 218] on input "Show on page" at bounding box center [21, 215] width 27 height 17
checkbox input "false"
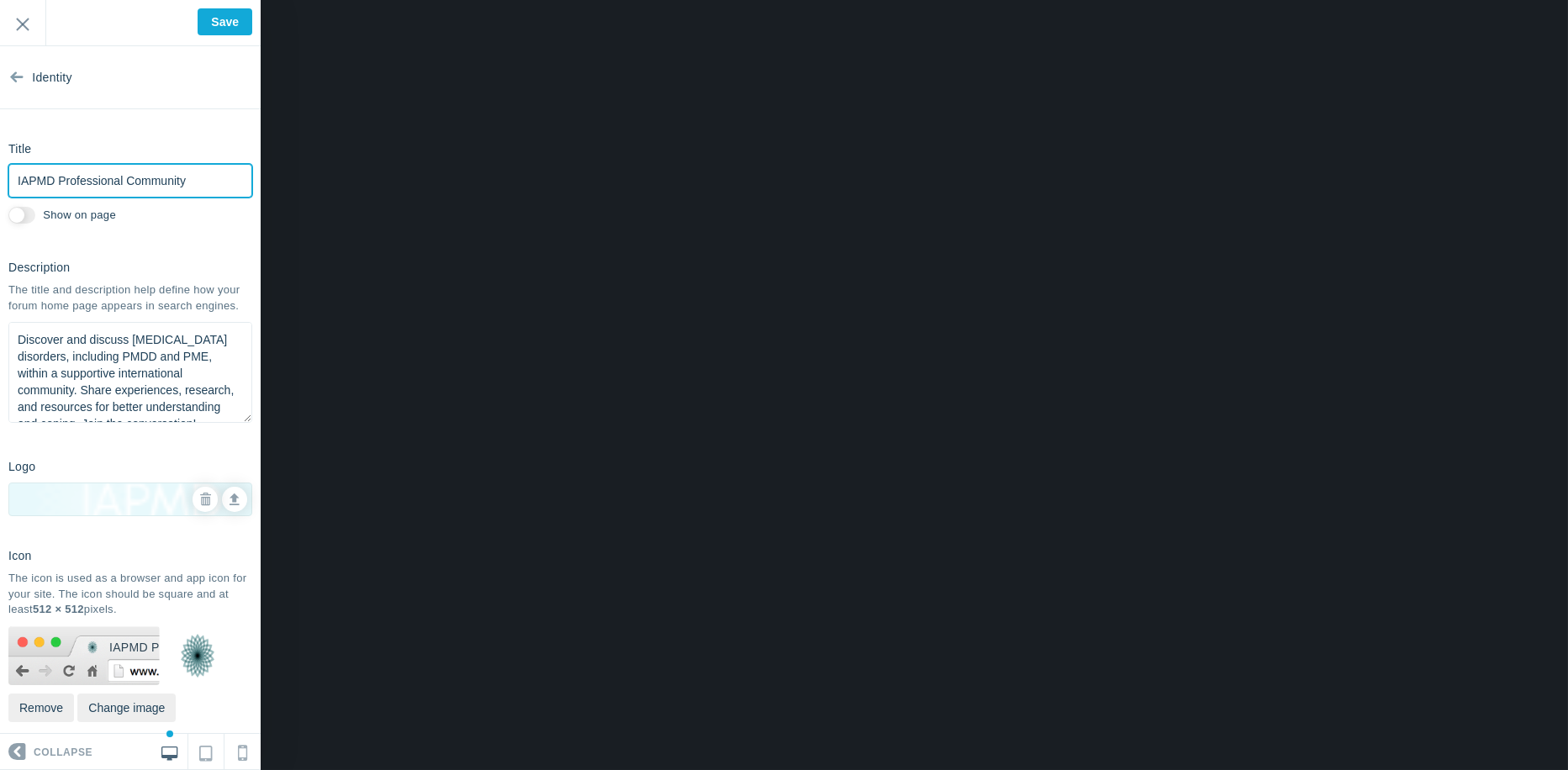
drag, startPoint x: 58, startPoint y: 180, endPoint x: 0, endPoint y: 180, distance: 58.0
click at [0, 180] on div "Title IAPMD Professional Community Please fill out this field. Show on page" at bounding box center [130, 181] width 261 height 94
type input "P"
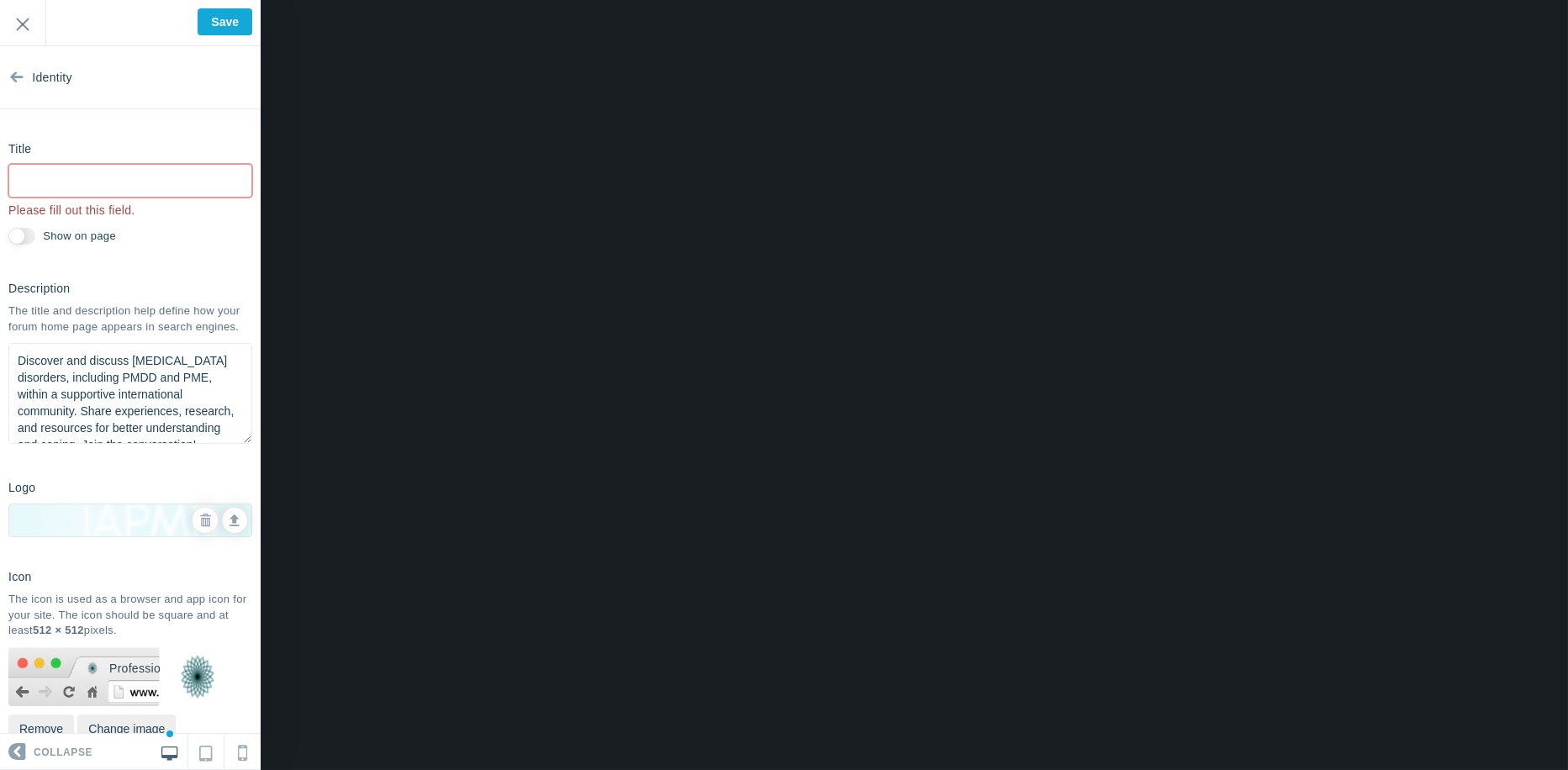
type input "Saved"
type input "I"
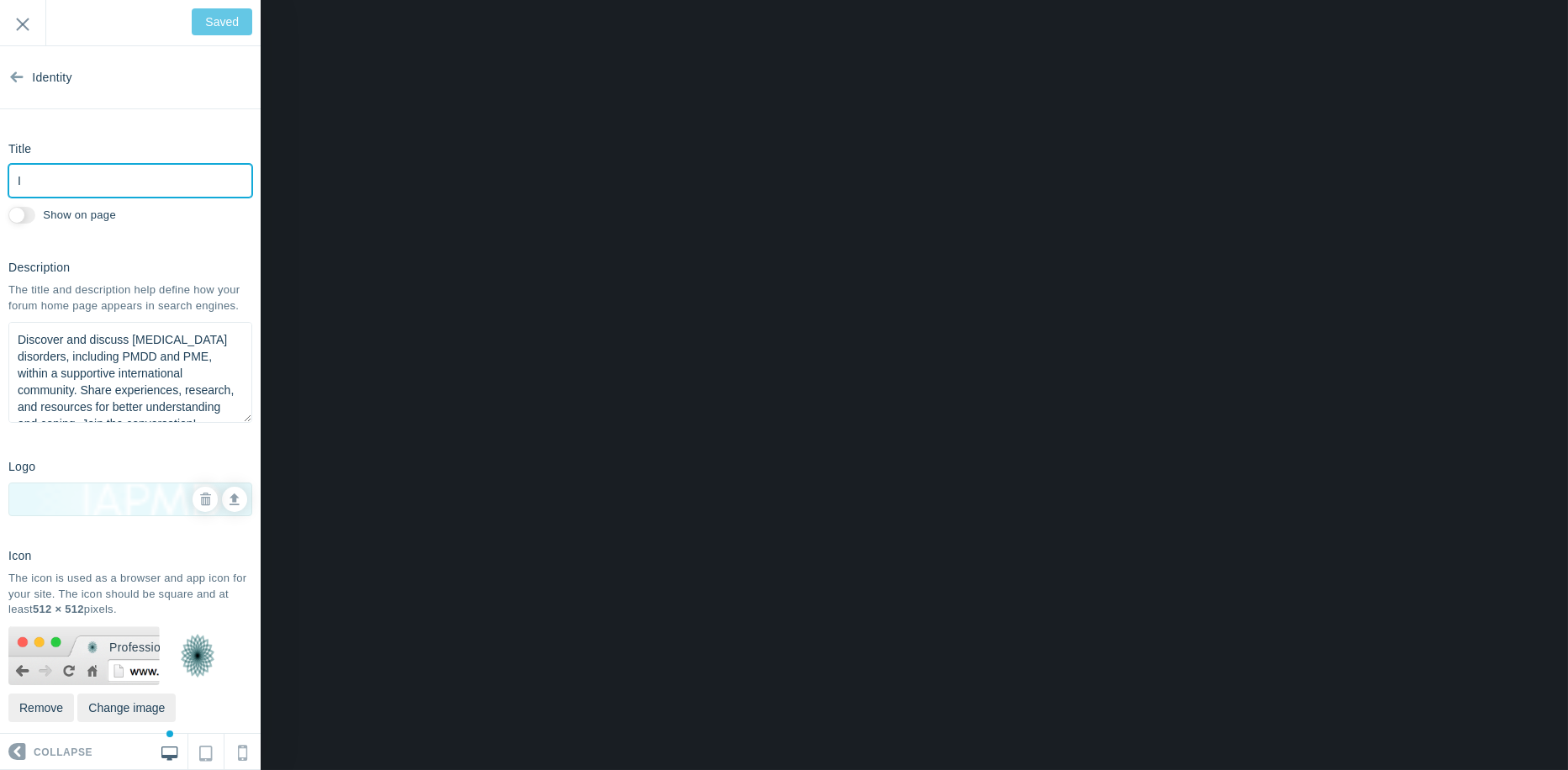
type input "Save"
type input "IAPMD Professionals Forum"
click at [170, 235] on section "Identity Title IAPMD Professionals Forum Please fill out this field. Show on pa…" at bounding box center [130, 390] width 261 height 688
click at [28, 216] on input "Show on page" at bounding box center [21, 215] width 27 height 17
checkbox input "true"
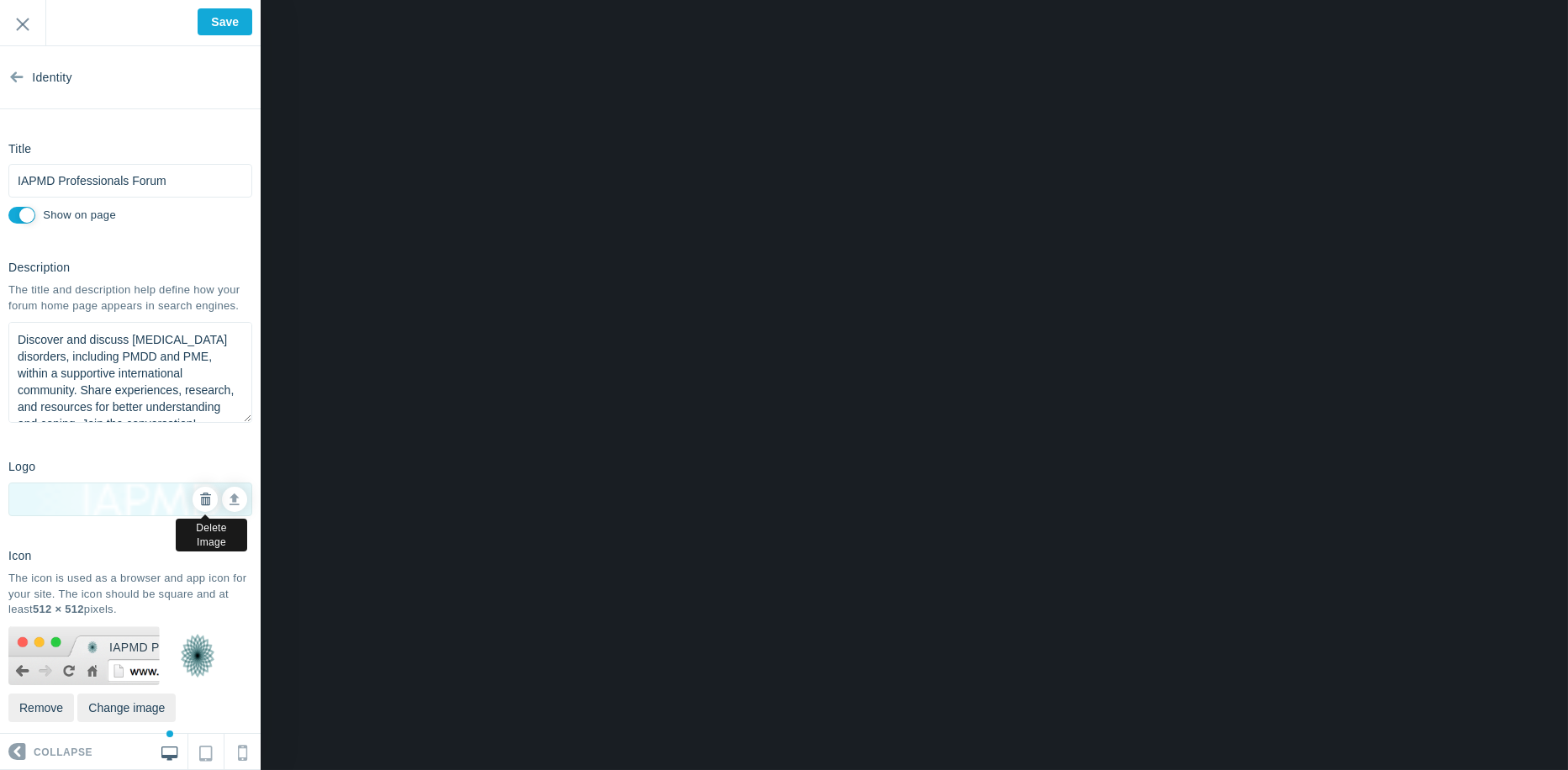
click at [199, 499] on icon at bounding box center [204, 499] width 12 height 12
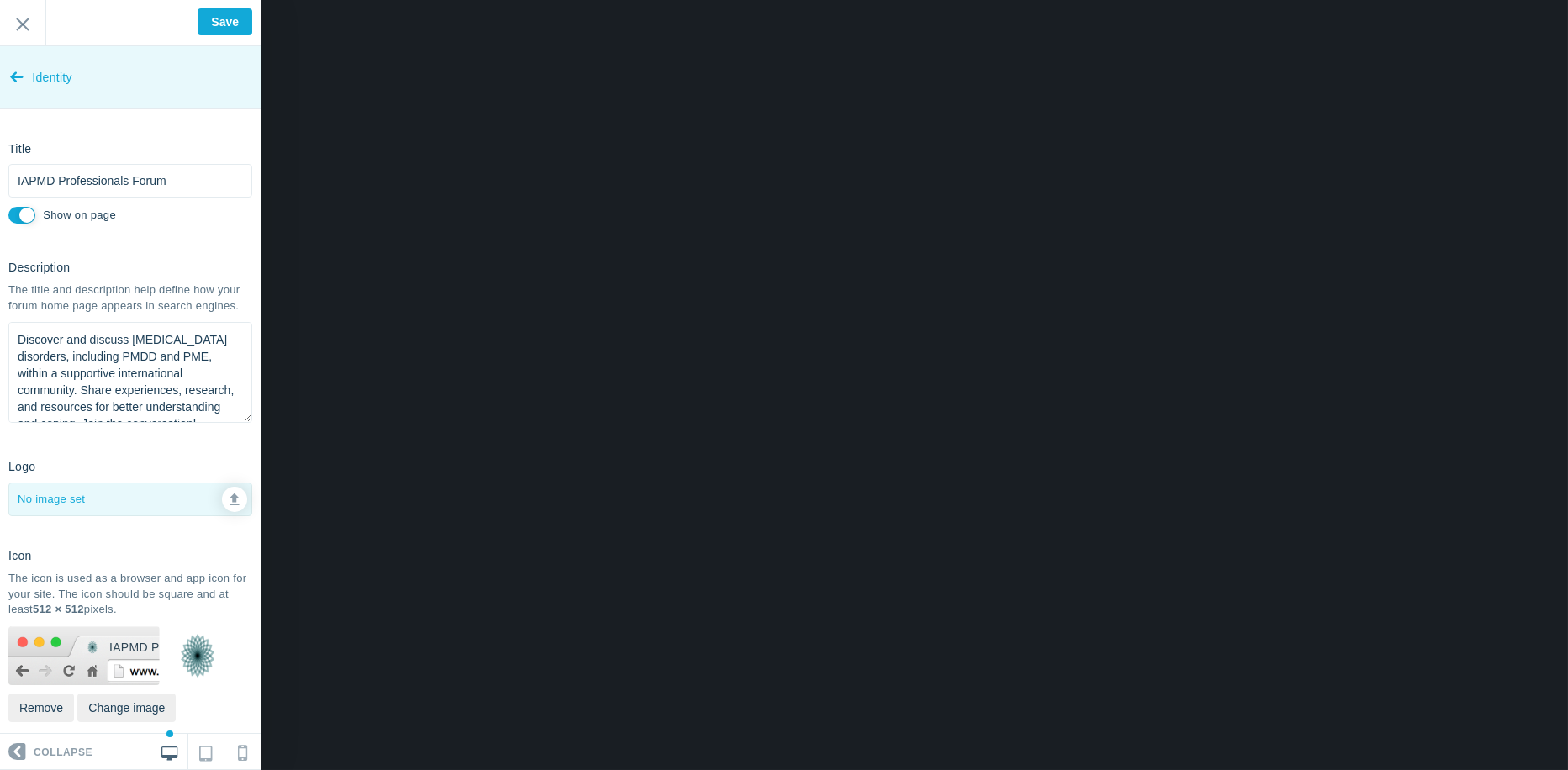
click at [21, 85] on icon at bounding box center [16, 73] width 13 height 63
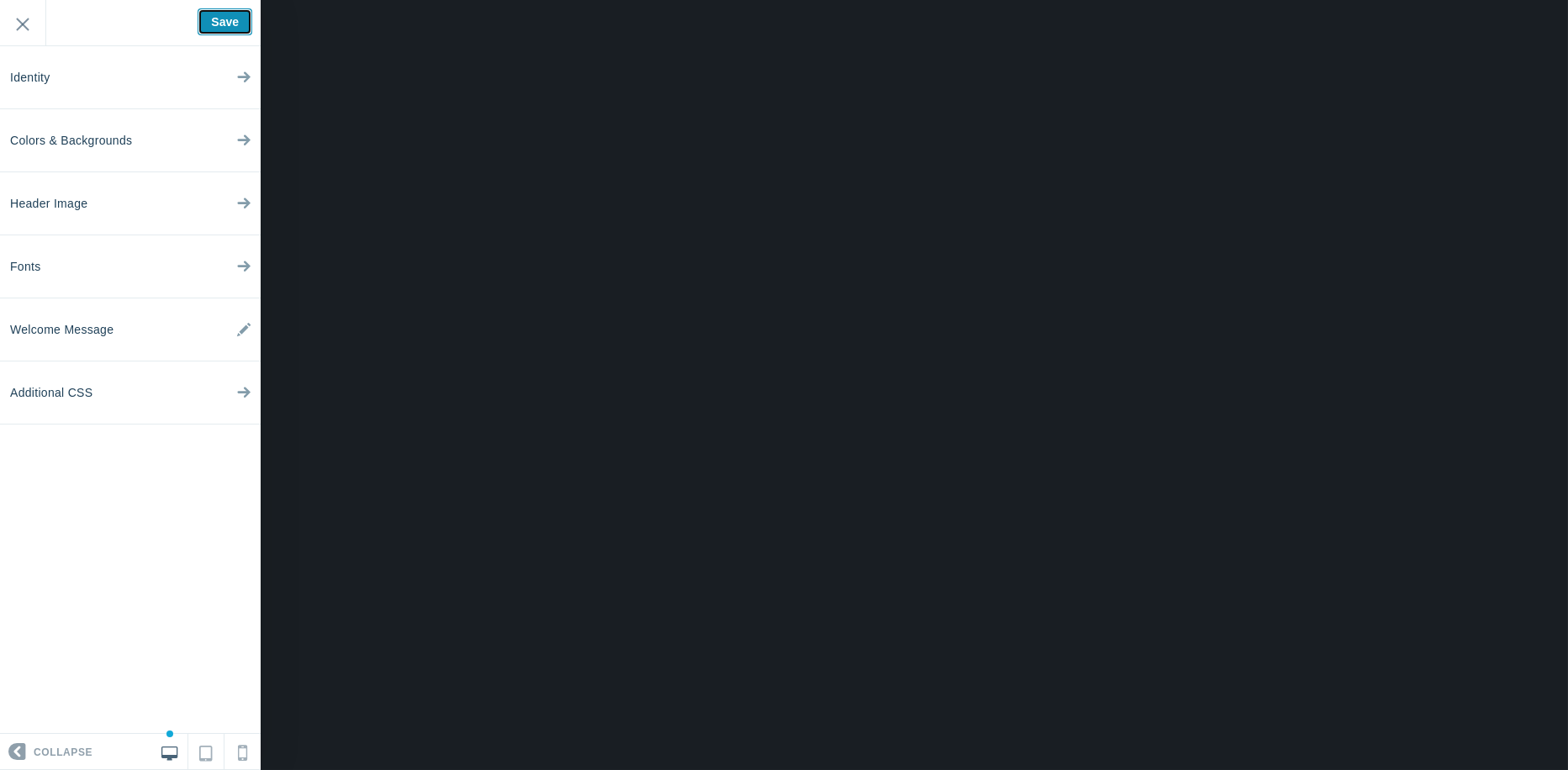
click at [199, 23] on input "Save" at bounding box center [224, 21] width 54 height 27
type input "Saved"
click at [18, 29] on input "Exit" at bounding box center [22, 23] width 46 height 46
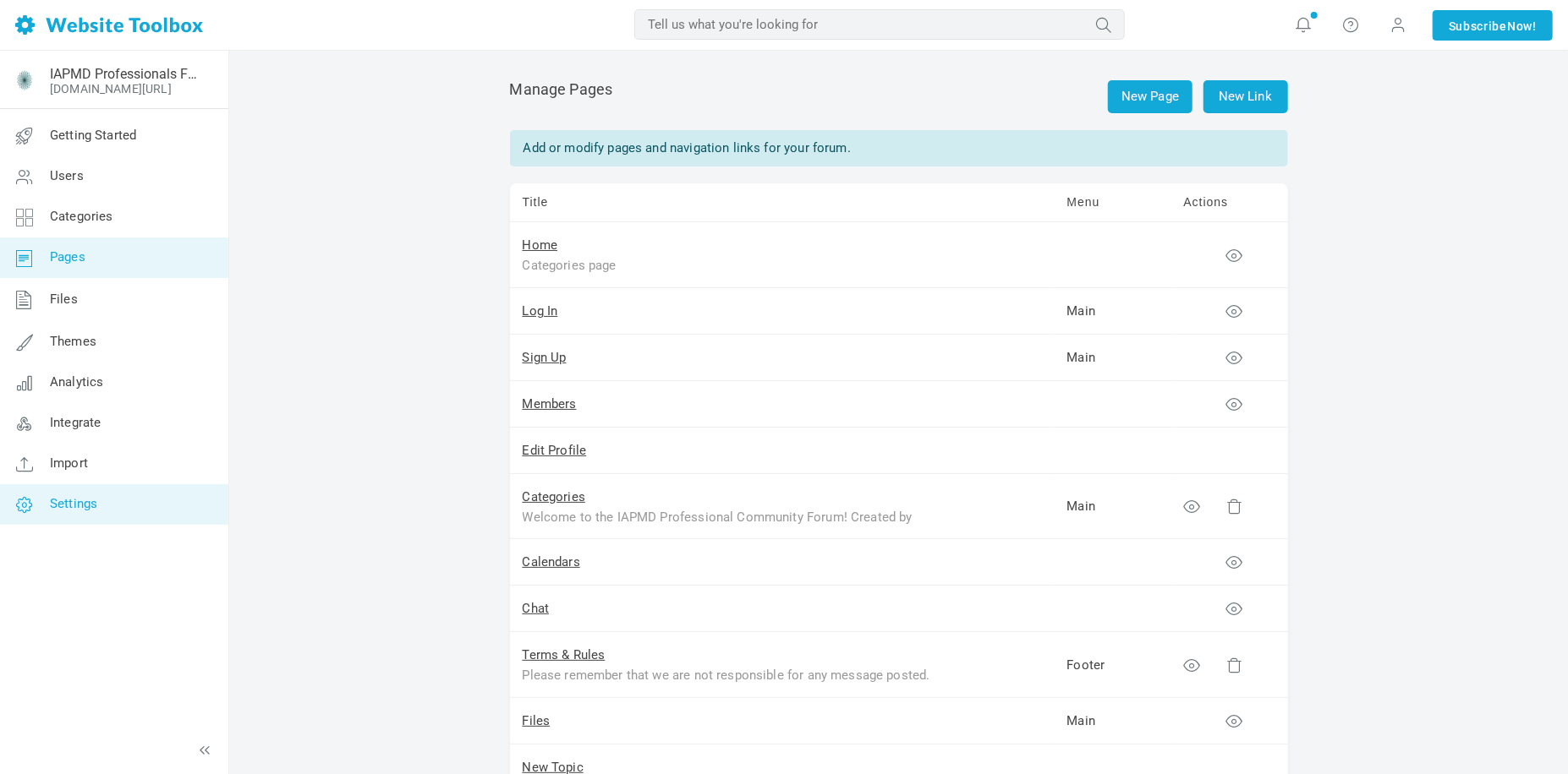
click at [78, 506] on span "Settings" at bounding box center [74, 504] width 48 height 15
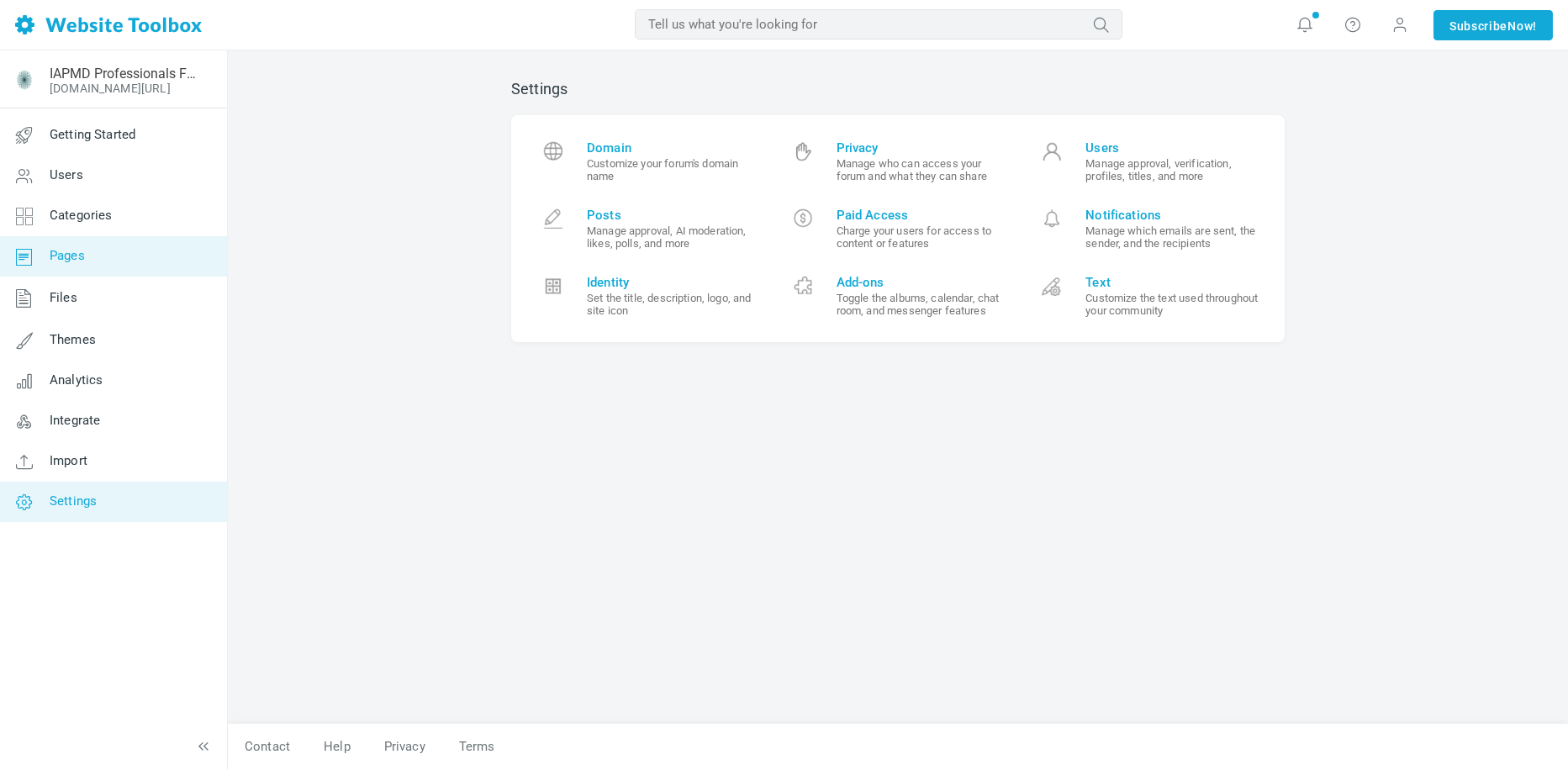
click at [81, 261] on span "Pages" at bounding box center [68, 255] width 36 height 15
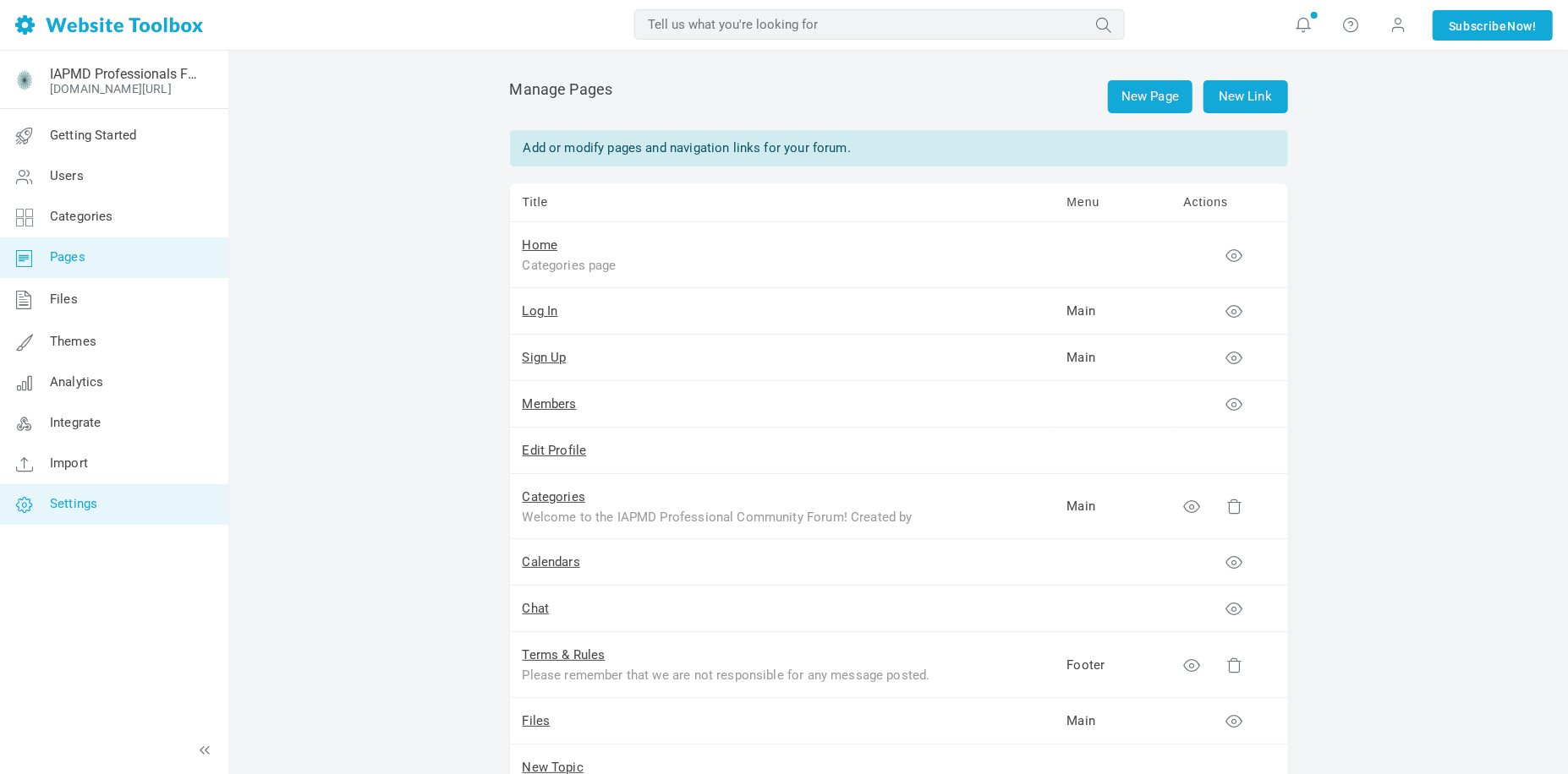
click at [146, 512] on link "Settings" at bounding box center [113, 504] width 229 height 40
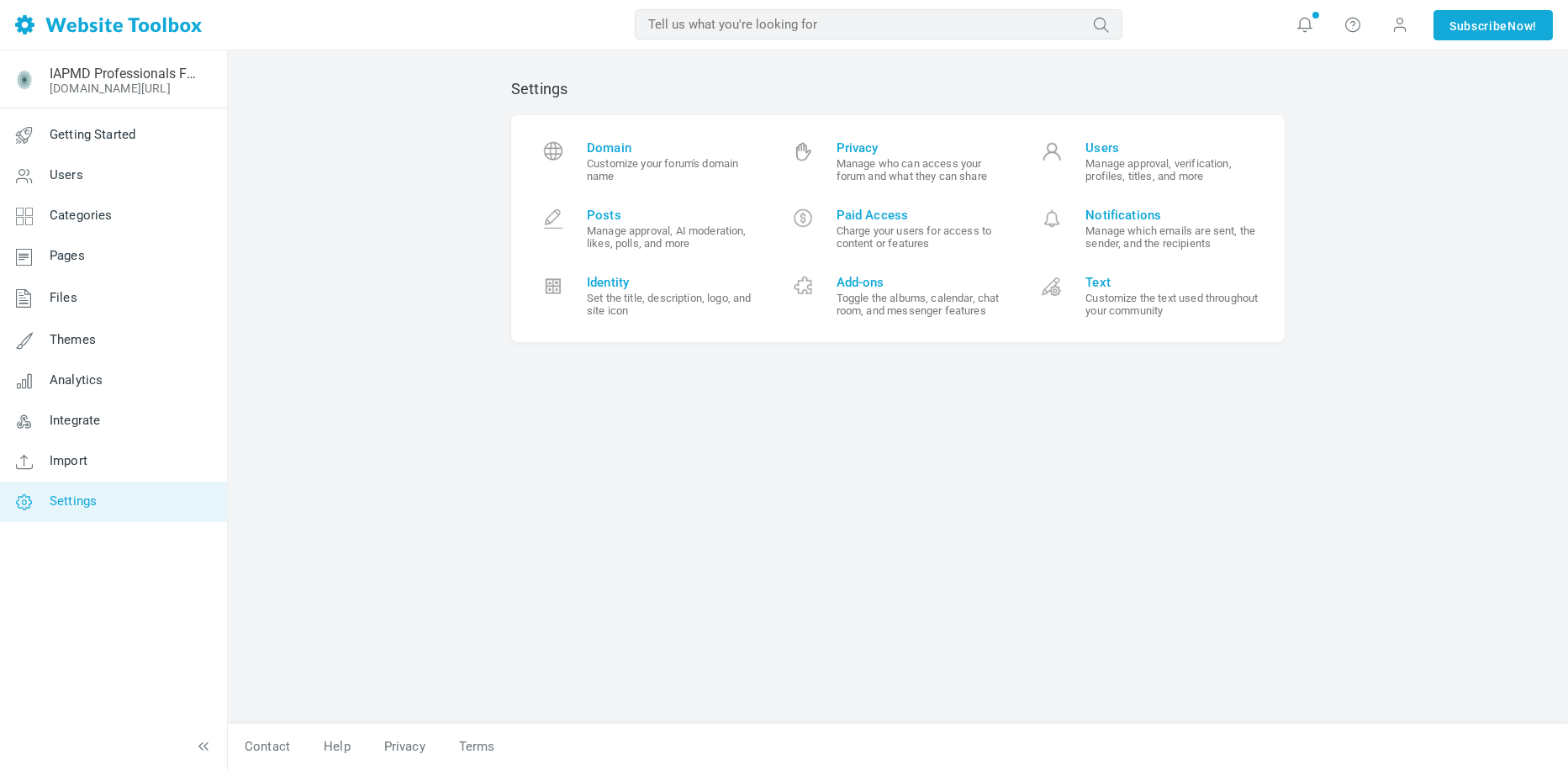
click at [896, 500] on div "Settings Domain Customize your forum's domain name Privacy Manage who can acces…" at bounding box center [897, 394] width 798 height 661
click at [615, 294] on small "Set the title, description, logo, and site icon" at bounding box center [673, 305] width 174 height 25
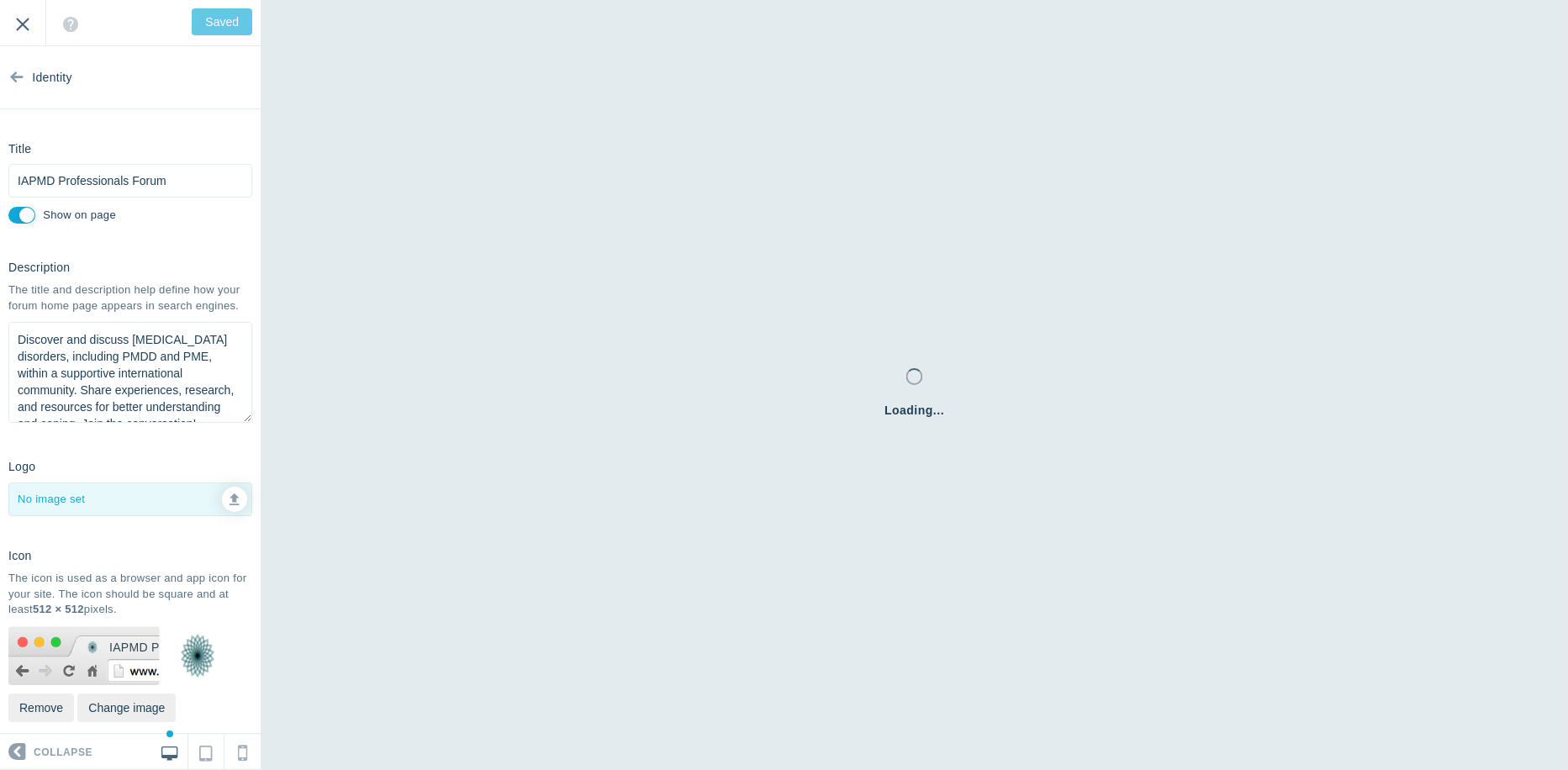
click at [21, 15] on input "Exit" at bounding box center [22, 23] width 46 height 46
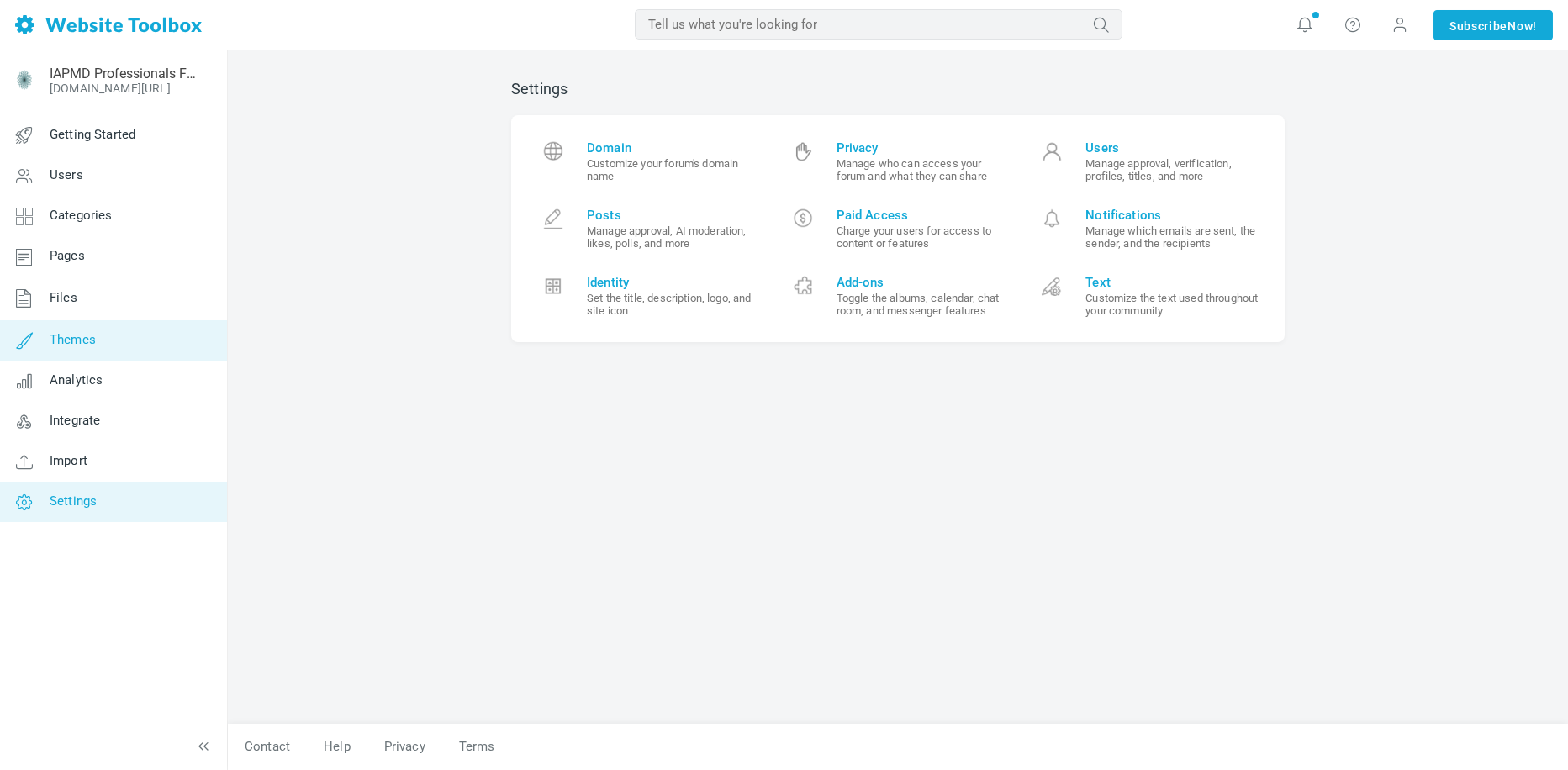
click at [114, 338] on link "Themes" at bounding box center [113, 340] width 228 height 40
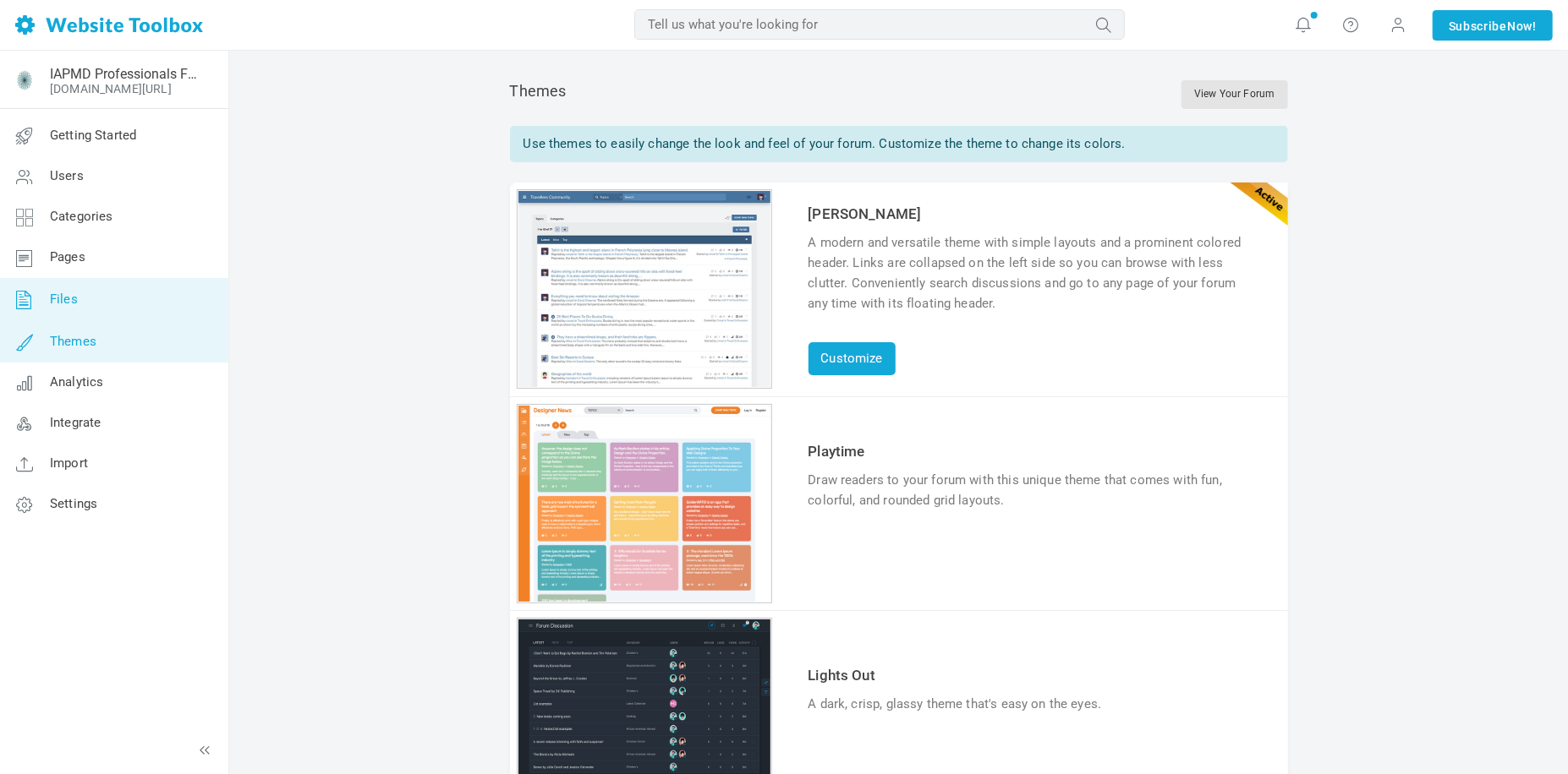
click at [75, 304] on span "Files" at bounding box center [64, 299] width 28 height 15
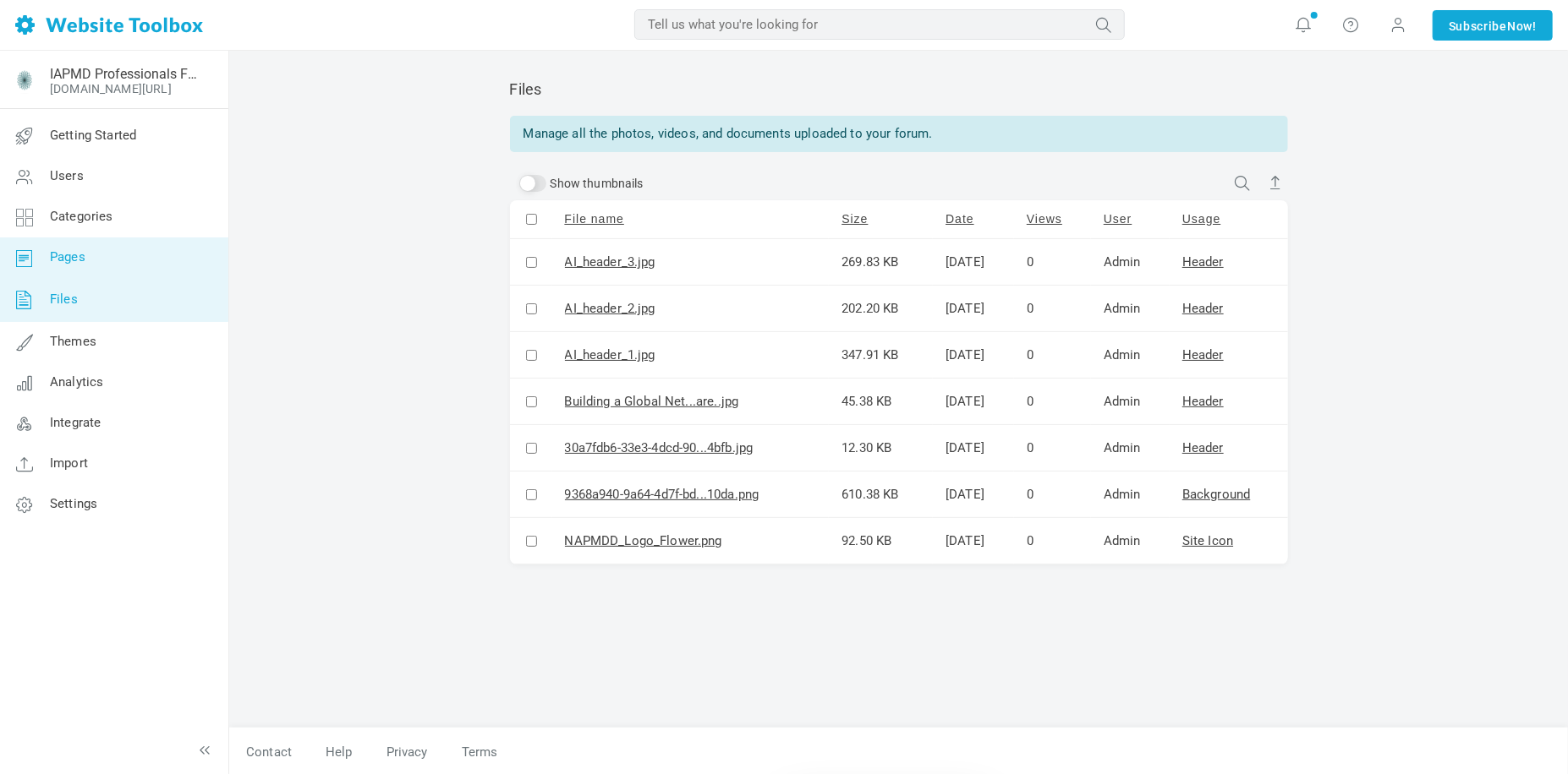
click at [86, 259] on link "Pages" at bounding box center [113, 258] width 229 height 40
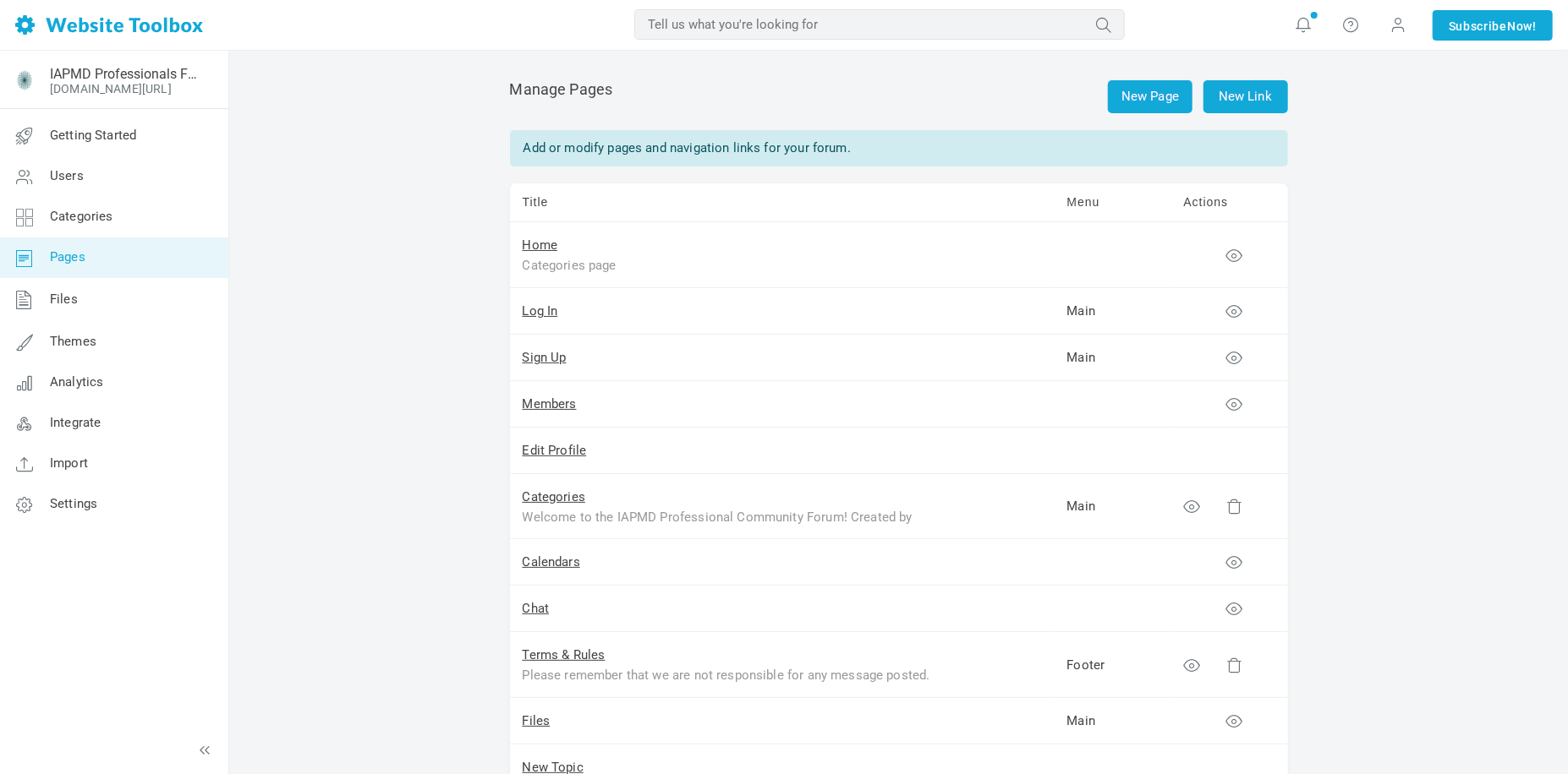
click at [143, 629] on div "IAPMD Professionals Forum iapmd.org/pro-comm-forum Getting Started Users Catego…" at bounding box center [113, 412] width 229 height 724
click at [102, 517] on link "Settings" at bounding box center [113, 504] width 229 height 40
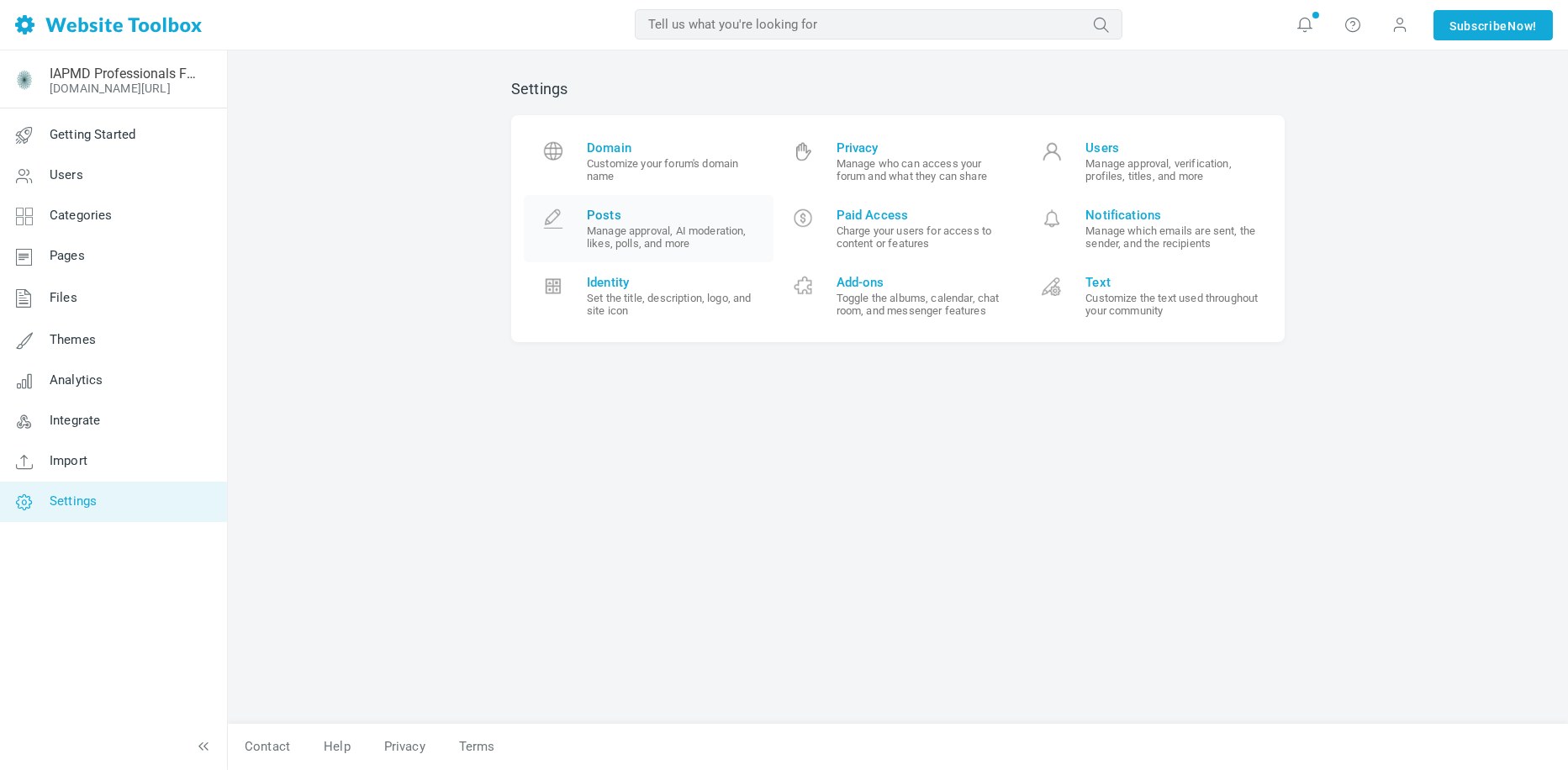
click at [631, 239] on small "Manage approval, AI moderation, likes, polls, and more" at bounding box center [673, 237] width 174 height 25
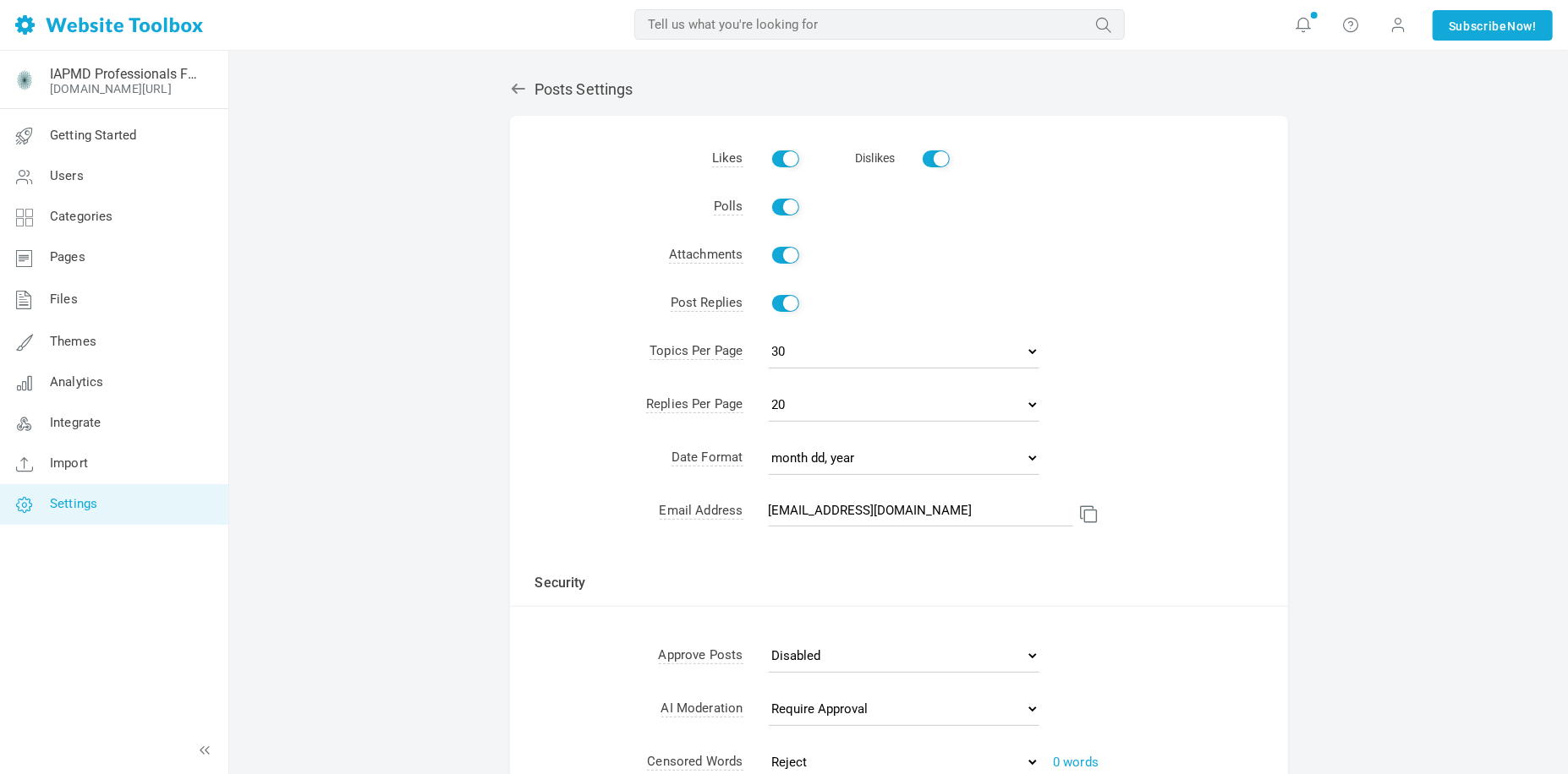
click at [780, 251] on input "Enable" at bounding box center [786, 255] width 27 height 17
click at [794, 256] on input "Enable" at bounding box center [786, 255] width 27 height 17
checkbox input "true"
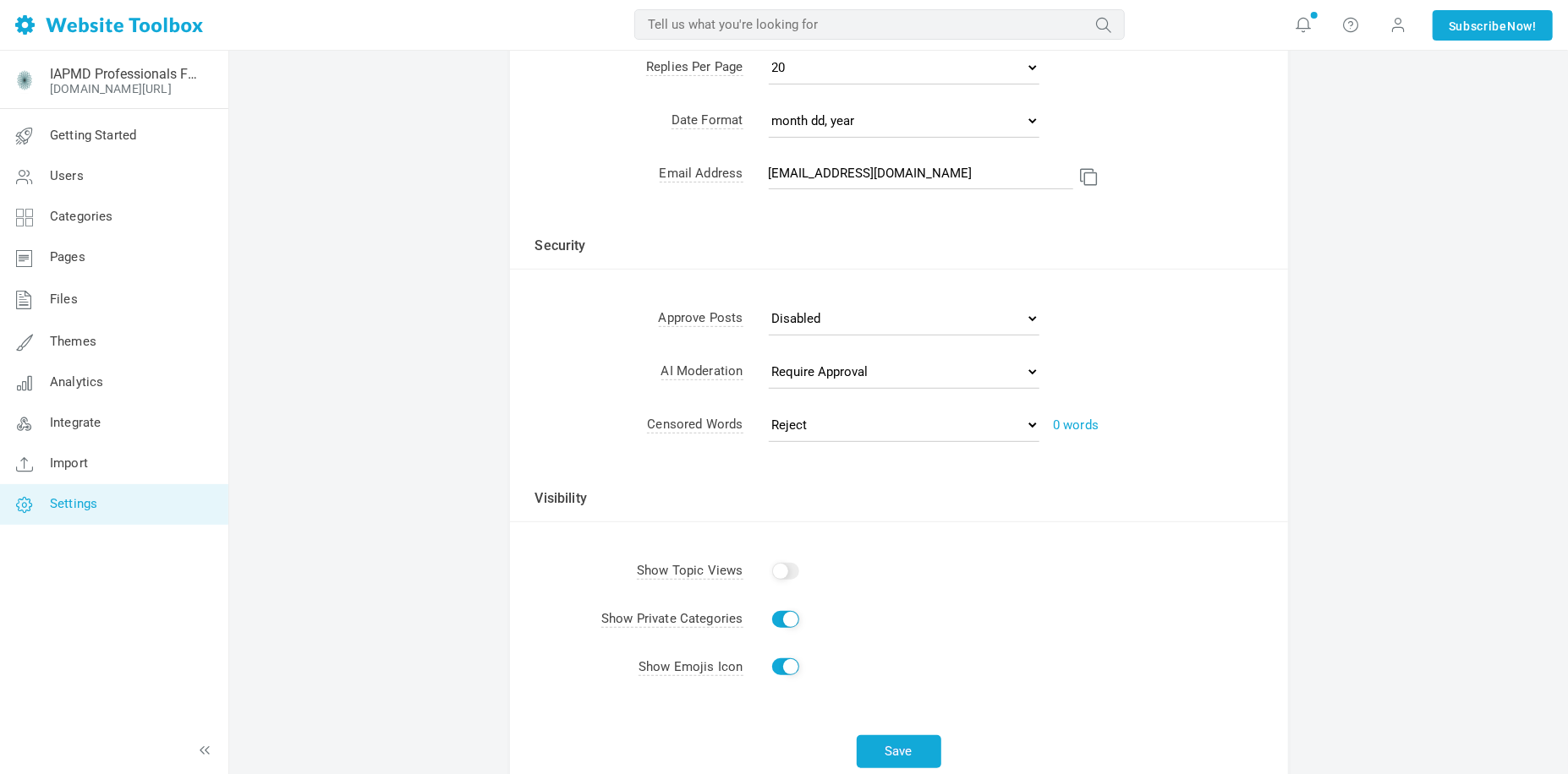
scroll to position [339, 0]
click at [926, 318] on select "Disabled All posts All topics User's first post User's first 5 posts Posts with…" at bounding box center [903, 318] width 270 height 34
click at [1070, 619] on td "Show" at bounding box center [1016, 620] width 544 height 48
click at [979, 319] on select "Disabled All posts All topics User's first post User's first 5 posts Posts with…" at bounding box center [903, 318] width 270 height 34
click at [769, 303] on select "Disabled All posts All topics User's first post User's first 5 posts Posts with…" at bounding box center [903, 318] width 270 height 34
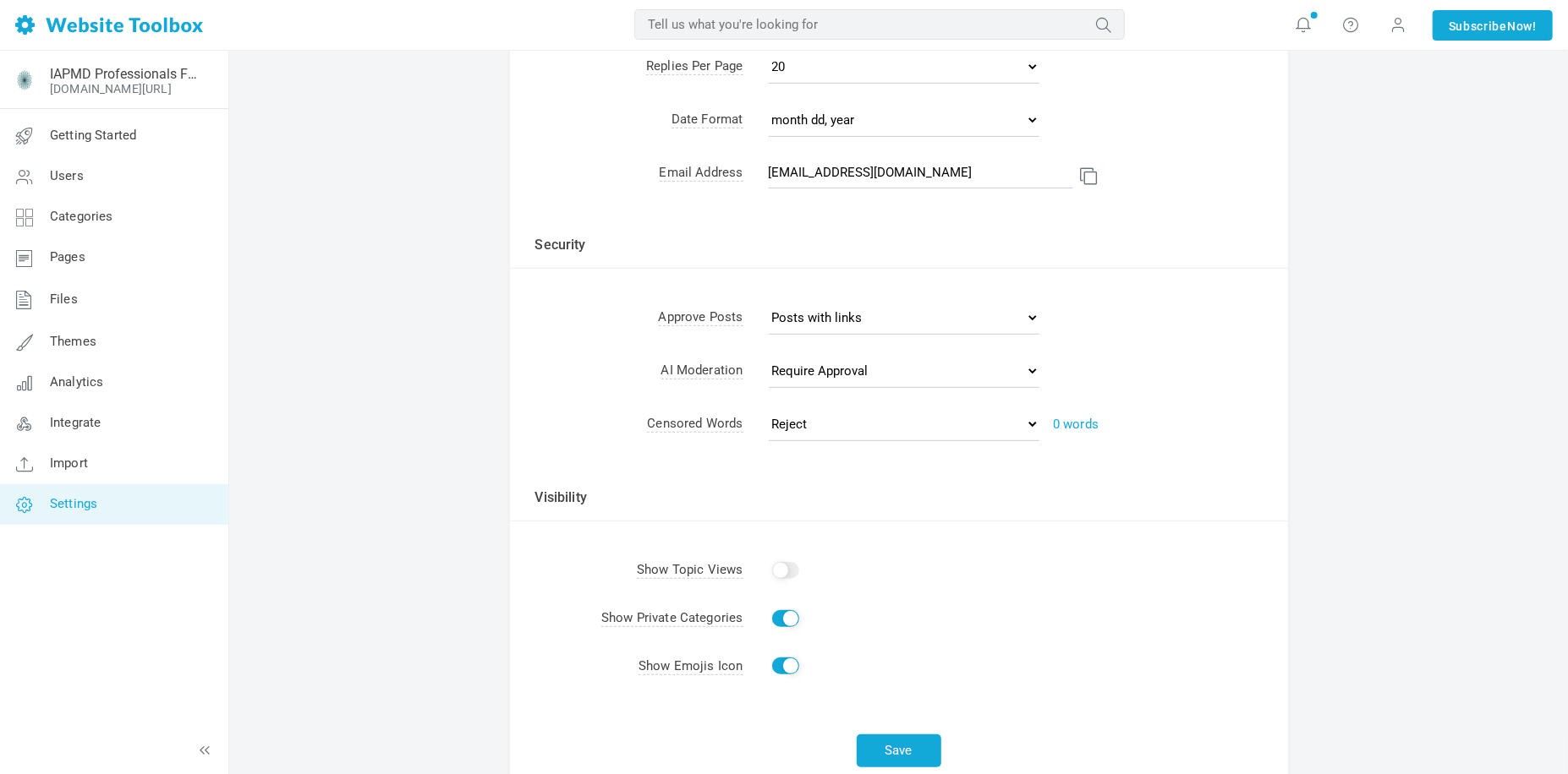
click at [829, 513] on td "Visibility" at bounding box center [899, 488] width 778 height 67
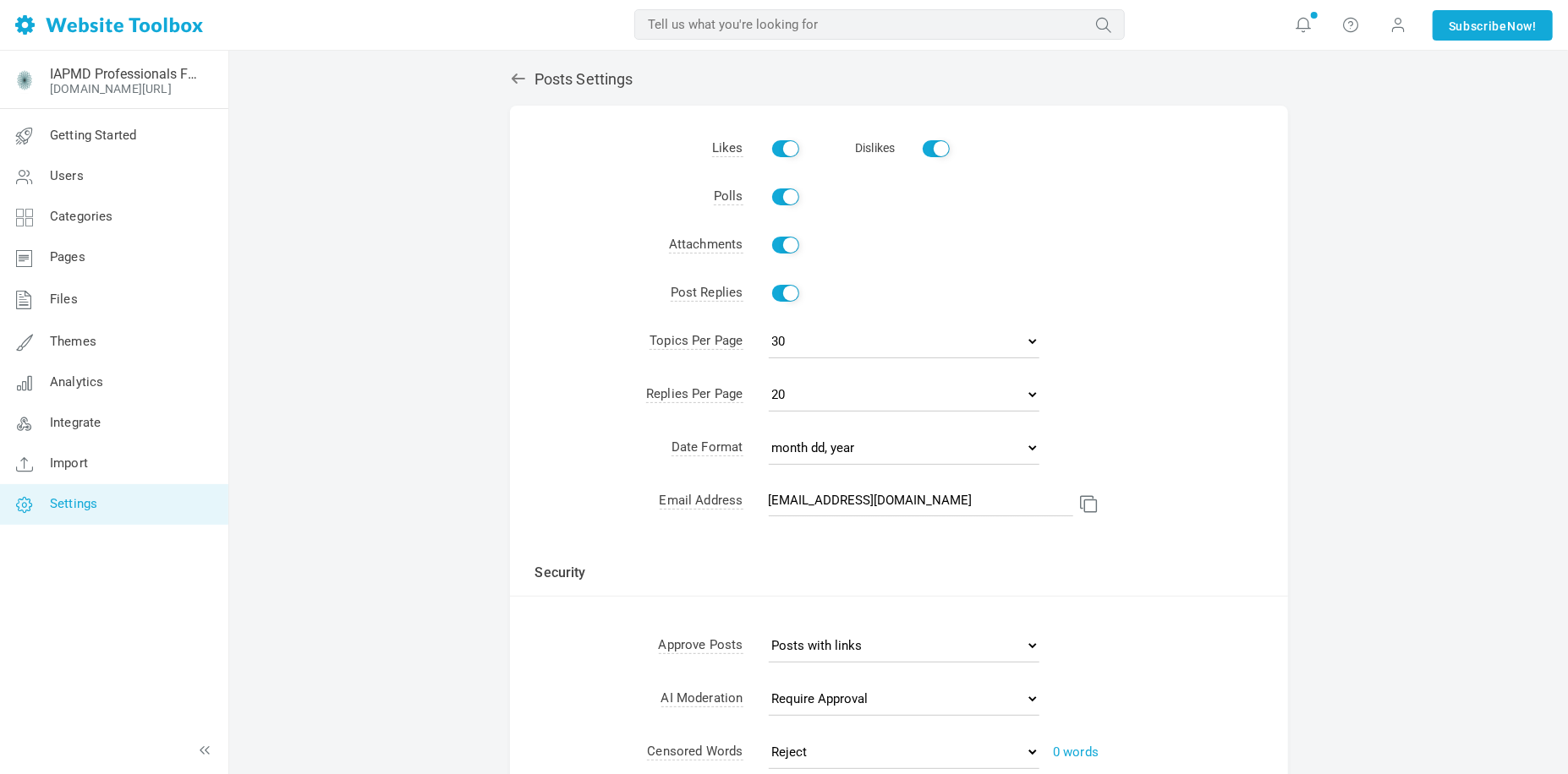
scroll to position [0, 0]
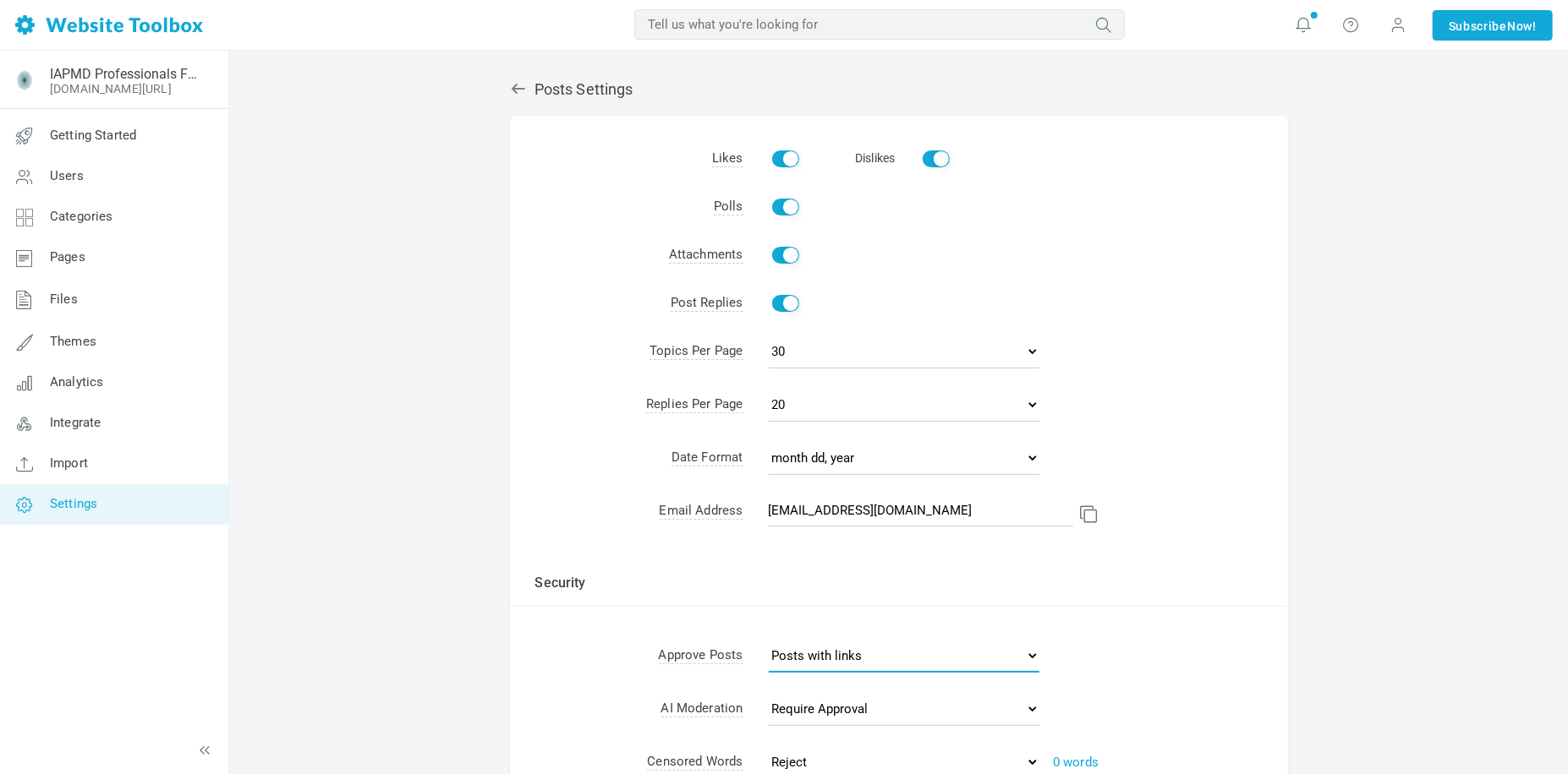
click at [893, 654] on select "Disabled All posts All topics User's first post User's first 5 posts Posts with…" at bounding box center [903, 656] width 270 height 34
select select "0"
click at [769, 641] on select "Disabled All posts All topics User's first post User's first 5 posts Posts with…" at bounding box center [903, 656] width 270 height 34
click at [762, 595] on td "Security" at bounding box center [899, 573] width 778 height 67
click at [931, 163] on input "Dislikes" at bounding box center [936, 159] width 27 height 17
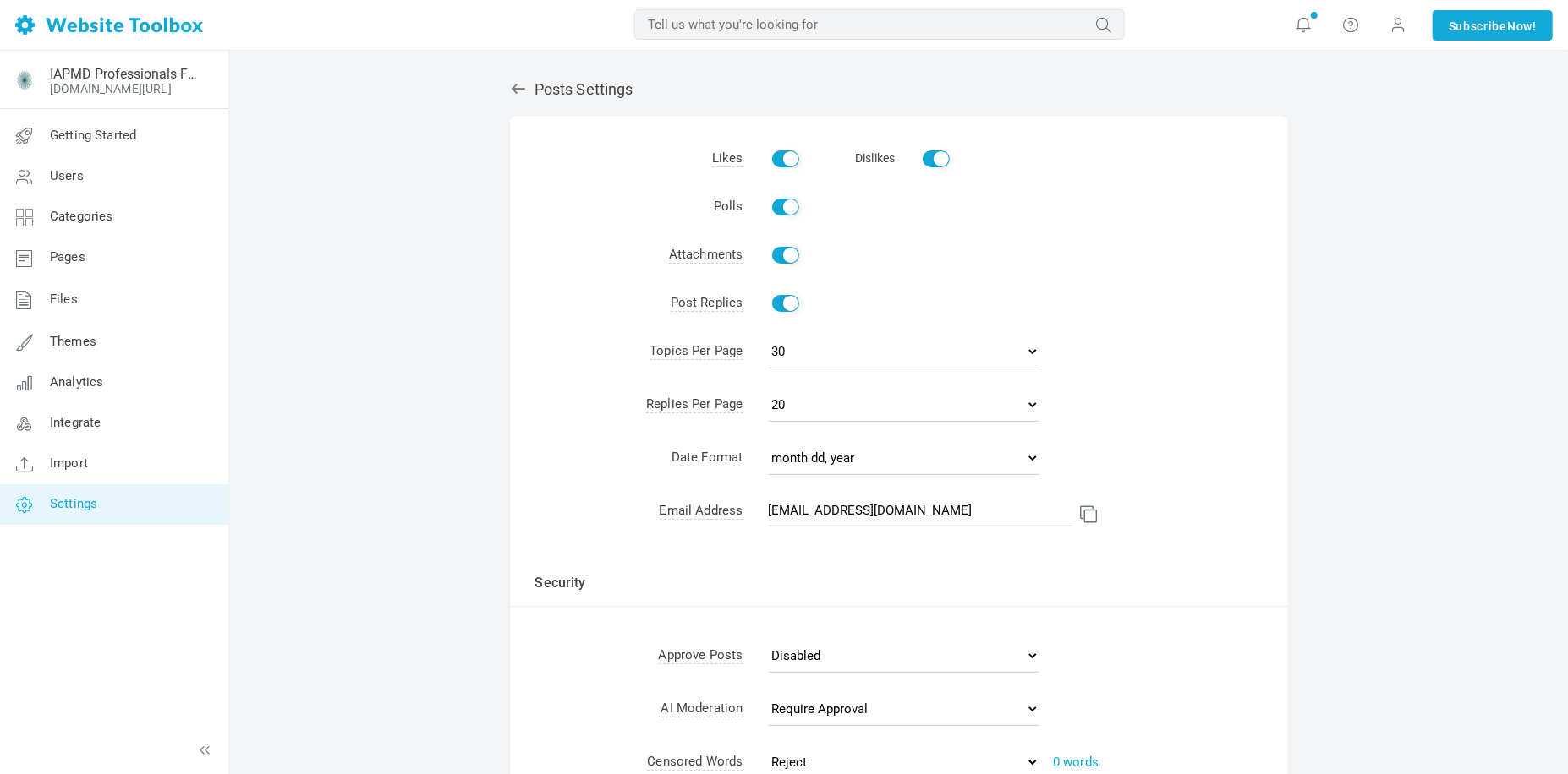
checkbox input "false"
click at [1022, 248] on td "Enable" at bounding box center [1016, 256] width 544 height 48
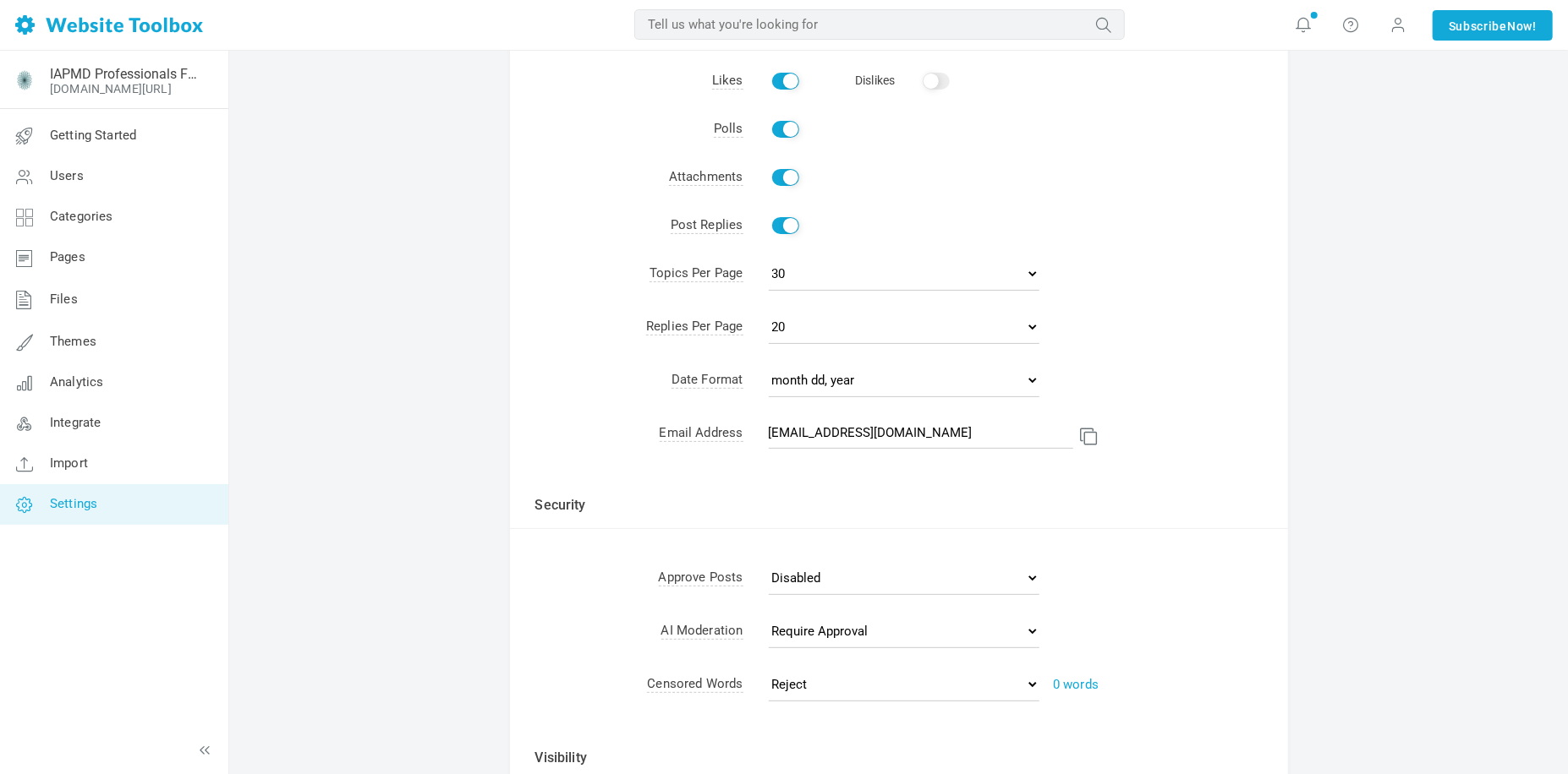
scroll to position [84, 0]
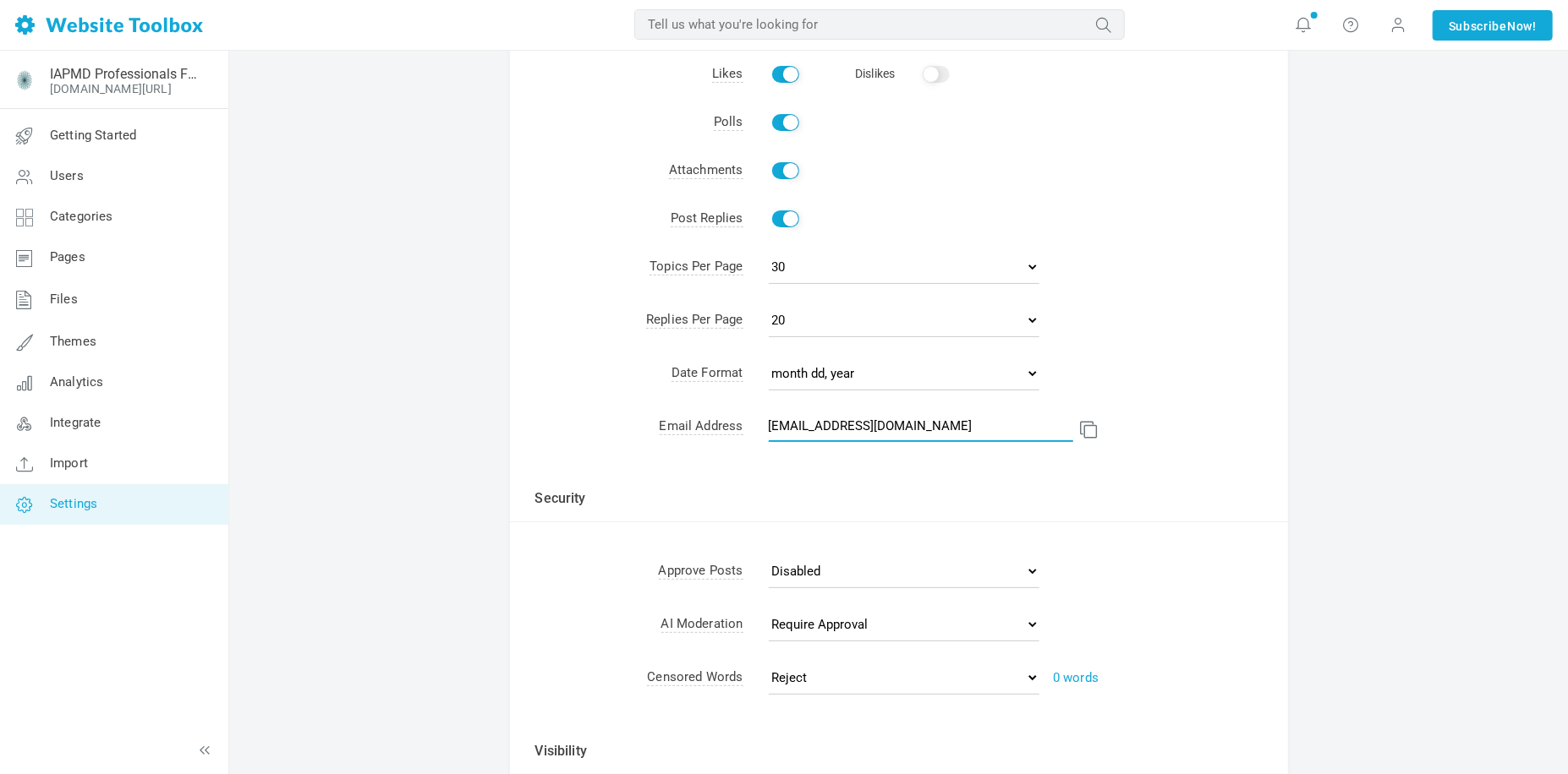
drag, startPoint x: 890, startPoint y: 423, endPoint x: 694, endPoint y: 420, distance: 196.0
click at [694, 420] on tr "Email Address new.topic+c6fa95f1befb5434a73b6e9567e57aaaWT0WT286806@websitetool…" at bounding box center [899, 428] width 778 height 51
click at [606, 433] on td "Email Address" at bounding box center [627, 428] width 233 height 51
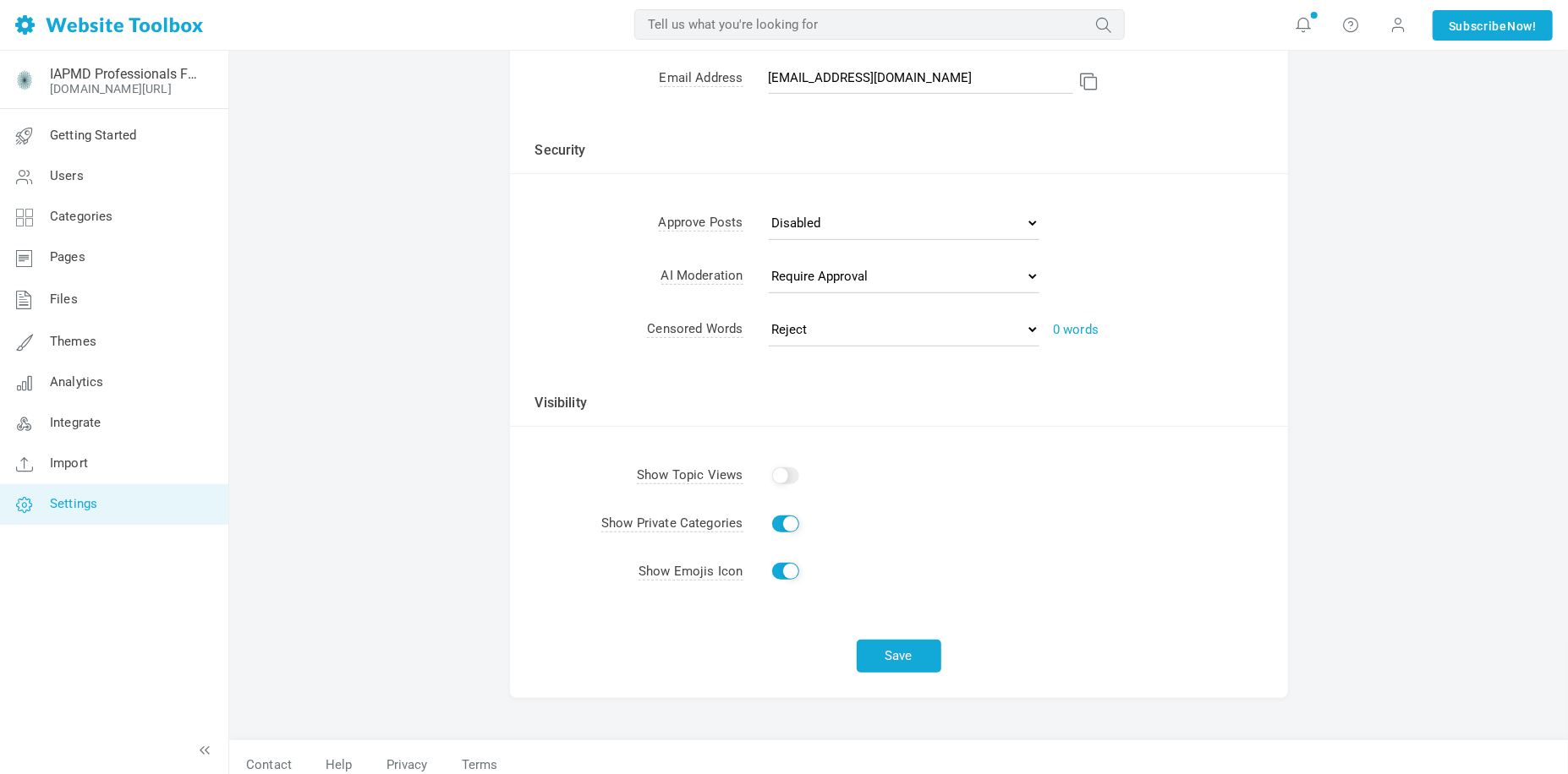
scroll to position [451, 0]
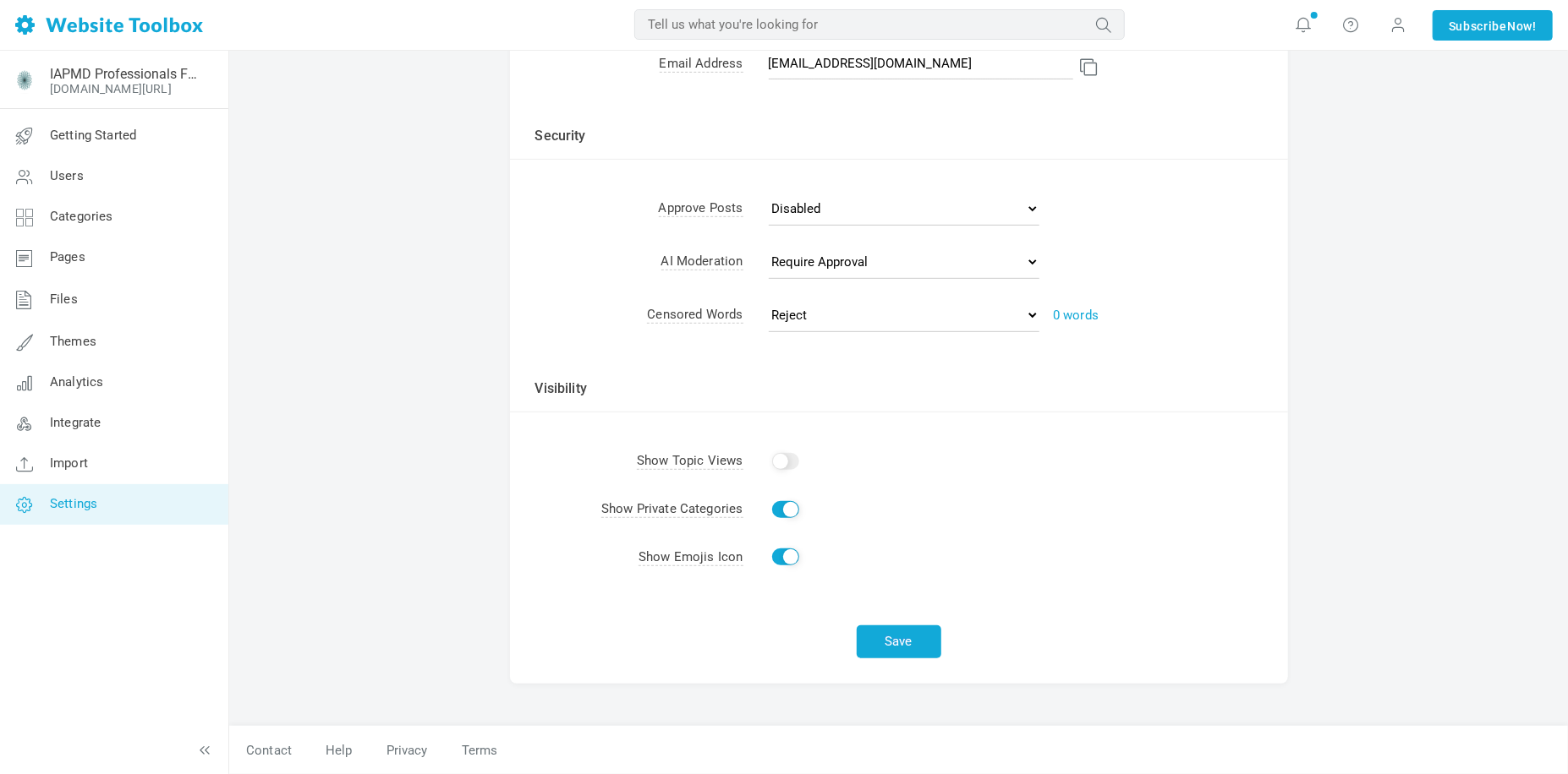
click at [791, 461] on input "Show" at bounding box center [786, 462] width 27 height 17
checkbox input "true"
click at [778, 512] on input "Show" at bounding box center [786, 509] width 27 height 17
checkbox input "false"
click at [942, 548] on td "Enable Add Emojis" at bounding box center [1016, 561] width 544 height 54
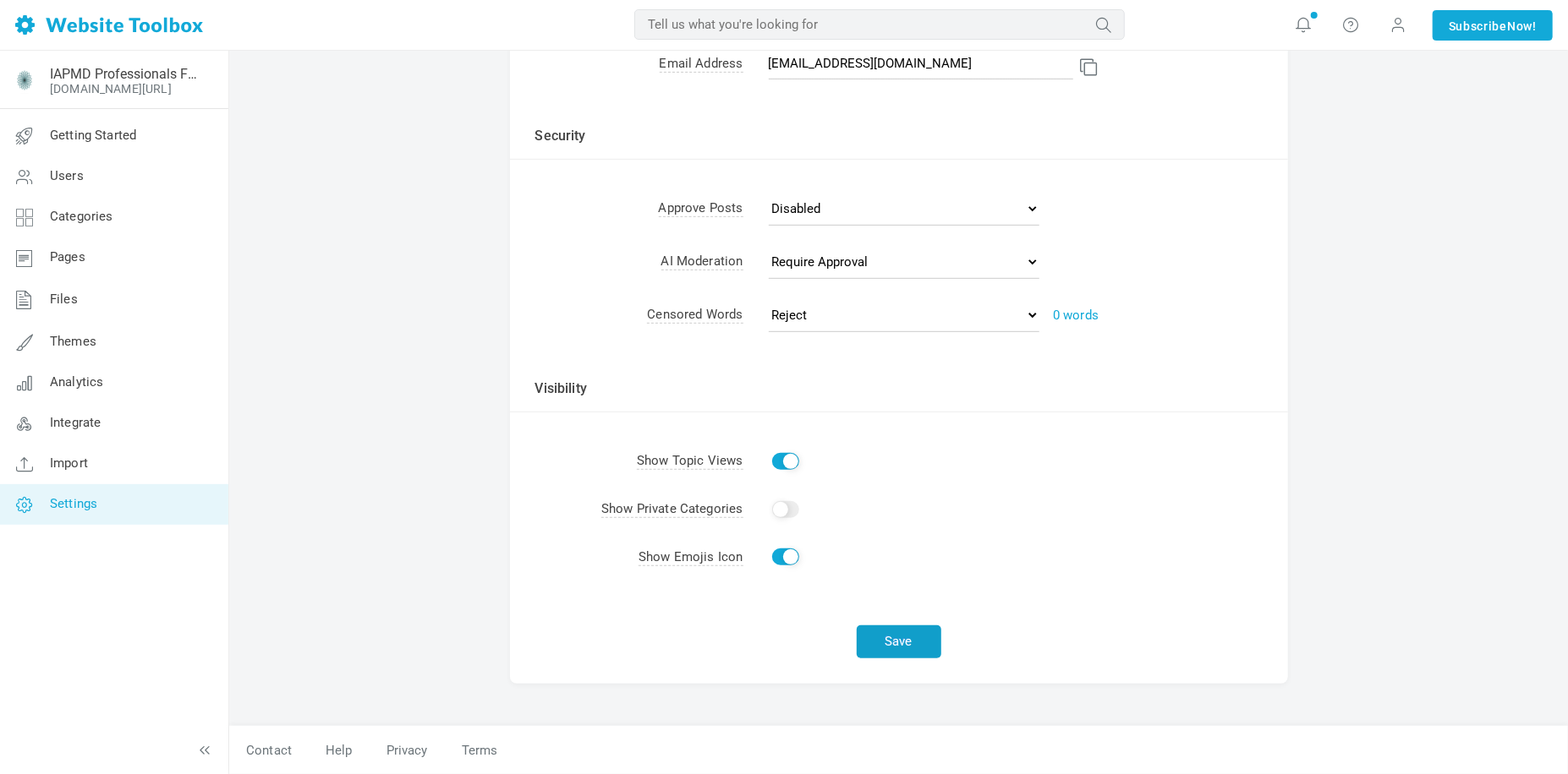
click at [931, 648] on button "Save" at bounding box center [899, 642] width 84 height 33
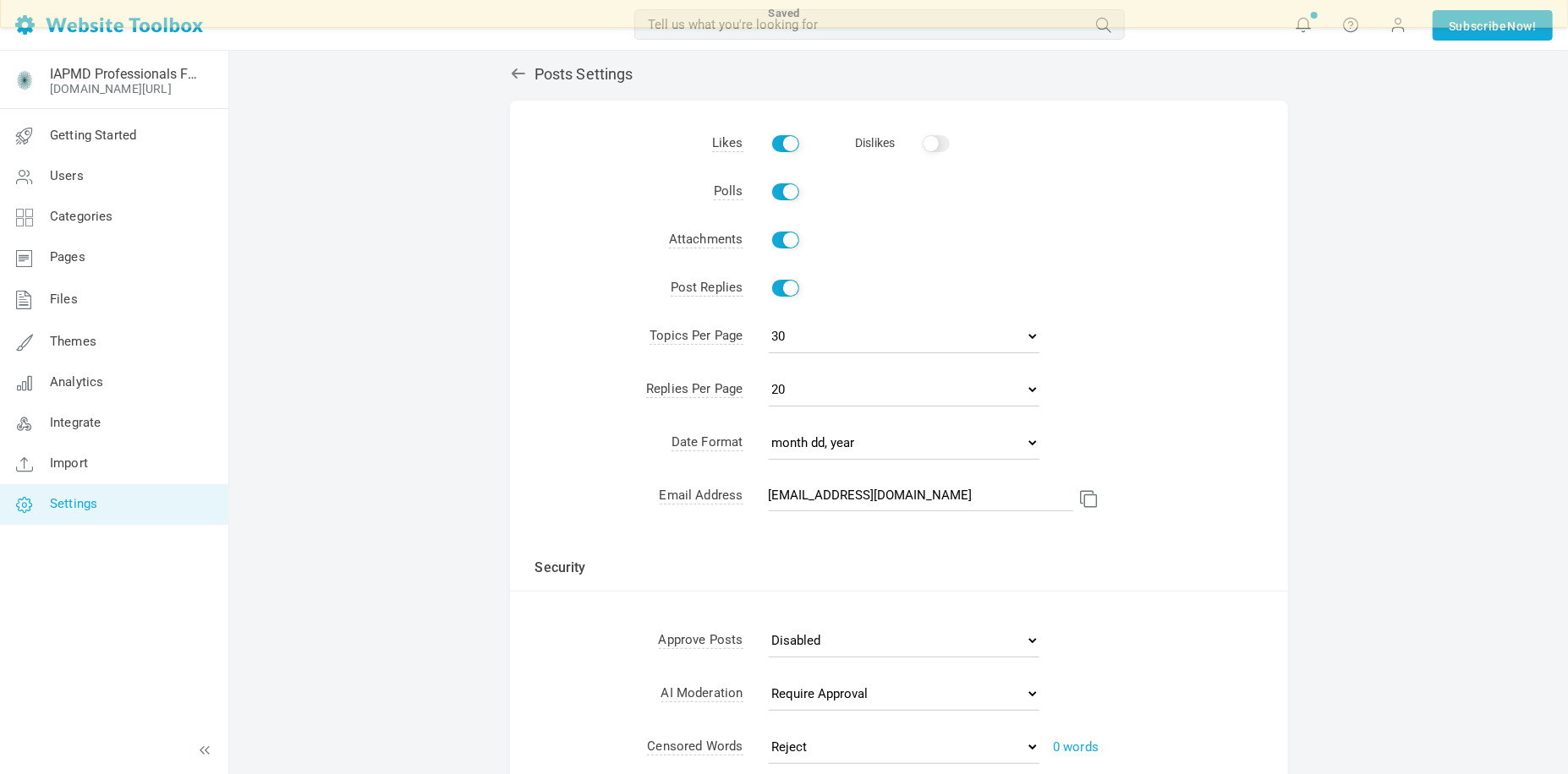
scroll to position [0, 0]
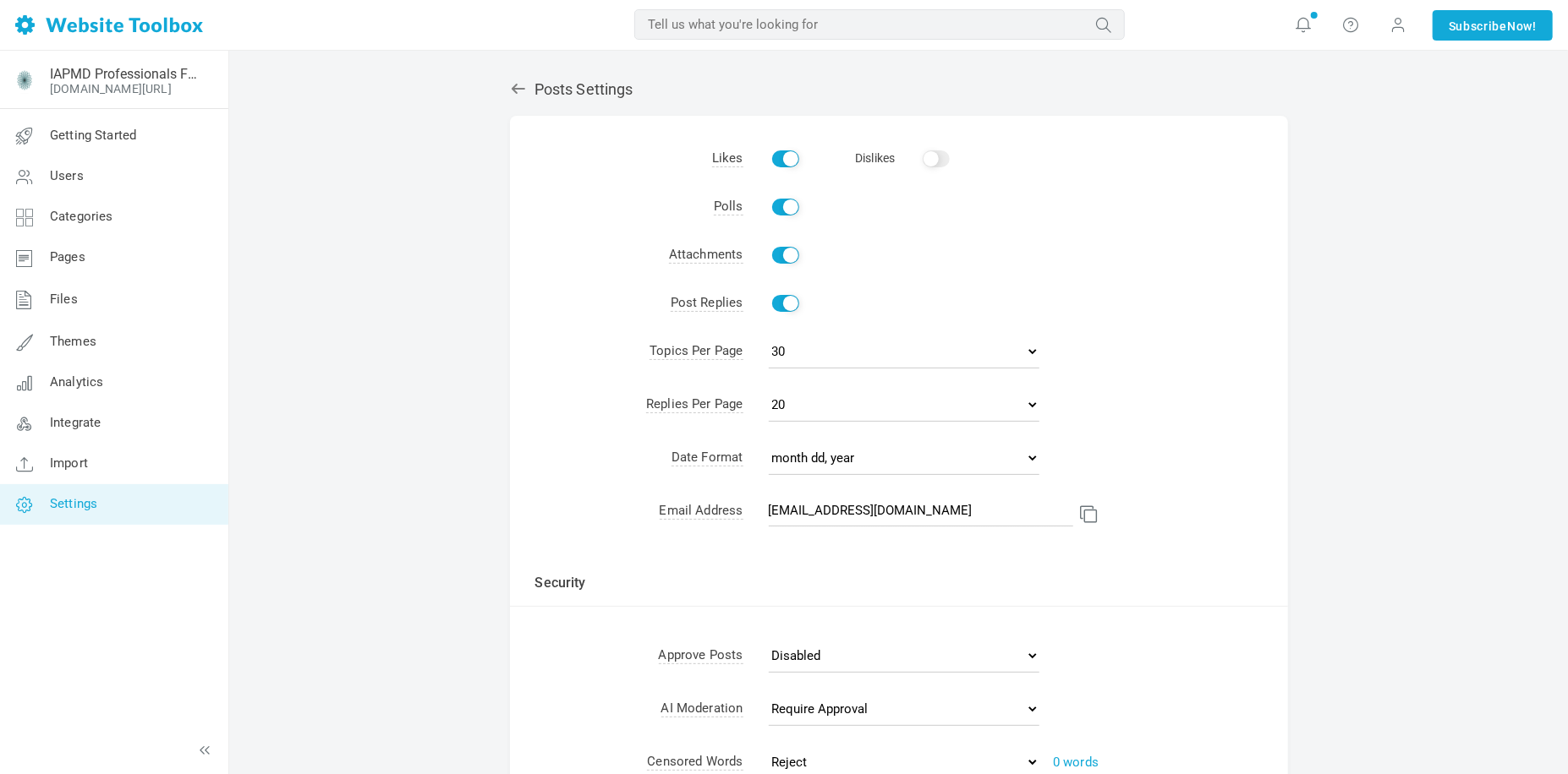
click at [541, 87] on h2 "Posts Settings" at bounding box center [899, 89] width 778 height 19
click at [511, 89] on icon at bounding box center [517, 88] width 13 height 10
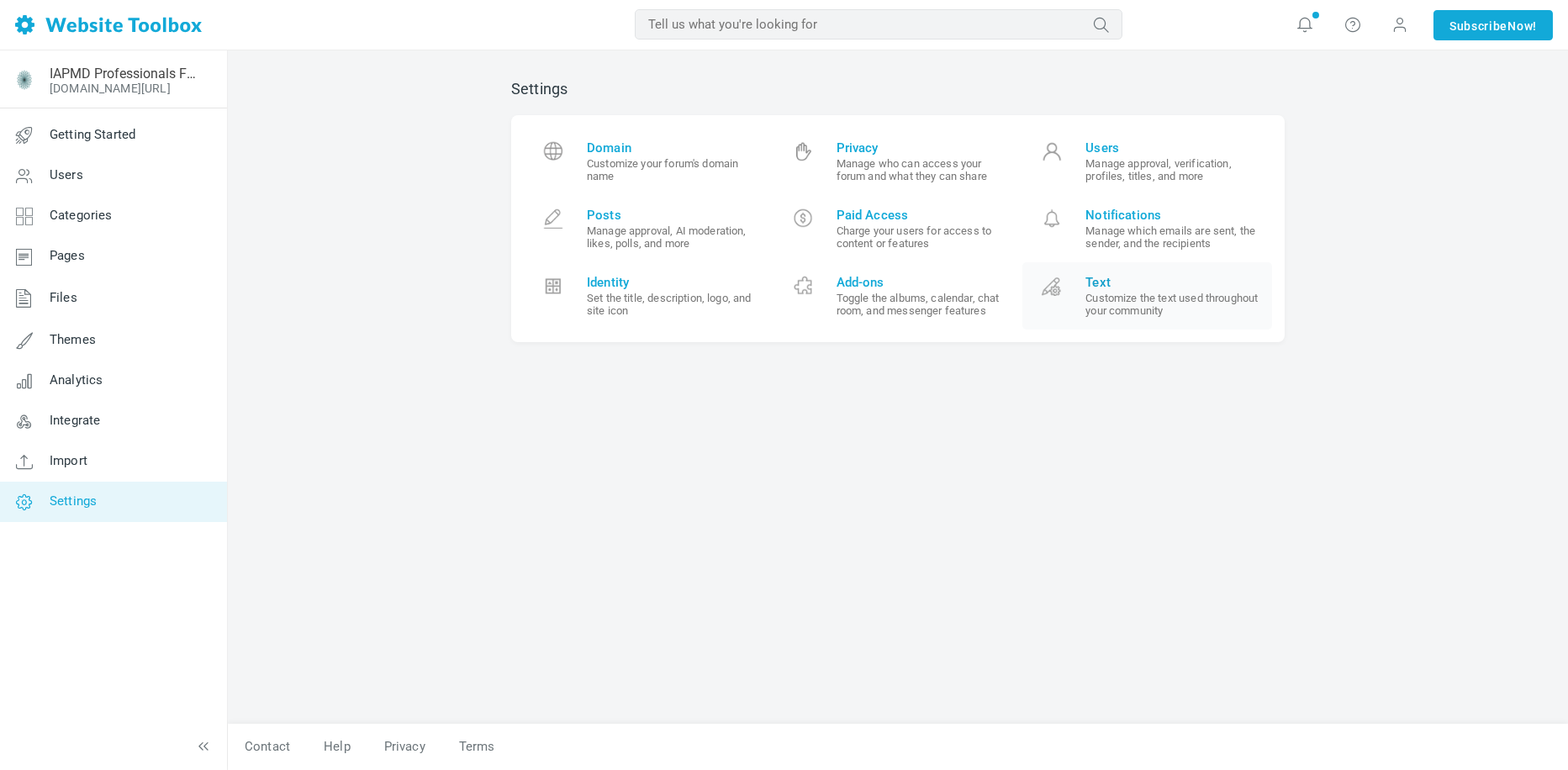
click at [1135, 309] on small "Customize the text used throughout your community" at bounding box center [1172, 305] width 174 height 25
click at [757, 481] on div "Settings Domain Customize your forum's domain name Privacy Manage who can acces…" at bounding box center [897, 394] width 798 height 661
click at [864, 148] on span "Privacy" at bounding box center [923, 147] width 174 height 15
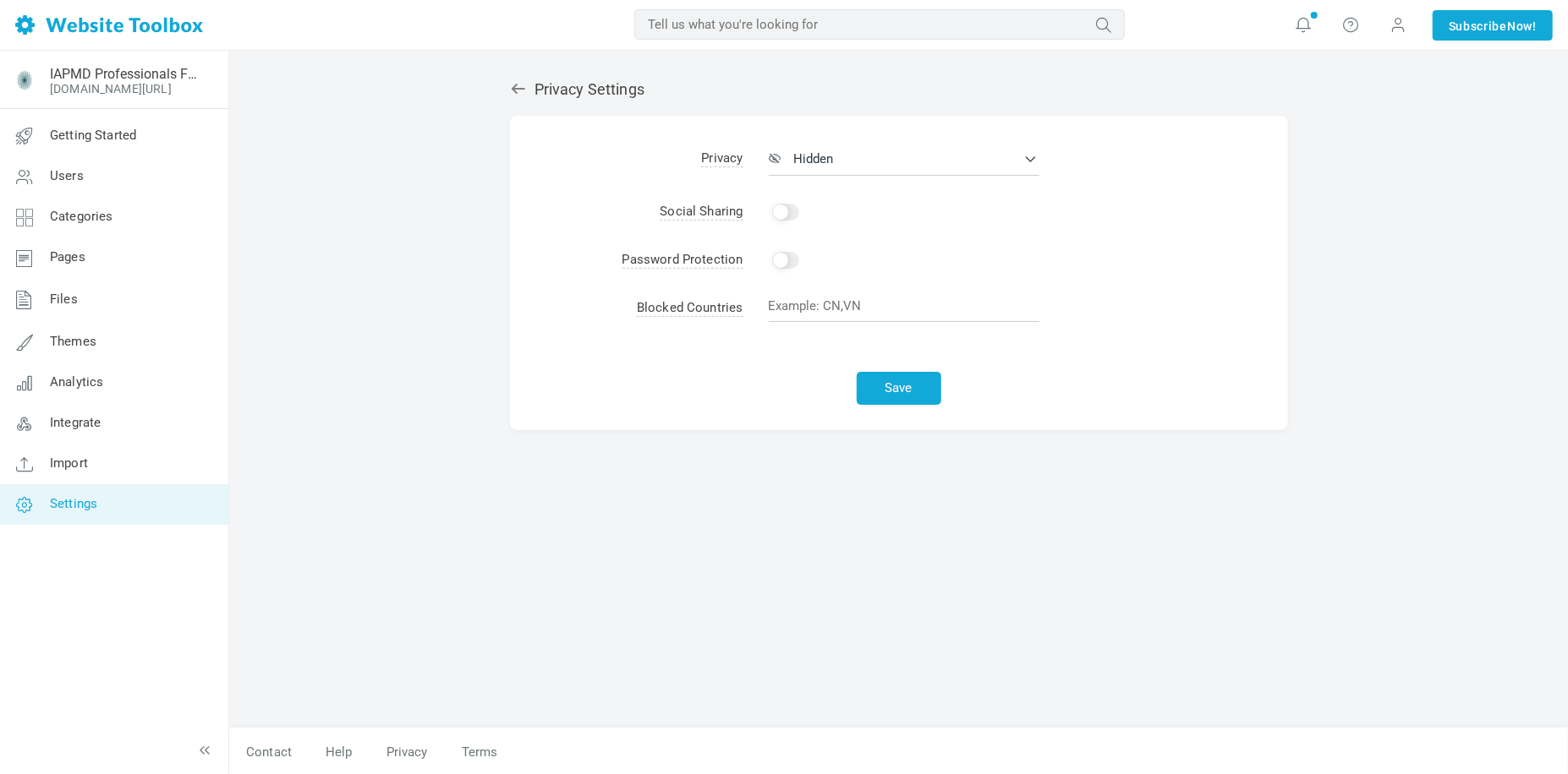
click at [709, 162] on span "Privacy" at bounding box center [722, 159] width 41 height 17
click at [515, 89] on icon at bounding box center [517, 88] width 13 height 10
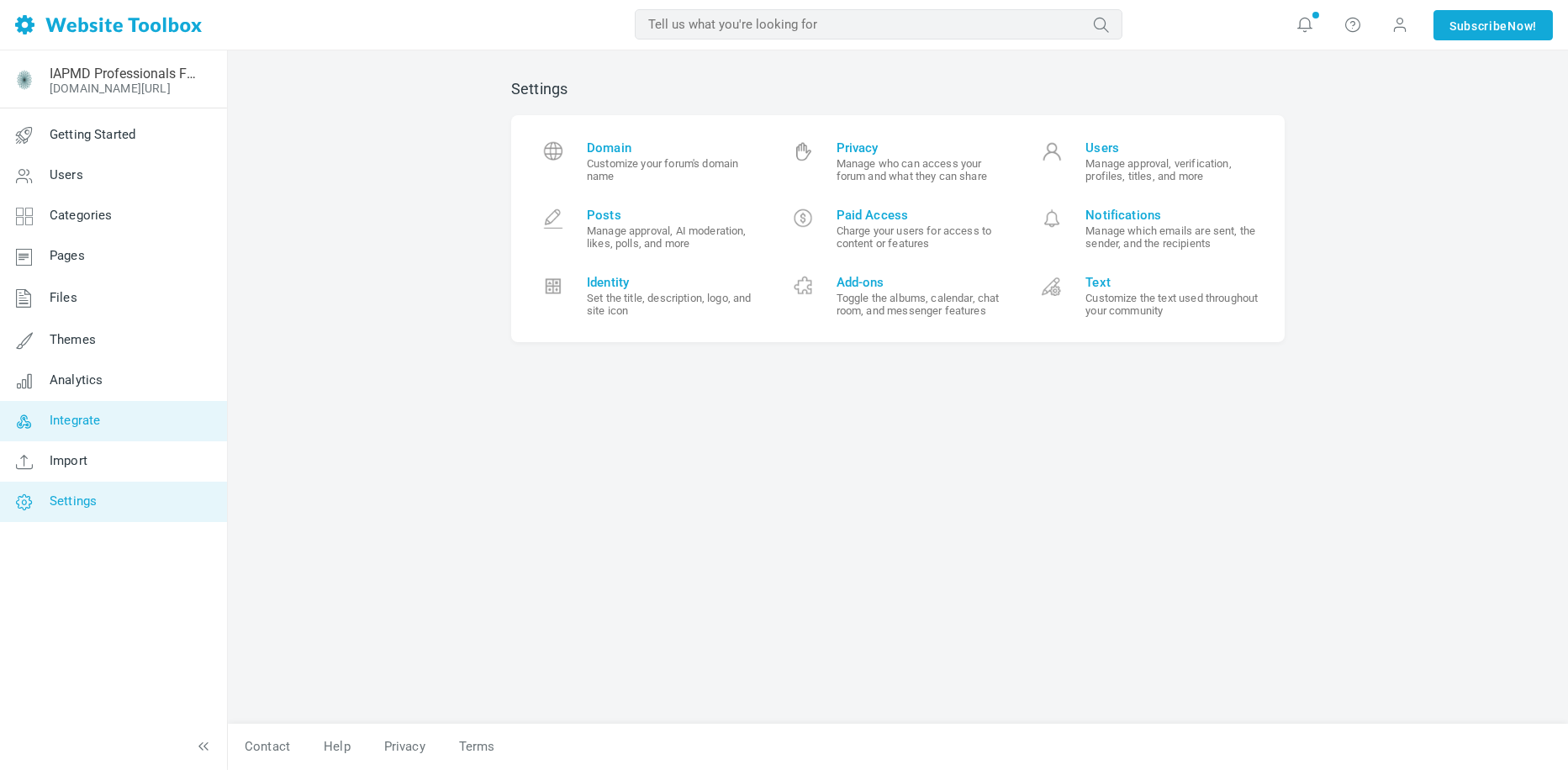
click at [84, 415] on span "Integrate" at bounding box center [75, 420] width 50 height 15
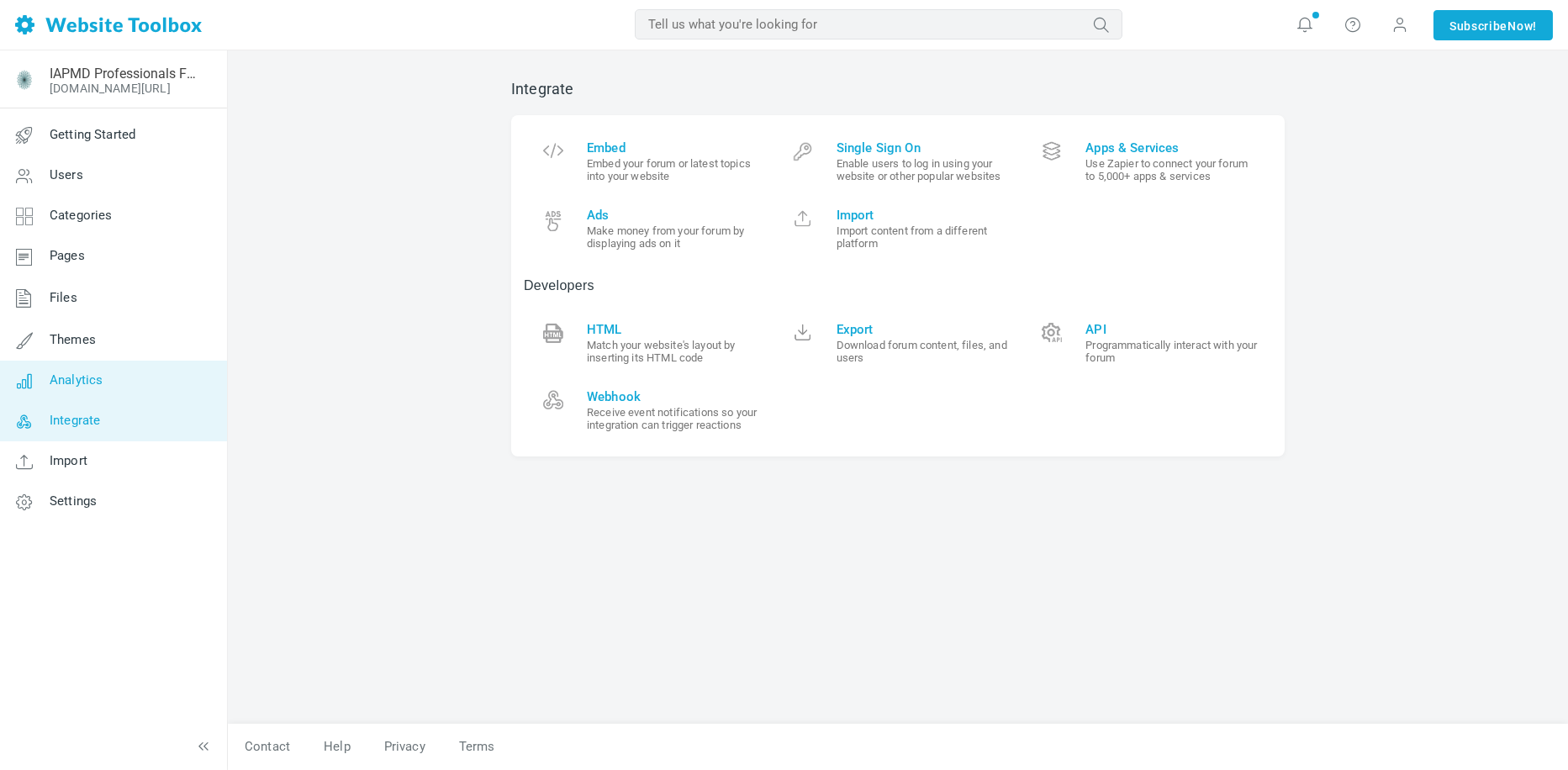
click at [89, 387] on span "Analytics" at bounding box center [76, 380] width 53 height 15
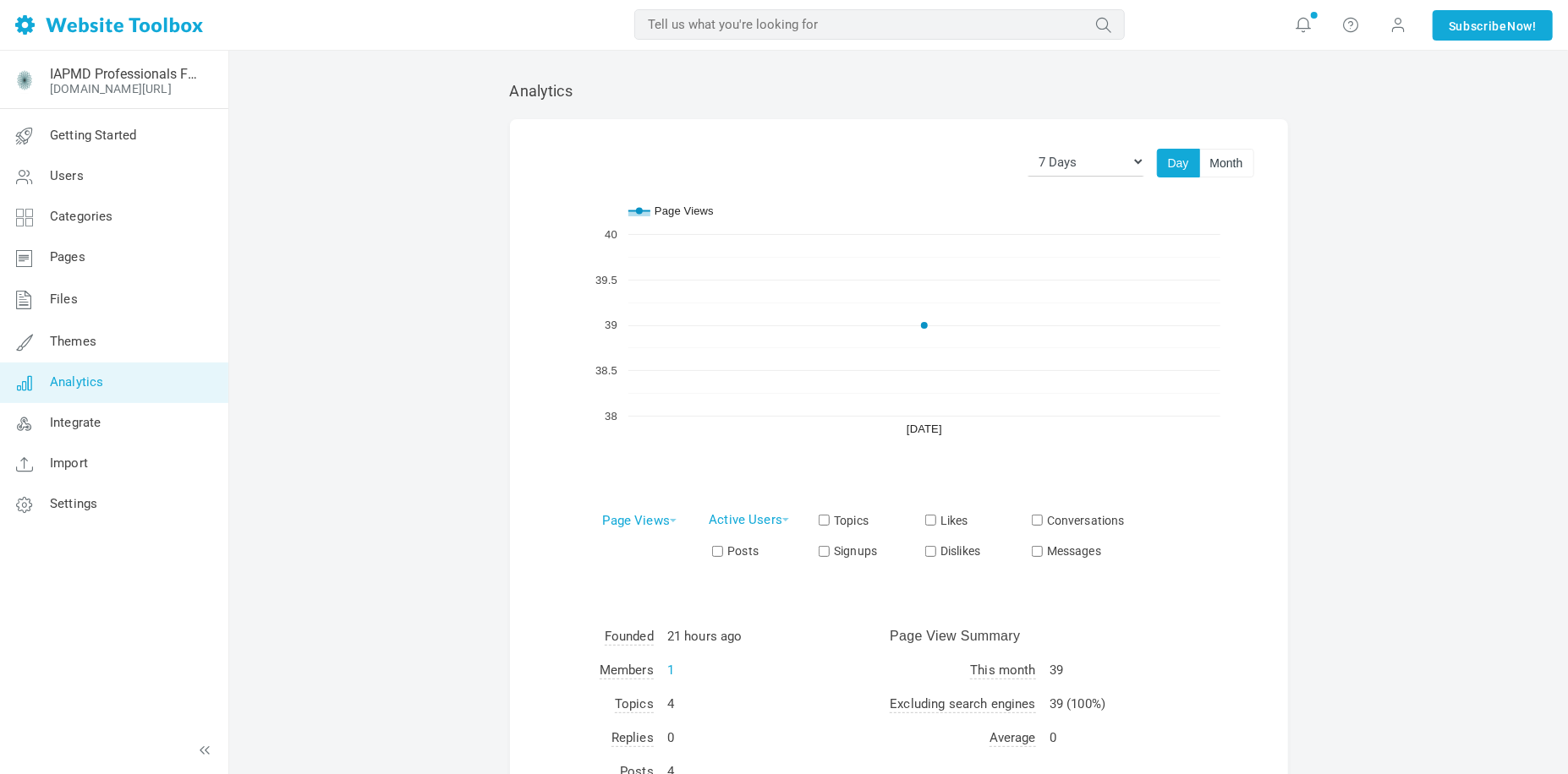
click at [86, 371] on link "Analytics" at bounding box center [113, 383] width 229 height 40
click at [84, 334] on span "Themes" at bounding box center [74, 341] width 47 height 15
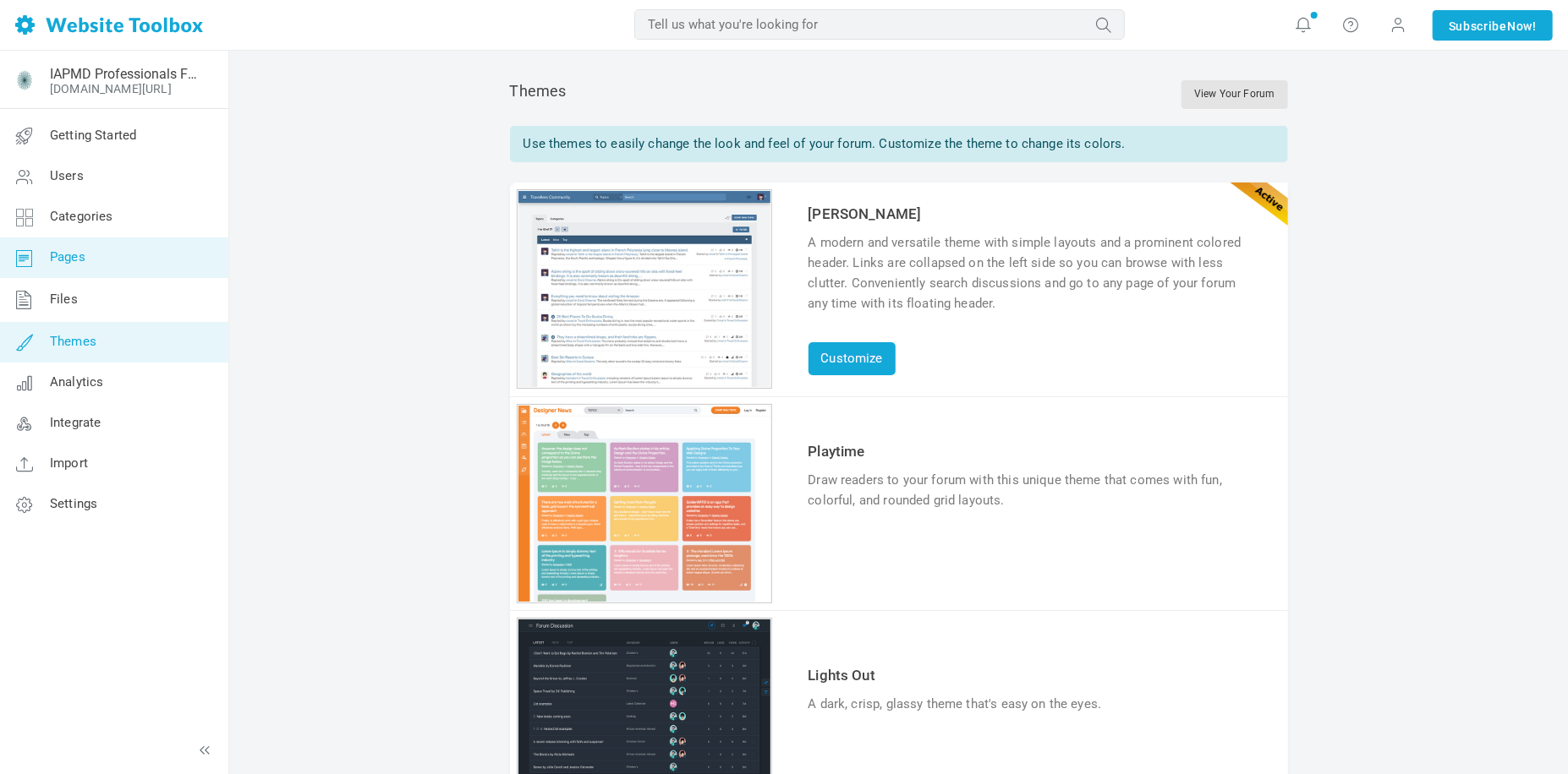
click at [80, 259] on span "Pages" at bounding box center [68, 257] width 36 height 15
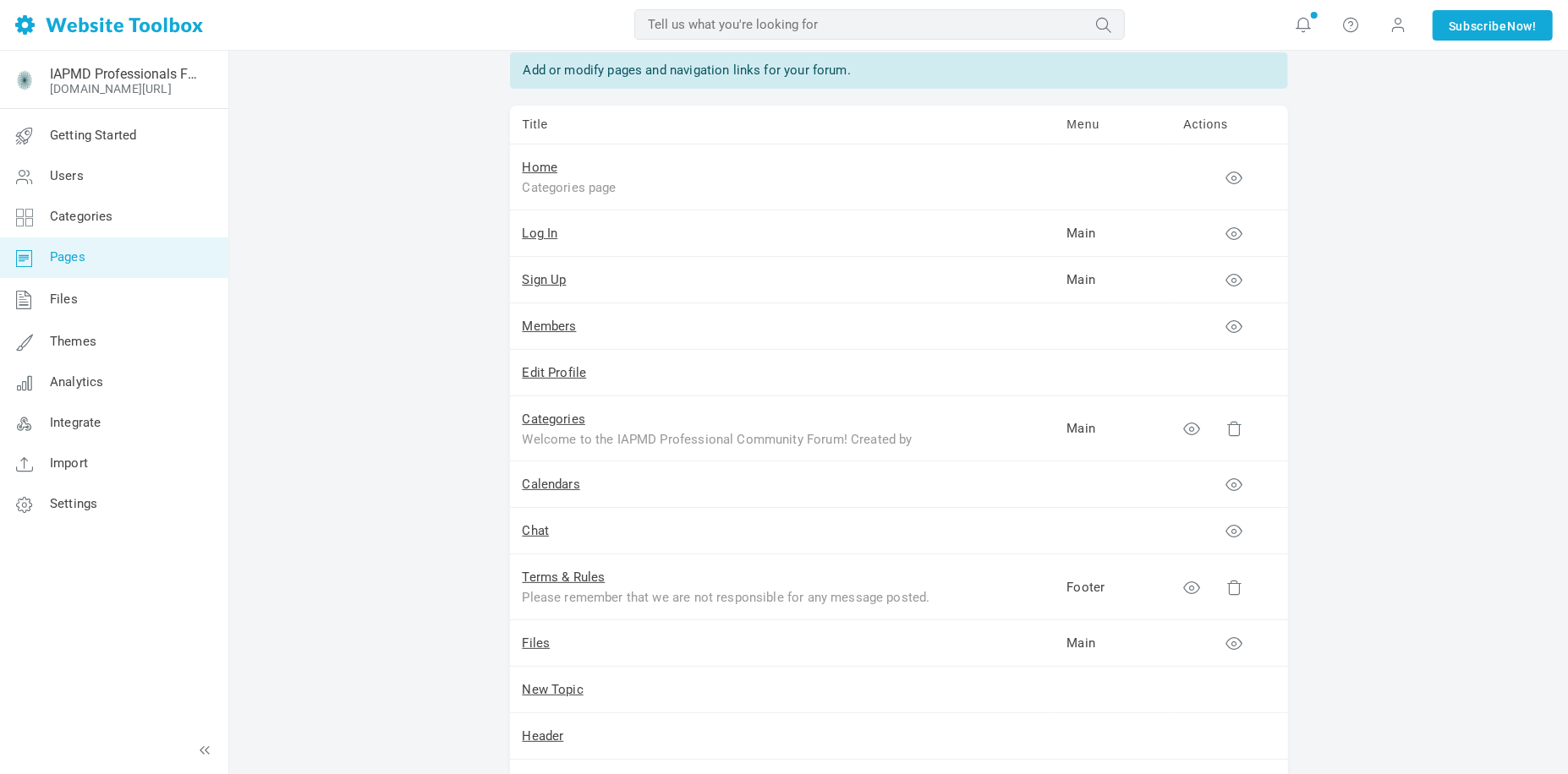
scroll to position [84, 0]
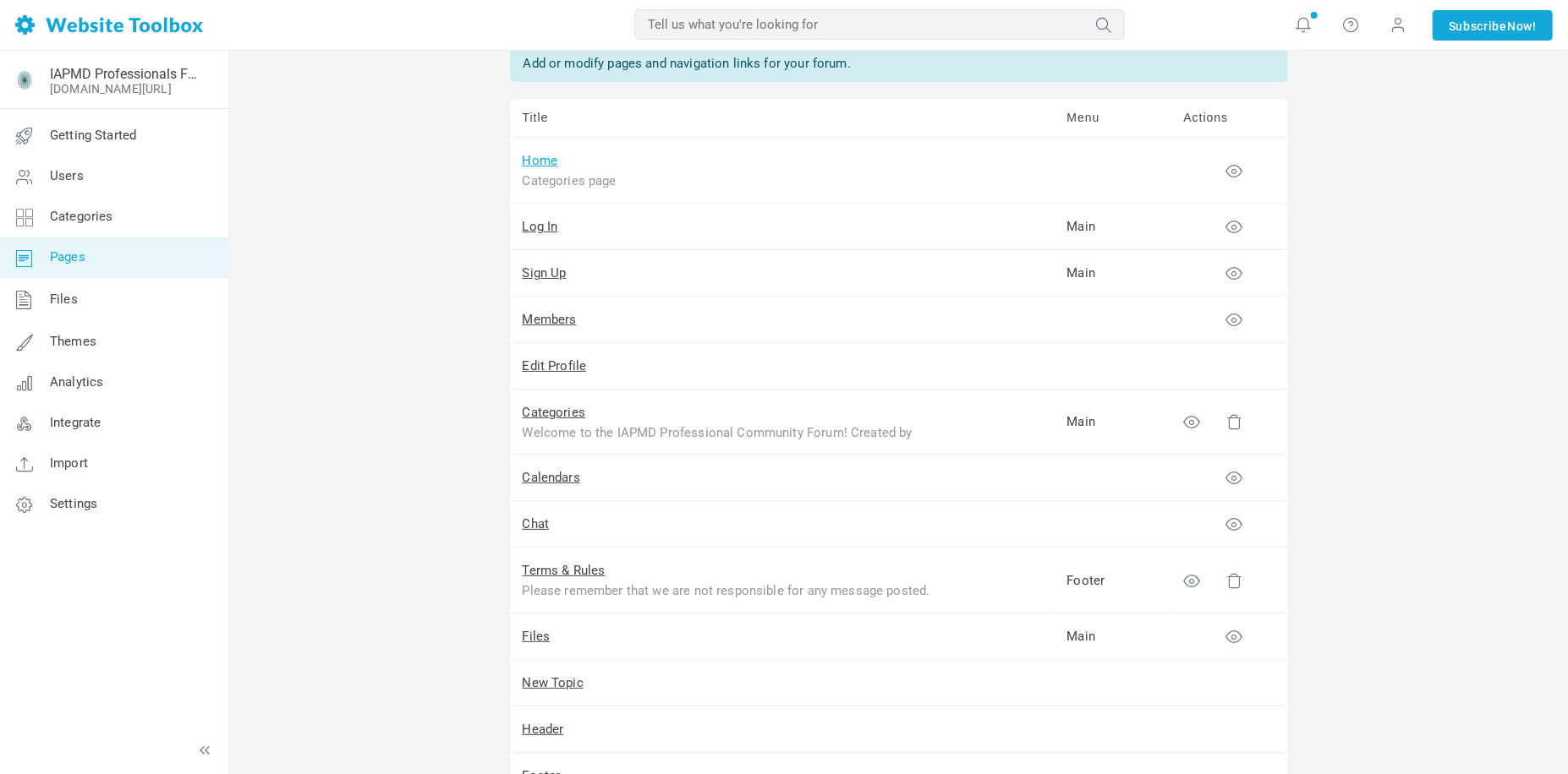
click at [527, 159] on link "Home" at bounding box center [541, 160] width 36 height 15
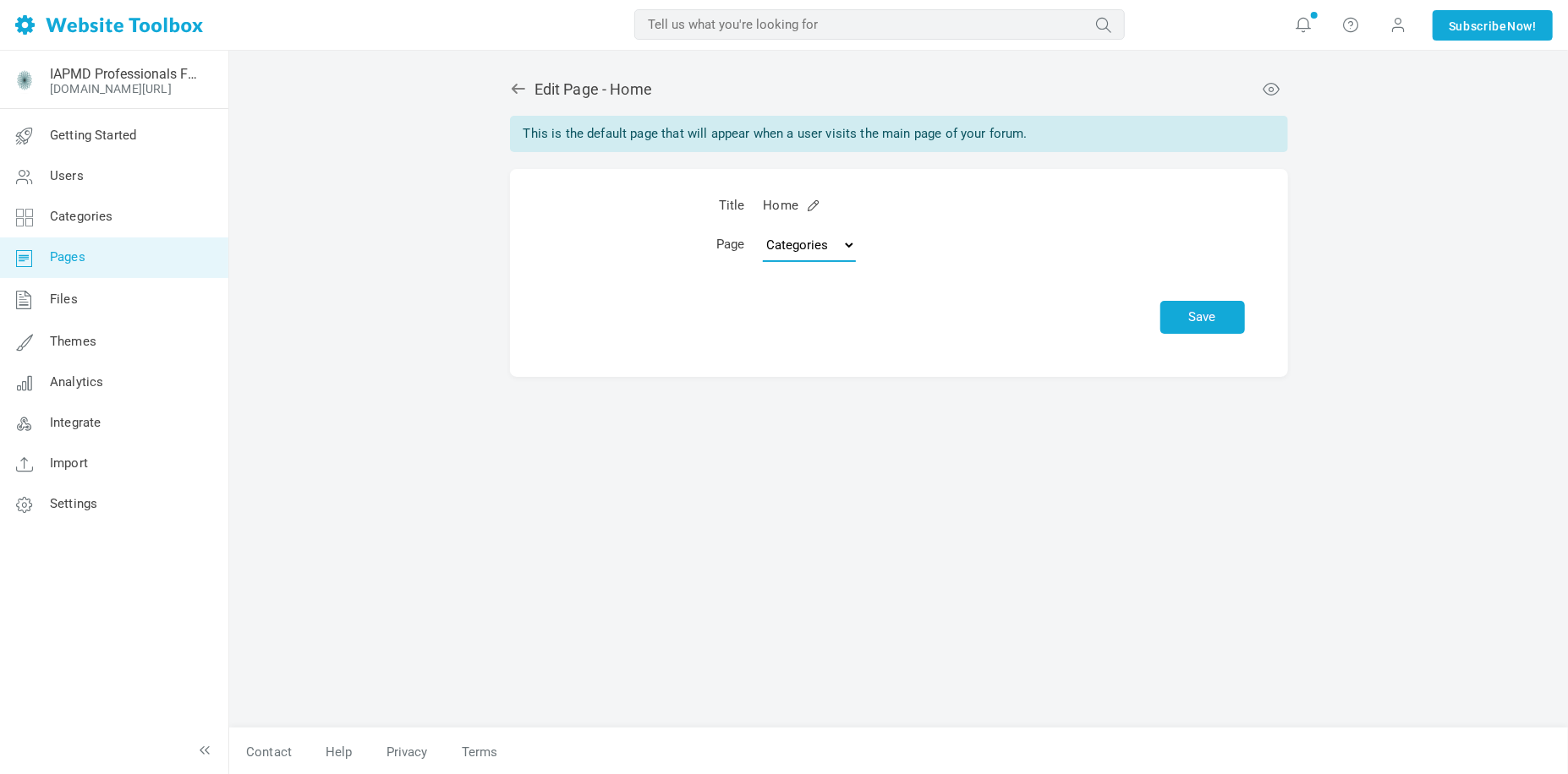
click at [815, 233] on select "Topics Categories Custom Page" at bounding box center [809, 245] width 93 height 34
click at [765, 228] on select "Topics Categories Custom Page" at bounding box center [809, 245] width 93 height 34
click at [811, 250] on select "Topics Categories Custom Page" at bounding box center [809, 245] width 93 height 34
select select "categories"
click at [765, 228] on select "Topics Categories Custom Page" at bounding box center [809, 245] width 93 height 34
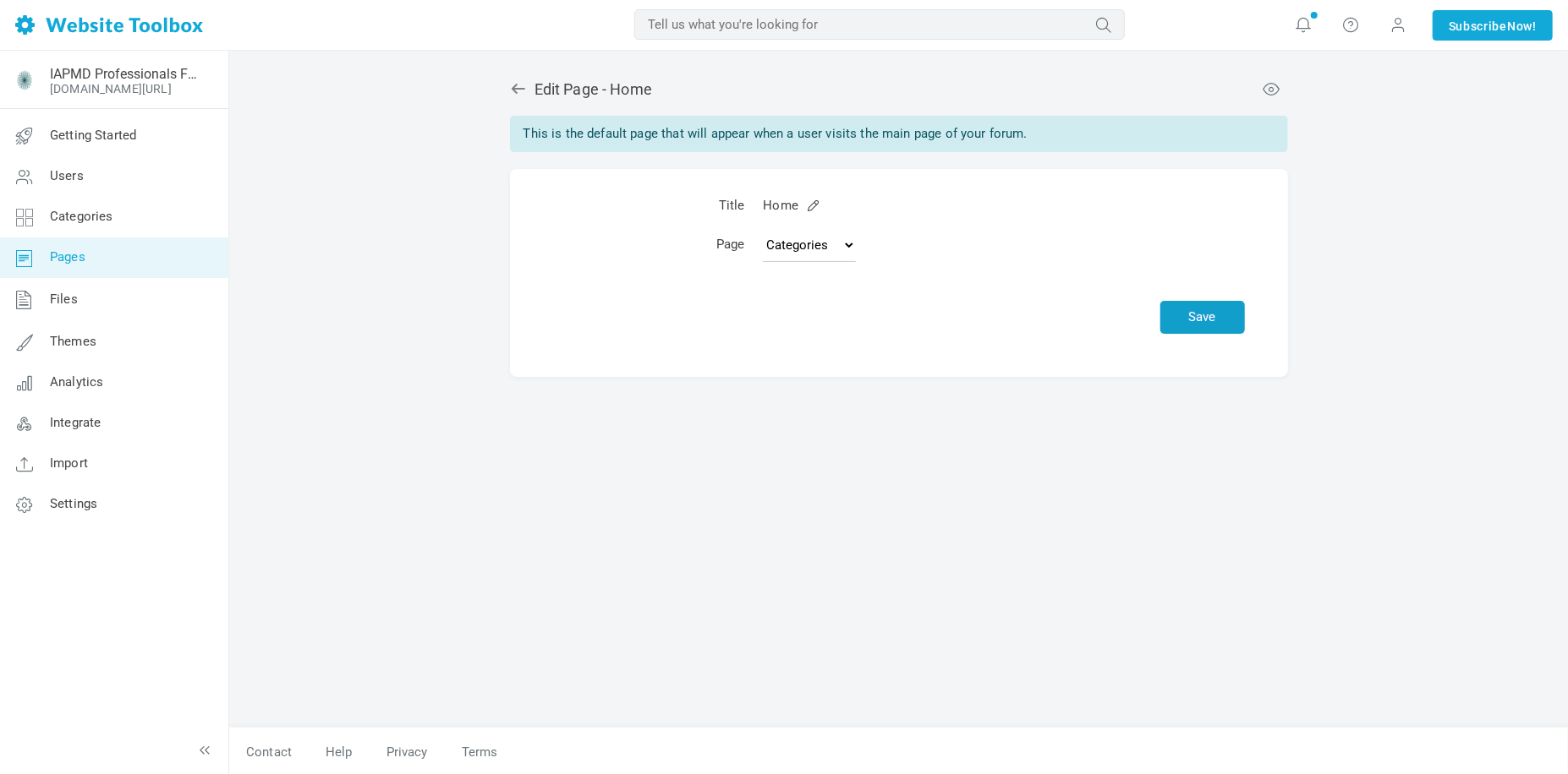
click at [1219, 321] on button "Save" at bounding box center [1202, 317] width 84 height 33
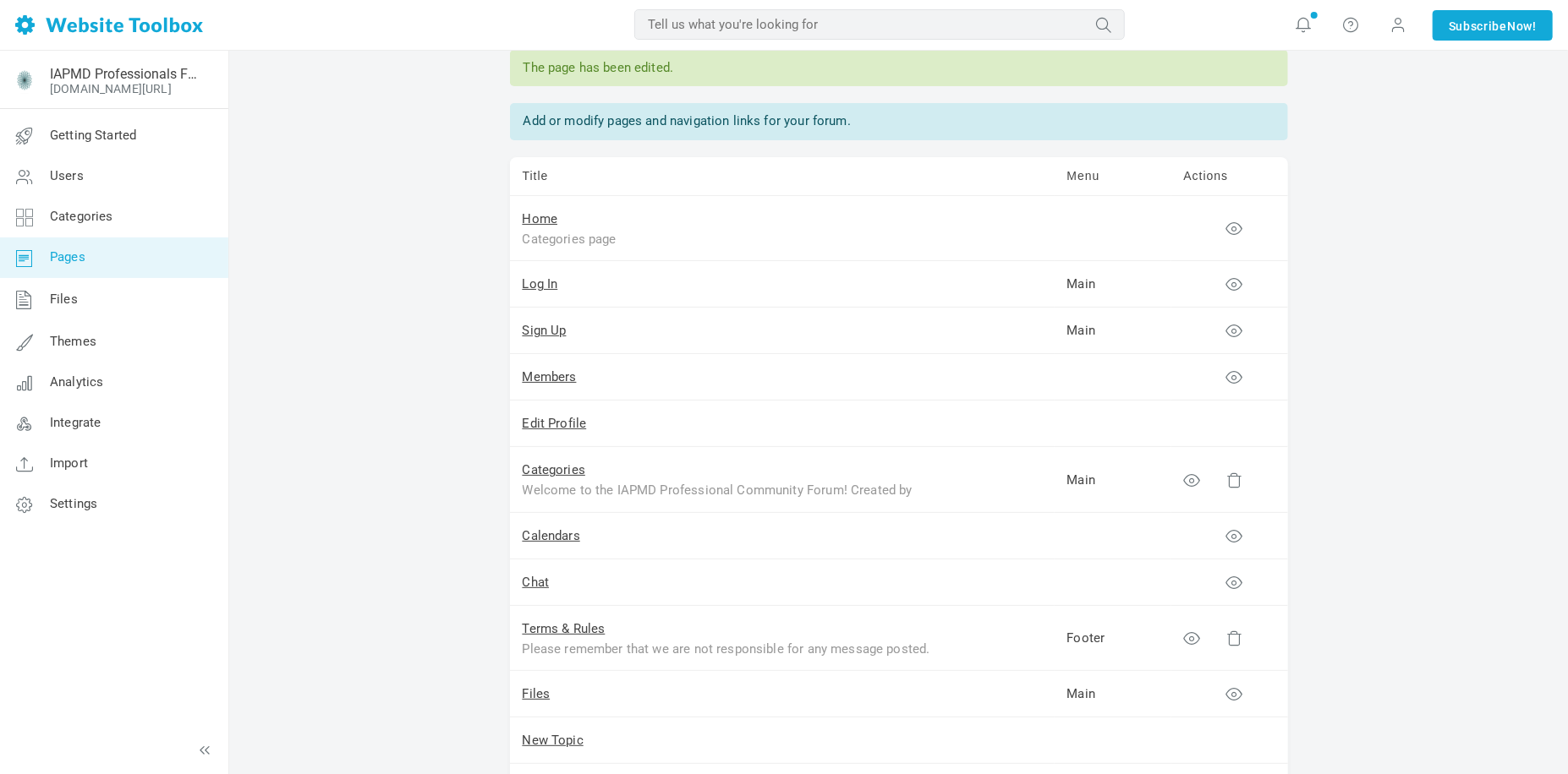
scroll to position [84, 0]
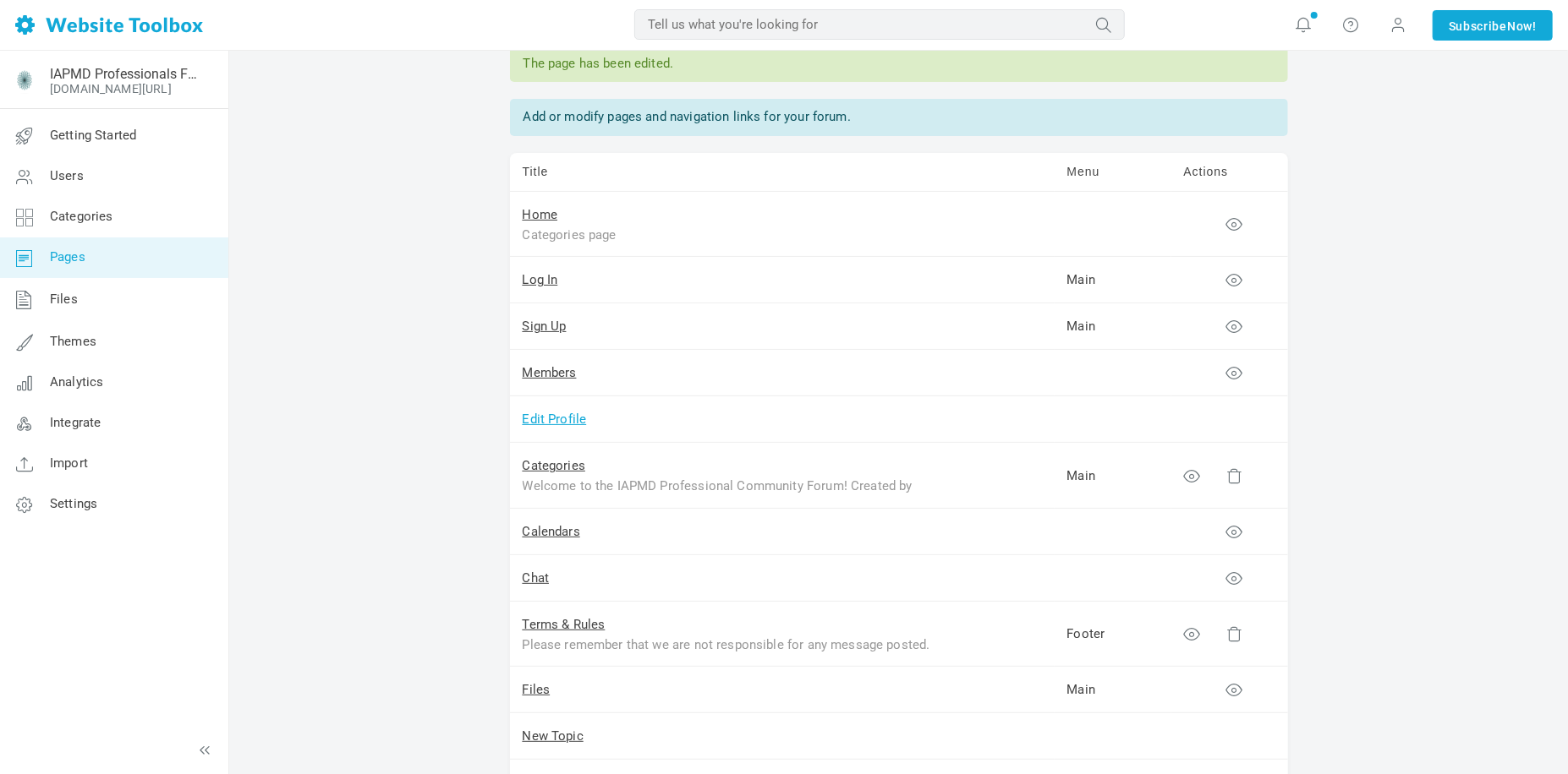
click at [544, 422] on link "Edit Profile" at bounding box center [555, 419] width 65 height 15
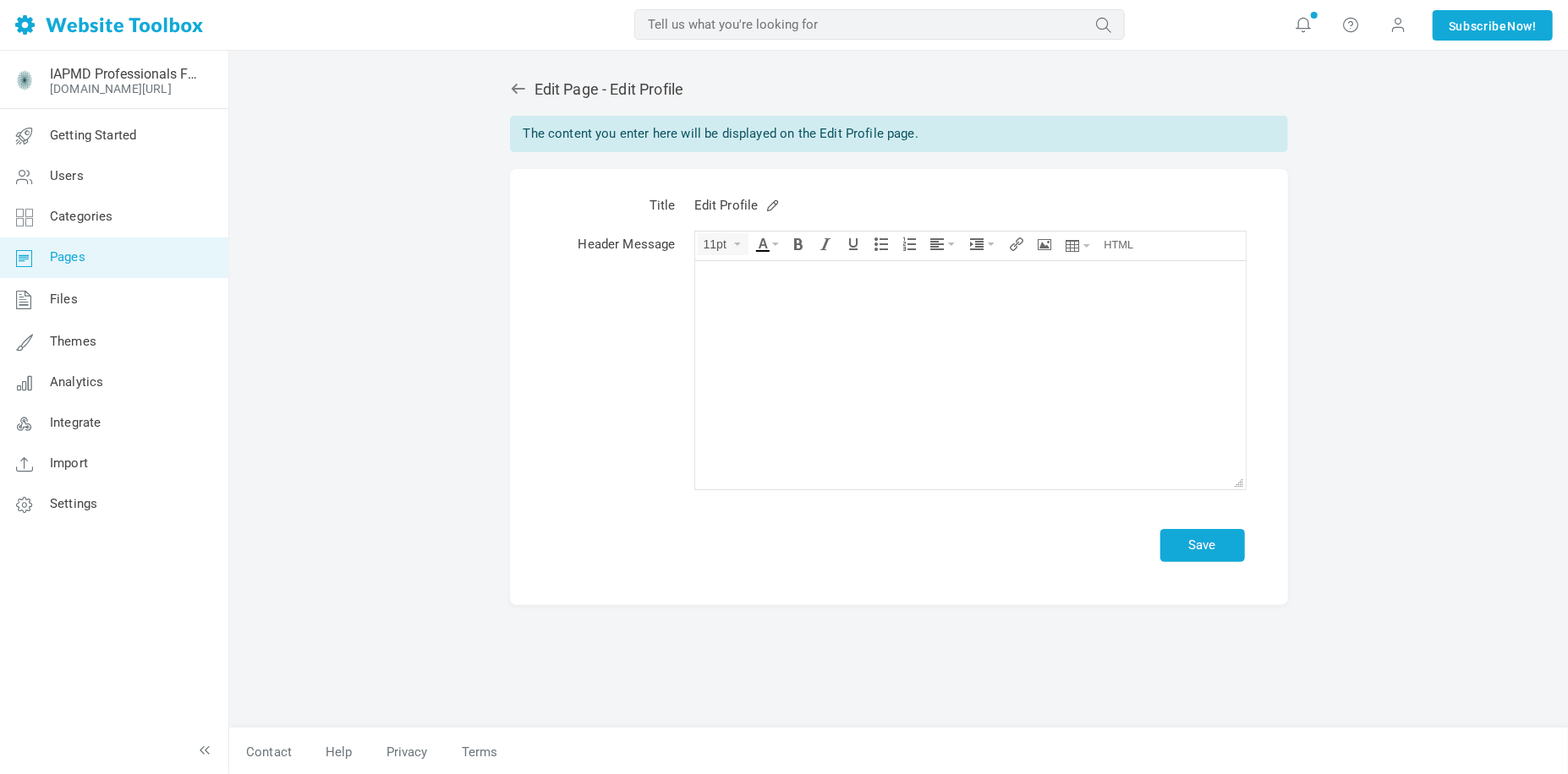
click at [517, 95] on icon at bounding box center [518, 88] width 17 height 17
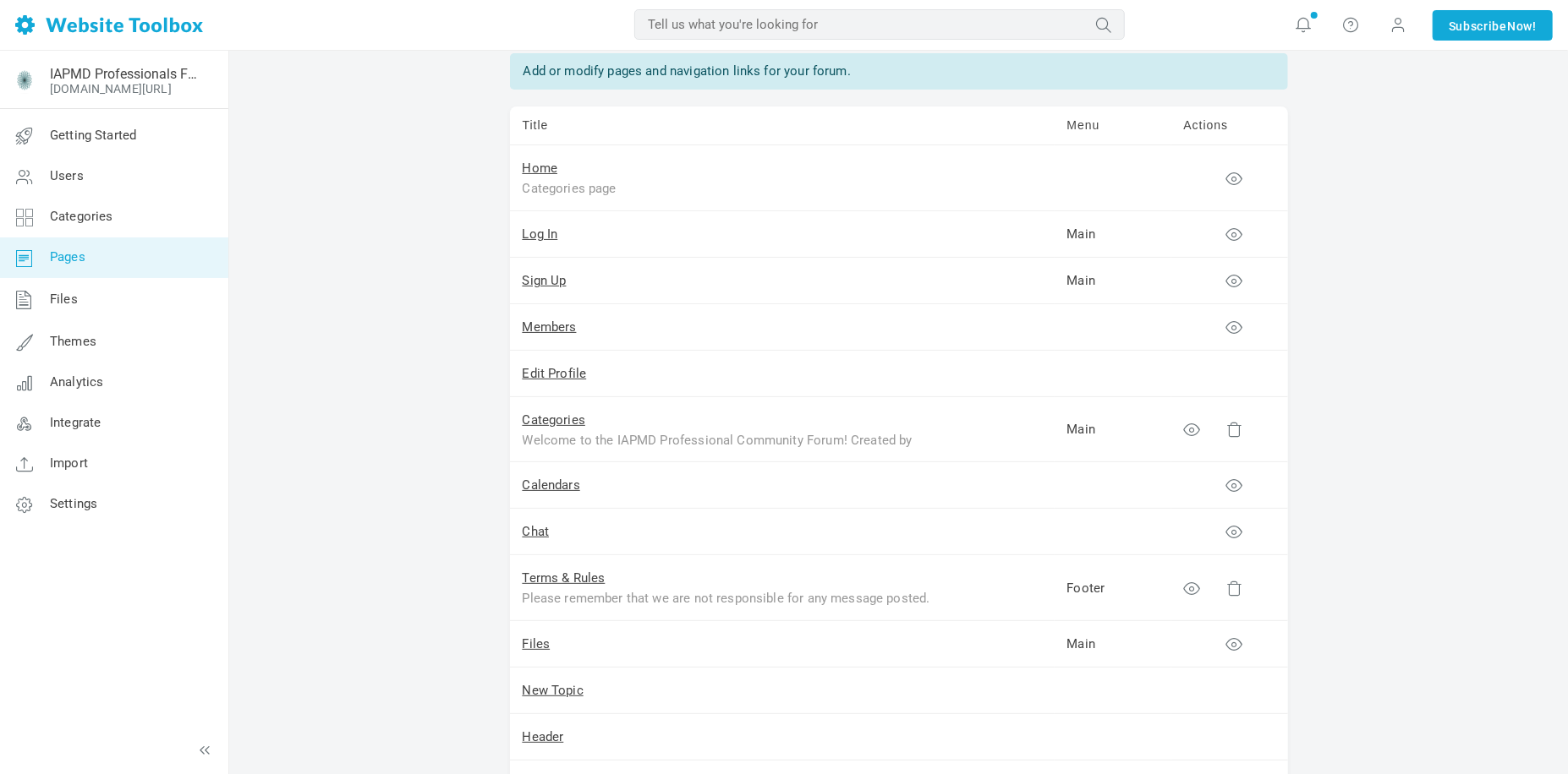
scroll to position [84, 0]
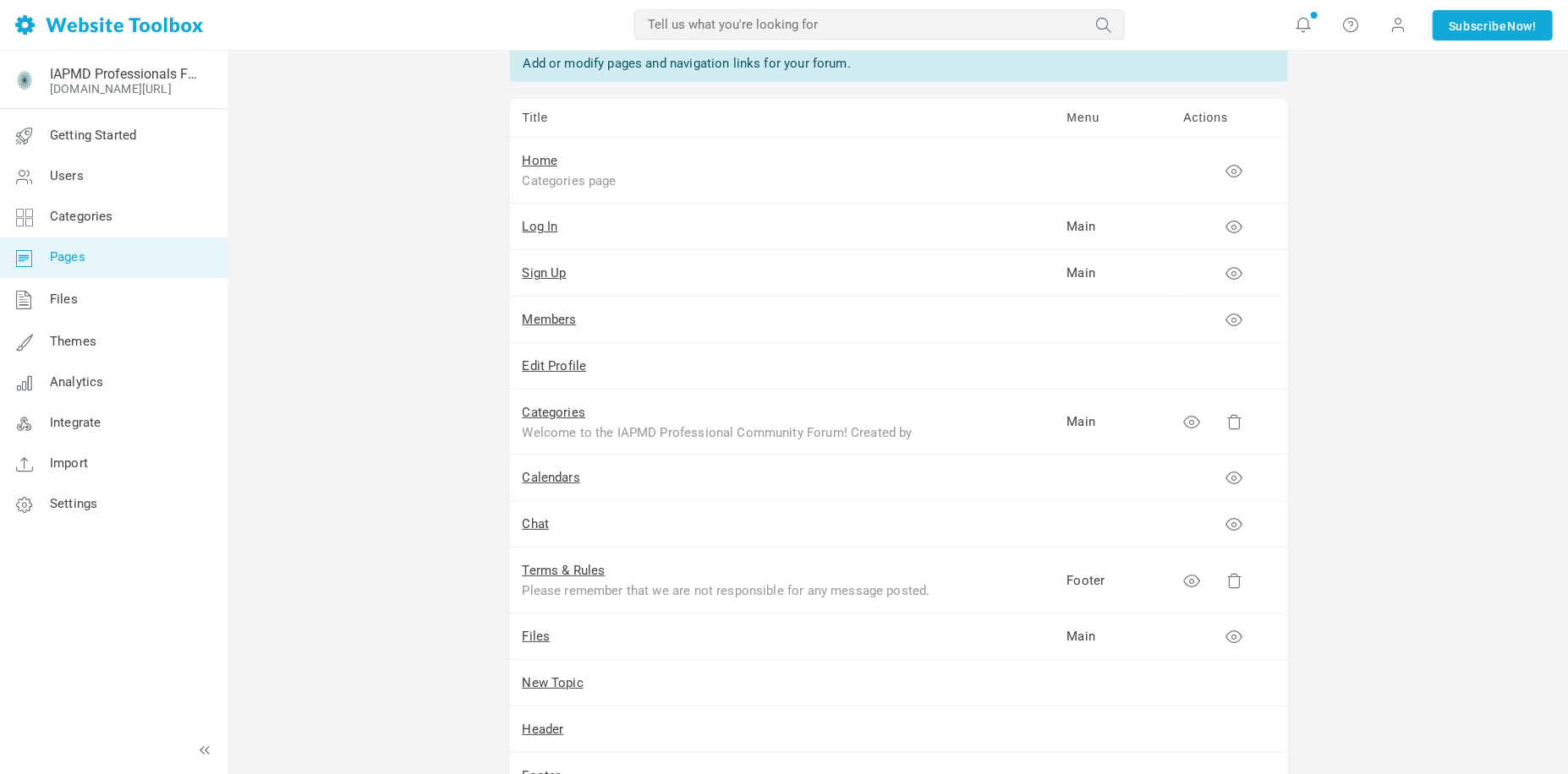
click at [1083, 424] on td "Main" at bounding box center [1113, 422] width 117 height 66
click at [545, 415] on link "Categories" at bounding box center [554, 412] width 64 height 15
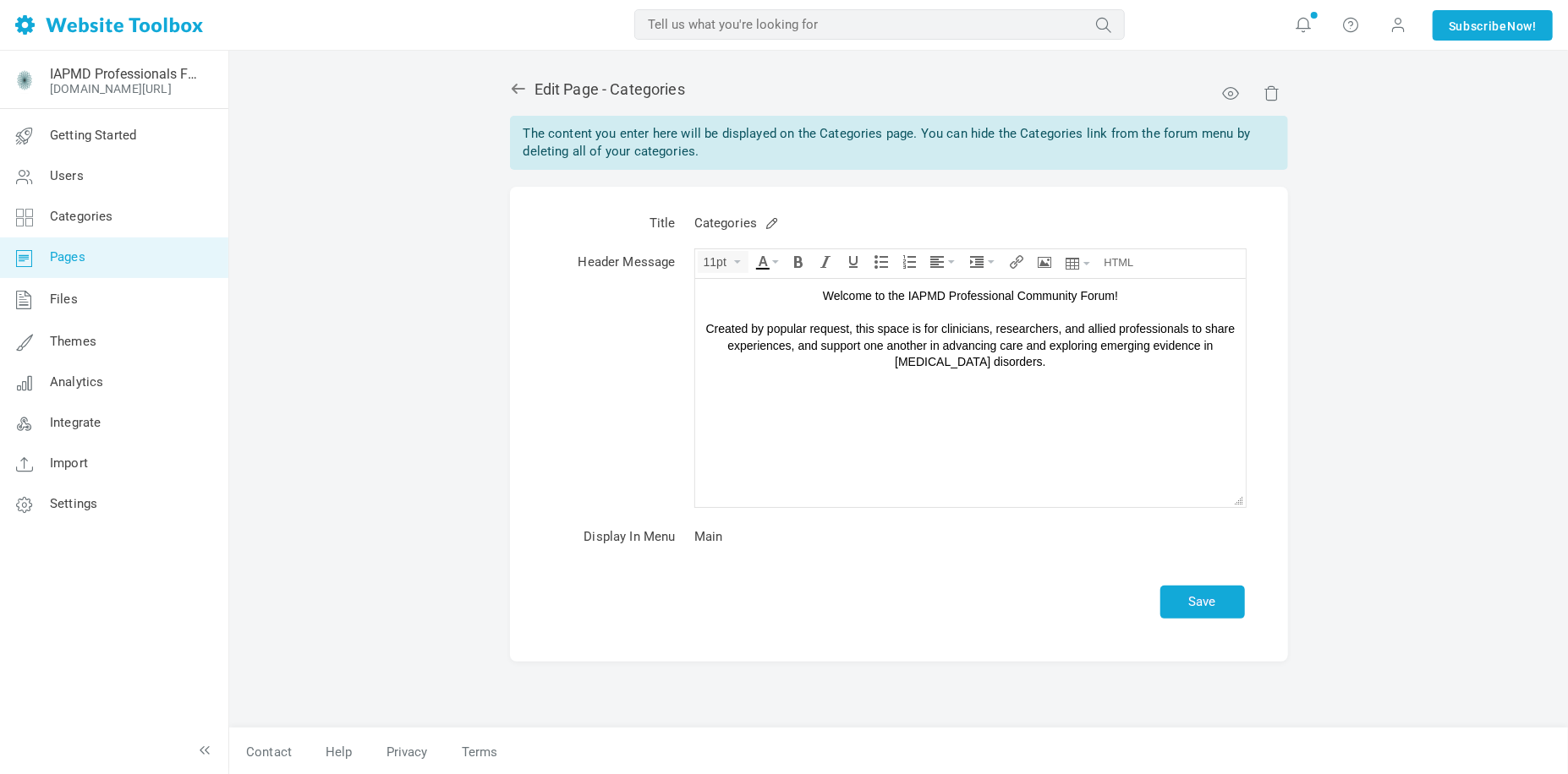
click at [712, 535] on td "Main" at bounding box center [970, 536] width 569 height 39
click at [613, 540] on td "Display In Menu" at bounding box center [613, 536] width 141 height 39
drag, startPoint x: 738, startPoint y: 541, endPoint x: 686, endPoint y: 539, distance: 52.0
click at [686, 539] on td "Main" at bounding box center [970, 536] width 569 height 39
click at [816, 546] on td "Main" at bounding box center [970, 536] width 569 height 39
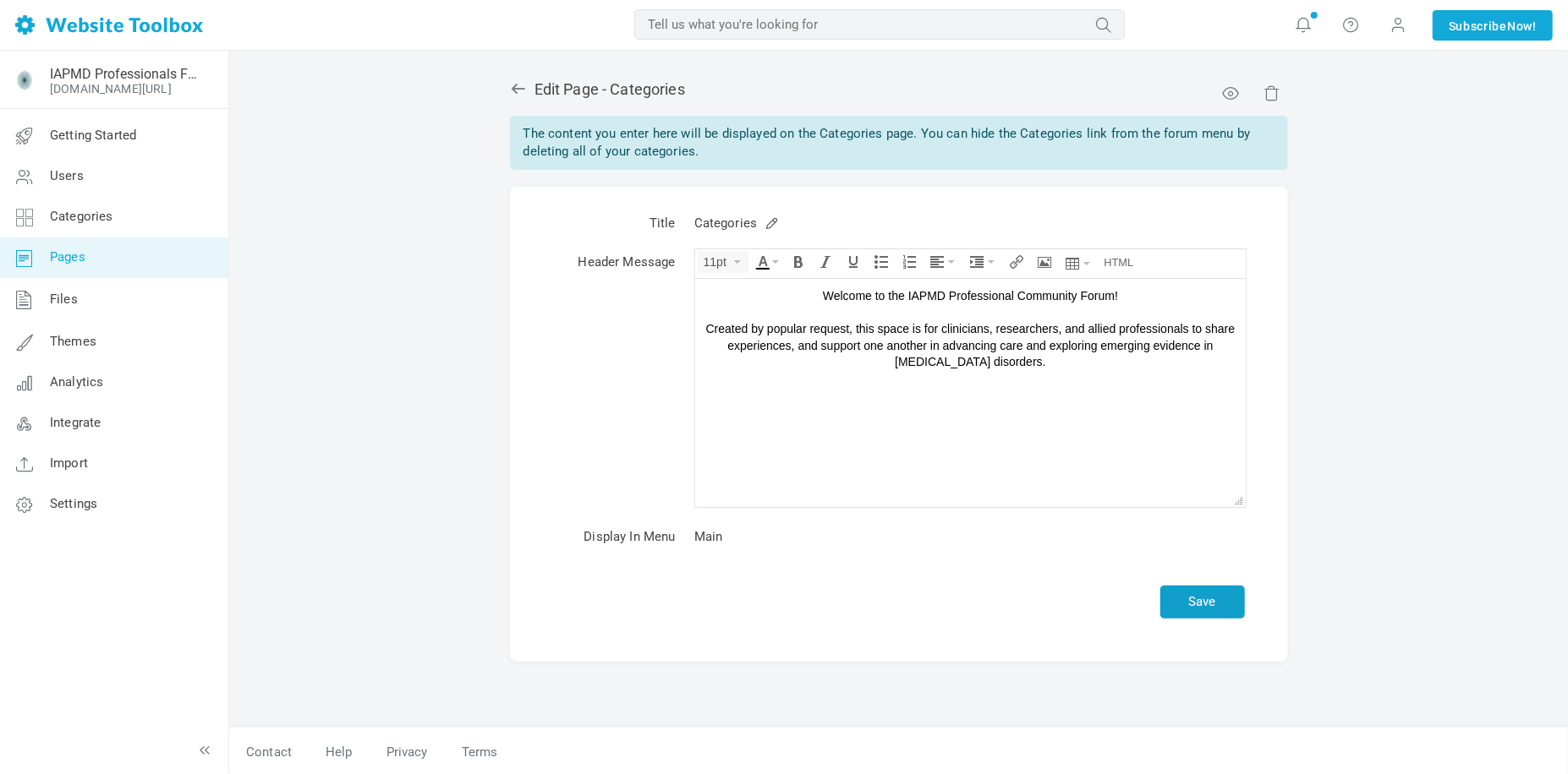
click at [1181, 601] on button "Save" at bounding box center [1202, 602] width 84 height 33
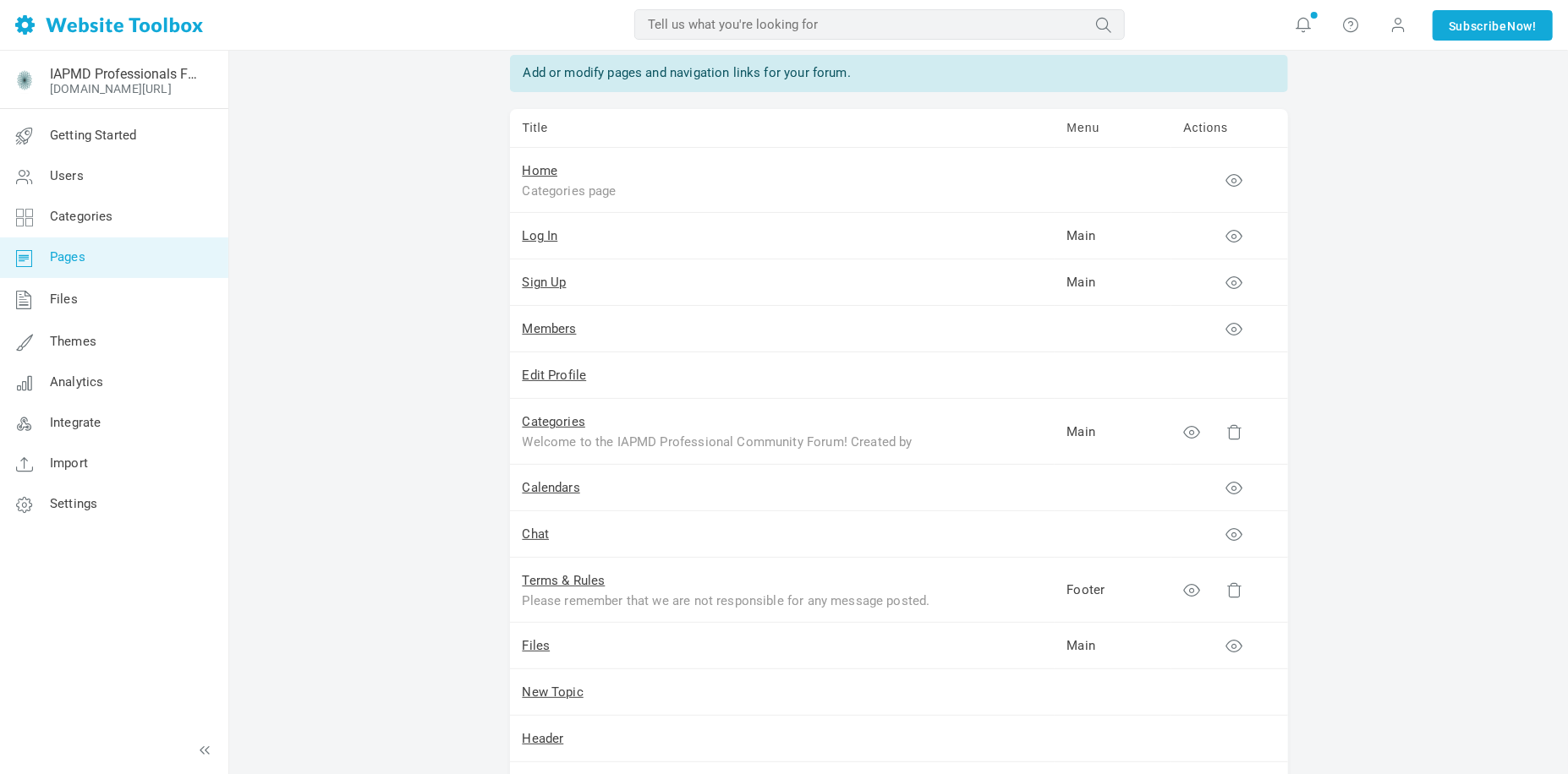
scroll to position [169, 0]
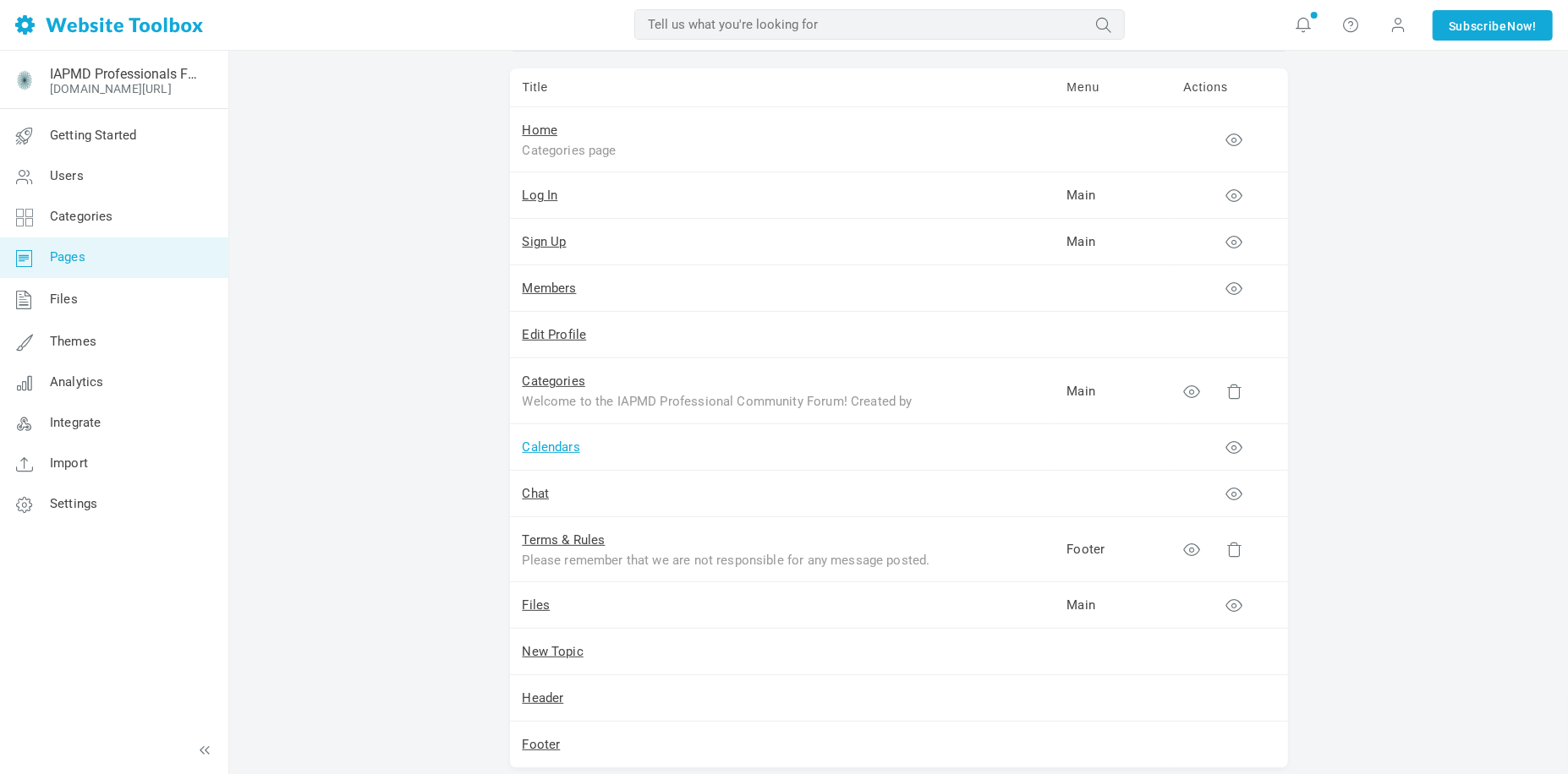
click at [542, 440] on link "Calendars" at bounding box center [551, 447] width 57 height 15
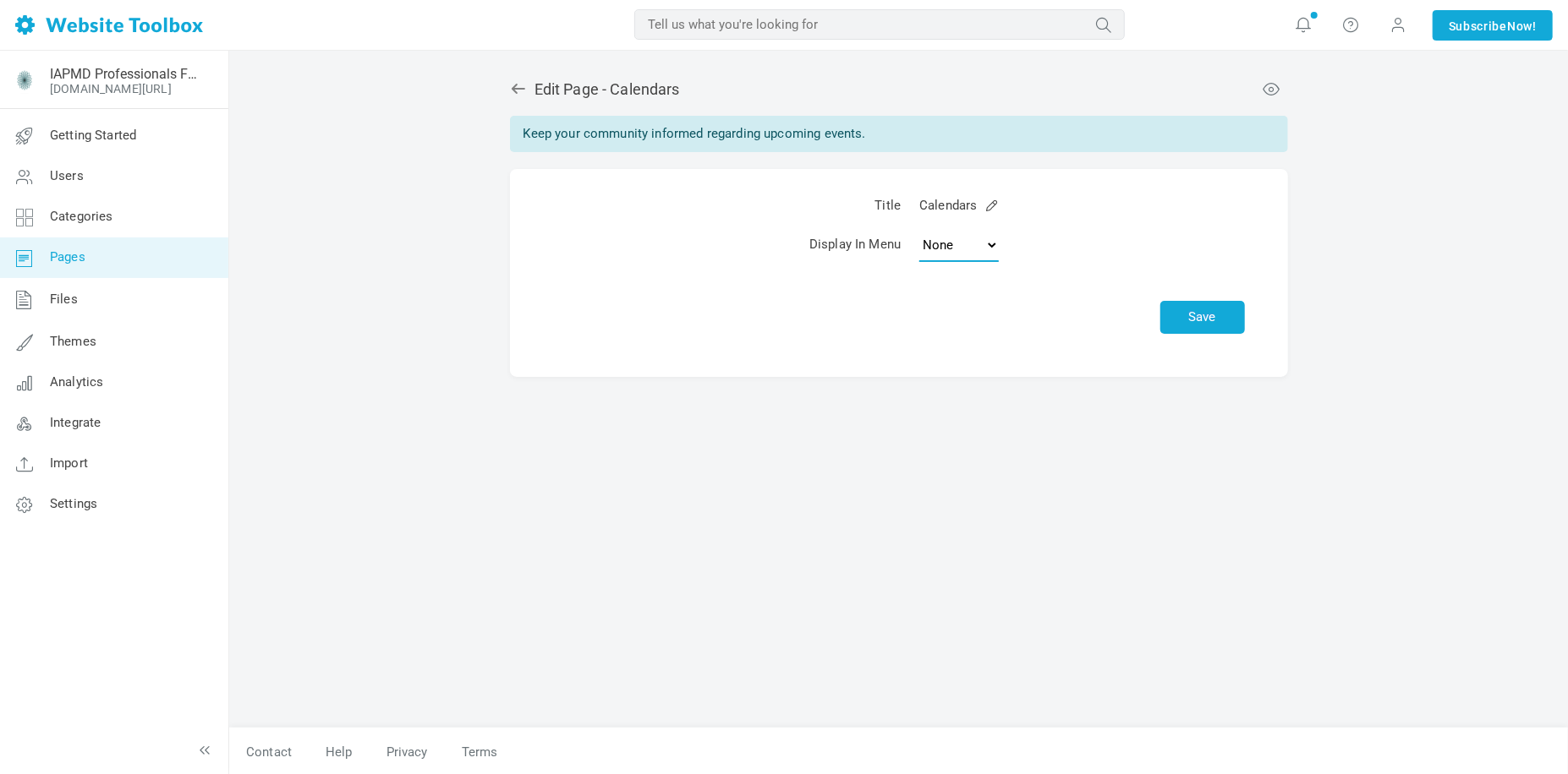
click at [990, 245] on select "None Main Menu" at bounding box center [958, 245] width 80 height 34
click at [1077, 256] on td "None Main Menu" at bounding box center [1081, 248] width 343 height 47
click at [1201, 311] on button "Save" at bounding box center [1202, 317] width 84 height 33
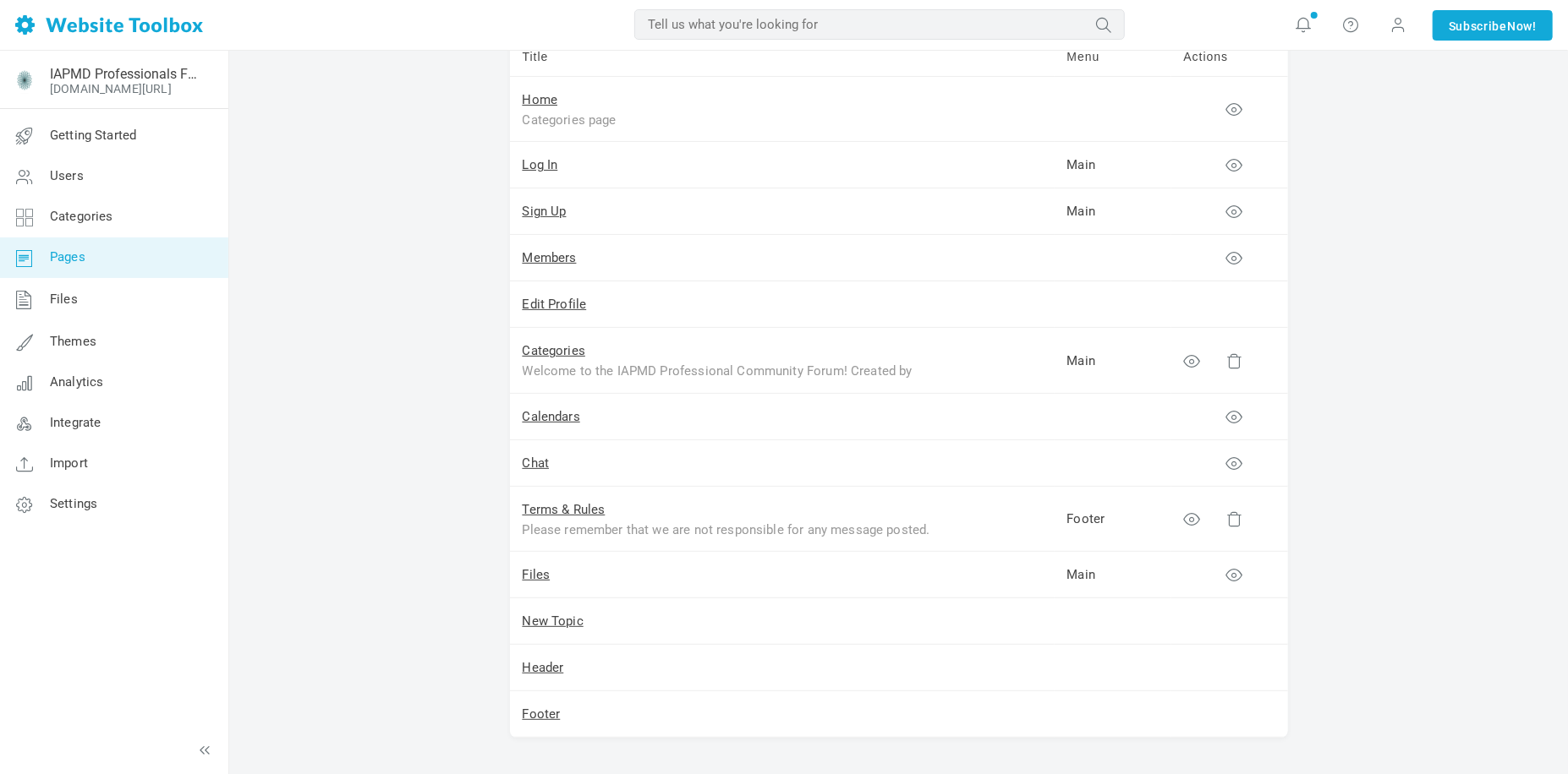
scroll to position [253, 0]
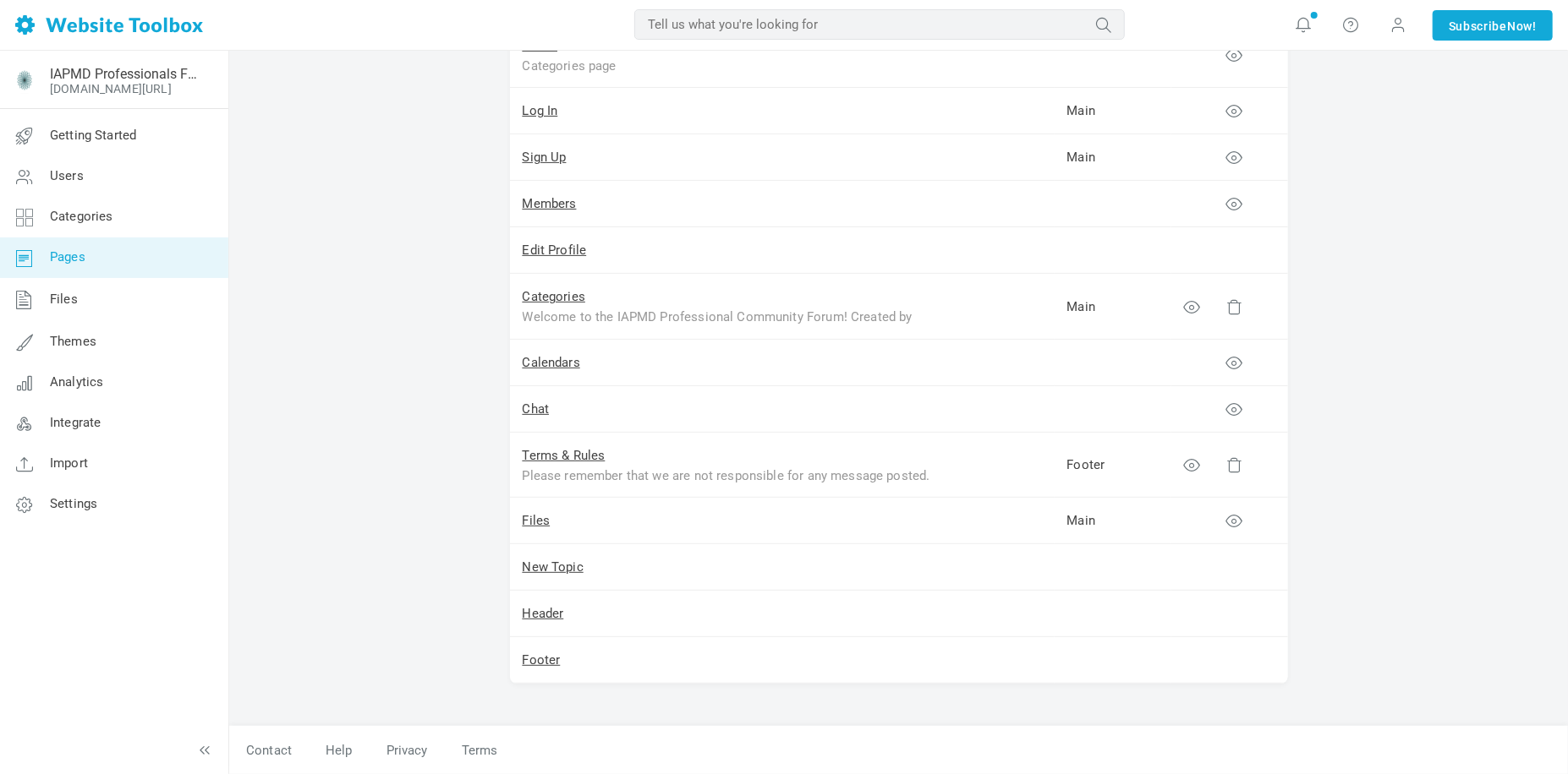
click at [521, 518] on td "Files" at bounding box center [782, 522] width 544 height 47
click at [532, 522] on link "Files" at bounding box center [536, 520] width 28 height 15
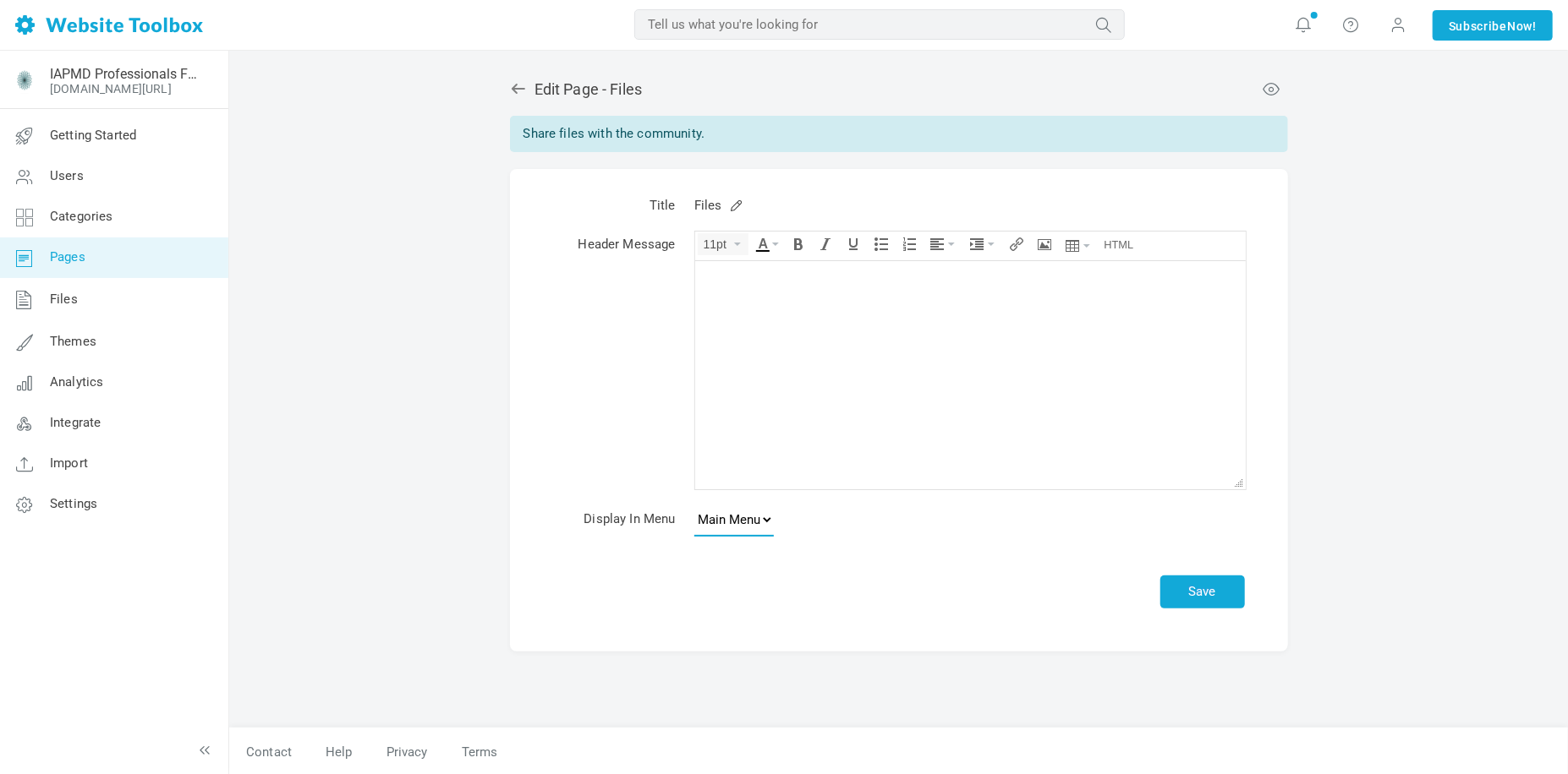
click at [729, 518] on select "None Main Menu" at bounding box center [734, 520] width 80 height 34
select select
click at [694, 503] on select "None Main Menu" at bounding box center [734, 520] width 80 height 34
click at [1180, 585] on button "Save" at bounding box center [1202, 592] width 84 height 33
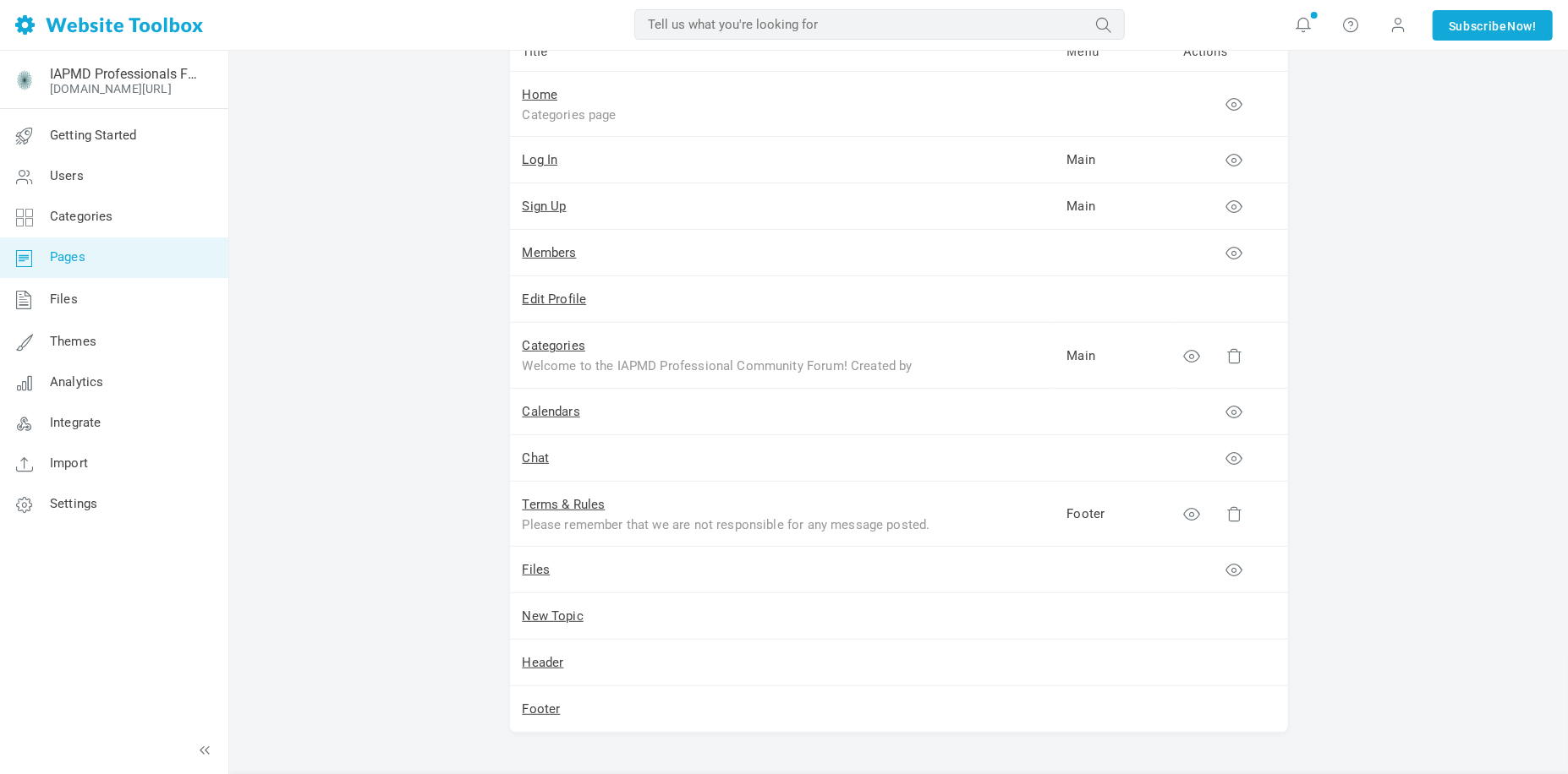
scroll to position [253, 0]
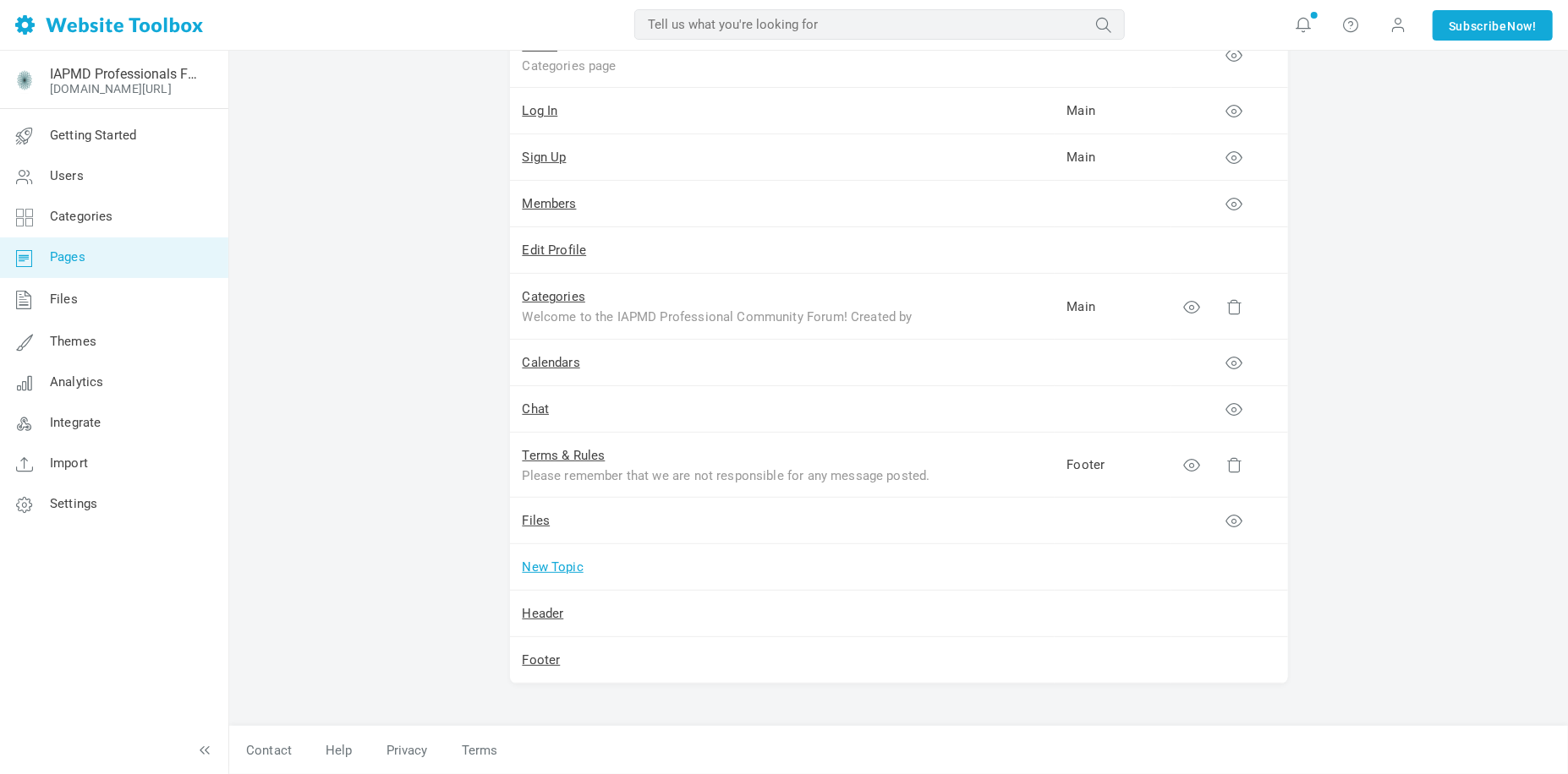
click at [567, 568] on link "New Topic" at bounding box center [553, 567] width 61 height 15
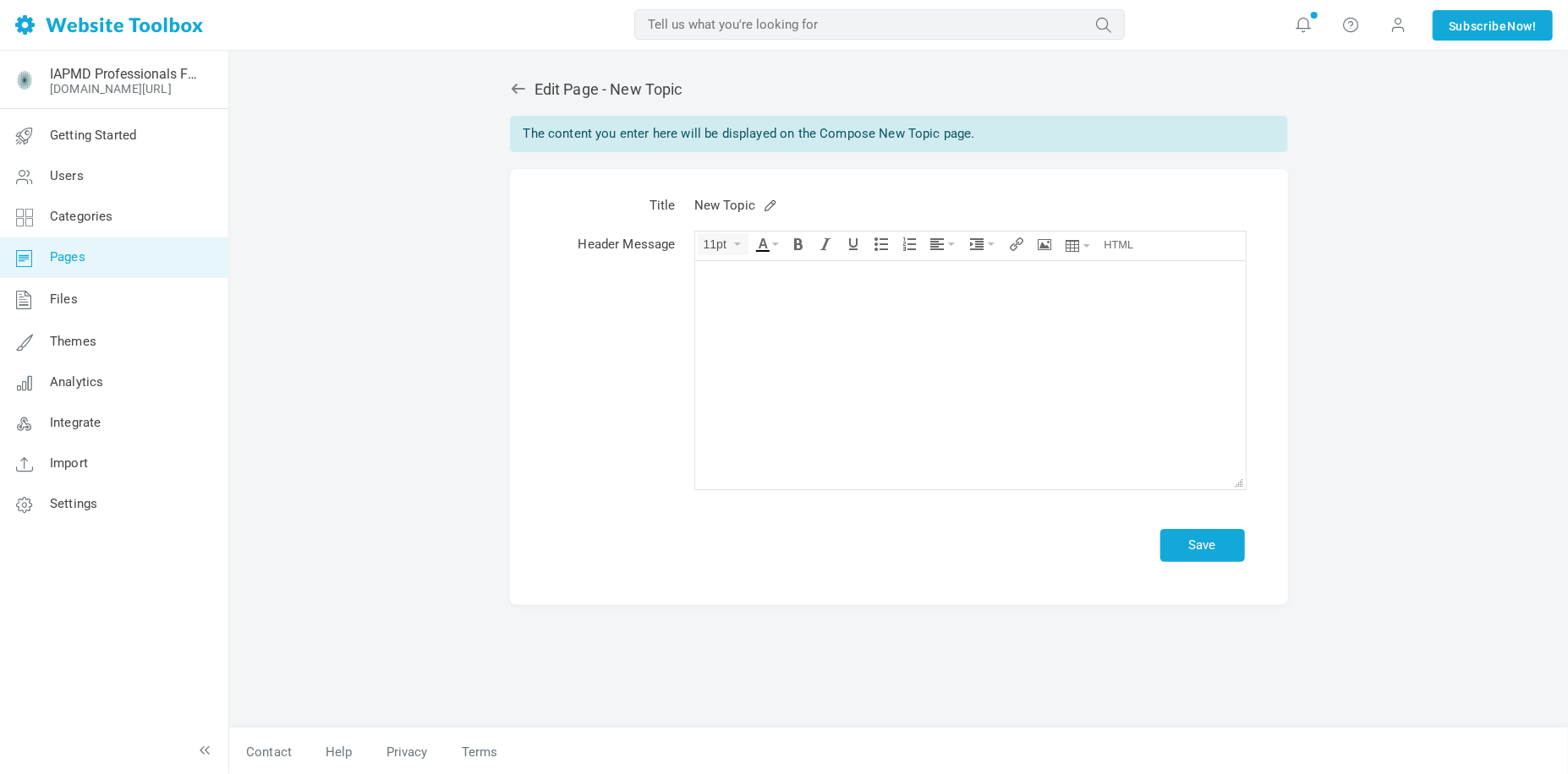
click at [567, 568] on td at bounding box center [613, 535] width 141 height 72
click at [512, 93] on icon at bounding box center [518, 88] width 17 height 17
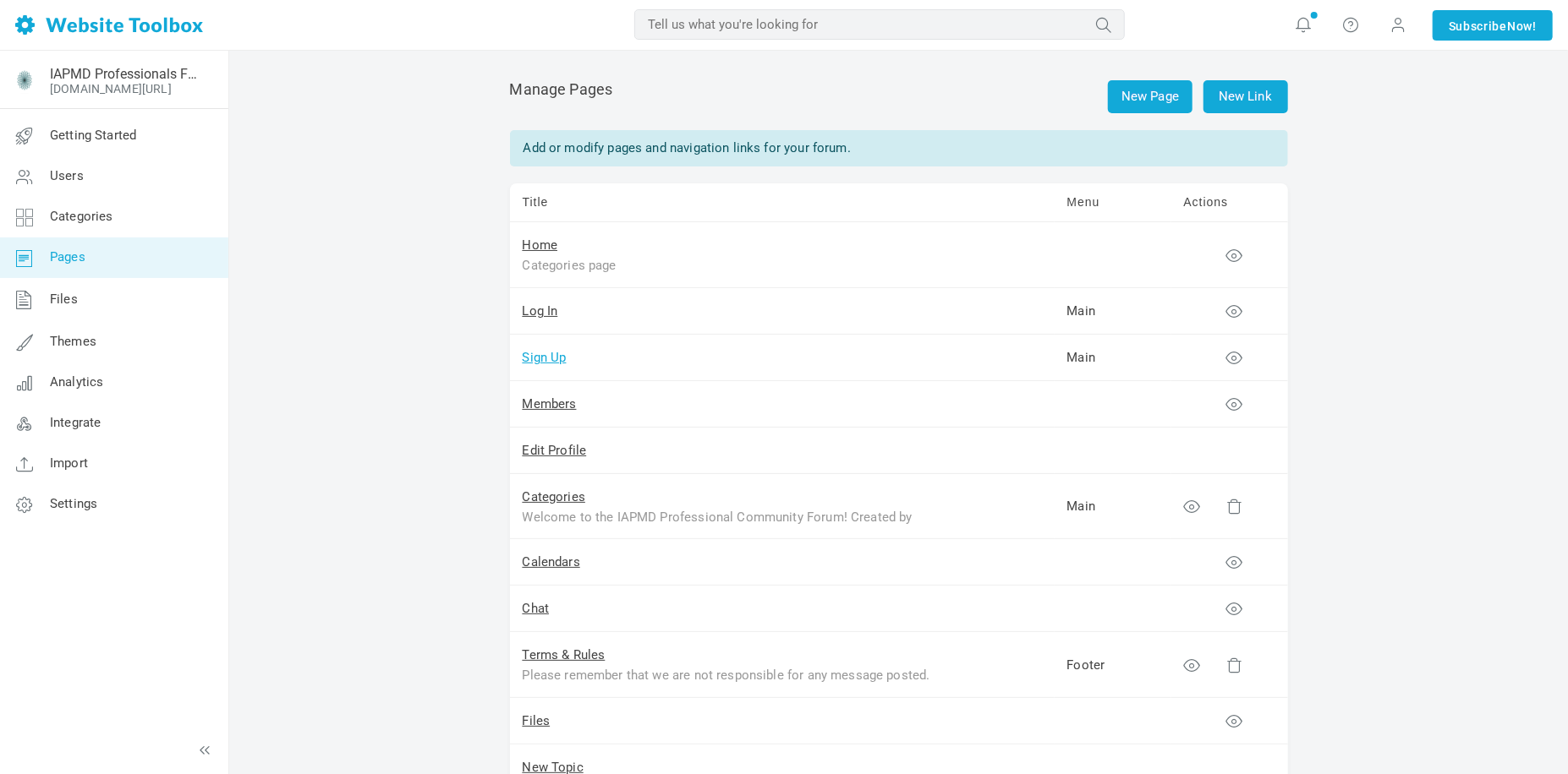
click at [531, 354] on link "Sign Up" at bounding box center [544, 357] width 44 height 15
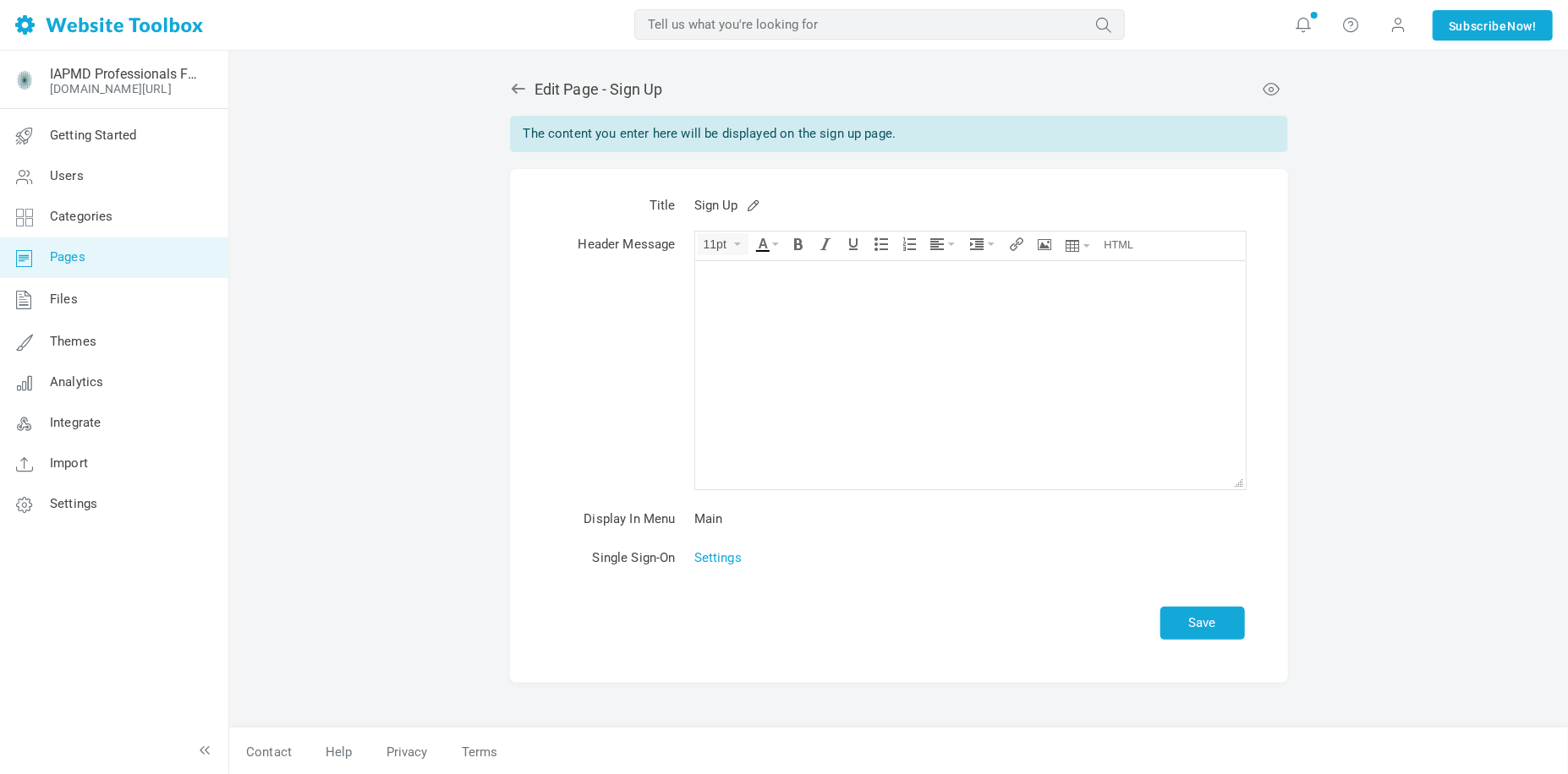
click at [716, 516] on td "Main" at bounding box center [970, 518] width 569 height 39
click at [1203, 627] on button "Save" at bounding box center [1202, 623] width 84 height 33
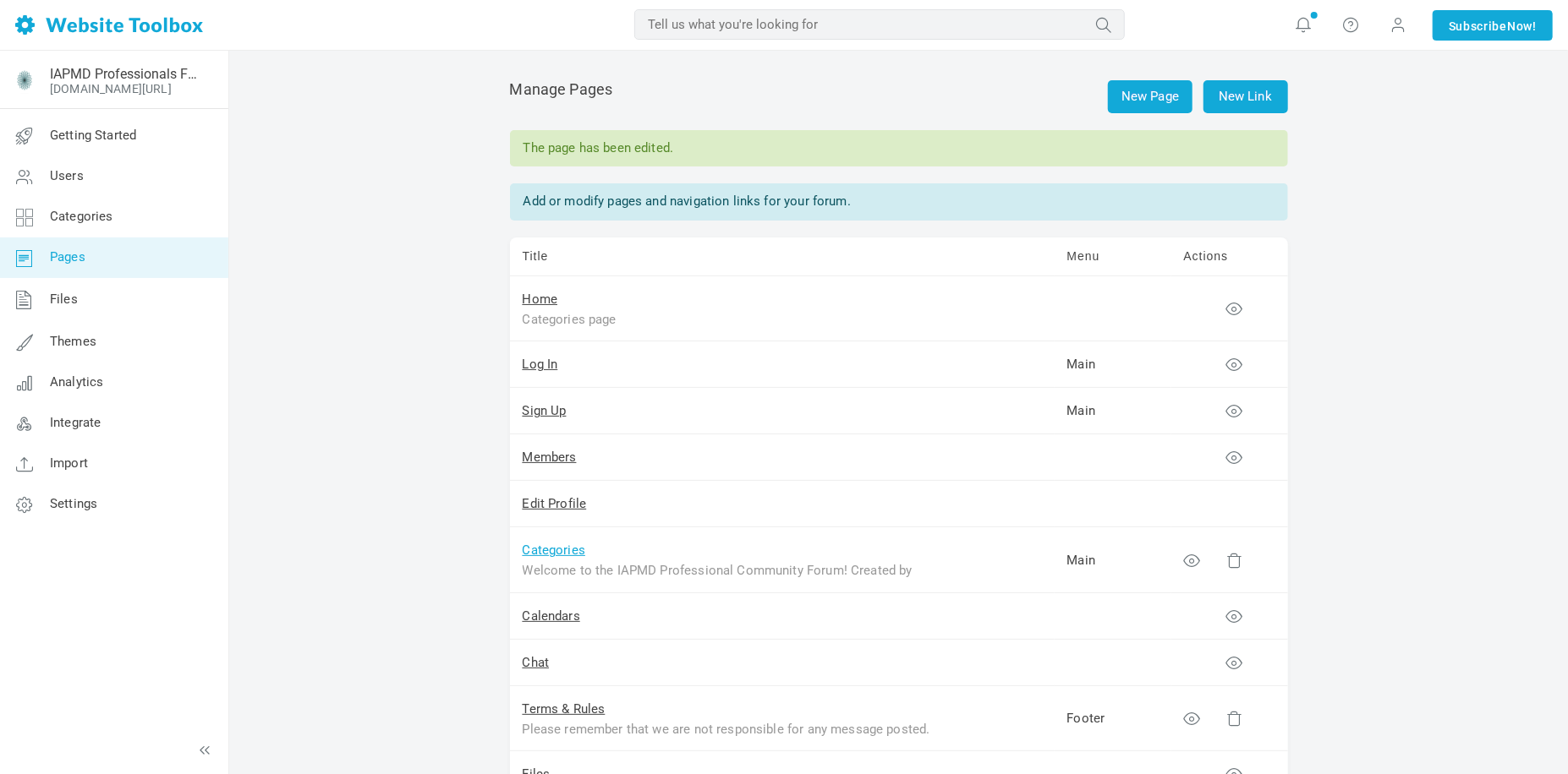
click at [563, 554] on link "Categories" at bounding box center [554, 550] width 64 height 15
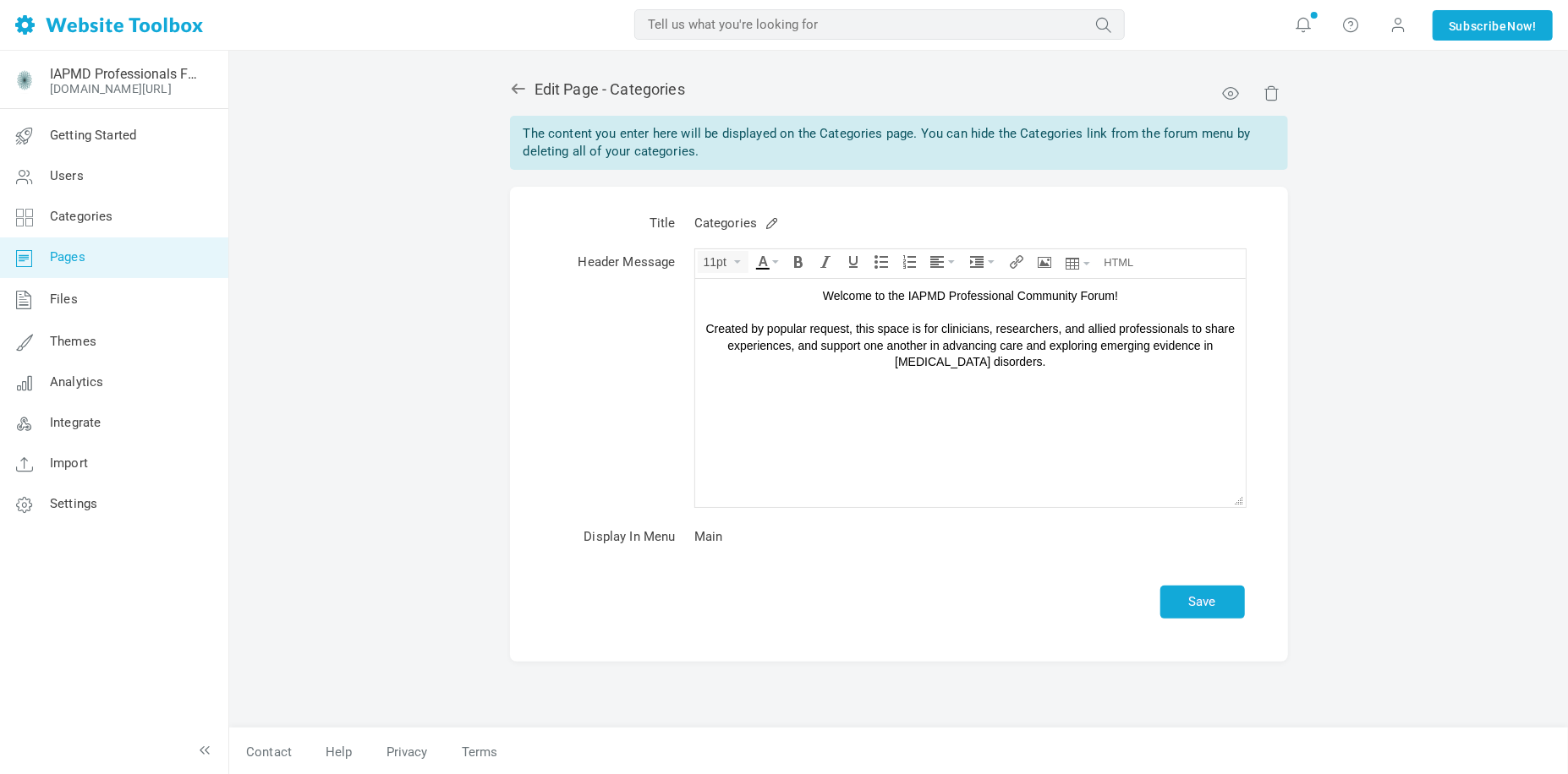
click at [708, 538] on td "Main" at bounding box center [970, 536] width 569 height 39
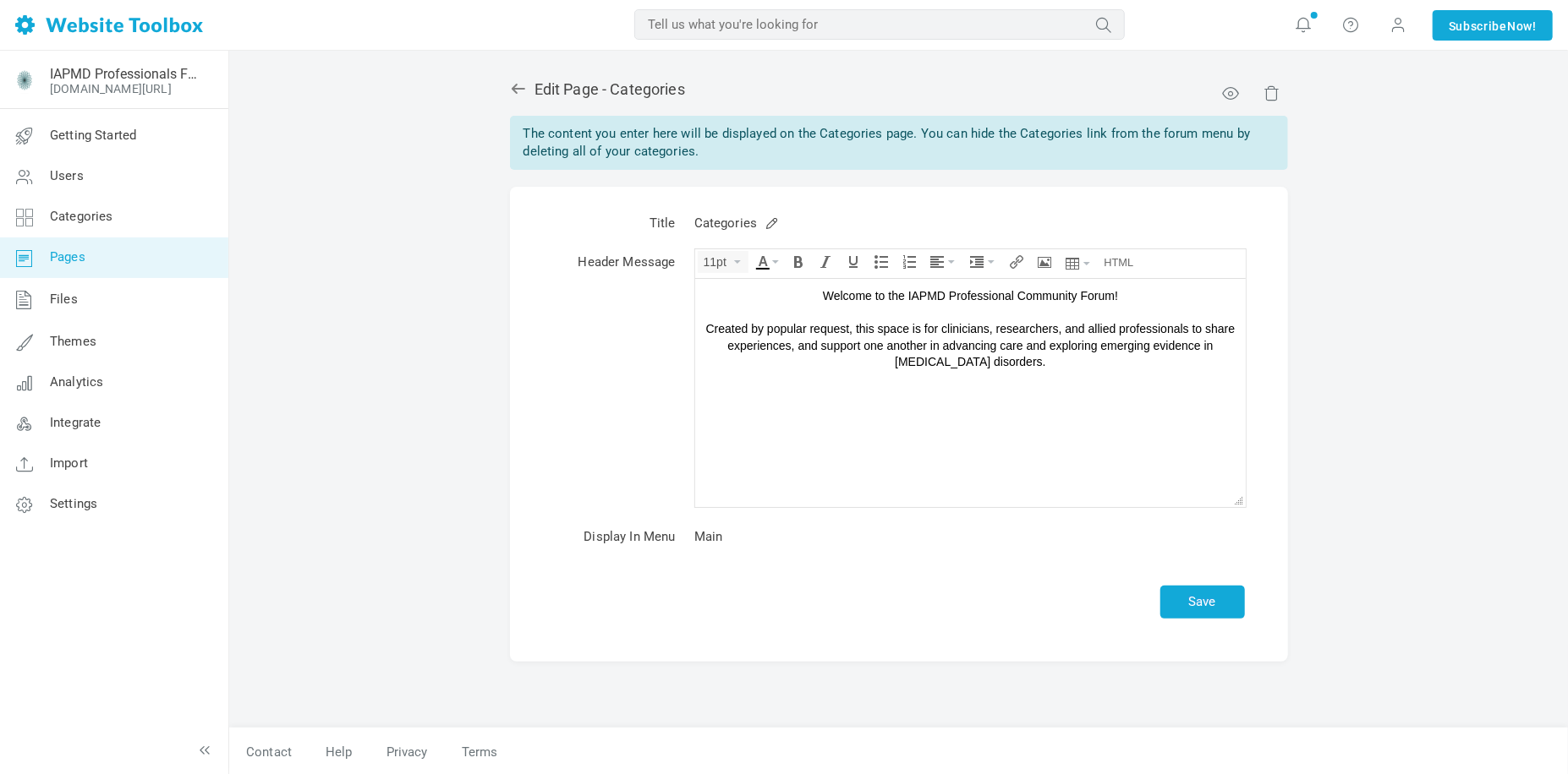
click at [708, 538] on td "Main" at bounding box center [970, 536] width 569 height 39
click at [510, 88] on icon at bounding box center [518, 88] width 17 height 17
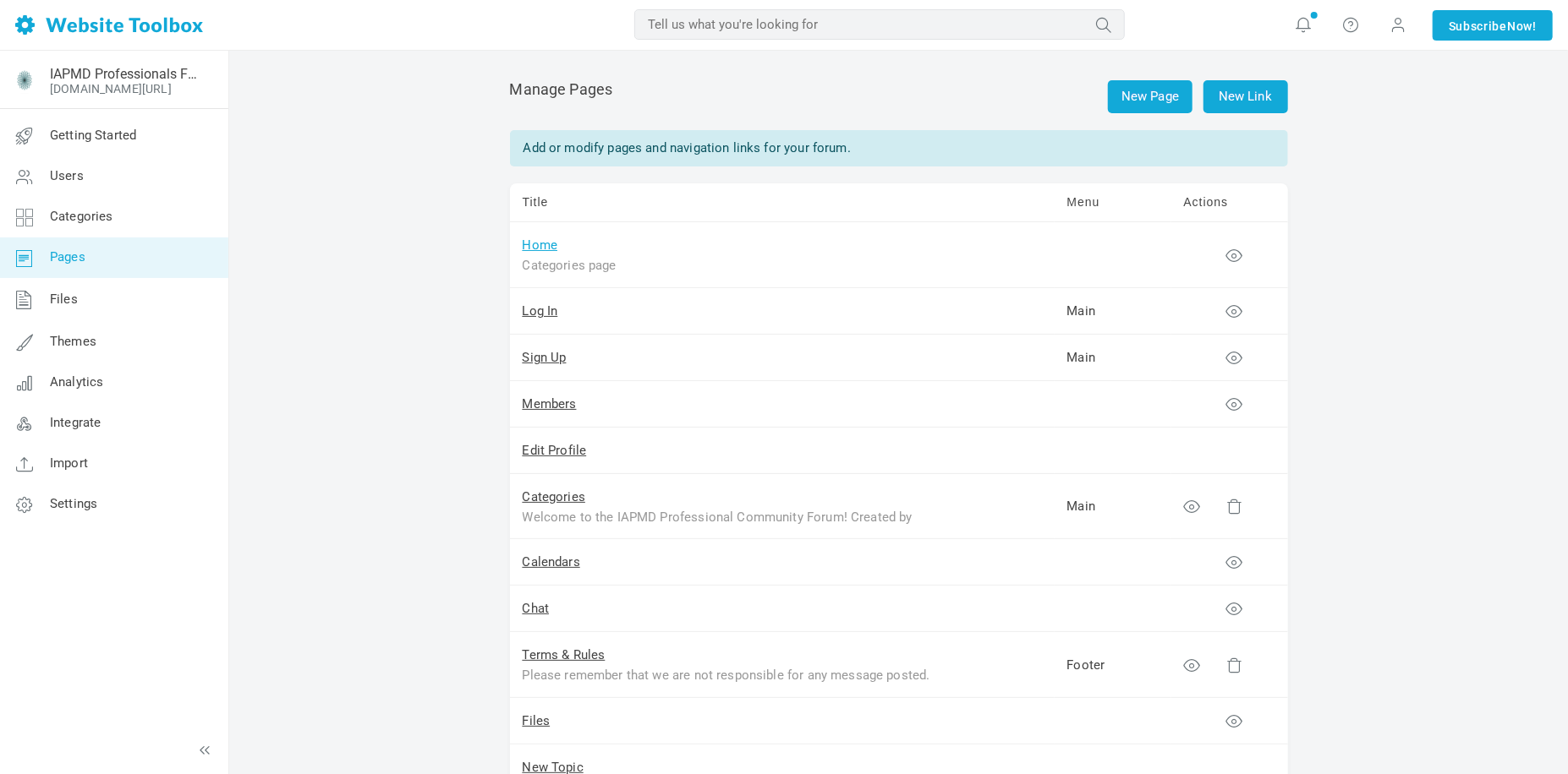
click at [534, 251] on link "Home" at bounding box center [541, 245] width 36 height 15
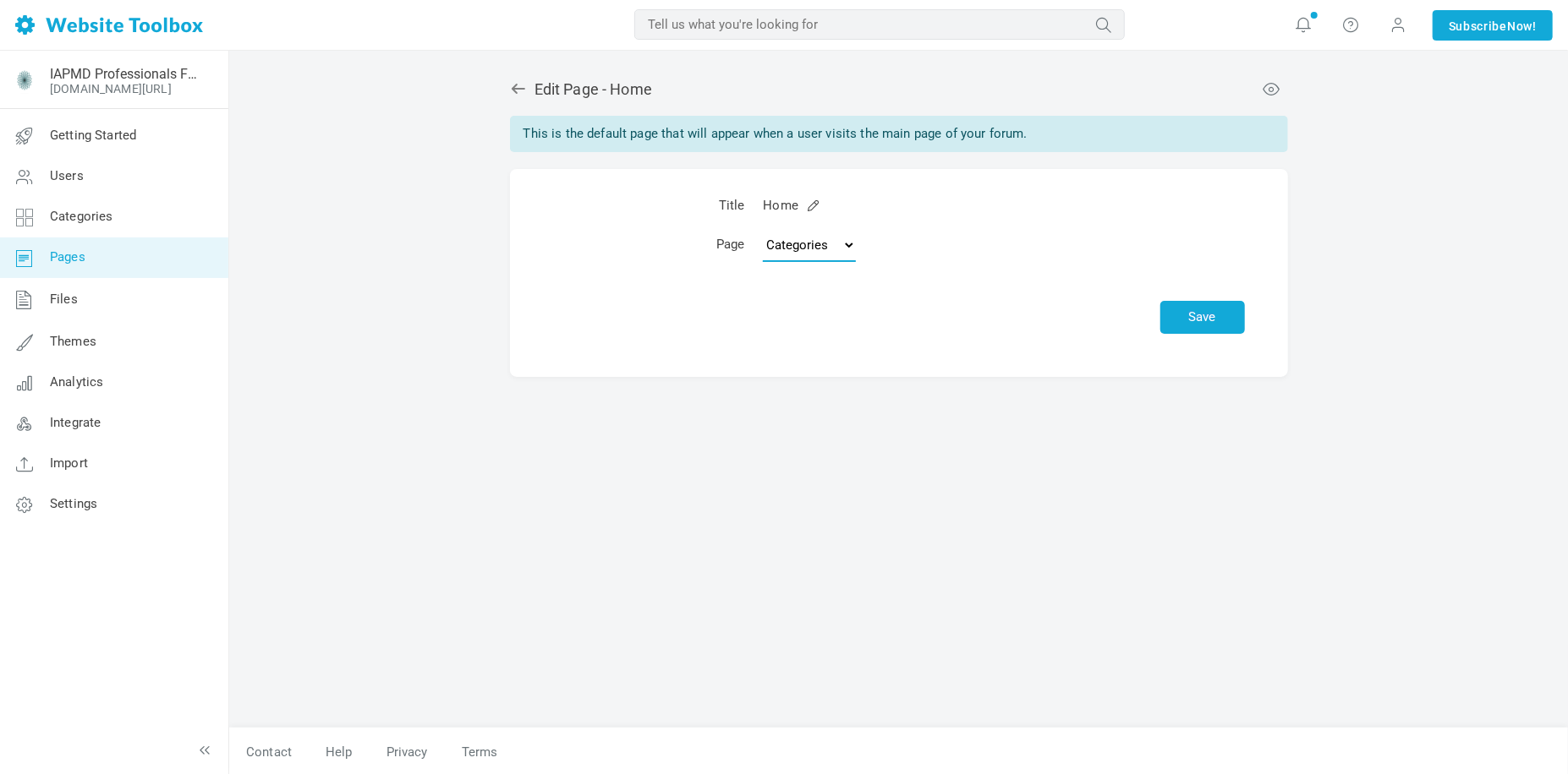
click at [815, 253] on select "Topics Categories Custom Page" at bounding box center [809, 245] width 93 height 34
select select "topics"
click at [765, 228] on select "Topics Categories Custom Page" at bounding box center [809, 245] width 93 height 34
click at [1208, 318] on button "Save" at bounding box center [1202, 317] width 84 height 33
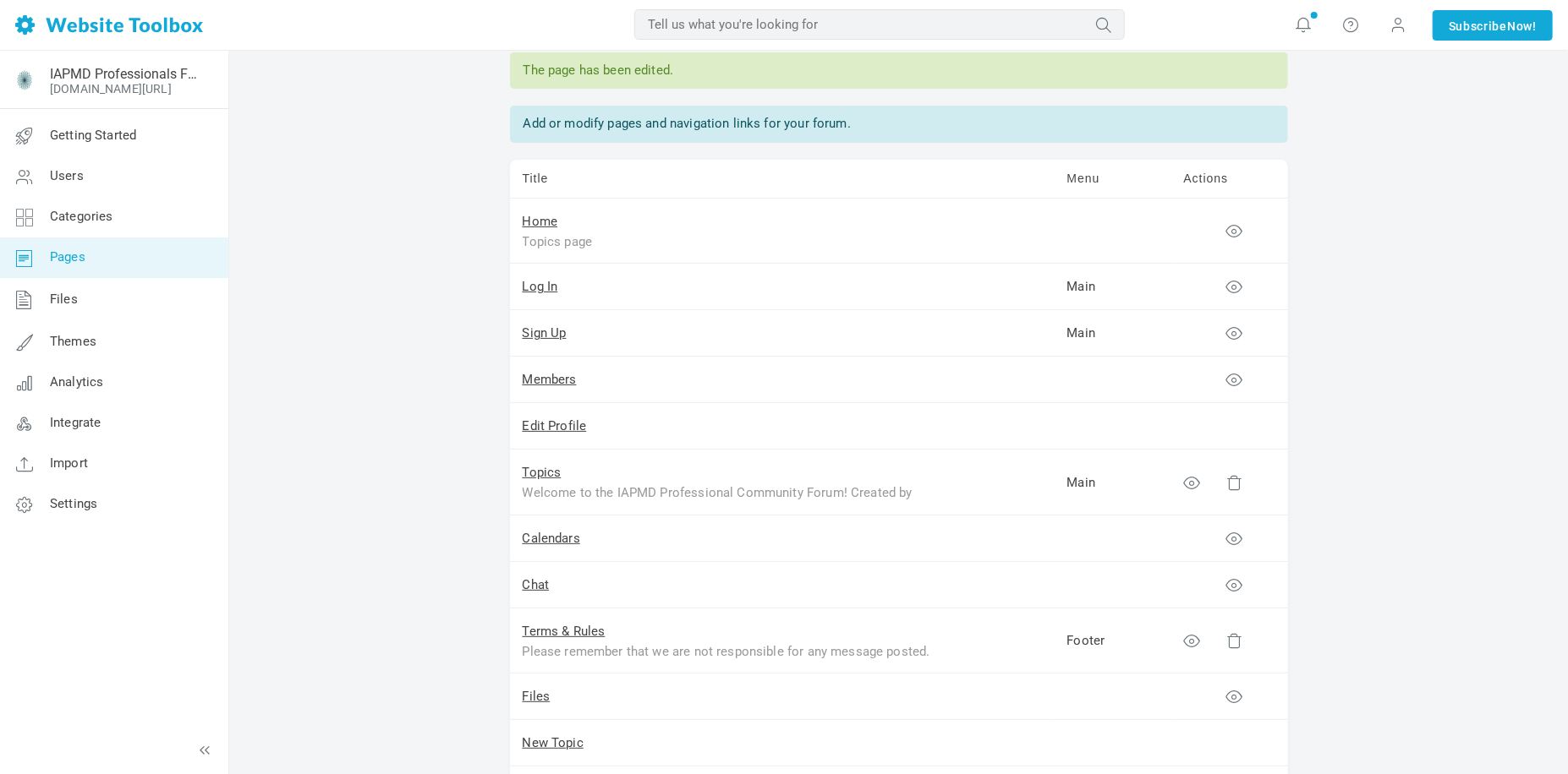
scroll to position [84, 0]
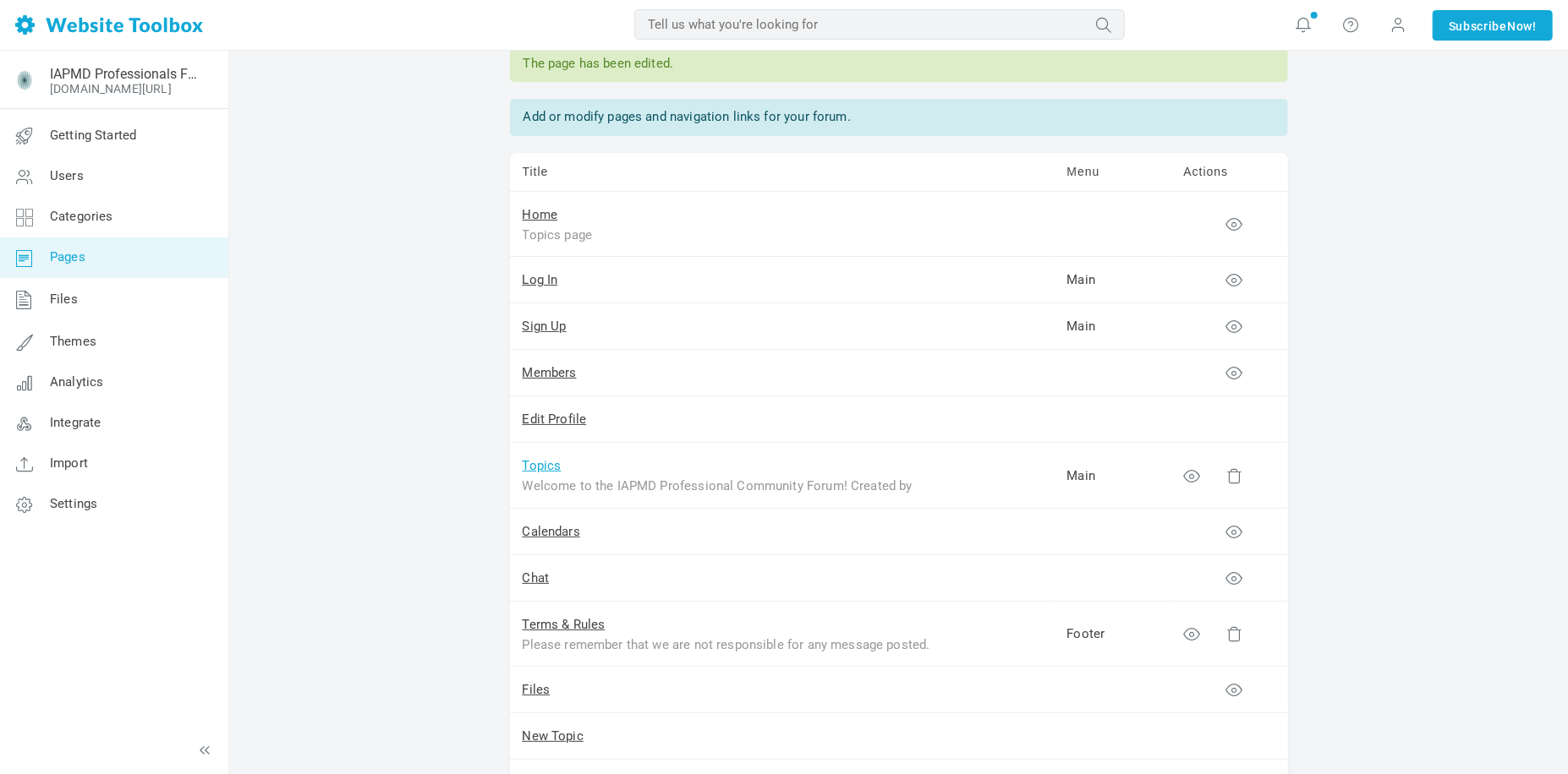
click at [557, 467] on link "Topics" at bounding box center [542, 465] width 39 height 15
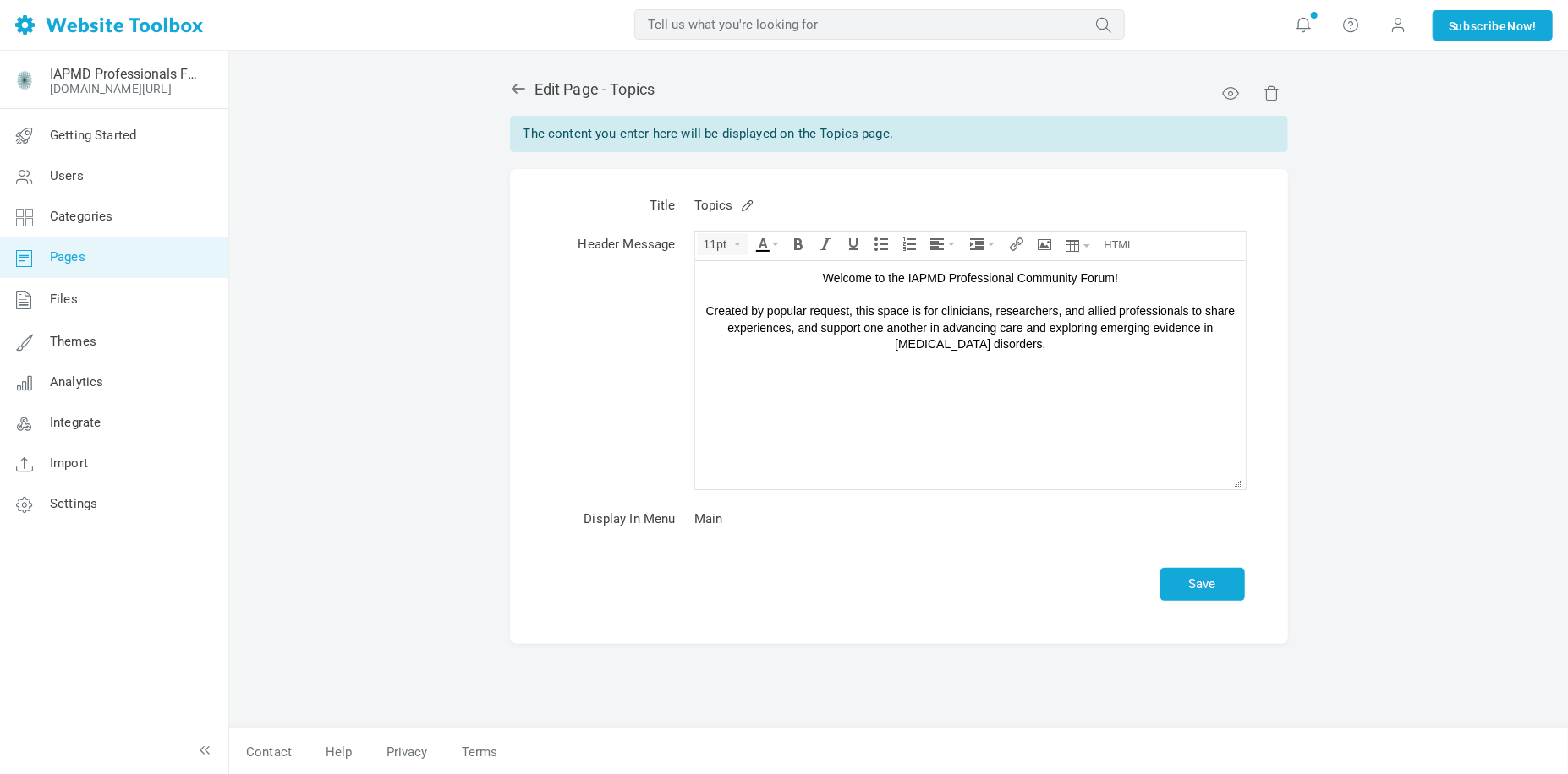
click at [557, 467] on td "Header Message" at bounding box center [613, 362] width 141 height 275
click at [519, 90] on icon at bounding box center [518, 88] width 17 height 17
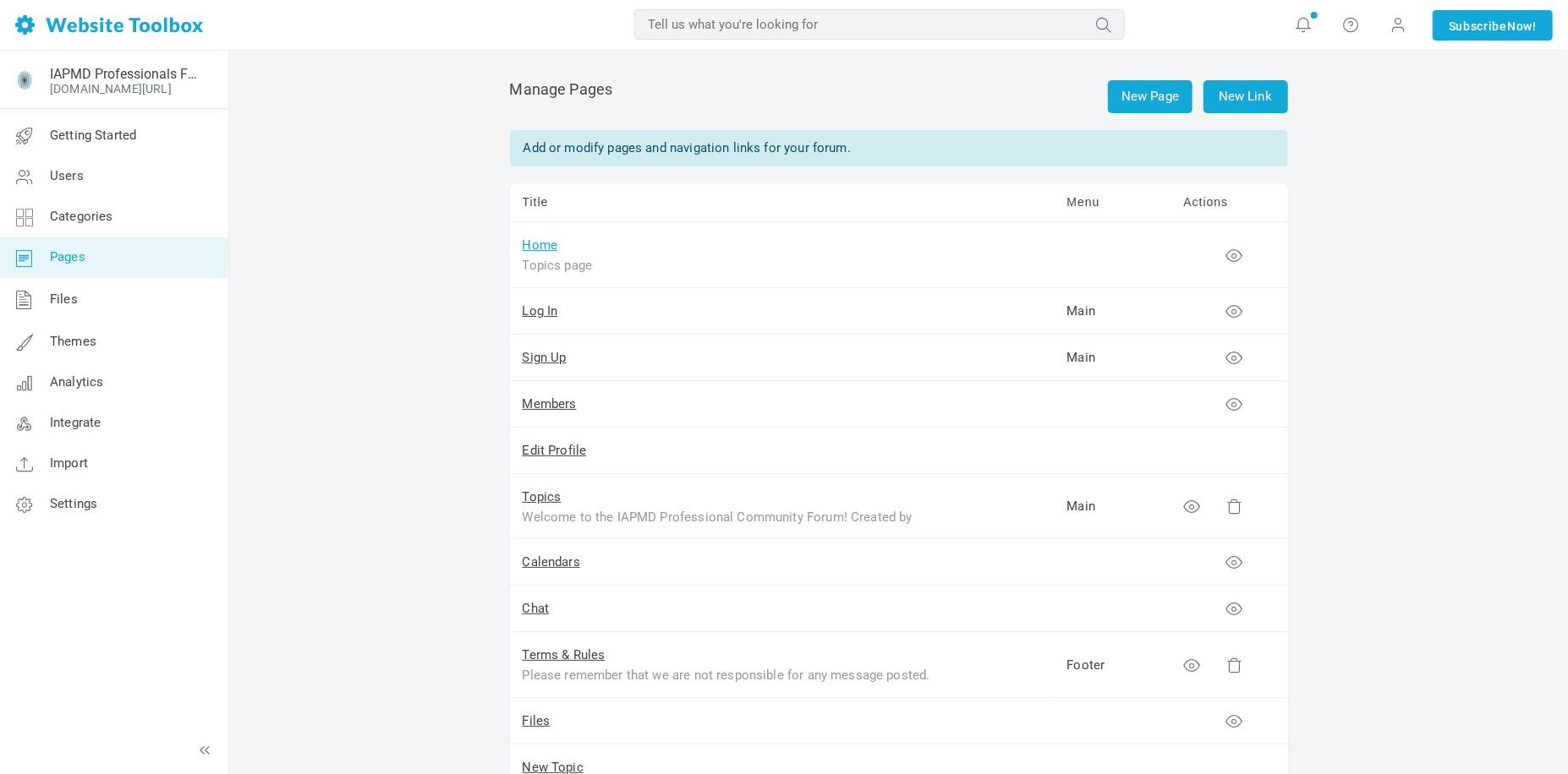
click at [533, 242] on link "Home" at bounding box center [541, 245] width 36 height 15
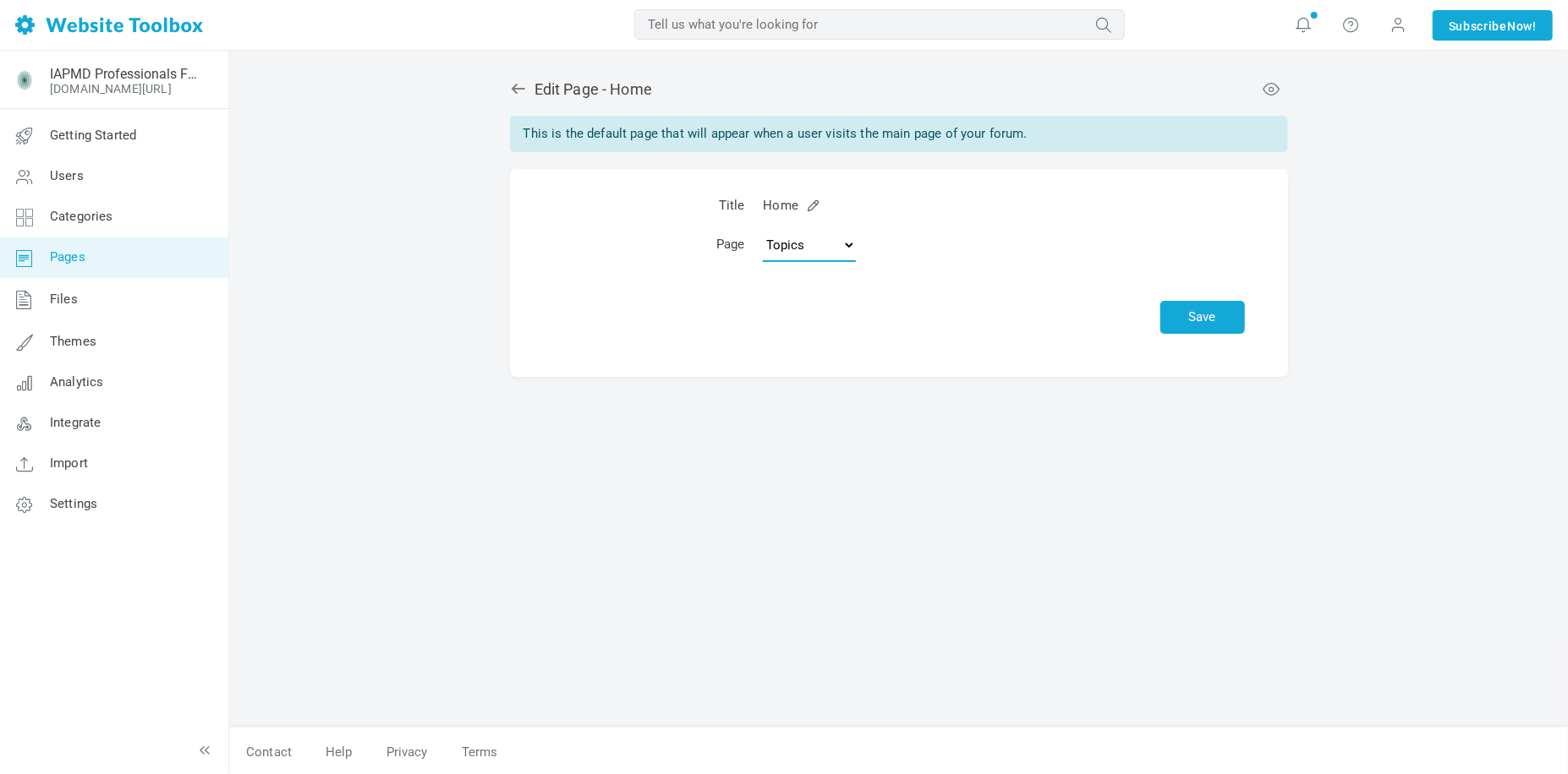
click at [828, 240] on select "Topics Categories Custom Page" at bounding box center [809, 245] width 93 height 34
select select "categories"
click at [765, 228] on select "Topics Categories Custom Page" at bounding box center [809, 245] width 93 height 34
click at [1178, 323] on button "Save" at bounding box center [1202, 317] width 84 height 33
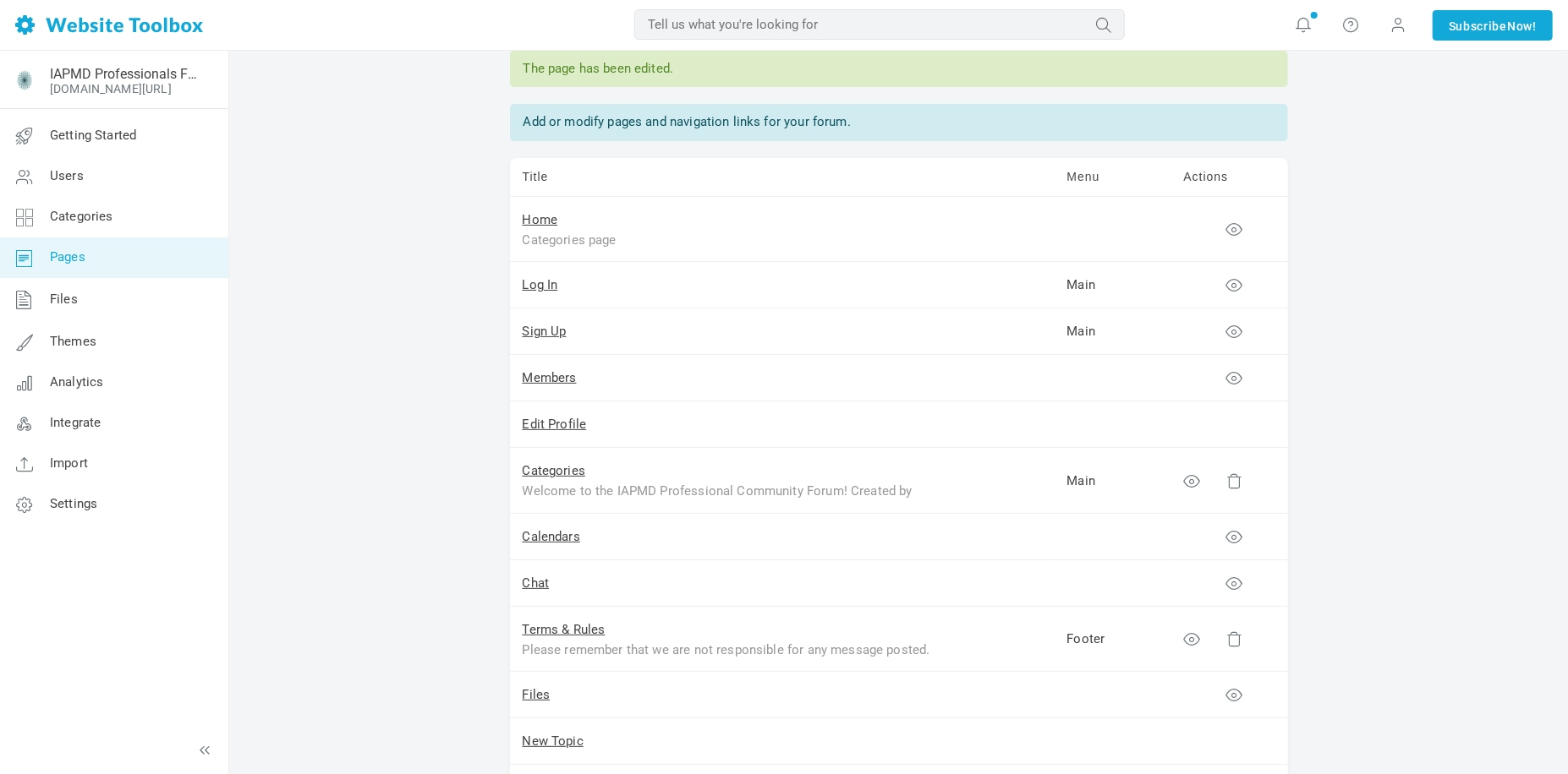
scroll to position [84, 0]
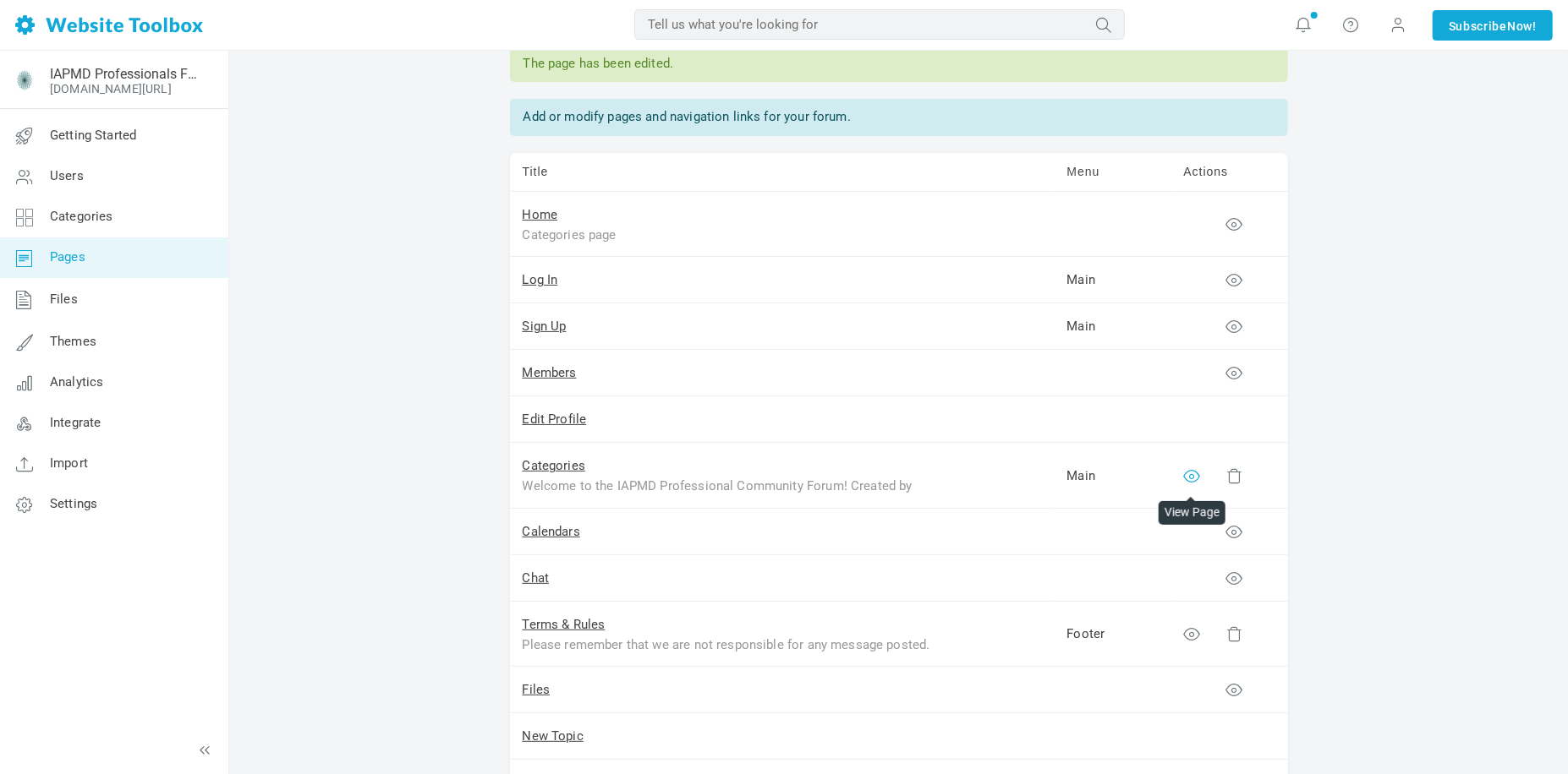
click at [1193, 476] on icon at bounding box center [1191, 476] width 17 height 17
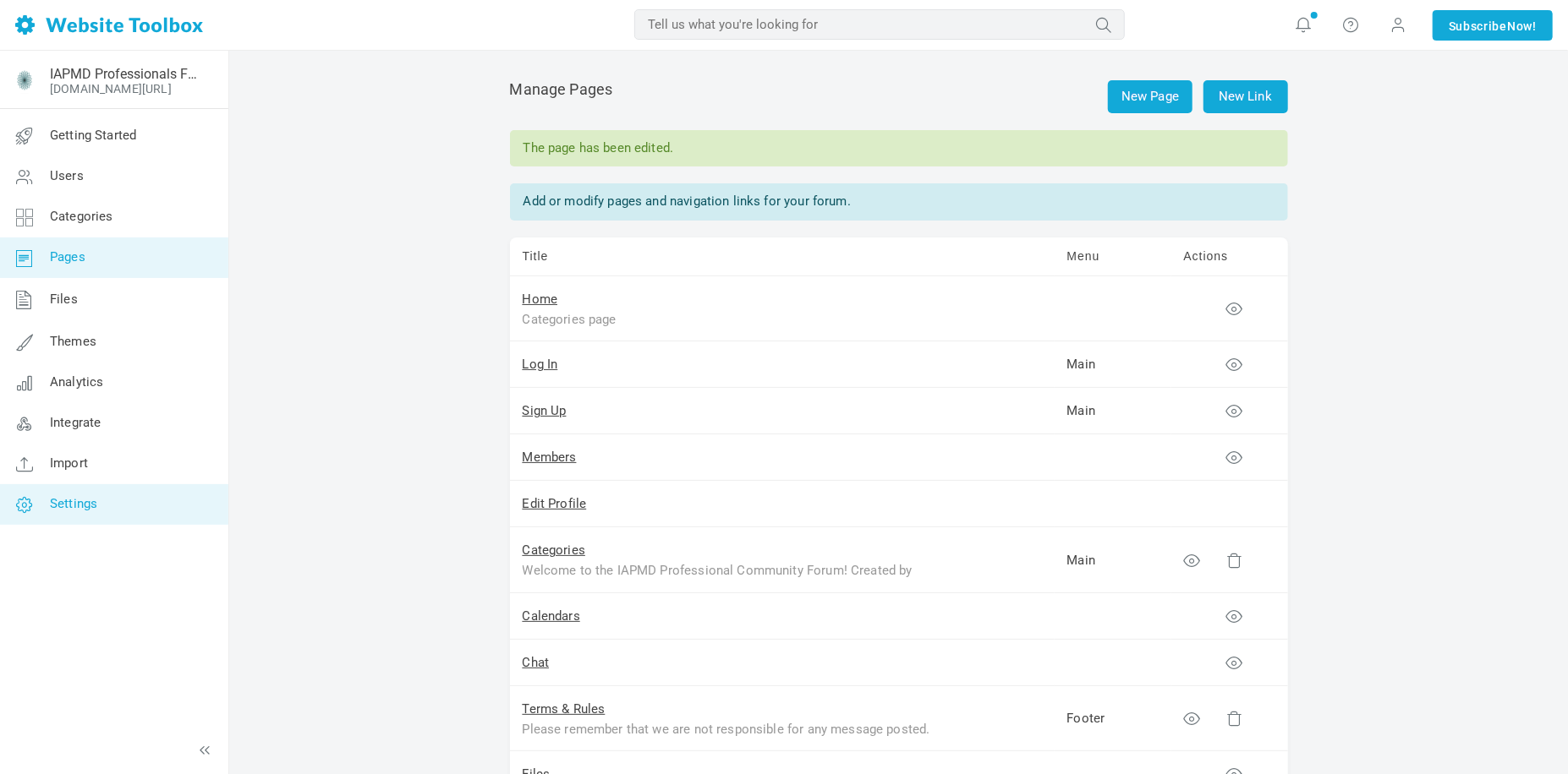
click at [112, 504] on link "Settings" at bounding box center [113, 504] width 229 height 40
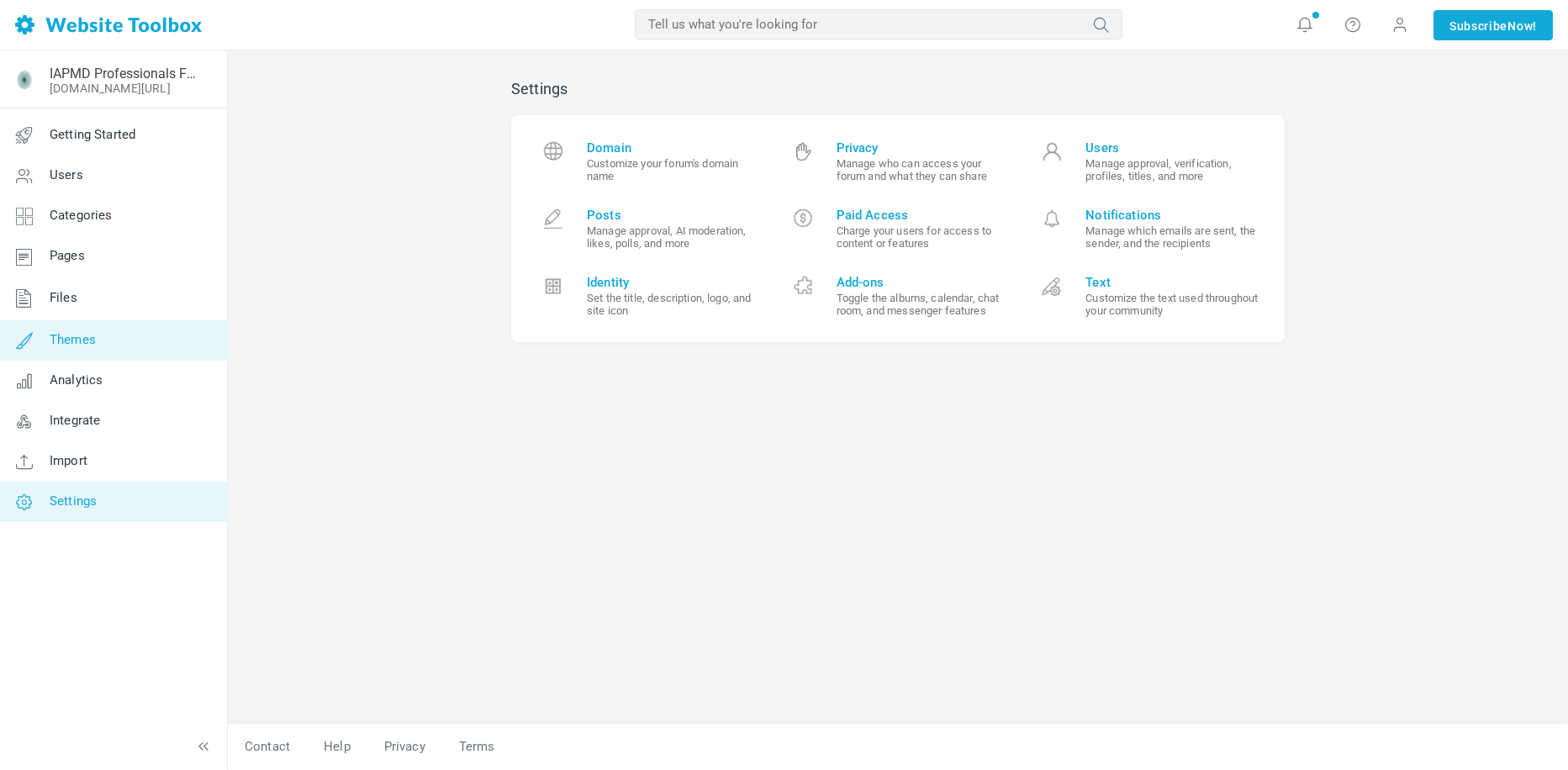
click at [88, 346] on span "Themes" at bounding box center [73, 339] width 46 height 15
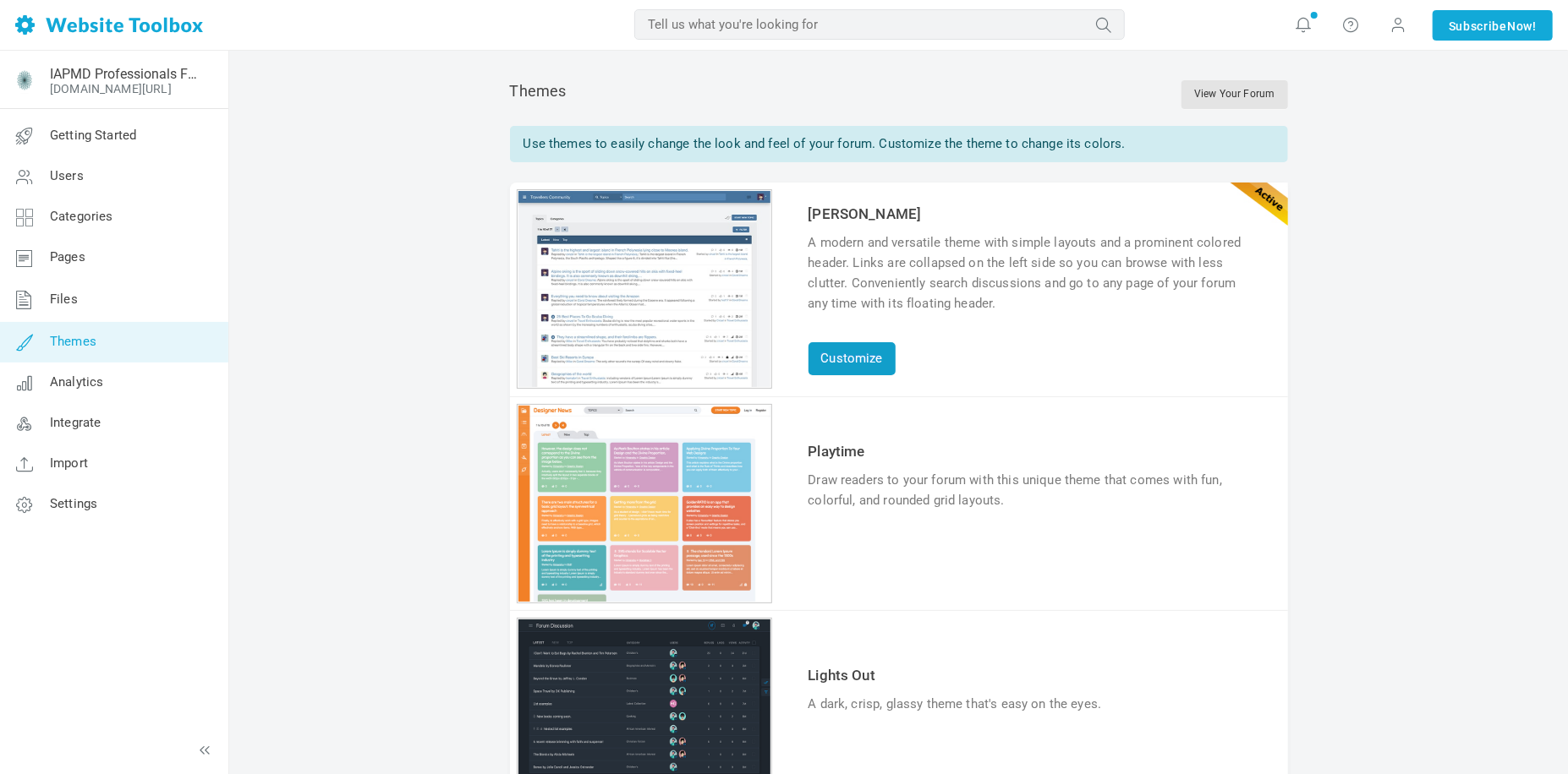
click at [809, 360] on link "Customize" at bounding box center [851, 358] width 87 height 33
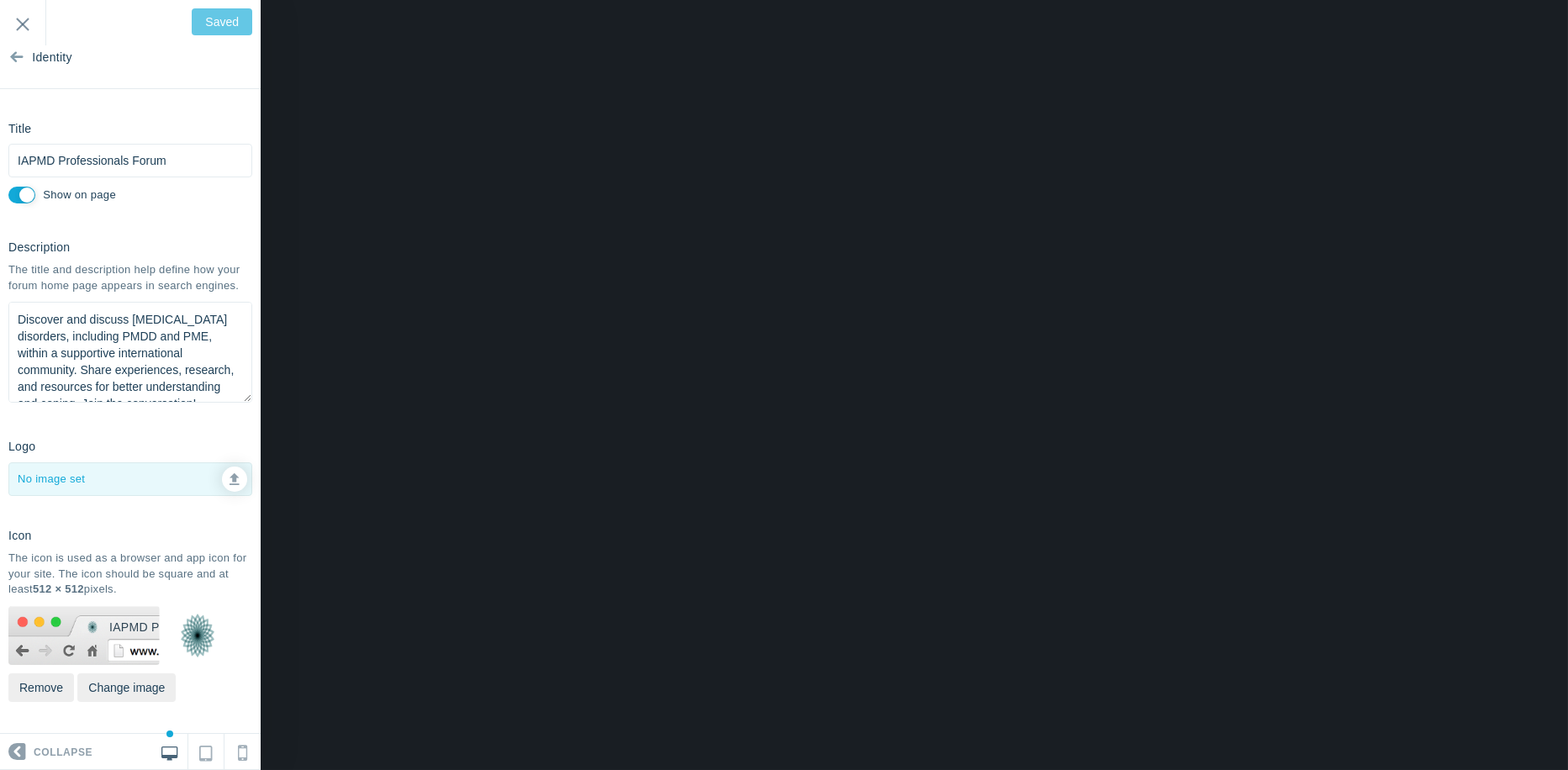
scroll to position [21, 0]
click at [28, 21] on input "Exit" at bounding box center [22, 23] width 46 height 46
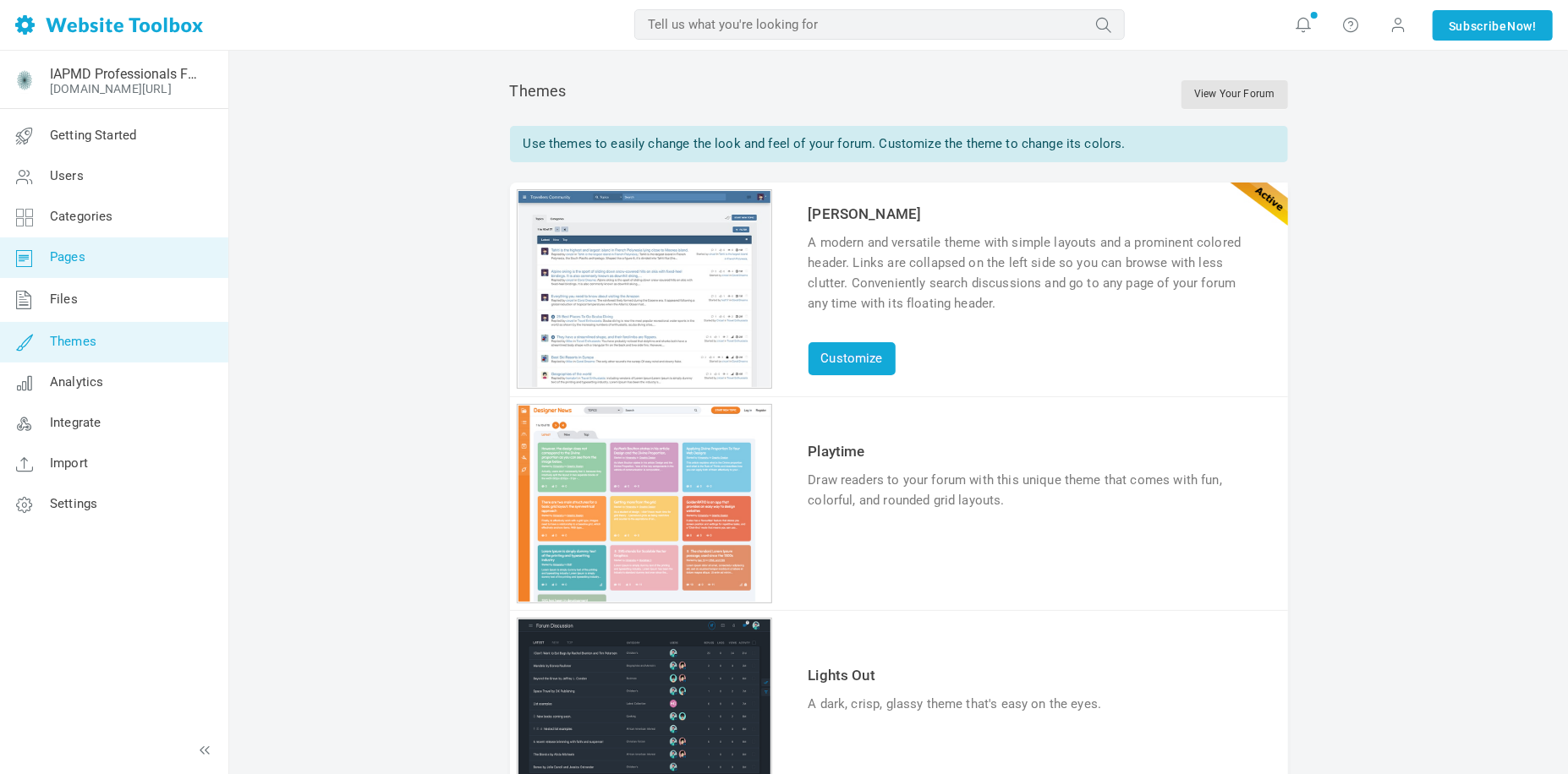
click at [63, 260] on span "Pages" at bounding box center [68, 257] width 36 height 15
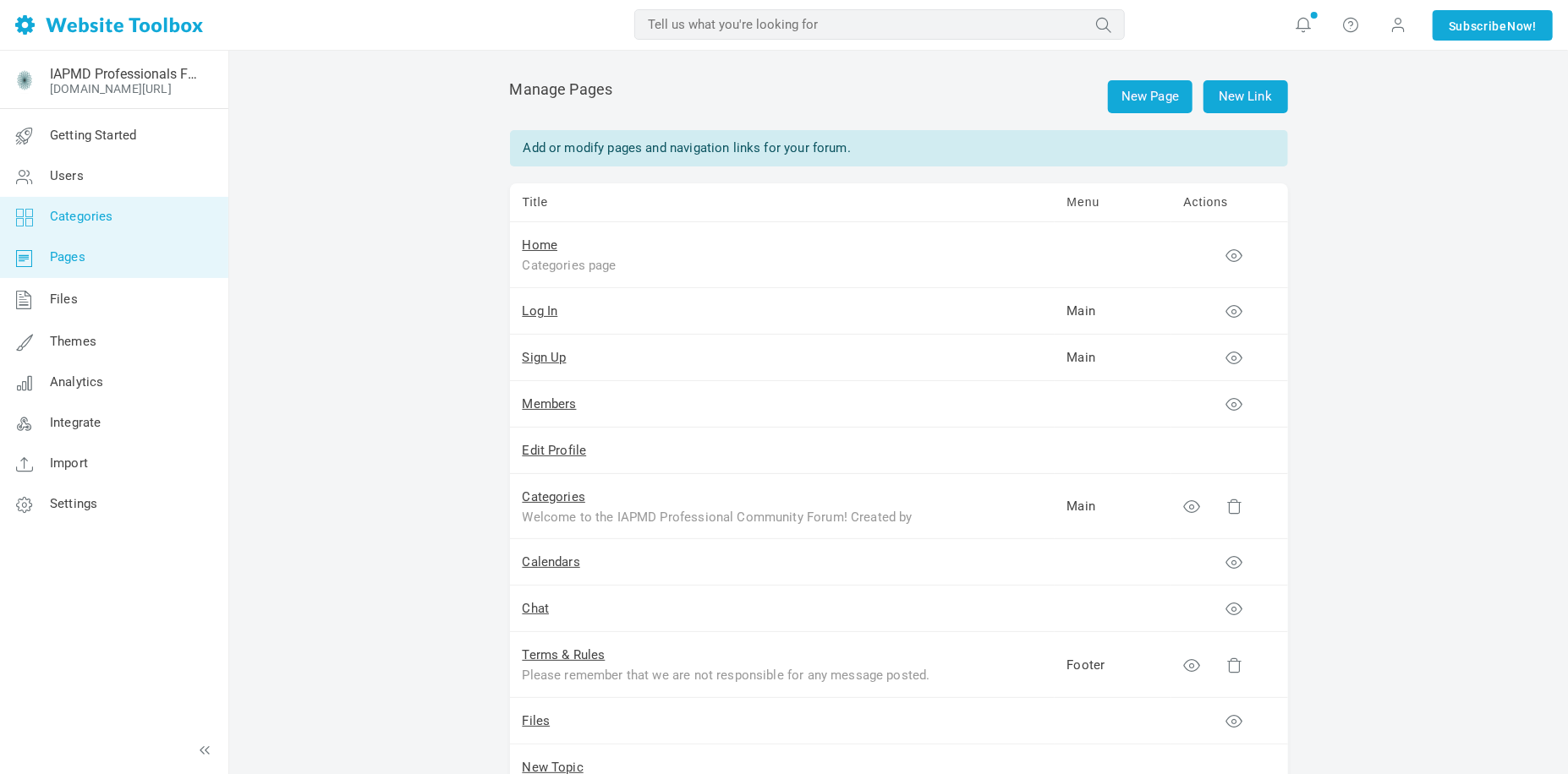
click at [86, 224] on span "Categories" at bounding box center [82, 216] width 64 height 15
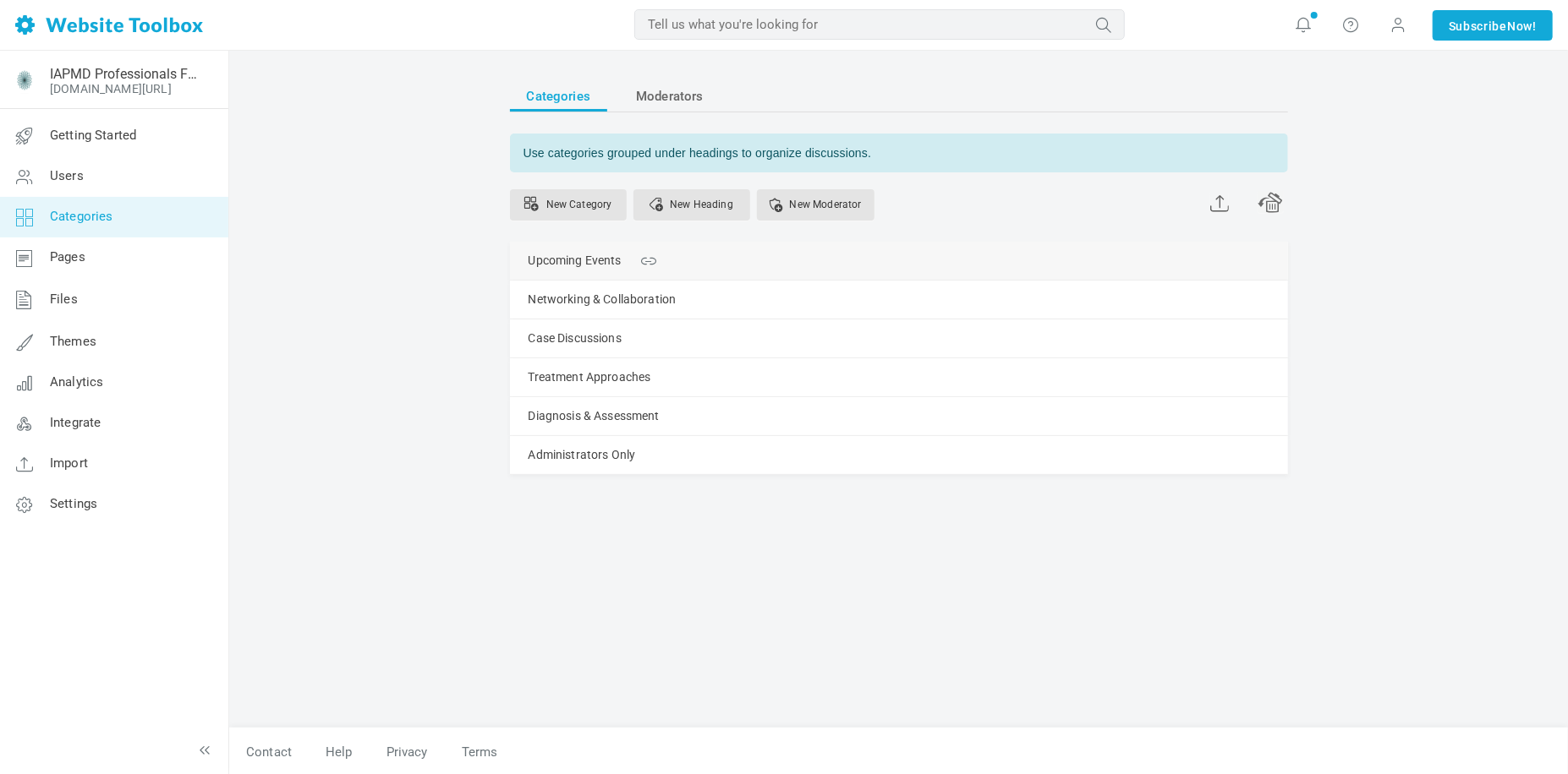
click at [0, 0] on link "Manage" at bounding box center [0, 0] width 0 height 0
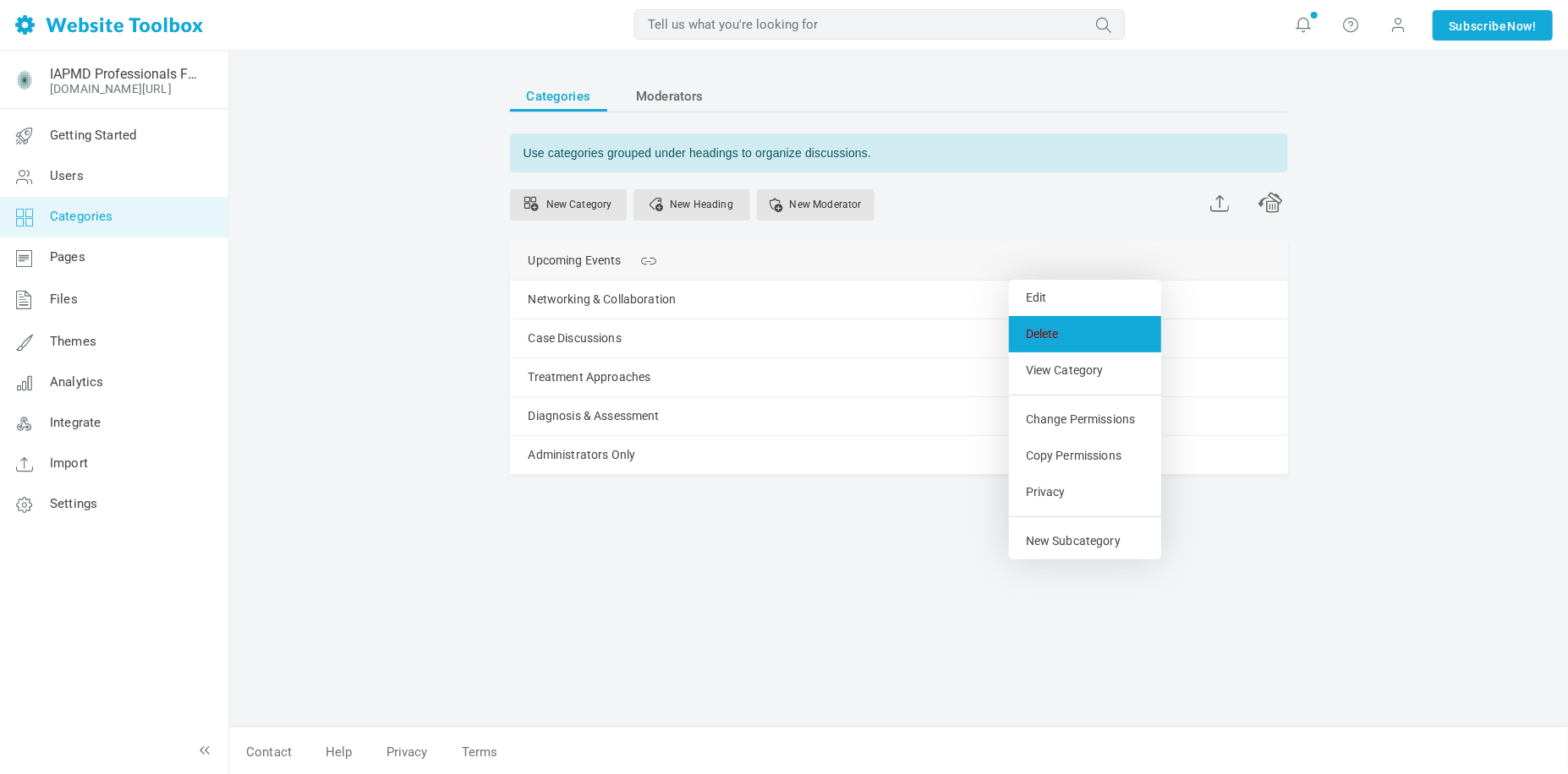
click at [1070, 341] on link "Delete" at bounding box center [1084, 334] width 152 height 36
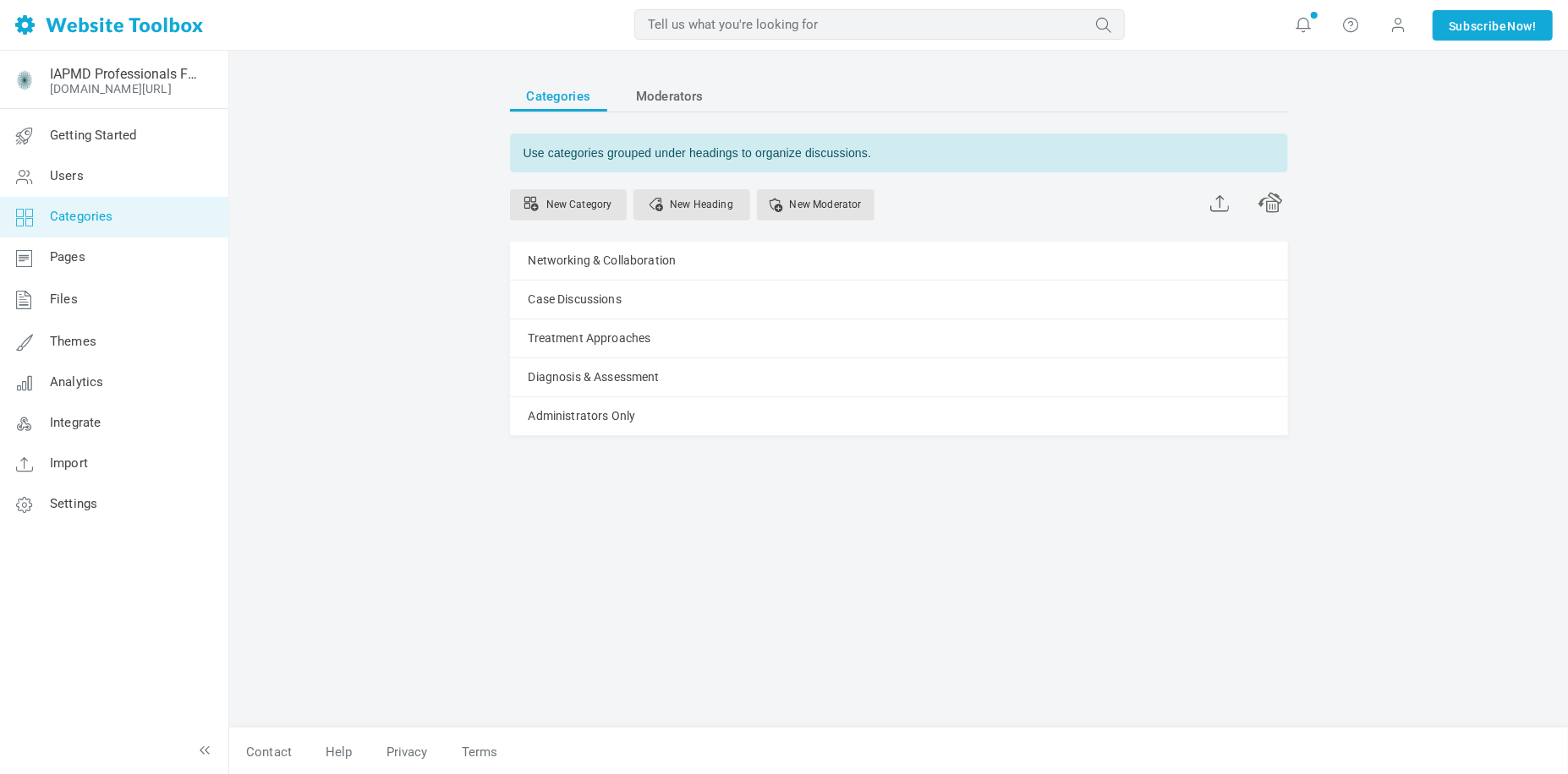
click at [1114, 619] on div "Categories Moderators Use categories grouped under headings to organize discuss…" at bounding box center [899, 396] width 803 height 664
click at [716, 551] on div "Categories Moderators Use categories grouped under headings to organize discuss…" at bounding box center [899, 396] width 803 height 664
